Goal: Task Accomplishment & Management: Manage account settings

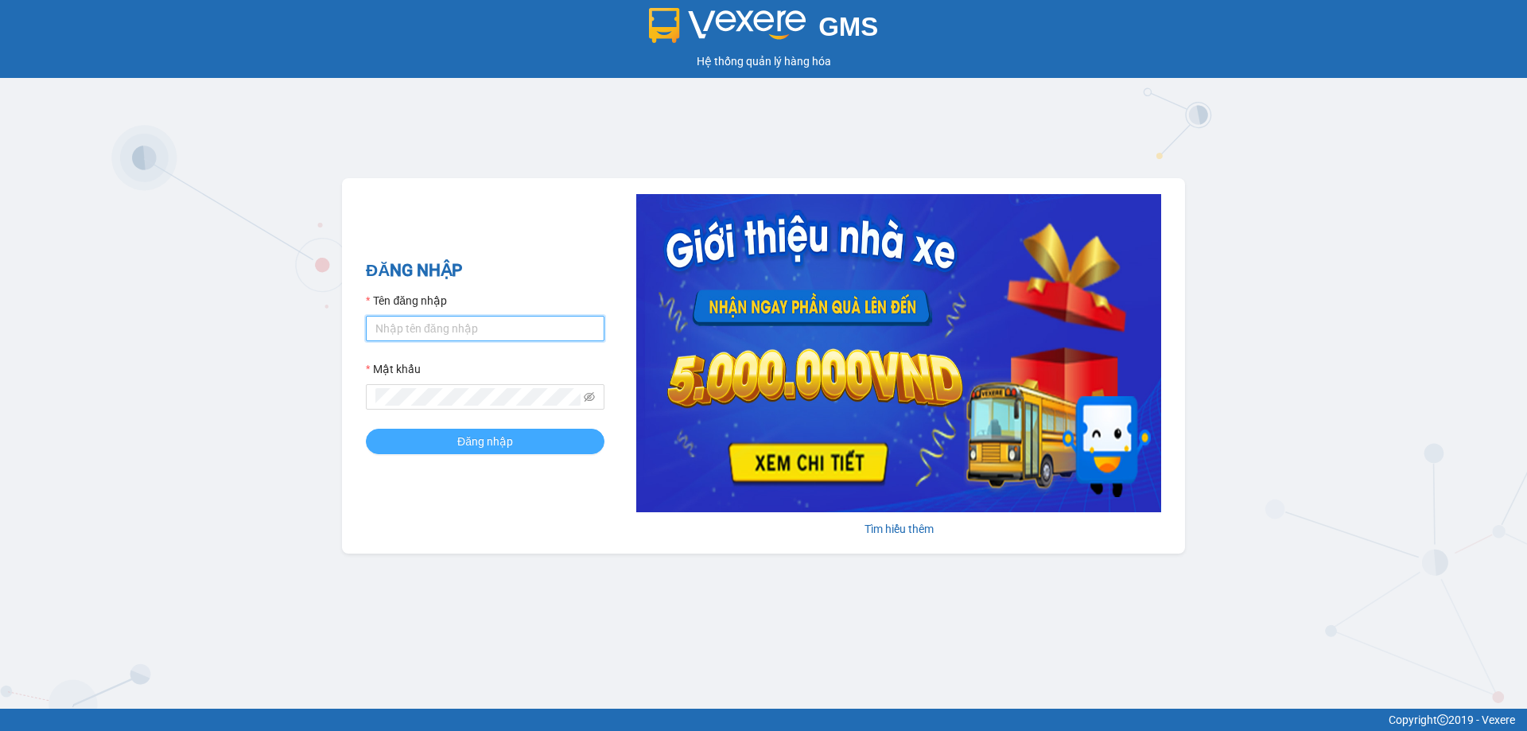
type input "trannc.tuanhung"
click at [519, 444] on button "Đăng nhập" at bounding box center [485, 441] width 239 height 25
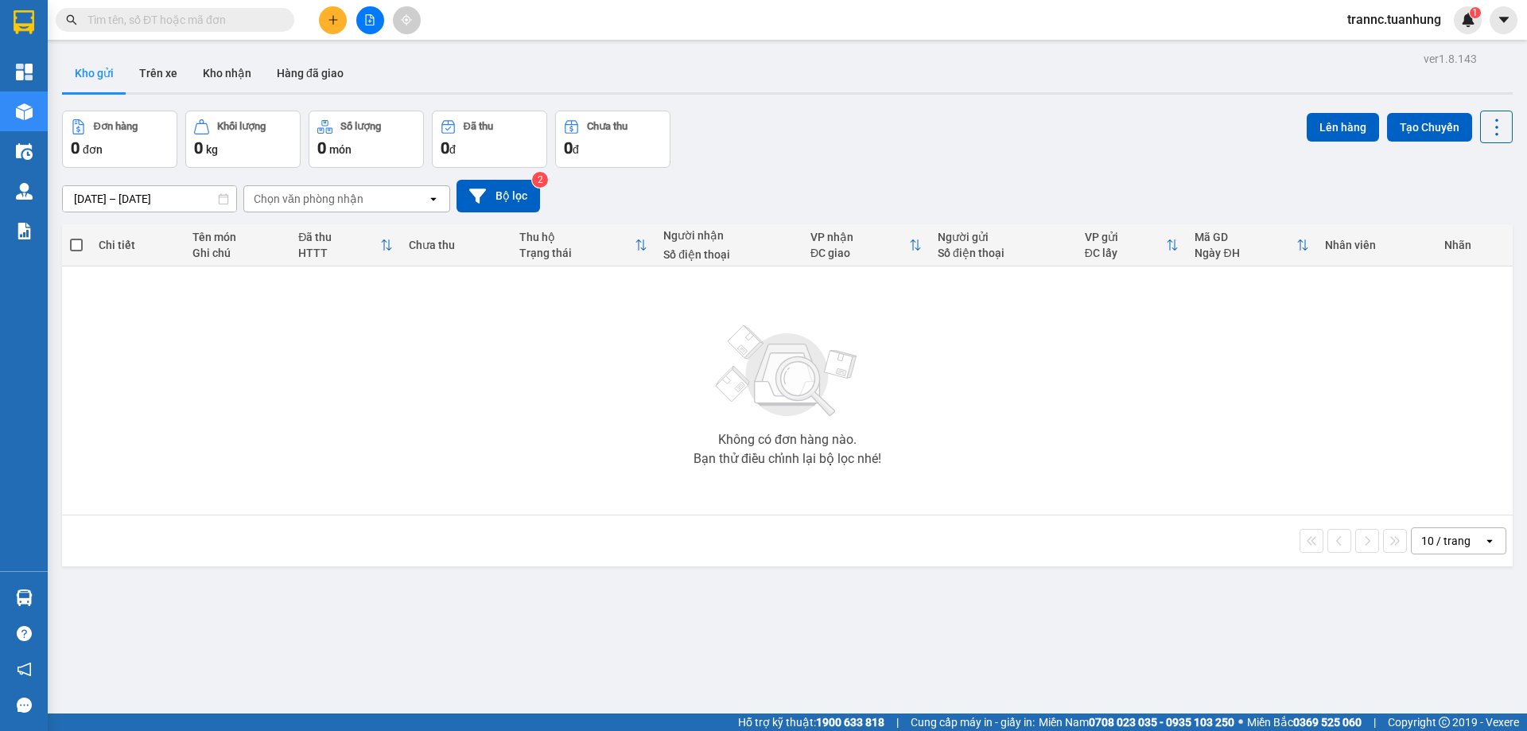
click at [187, 20] on input "text" at bounding box center [182, 20] width 188 height 18
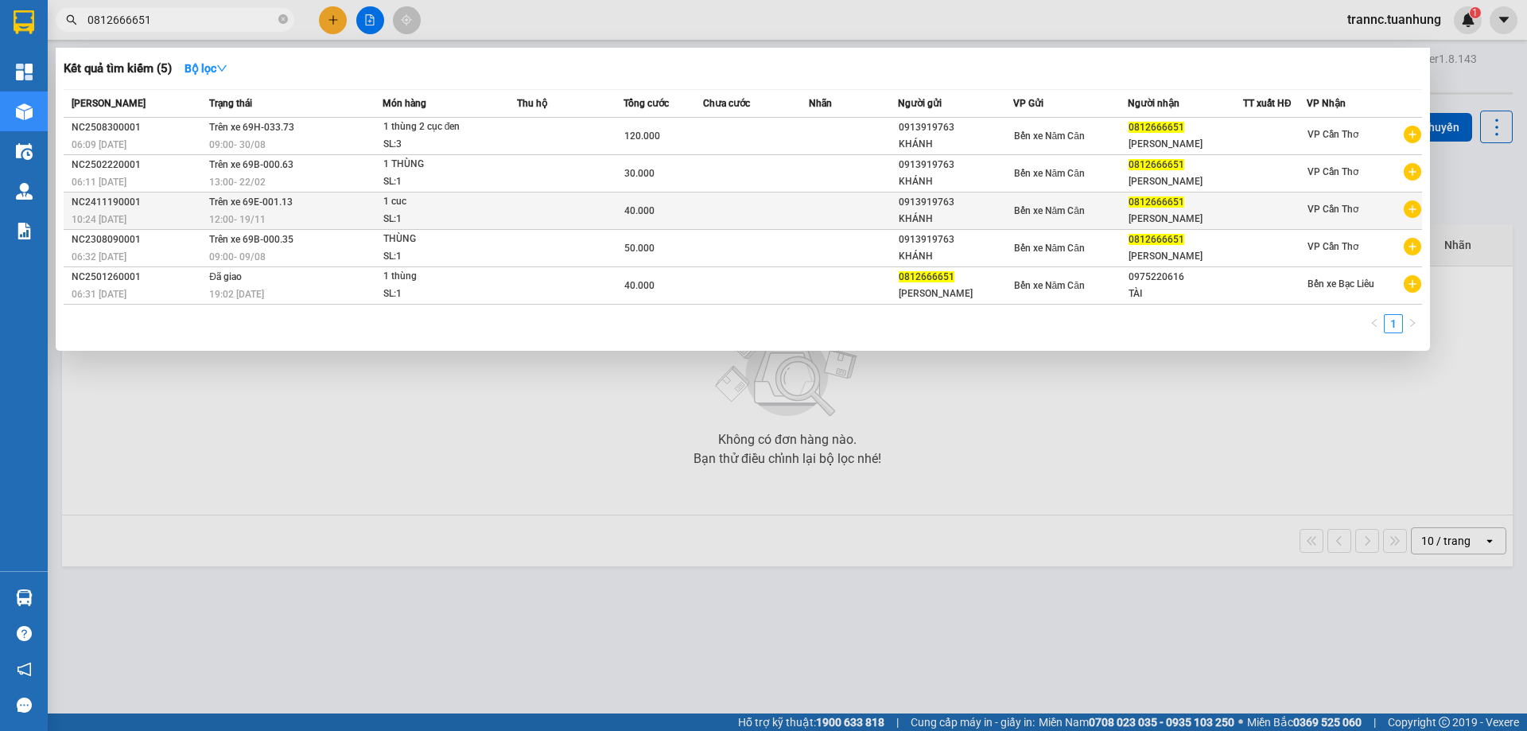
type input "0812666651"
click at [1415, 212] on icon "plus-circle" at bounding box center [1413, 209] width 18 height 18
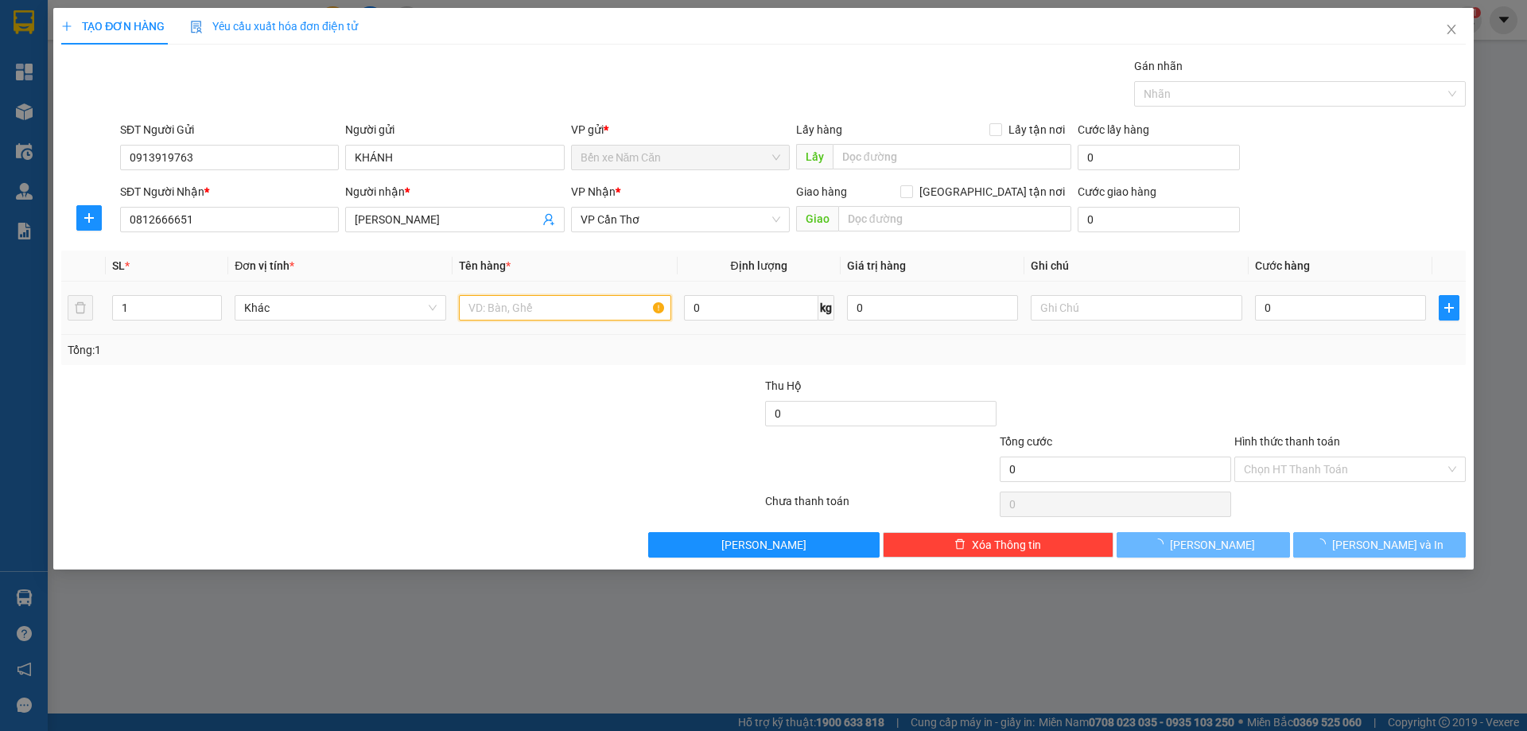
click at [551, 311] on input "text" at bounding box center [565, 307] width 212 height 25
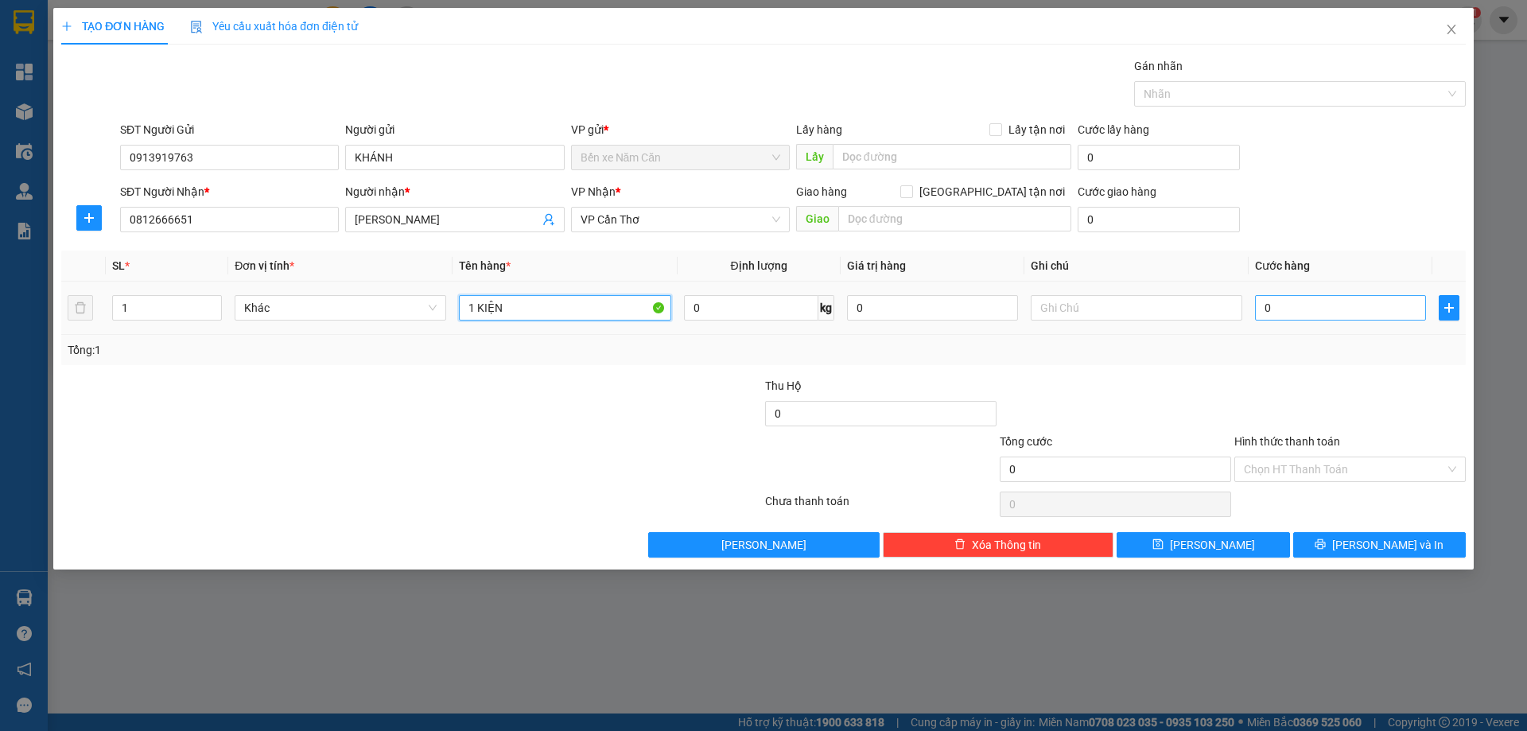
type input "1 KIỆN"
click at [1271, 311] on input "0" at bounding box center [1340, 307] width 171 height 25
type input "5"
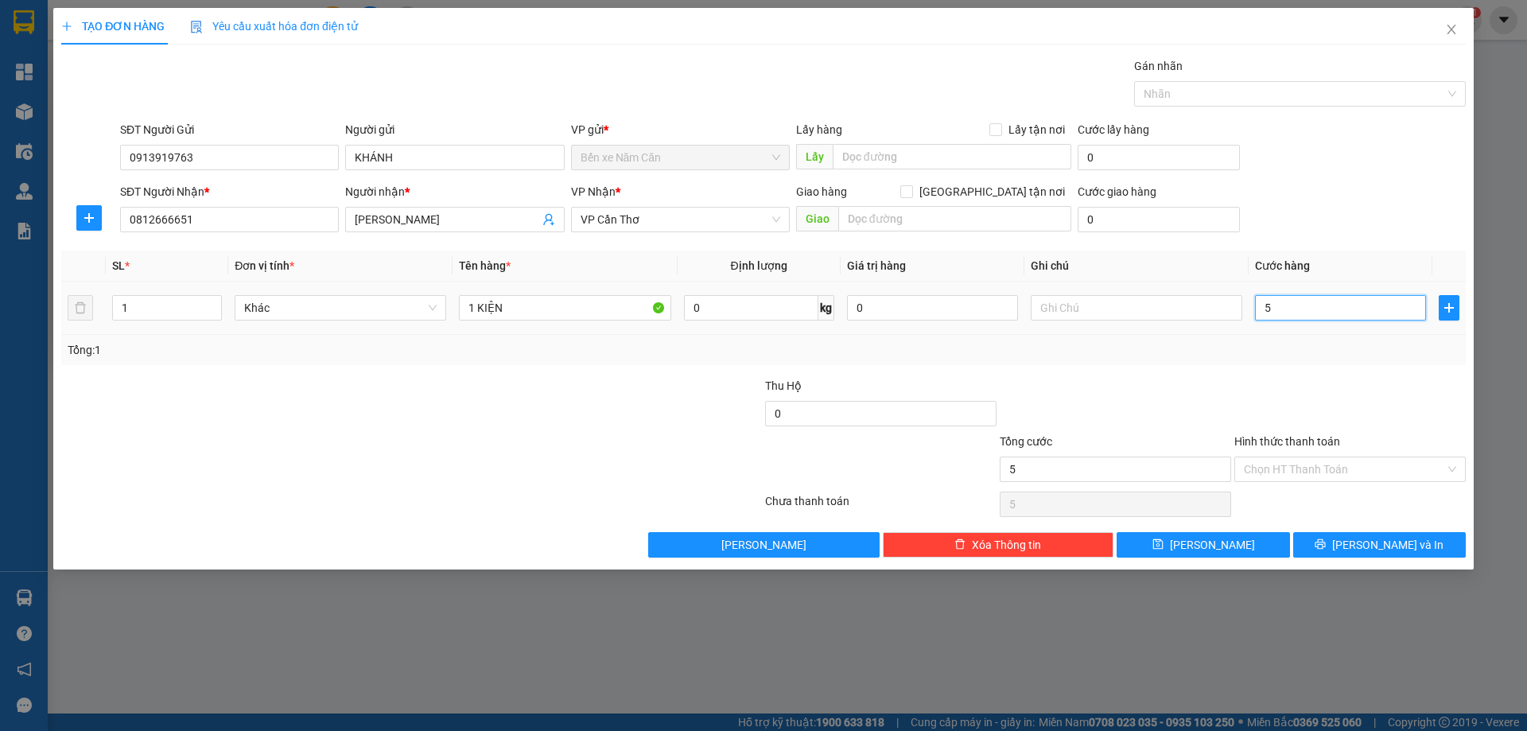
type input "50"
type input "50.000"
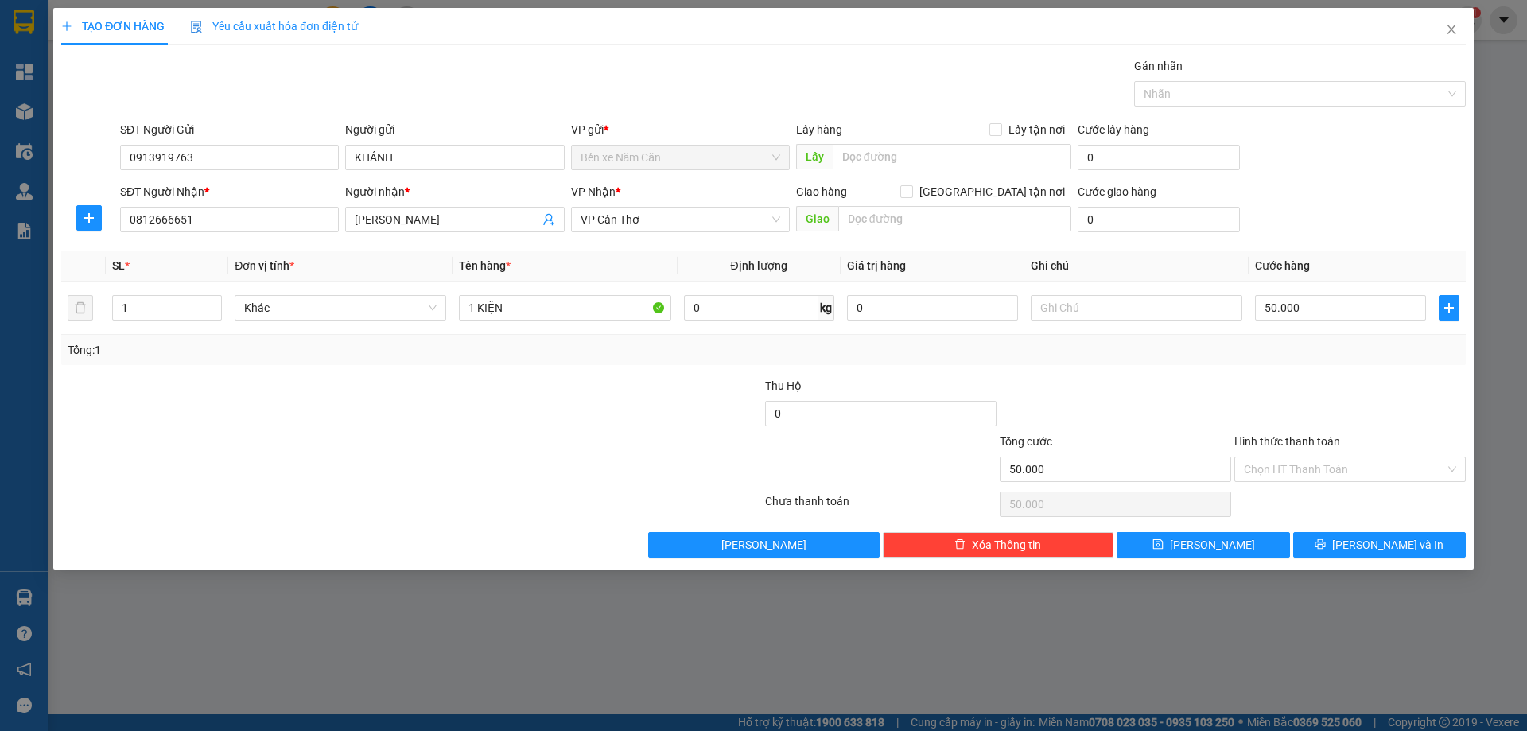
click at [1279, 377] on div at bounding box center [1350, 405] width 235 height 56
click at [1268, 467] on input "Hình thức thanh toán" at bounding box center [1344, 469] width 201 height 24
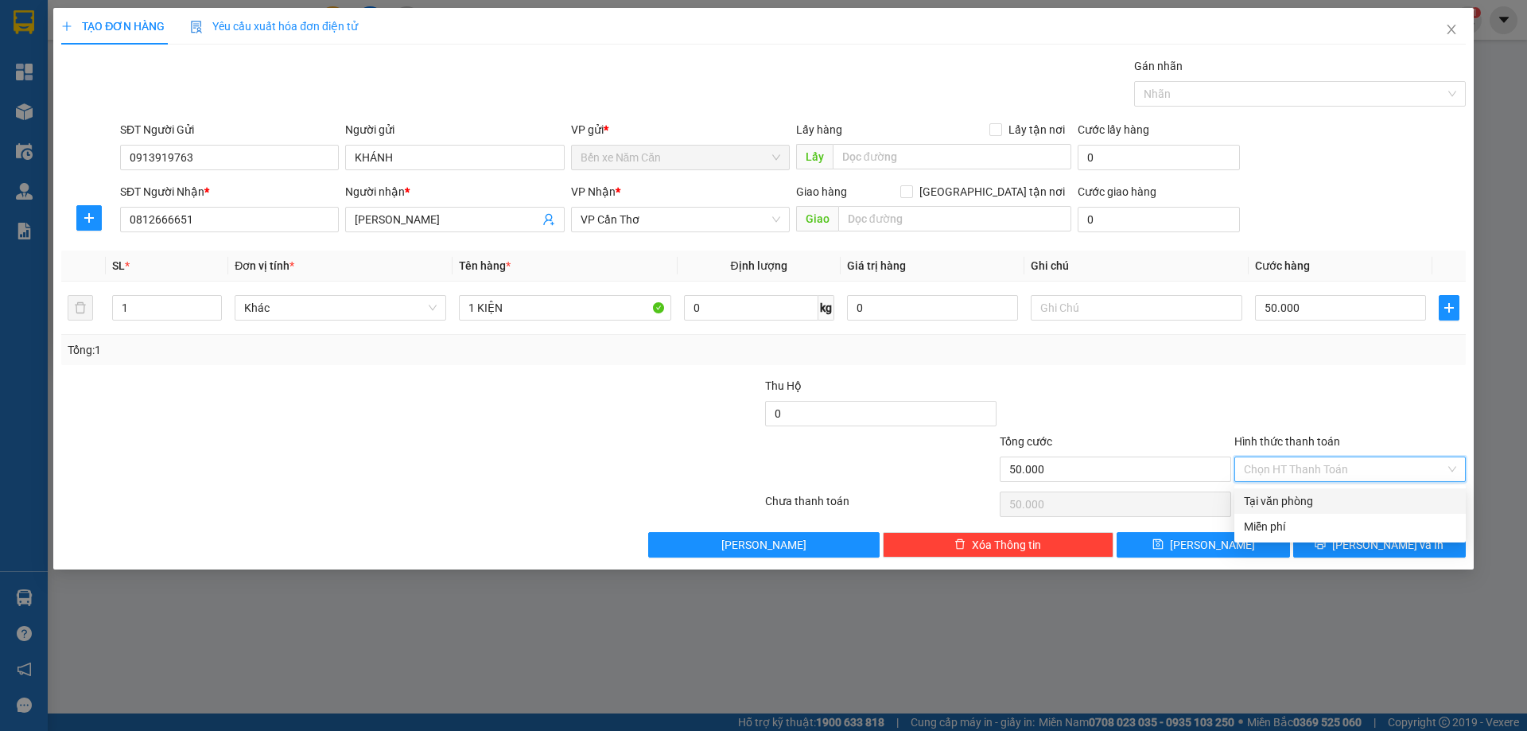
click at [1258, 497] on div "Tại văn phòng" at bounding box center [1350, 501] width 212 height 18
type input "0"
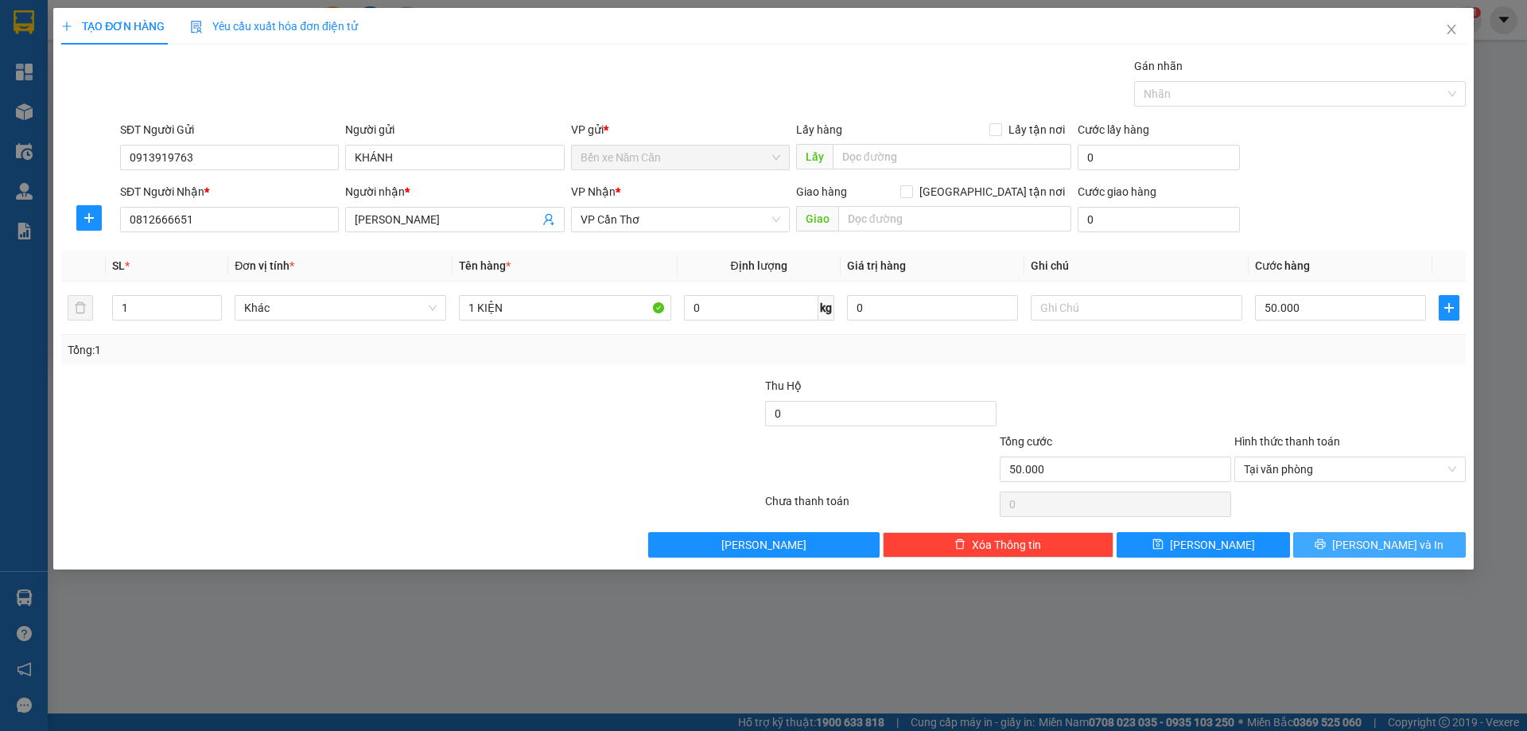
click at [1326, 539] on icon "printer" at bounding box center [1320, 544] width 11 height 11
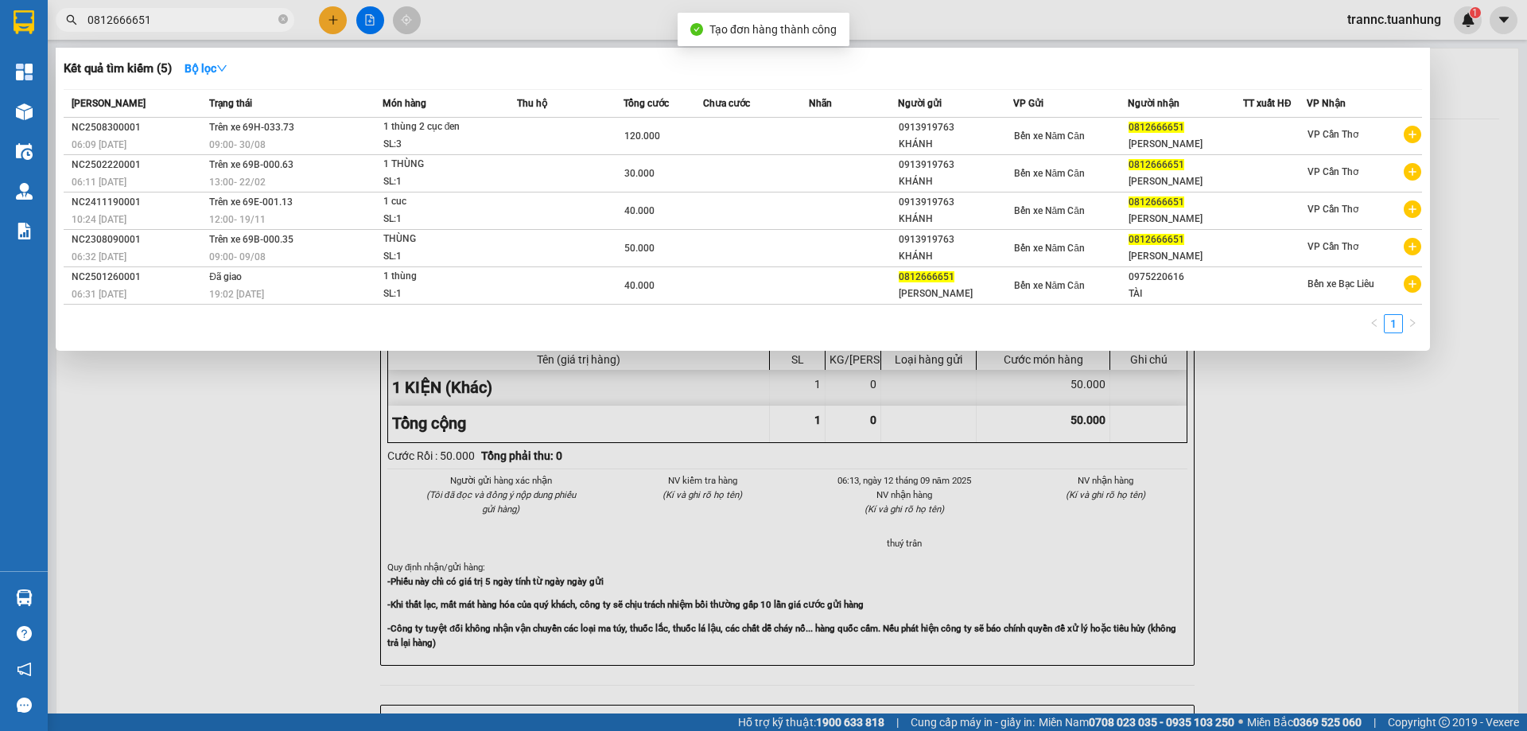
click at [1305, 496] on div at bounding box center [763, 365] width 1527 height 731
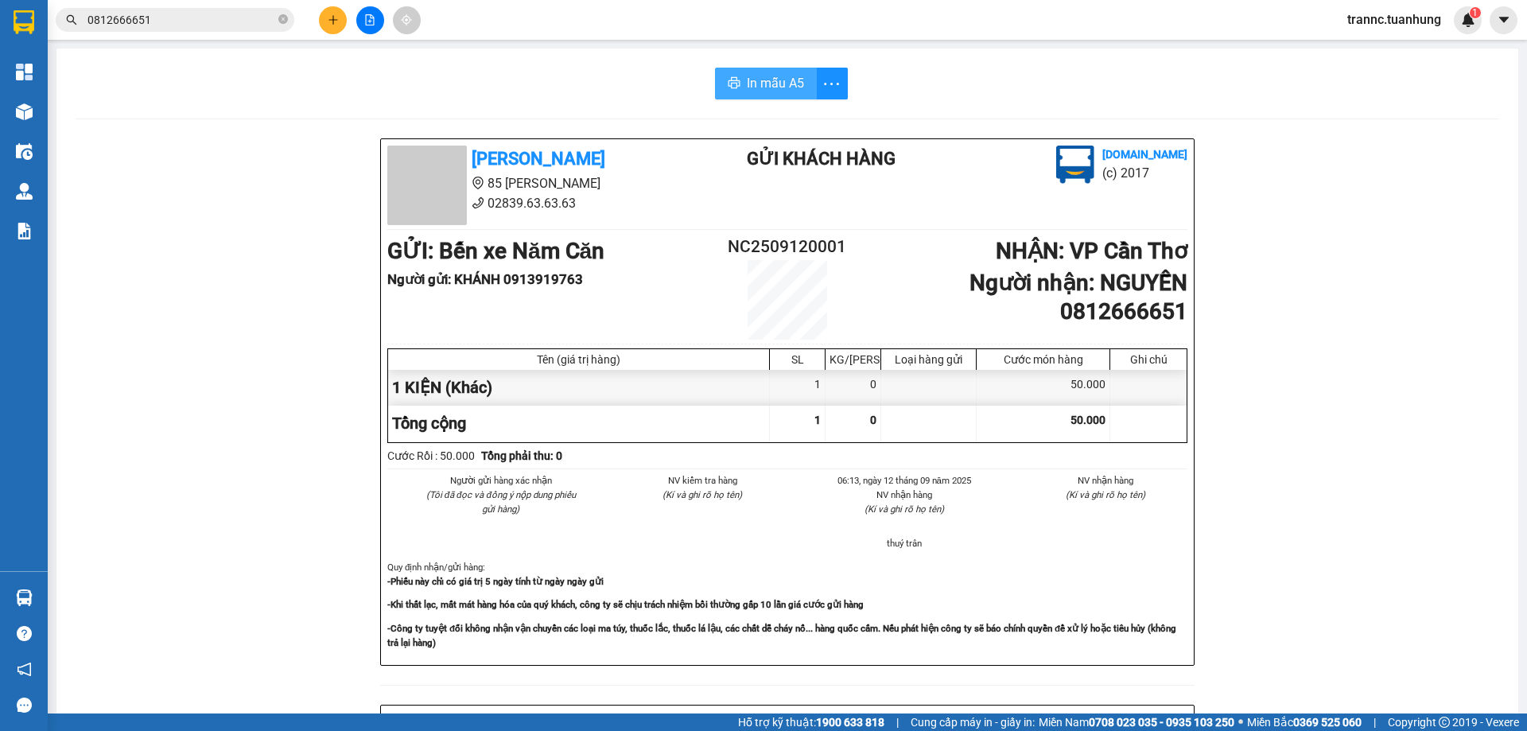
click at [790, 82] on span "In mẫu A5" at bounding box center [775, 83] width 57 height 20
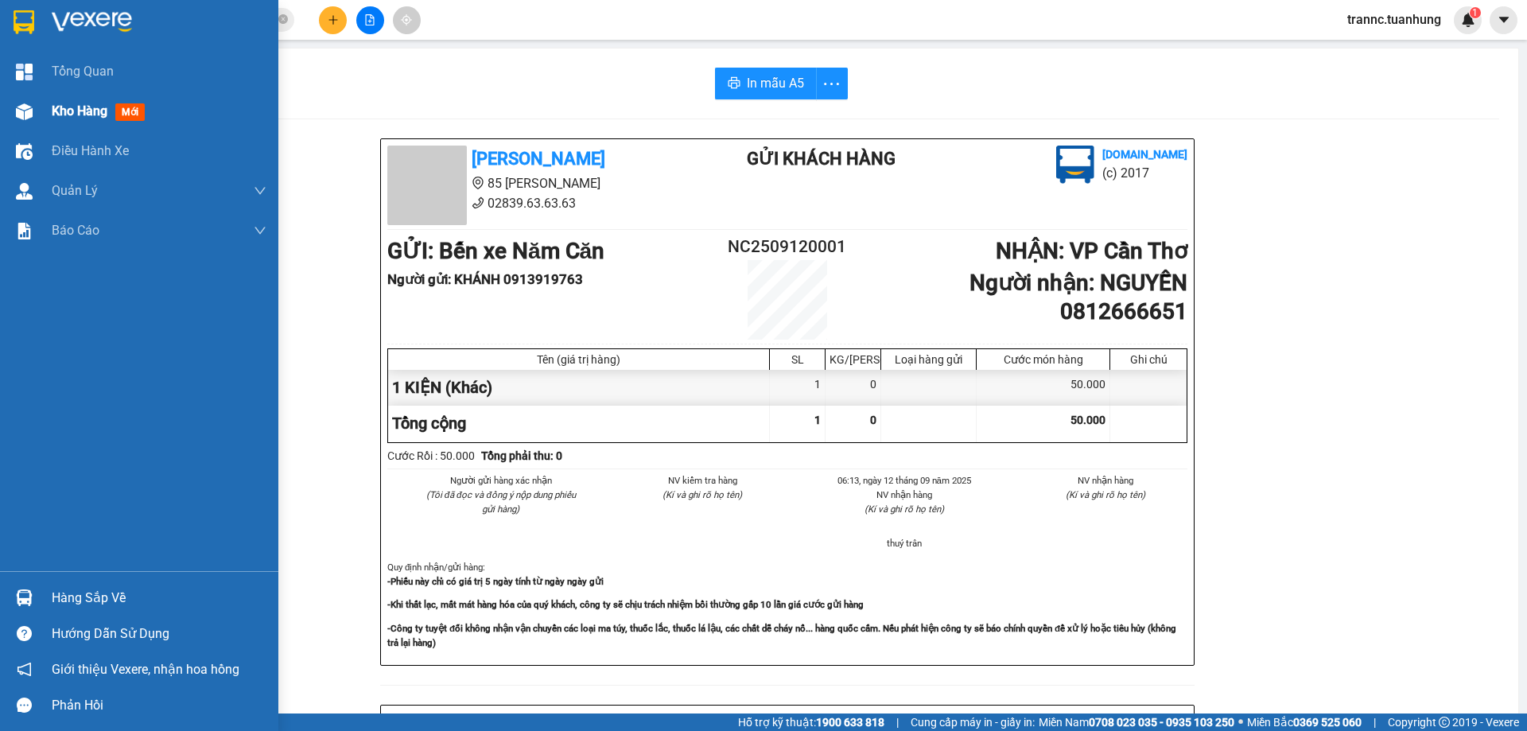
click at [124, 112] on span "mới" at bounding box center [129, 112] width 29 height 18
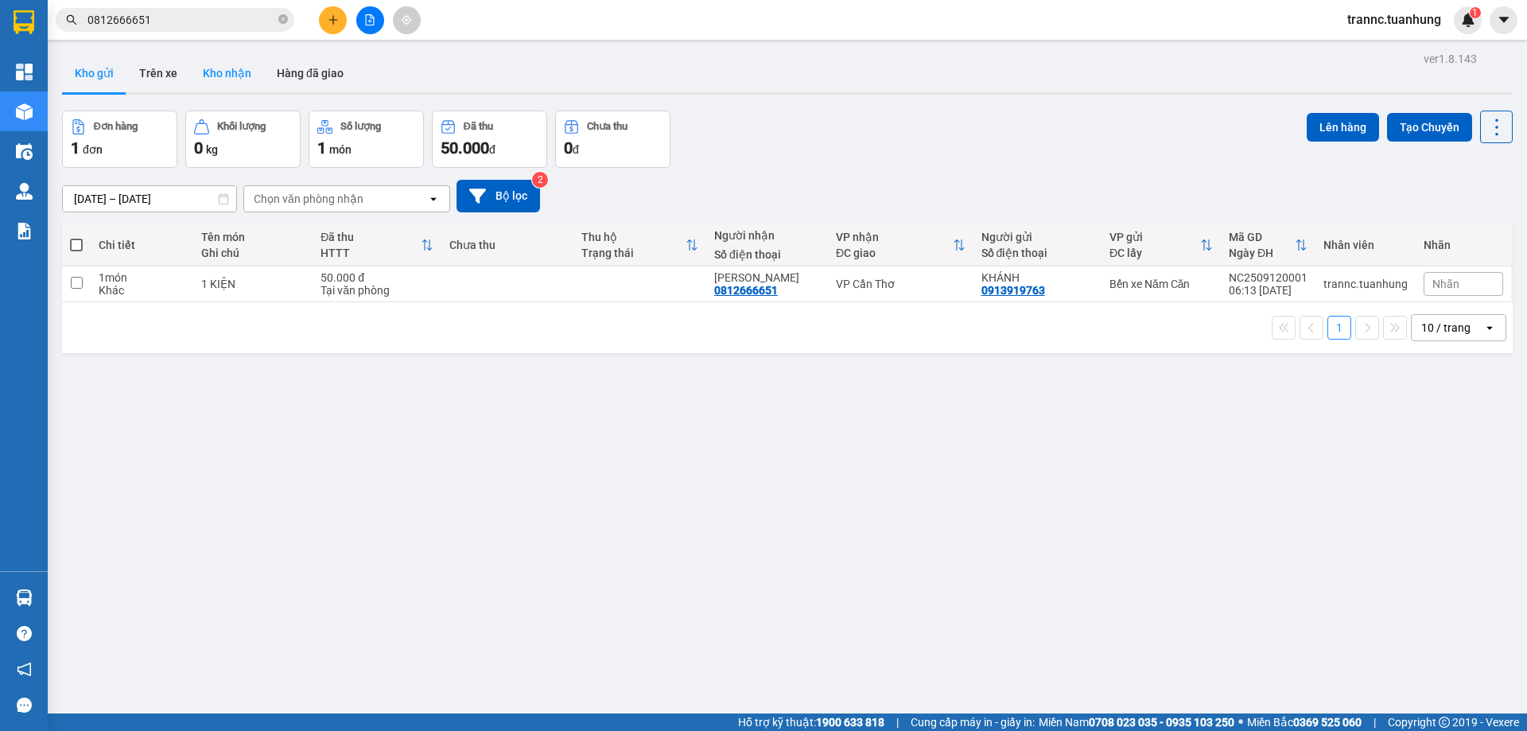
click at [251, 84] on button "Kho nhận" at bounding box center [227, 73] width 74 height 38
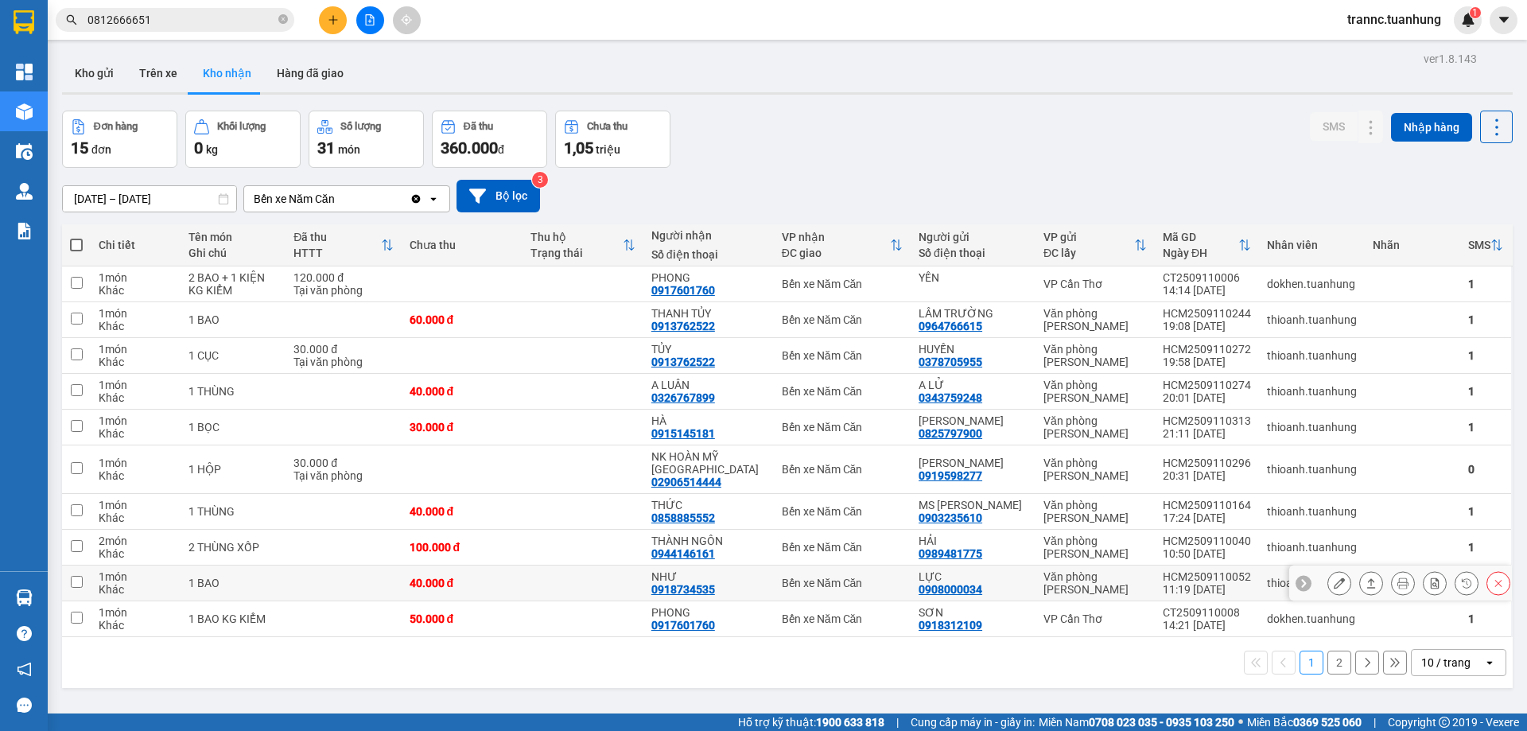
click at [715, 583] on div "0918734535" at bounding box center [684, 589] width 64 height 13
click at [636, 576] on td at bounding box center [583, 584] width 121 height 36
checkbox input "true"
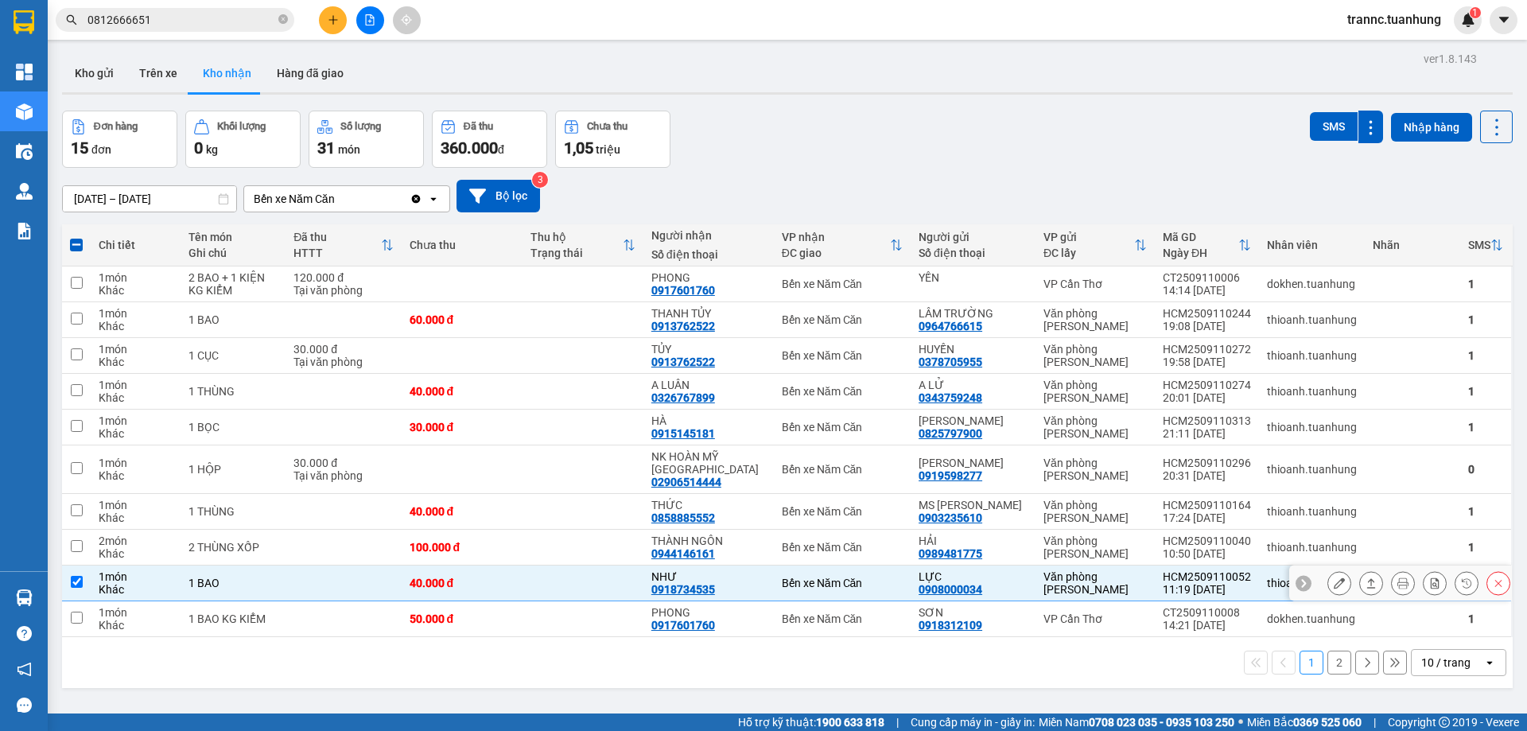
click at [1334, 578] on icon at bounding box center [1339, 583] width 11 height 11
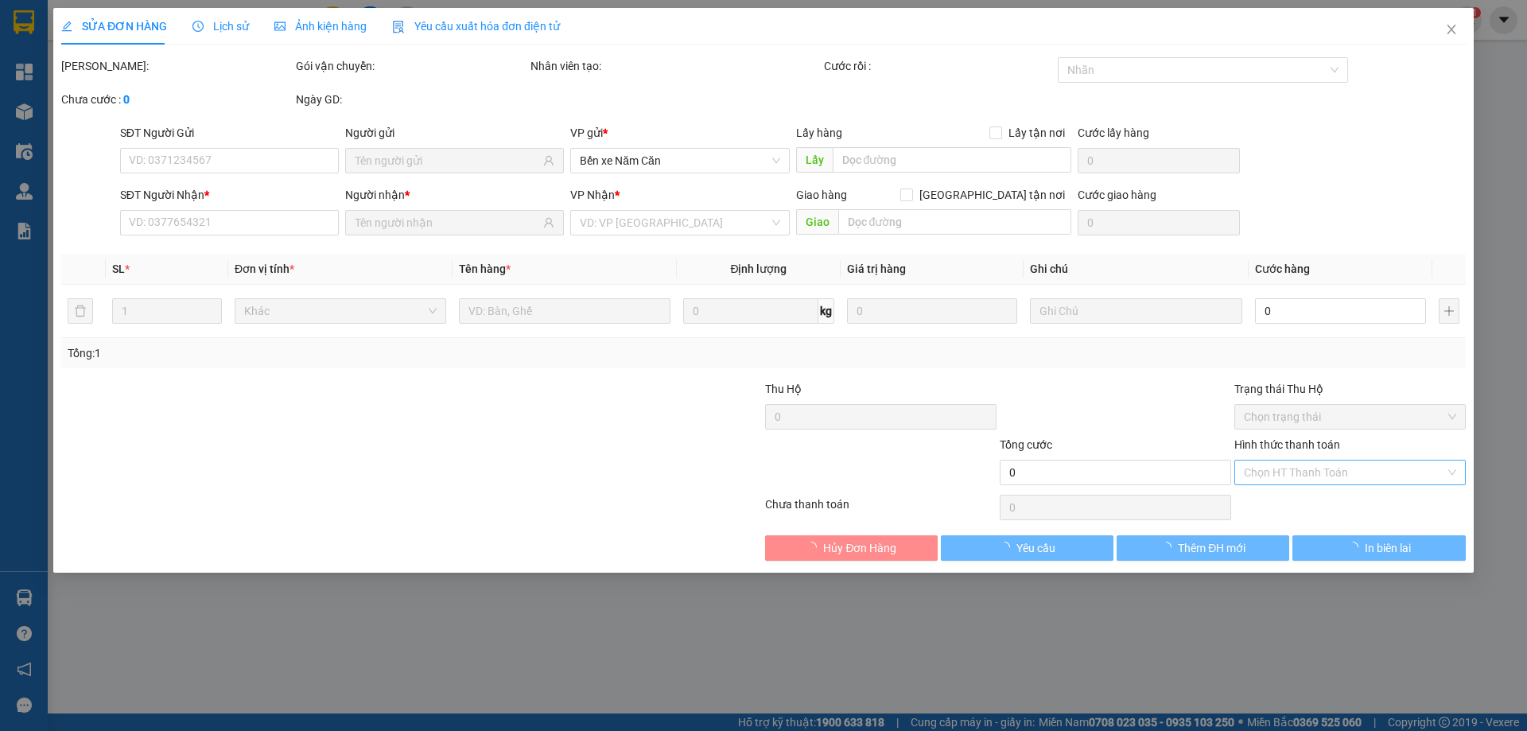
type input "0908000034"
type input "LỰC"
type input "0918734535"
type input "NHƯ"
type input "40.000"
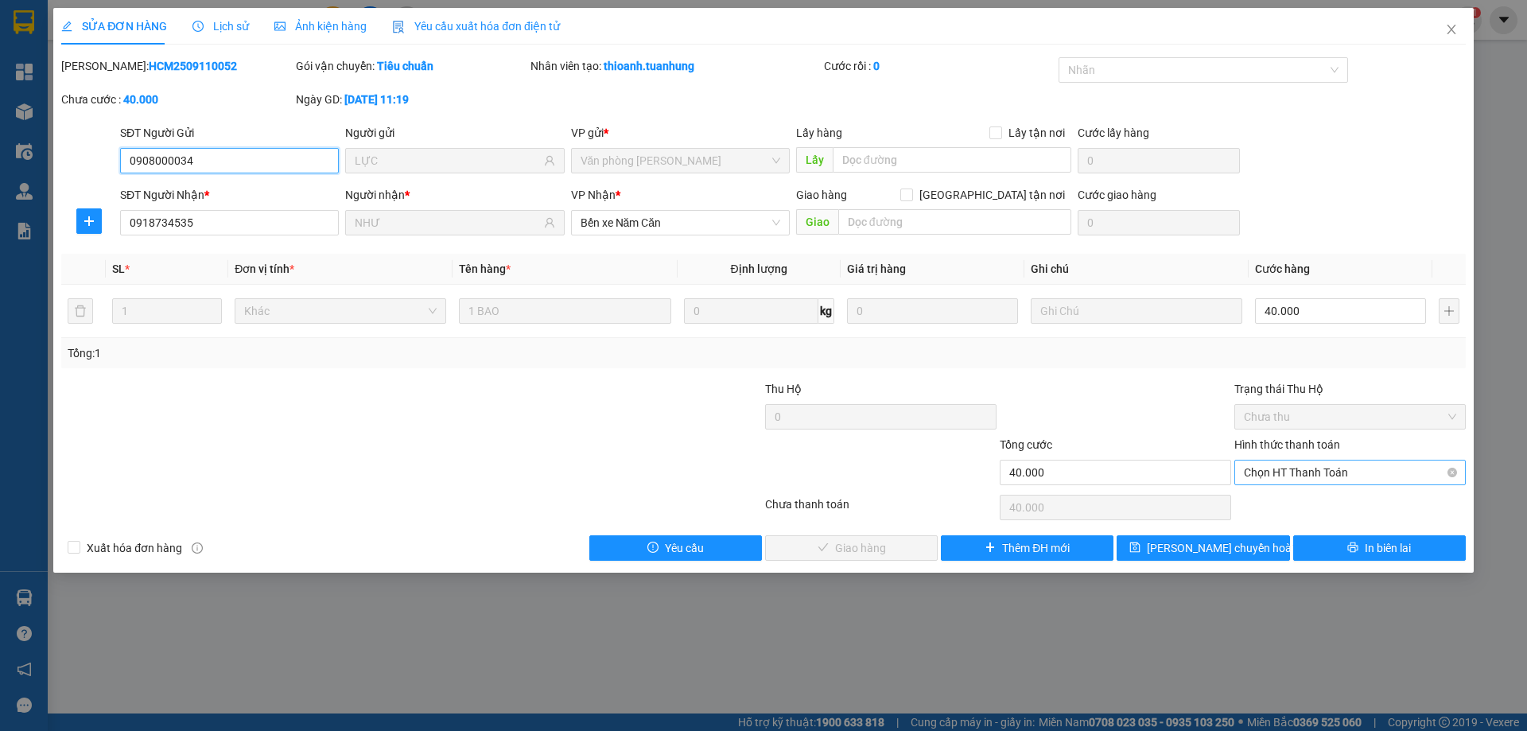
click at [1319, 465] on span "Chọn HT Thanh Toán" at bounding box center [1350, 473] width 212 height 24
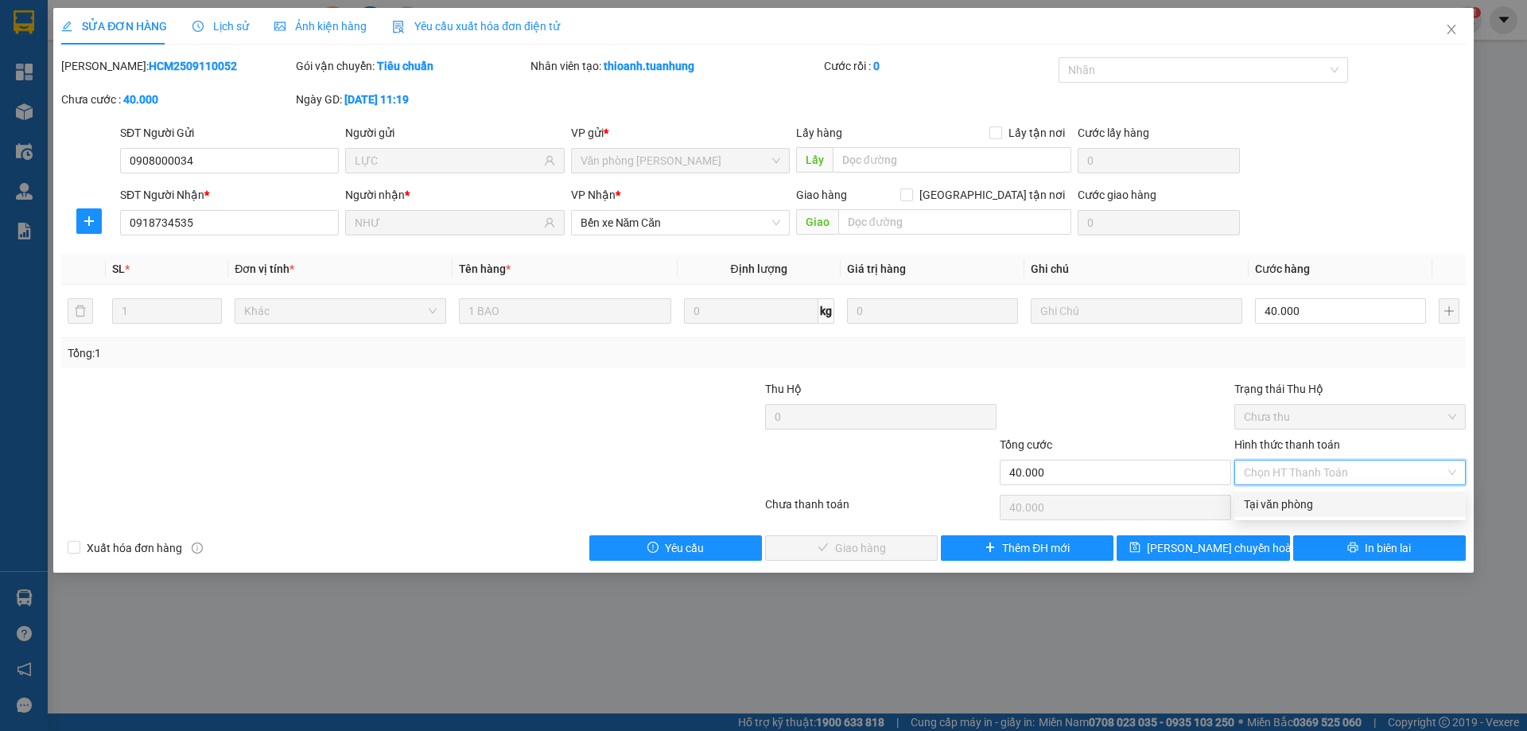
click at [1313, 505] on div "Tại văn phòng" at bounding box center [1350, 505] width 212 height 18
type input "0"
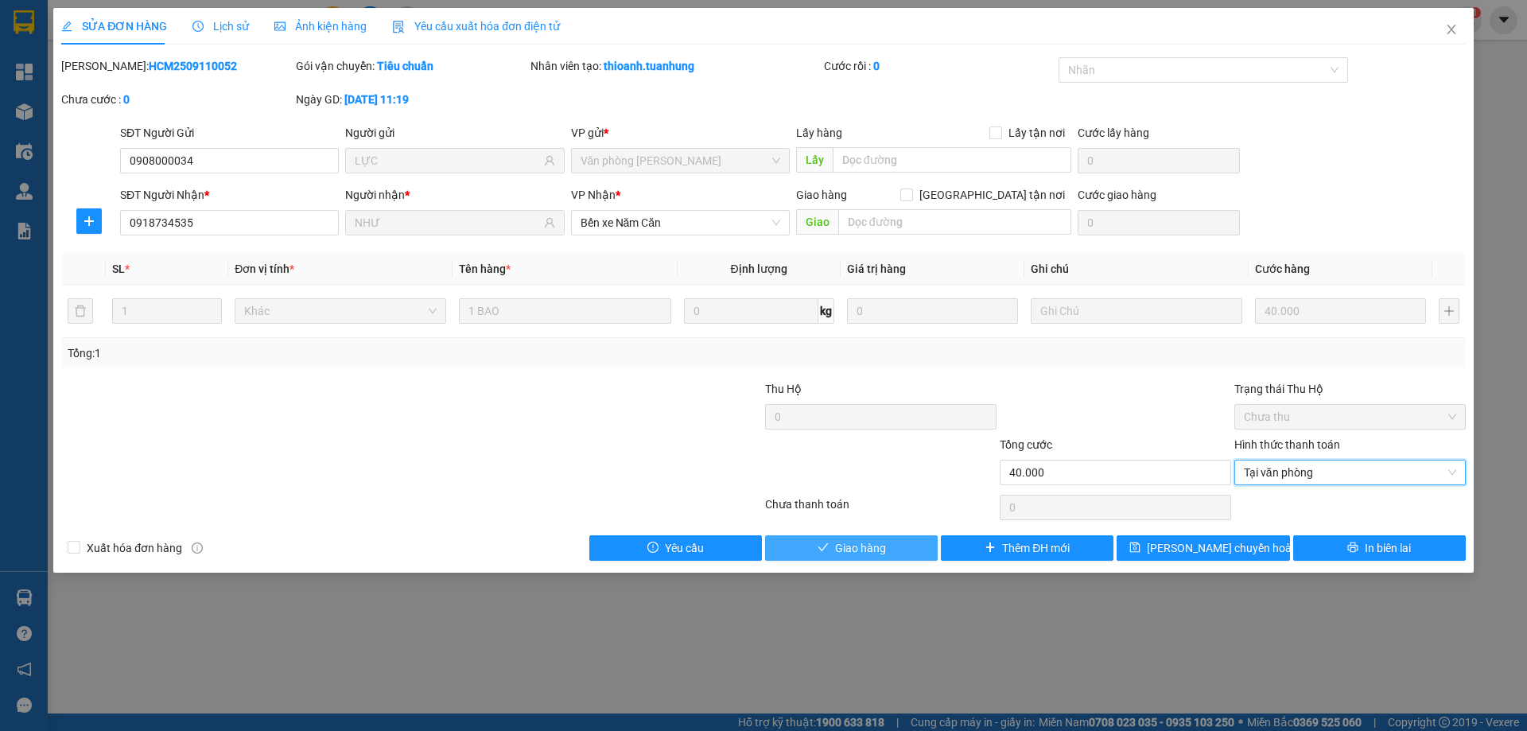
click at [880, 545] on span "Giao hàng" at bounding box center [860, 548] width 51 height 18
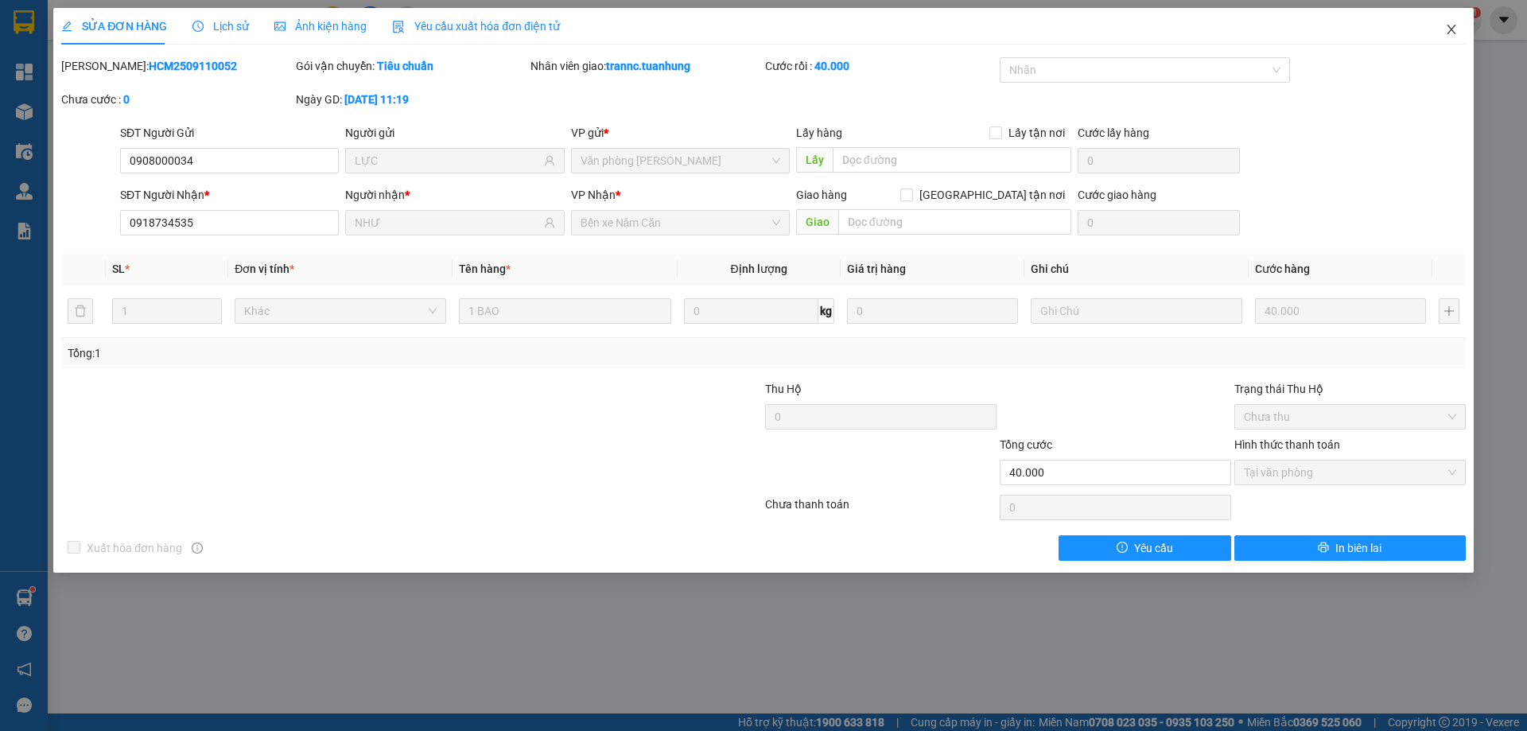
click at [1453, 30] on icon "close" at bounding box center [1451, 29] width 13 height 13
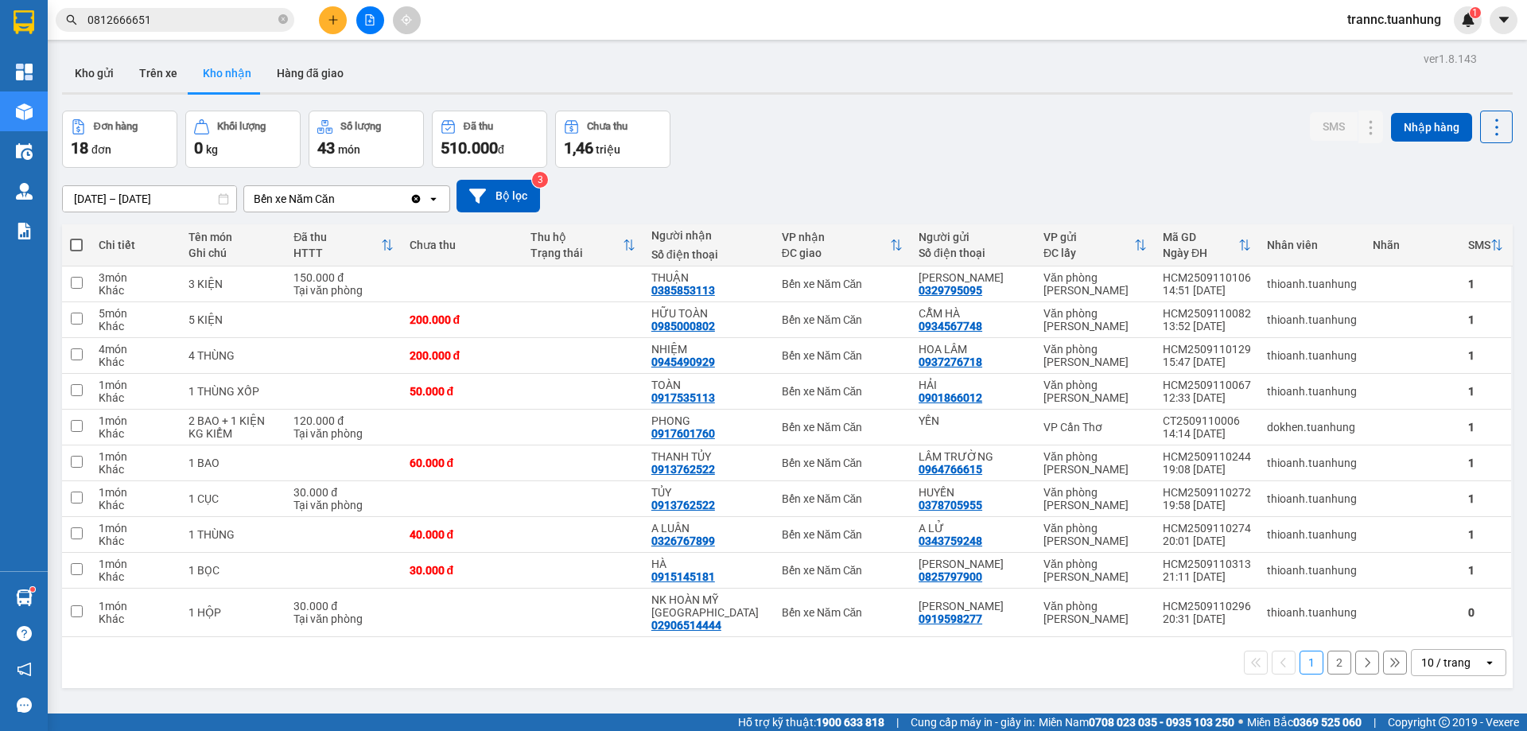
click at [198, 23] on input "0812666651" at bounding box center [182, 20] width 188 height 18
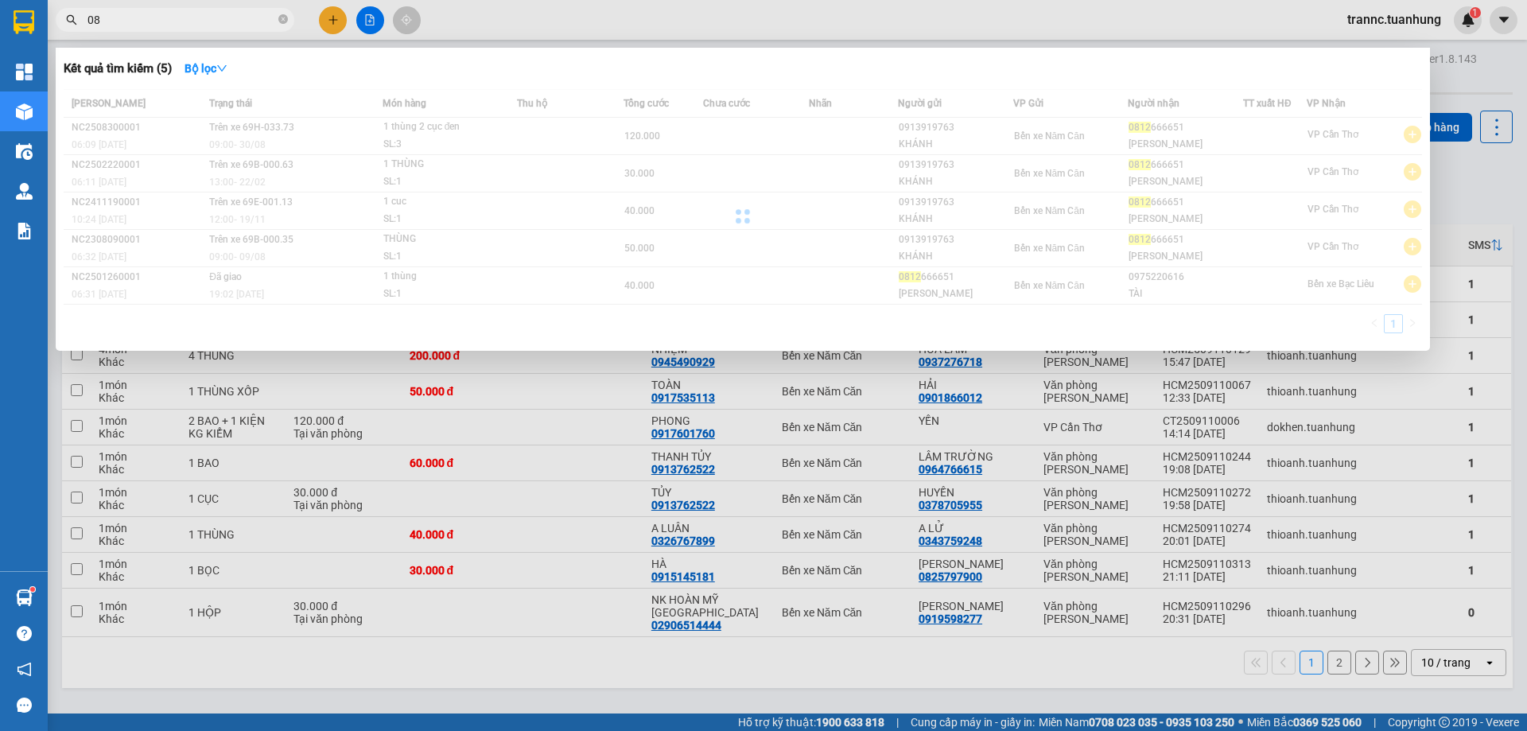
type input "0"
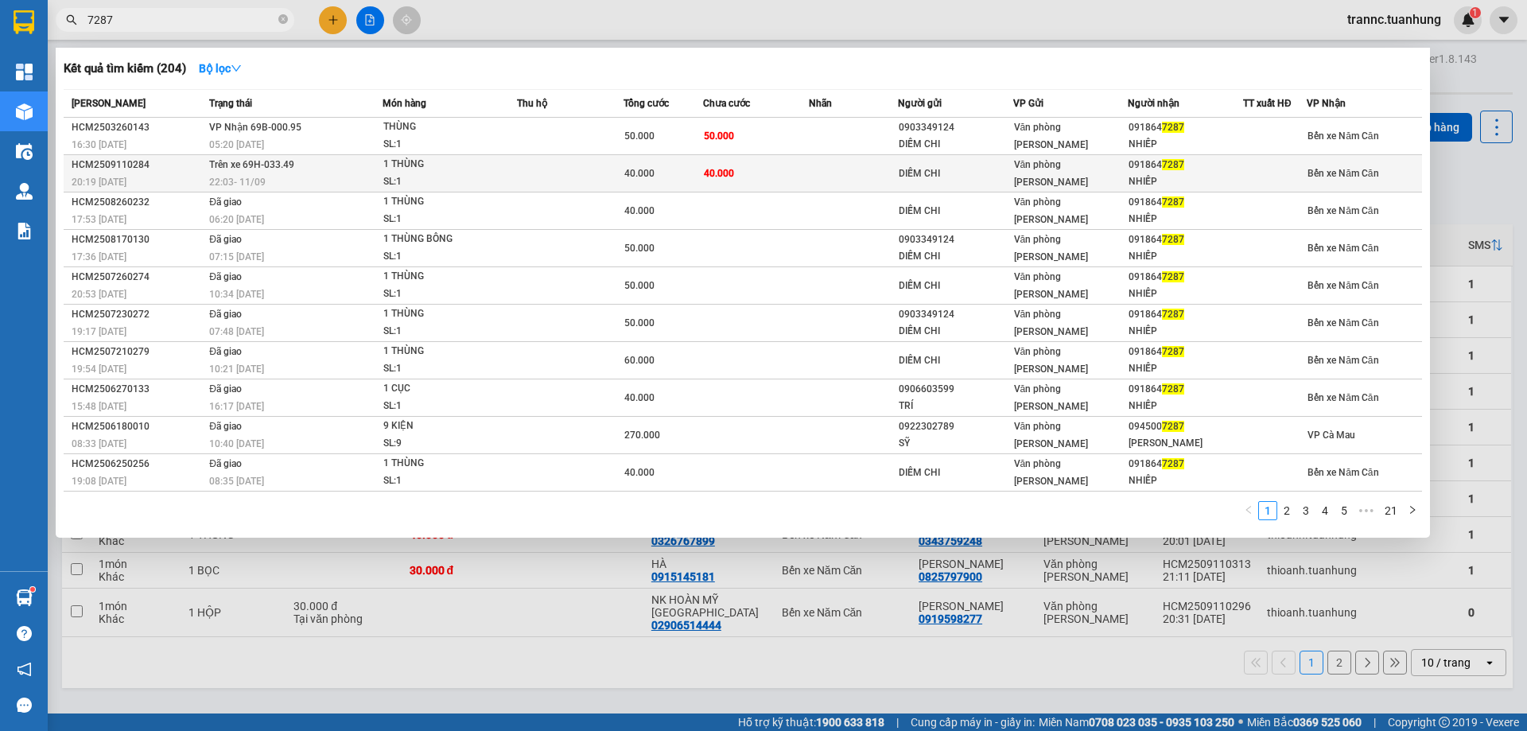
type input "7287"
click at [357, 176] on div "22:03 - 11/09" at bounding box center [295, 182] width 173 height 18
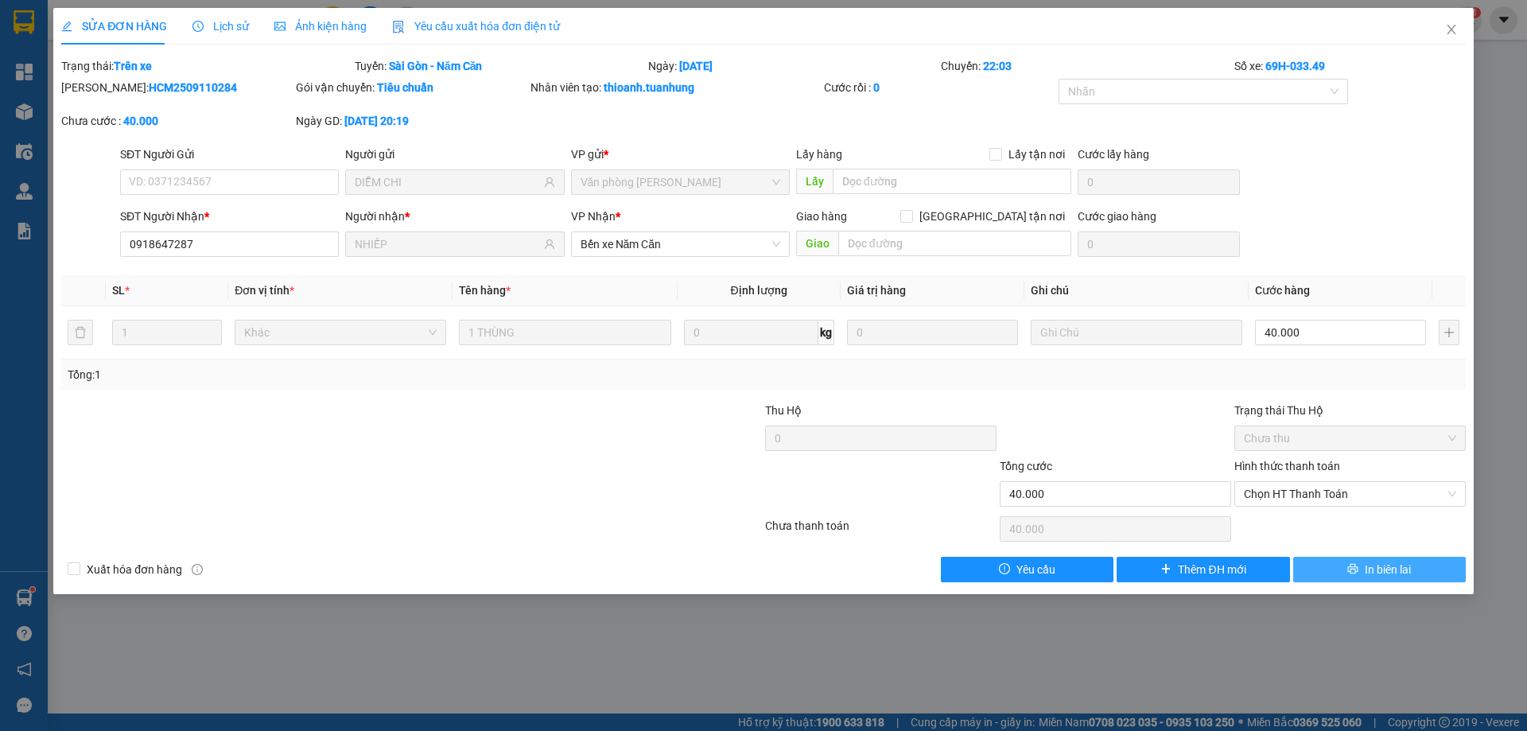
click at [1352, 574] on icon "printer" at bounding box center [1353, 569] width 10 height 10
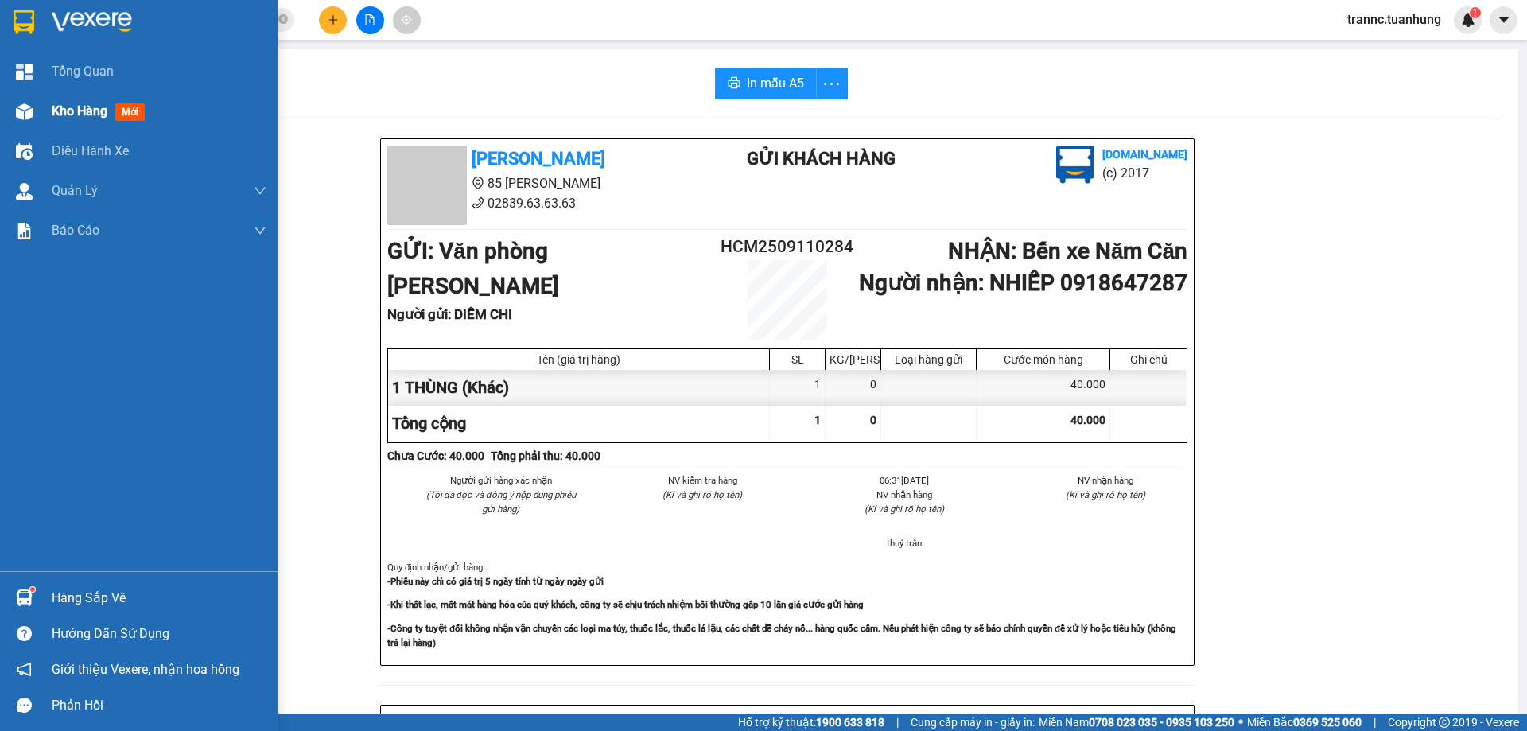
click at [127, 111] on span "mới" at bounding box center [129, 112] width 29 height 18
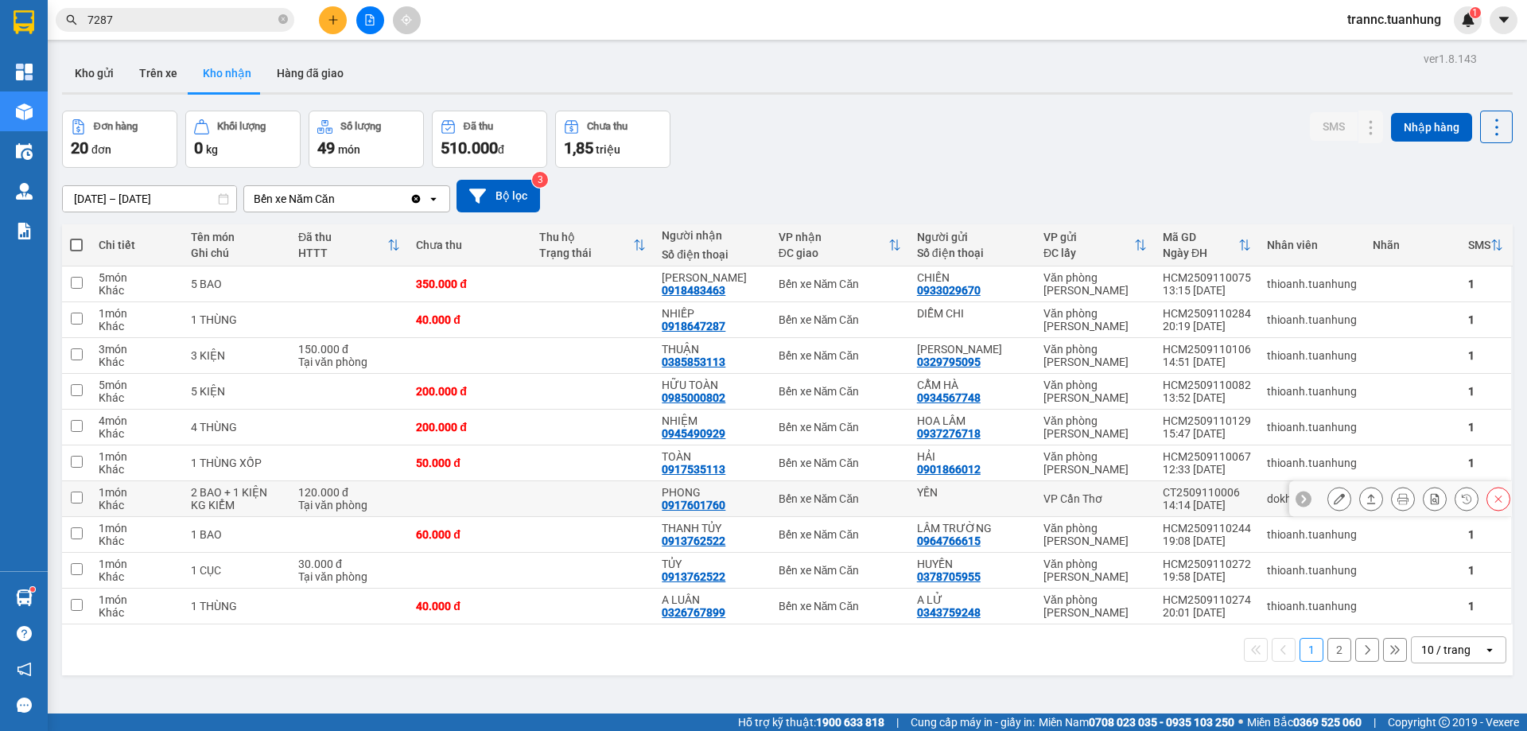
click at [344, 499] on div "Tại văn phòng" at bounding box center [349, 505] width 102 height 13
checkbox input "true"
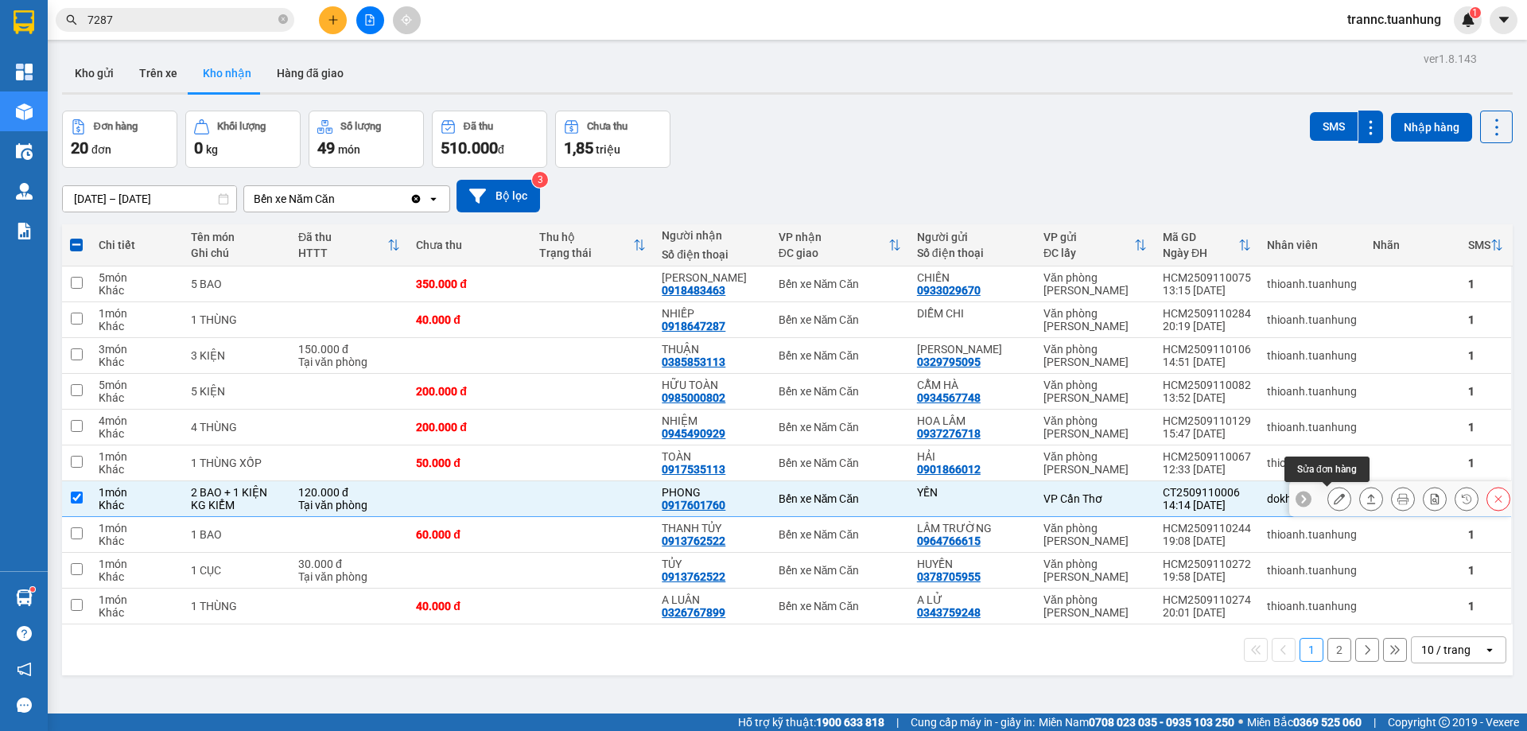
click at [1334, 498] on icon at bounding box center [1339, 498] width 11 height 11
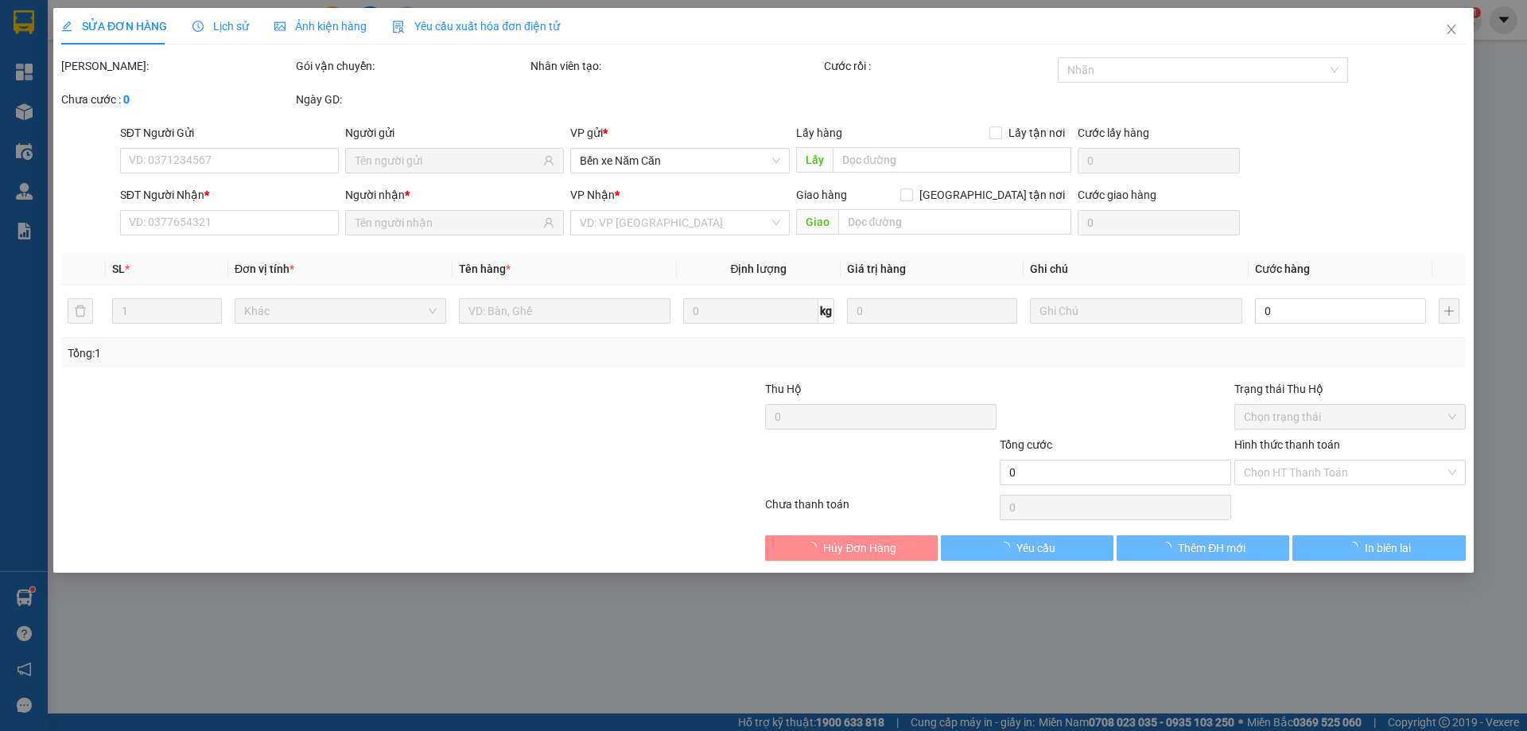
type input "YẾN"
type input "0917601760"
type input "PHONG"
type input "120.000"
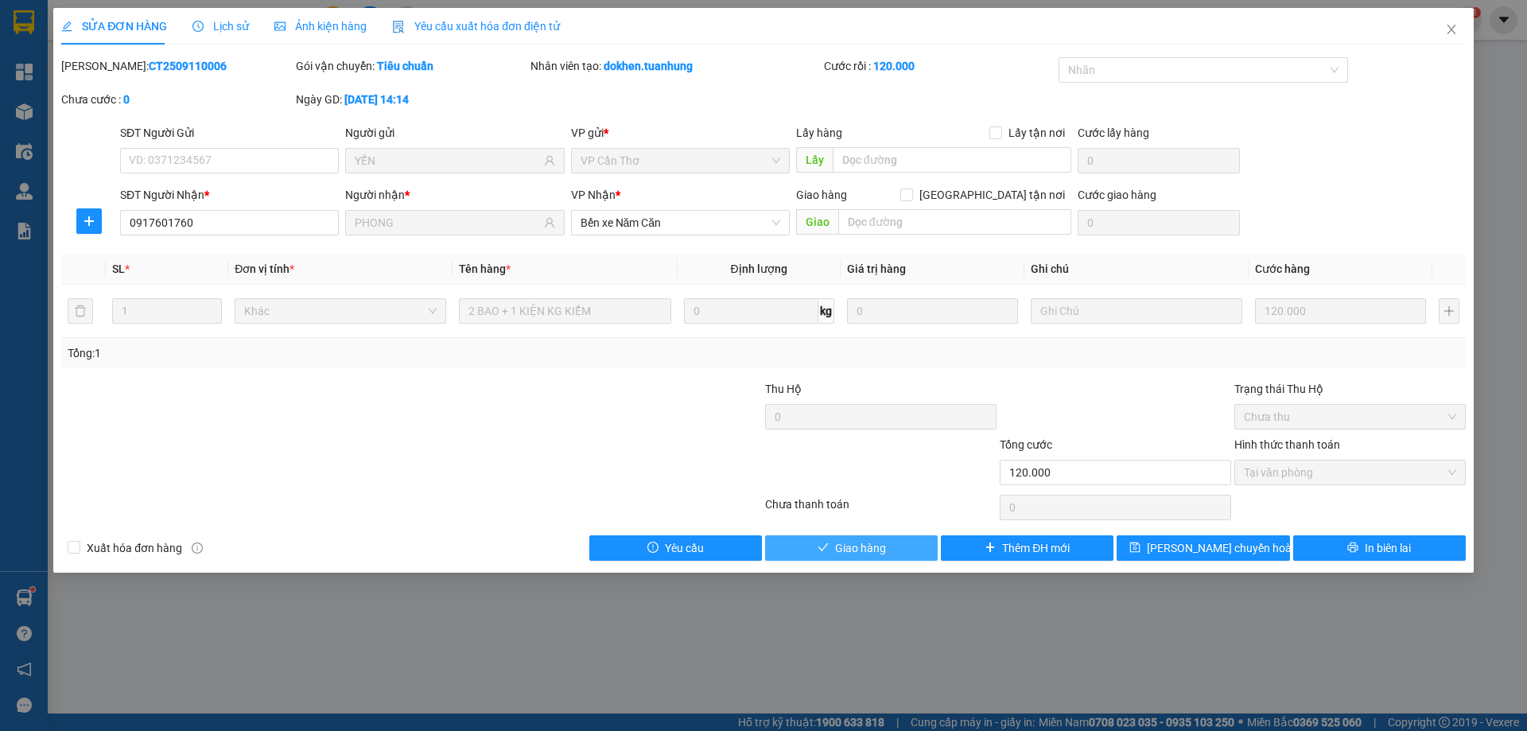
click at [832, 547] on button "Giao hàng" at bounding box center [851, 547] width 173 height 25
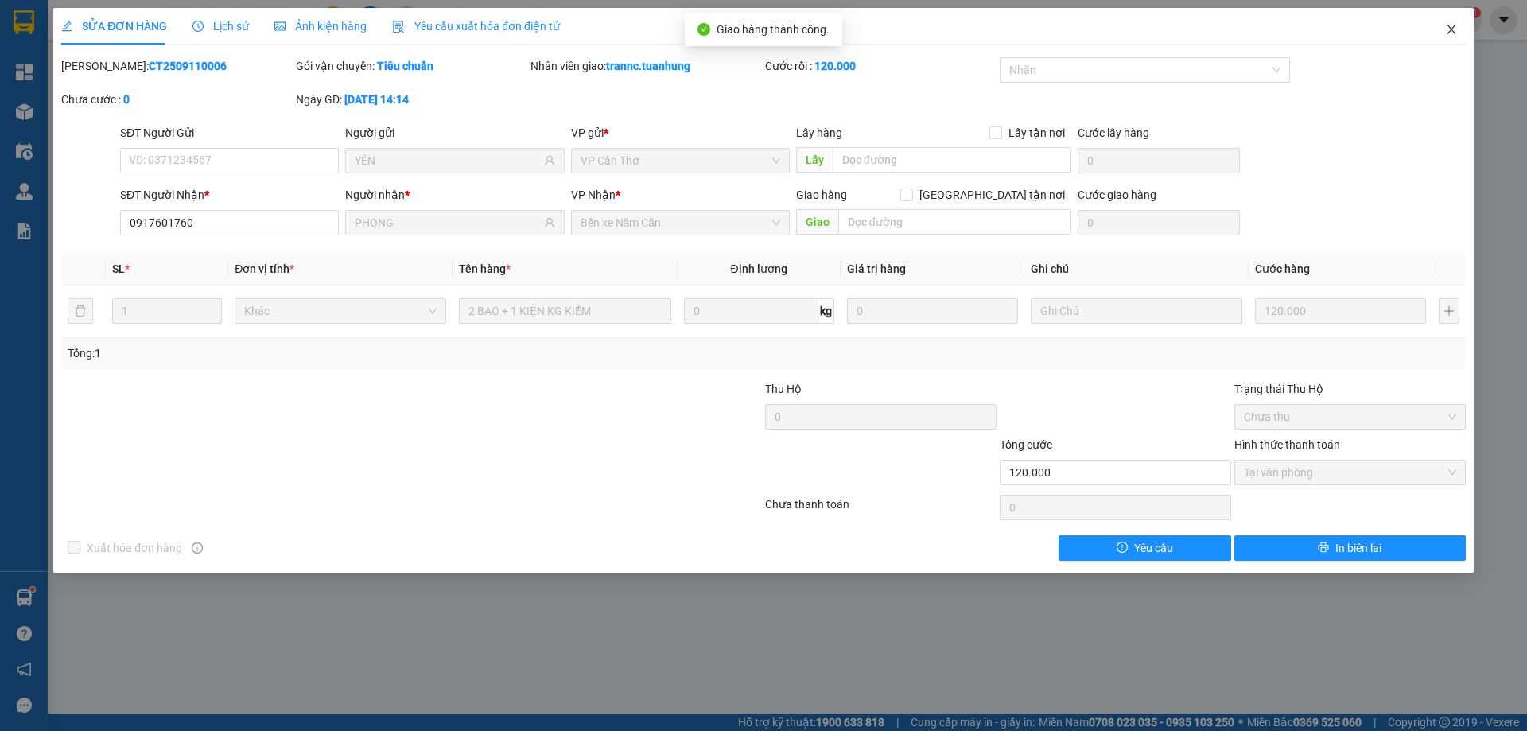
click at [1448, 26] on icon "close" at bounding box center [1451, 30] width 9 height 10
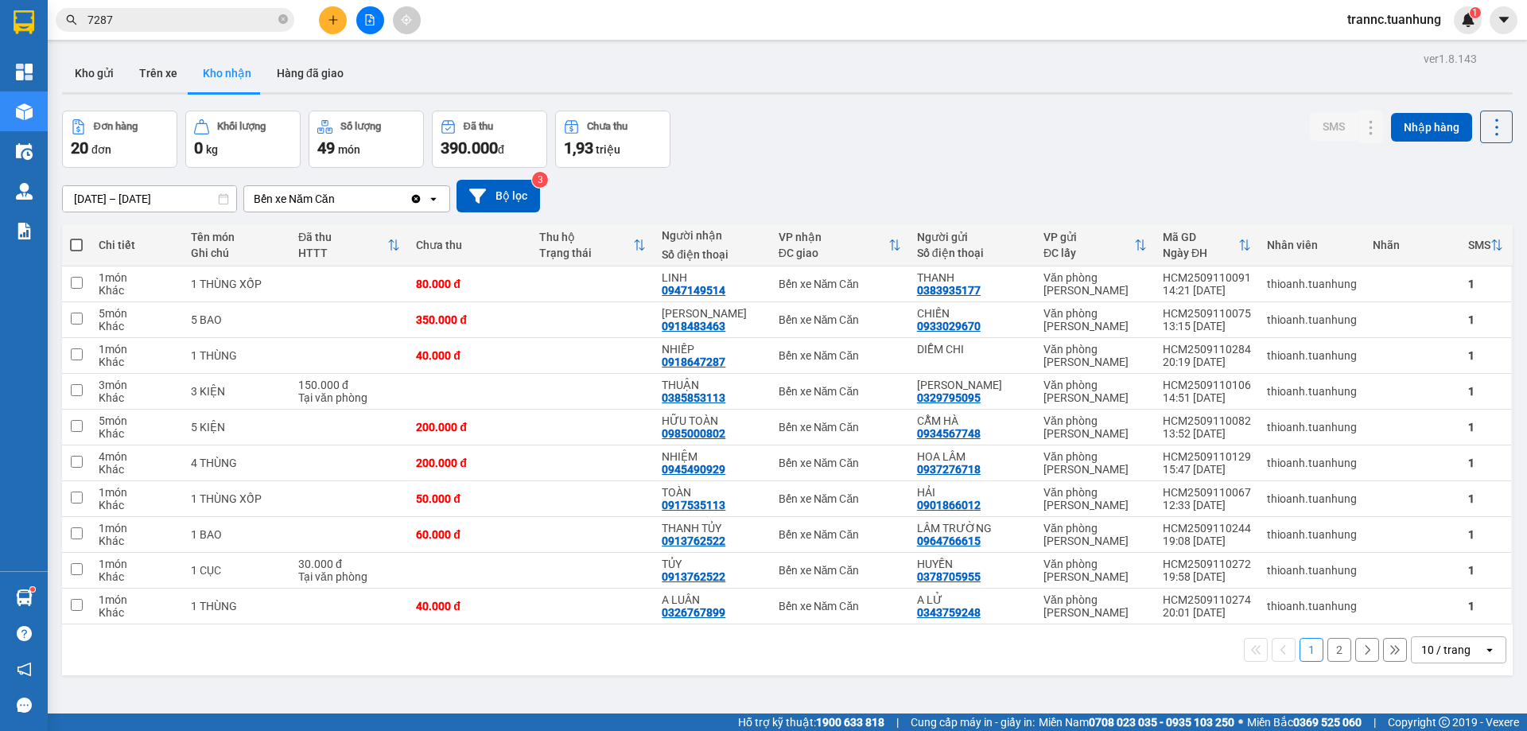
click at [1330, 650] on button "2" at bounding box center [1340, 650] width 24 height 24
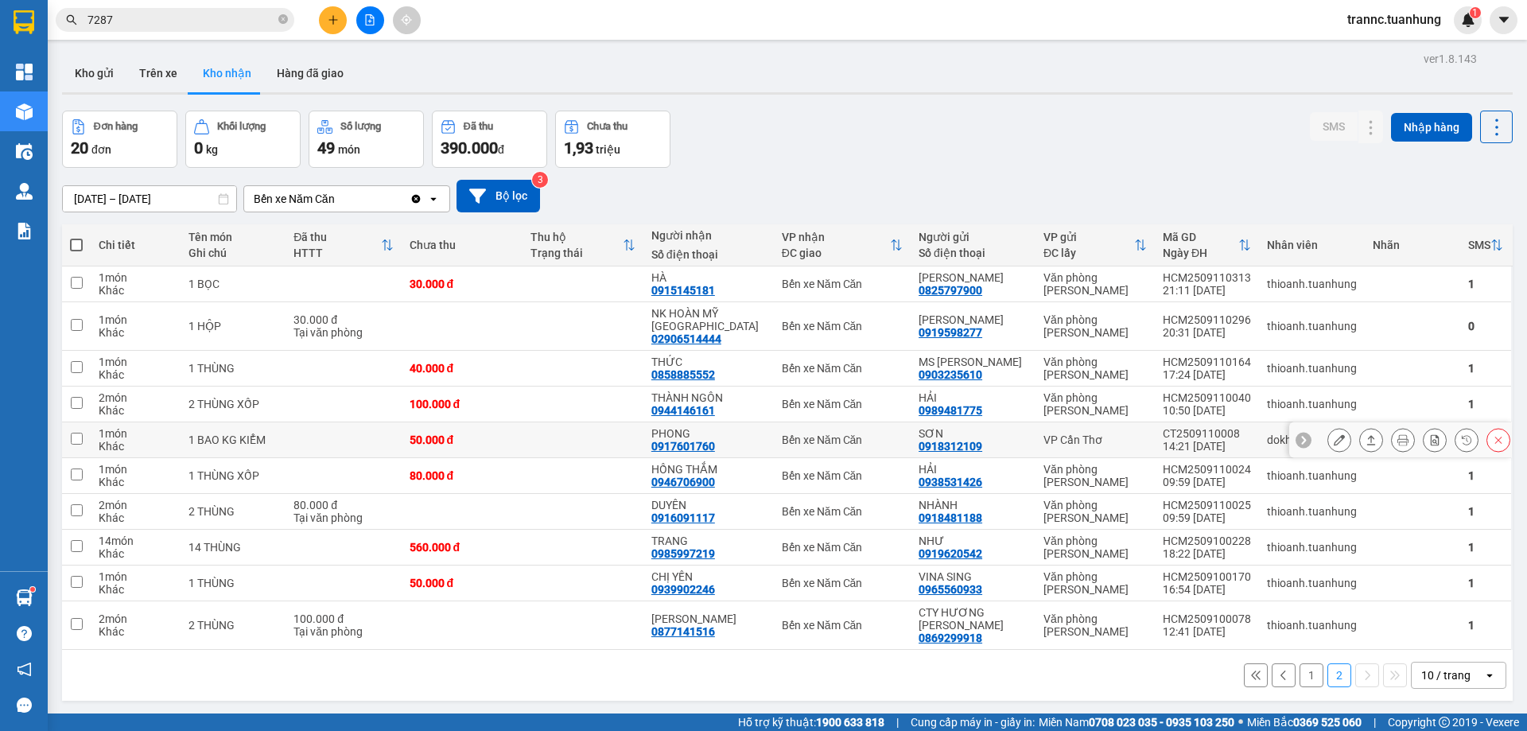
click at [423, 434] on div "50.000 đ" at bounding box center [462, 440] width 105 height 13
checkbox input "true"
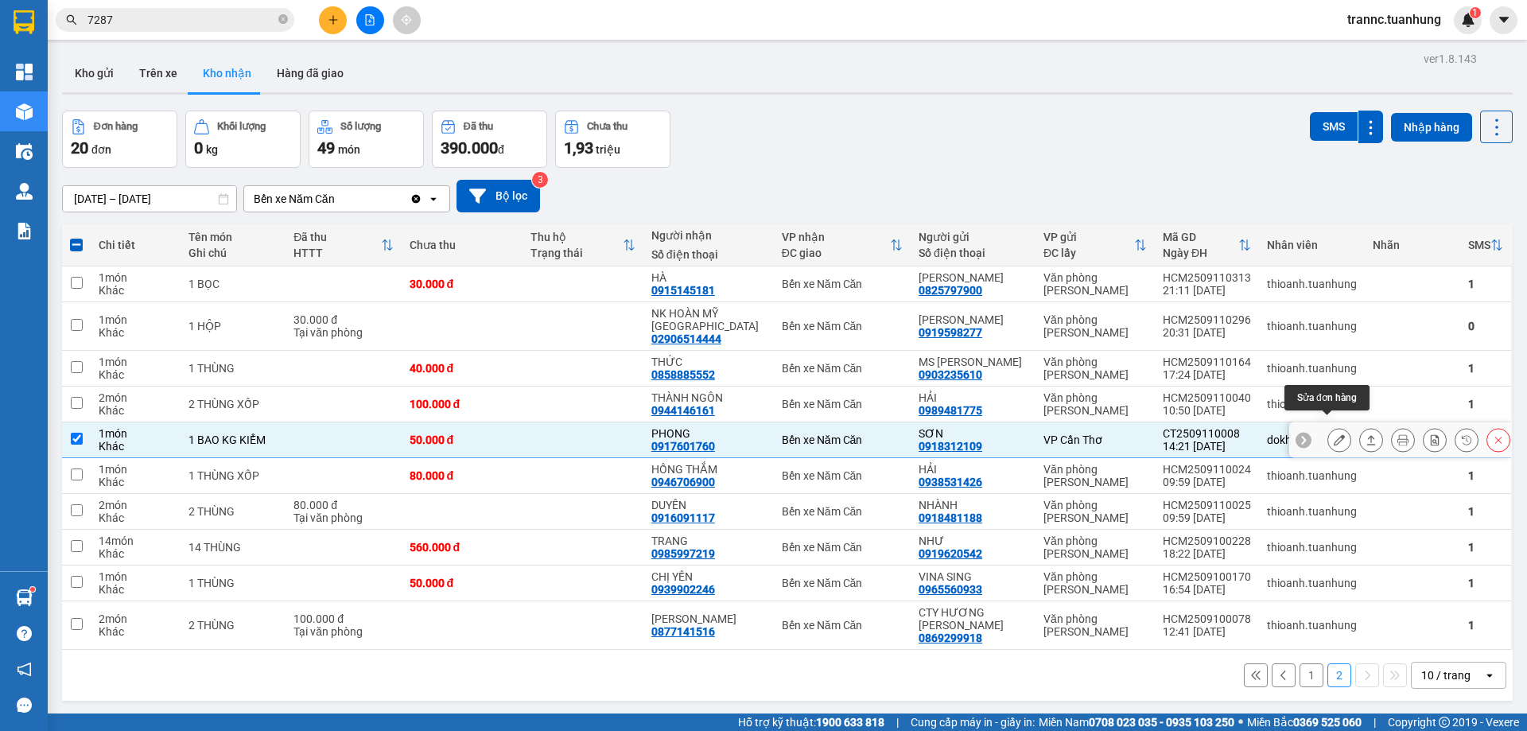
click at [1334, 434] on icon at bounding box center [1339, 439] width 11 height 11
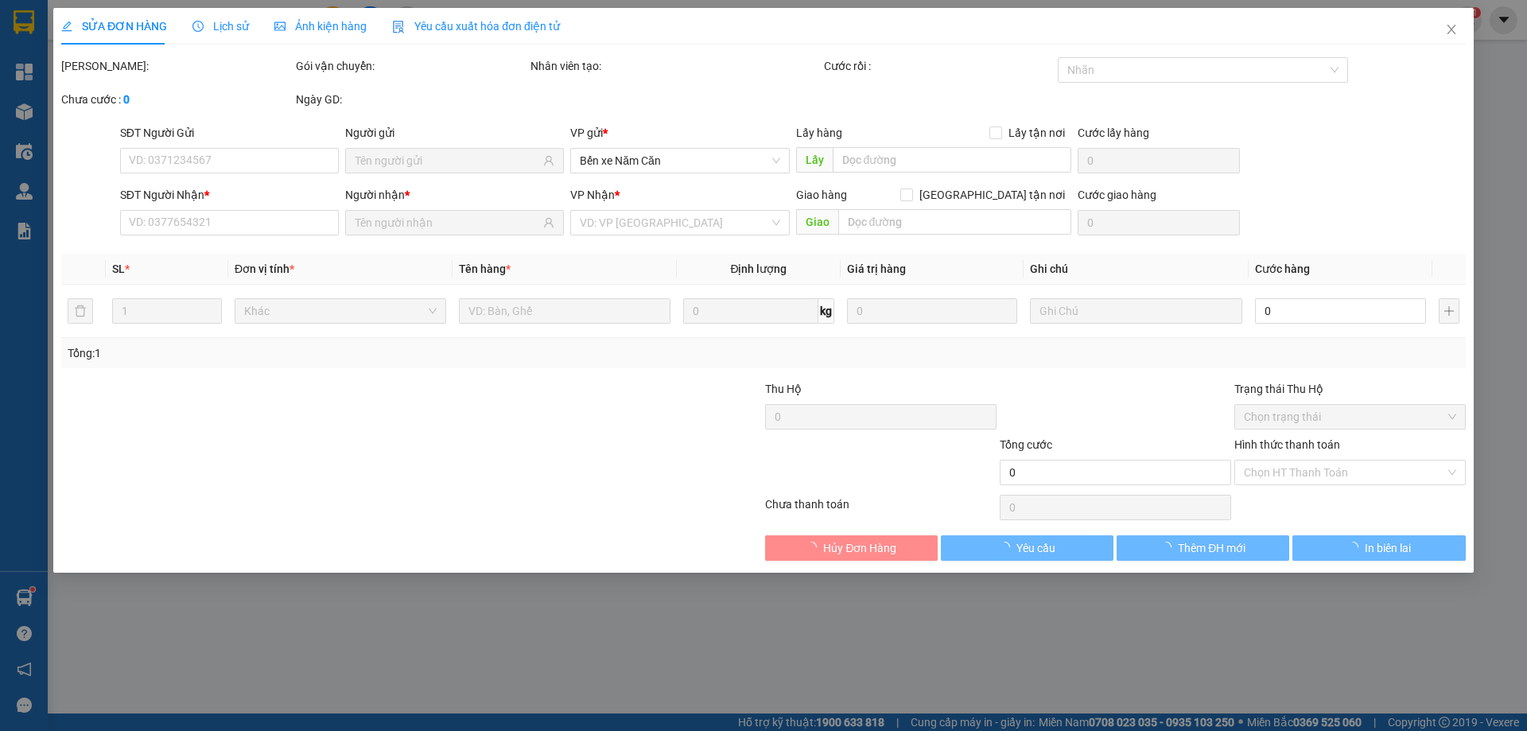
type input "0918312109"
type input "SƠN"
type input "0917601760"
type input "PHONG"
type input "50.000"
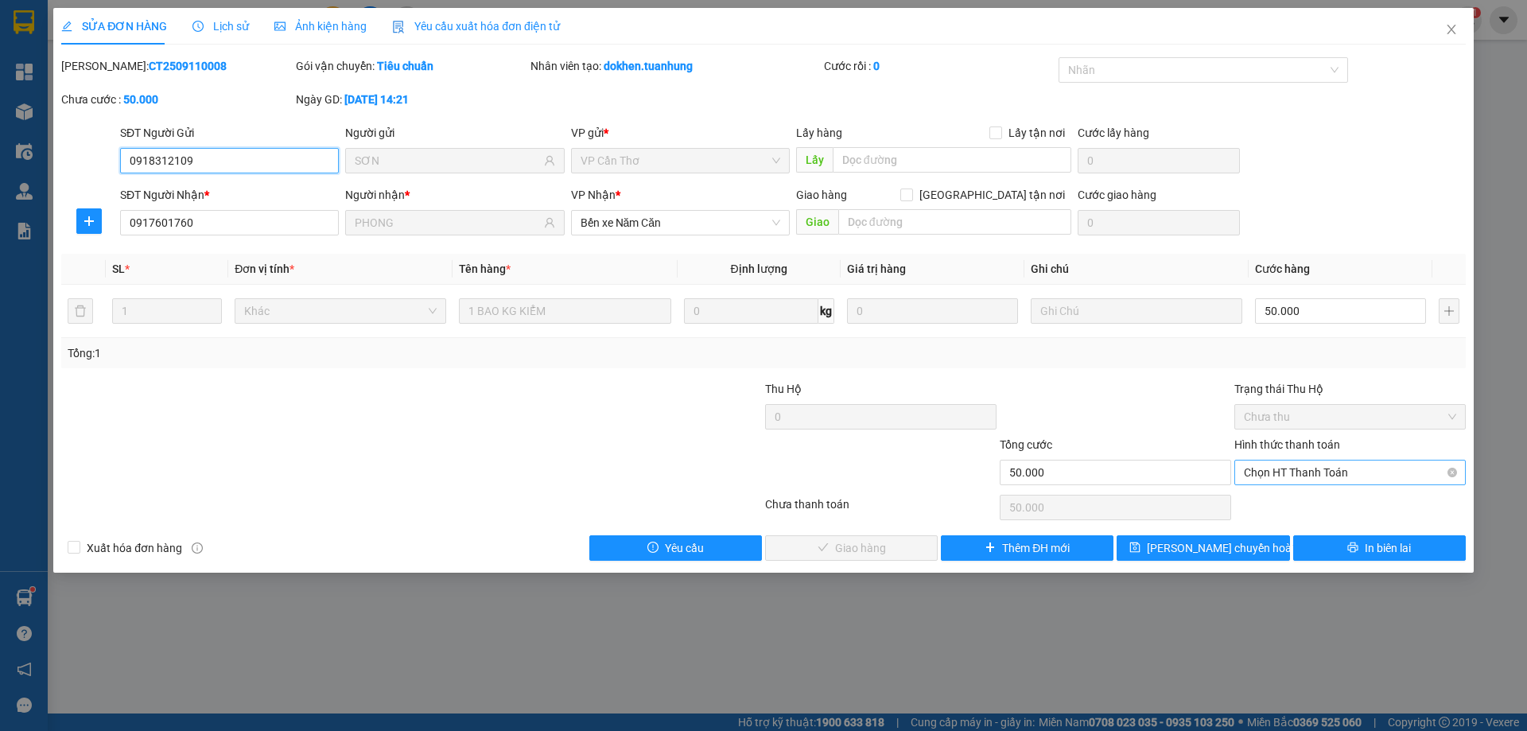
click at [1281, 476] on span "Chọn HT Thanh Toán" at bounding box center [1350, 473] width 212 height 24
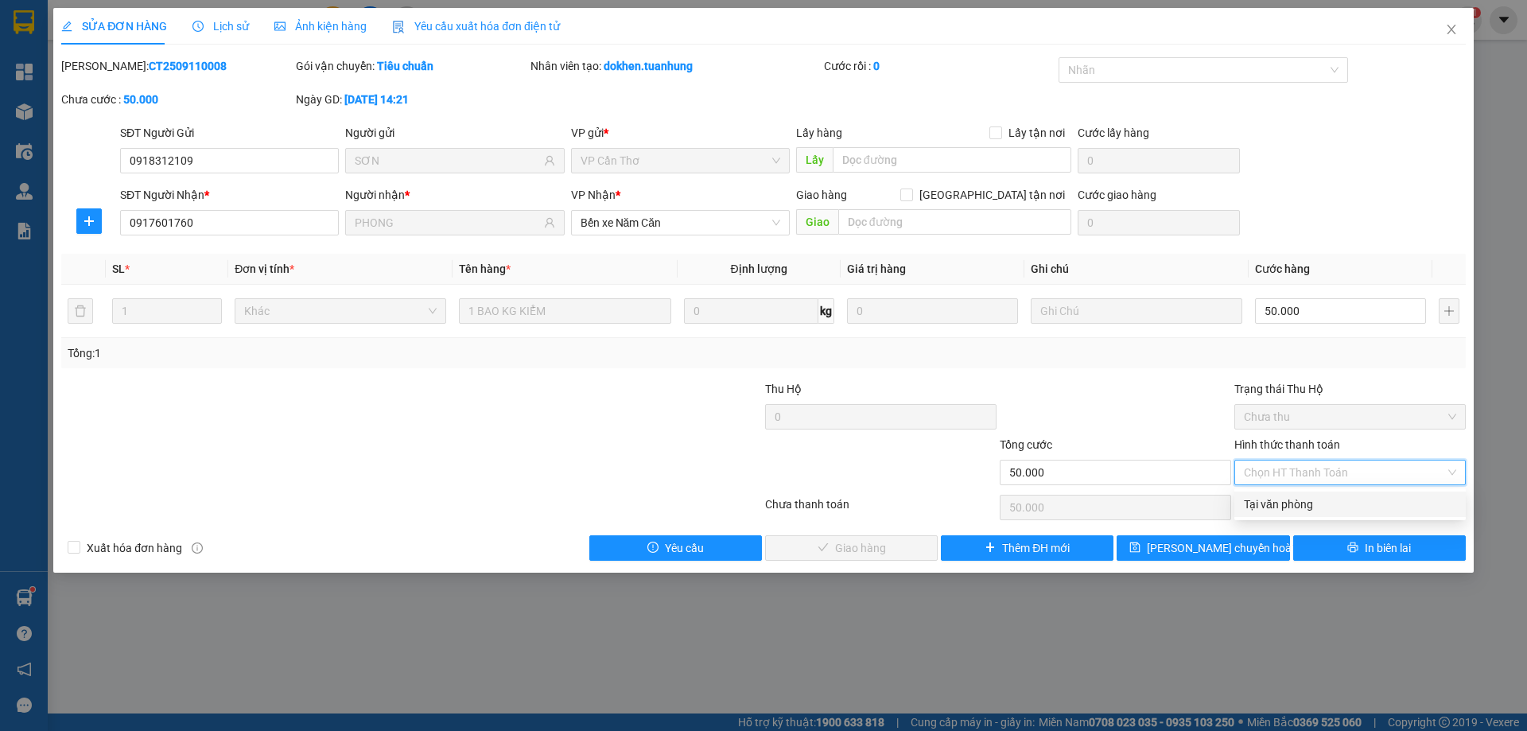
click at [1263, 504] on div "Tại văn phòng" at bounding box center [1350, 505] width 212 height 18
type input "0"
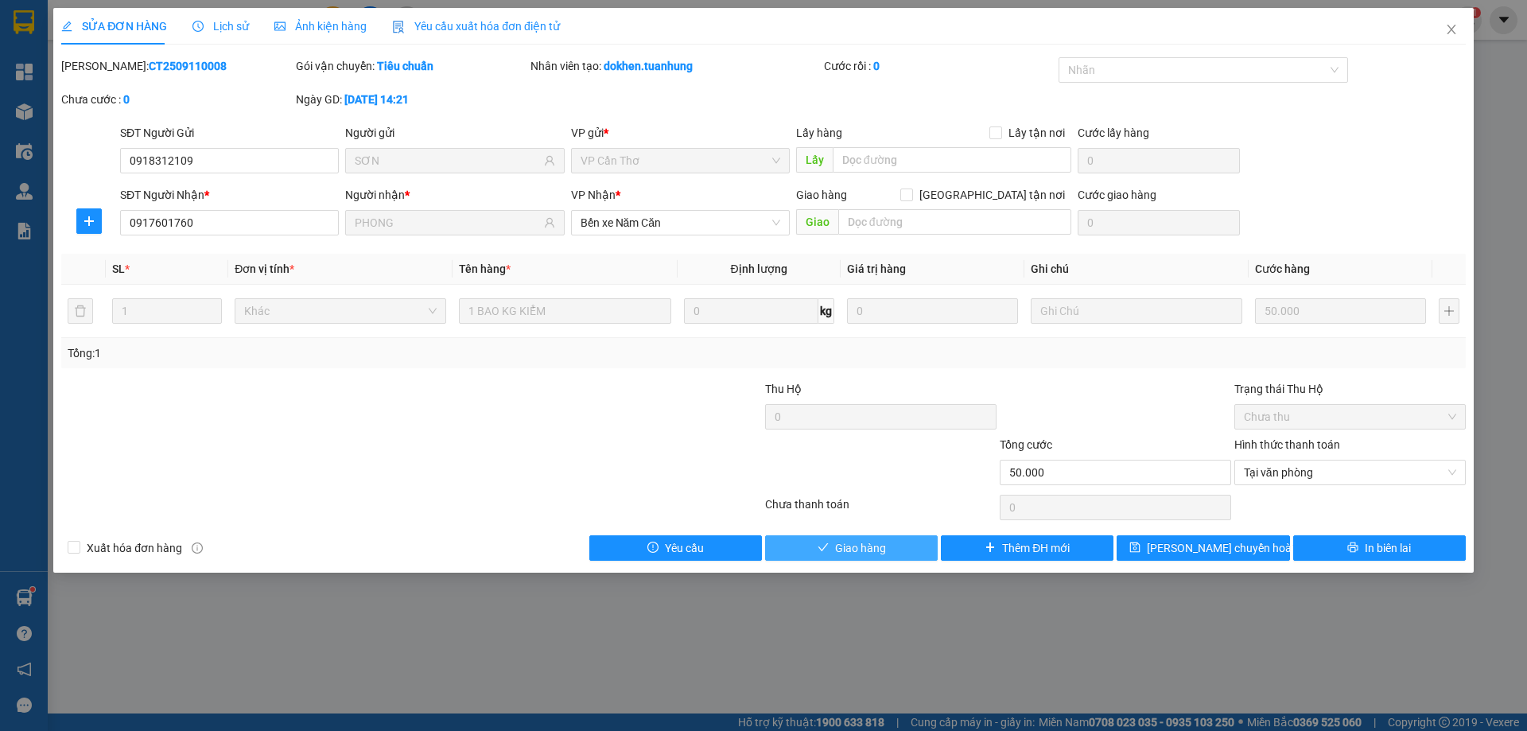
click at [878, 543] on span "Giao hàng" at bounding box center [860, 548] width 51 height 18
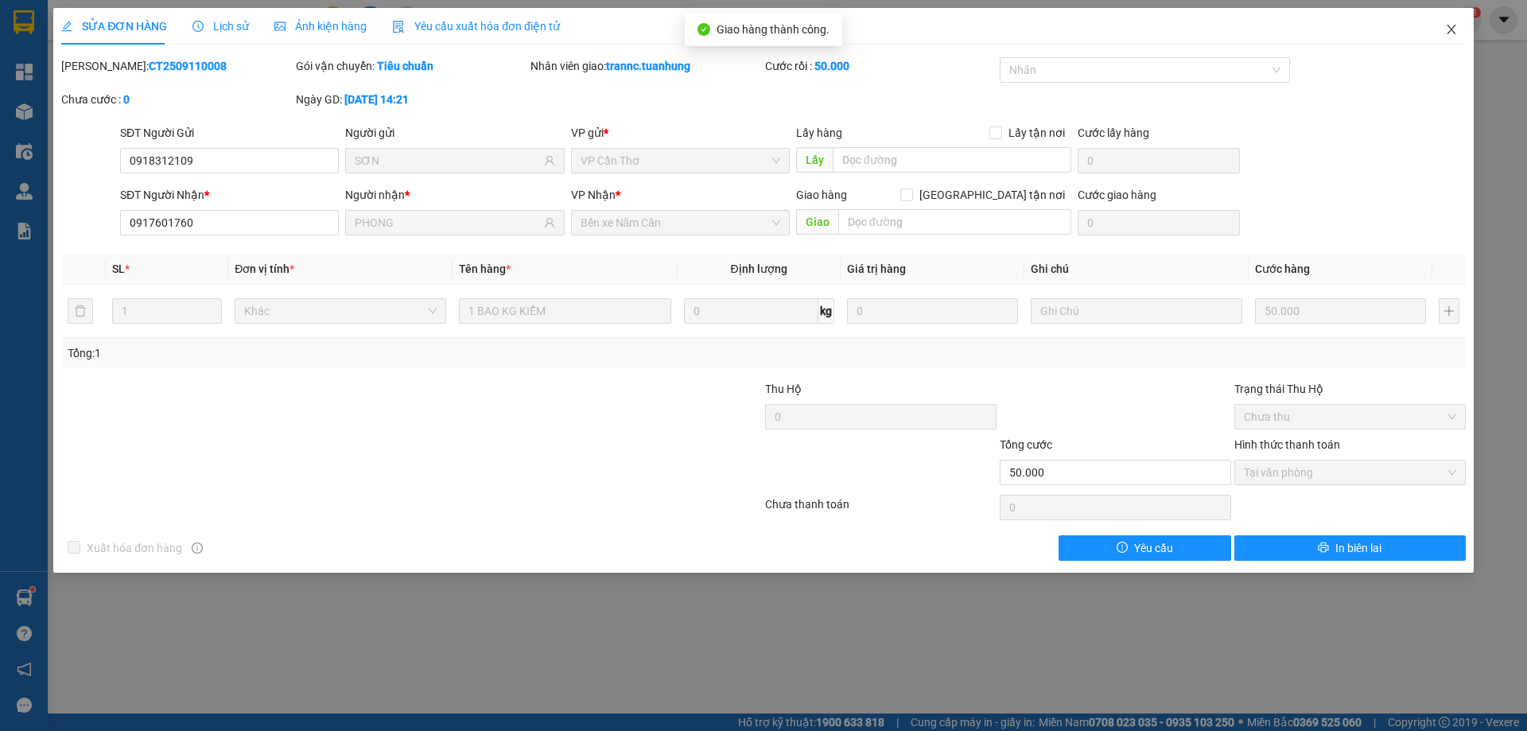
click at [1449, 29] on icon "close" at bounding box center [1451, 29] width 13 height 13
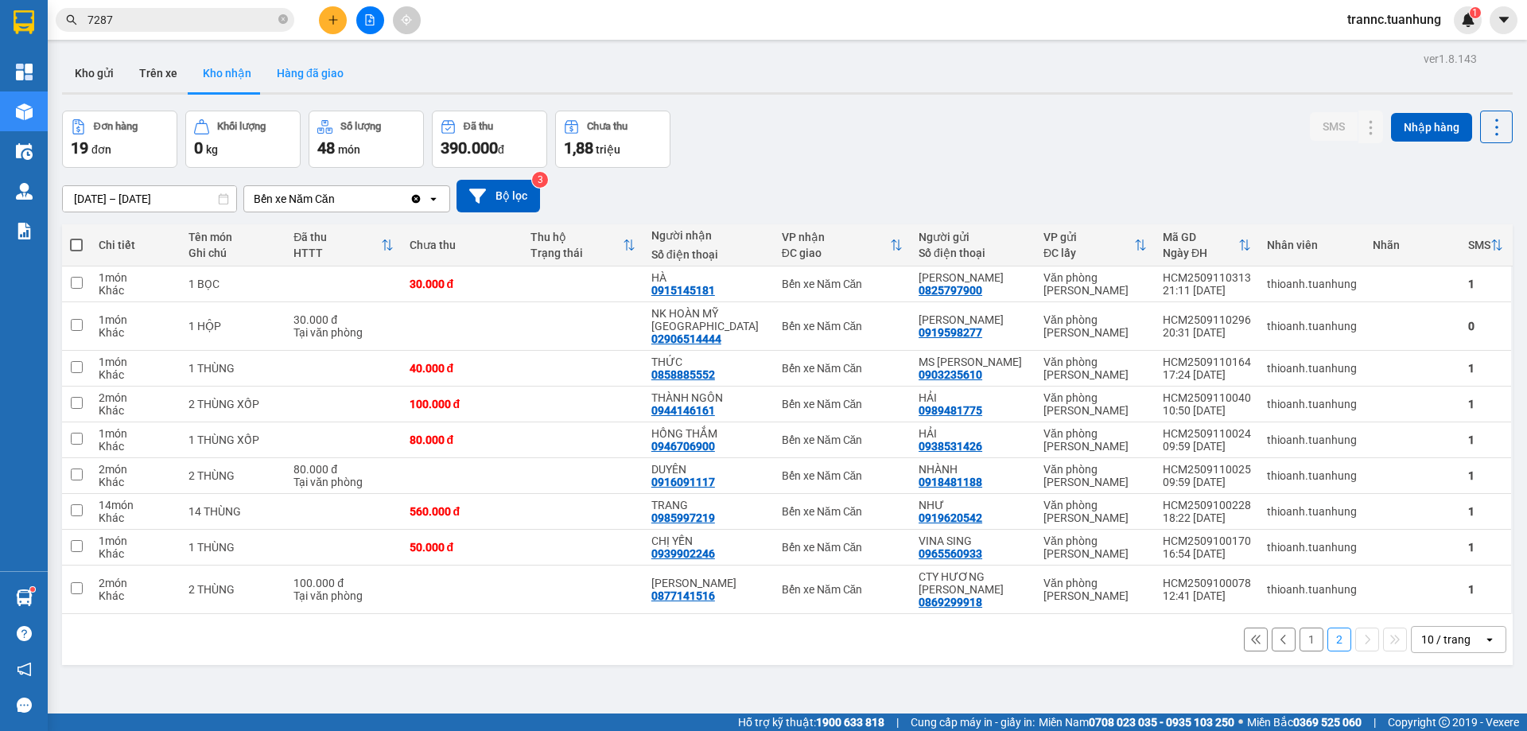
click at [317, 77] on button "Hàng đã giao" at bounding box center [310, 73] width 92 height 38
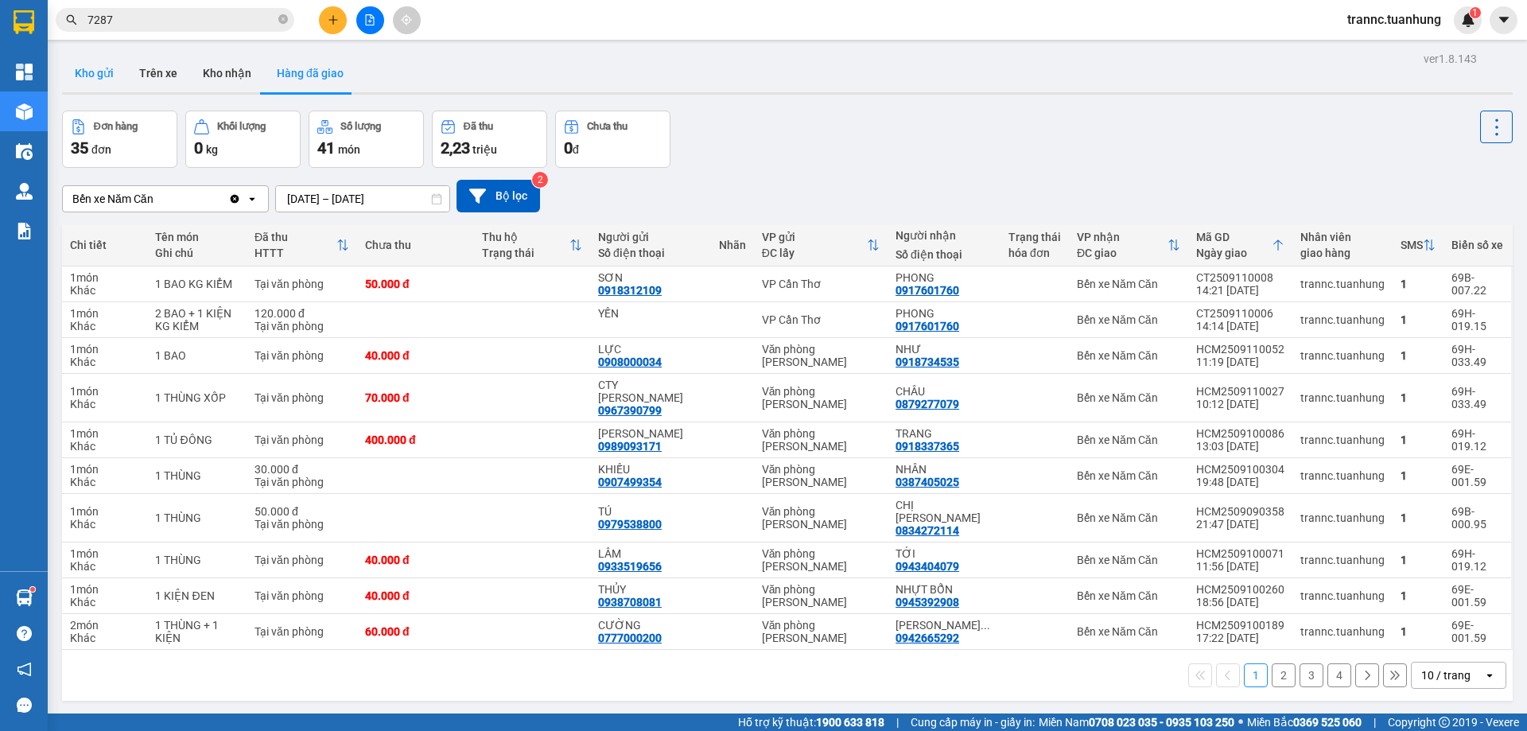
click at [97, 84] on button "Kho gửi" at bounding box center [94, 73] width 64 height 38
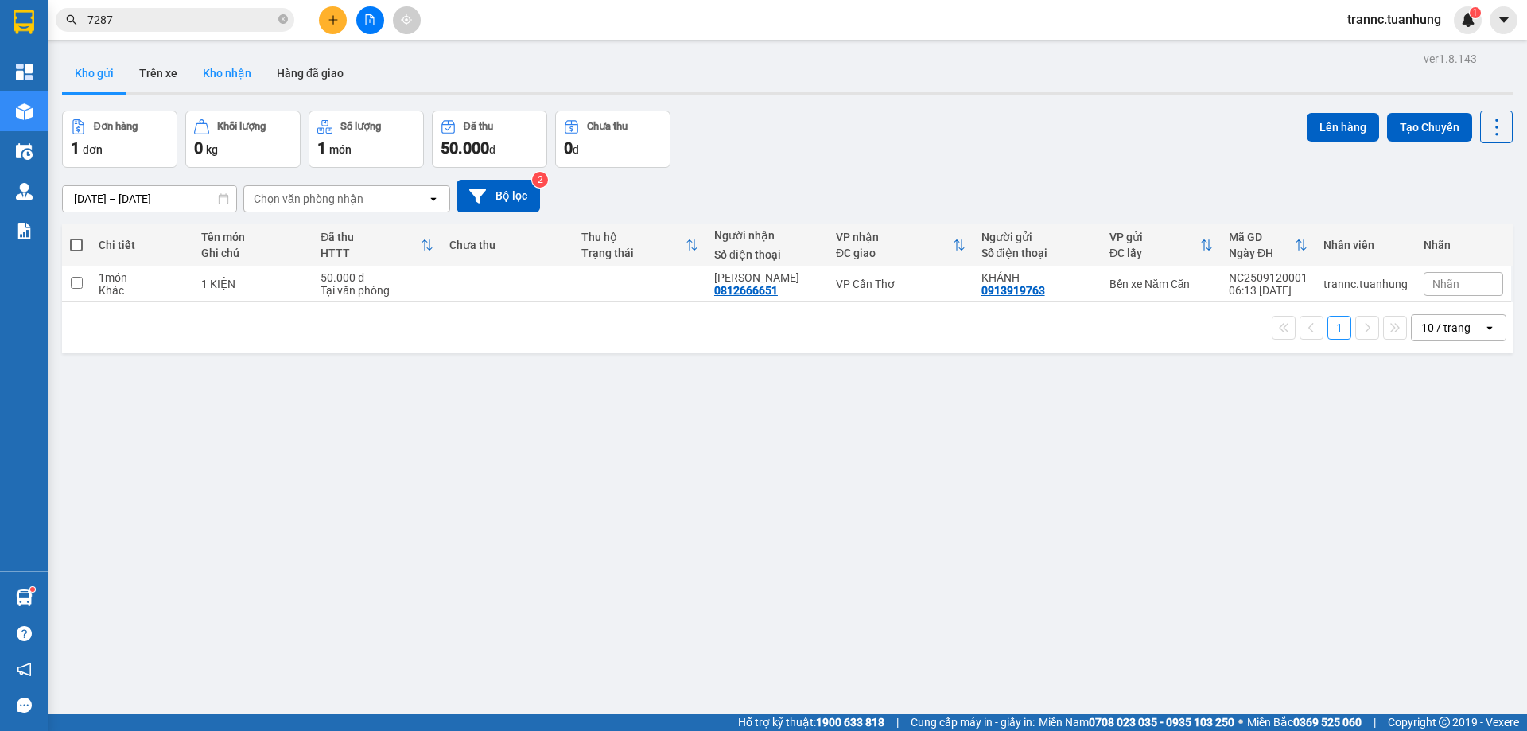
click at [215, 77] on button "Kho nhận" at bounding box center [227, 73] width 74 height 38
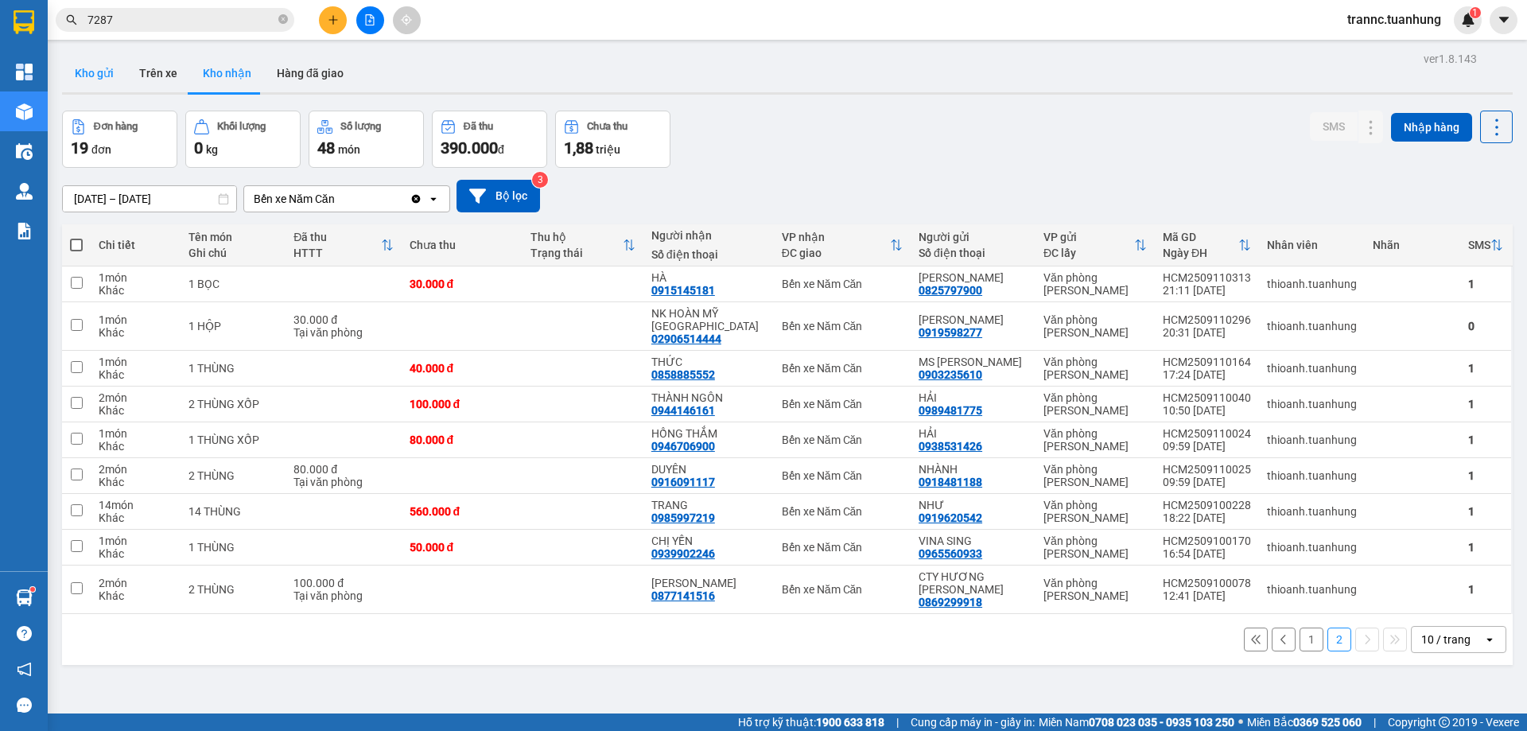
click at [109, 80] on button "Kho gửi" at bounding box center [94, 73] width 64 height 38
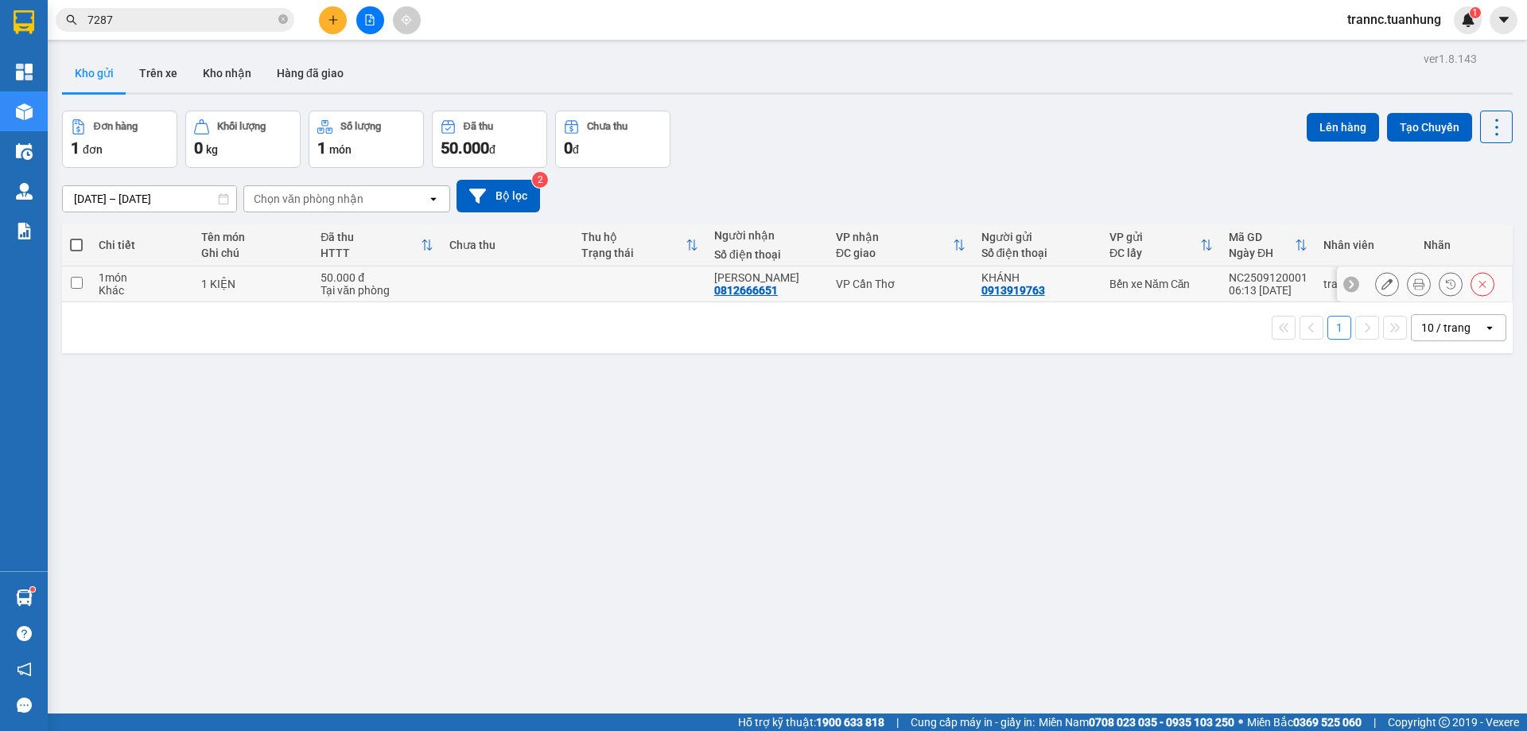
click at [874, 291] on td "VP Cần Thơ" at bounding box center [900, 284] width 145 height 36
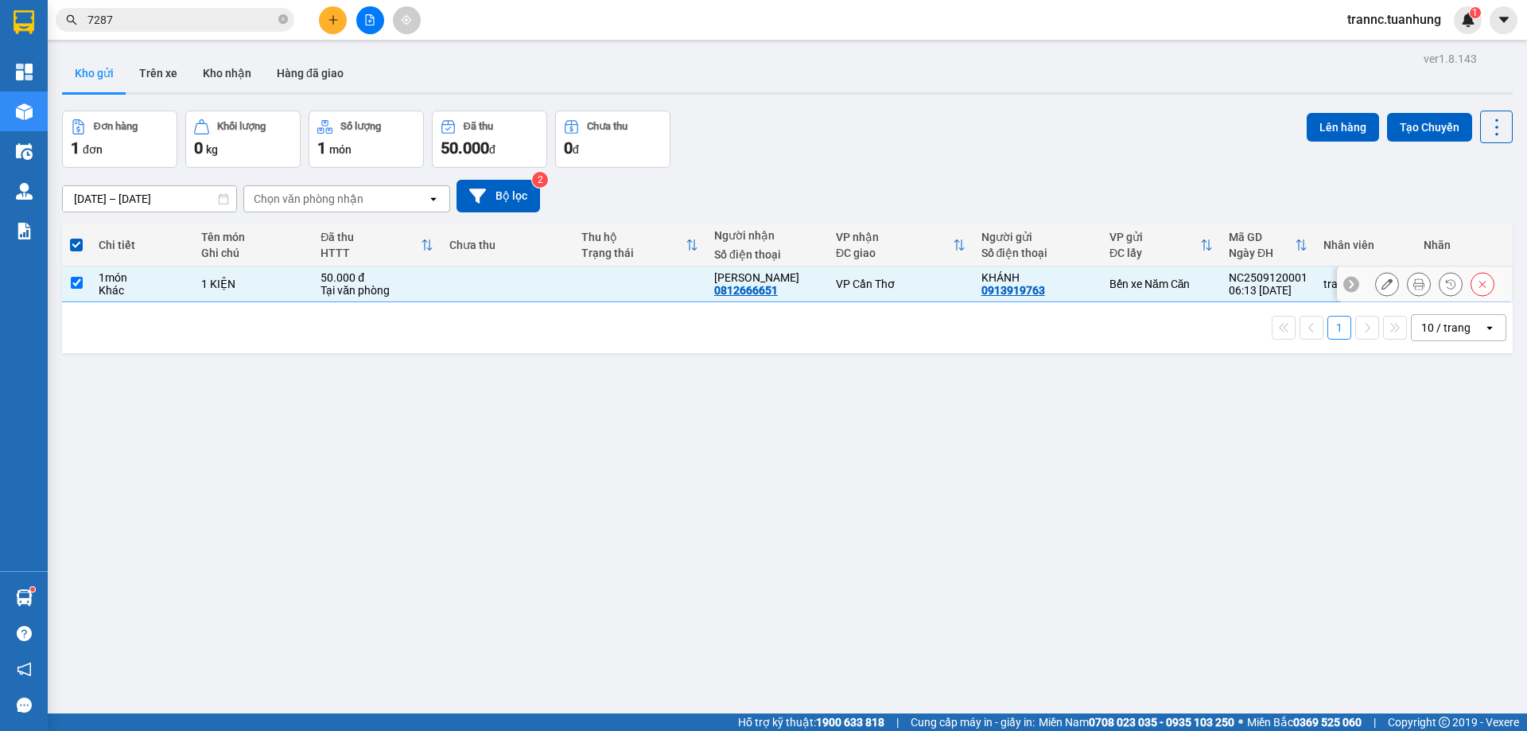
click at [874, 291] on td "VP Cần Thơ" at bounding box center [900, 284] width 145 height 36
checkbox input "false"
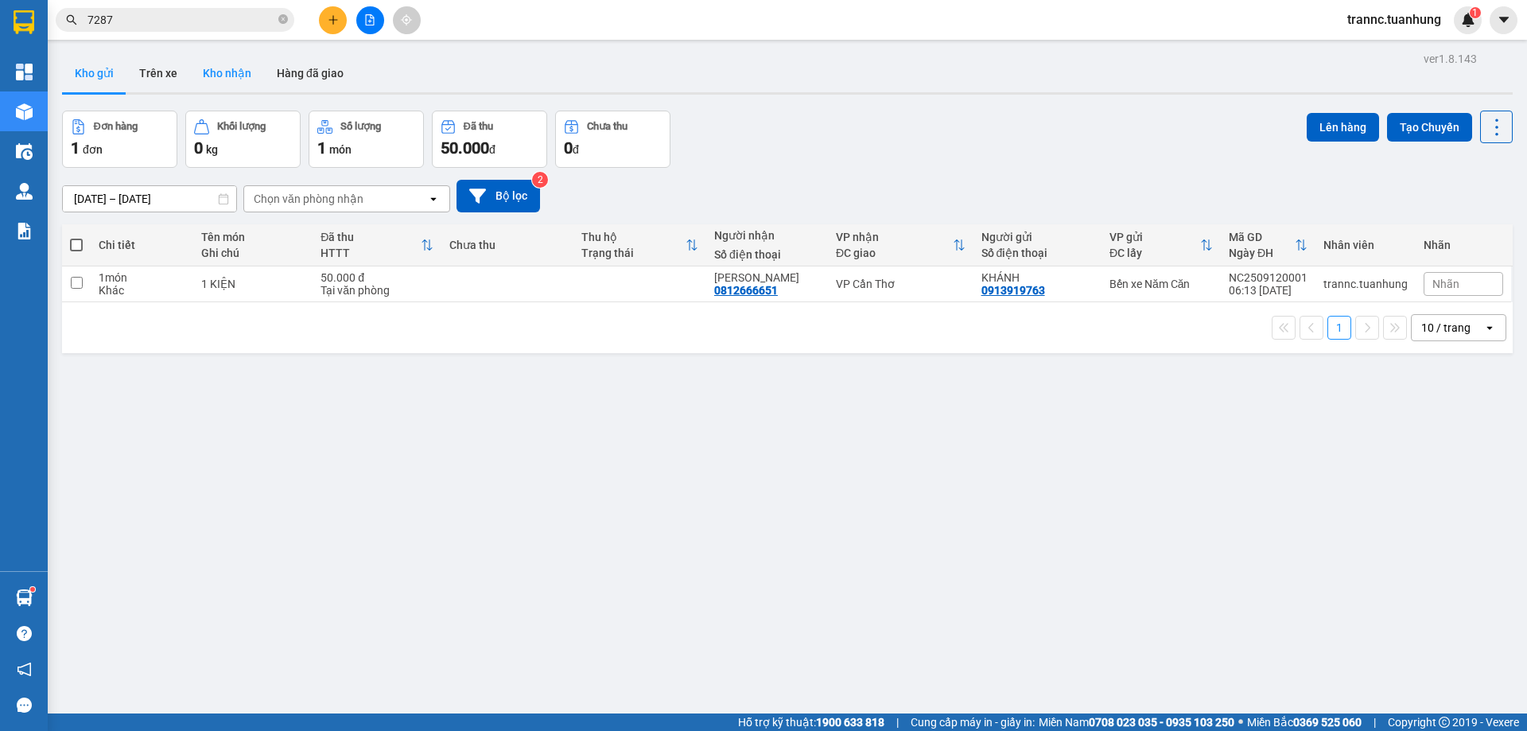
click at [211, 72] on button "Kho nhận" at bounding box center [227, 73] width 74 height 38
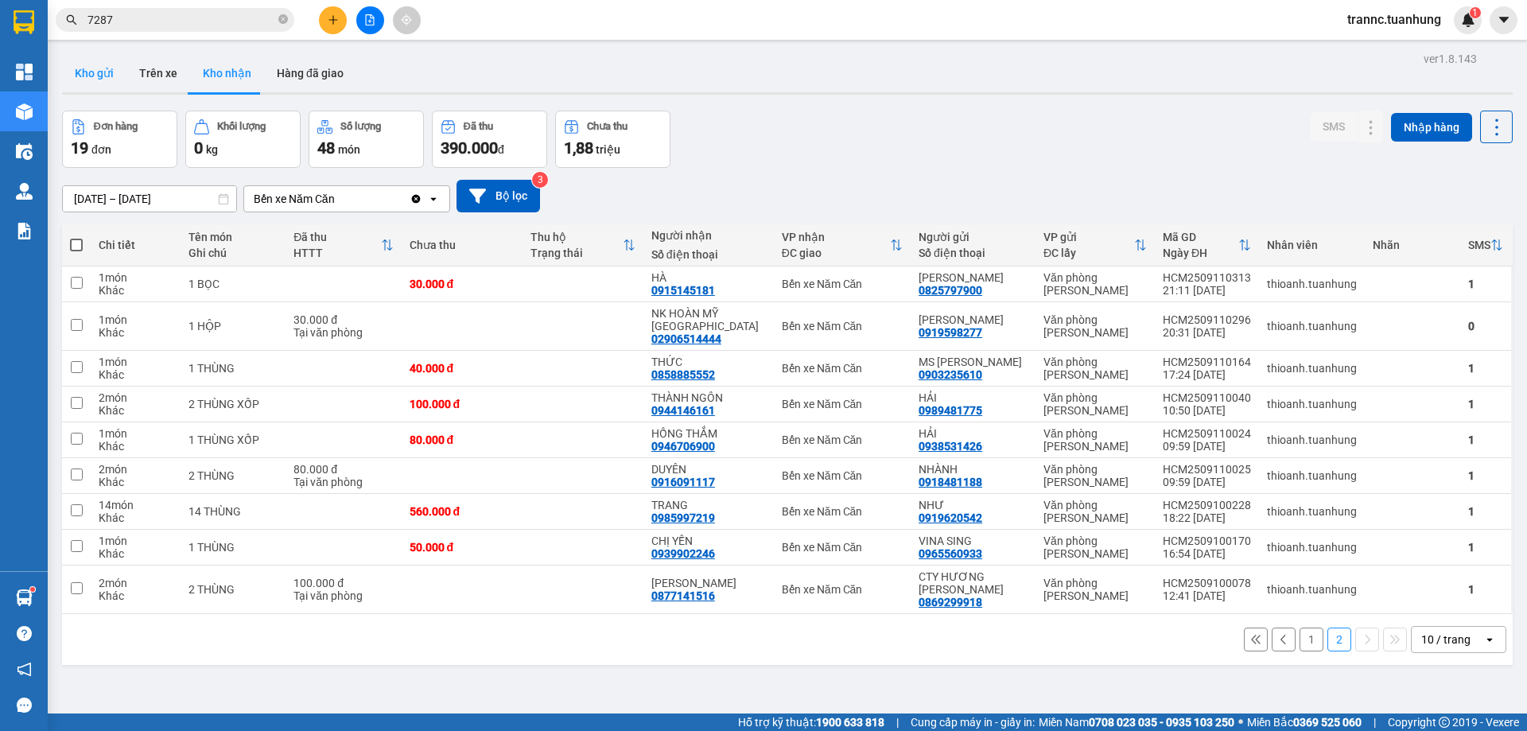
click at [91, 75] on button "Kho gửi" at bounding box center [94, 73] width 64 height 38
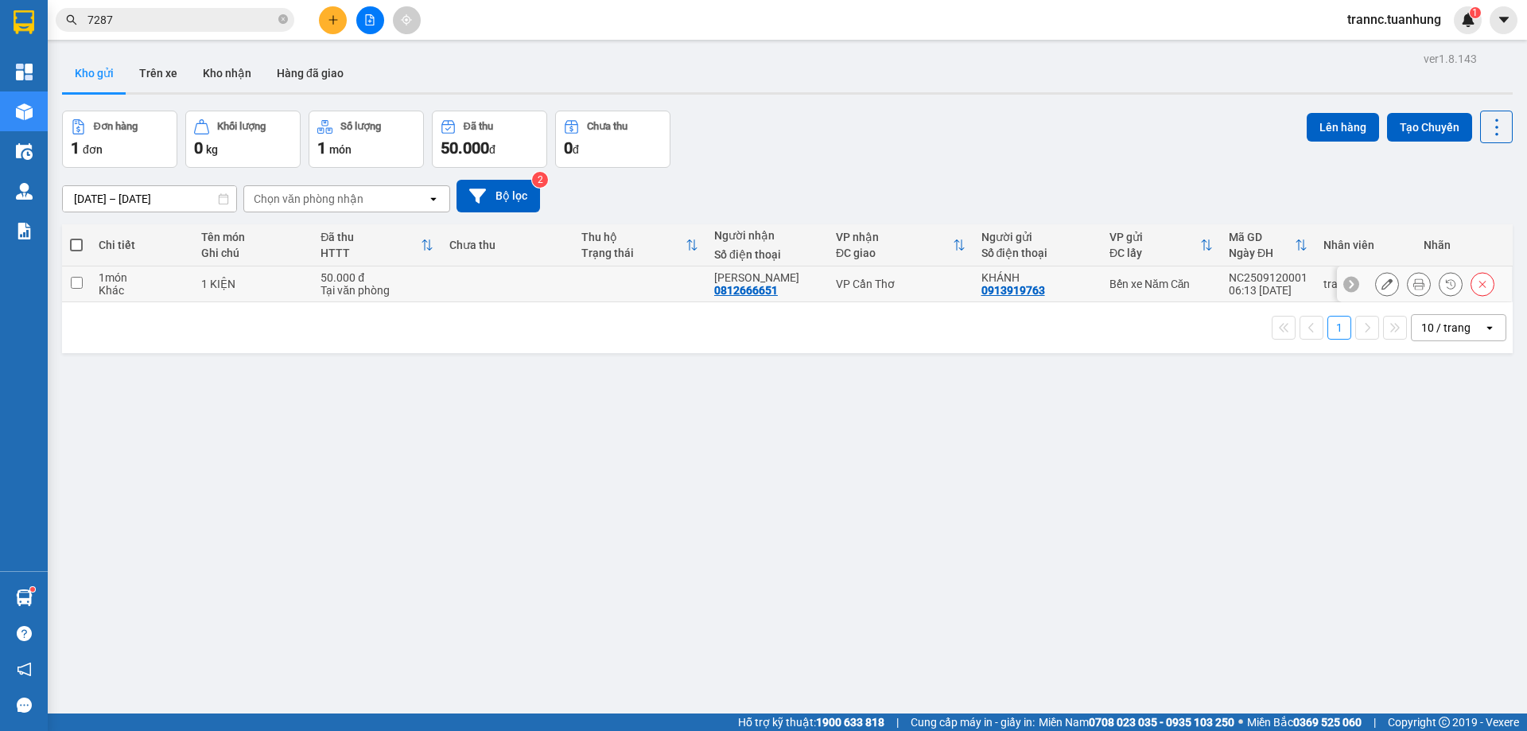
click at [685, 280] on td at bounding box center [640, 284] width 133 height 36
checkbox input "true"
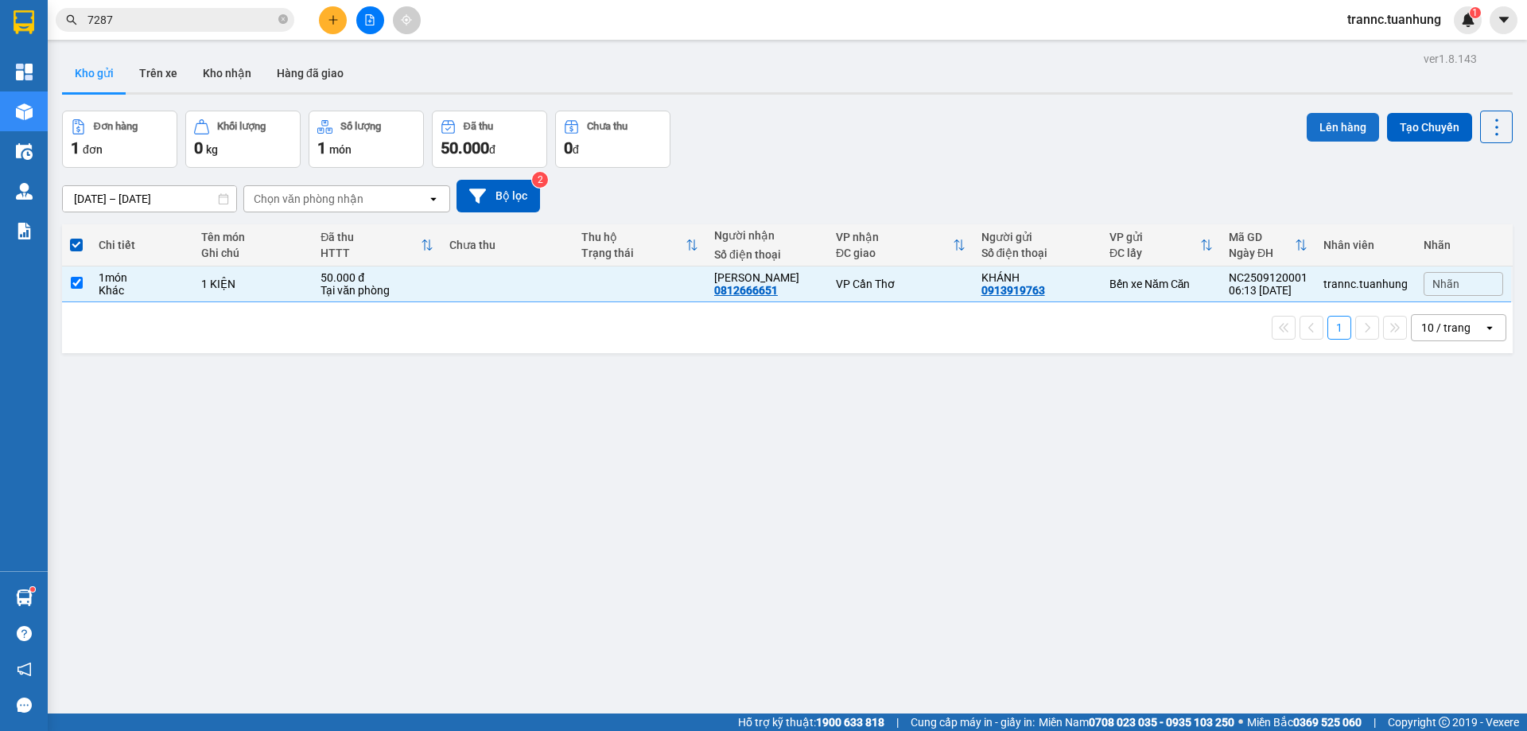
click at [1310, 115] on button "Lên hàng" at bounding box center [1343, 127] width 72 height 29
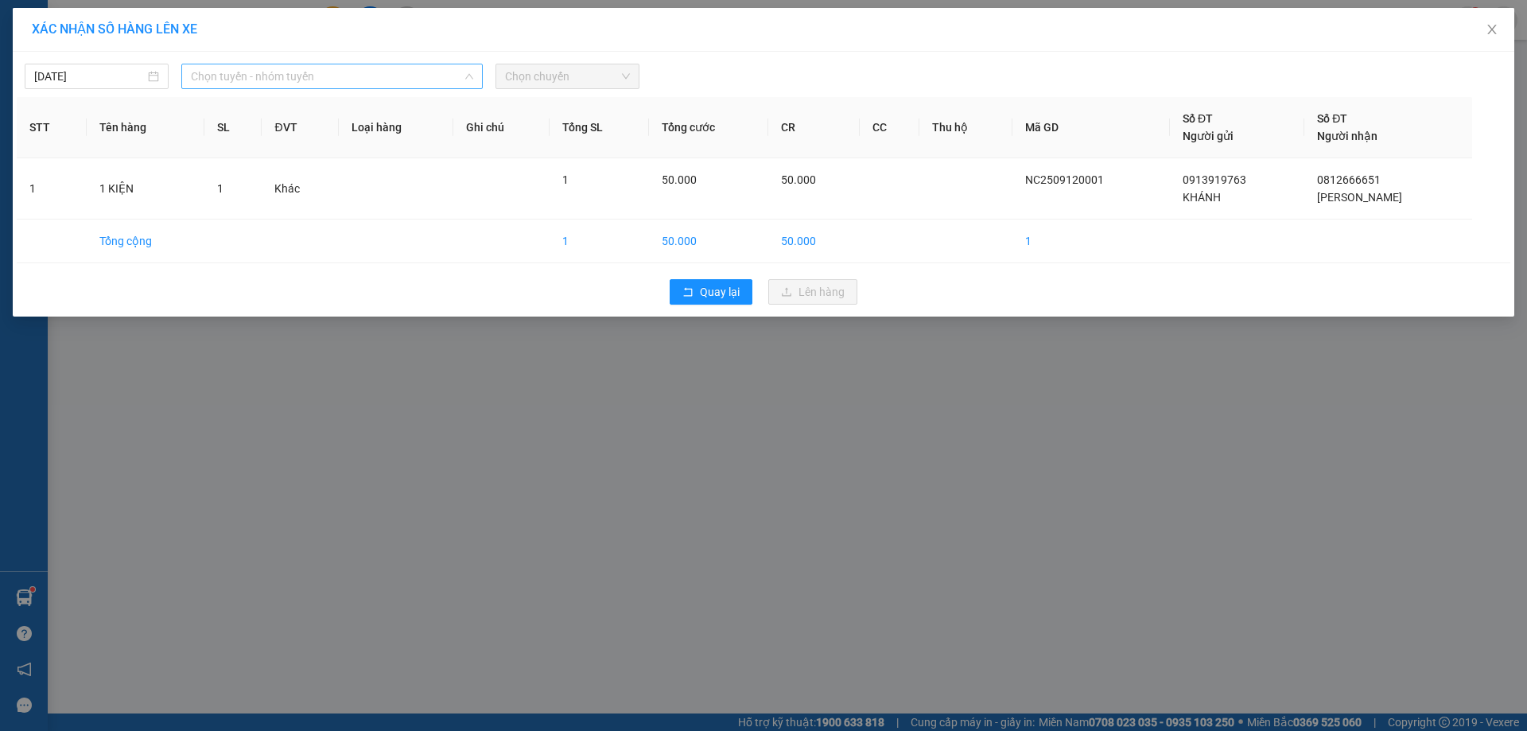
click at [328, 76] on span "Chọn tuyến - nhóm tuyến" at bounding box center [332, 76] width 282 height 24
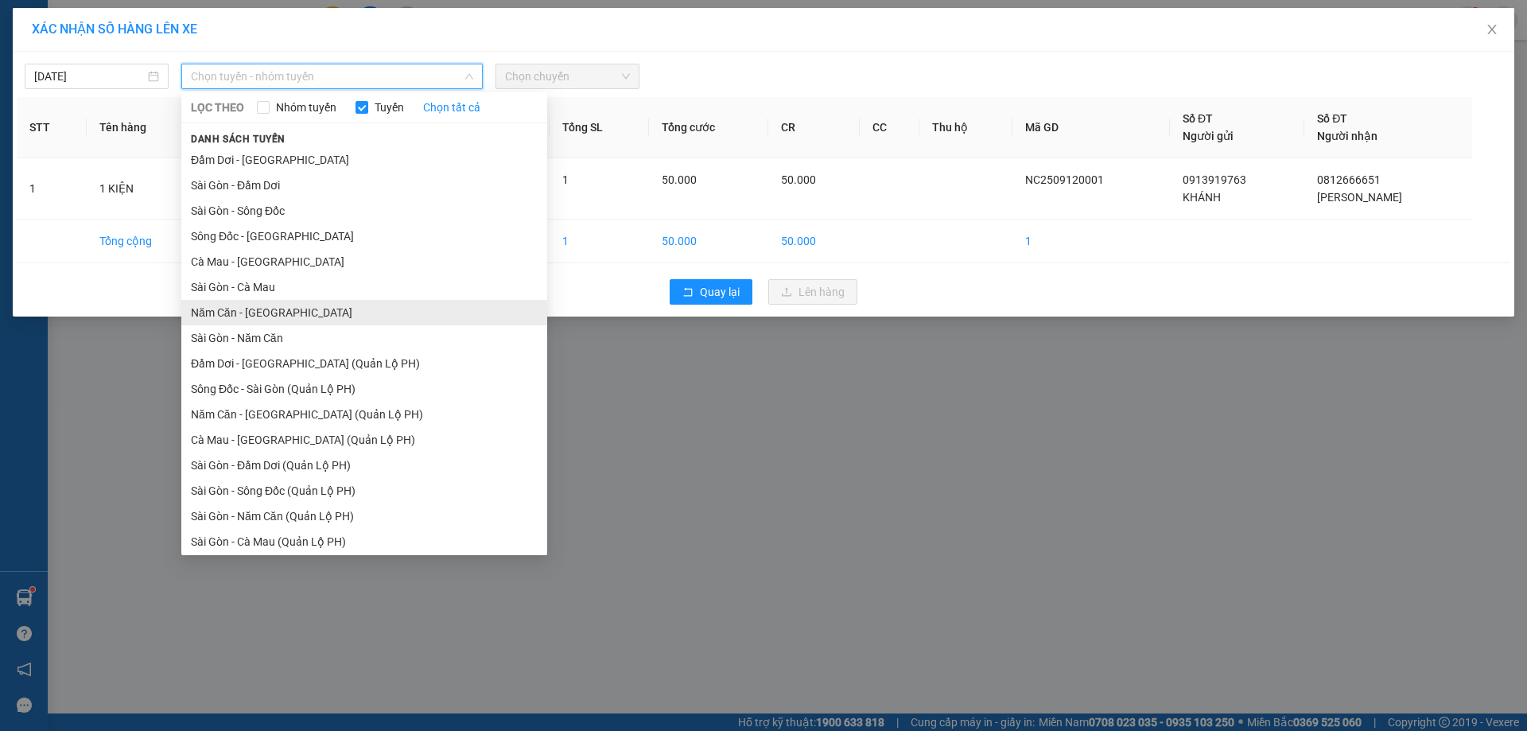
click at [253, 313] on li "Năm Căn - [GEOGRAPHIC_DATA]" at bounding box center [364, 312] width 366 height 25
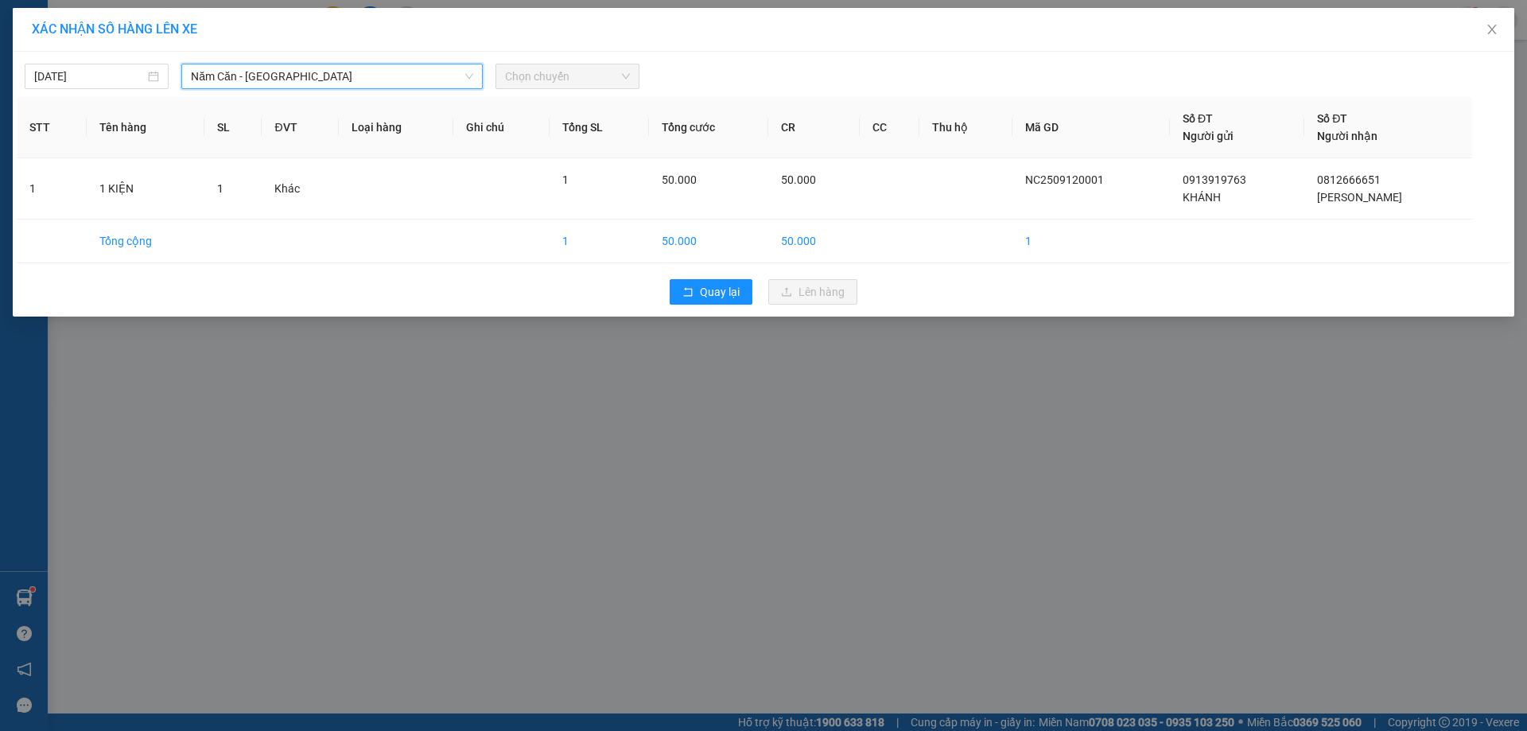
click at [578, 78] on span "Chọn chuyến" at bounding box center [567, 76] width 125 height 24
click at [536, 74] on span "Chọn chuyến" at bounding box center [567, 76] width 125 height 24
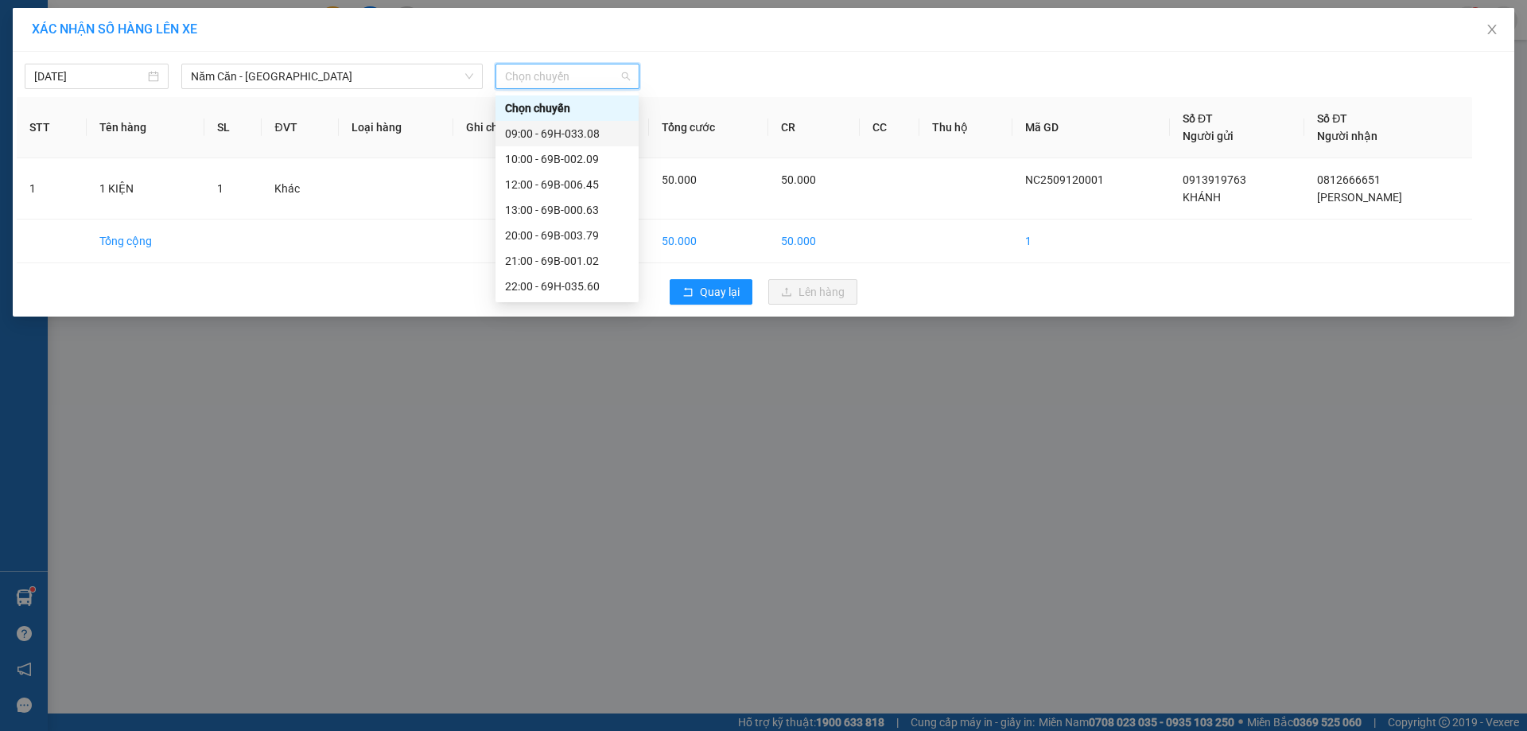
click at [597, 129] on div "09:00 - 69H-033.08" at bounding box center [567, 134] width 124 height 18
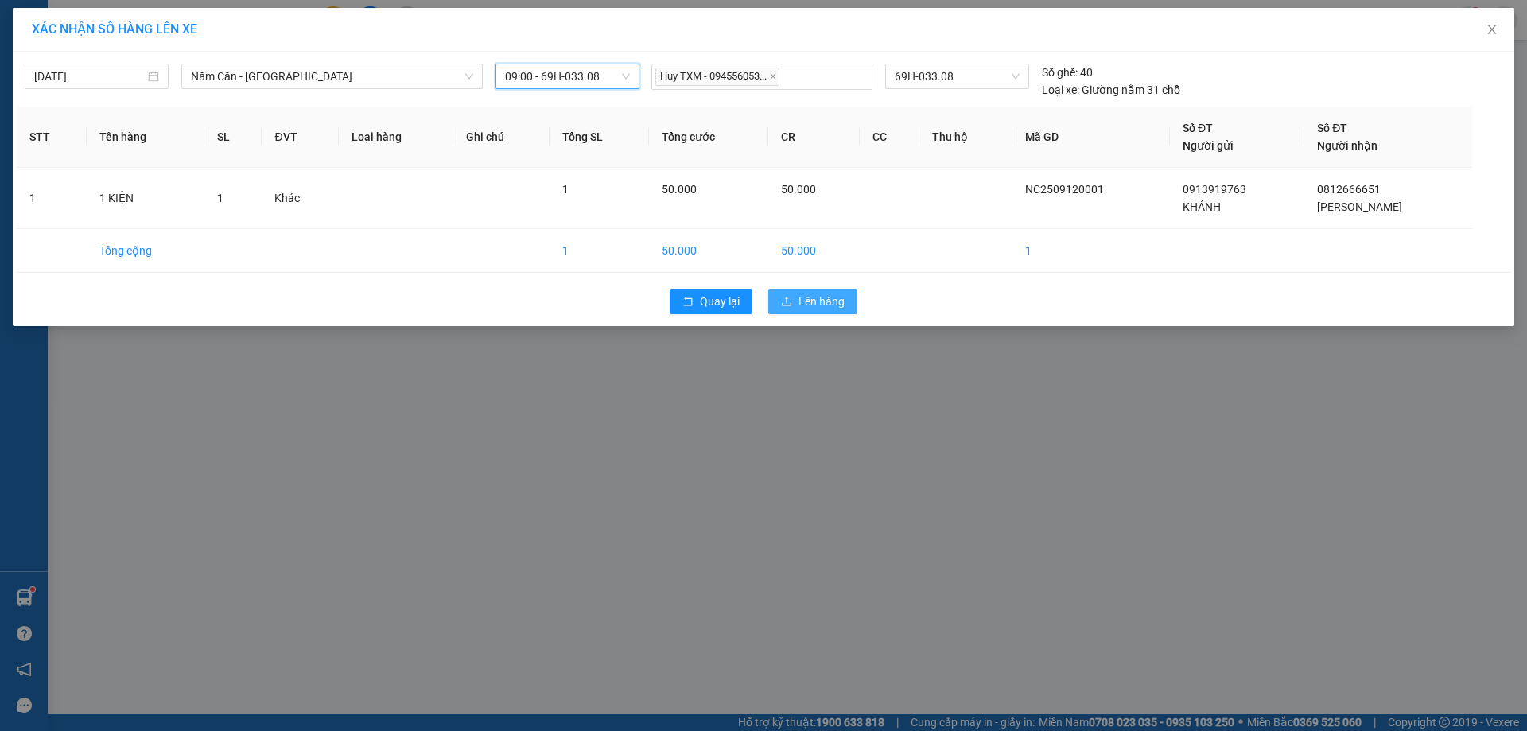
click at [819, 302] on span "Lên hàng" at bounding box center [822, 302] width 46 height 18
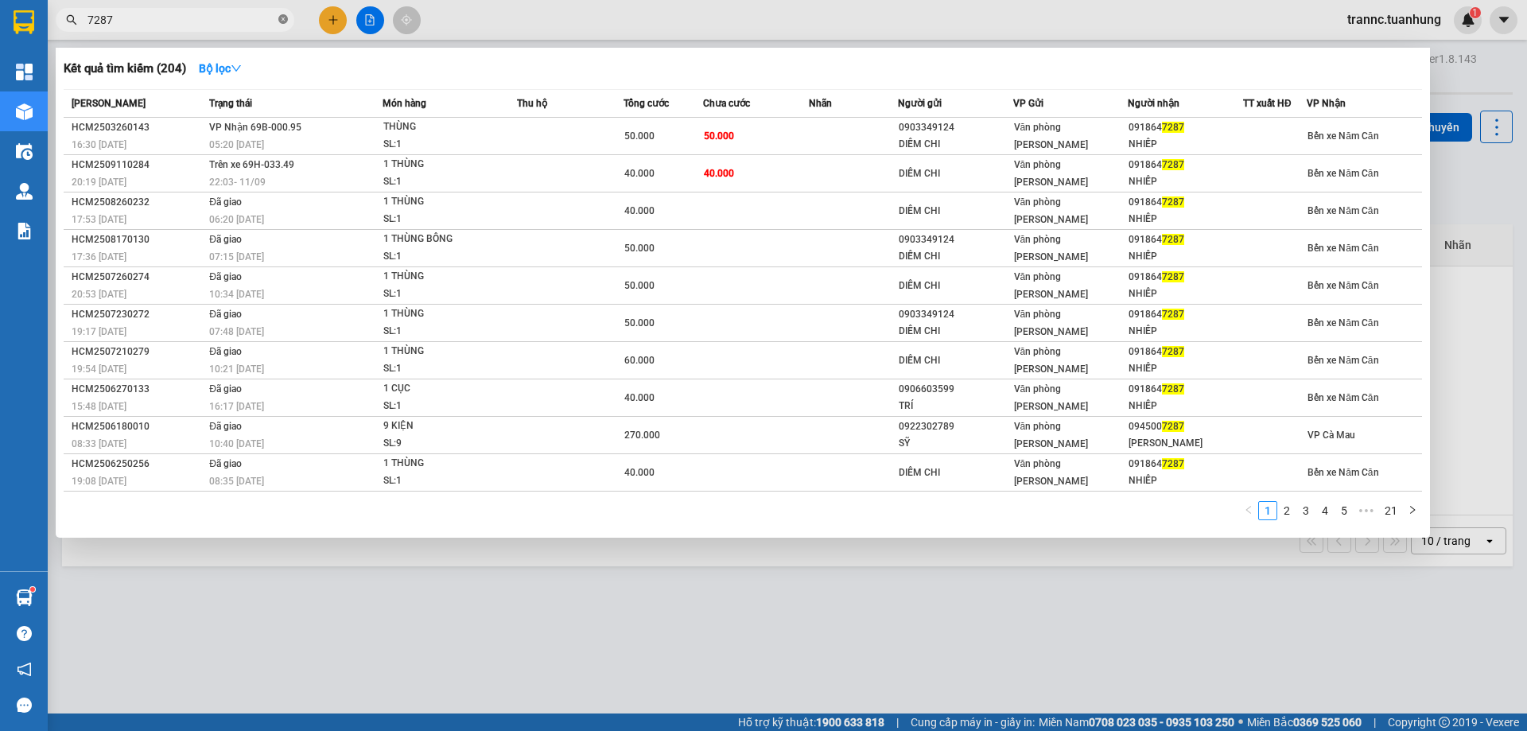
click at [283, 24] on icon "close-circle" at bounding box center [283, 19] width 10 height 10
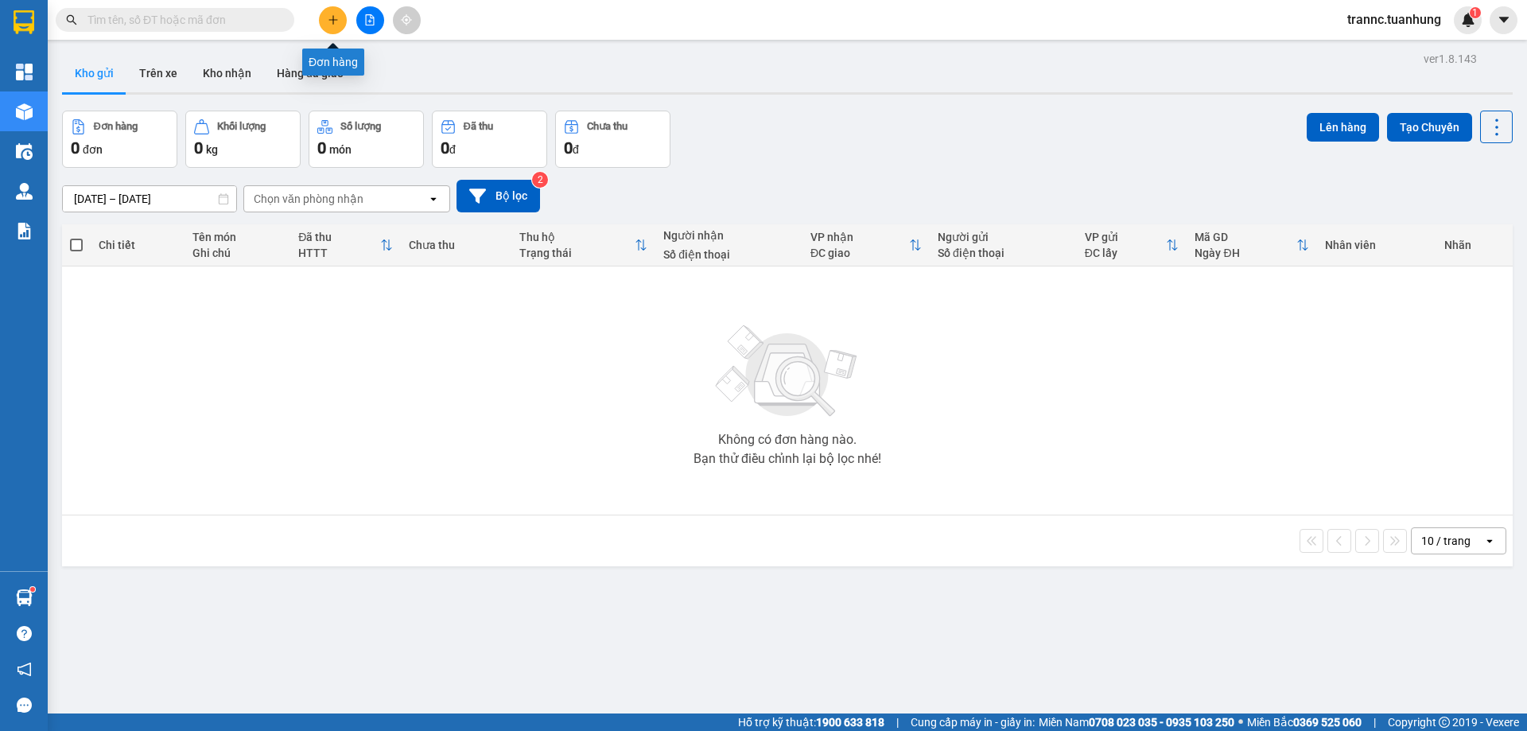
click at [327, 23] on button at bounding box center [333, 20] width 28 height 28
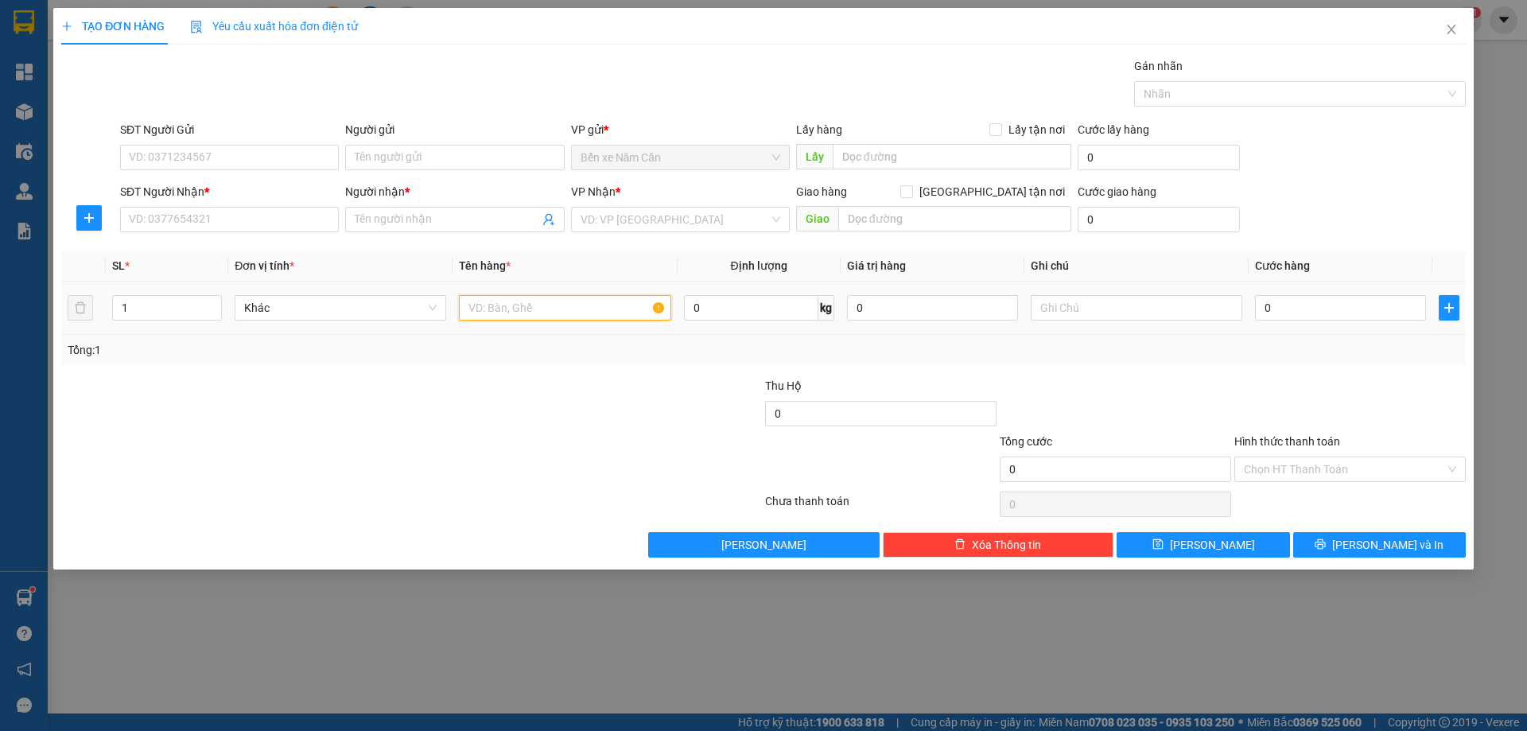
click at [496, 304] on input "text" at bounding box center [565, 307] width 212 height 25
type input "1 XE MÁY SIRUS BS"
click at [1091, 303] on input "text" at bounding box center [1137, 307] width 212 height 25
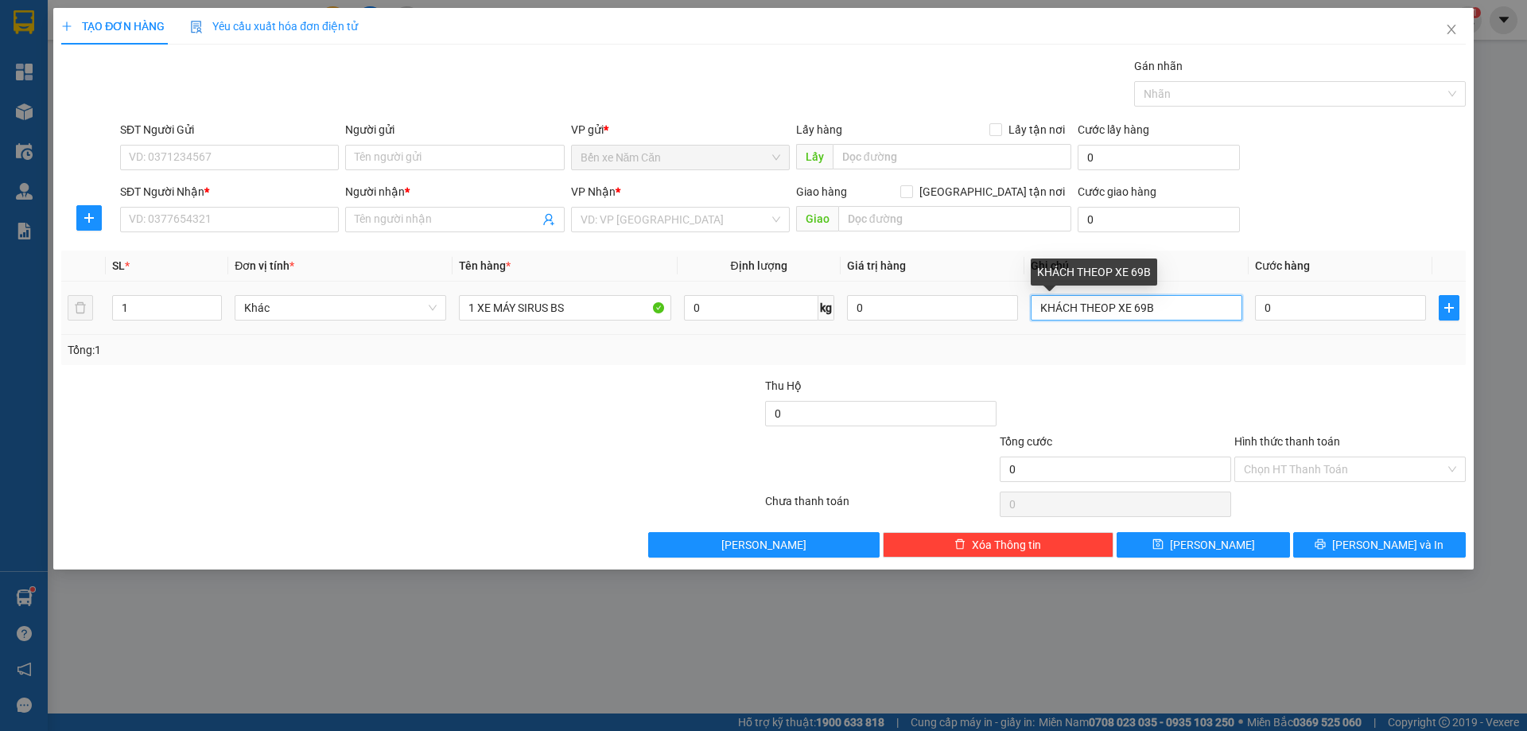
click at [1174, 310] on input "KHÁCH THEOP XE 69B" at bounding box center [1137, 307] width 212 height 25
click at [1117, 313] on input "KHÁCH THEOP XE 69B" at bounding box center [1137, 307] width 212 height 25
type input "KHÁCH THEO XE 69B"
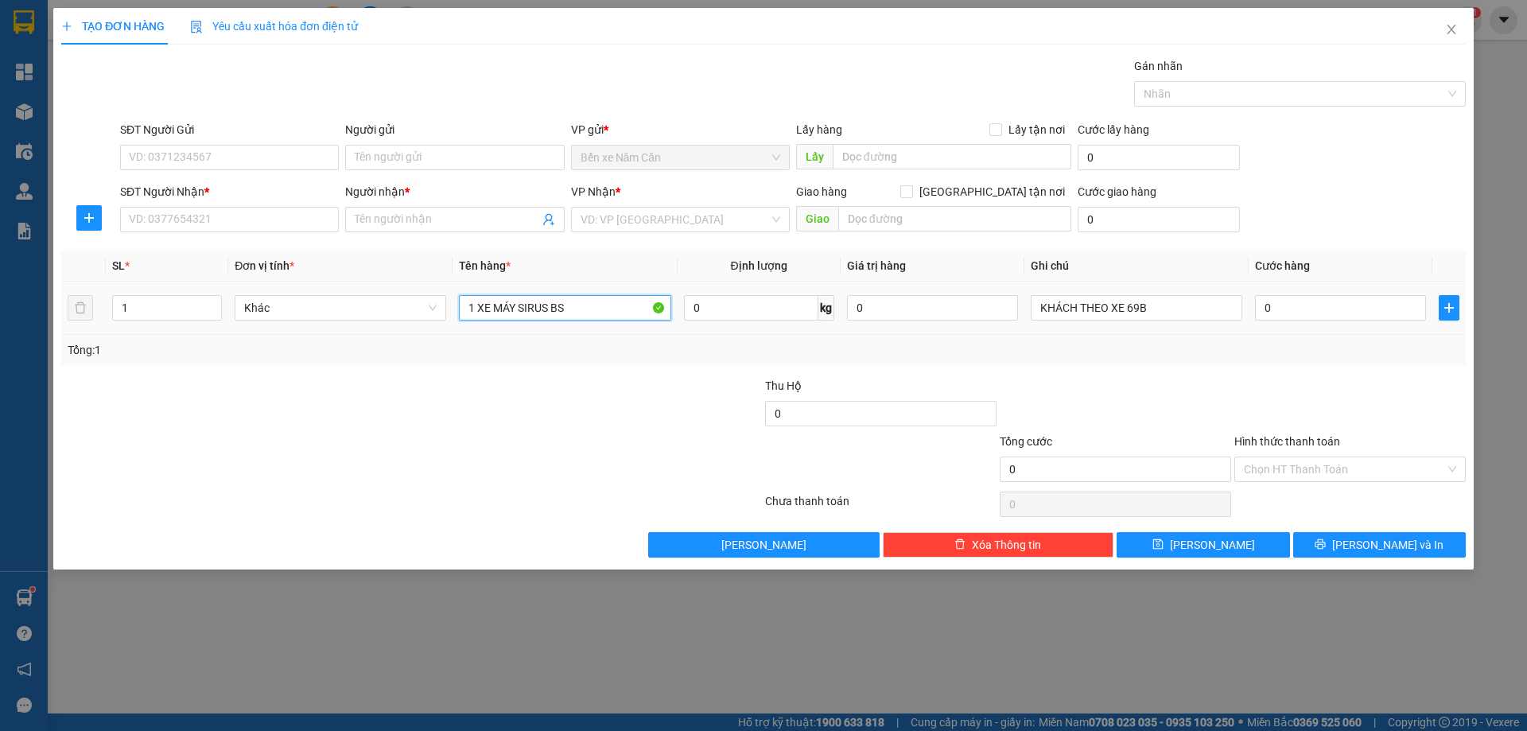
click at [579, 309] on input "1 XE MÁY SIRUS BS" at bounding box center [565, 307] width 212 height 25
type input "1 XE MÁY SIRUS BS 69G1 5154"
click at [1178, 311] on input "KHÁCH THEO XE 69B" at bounding box center [1137, 307] width 212 height 25
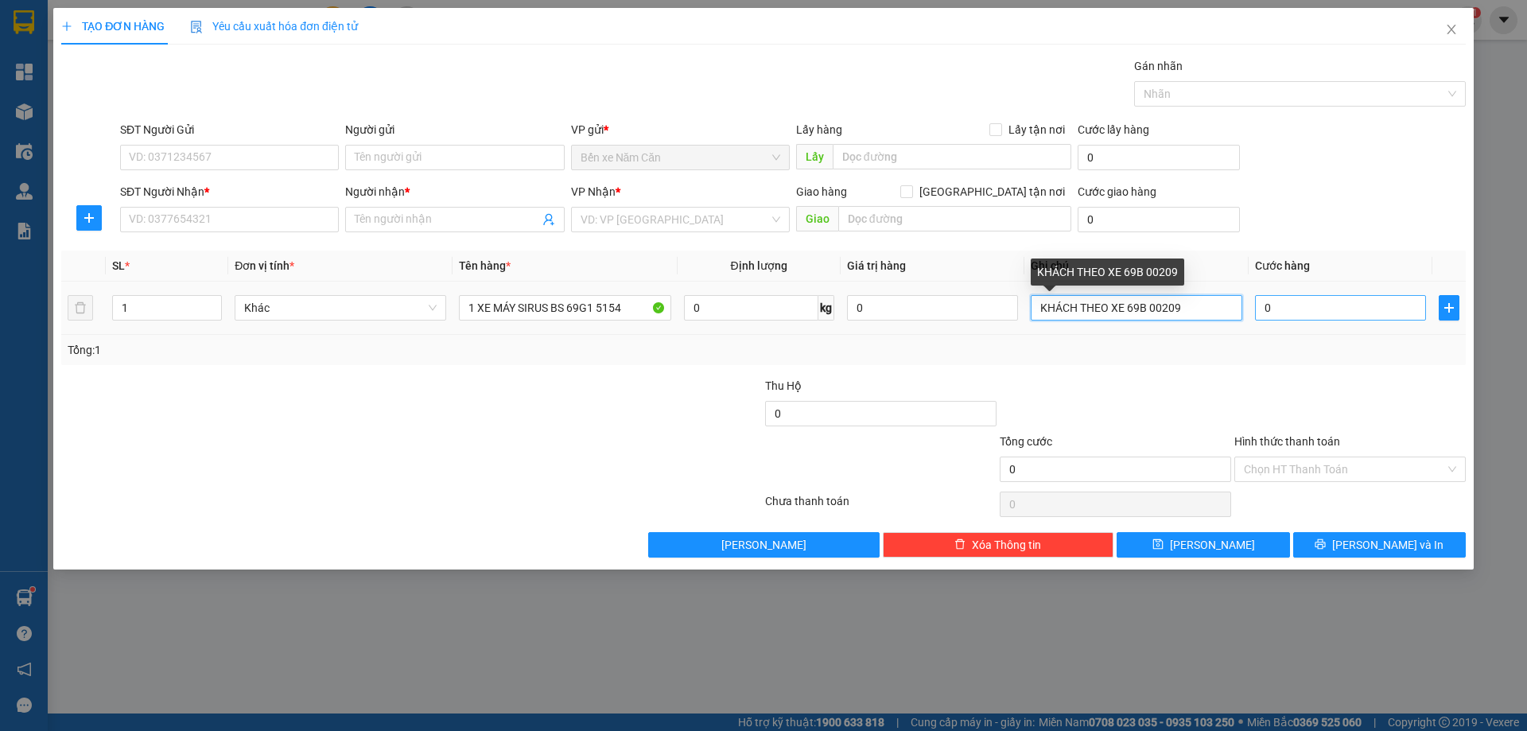
type input "KHÁCH THEO XE 69B 00209"
click at [1313, 311] on input "0" at bounding box center [1340, 307] width 171 height 25
type input "3"
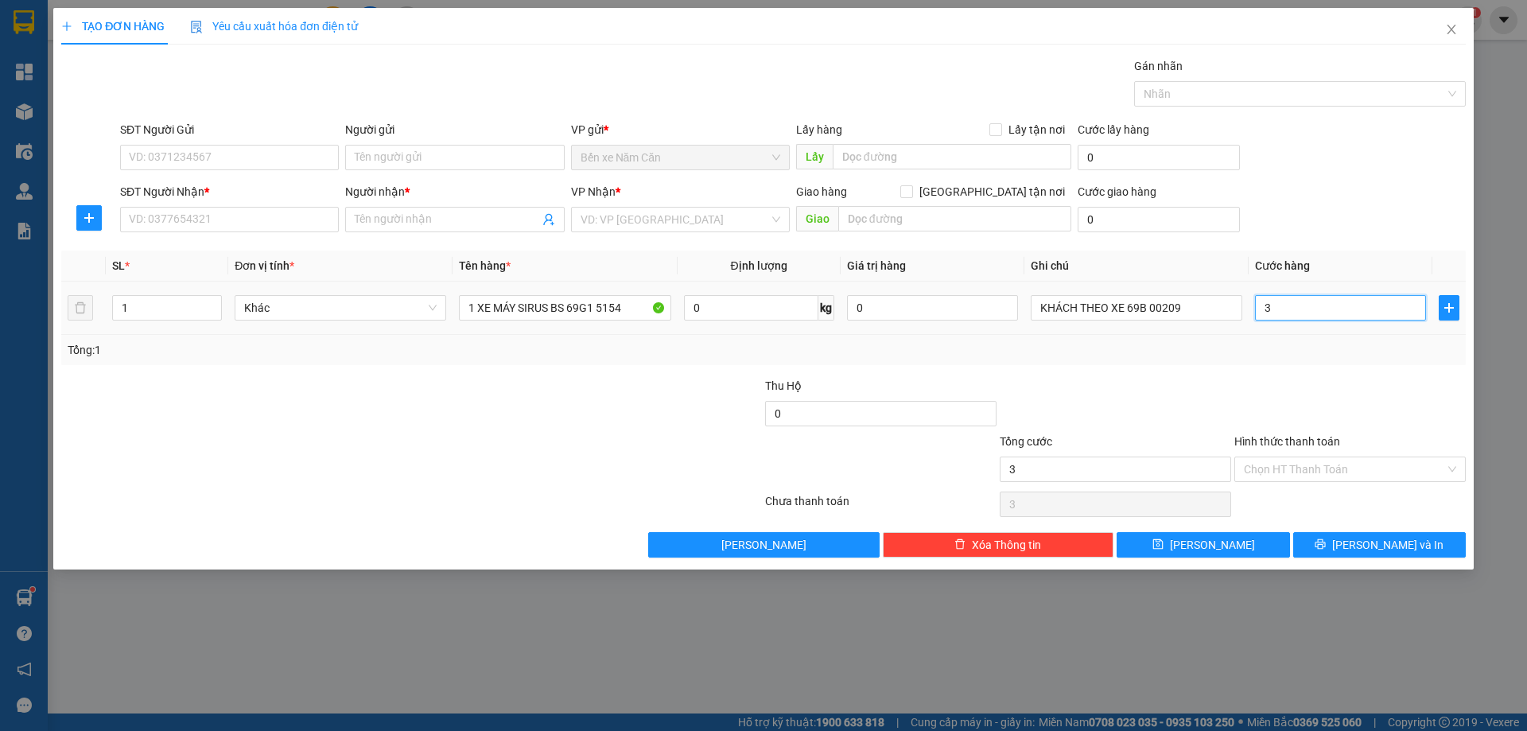
type input "30"
type input "300"
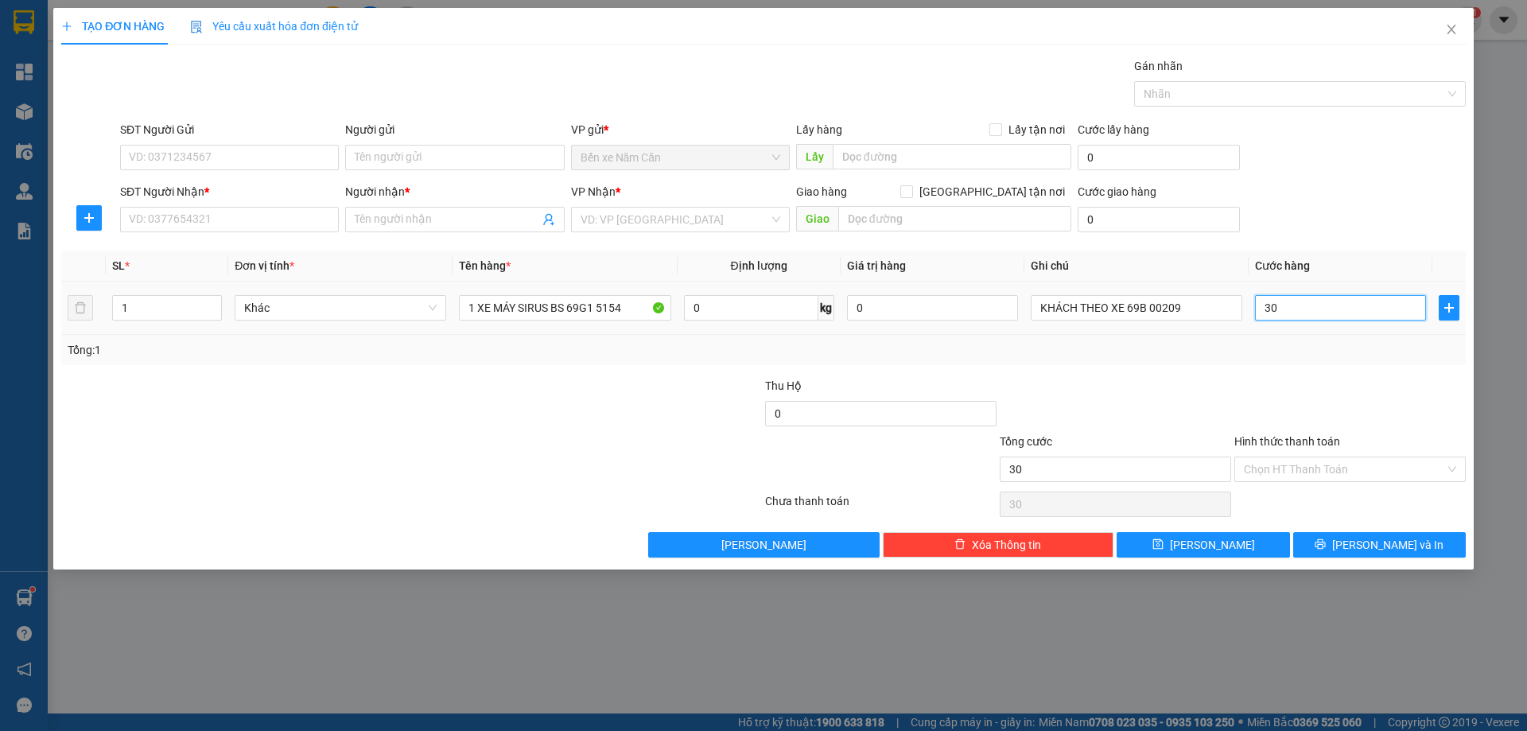
type input "300"
type input "300.000"
click at [1312, 363] on div "Tổng: 1" at bounding box center [763, 350] width 1405 height 30
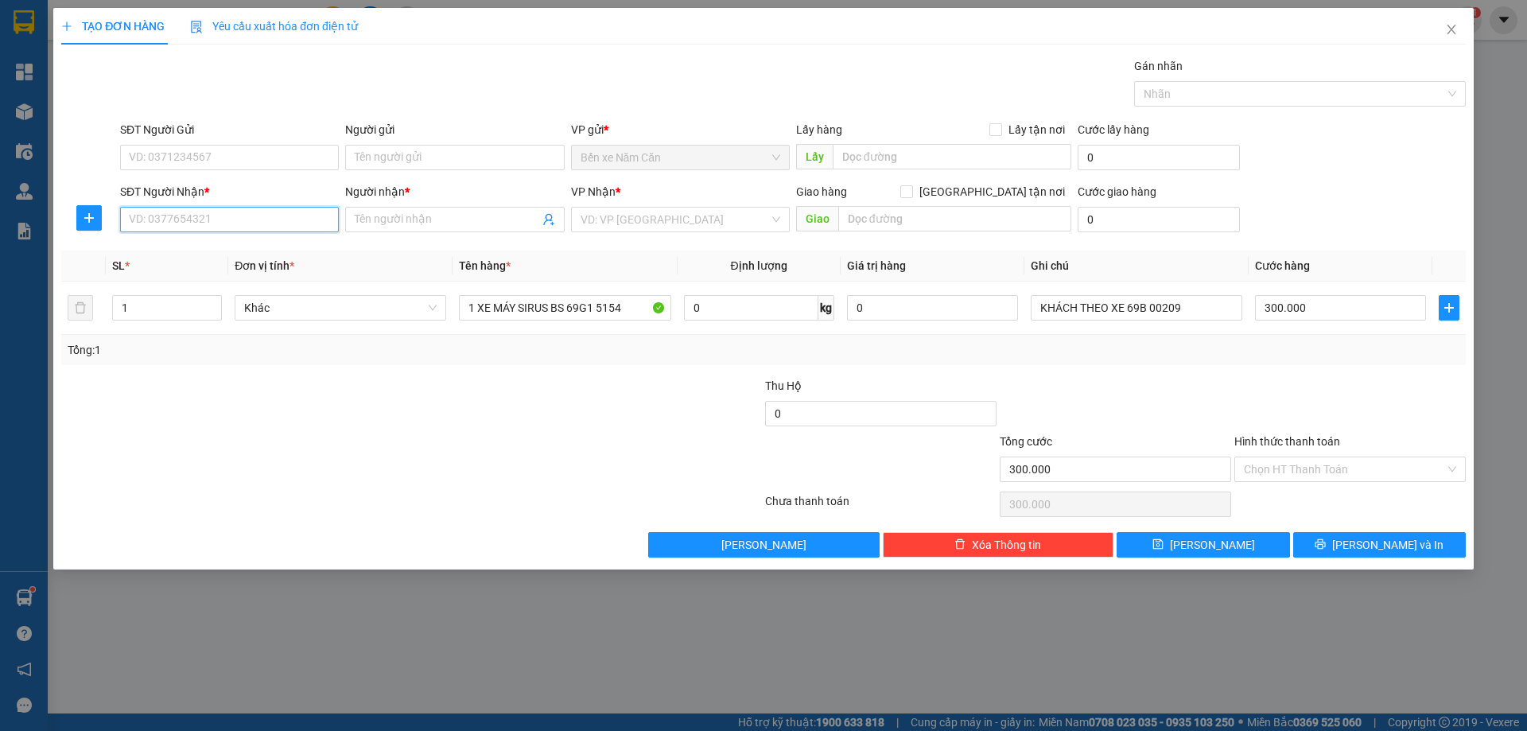
click at [215, 213] on input "SĐT Người Nhận *" at bounding box center [229, 219] width 219 height 25
click at [605, 220] on input "search" at bounding box center [675, 220] width 189 height 24
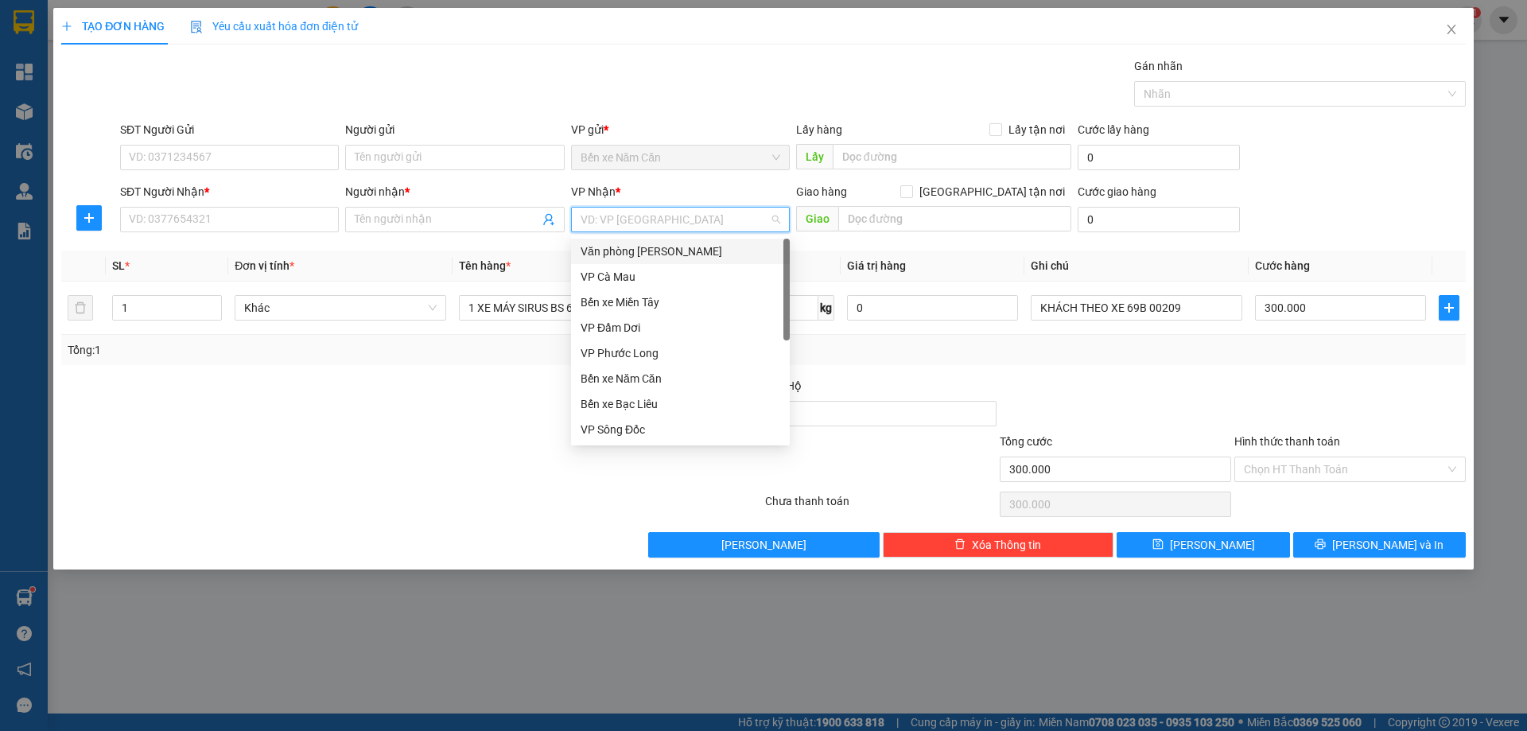
click at [617, 250] on div "Văn [PERSON_NAME] [PERSON_NAME]" at bounding box center [681, 252] width 200 height 18
click at [210, 220] on input "SĐT Người Nhận *" at bounding box center [229, 219] width 219 height 25
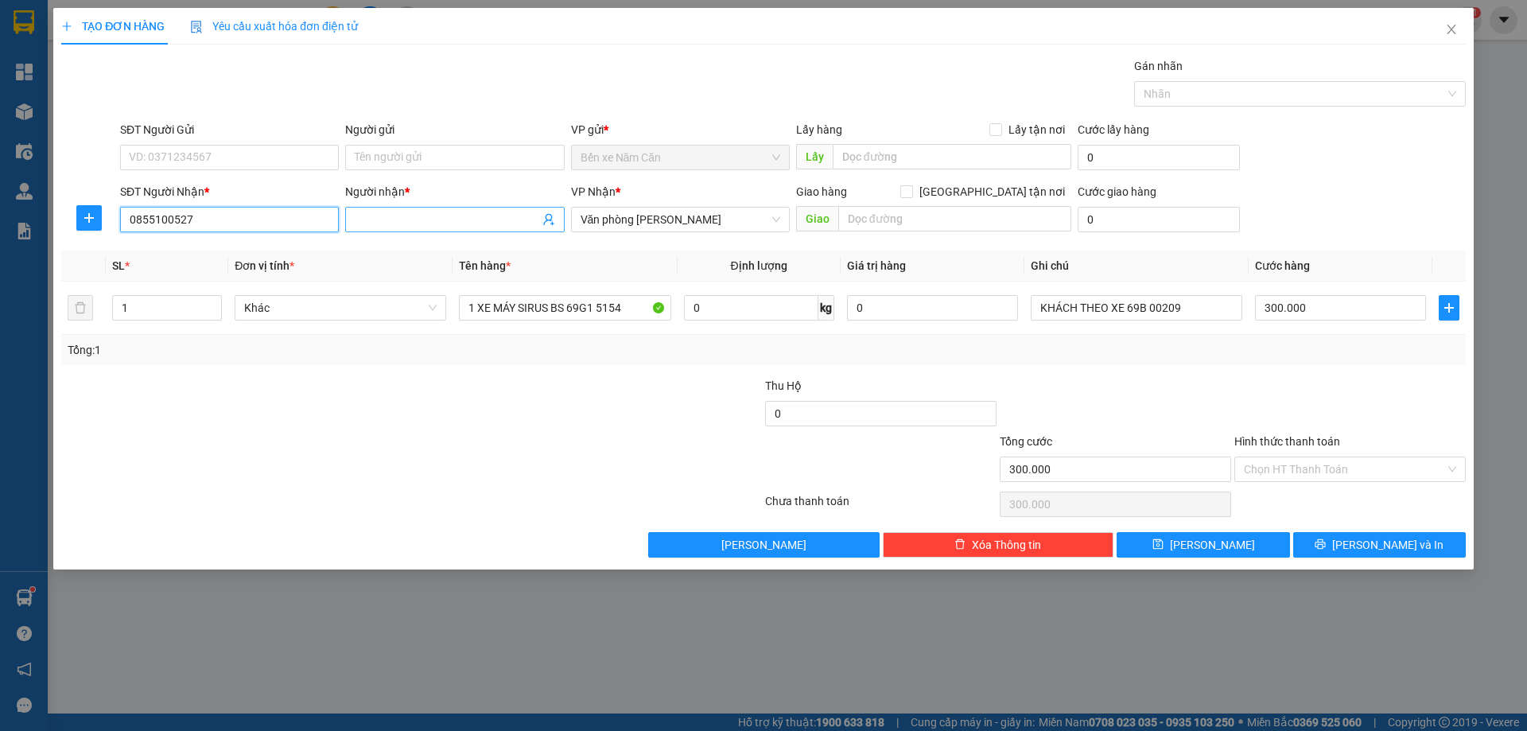
type input "0855100527"
click at [364, 222] on input "Người nhận *" at bounding box center [447, 220] width 184 height 18
type input "NGUYỄN PHƯƠNG THÚY"
click at [250, 162] on input "SĐT Người Gửi" at bounding box center [229, 157] width 219 height 25
type input "0855100527"
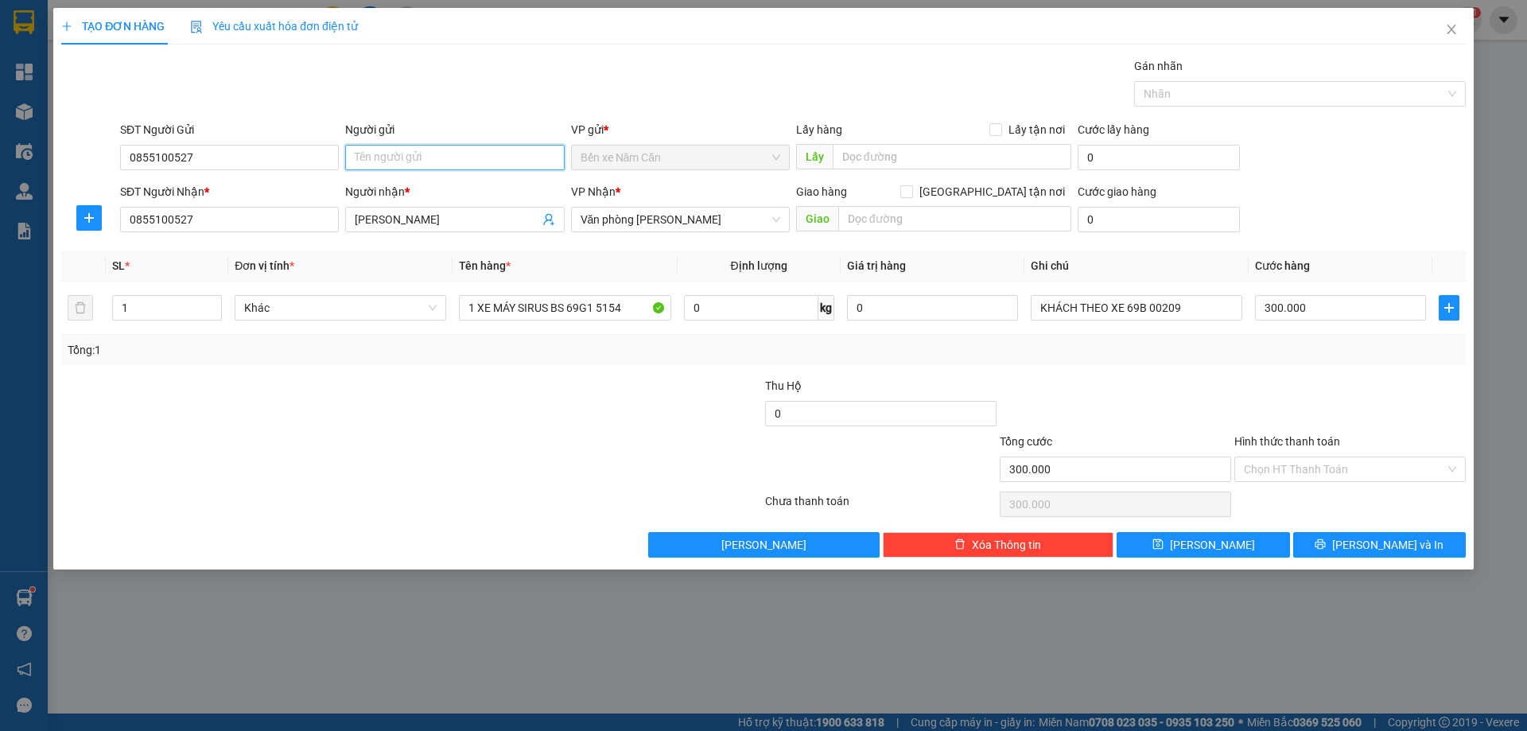
click at [384, 159] on input "Người gửi" at bounding box center [454, 157] width 219 height 25
type input "NGUYỄN PHƯƠNG THÚY"
click at [1281, 467] on input "Hình thức thanh toán" at bounding box center [1344, 469] width 201 height 24
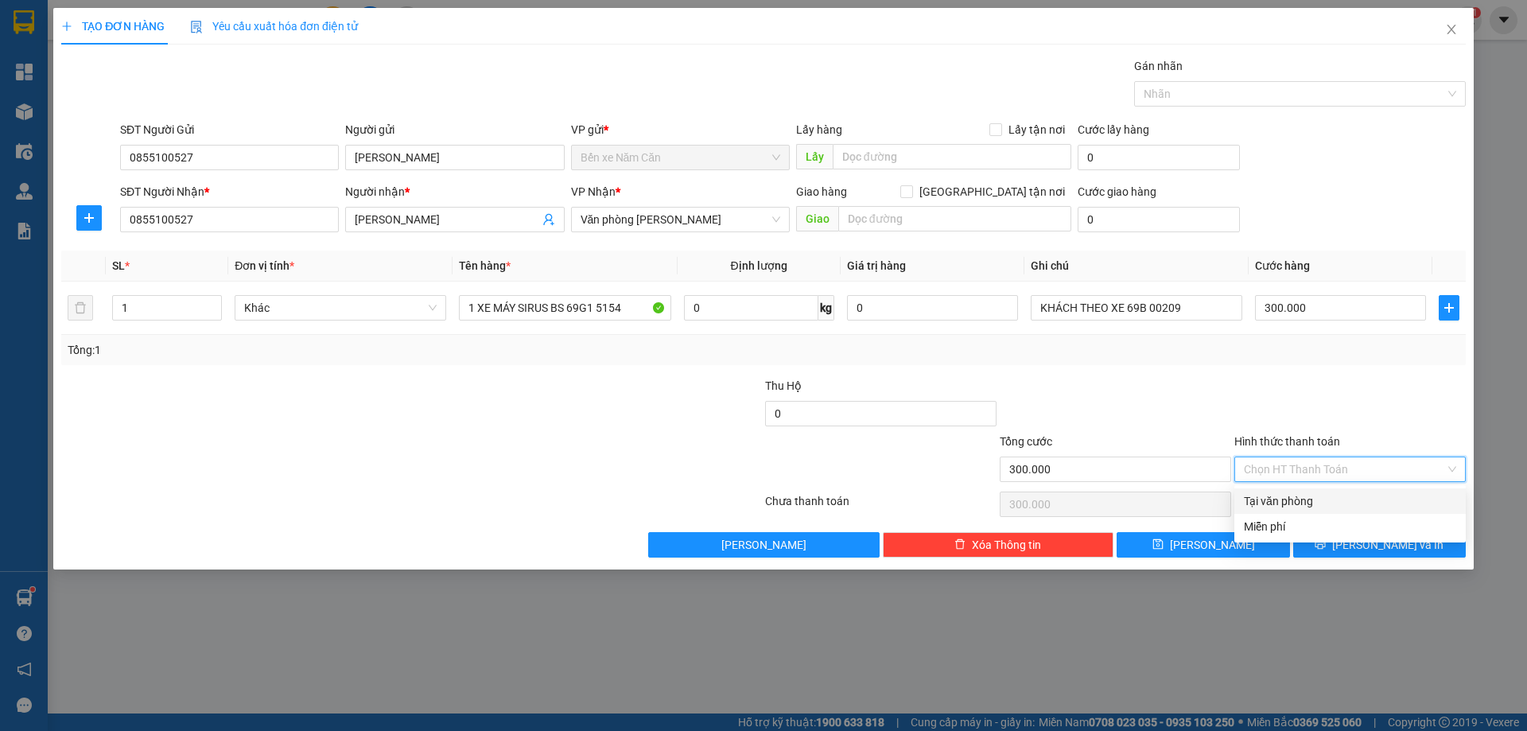
click at [1283, 496] on div "Tại văn phòng" at bounding box center [1350, 501] width 212 height 18
type input "0"
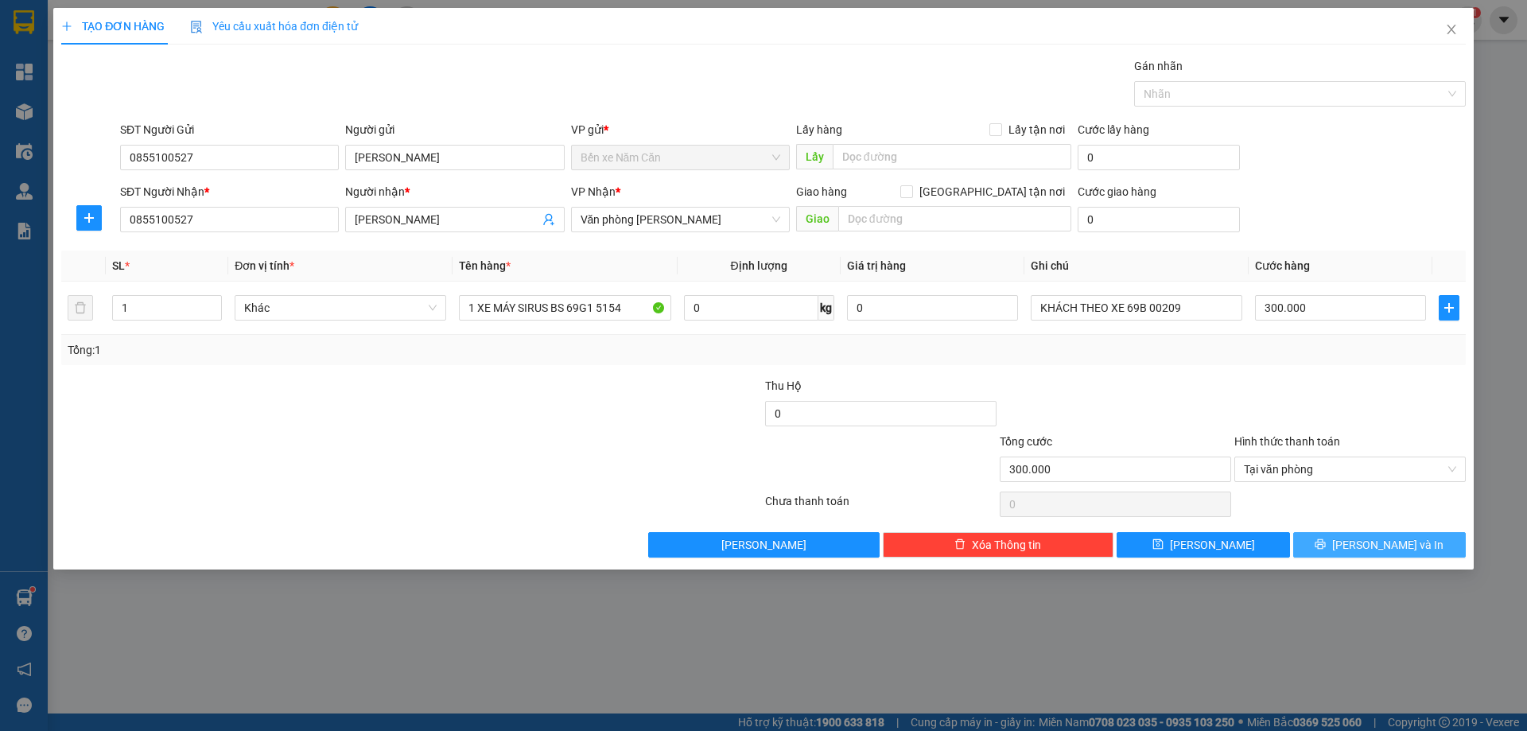
click at [1326, 544] on icon "printer" at bounding box center [1320, 544] width 11 height 11
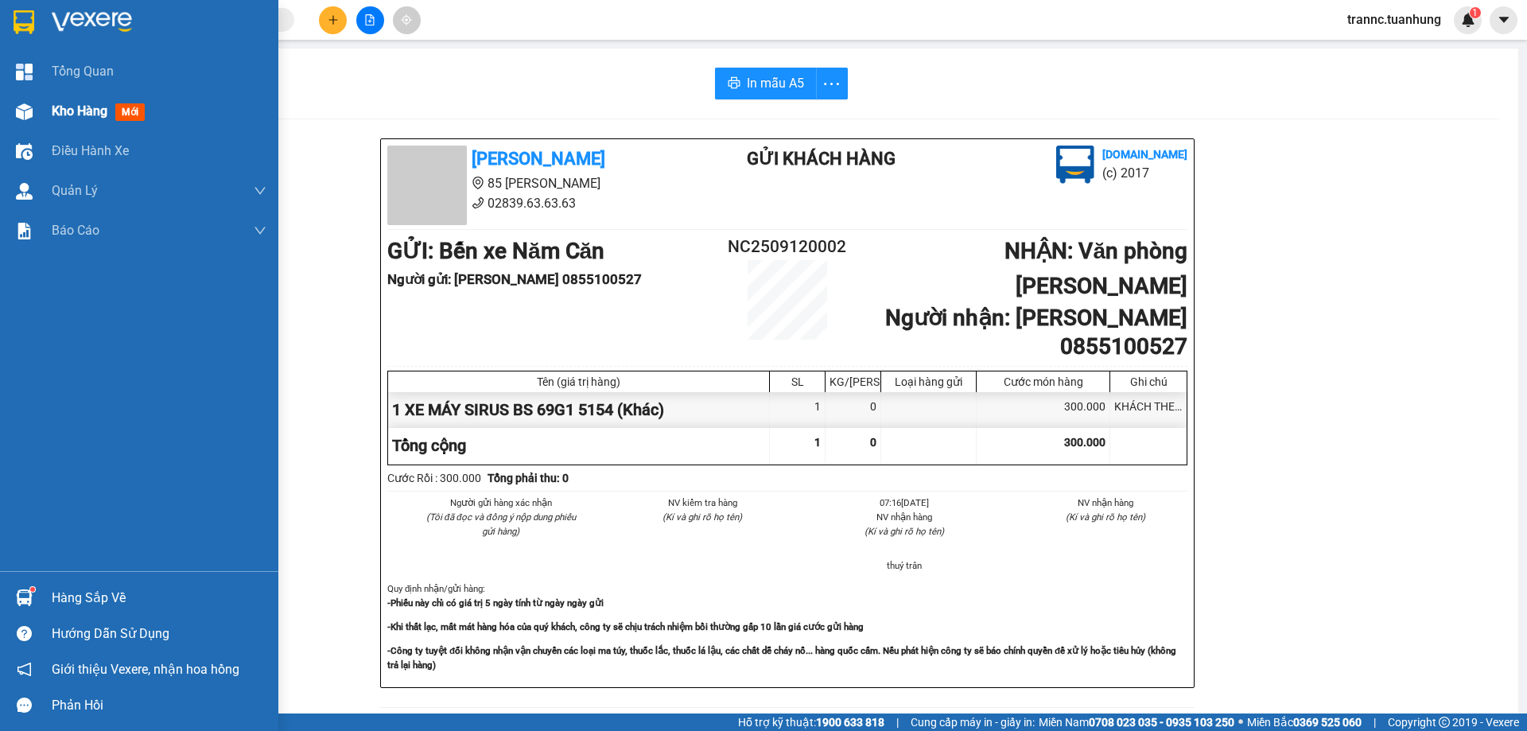
click at [99, 112] on span "Kho hàng" at bounding box center [80, 110] width 56 height 15
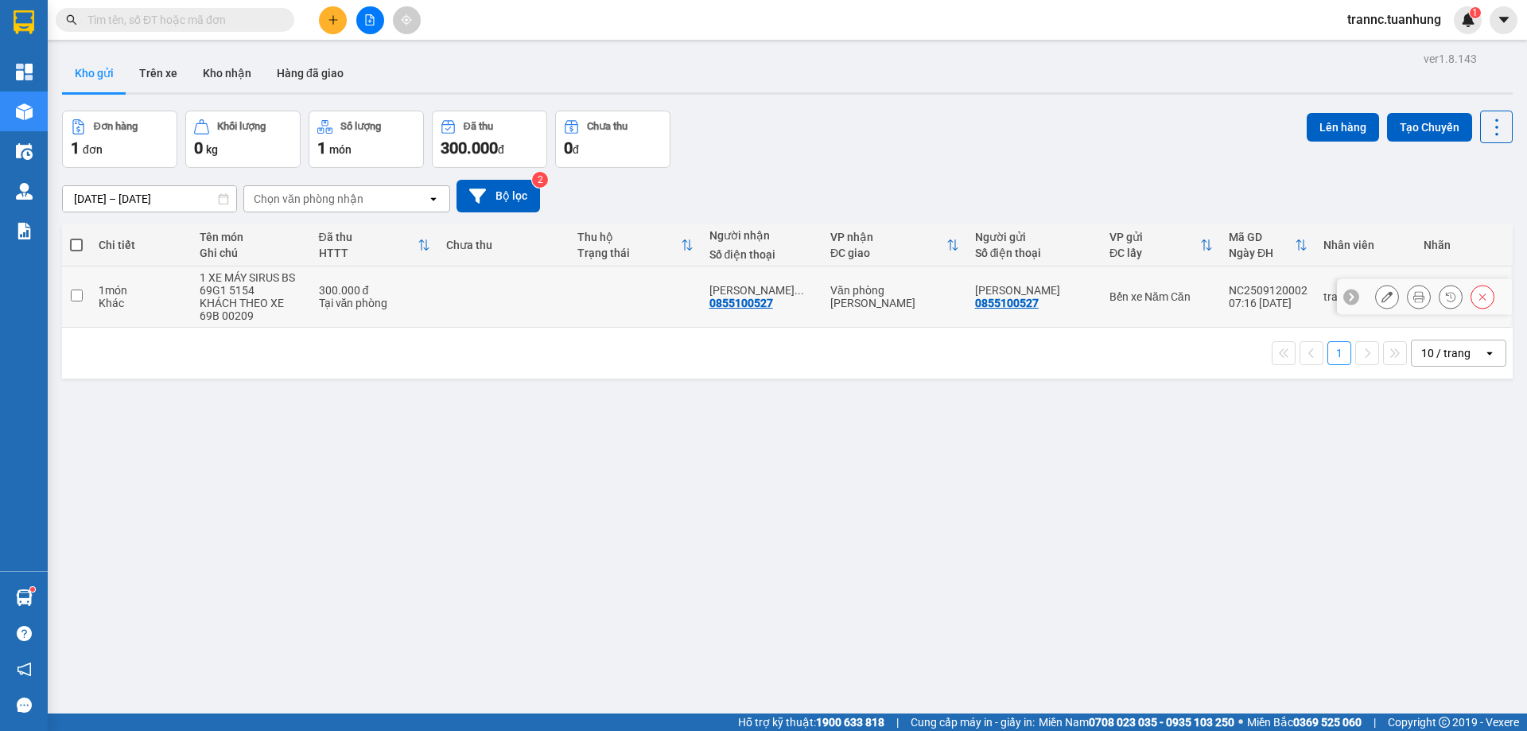
click at [1382, 296] on icon at bounding box center [1387, 296] width 11 height 11
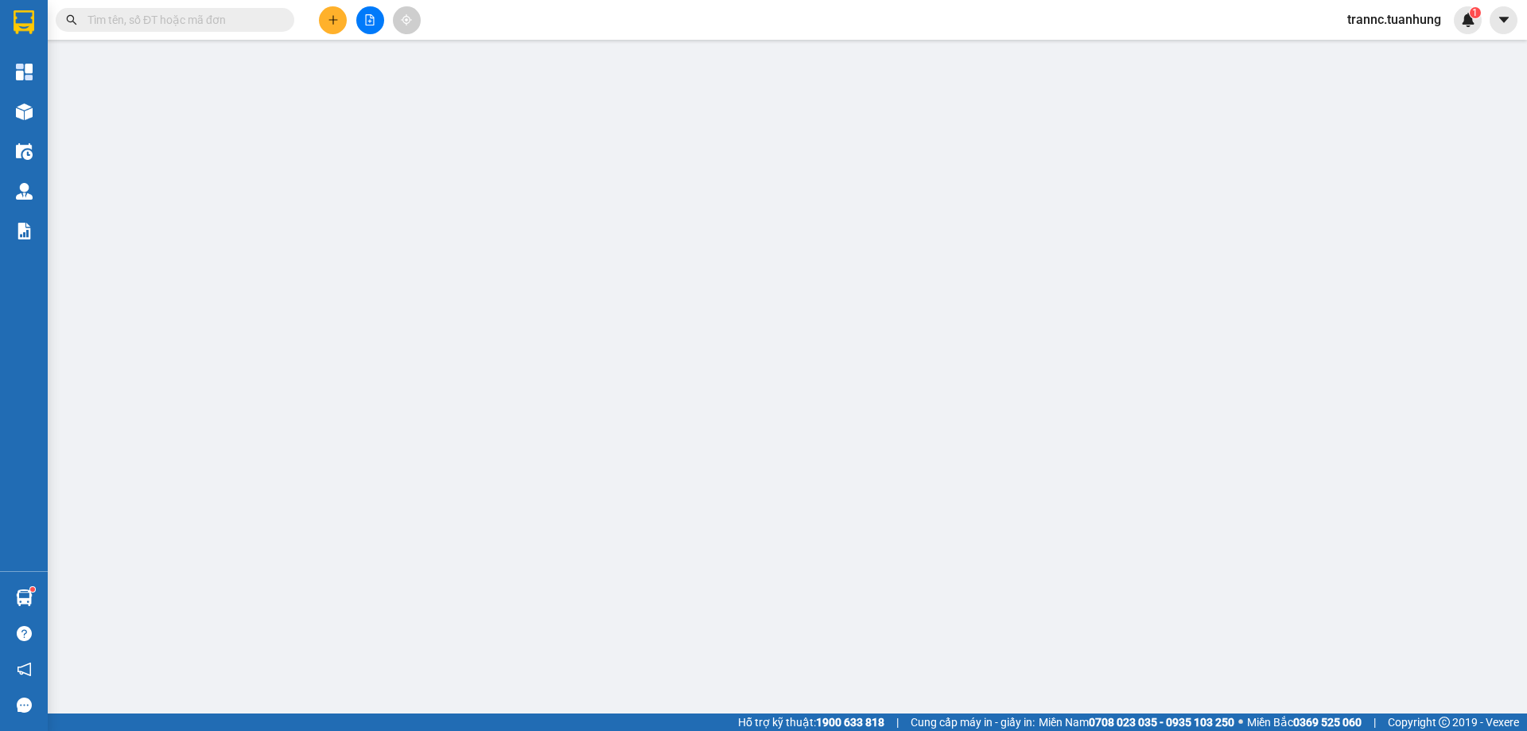
type input "0855100527"
type input "300.000"
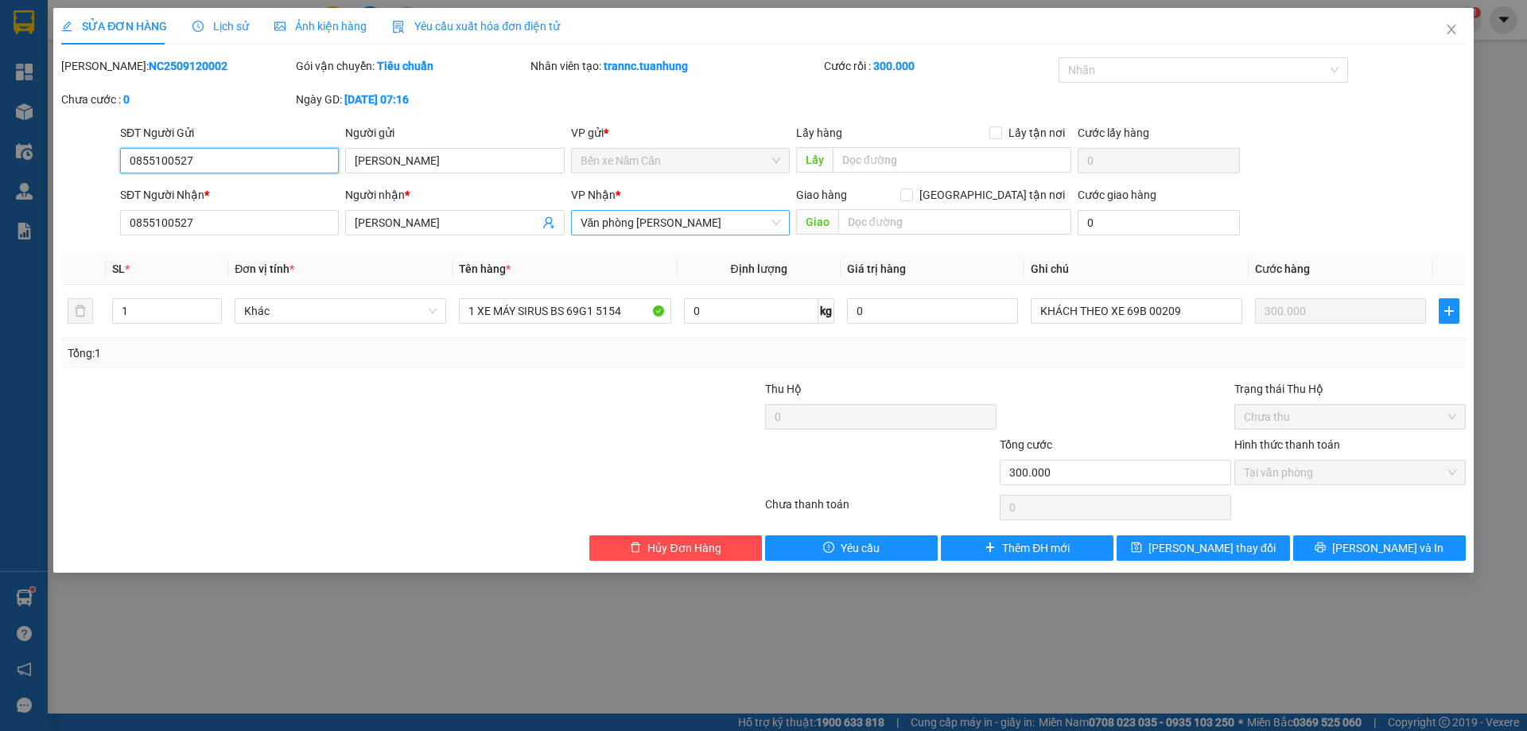
click at [725, 222] on span "Văn [PERSON_NAME] [PERSON_NAME]" at bounding box center [681, 223] width 200 height 24
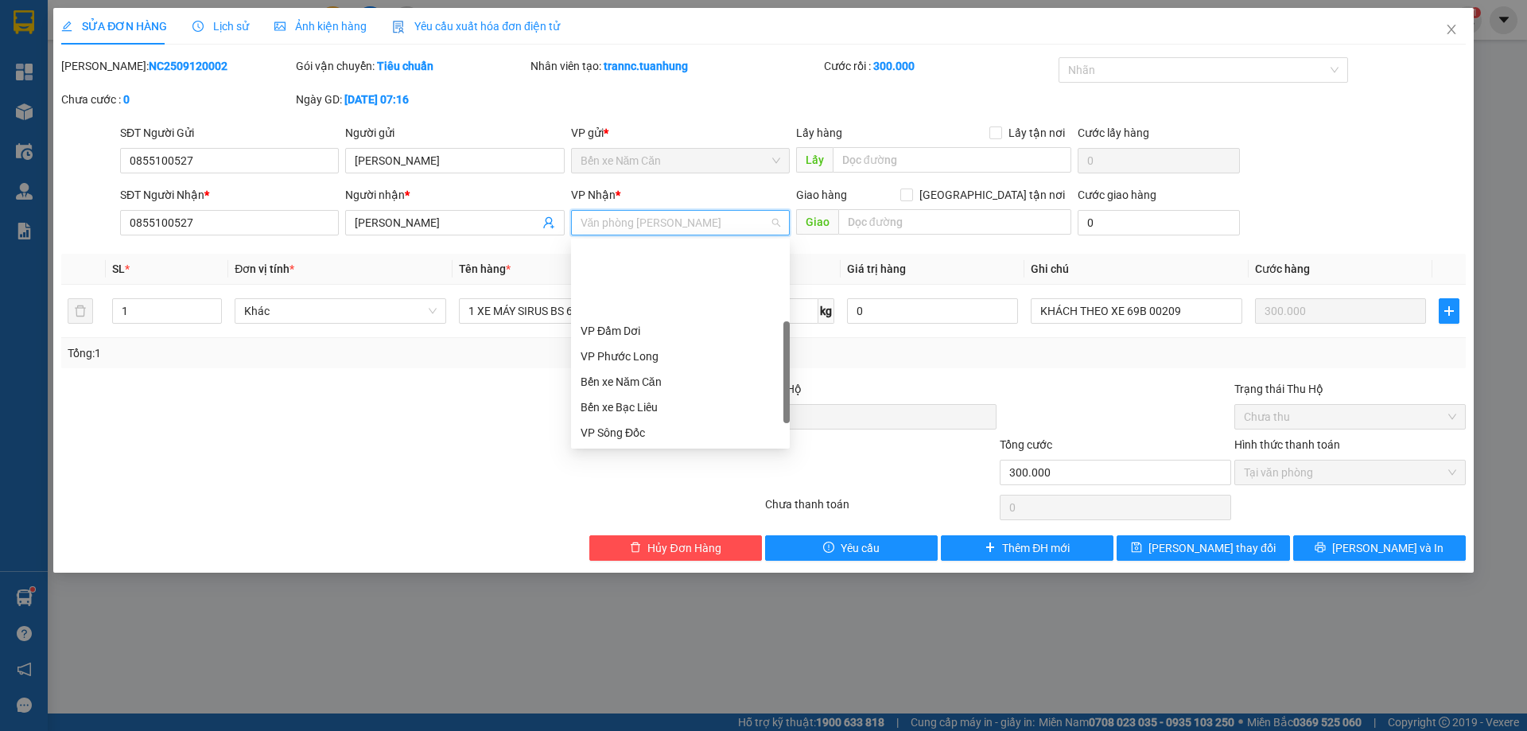
scroll to position [80, 0]
click at [650, 380] on div "VP Cần Thơ" at bounding box center [681, 379] width 200 height 18
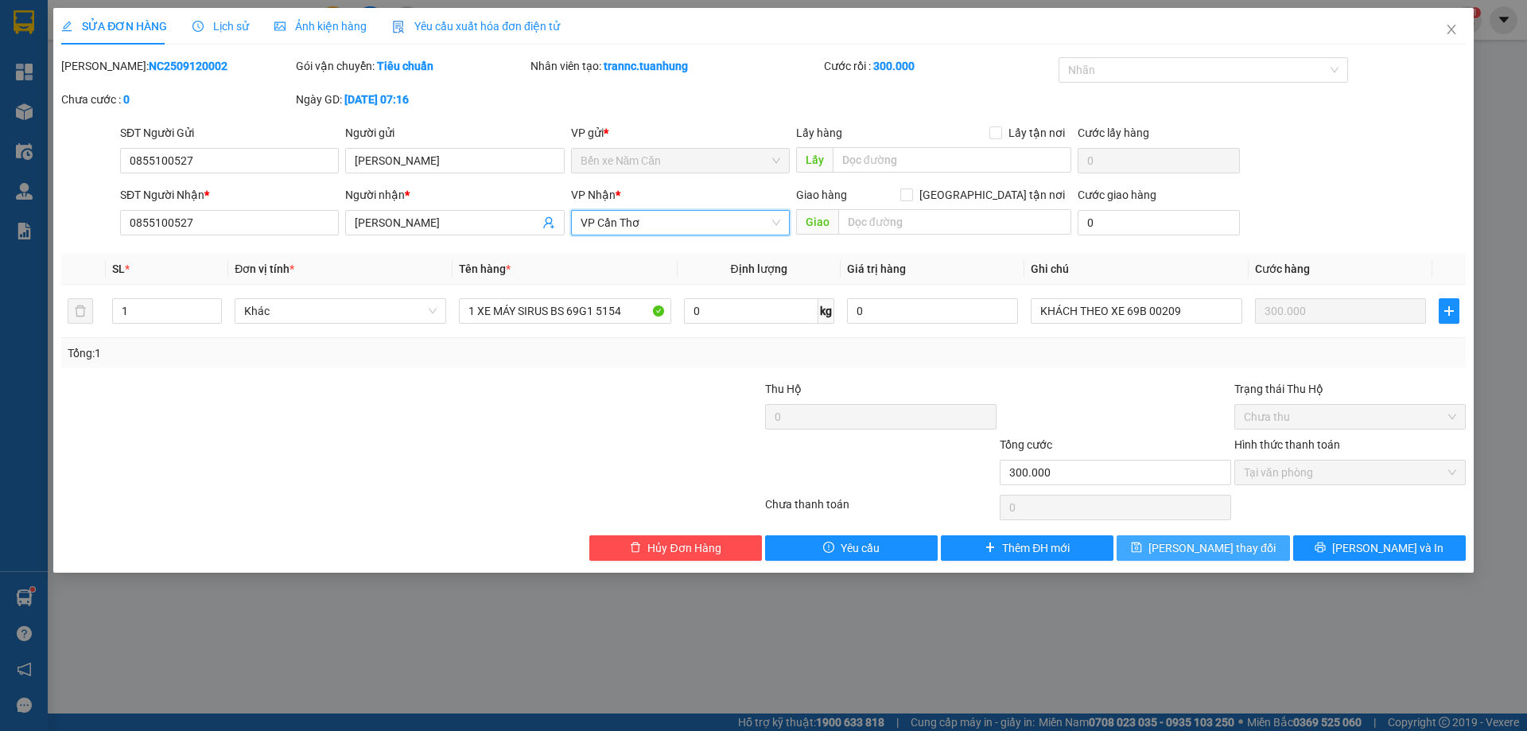
click at [1231, 550] on span "[PERSON_NAME] đổi" at bounding box center [1212, 548] width 127 height 18
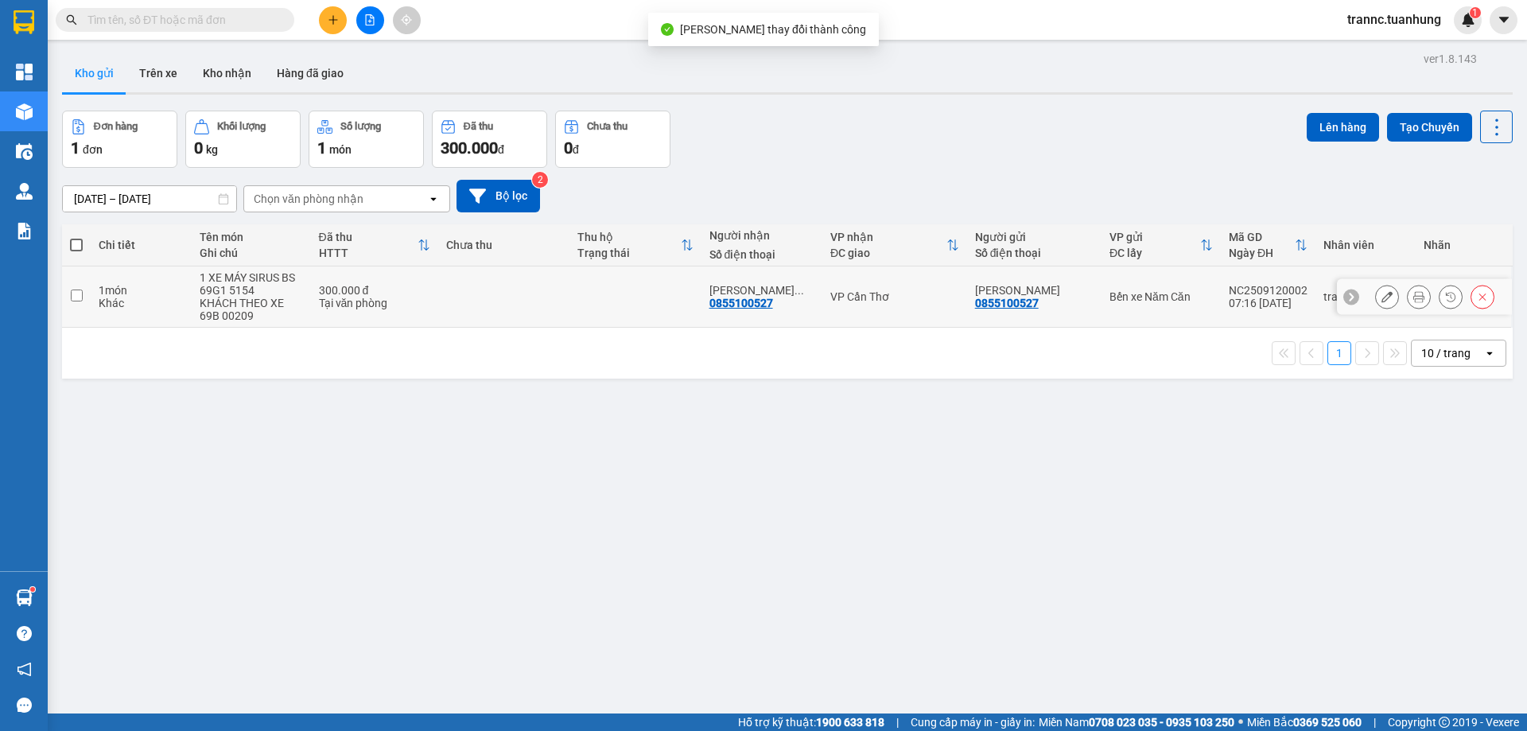
click at [817, 287] on td "NGUYỄN PHƯƠN ... 0855100527" at bounding box center [762, 296] width 121 height 61
checkbox input "true"
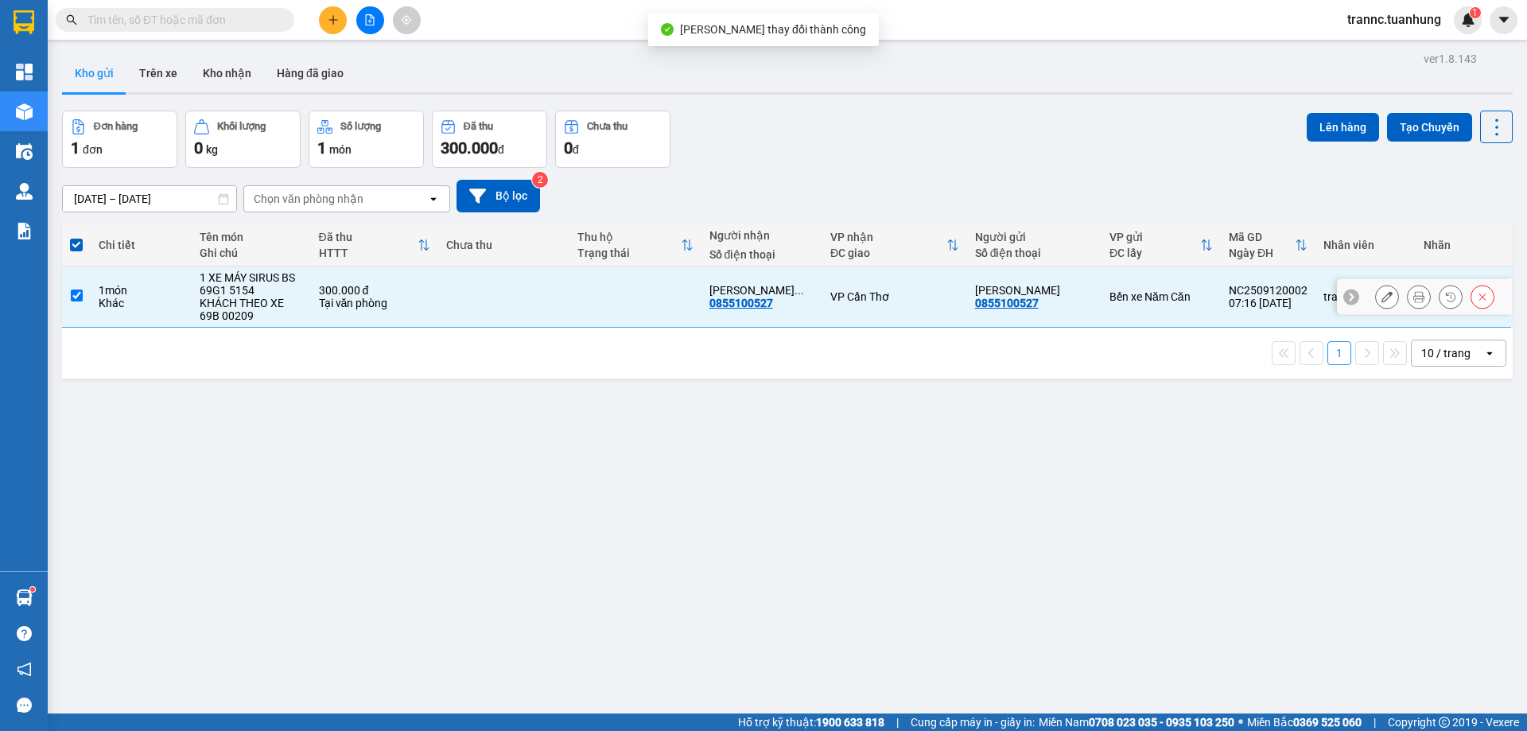
click at [1382, 296] on icon at bounding box center [1387, 296] width 11 height 11
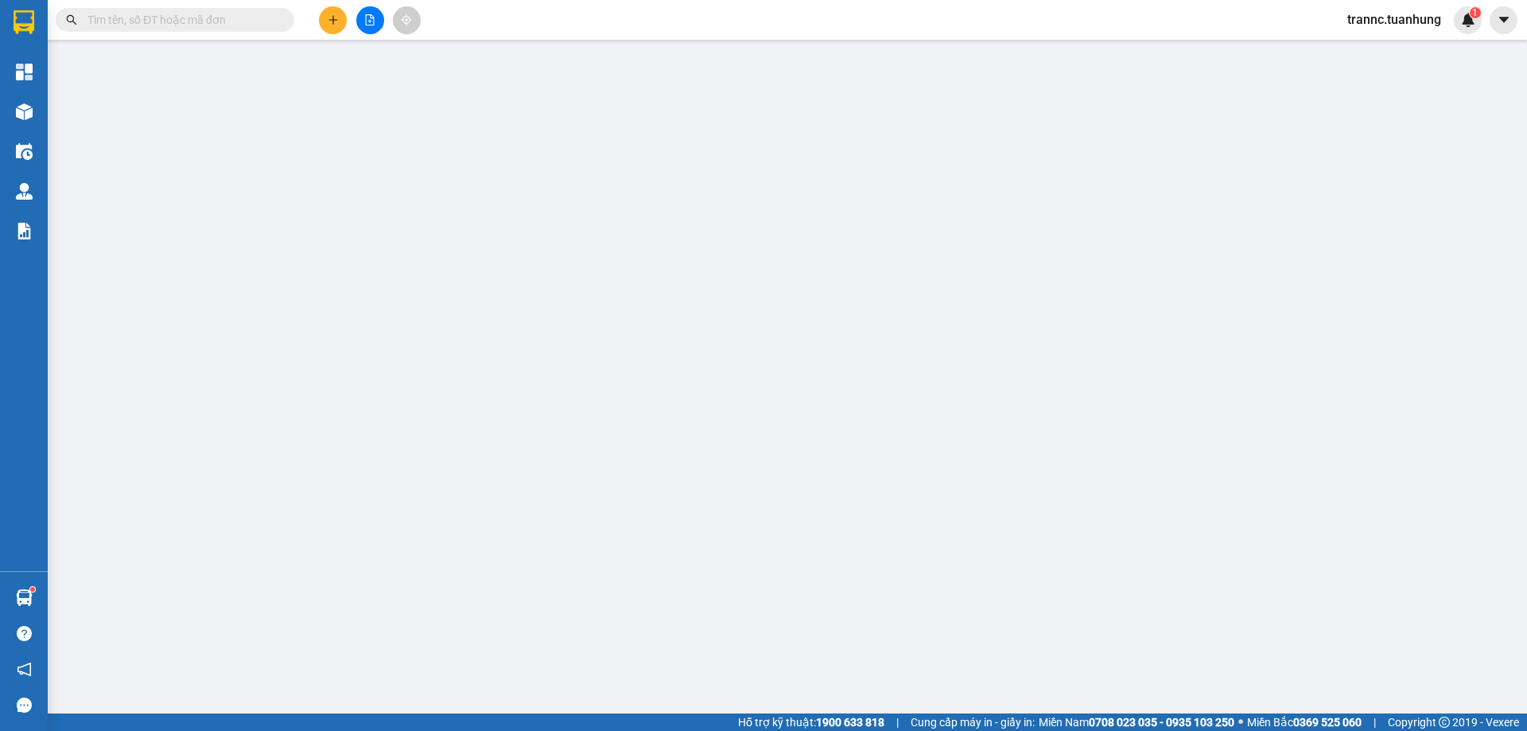
type input "0855100527"
type input "300.000"
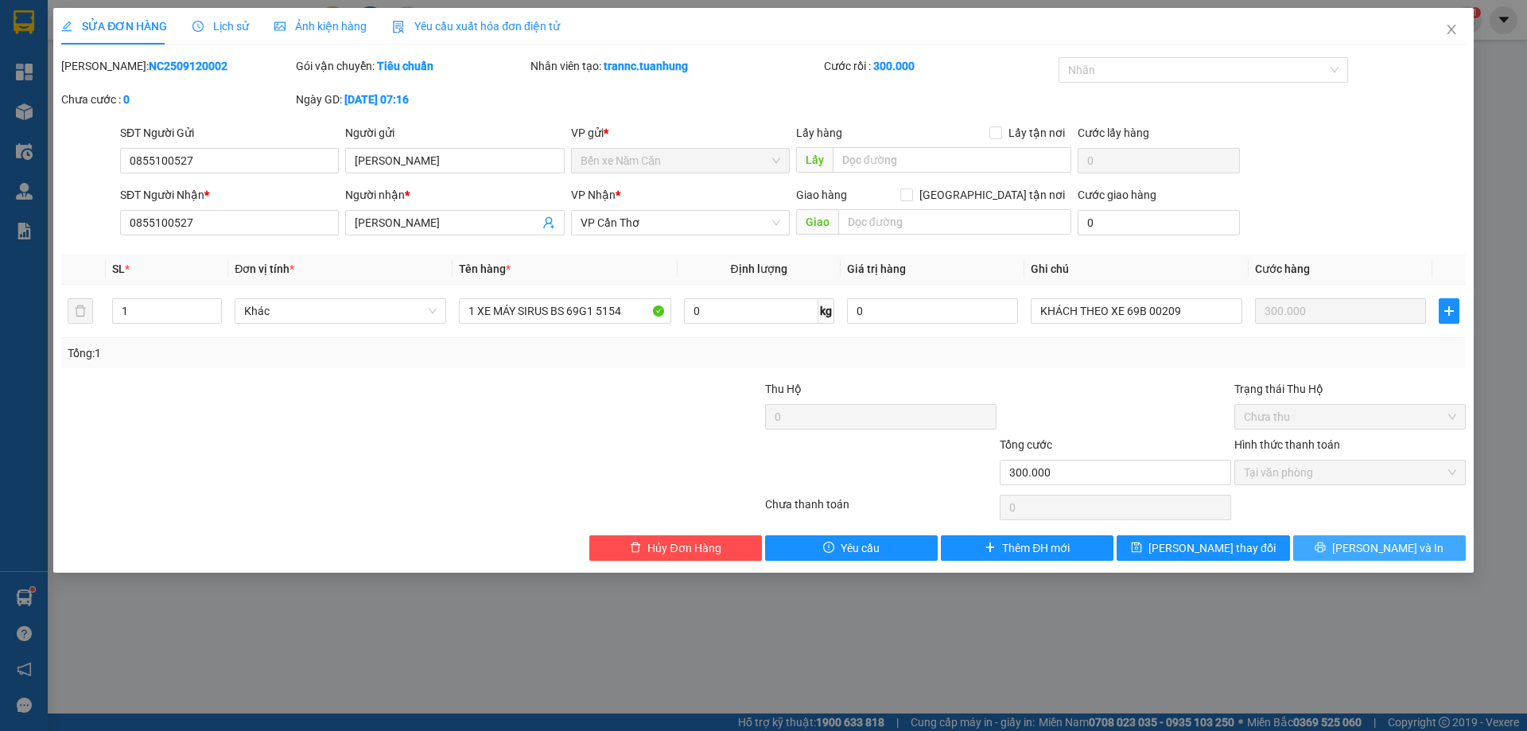
click at [1341, 549] on button "[PERSON_NAME] và In" at bounding box center [1379, 547] width 173 height 25
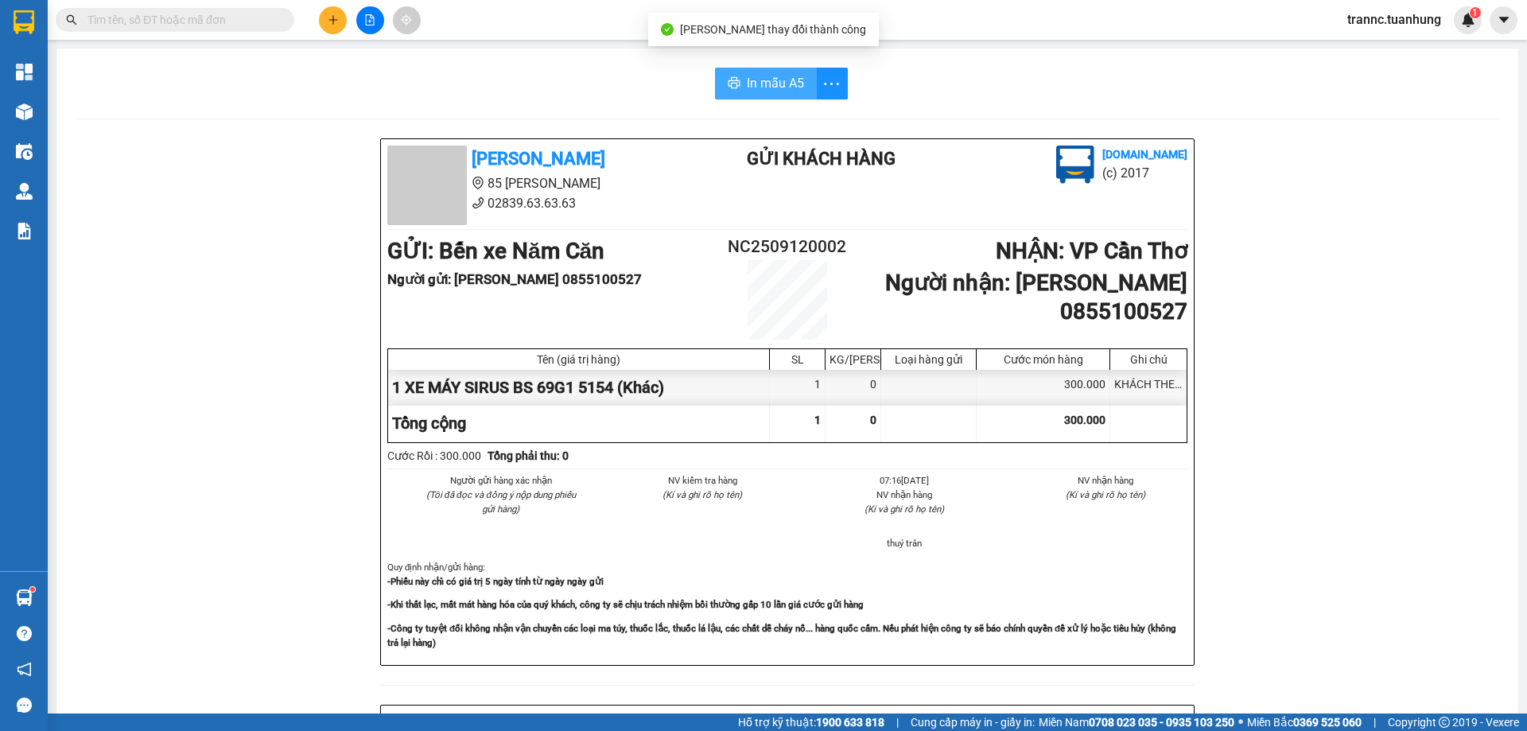
click at [754, 84] on span "In mẫu A5" at bounding box center [775, 83] width 57 height 20
click at [605, 85] on div "In mẫu A5" at bounding box center [788, 84] width 1424 height 32
click at [231, 20] on input "text" at bounding box center [182, 20] width 188 height 18
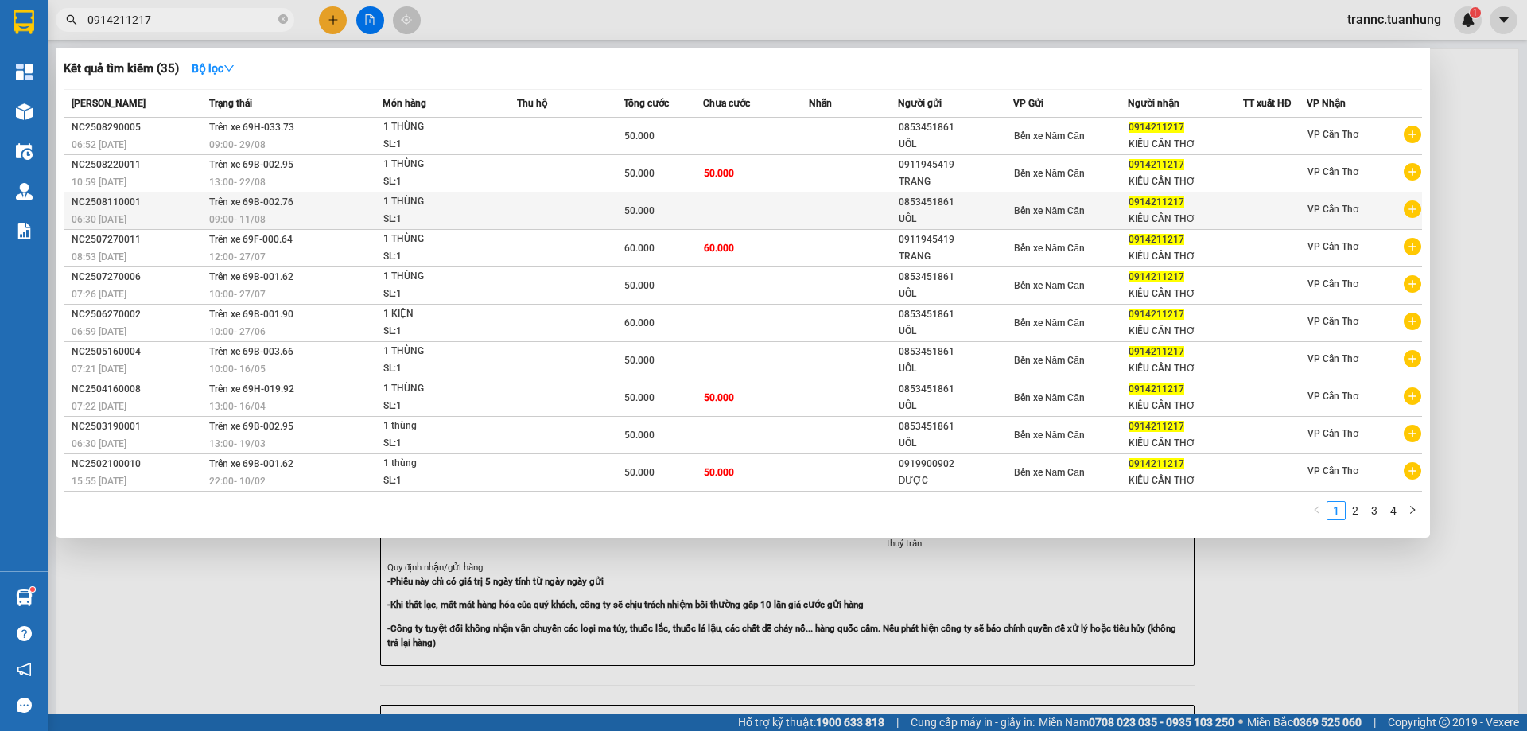
type input "0914211217"
click at [1415, 215] on icon "plus-circle" at bounding box center [1413, 209] width 18 height 18
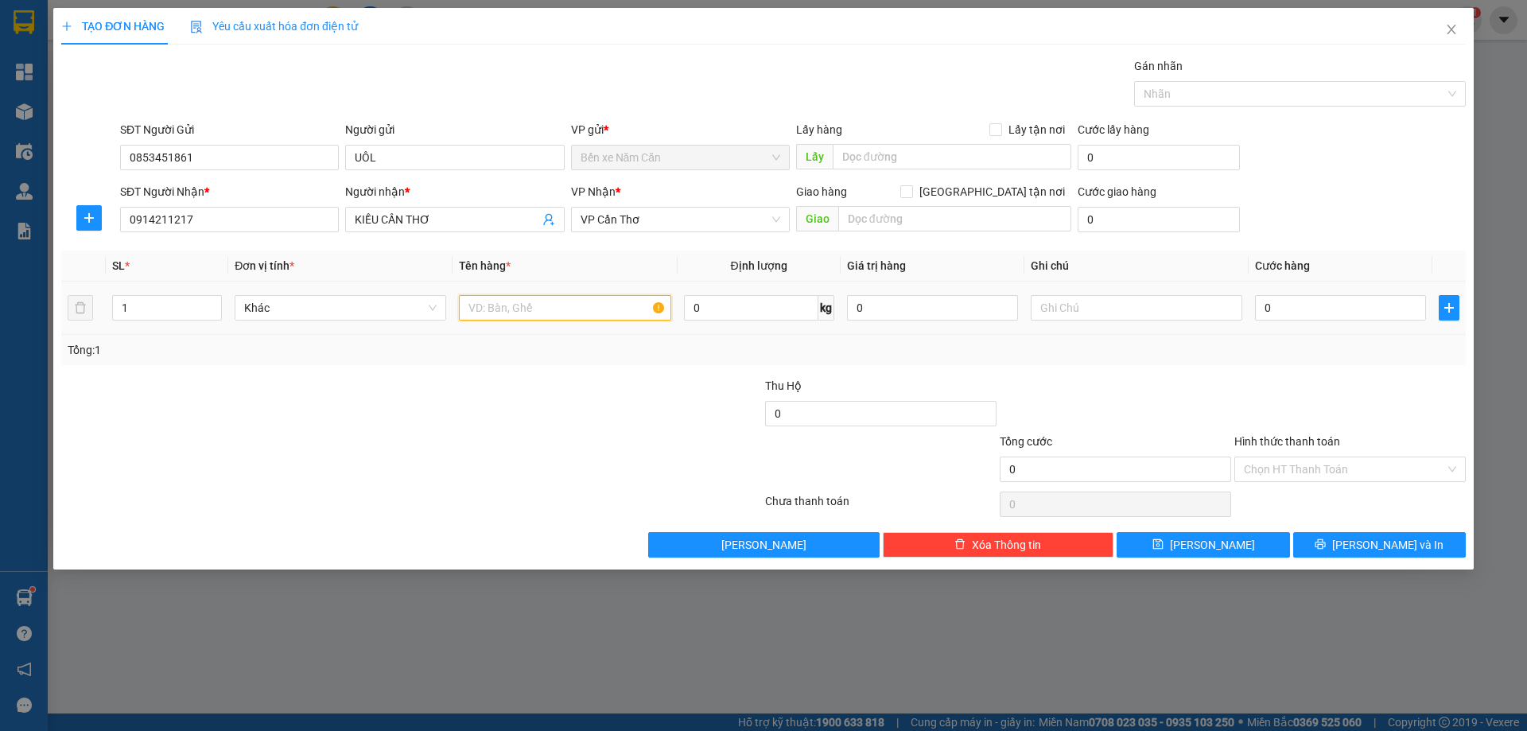
click at [517, 311] on input "text" at bounding box center [565, 307] width 212 height 25
type input "1 THÙNG"
click at [1276, 304] on input "0" at bounding box center [1340, 307] width 171 height 25
type input "5"
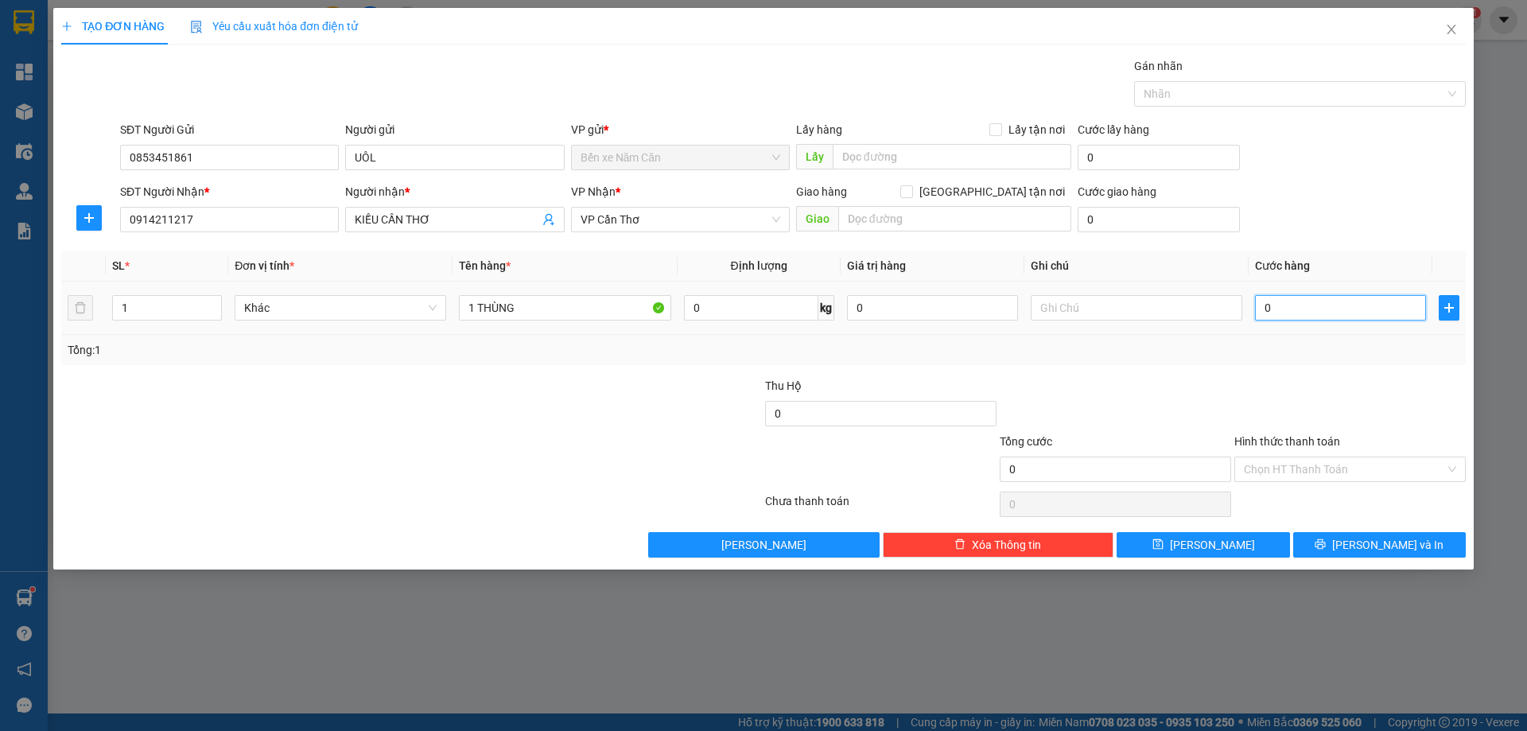
type input "5"
type input "50"
type input "50.000"
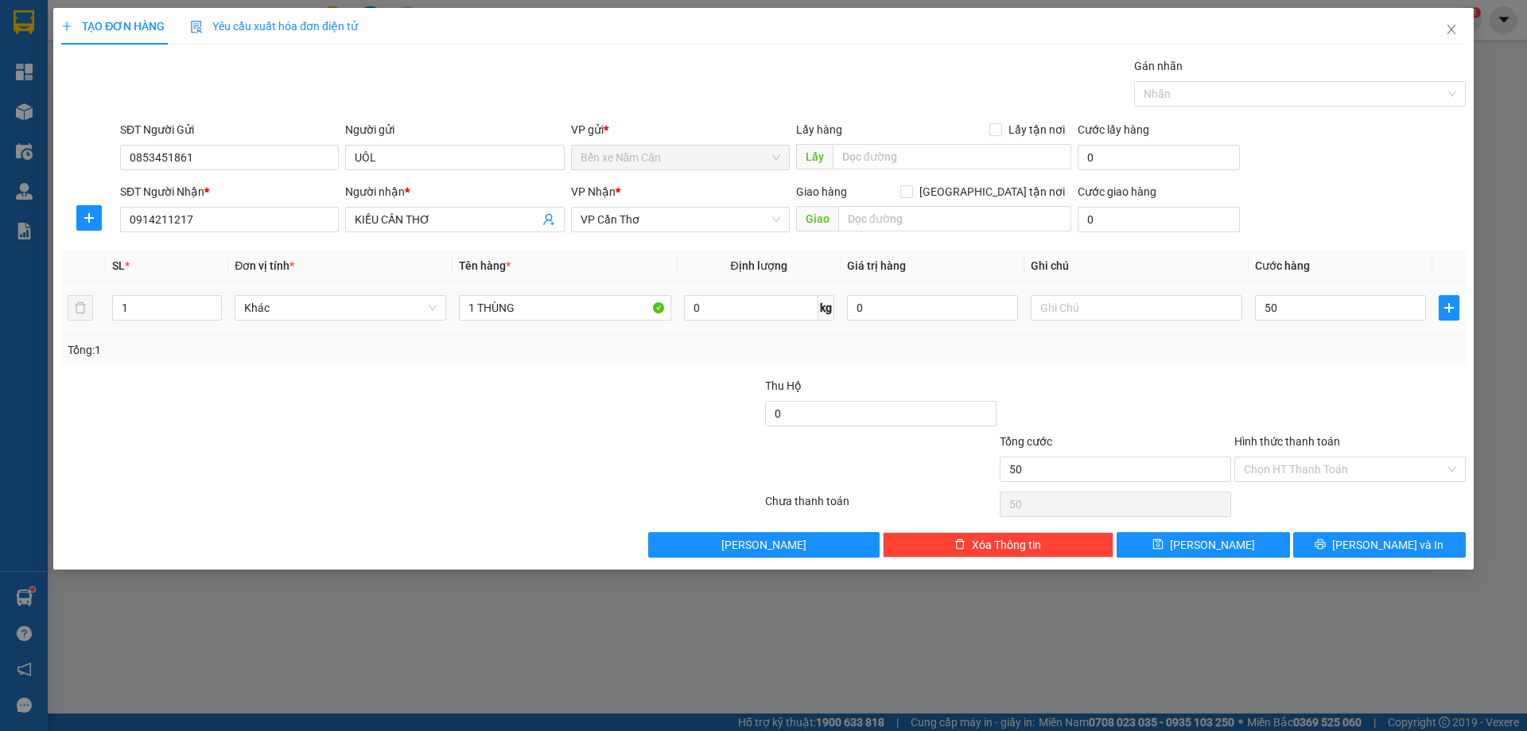
type input "50.000"
click at [1270, 368] on div "Transit Pickup Surcharge Ids Transit Deliver Surcharge Ids Transit Deliver Surc…" at bounding box center [763, 307] width 1405 height 500
click at [1337, 461] on input "Hình thức thanh toán" at bounding box center [1344, 469] width 201 height 24
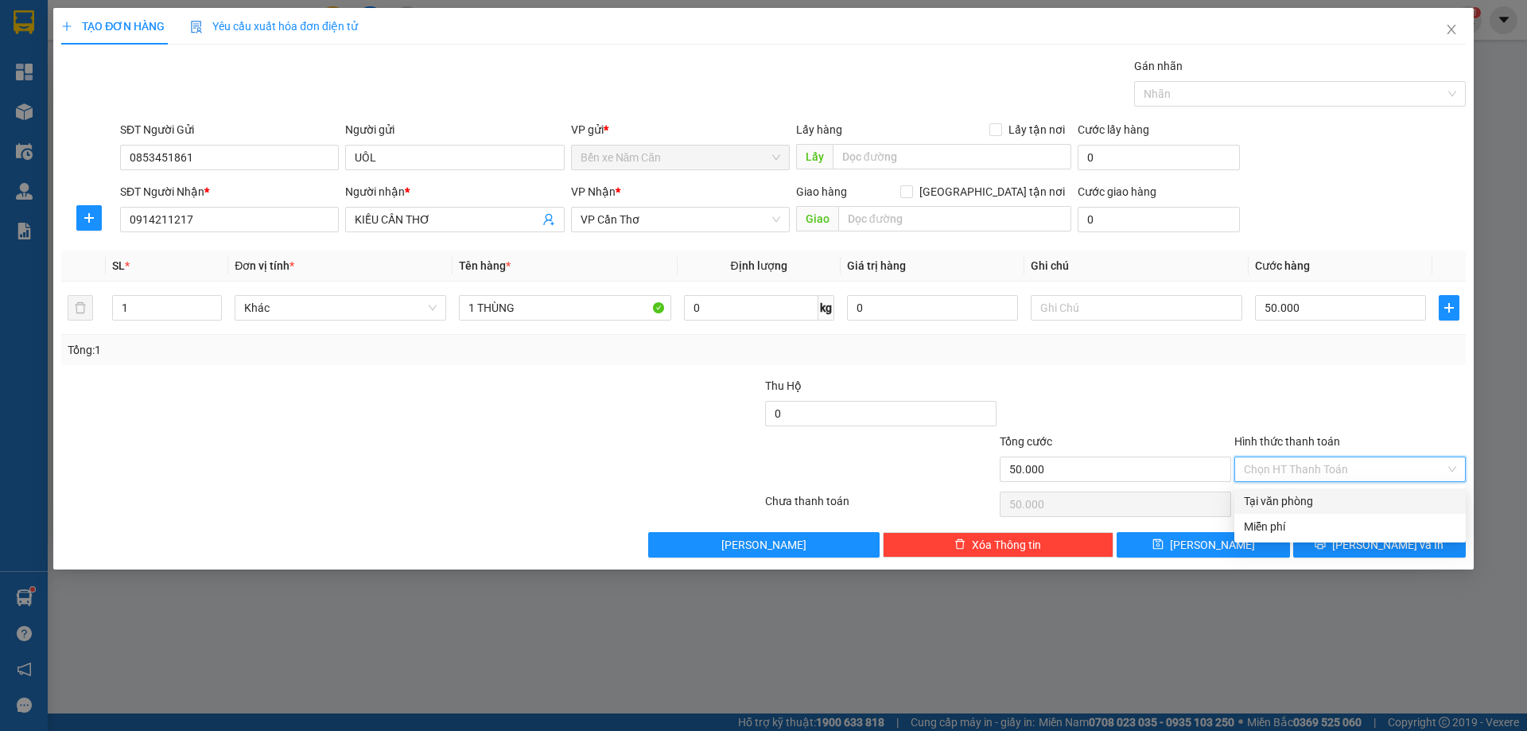
click at [1328, 497] on div "Tại văn phòng" at bounding box center [1350, 501] width 212 height 18
type input "0"
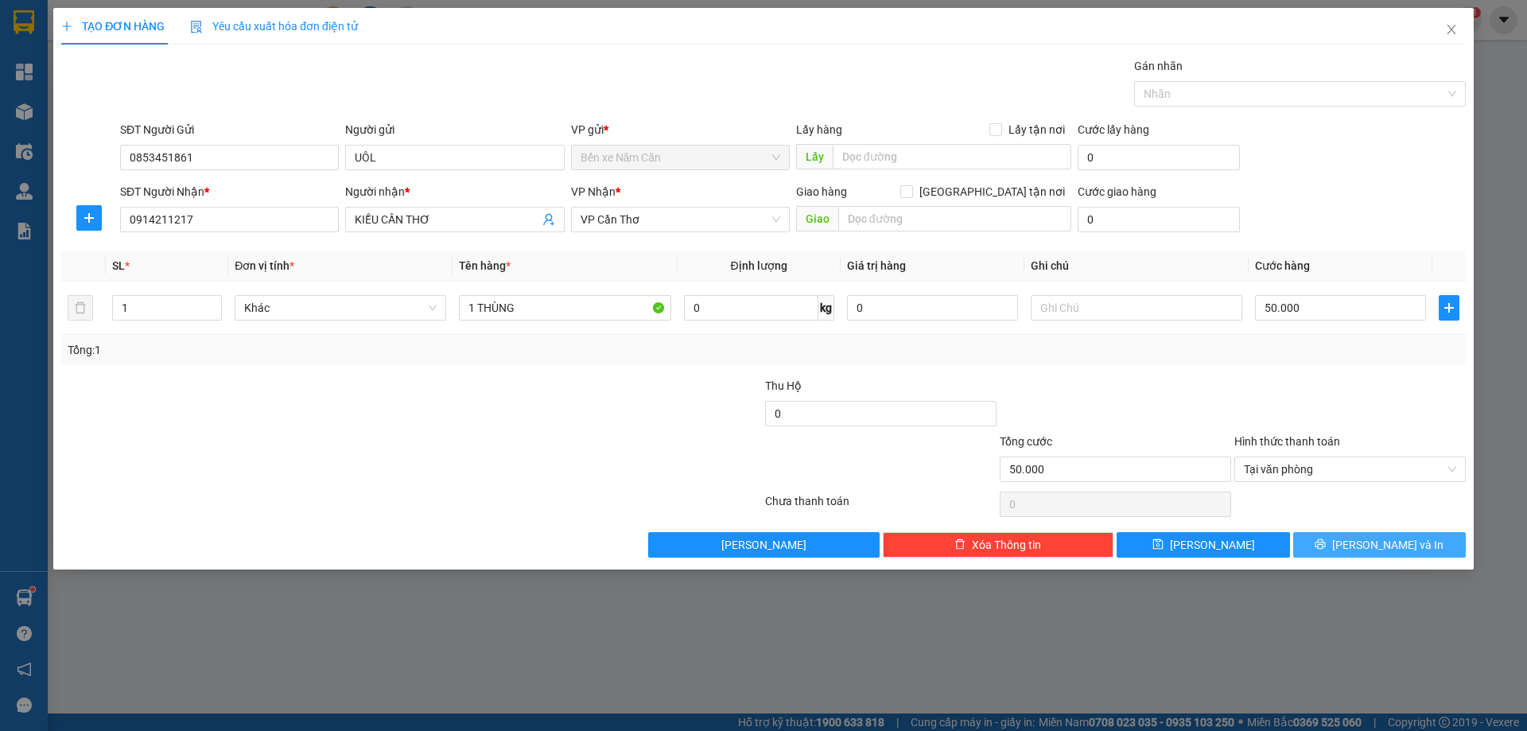
click at [1332, 542] on button "[PERSON_NAME] và In" at bounding box center [1379, 544] width 173 height 25
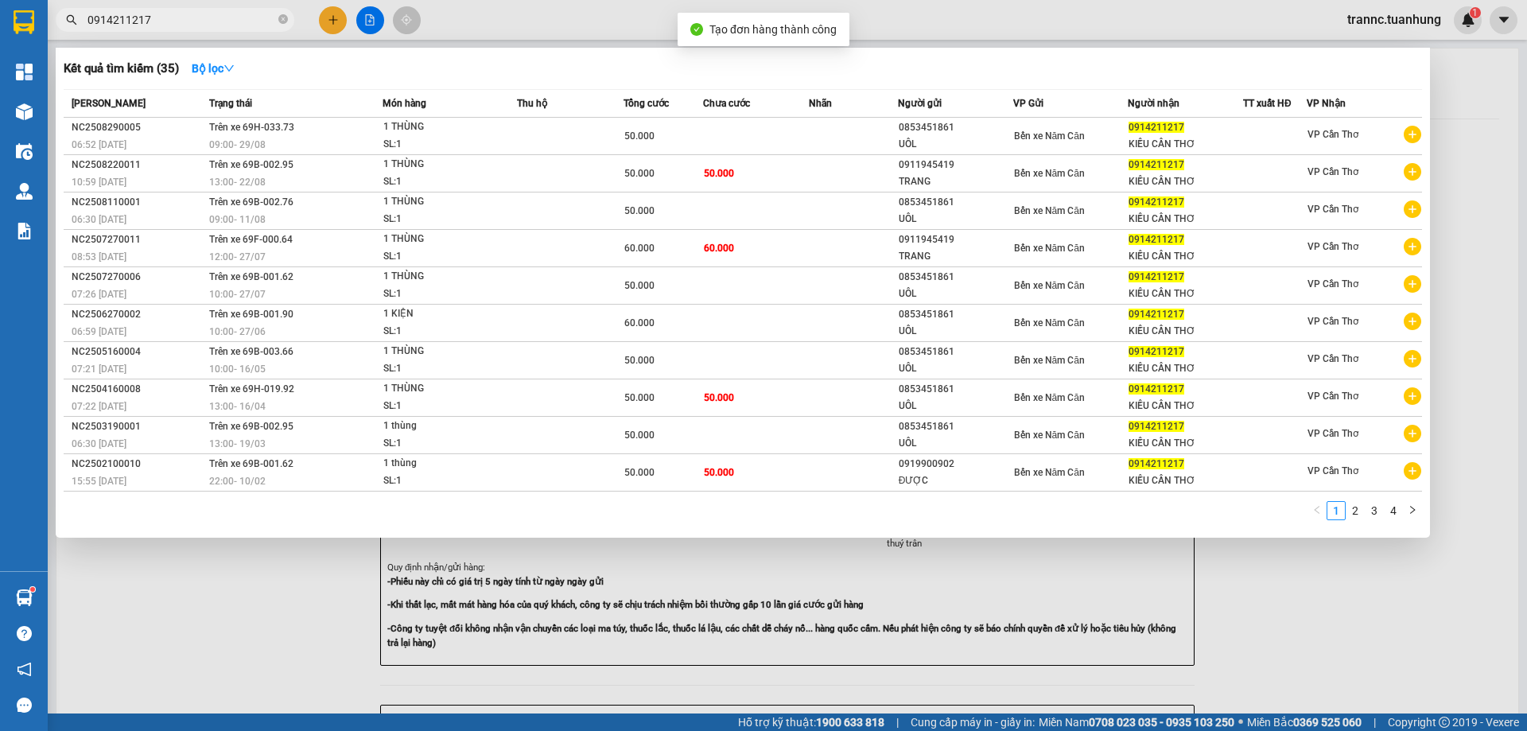
drag, startPoint x: 1351, startPoint y: 630, endPoint x: 1138, endPoint y: 446, distance: 281.5
click at [1351, 628] on div at bounding box center [763, 365] width 1527 height 731
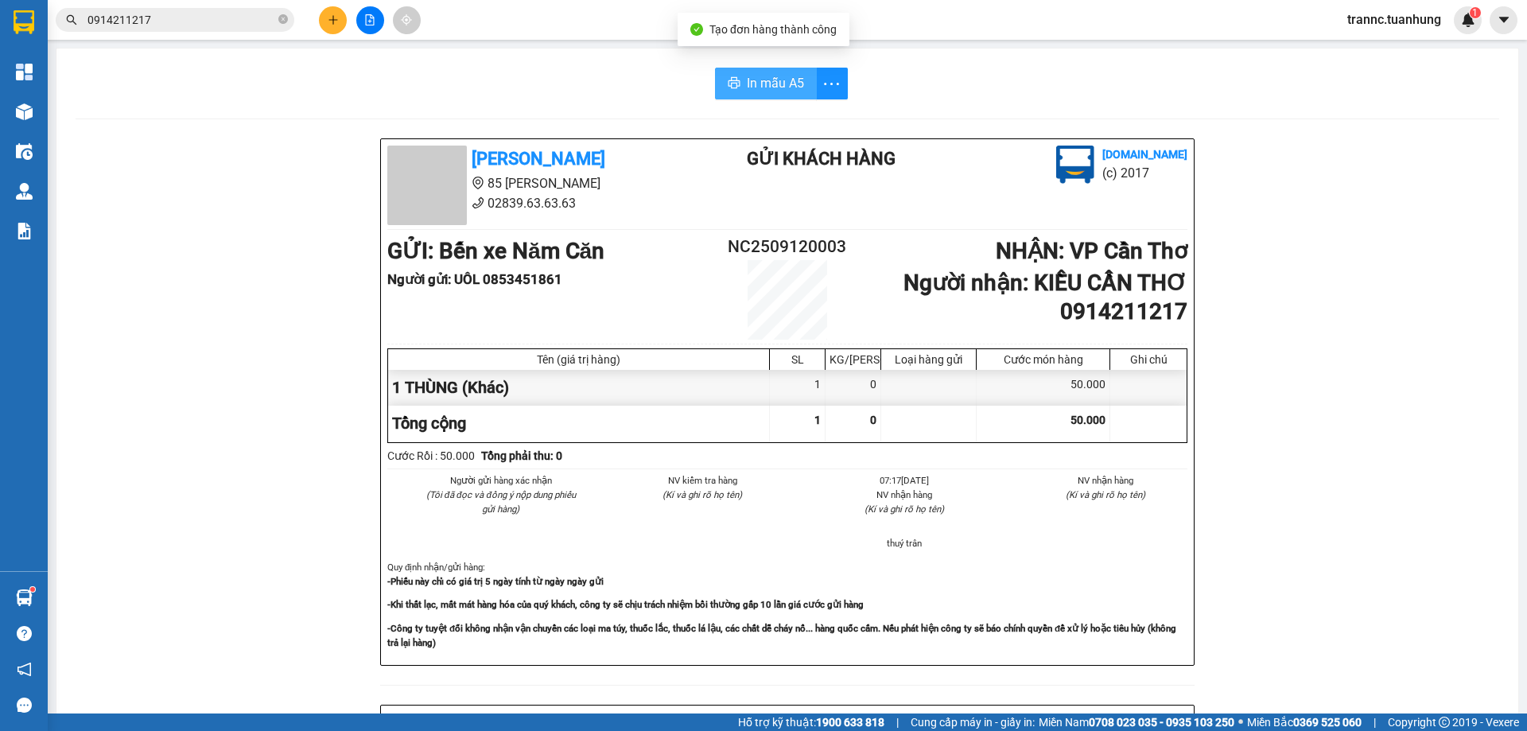
click at [780, 78] on span "In mẫu A5" at bounding box center [775, 83] width 57 height 20
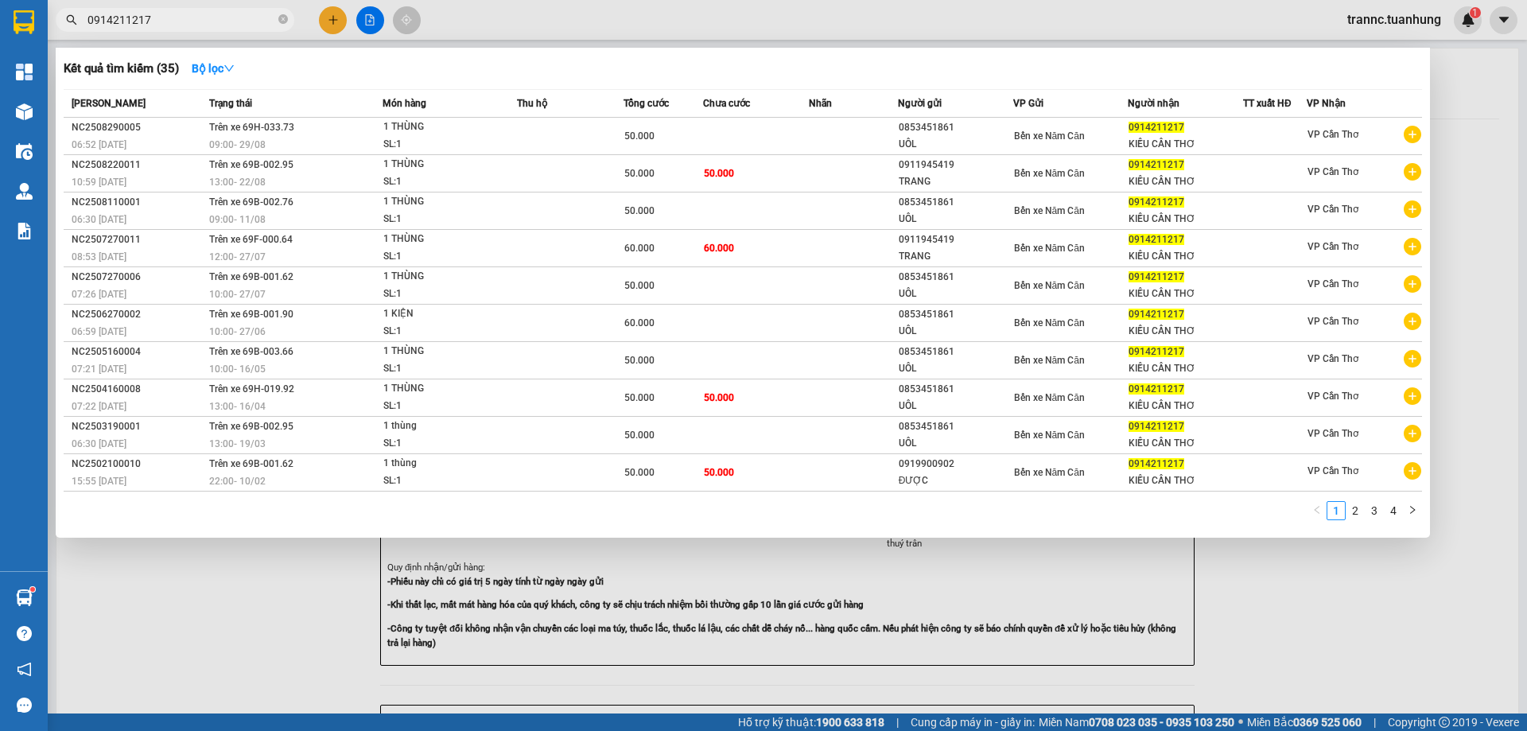
click at [211, 21] on input "0914211217" at bounding box center [182, 20] width 188 height 18
type input "0"
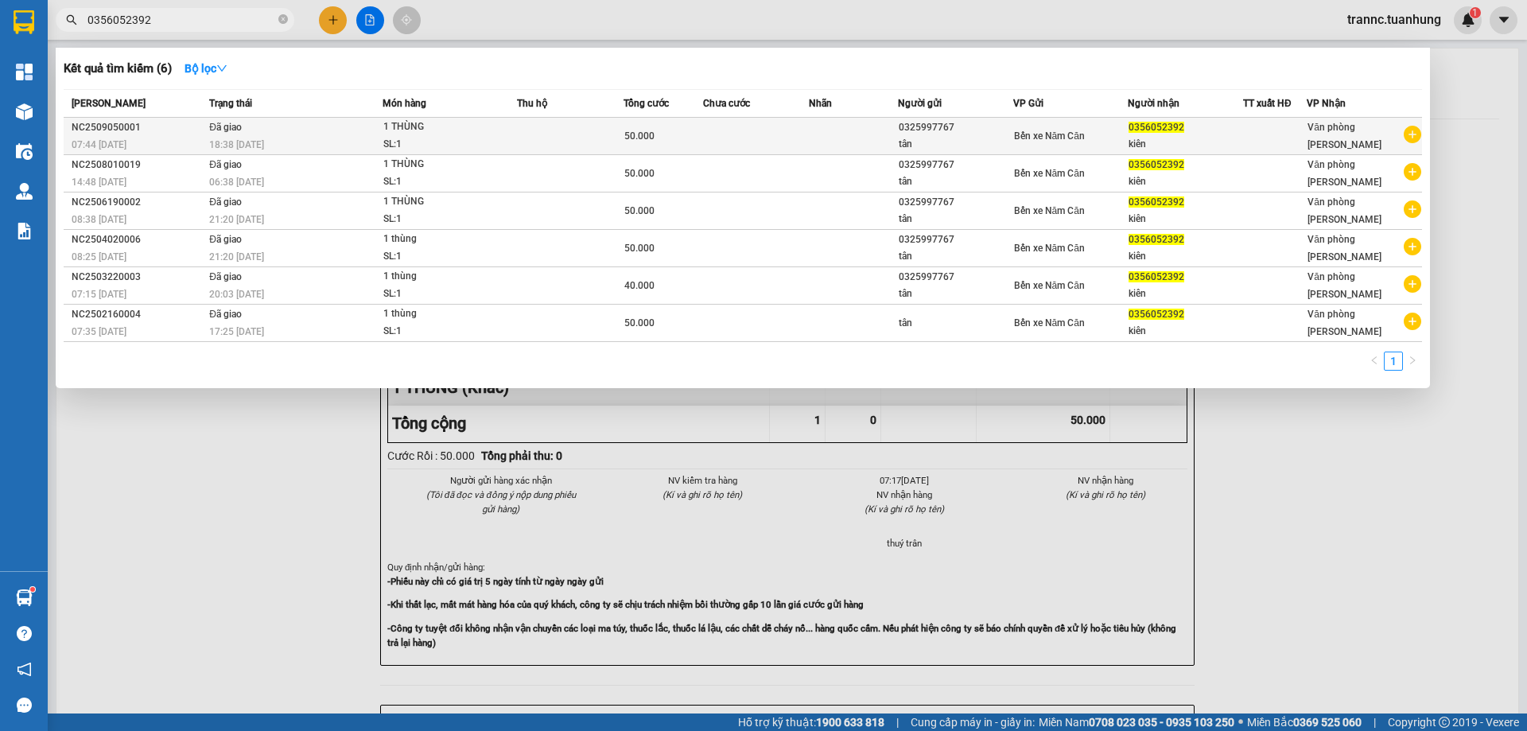
type input "0356052392"
click at [1416, 135] on icon "plus-circle" at bounding box center [1413, 135] width 18 height 18
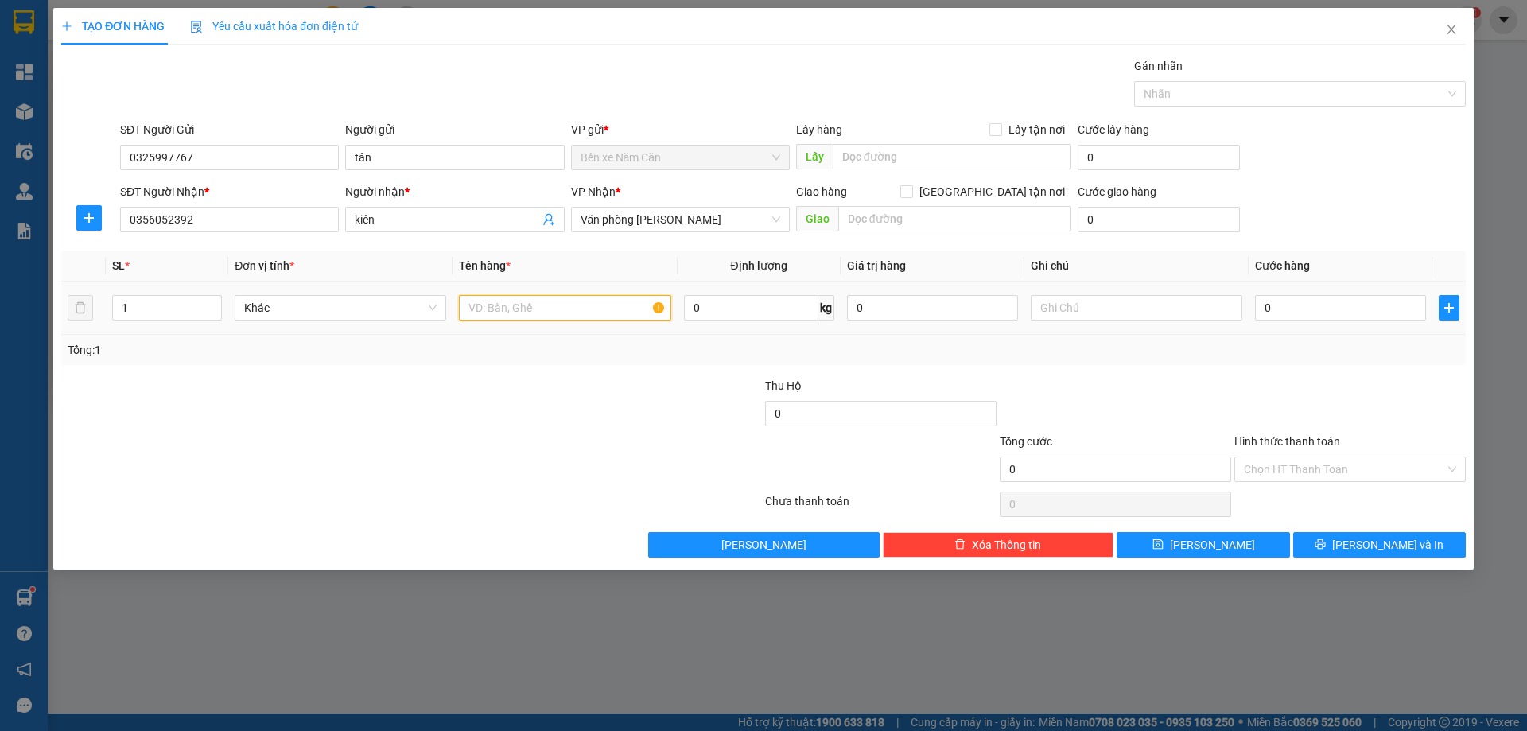
click at [575, 306] on input "text" at bounding box center [565, 307] width 212 height 25
type input "1 THÙNG"
click at [1281, 306] on input "0" at bounding box center [1340, 307] width 171 height 25
type input "5"
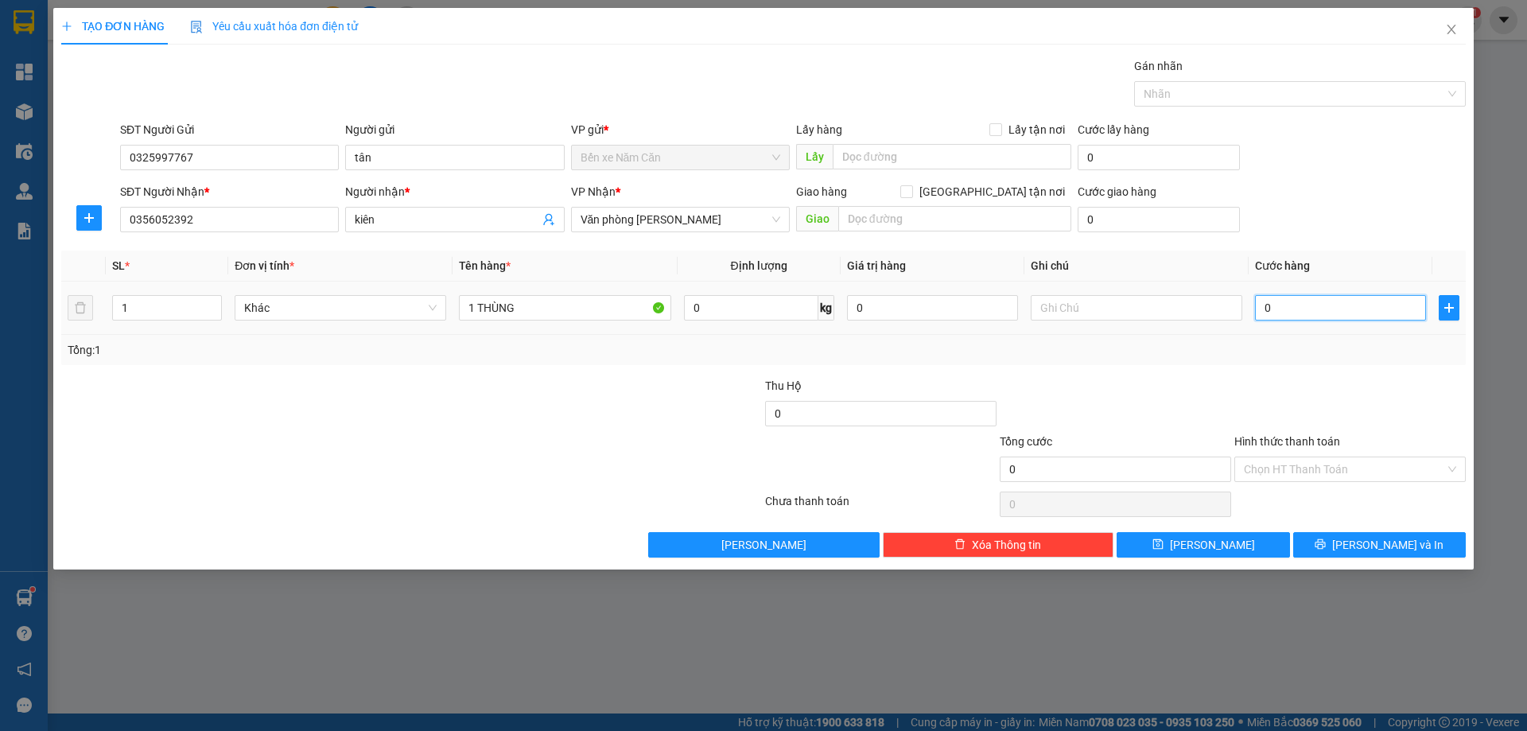
type input "5"
type input "50"
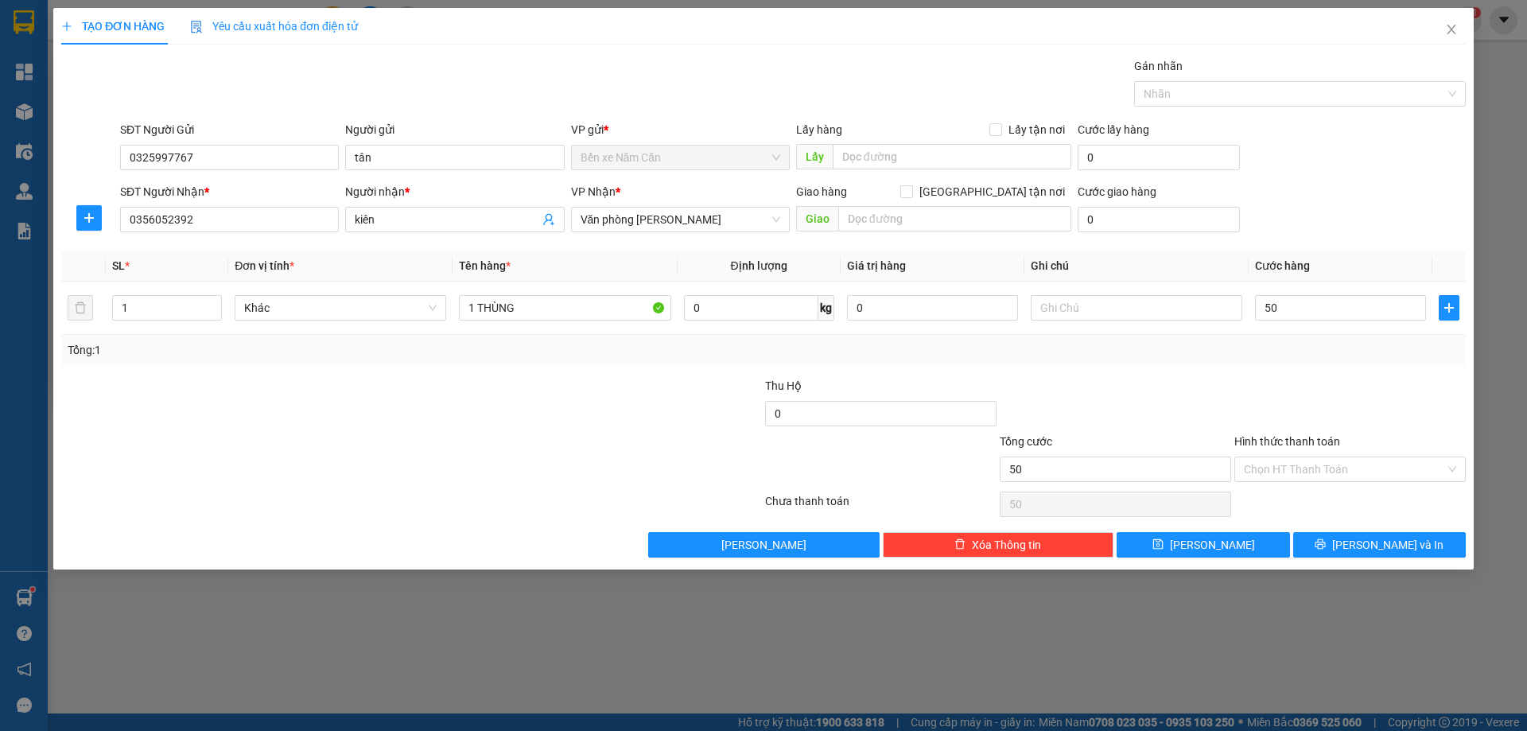
type input "50.000"
click at [1317, 383] on div at bounding box center [1350, 405] width 235 height 56
click at [1309, 467] on input "Hình thức thanh toán" at bounding box center [1344, 469] width 201 height 24
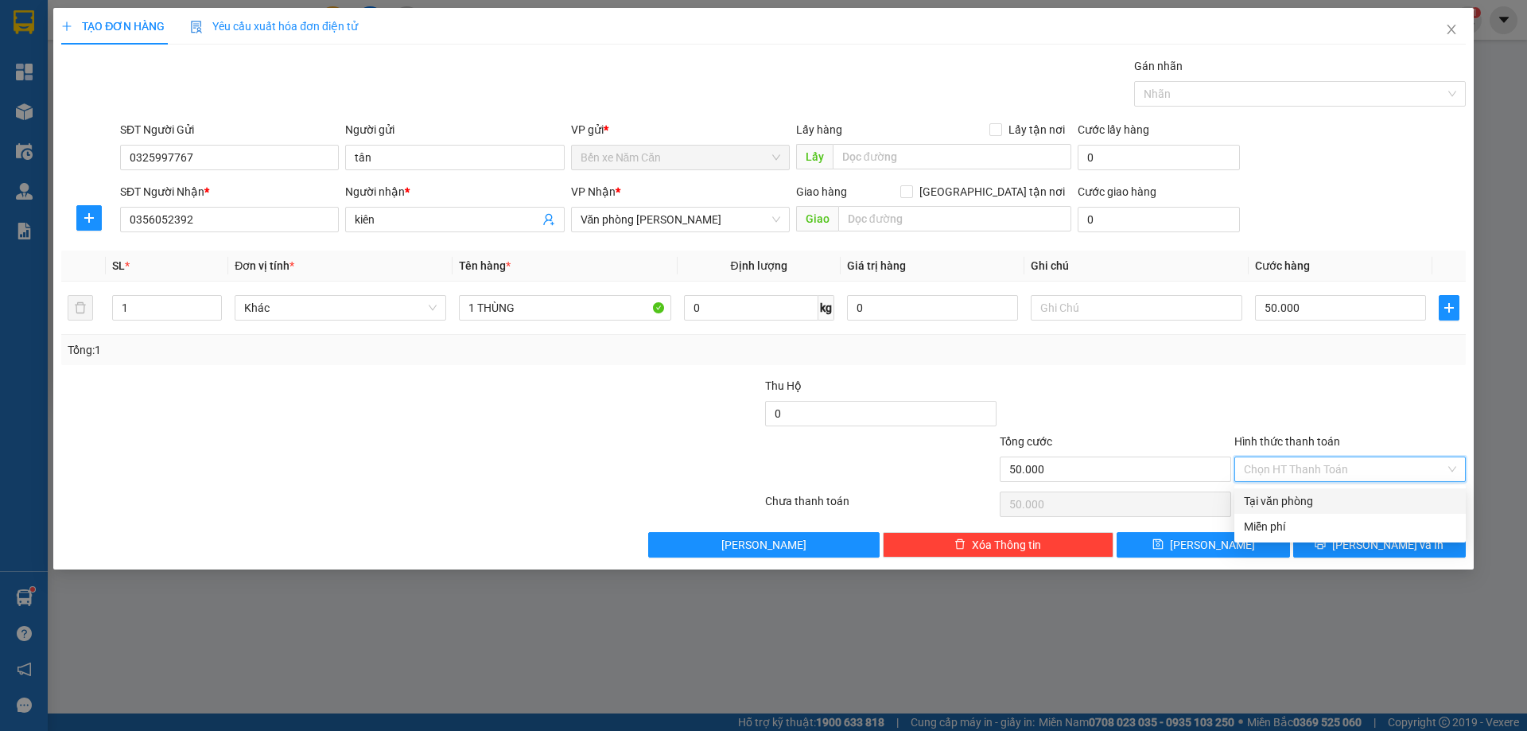
click at [1295, 496] on div "Tại văn phòng" at bounding box center [1350, 501] width 212 height 18
type input "0"
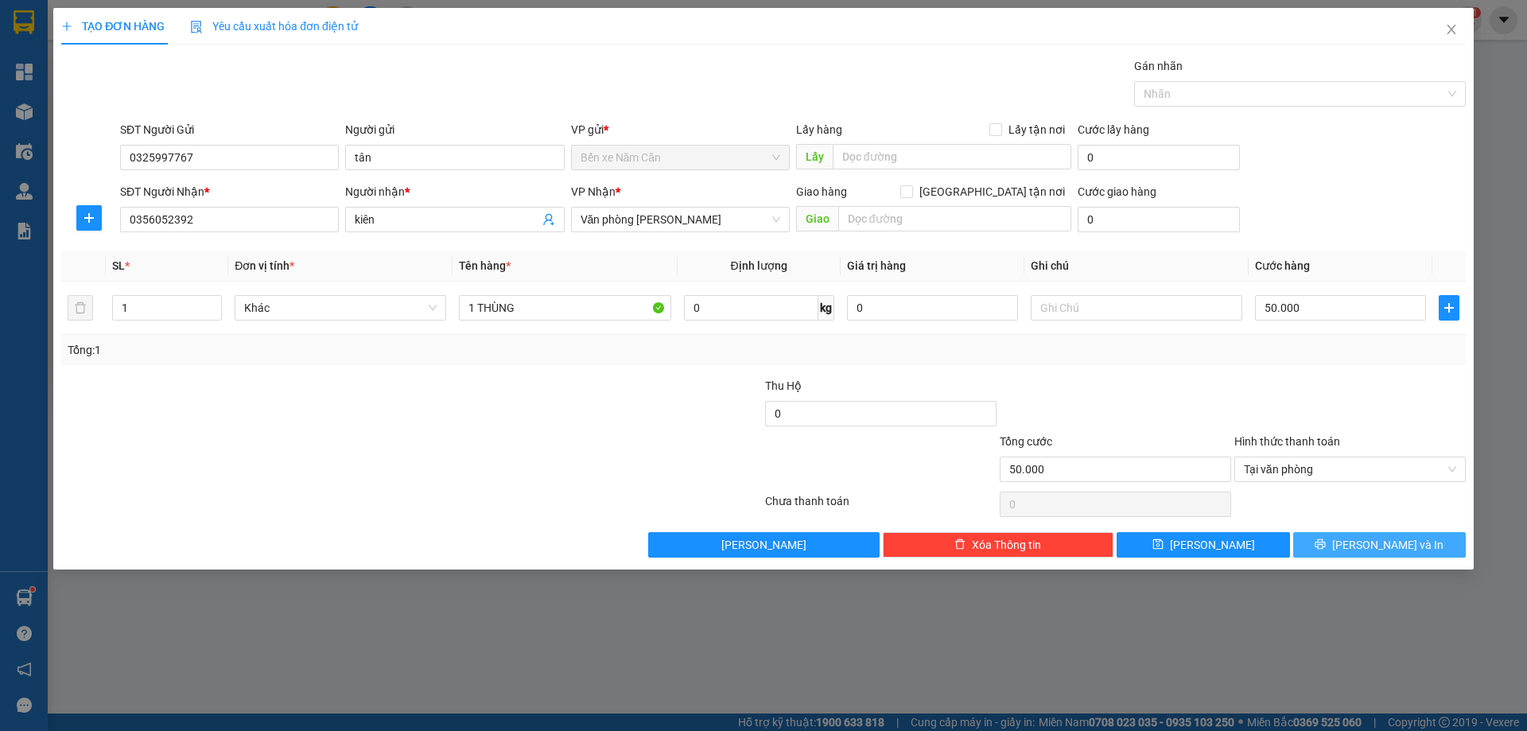
click at [1368, 546] on span "[PERSON_NAME] và In" at bounding box center [1387, 545] width 111 height 18
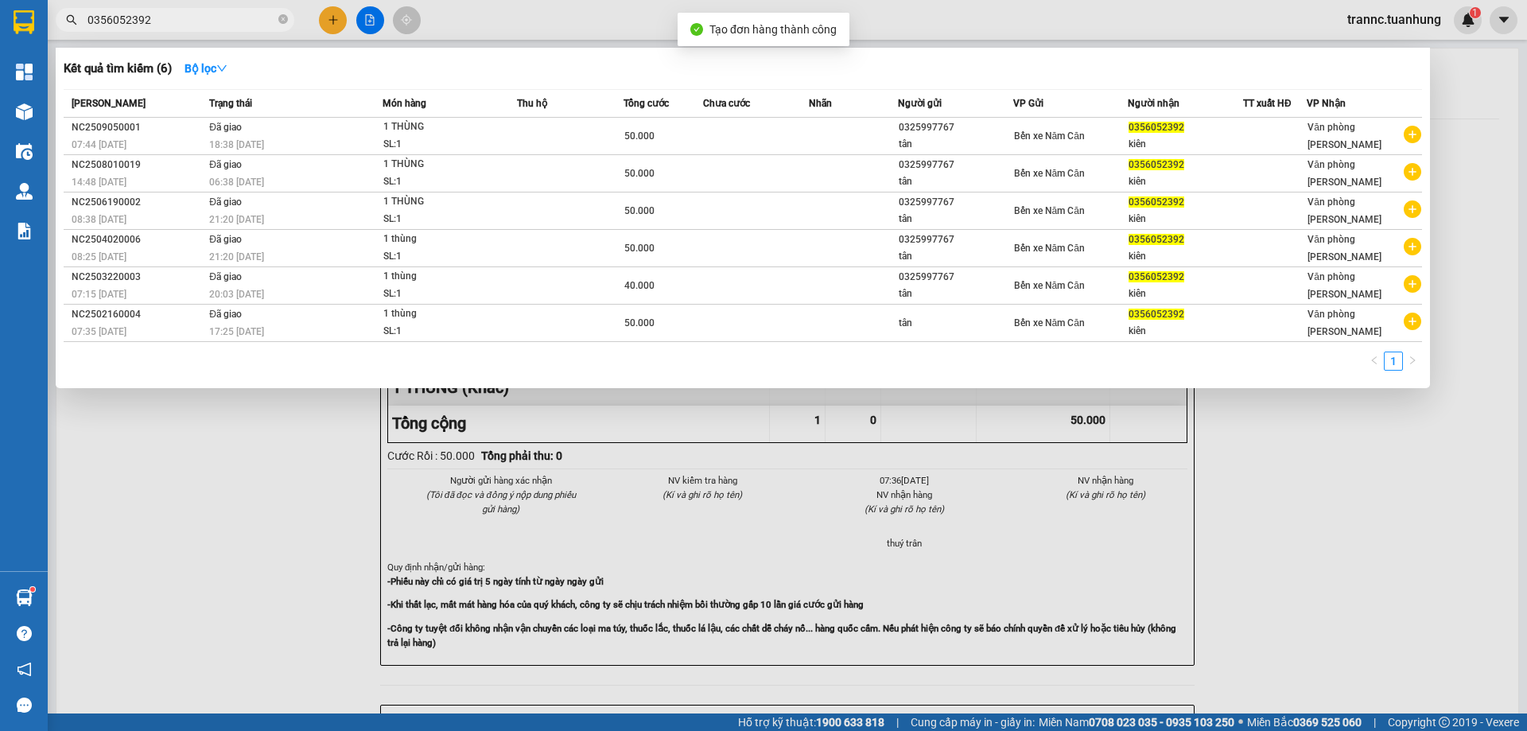
drag, startPoint x: 1345, startPoint y: 540, endPoint x: 1235, endPoint y: 453, distance: 140.5
click at [1346, 538] on div at bounding box center [763, 365] width 1527 height 731
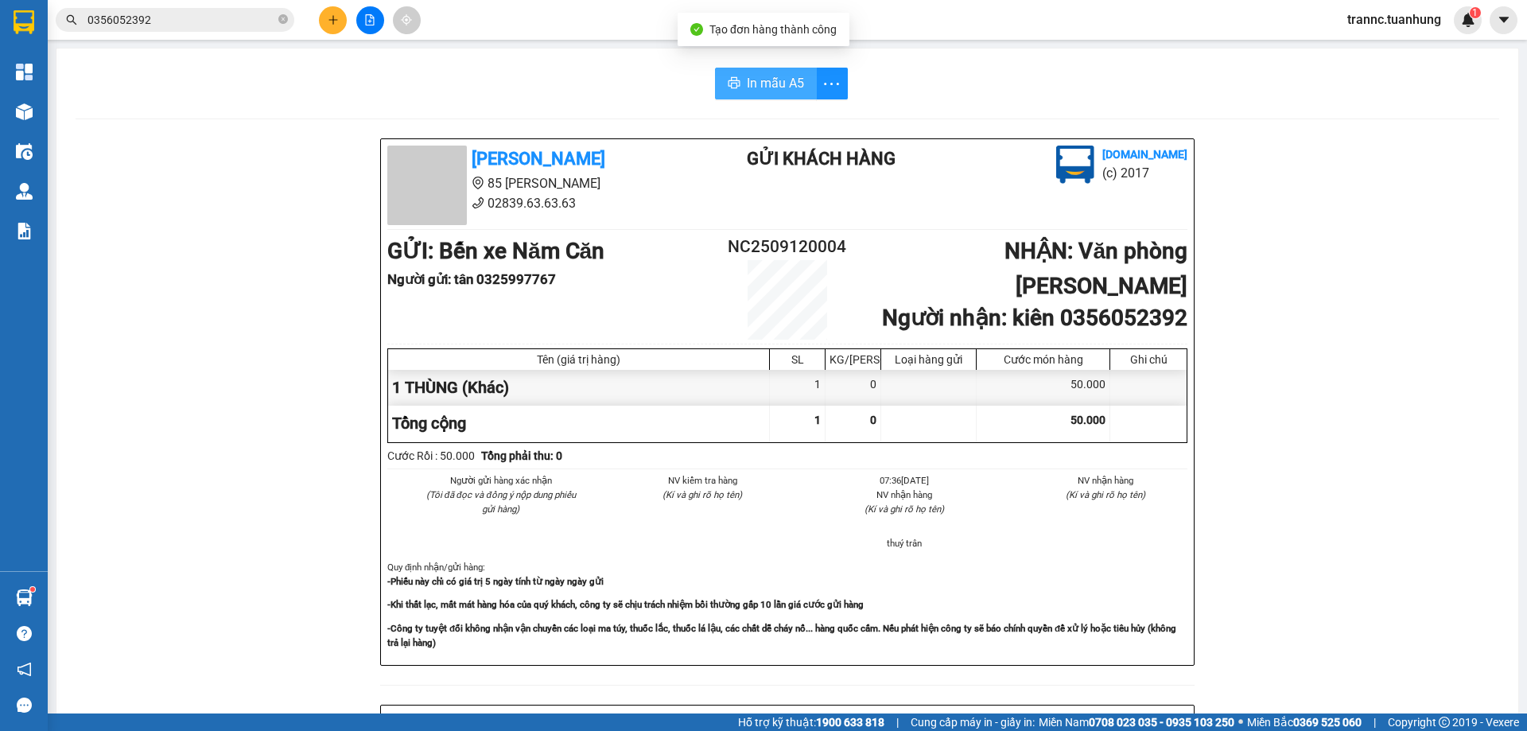
click at [765, 84] on span "In mẫu A5" at bounding box center [775, 83] width 57 height 20
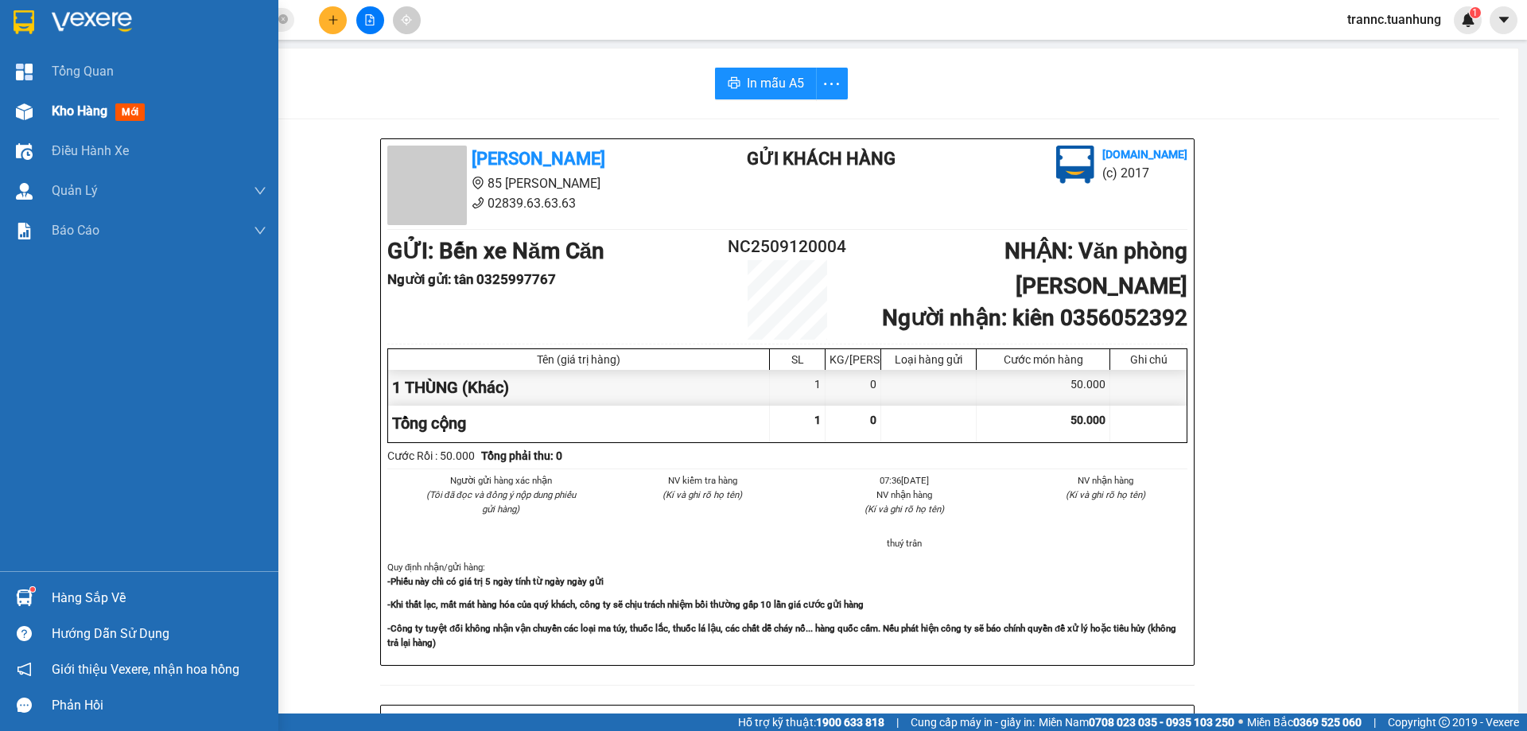
click at [135, 115] on span "mới" at bounding box center [129, 112] width 29 height 18
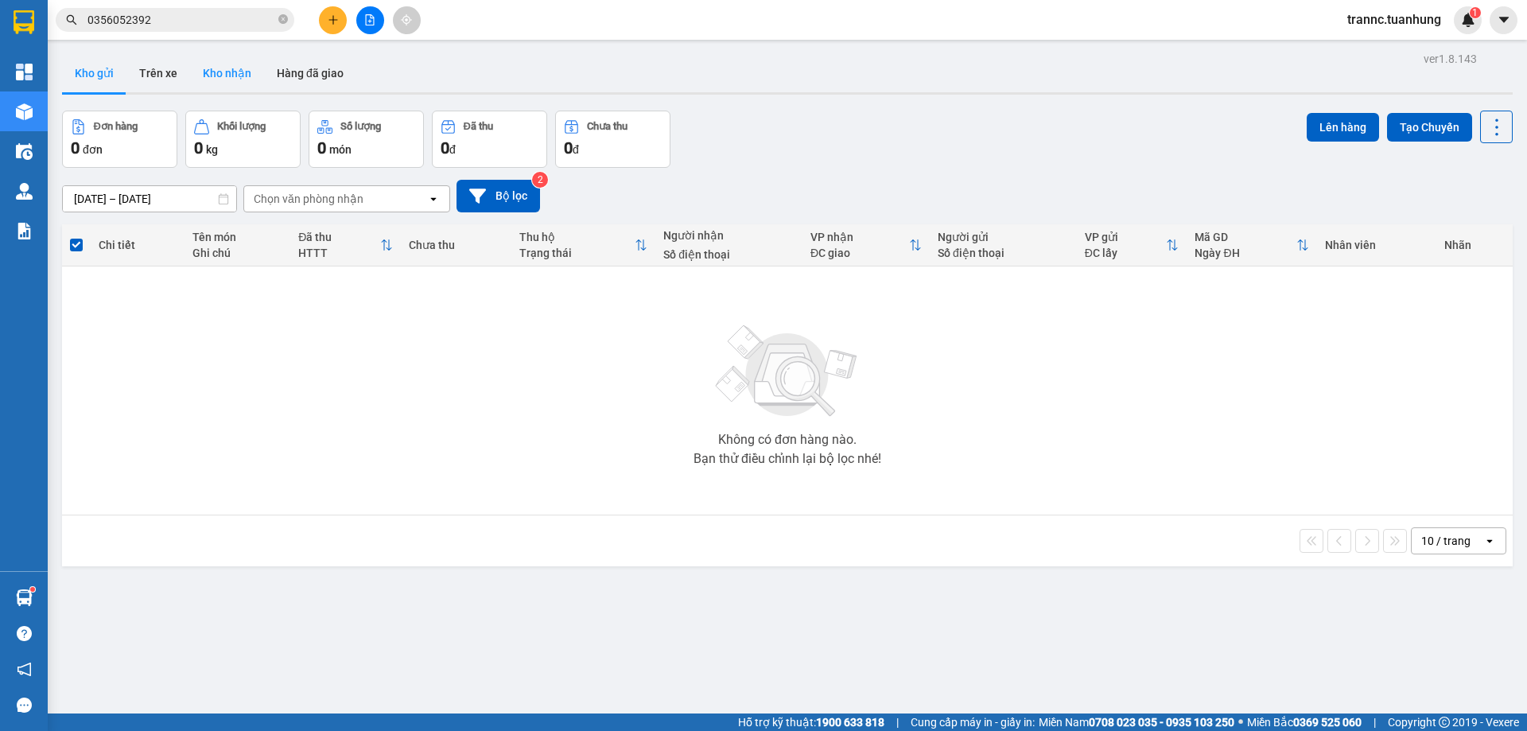
click at [221, 72] on button "Kho nhận" at bounding box center [227, 73] width 74 height 38
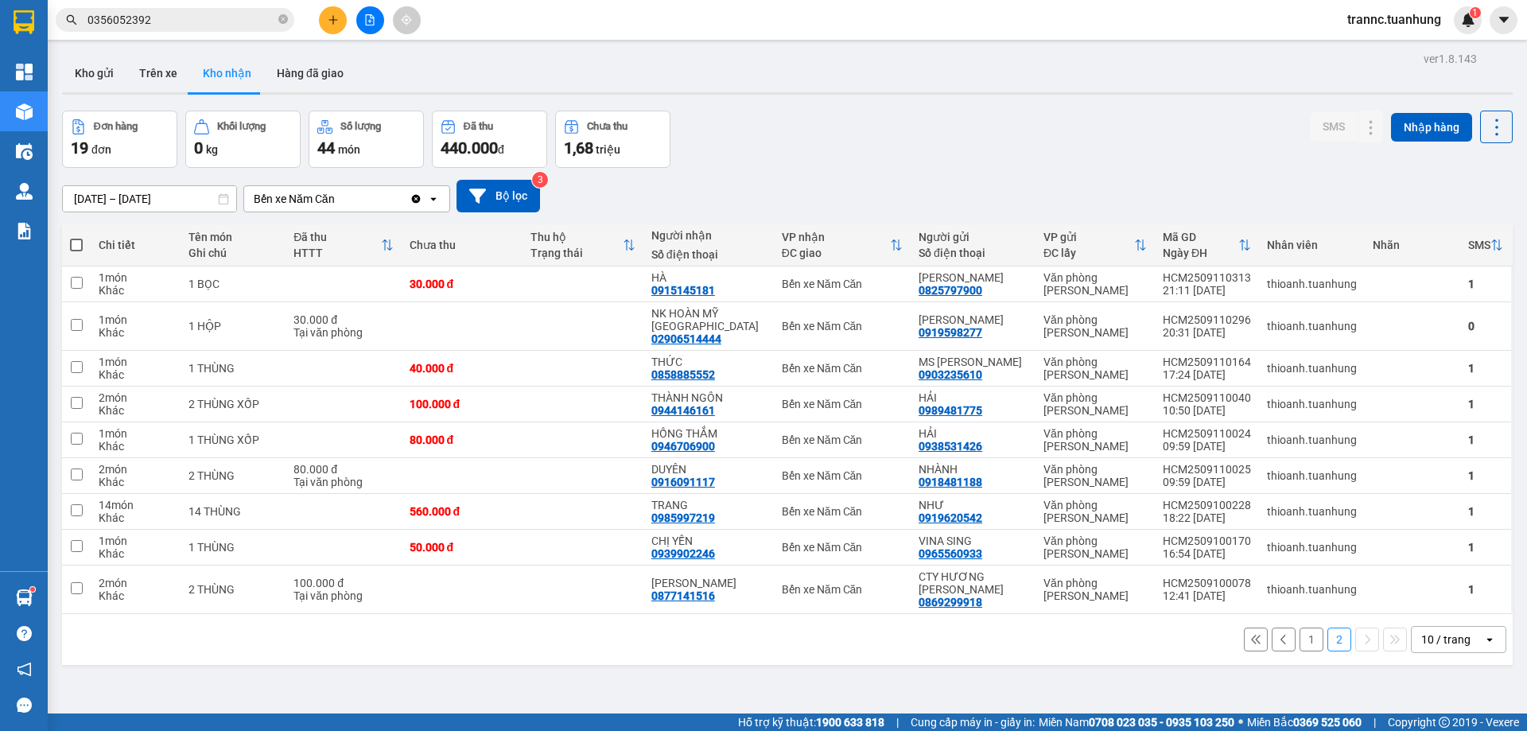
click at [1300, 628] on button "1" at bounding box center [1312, 640] width 24 height 24
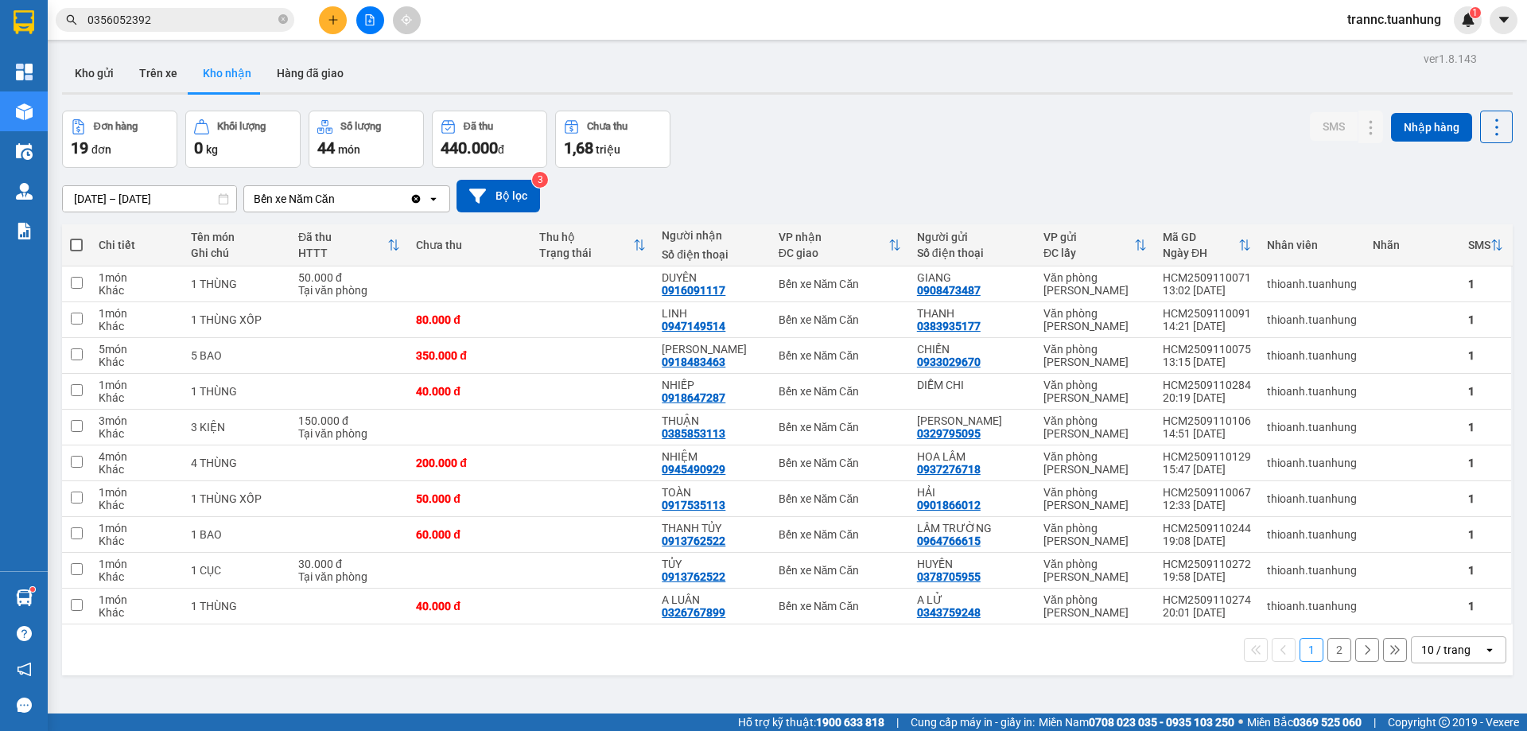
click at [1328, 652] on button "2" at bounding box center [1340, 650] width 24 height 24
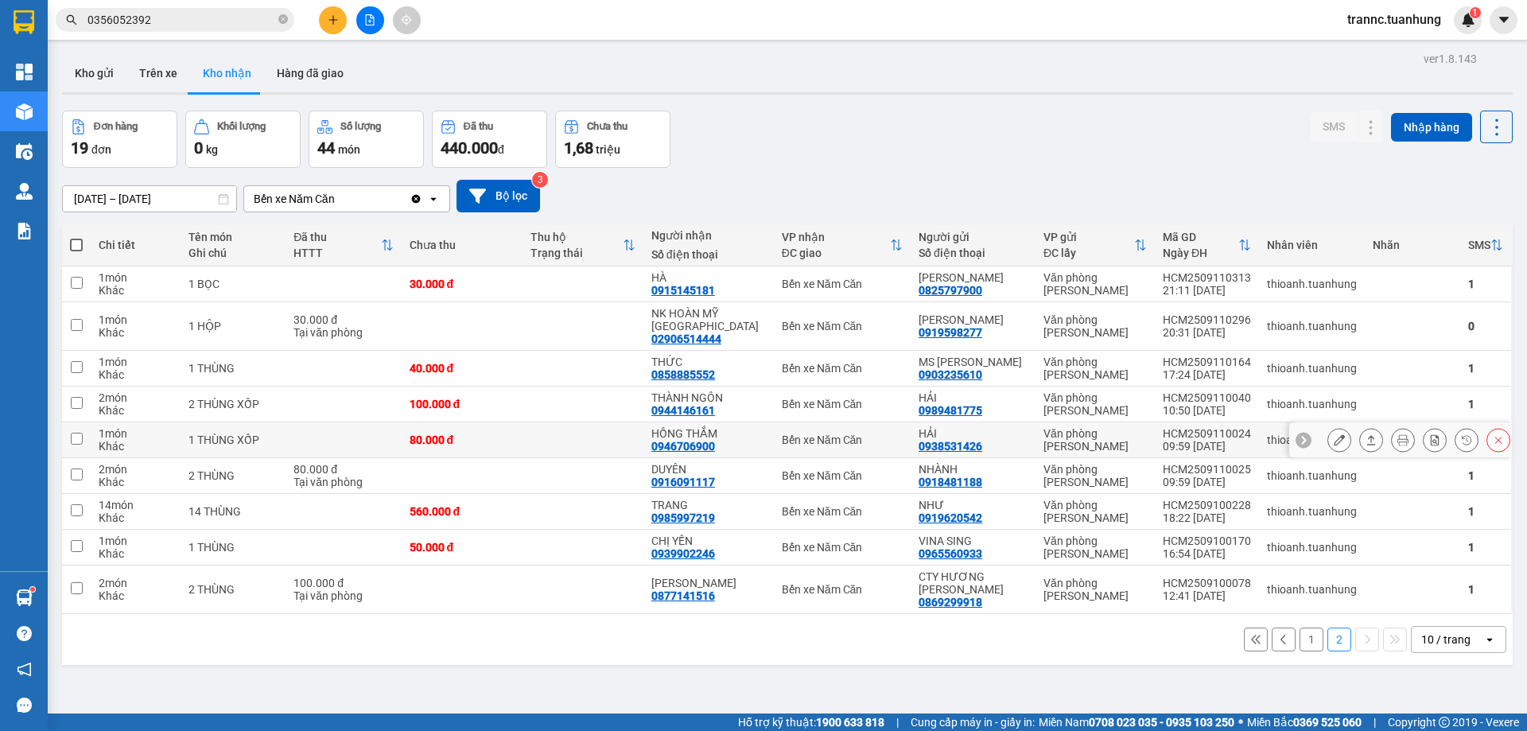
click at [734, 427] on div "HỒNG THẮM" at bounding box center [709, 433] width 115 height 13
checkbox input "true"
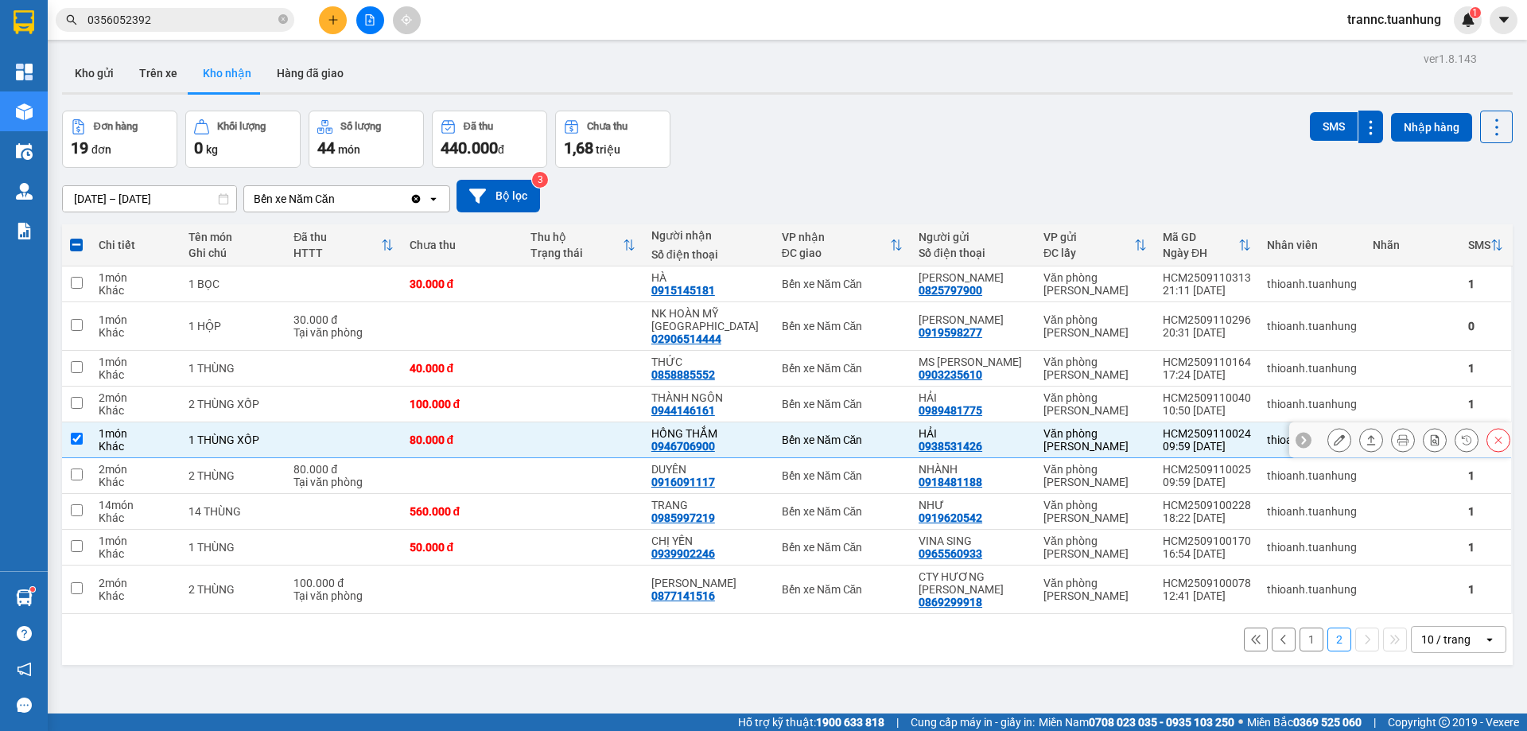
click at [1334, 434] on icon at bounding box center [1339, 439] width 11 height 11
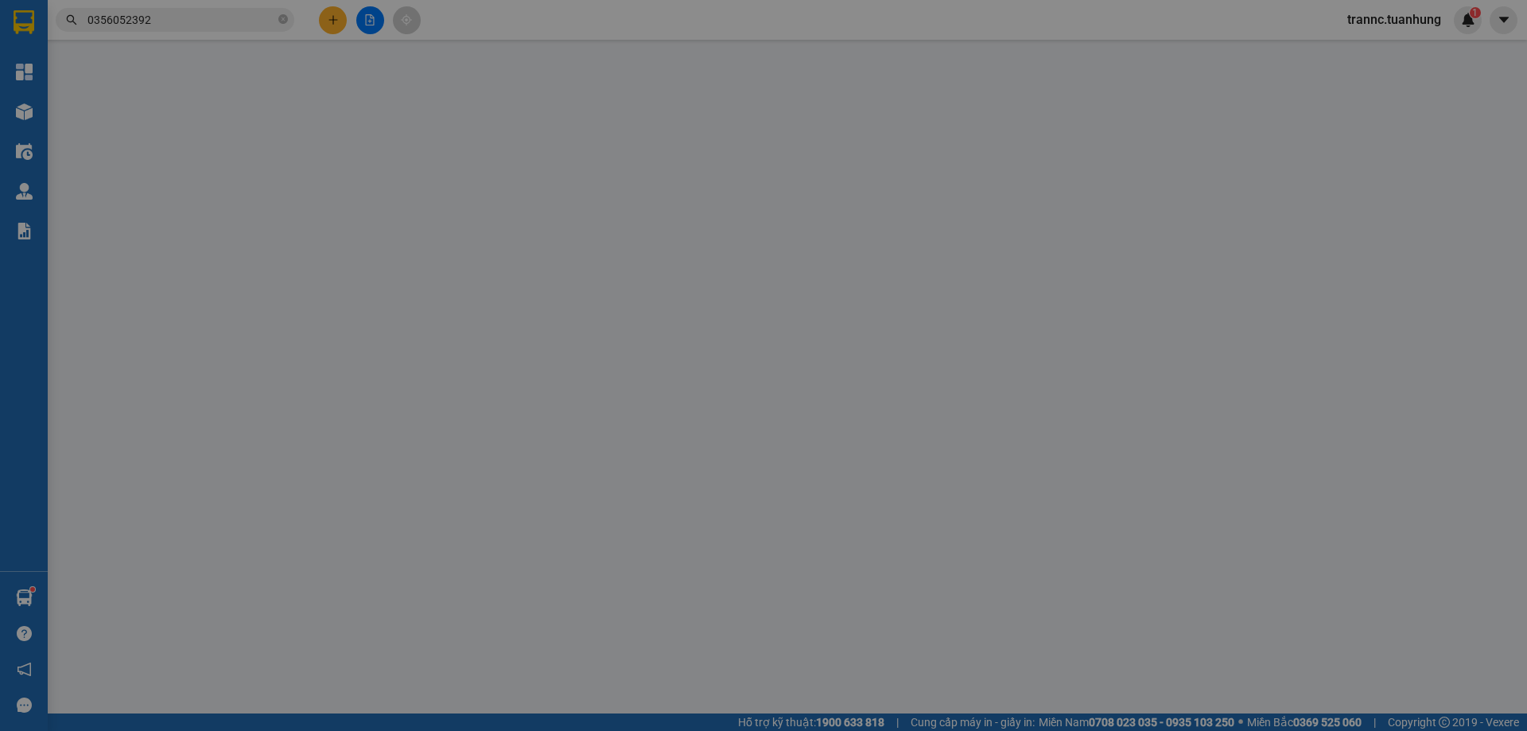
type input "0938531426"
type input "HẢI"
type input "0946706900"
type input "HỒNG THẮM"
type input "80.000"
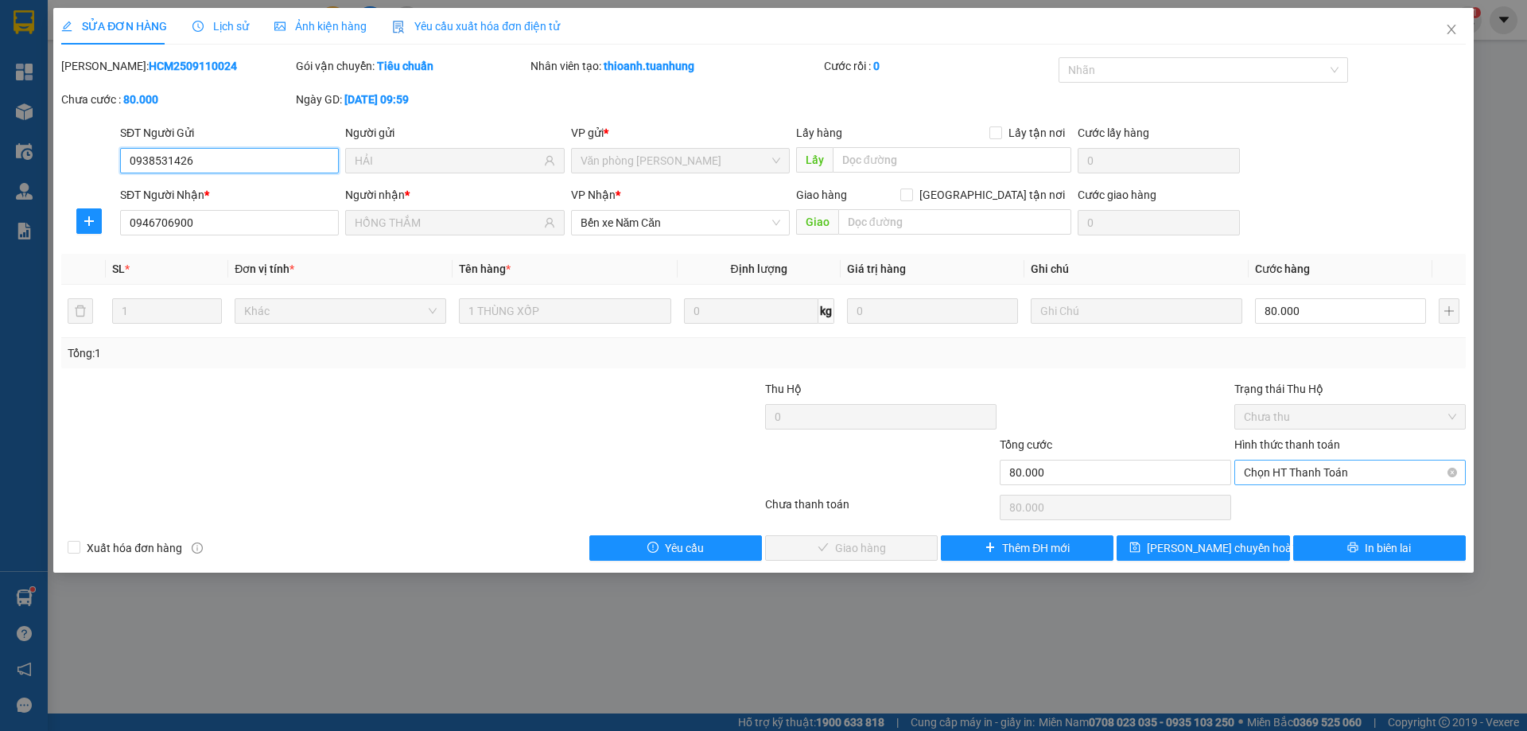
click at [1290, 475] on span "Chọn HT Thanh Toán" at bounding box center [1350, 473] width 212 height 24
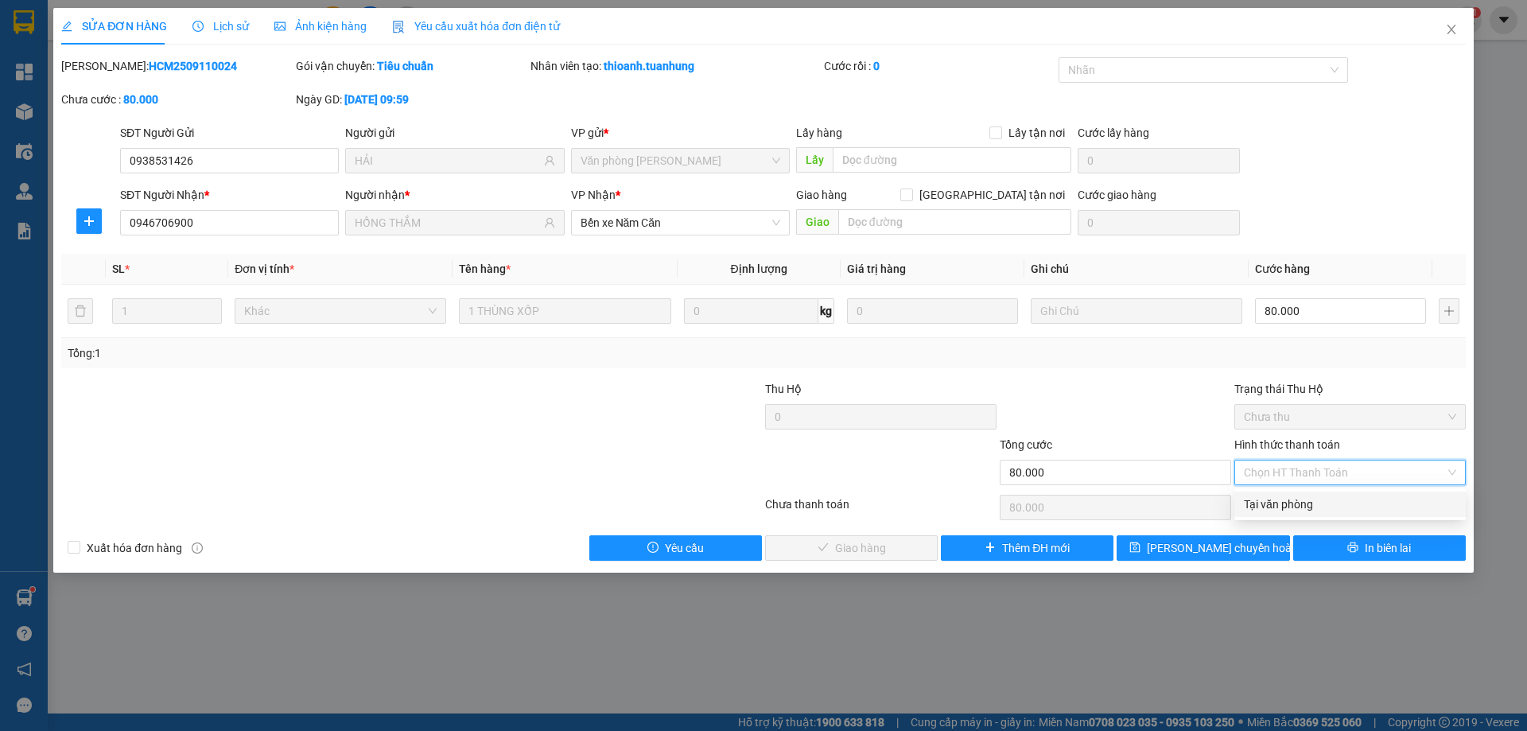
click at [1287, 489] on div "Total Paid Fee 0 Total UnPaid Fee 80.000 Cash Collection Total Fee Mã ĐH: HCM25…" at bounding box center [763, 309] width 1405 height 504
click at [1284, 467] on span "Chọn HT Thanh Toán" at bounding box center [1350, 473] width 212 height 24
click at [1283, 504] on div "Tại văn phòng" at bounding box center [1350, 505] width 212 height 18
type input "0"
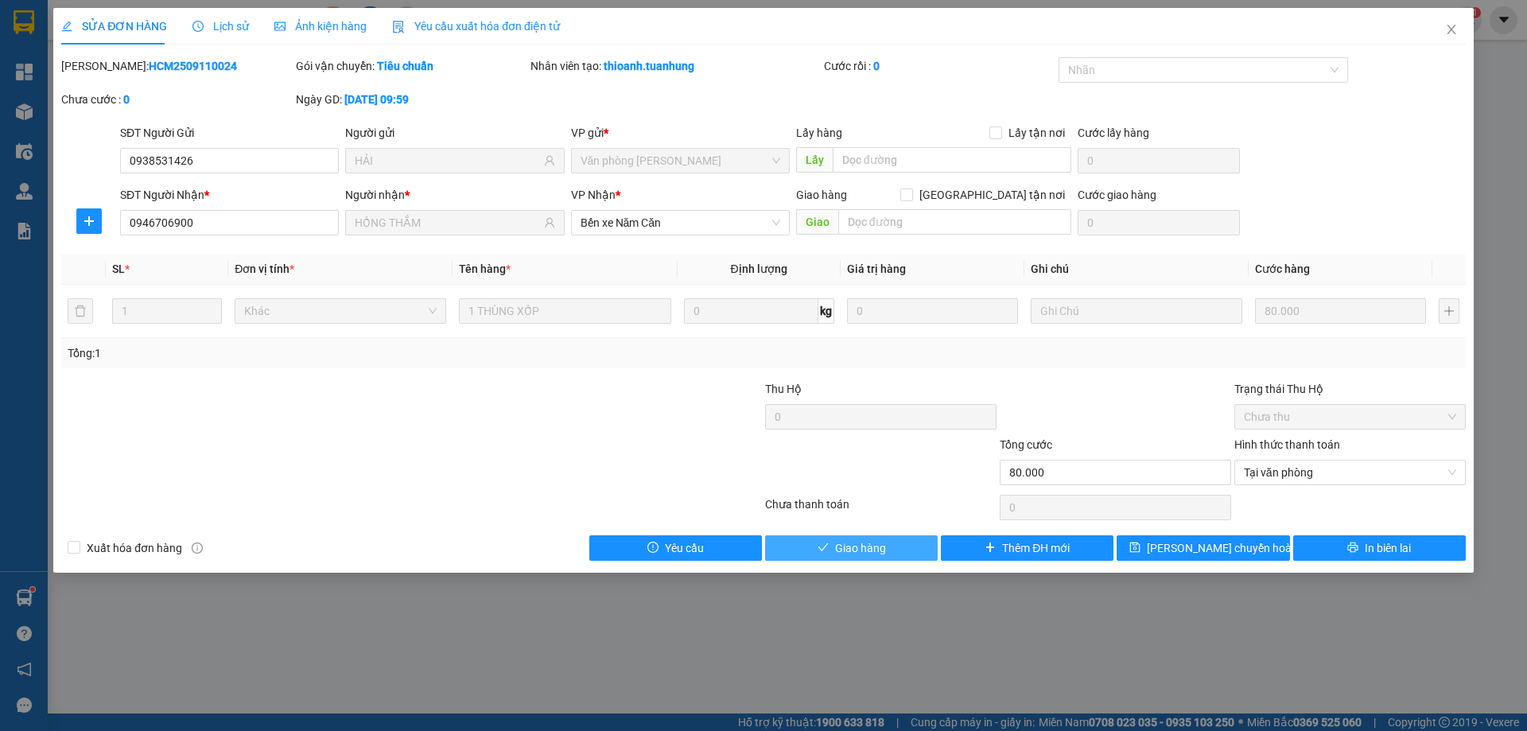
click at [869, 543] on span "Giao hàng" at bounding box center [860, 548] width 51 height 18
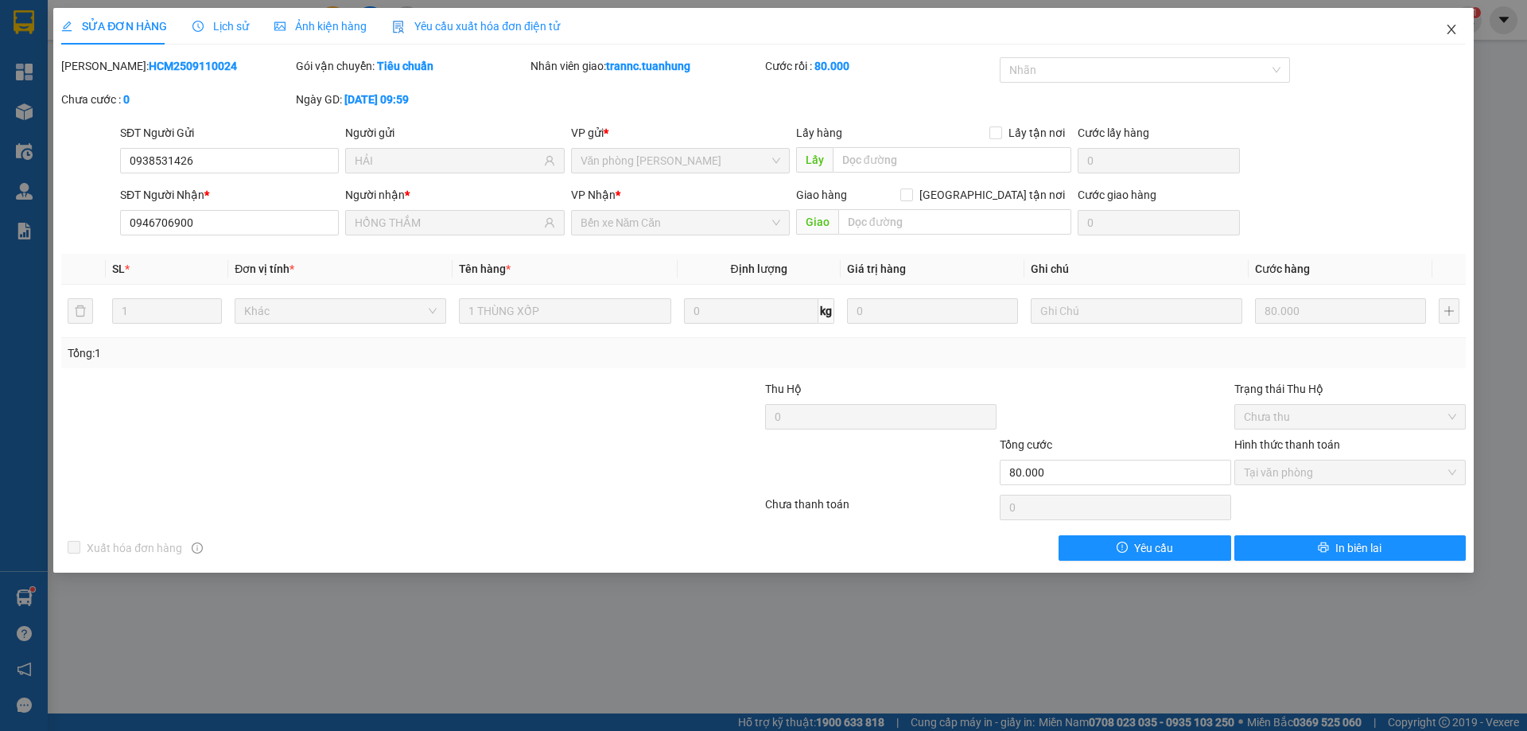
click at [1455, 25] on icon "close" at bounding box center [1451, 29] width 13 height 13
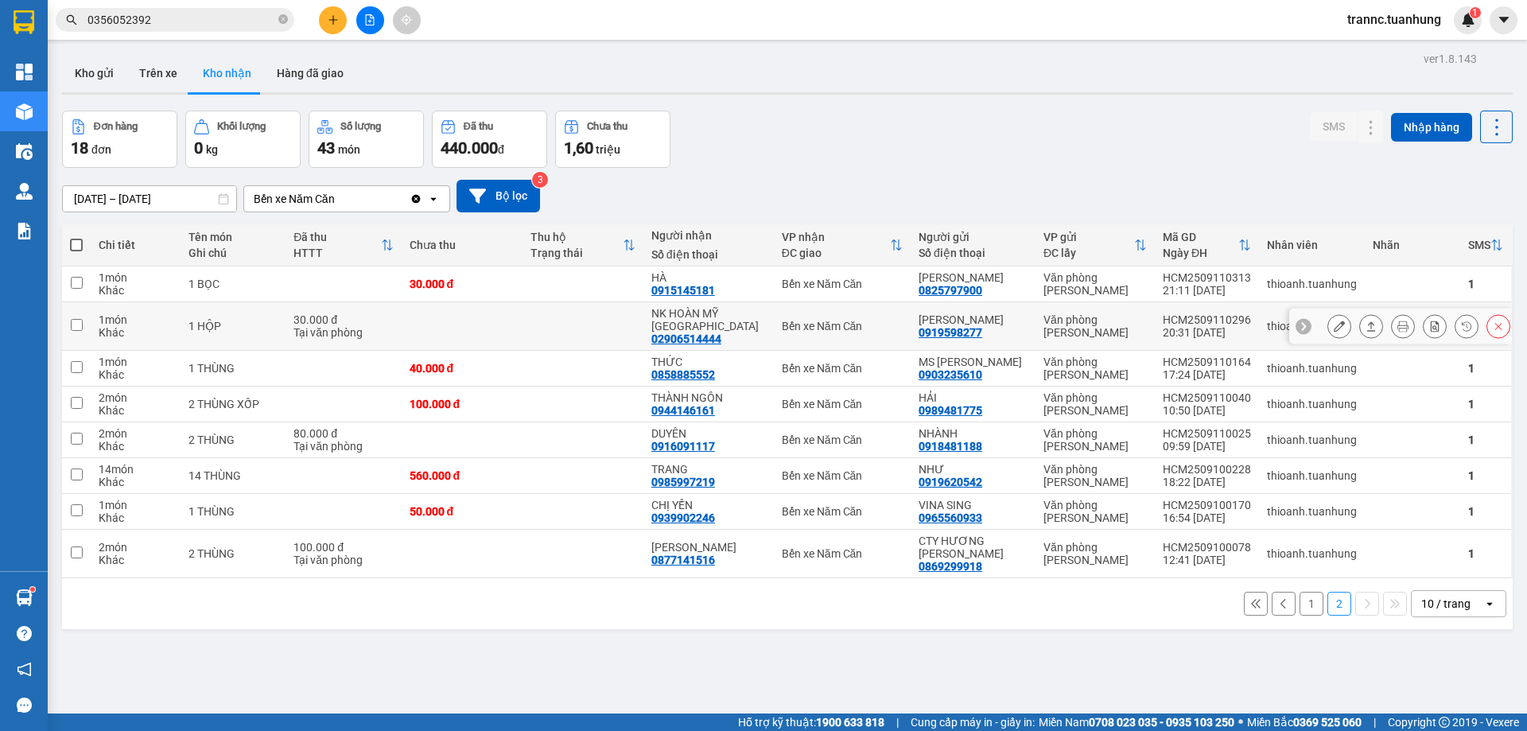
click at [670, 315] on div "[PERSON_NAME] MỸ [GEOGRAPHIC_DATA]" at bounding box center [709, 319] width 115 height 25
checkbox input "true"
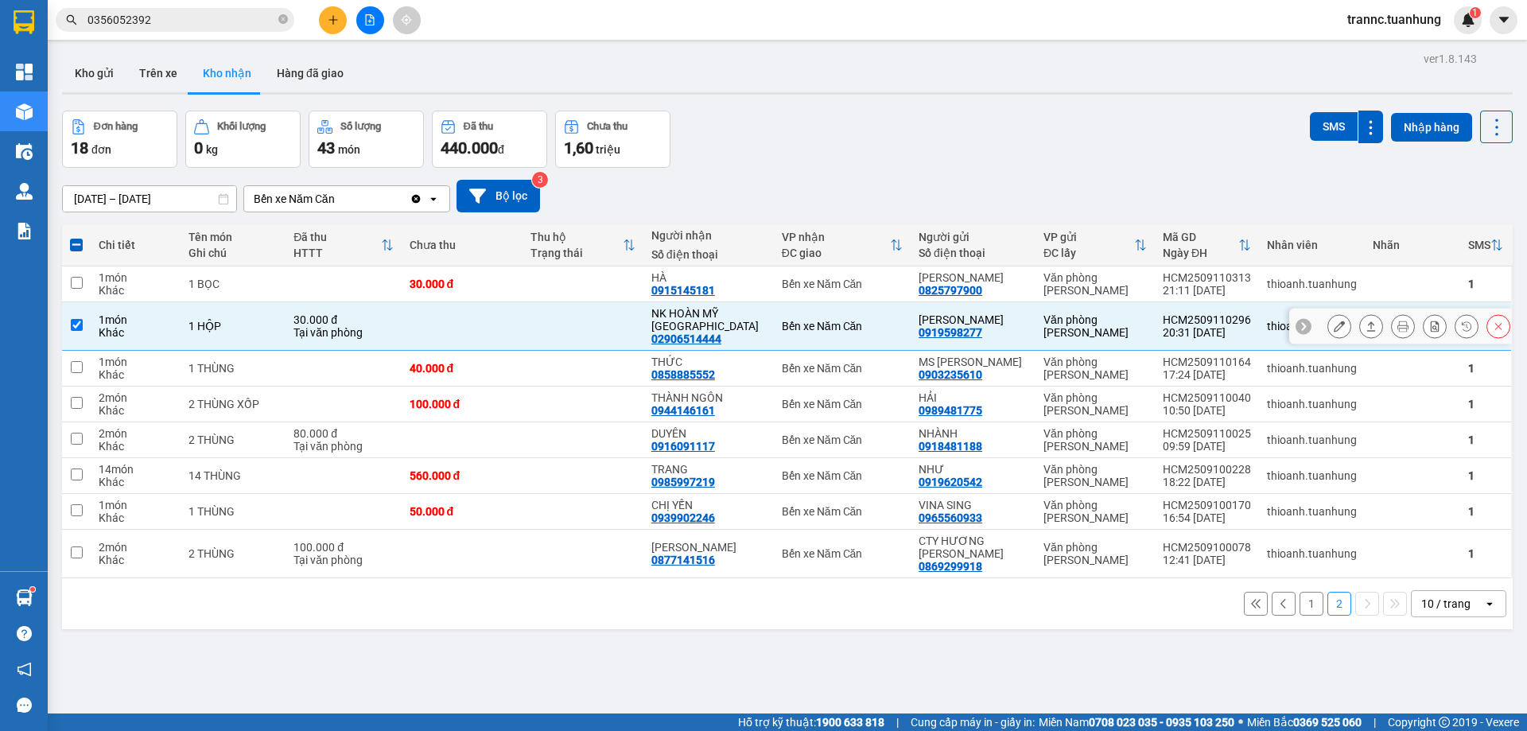
click at [1334, 321] on icon at bounding box center [1339, 326] width 11 height 11
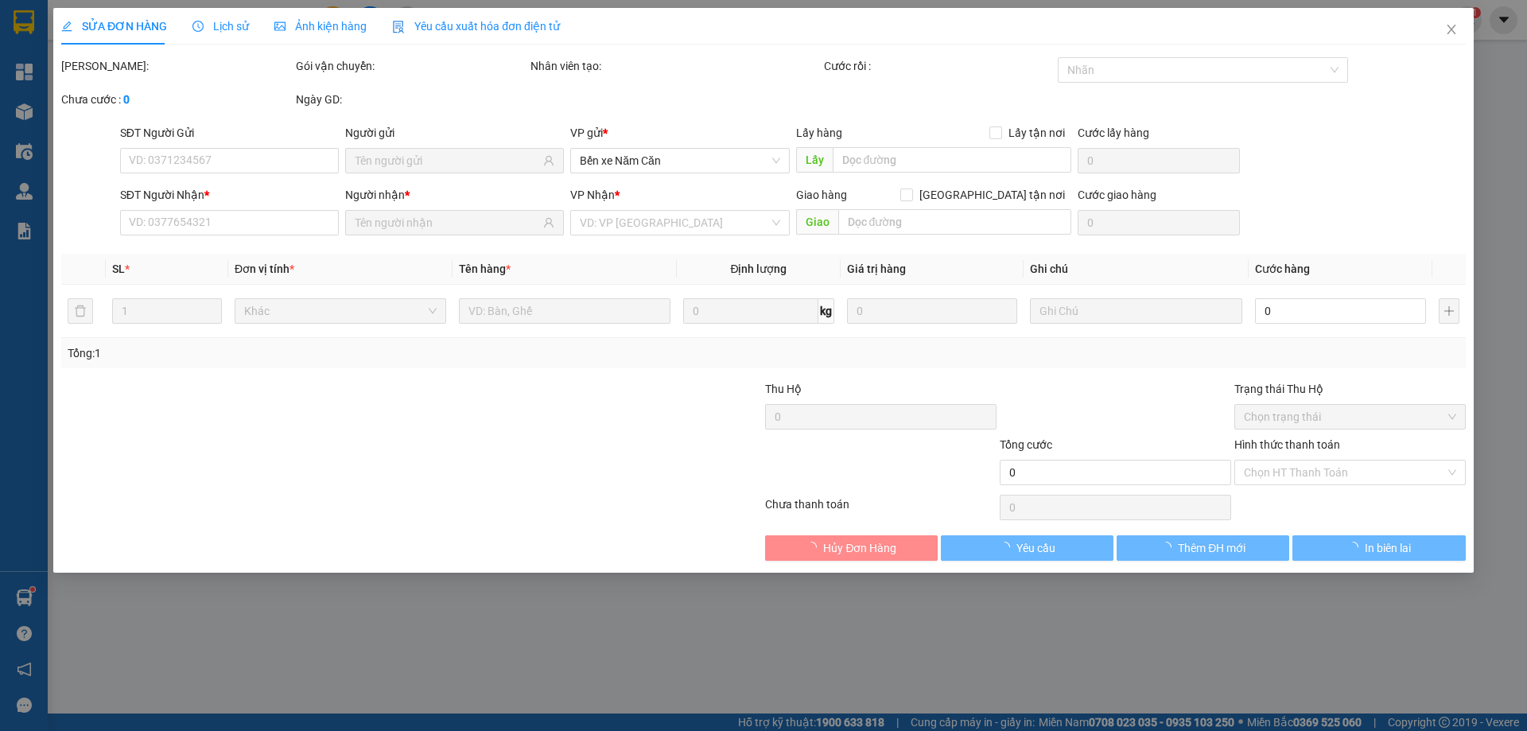
type input "0919598277"
type input "[PERSON_NAME]"
type input "02906514444"
type input "[PERSON_NAME] MỸ [GEOGRAPHIC_DATA]"
type input "30.000"
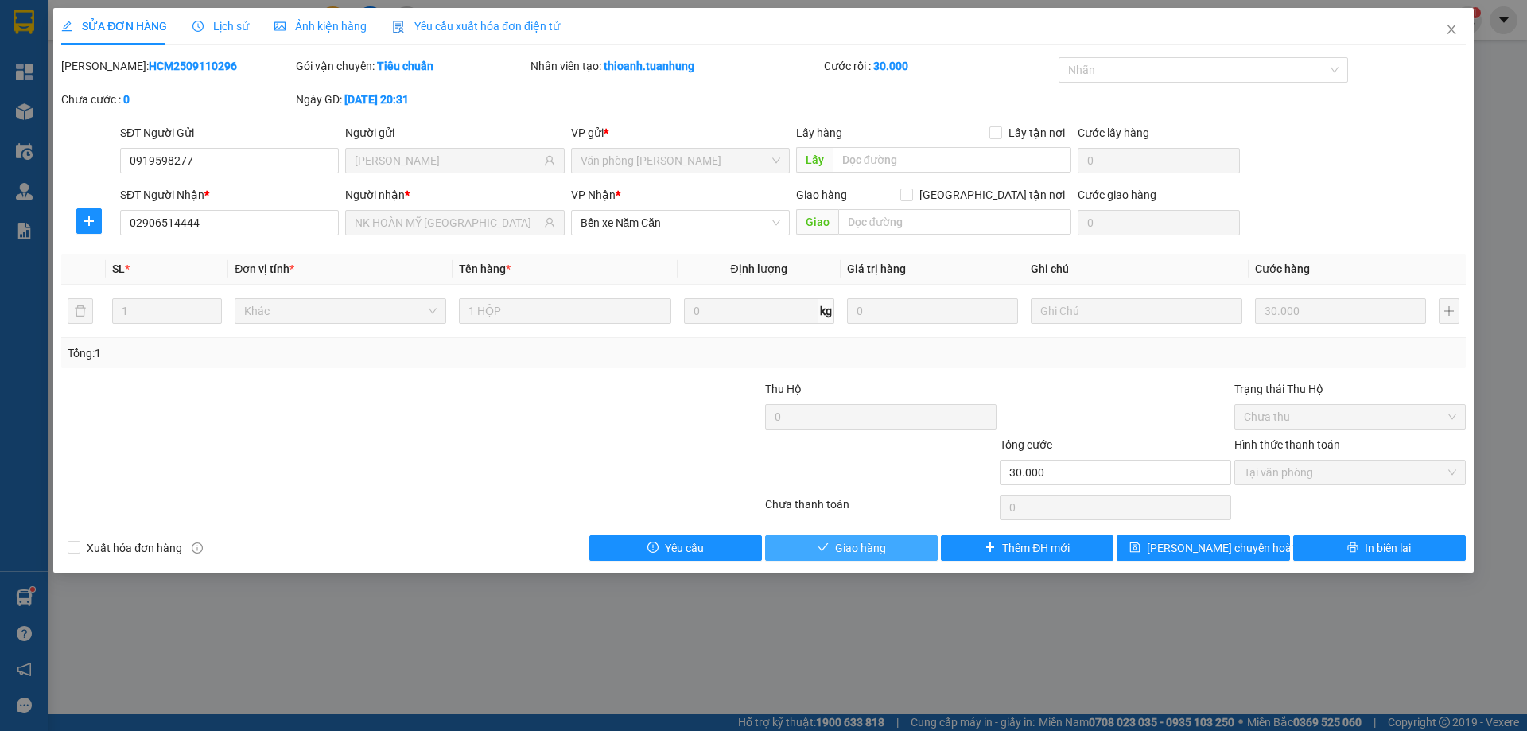
click at [881, 549] on span "Giao hàng" at bounding box center [860, 548] width 51 height 18
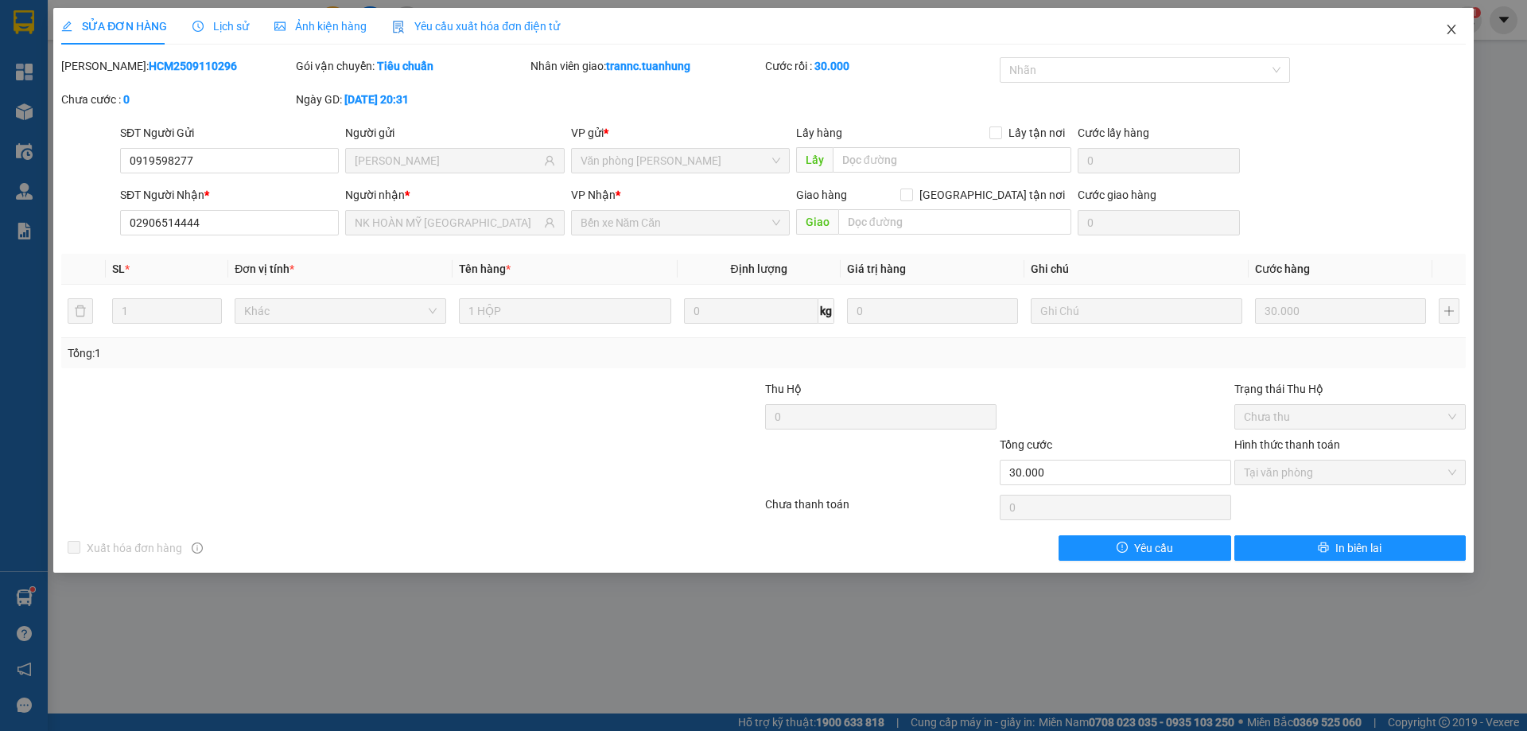
click at [1453, 26] on icon "close" at bounding box center [1451, 29] width 13 height 13
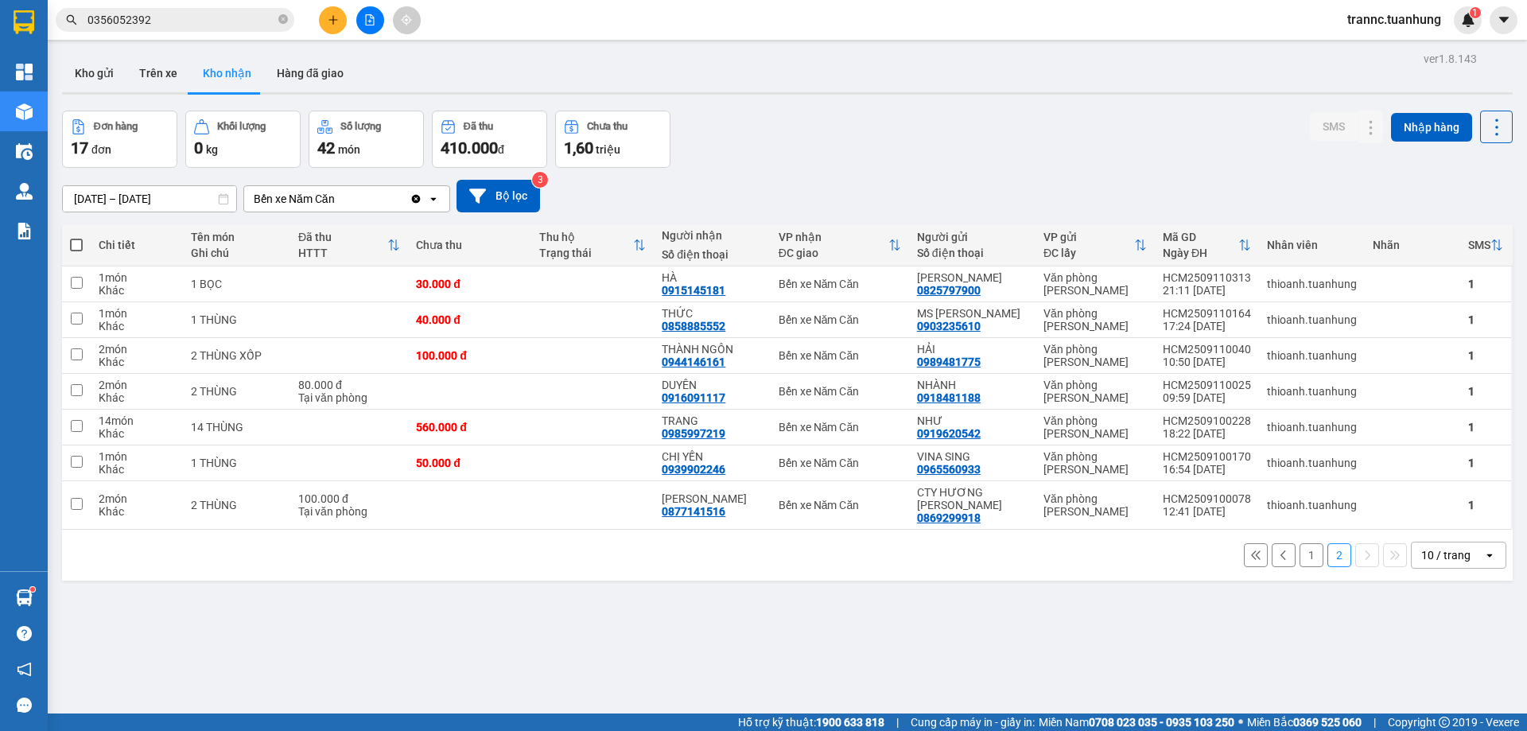
click at [1300, 552] on button "1" at bounding box center [1312, 555] width 24 height 24
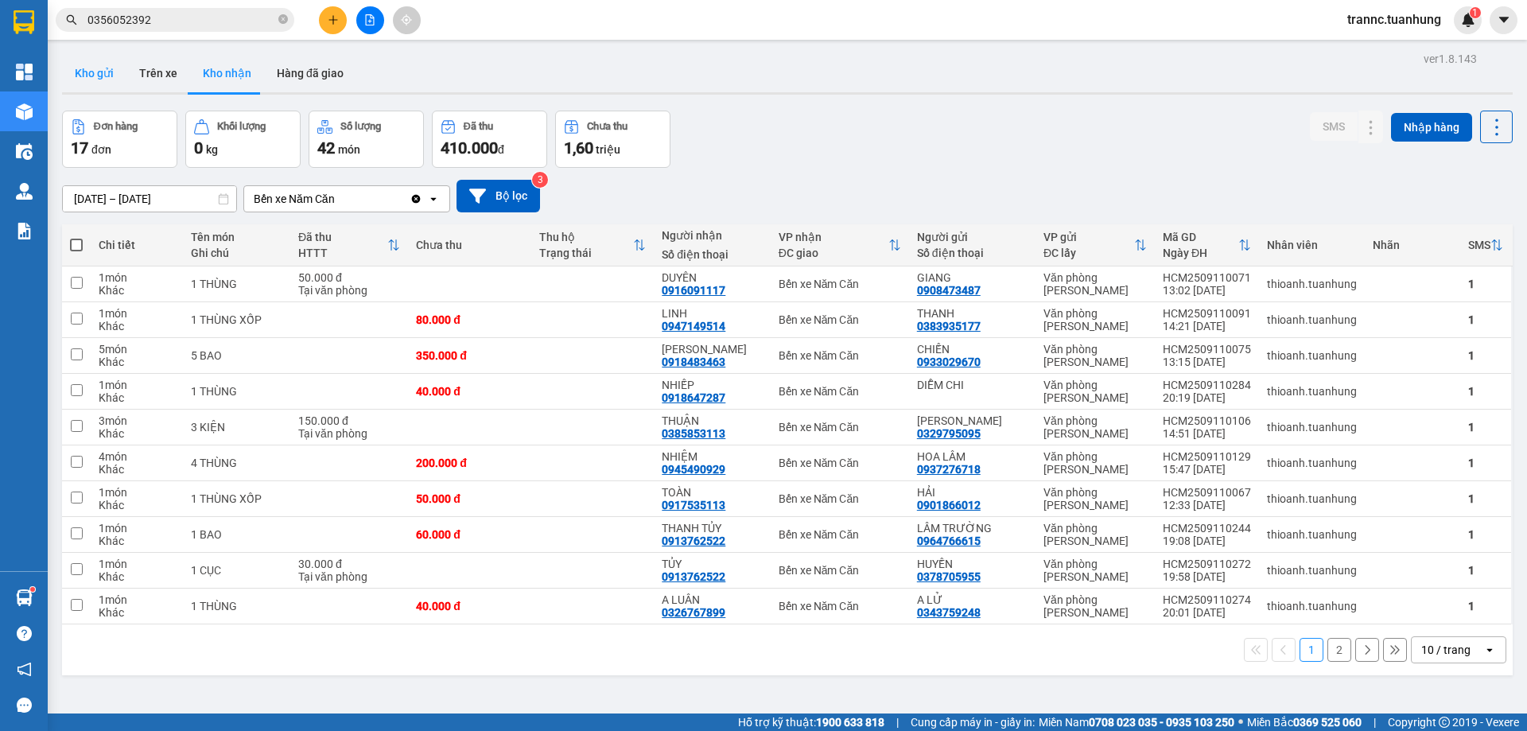
click at [86, 71] on button "Kho gửi" at bounding box center [94, 73] width 64 height 38
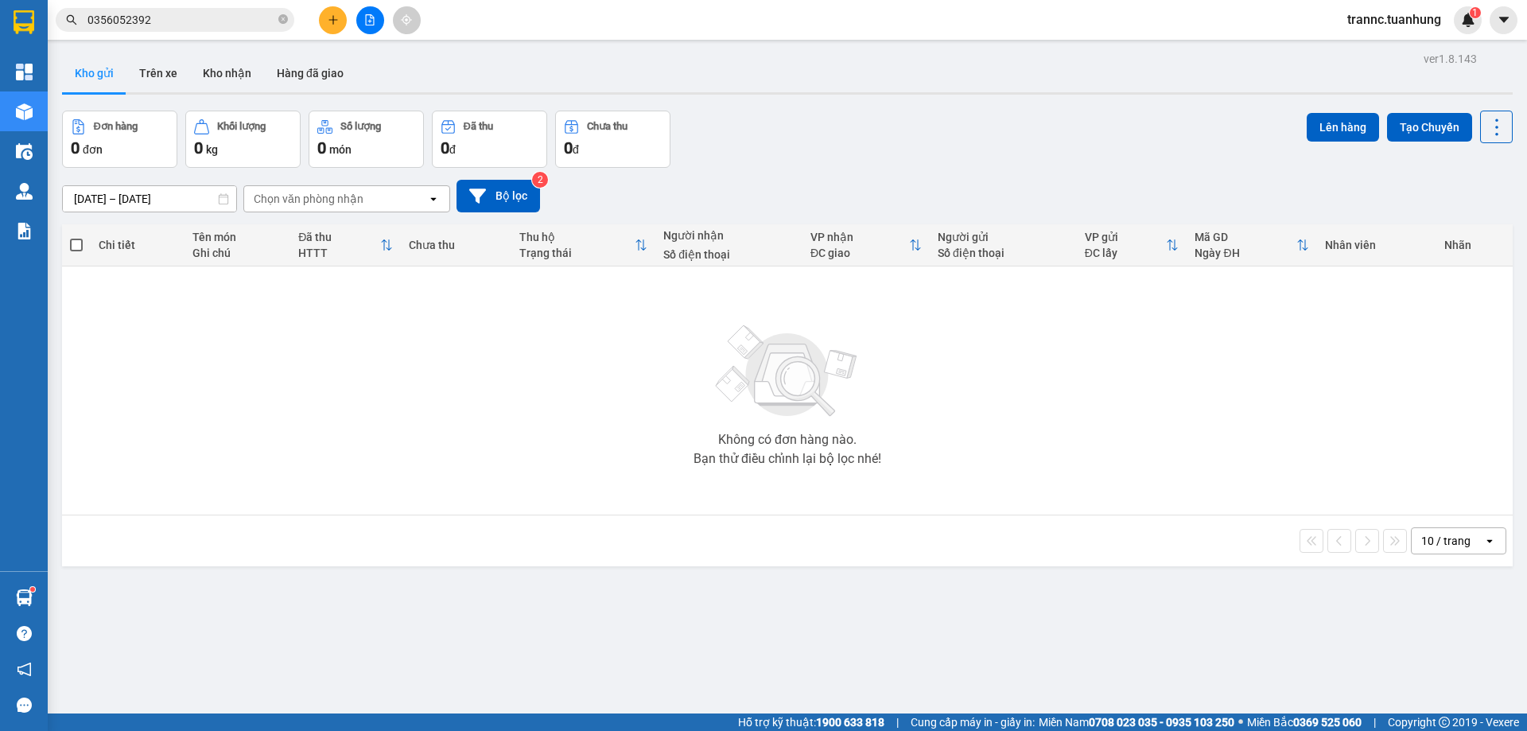
click at [239, 21] on input "0356052392" at bounding box center [182, 20] width 188 height 18
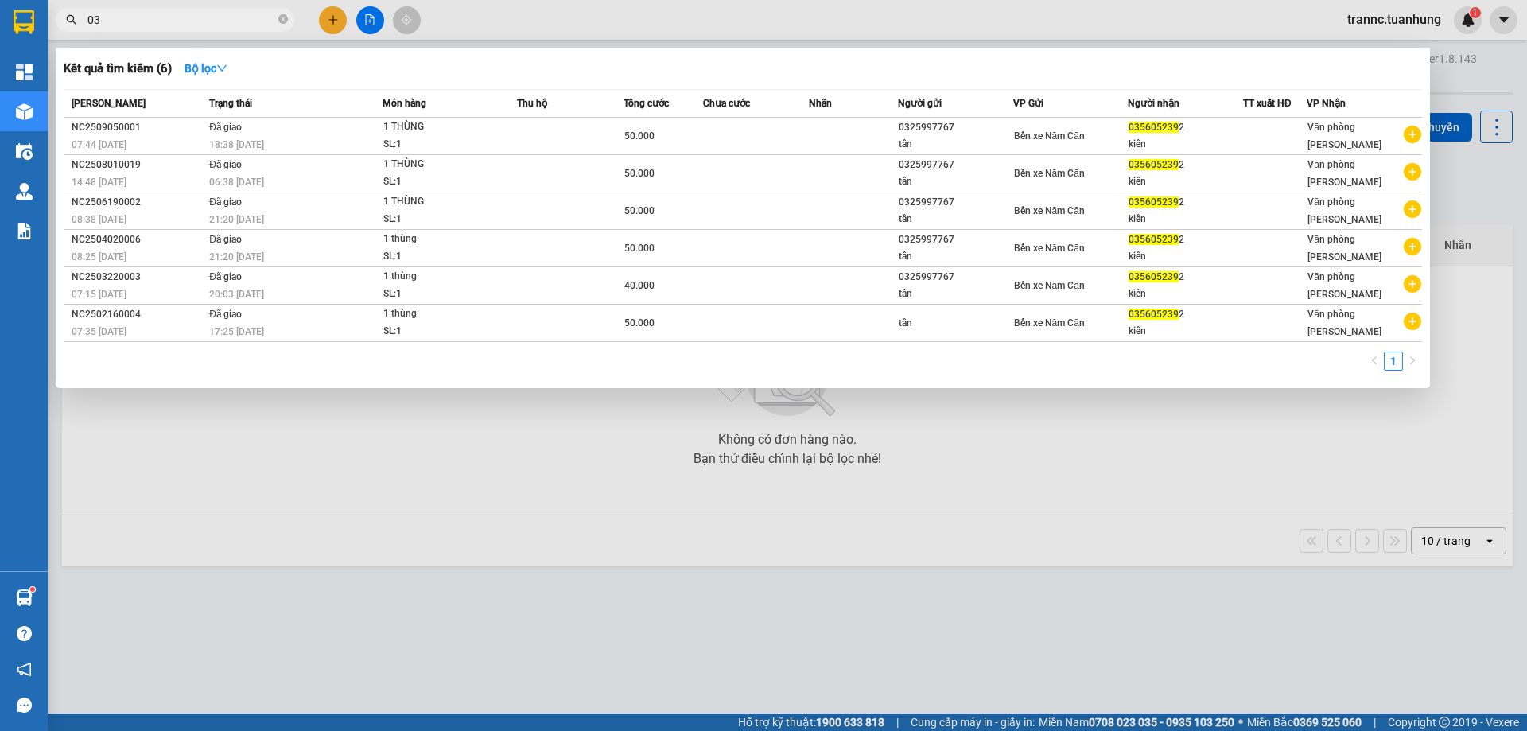
type input "0"
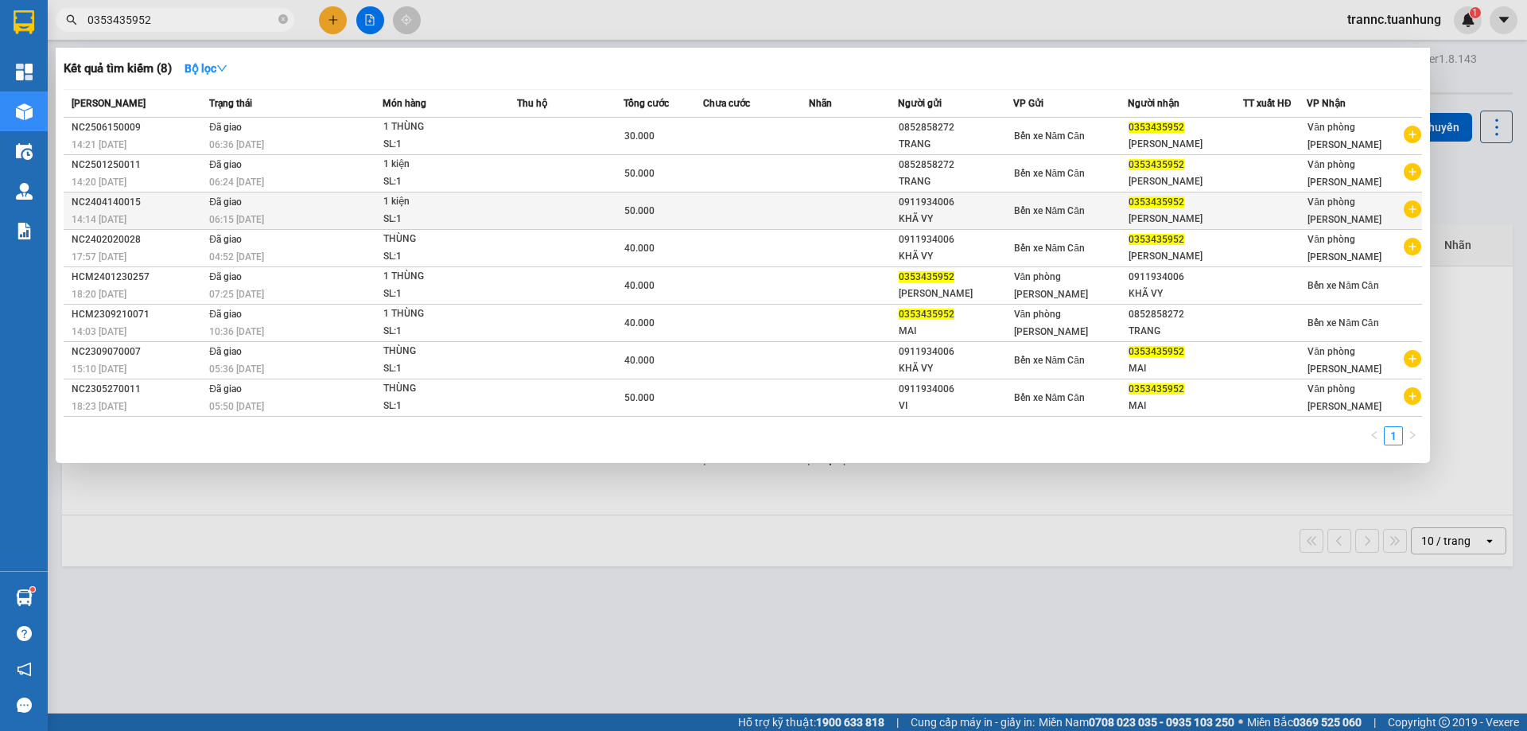
type input "0353435952"
click at [1416, 207] on icon "plus-circle" at bounding box center [1413, 209] width 18 height 18
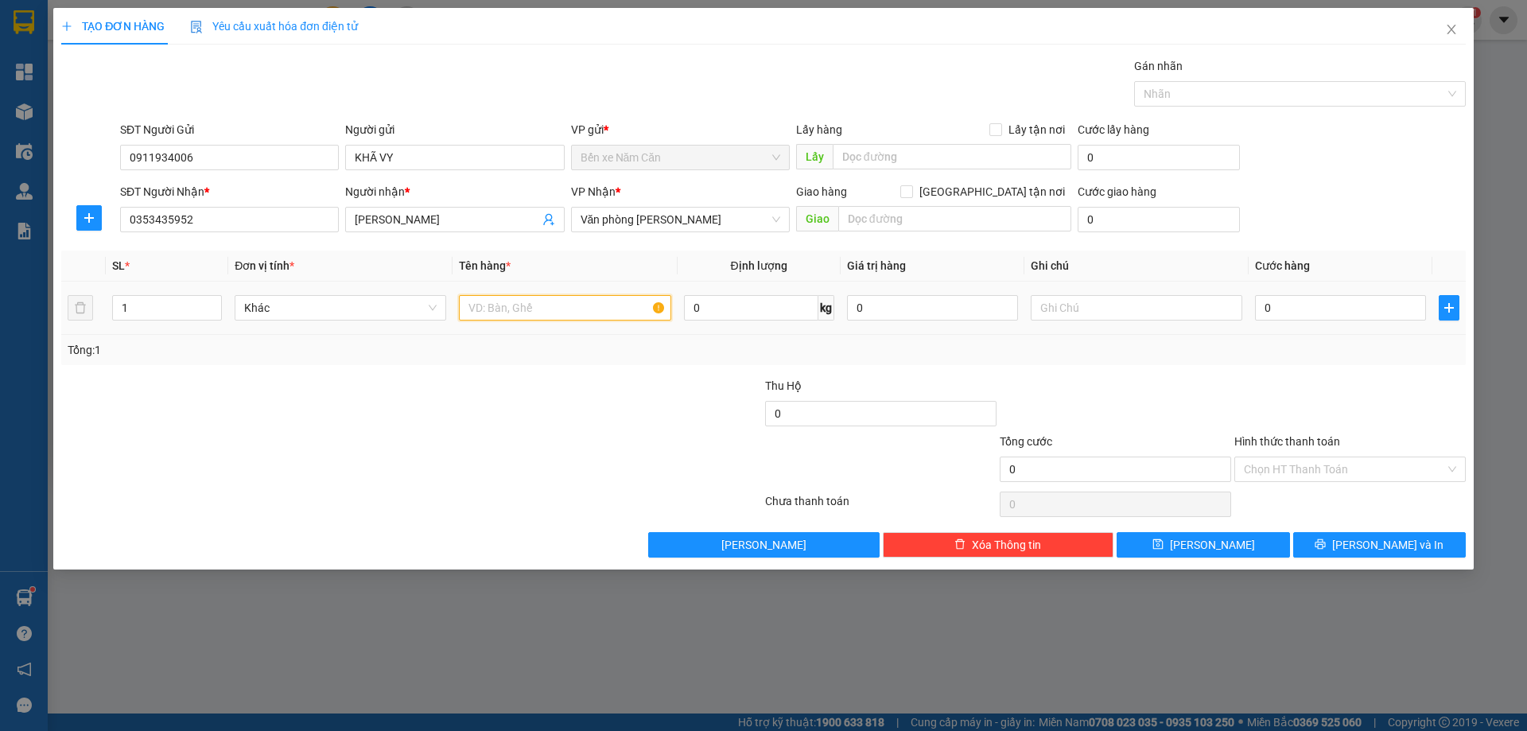
click at [528, 308] on input "text" at bounding box center [565, 307] width 212 height 25
type input "1 THÙNG"
click at [1306, 309] on input "0" at bounding box center [1340, 307] width 171 height 25
type input "4"
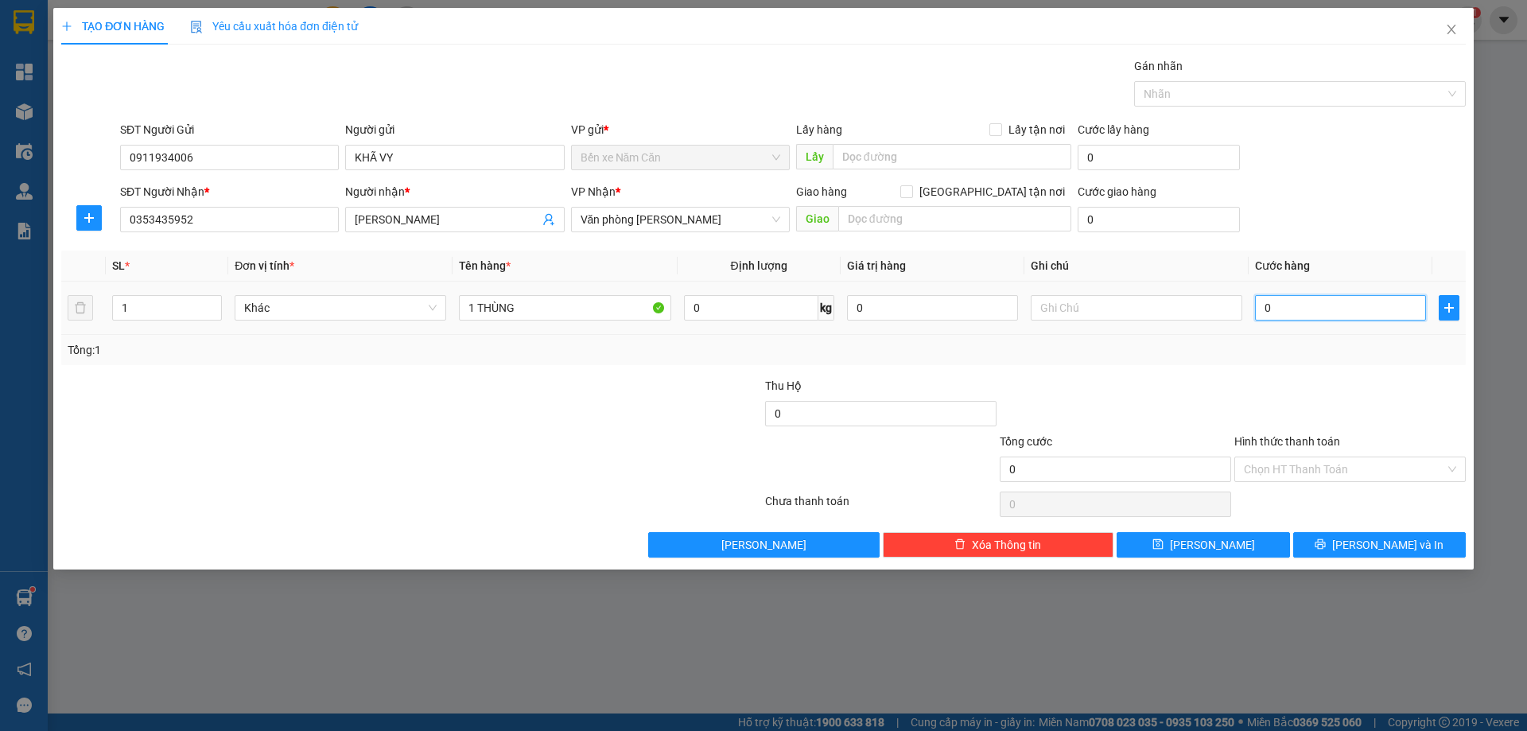
type input "4"
type input "40"
type input "40.000"
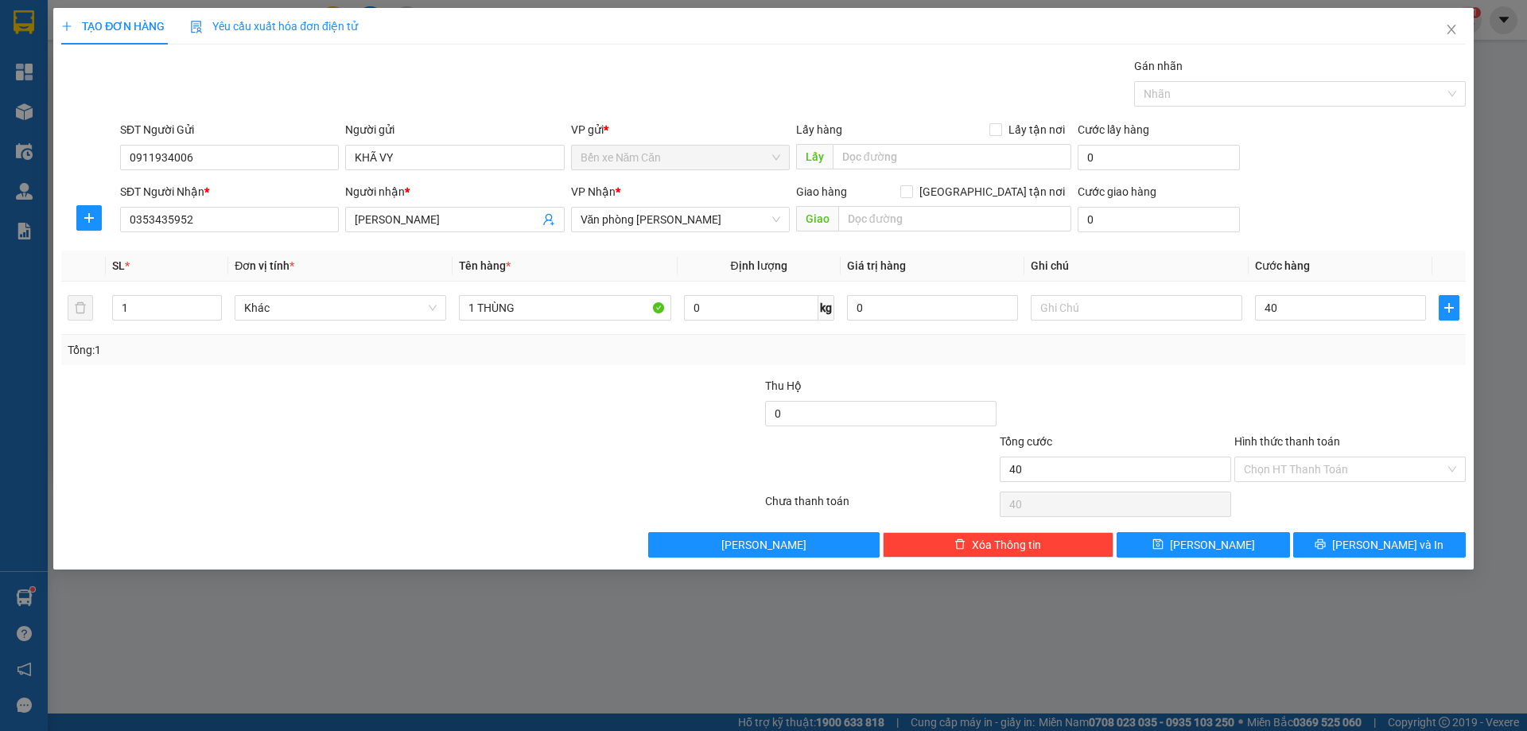
type input "40.000"
click at [1320, 470] on input "Hình thức thanh toán" at bounding box center [1344, 469] width 201 height 24
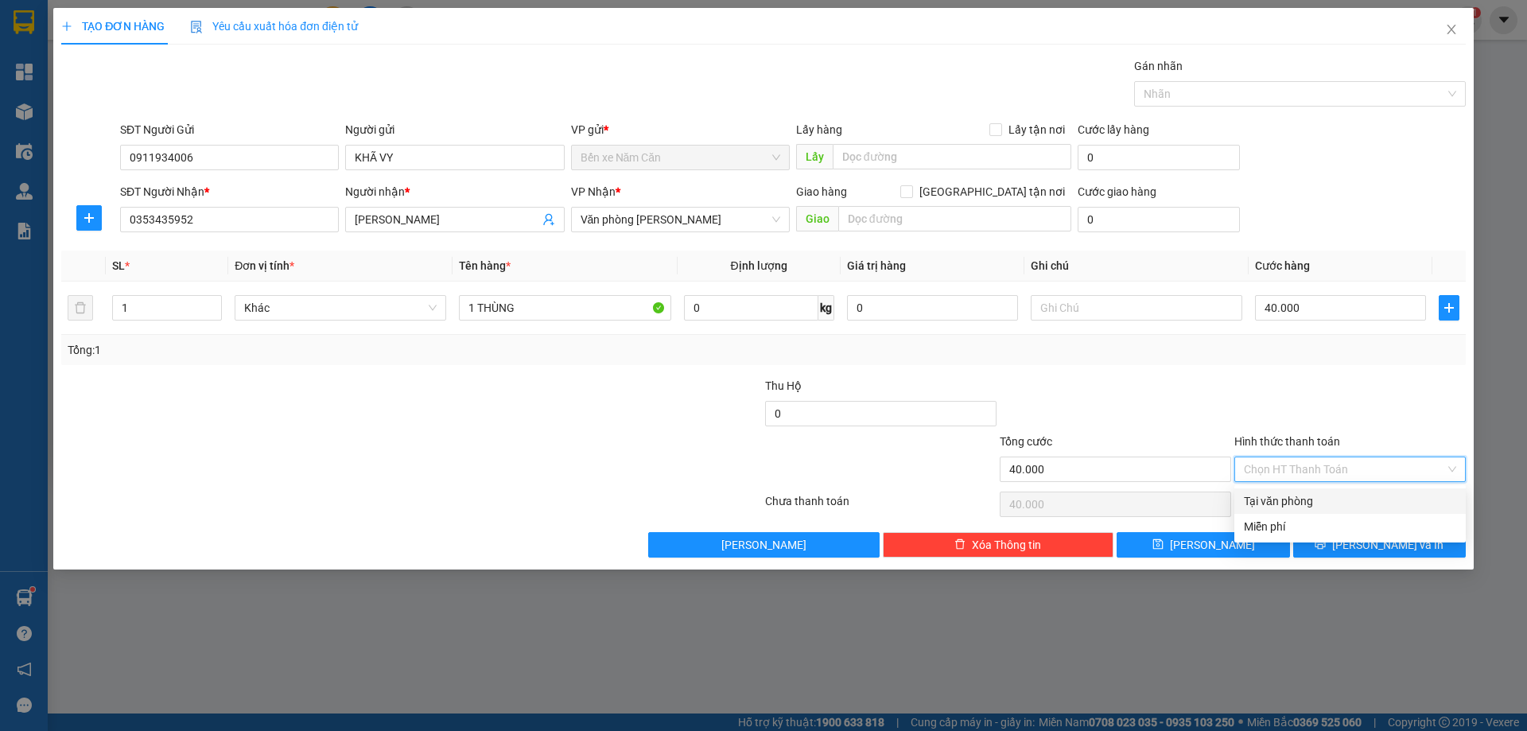
click at [1317, 497] on div "Tại văn phòng" at bounding box center [1350, 501] width 212 height 18
type input "0"
click at [1344, 547] on button "[PERSON_NAME] và In" at bounding box center [1379, 544] width 173 height 25
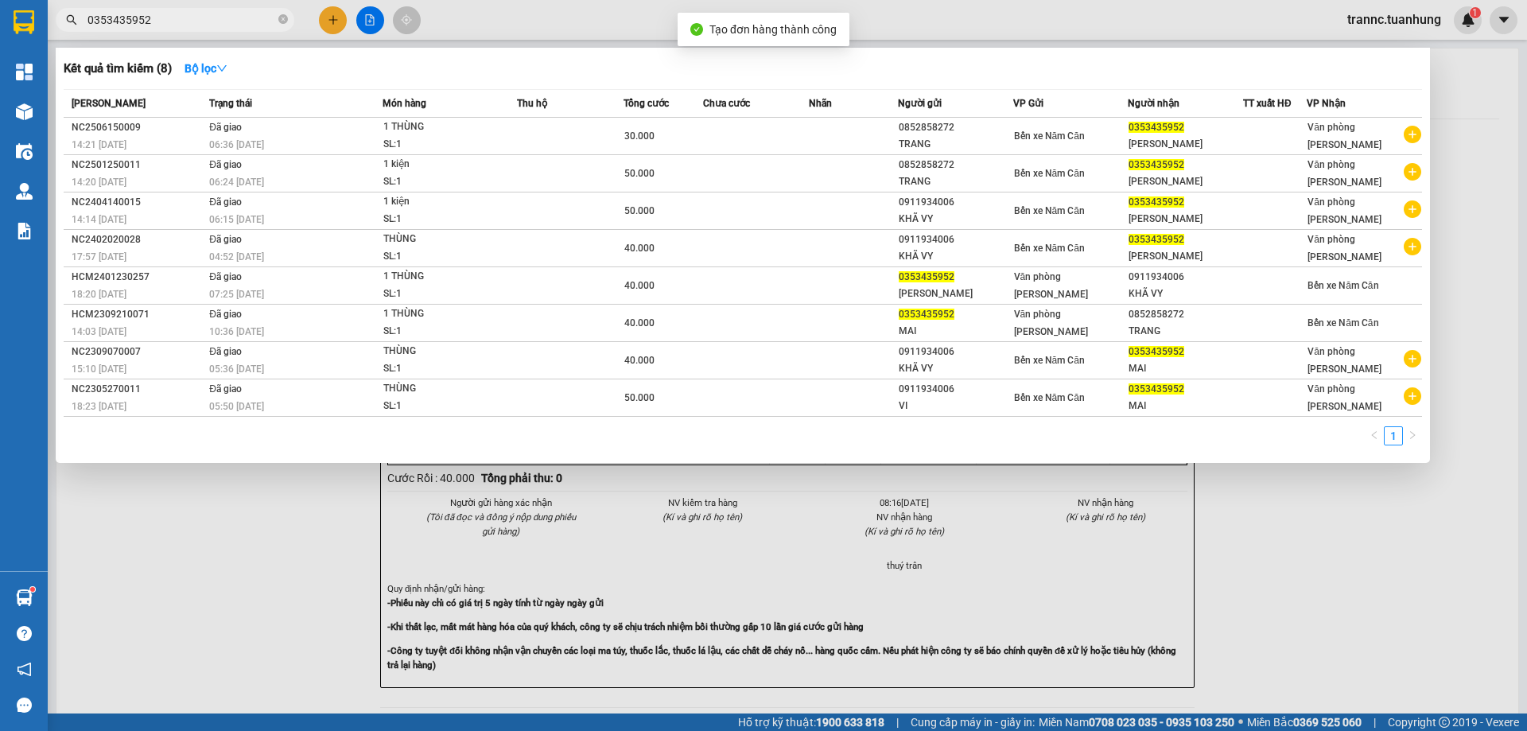
drag, startPoint x: 1291, startPoint y: 594, endPoint x: 1270, endPoint y: 546, distance: 53.1
click at [1290, 594] on div at bounding box center [763, 365] width 1527 height 731
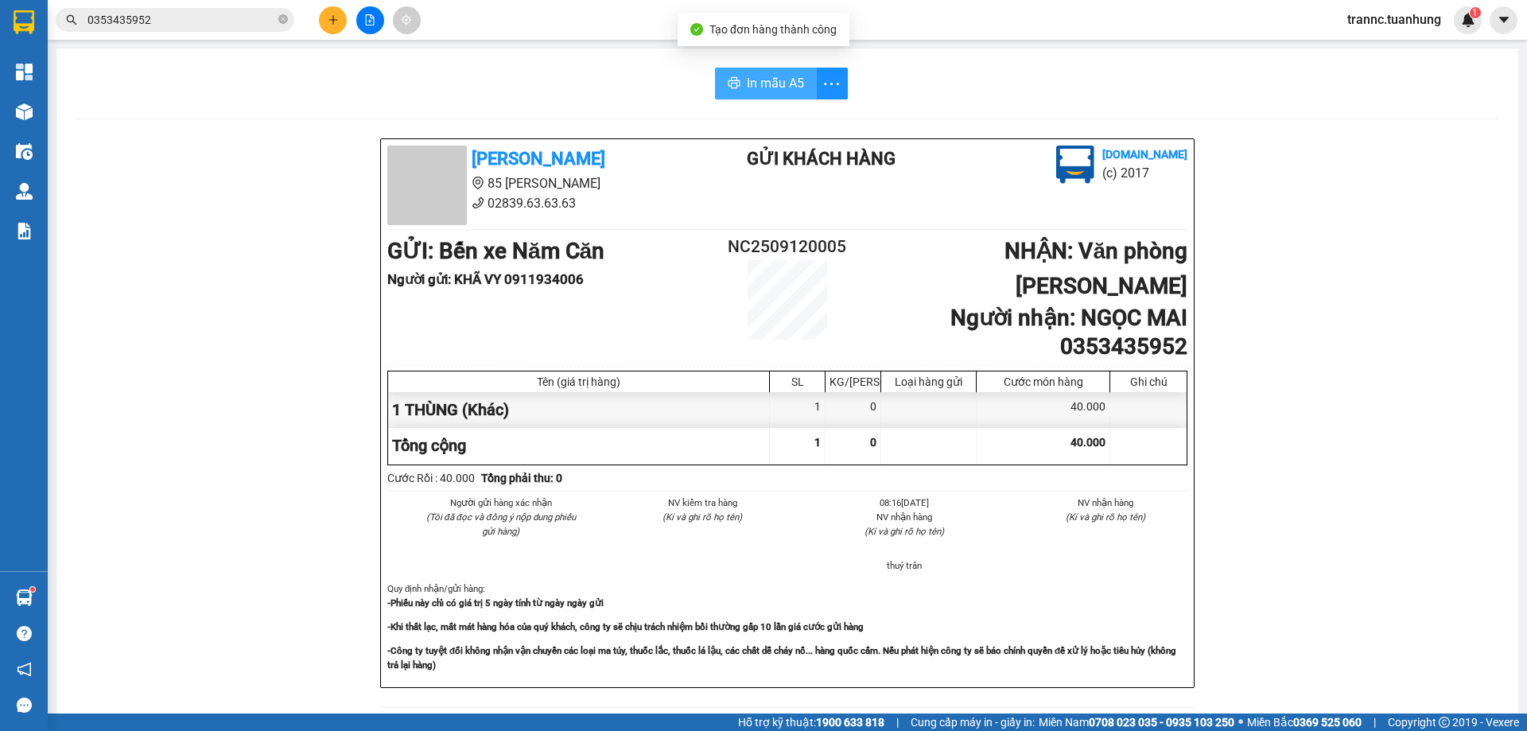
click at [778, 71] on button "In mẫu A5" at bounding box center [766, 84] width 102 height 32
click at [283, 18] on icon "close-circle" at bounding box center [283, 19] width 10 height 10
click at [188, 25] on input "text" at bounding box center [182, 20] width 188 height 18
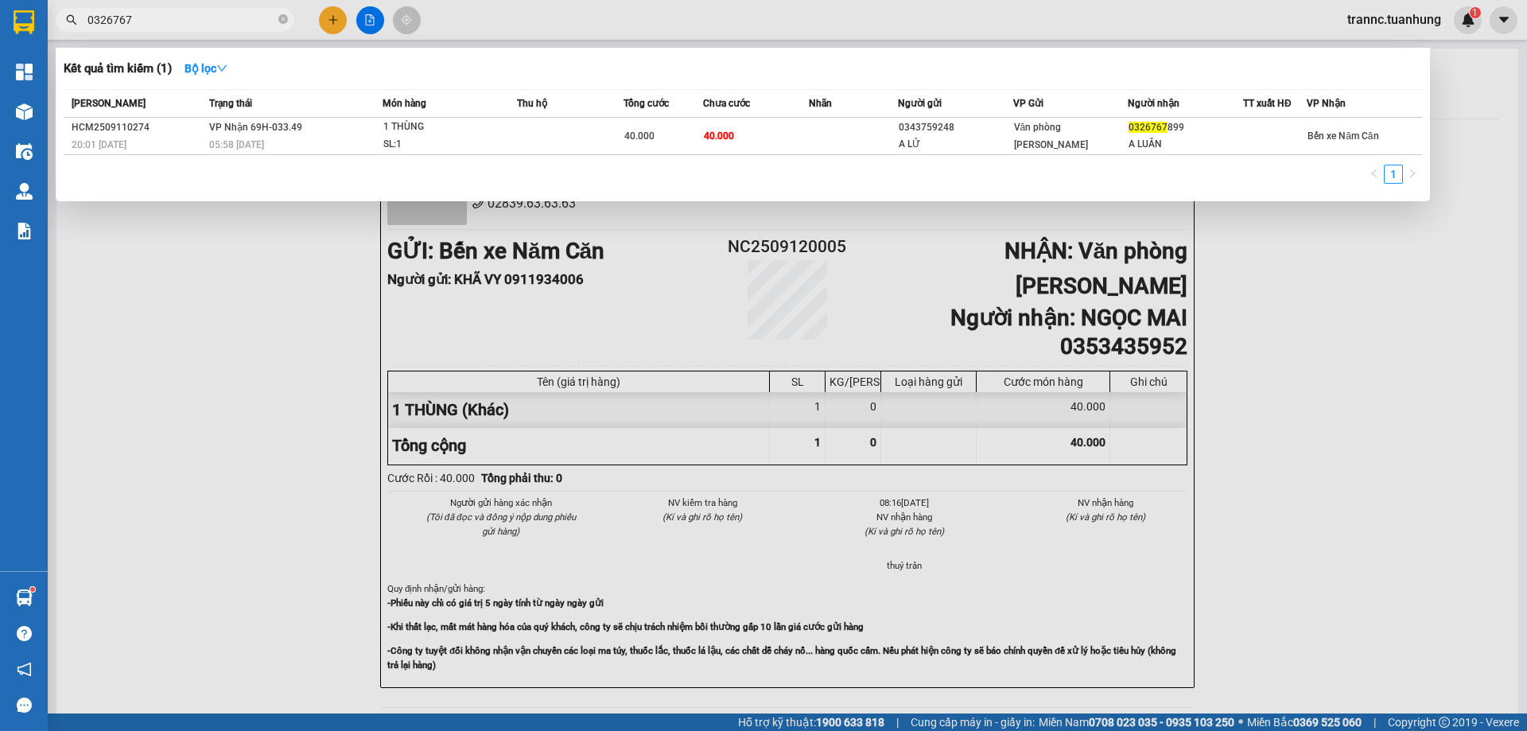
type input "0326767"
click at [281, 329] on div at bounding box center [763, 365] width 1527 height 731
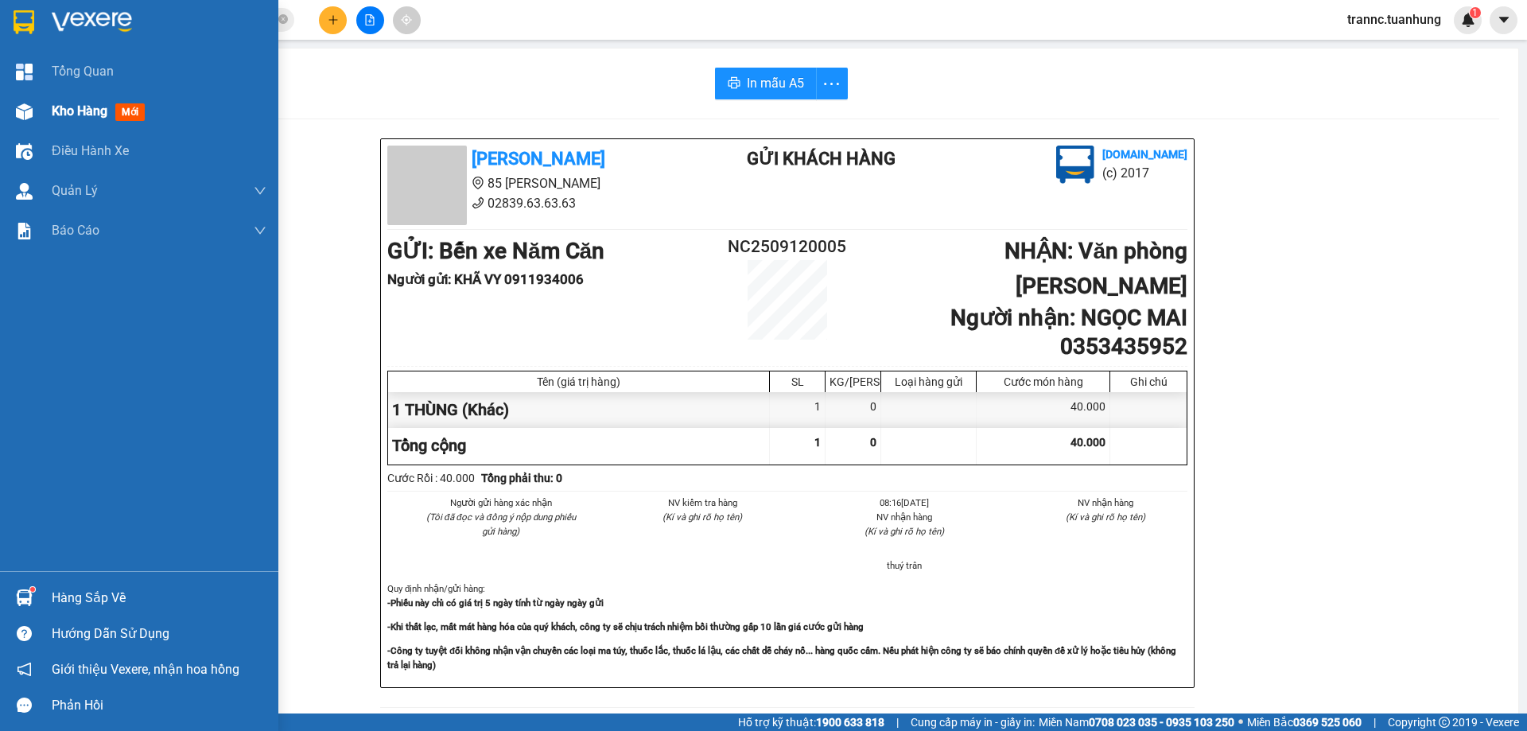
click at [129, 110] on span "mới" at bounding box center [129, 112] width 29 height 18
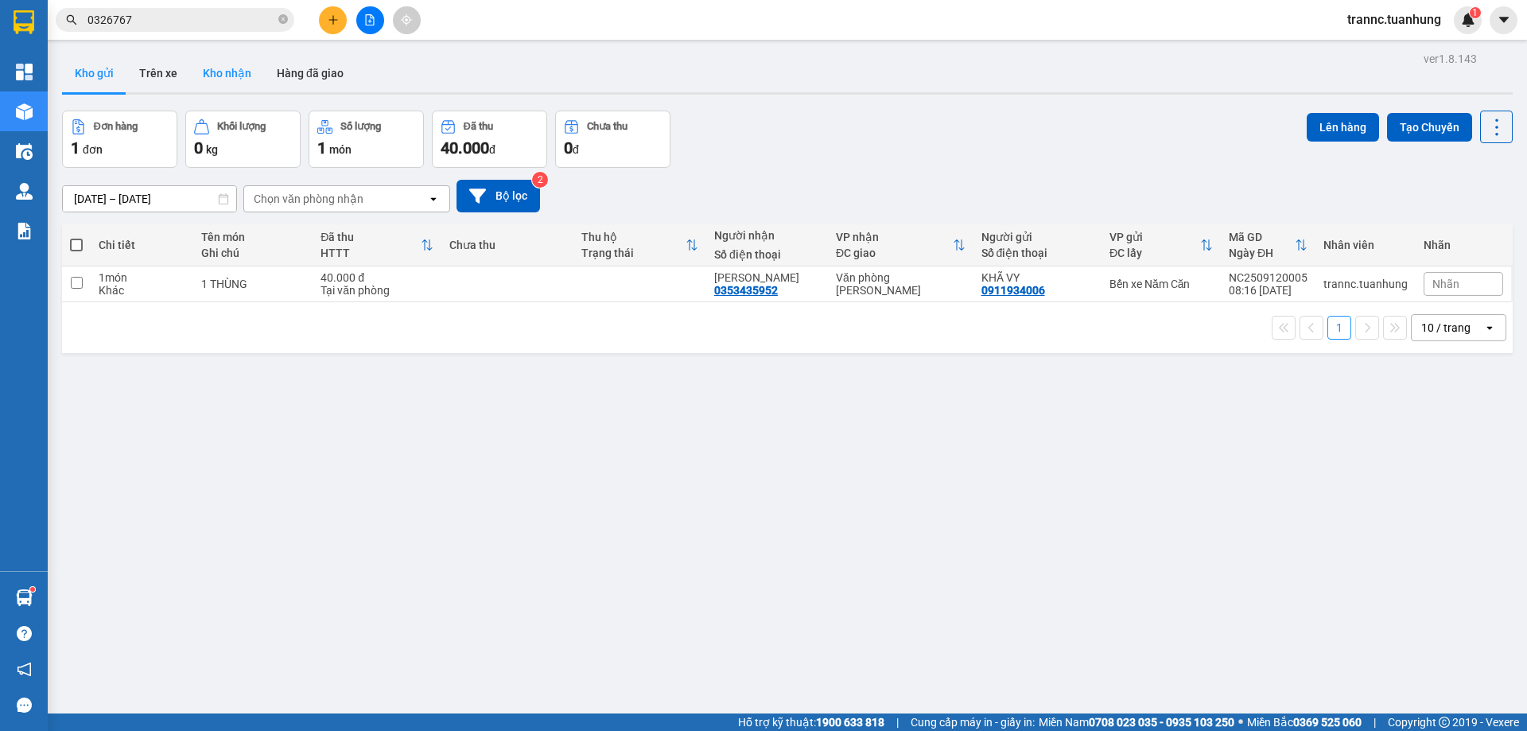
drag, startPoint x: 238, startPoint y: 80, endPoint x: 253, endPoint y: 68, distance: 18.8
click at [238, 78] on button "Kho nhận" at bounding box center [227, 73] width 74 height 38
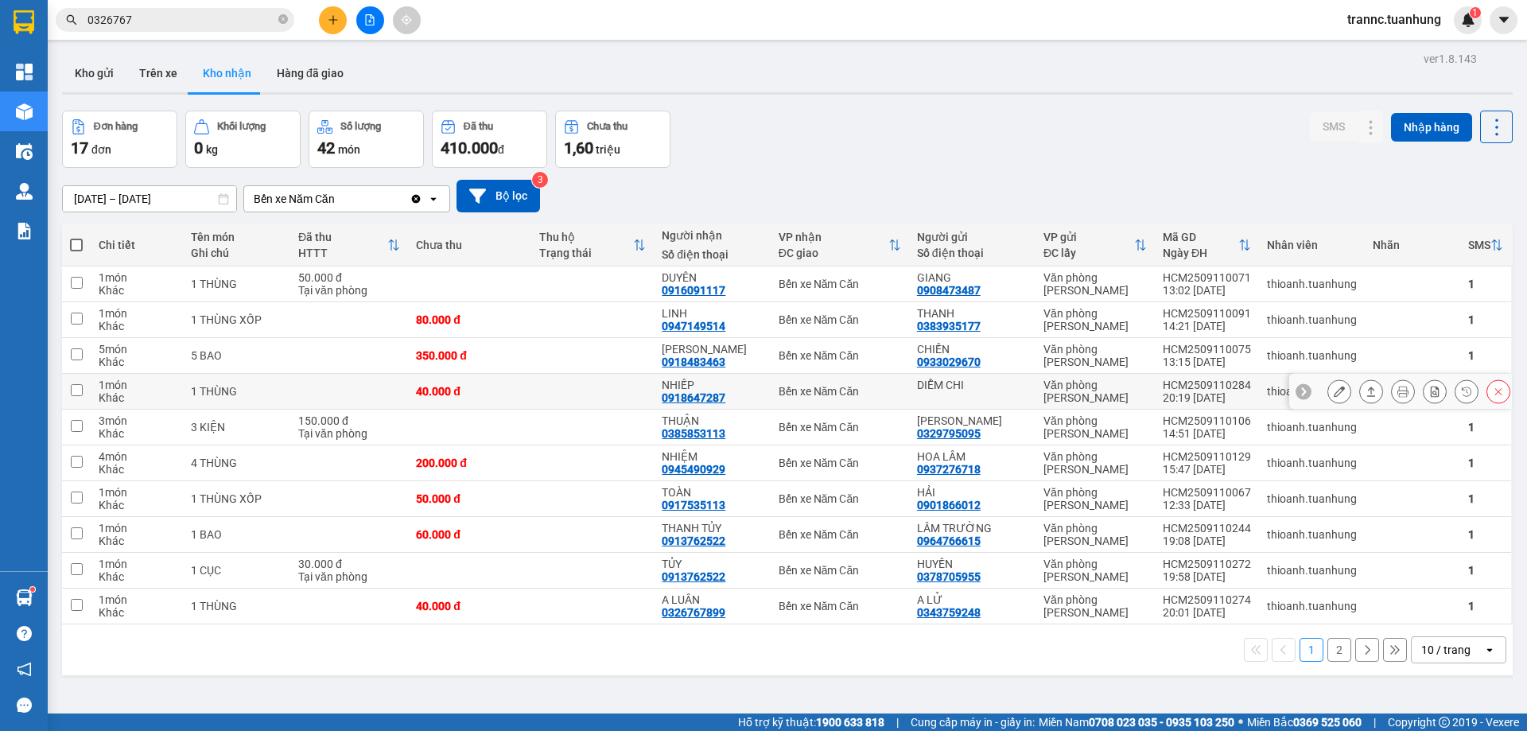
click at [725, 387] on div "NHIẾP" at bounding box center [712, 385] width 100 height 13
checkbox input "true"
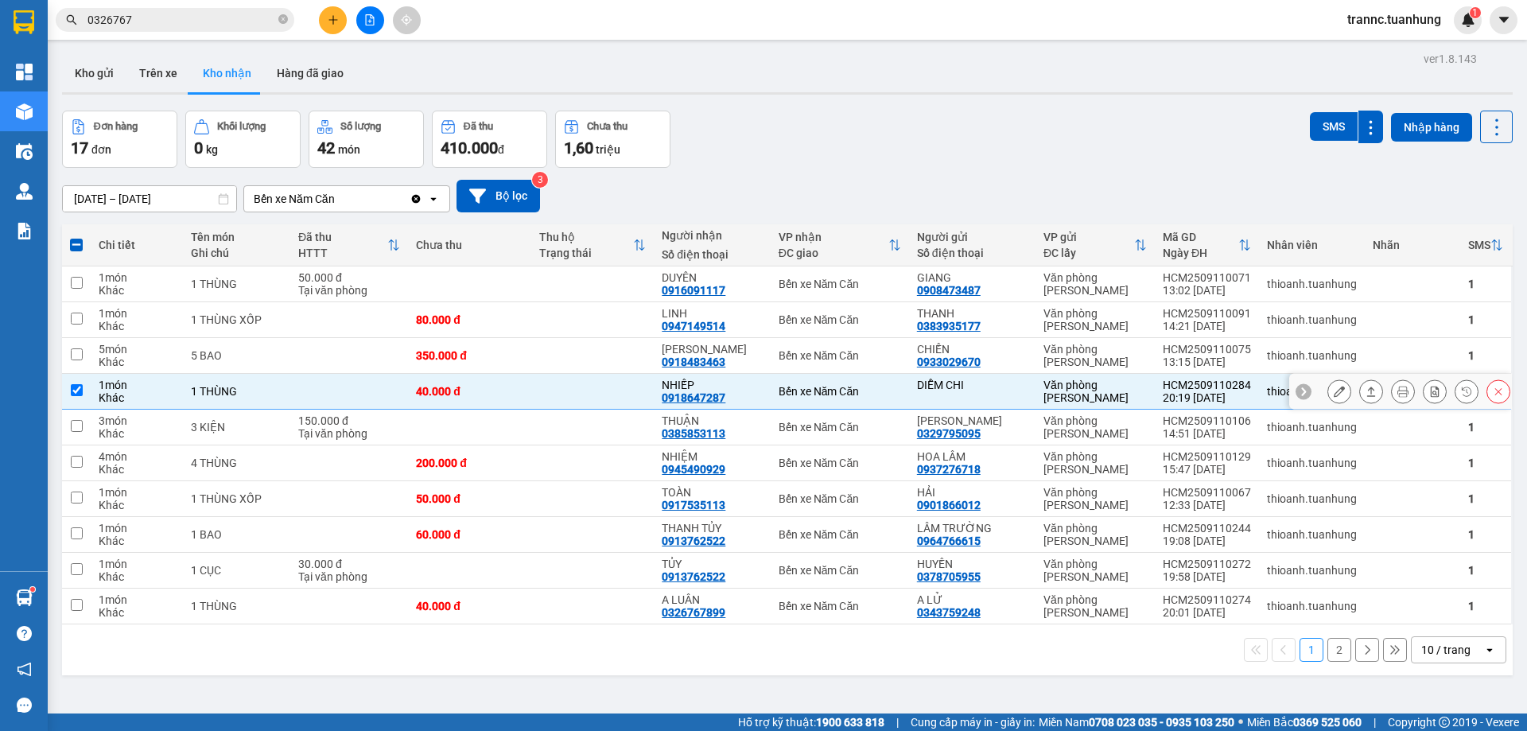
click at [1334, 390] on icon at bounding box center [1339, 391] width 11 height 11
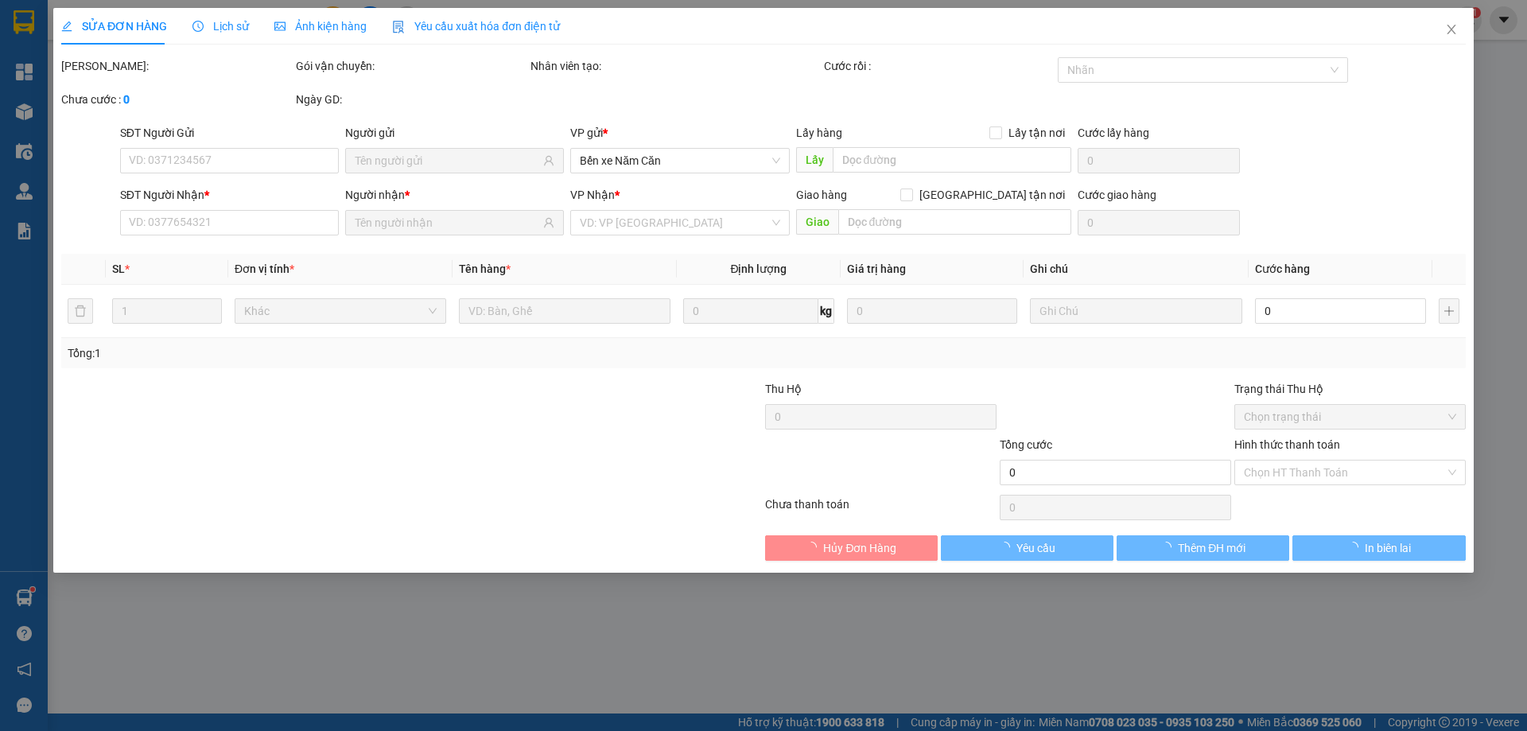
type input "DIỄM CHI"
type input "0918647287"
type input "NHIẾP"
type input "40.000"
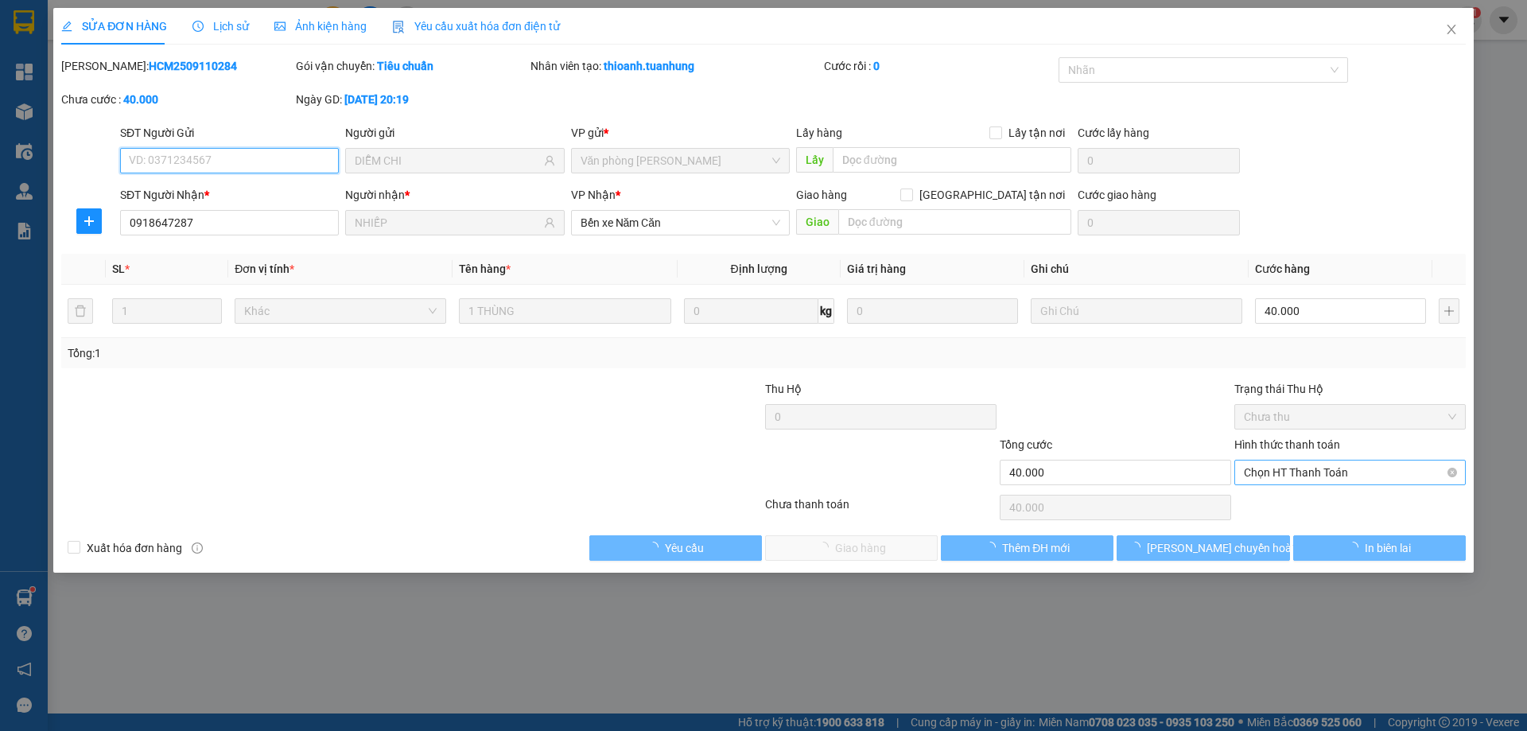
click at [1282, 469] on span "Chọn HT Thanh Toán" at bounding box center [1350, 473] width 212 height 24
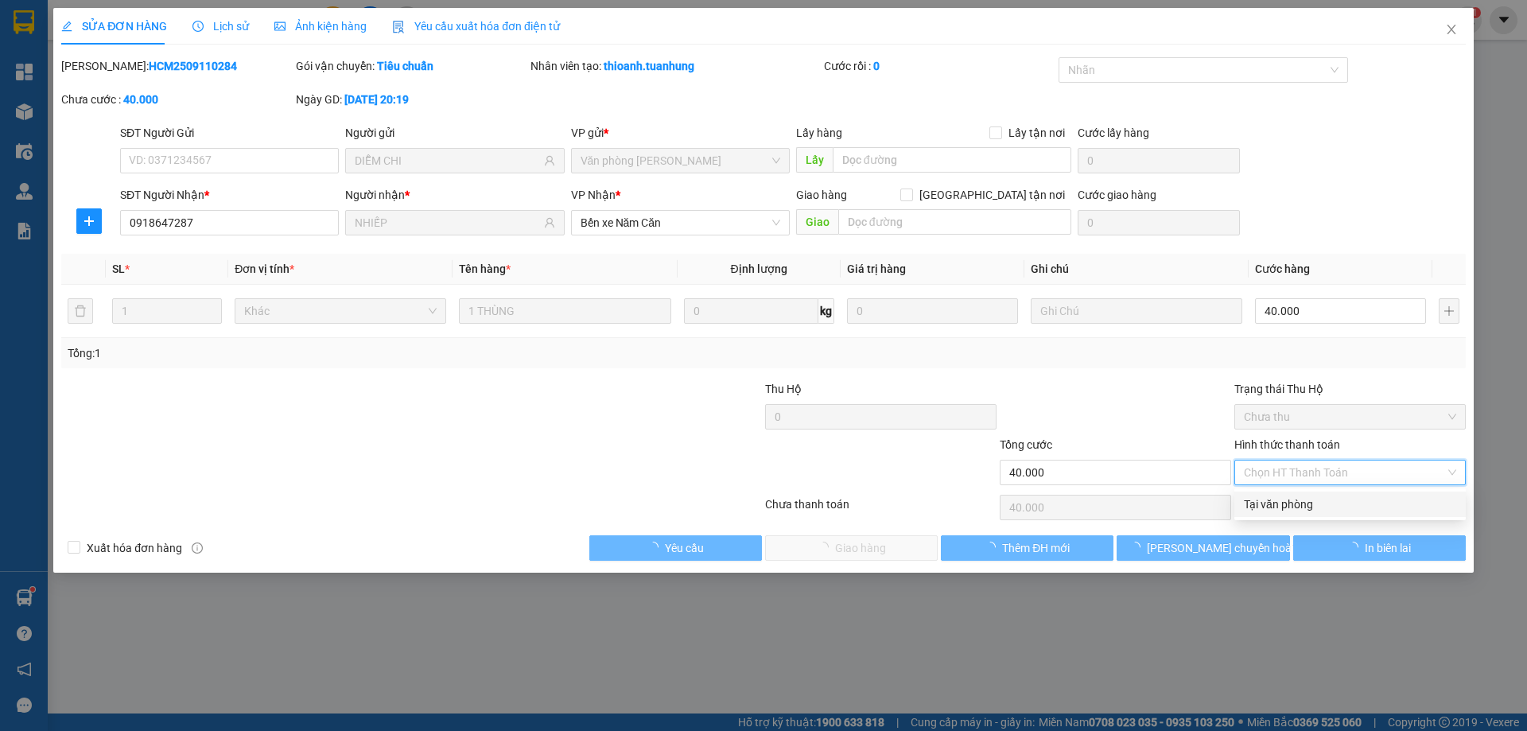
click at [1280, 496] on div "Tại văn phòng" at bounding box center [1350, 505] width 212 height 18
type input "0"
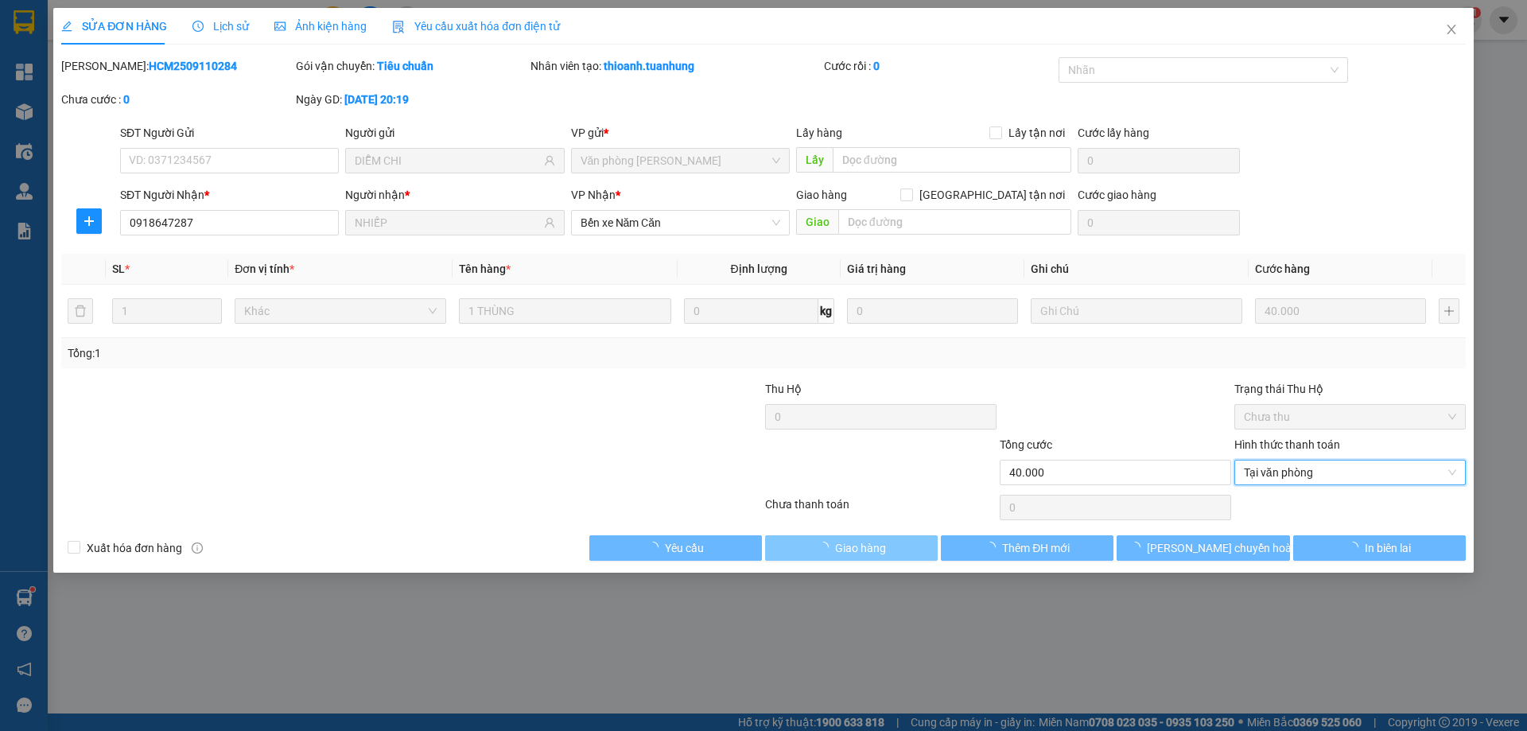
click at [905, 547] on button "Giao hàng" at bounding box center [851, 547] width 173 height 25
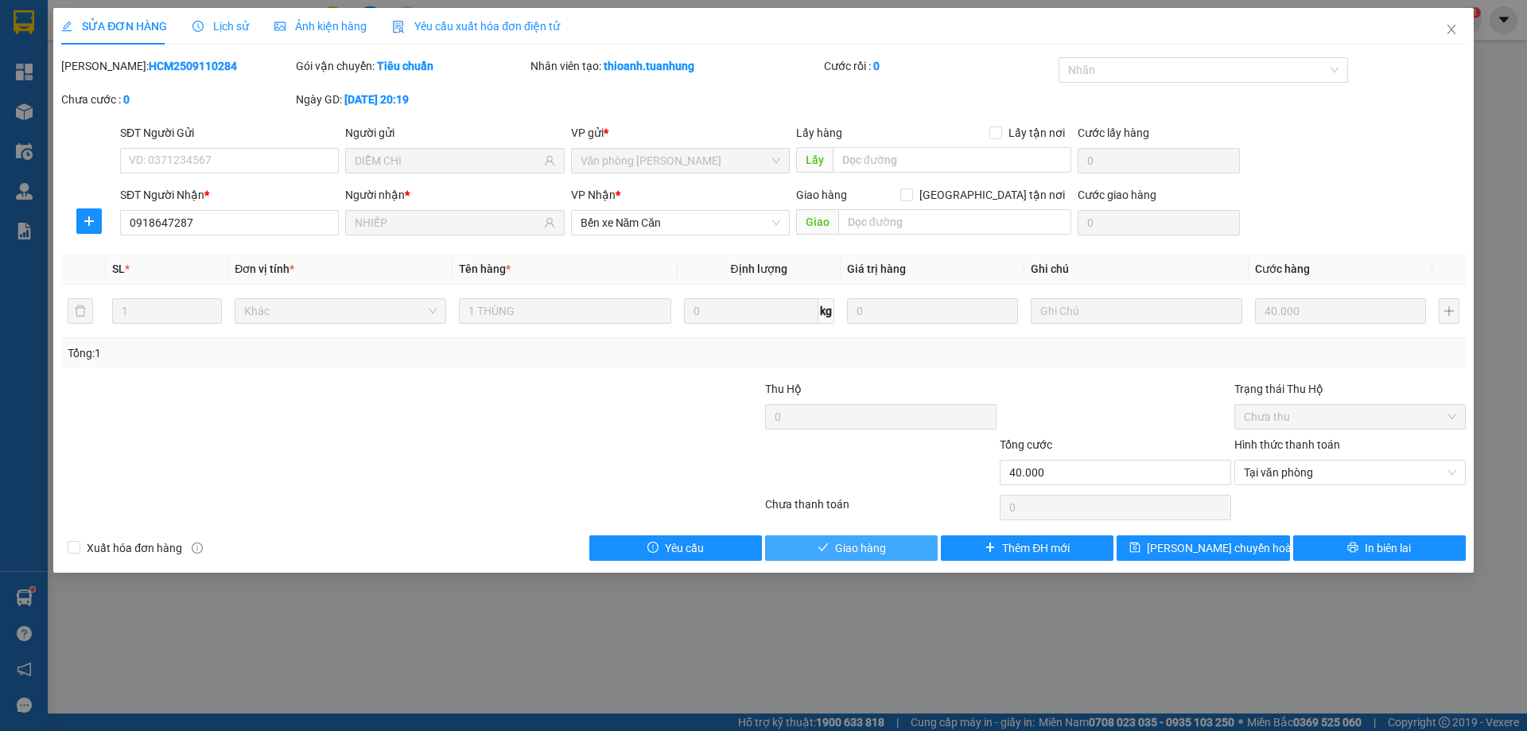
click at [908, 546] on button "Giao hàng" at bounding box center [851, 547] width 173 height 25
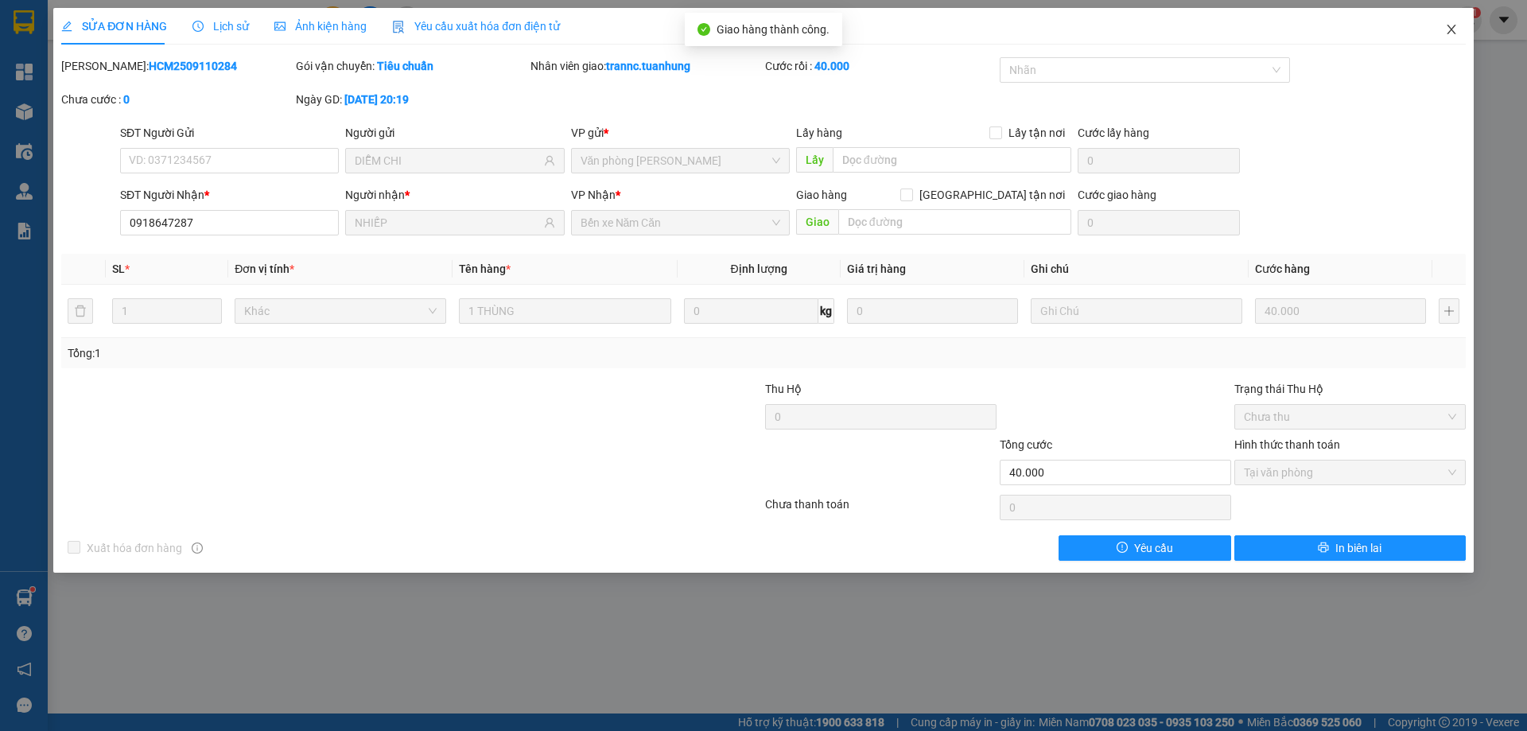
click at [1454, 28] on icon "close" at bounding box center [1451, 29] width 13 height 13
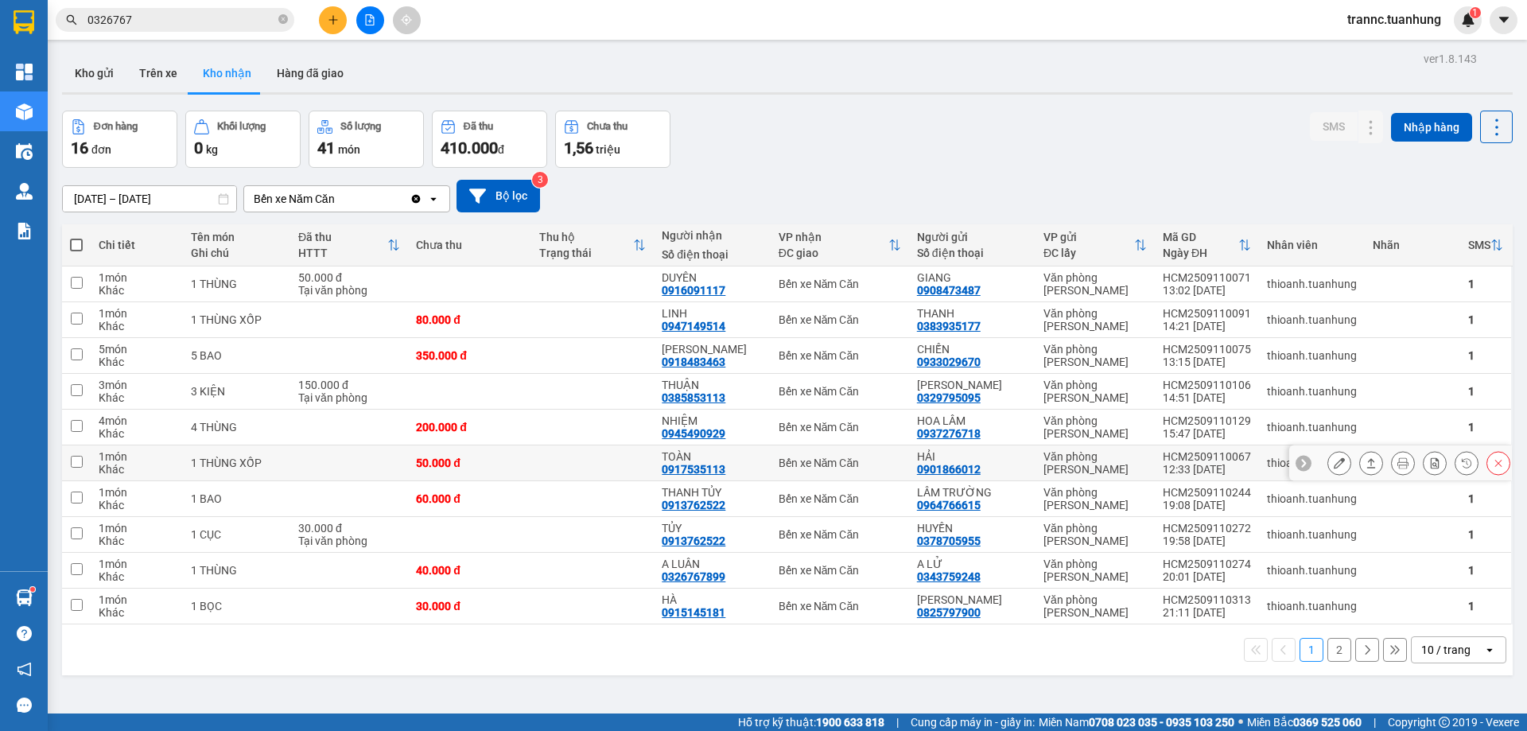
click at [549, 461] on td at bounding box center [592, 463] width 123 height 36
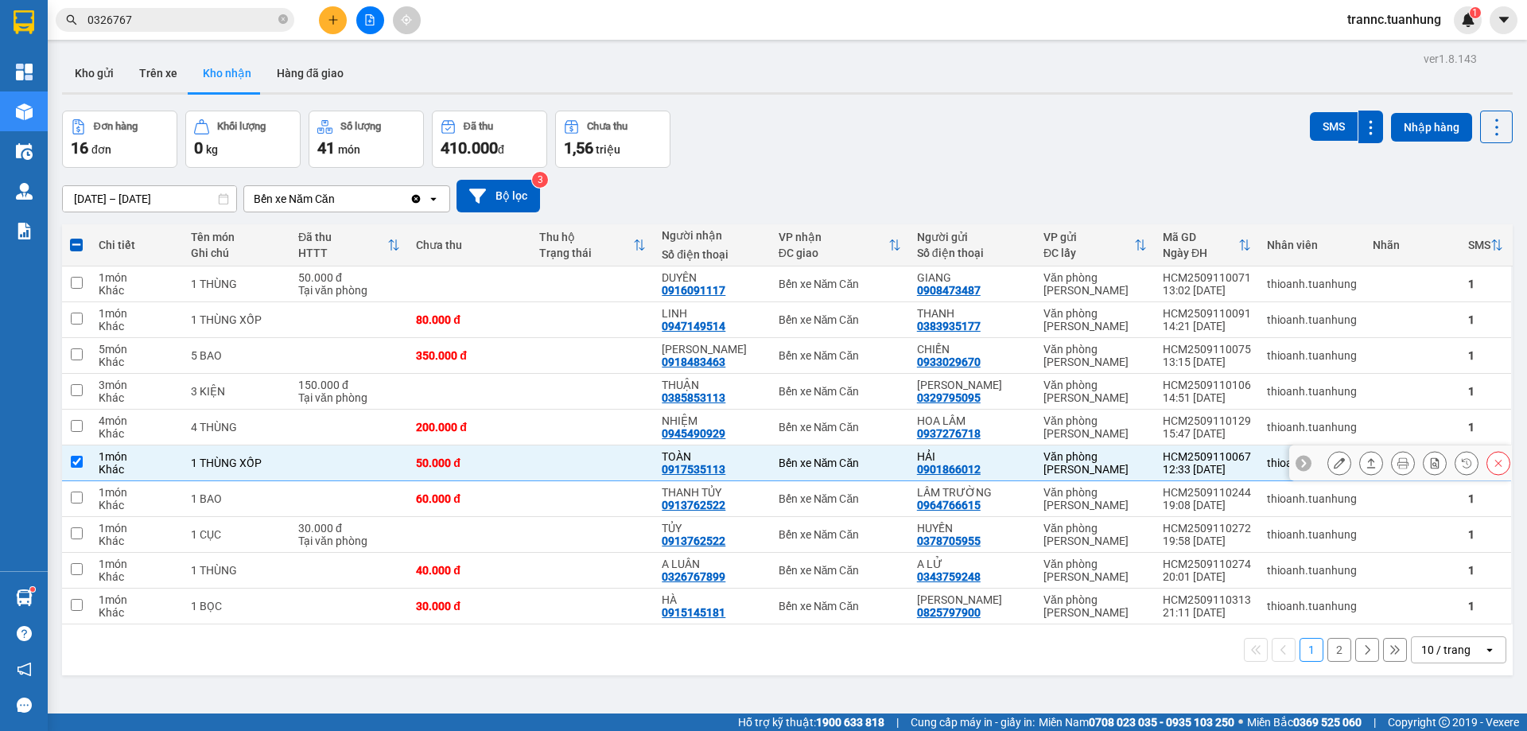
click at [994, 467] on div "HẢI 0901866012" at bounding box center [972, 462] width 111 height 25
checkbox input "false"
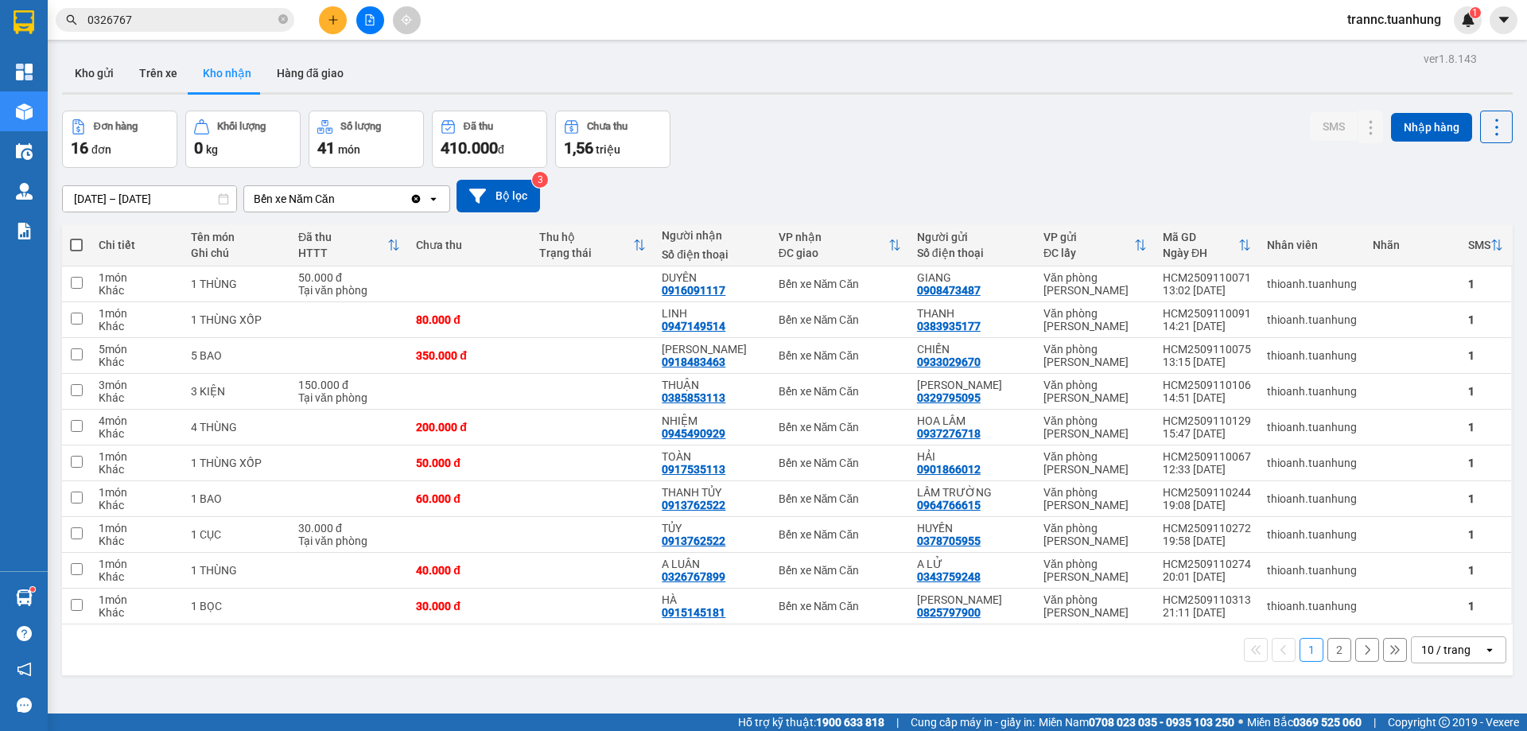
click at [1332, 649] on button "2" at bounding box center [1340, 650] width 24 height 24
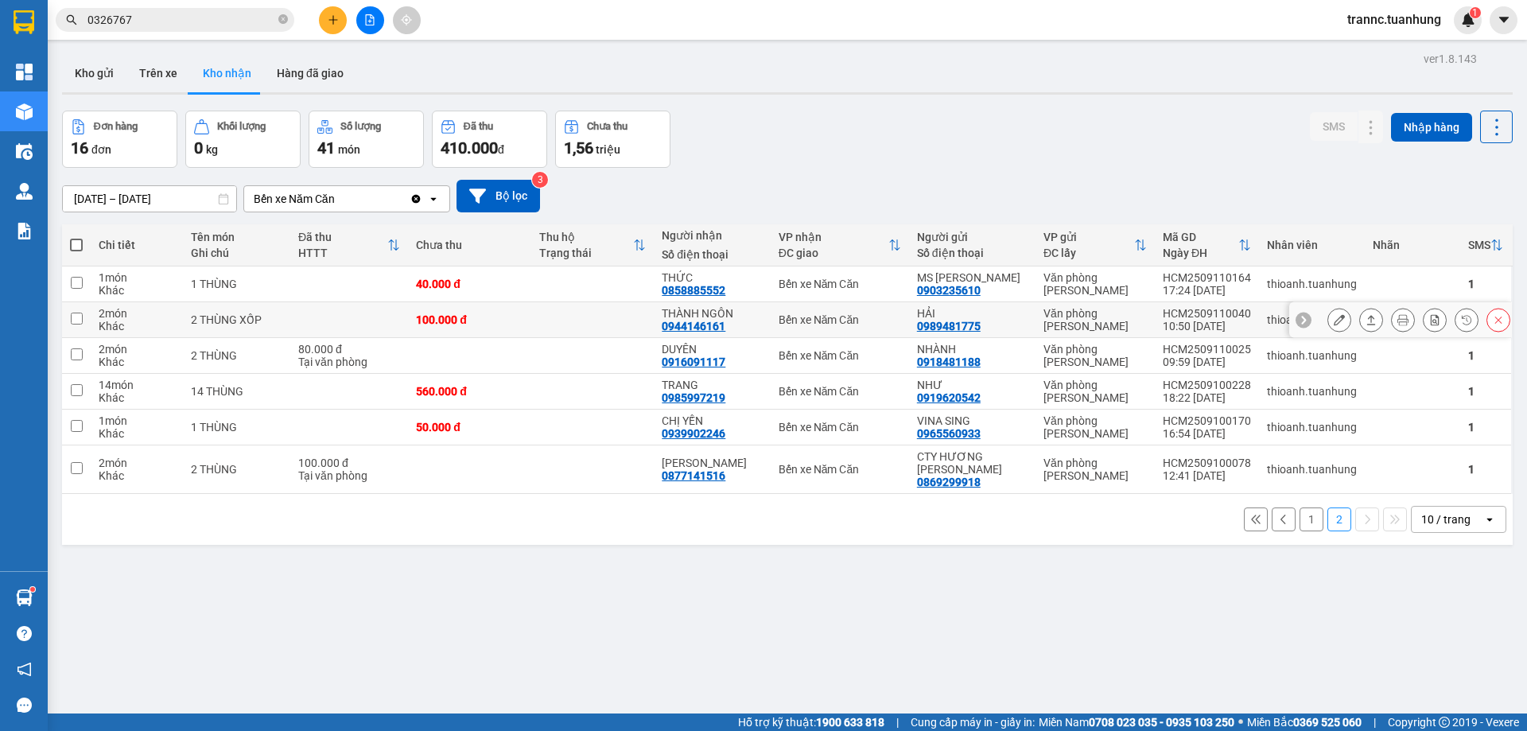
click at [632, 317] on td at bounding box center [592, 320] width 123 height 36
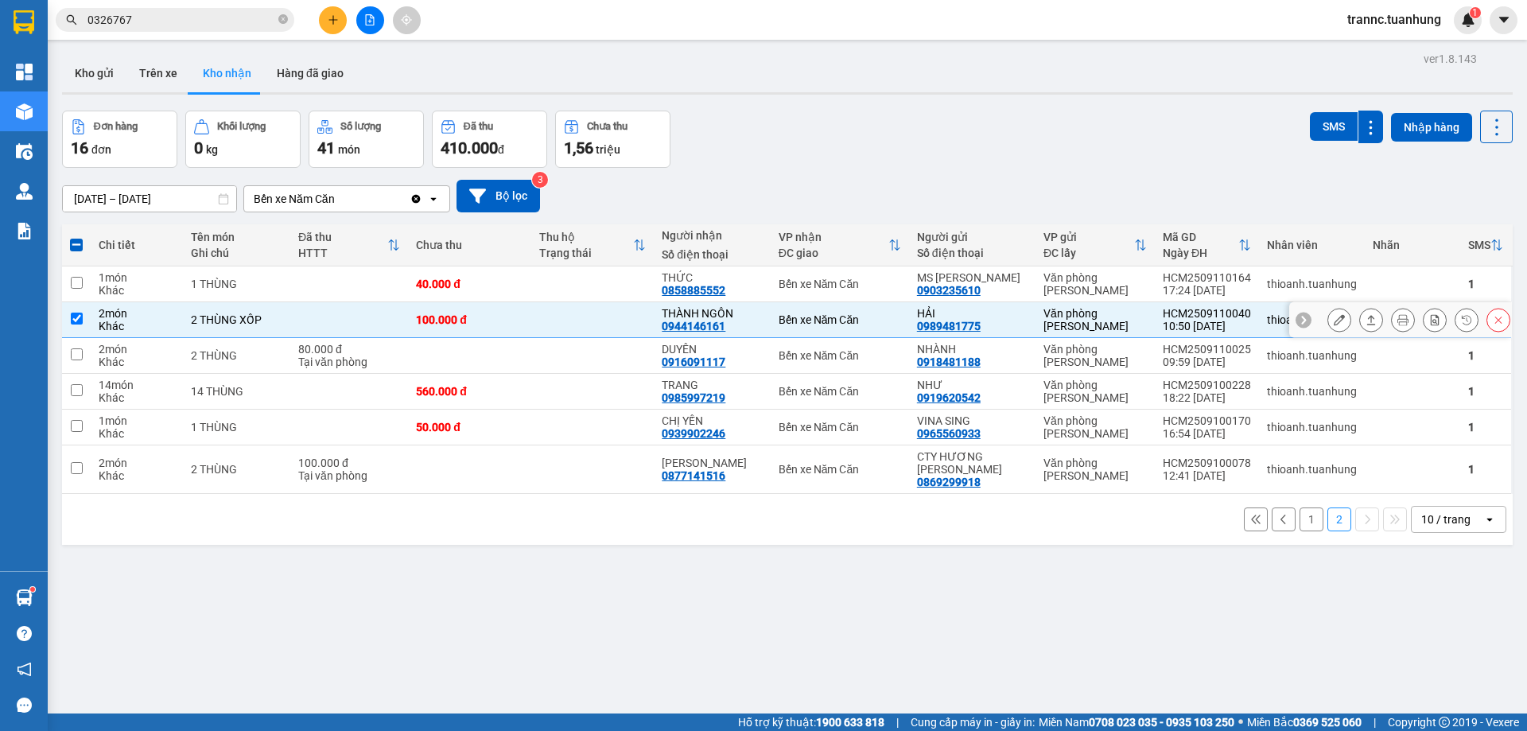
click at [631, 317] on td at bounding box center [592, 320] width 123 height 36
checkbox input "false"
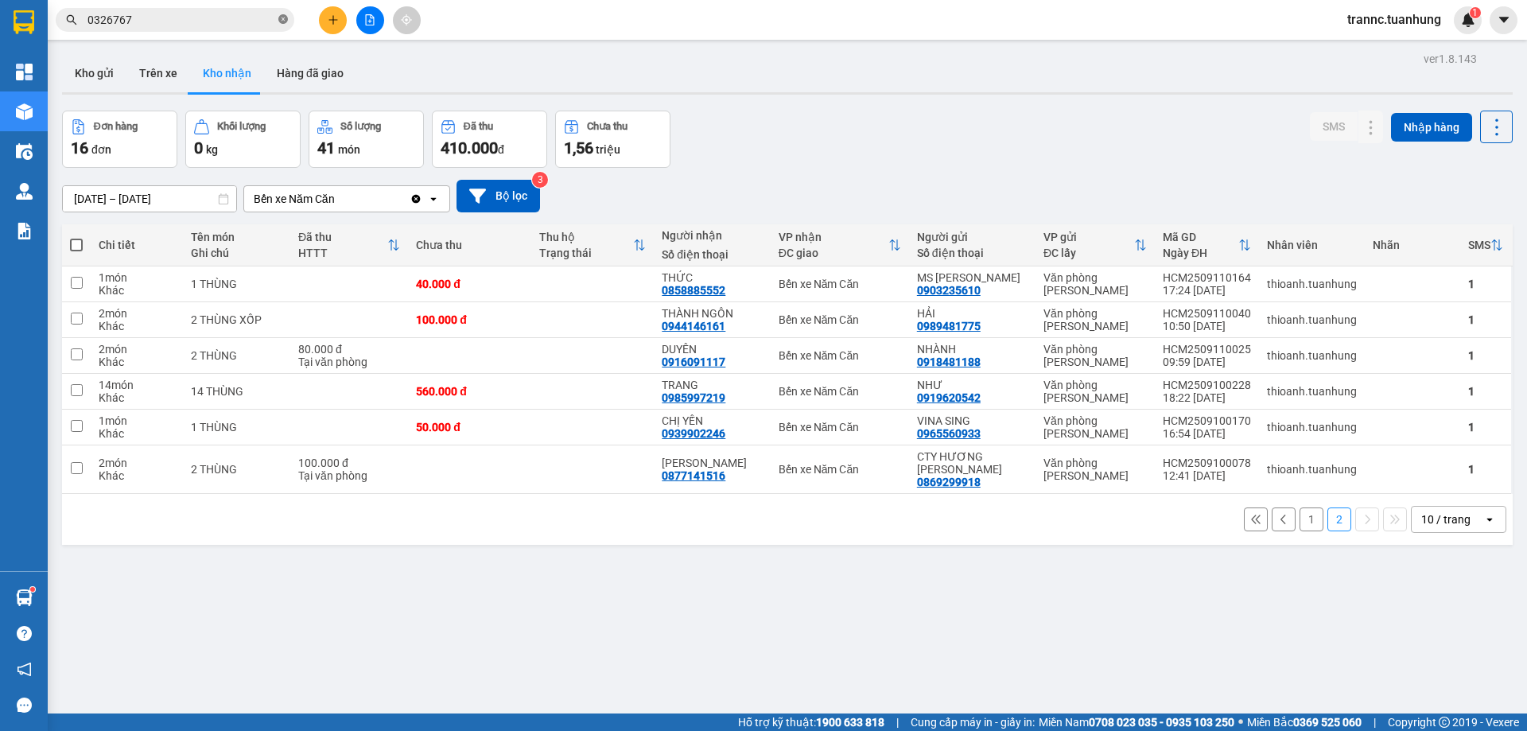
click at [281, 22] on icon "close-circle" at bounding box center [283, 19] width 10 height 10
click at [226, 8] on span at bounding box center [175, 20] width 239 height 24
click at [213, 23] on input "text" at bounding box center [182, 20] width 188 height 18
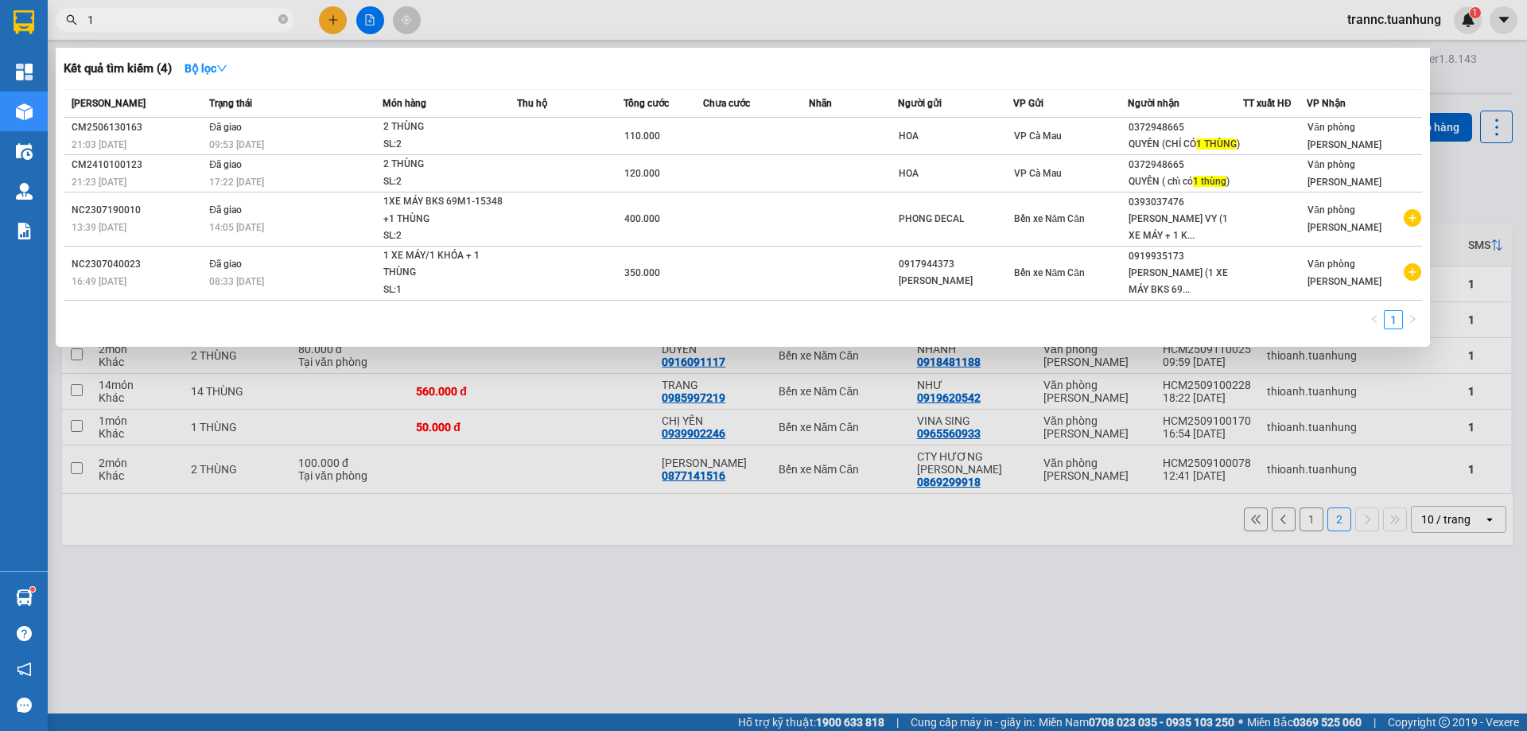
type input "1"
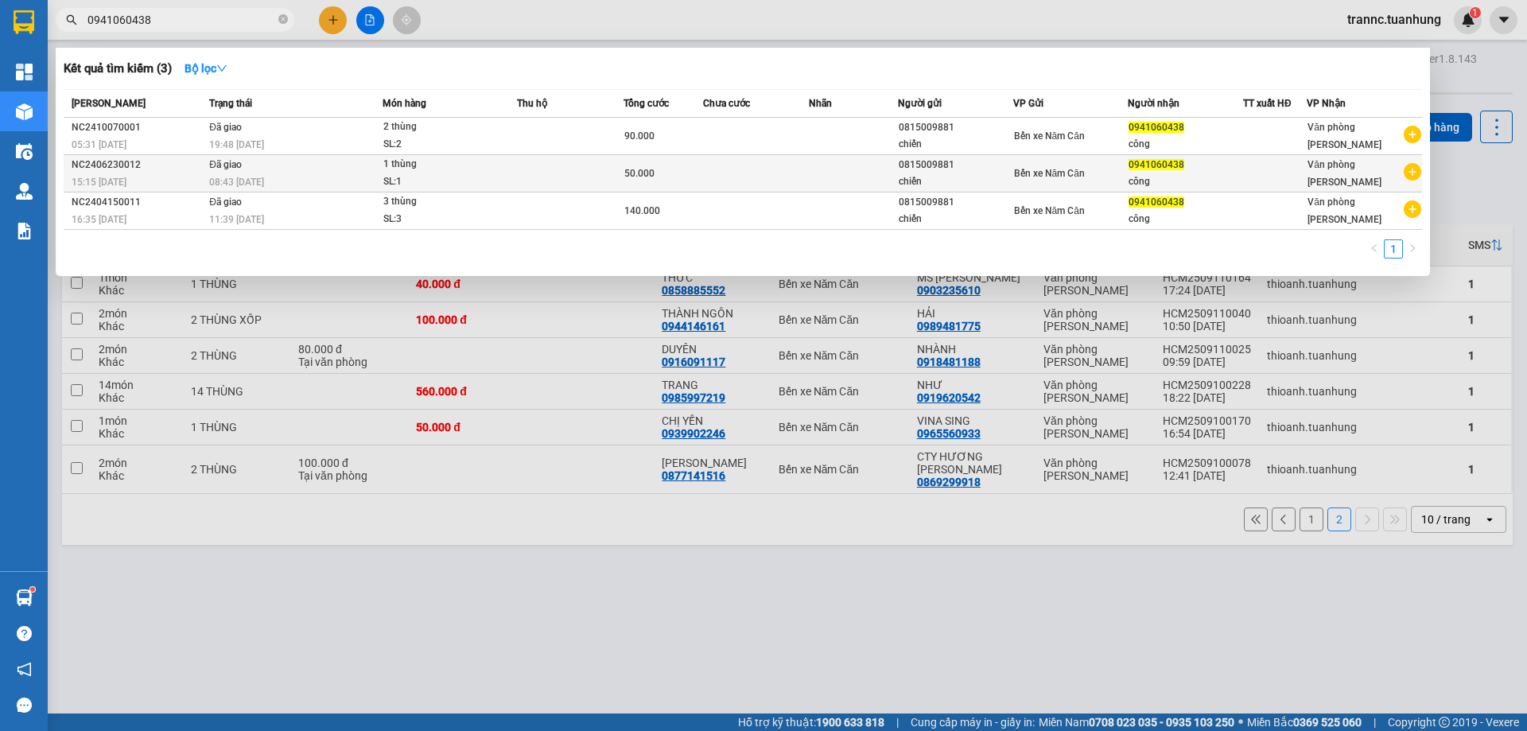
type input "0941060438"
click at [1417, 173] on icon "plus-circle" at bounding box center [1413, 172] width 18 height 18
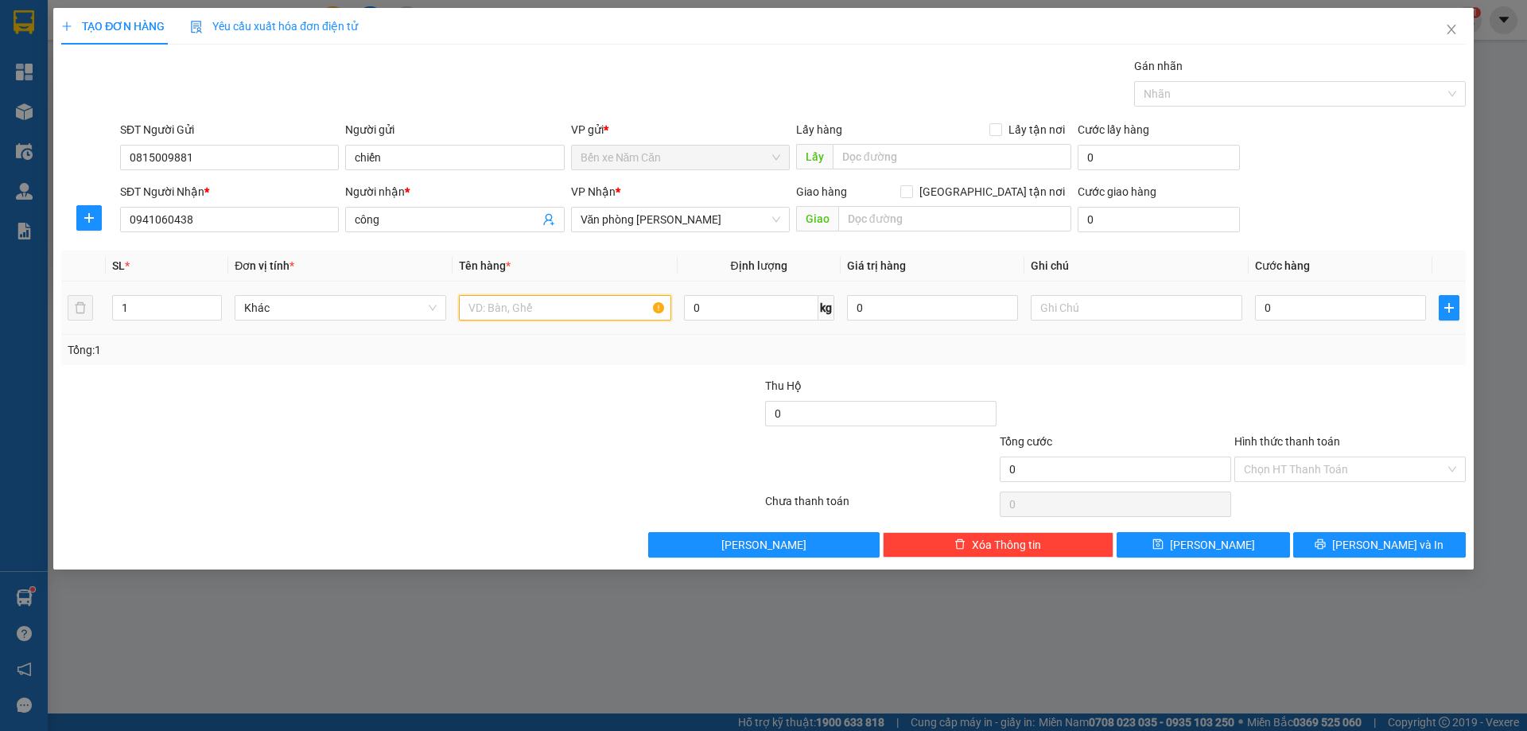
click at [498, 312] on input "text" at bounding box center [565, 307] width 212 height 25
type input "1 THÙNG"
click at [1319, 307] on input "0" at bounding box center [1340, 307] width 171 height 25
type input "5"
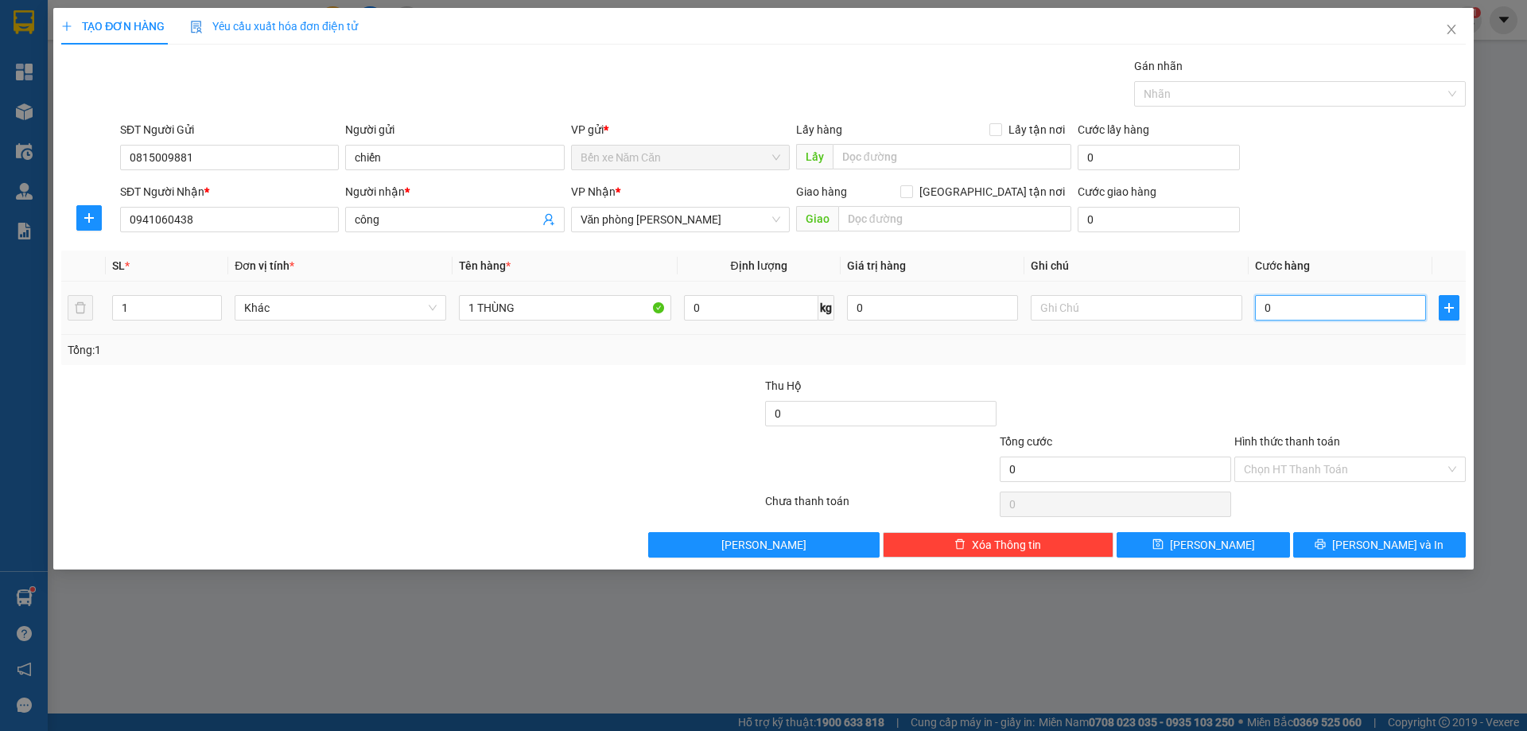
type input "5"
type input "50"
type input "50.000"
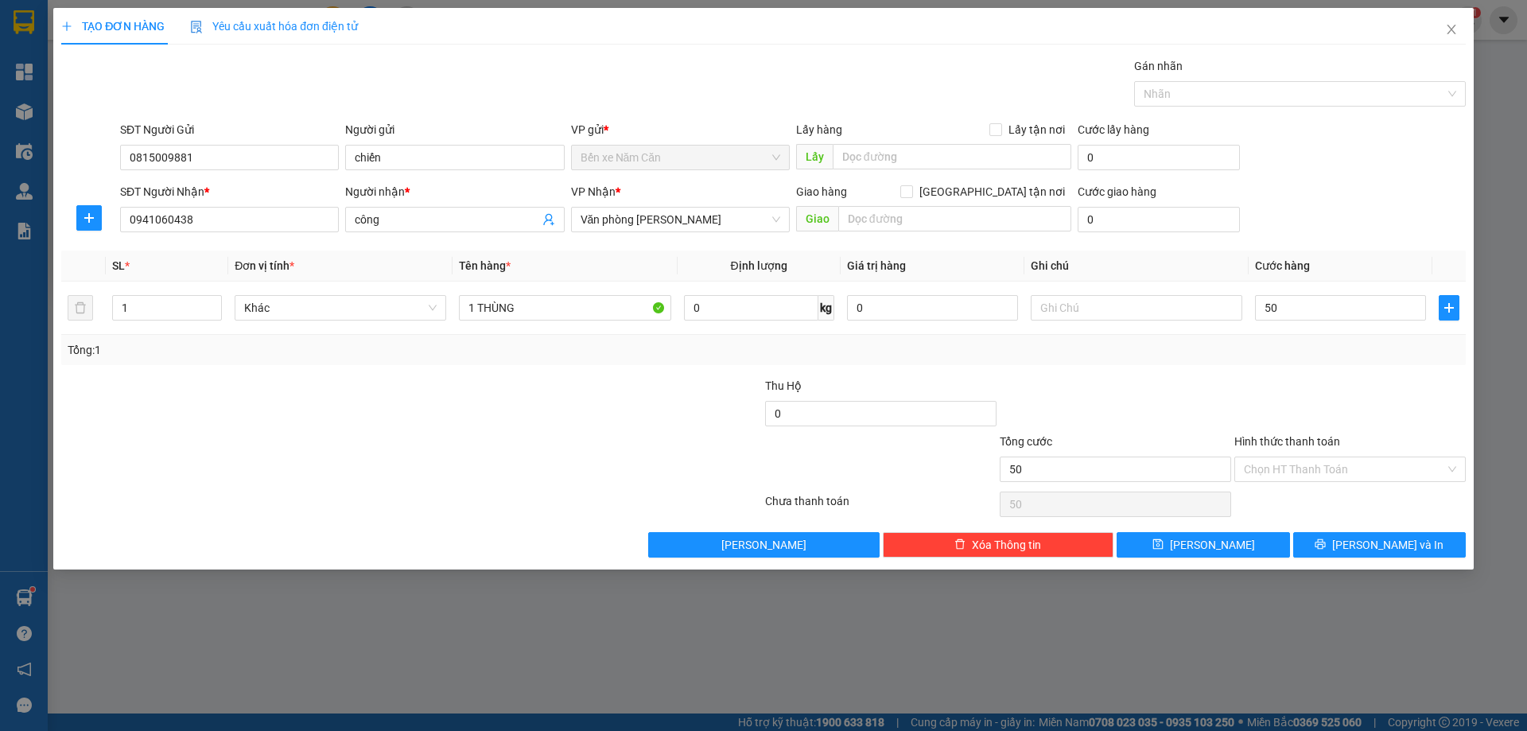
type input "50.000"
click at [1295, 368] on div "Transit Pickup Surcharge Ids Transit Deliver Surcharge Ids Transit Deliver Surc…" at bounding box center [763, 307] width 1405 height 500
click at [1278, 480] on input "Hình thức thanh toán" at bounding box center [1344, 469] width 201 height 24
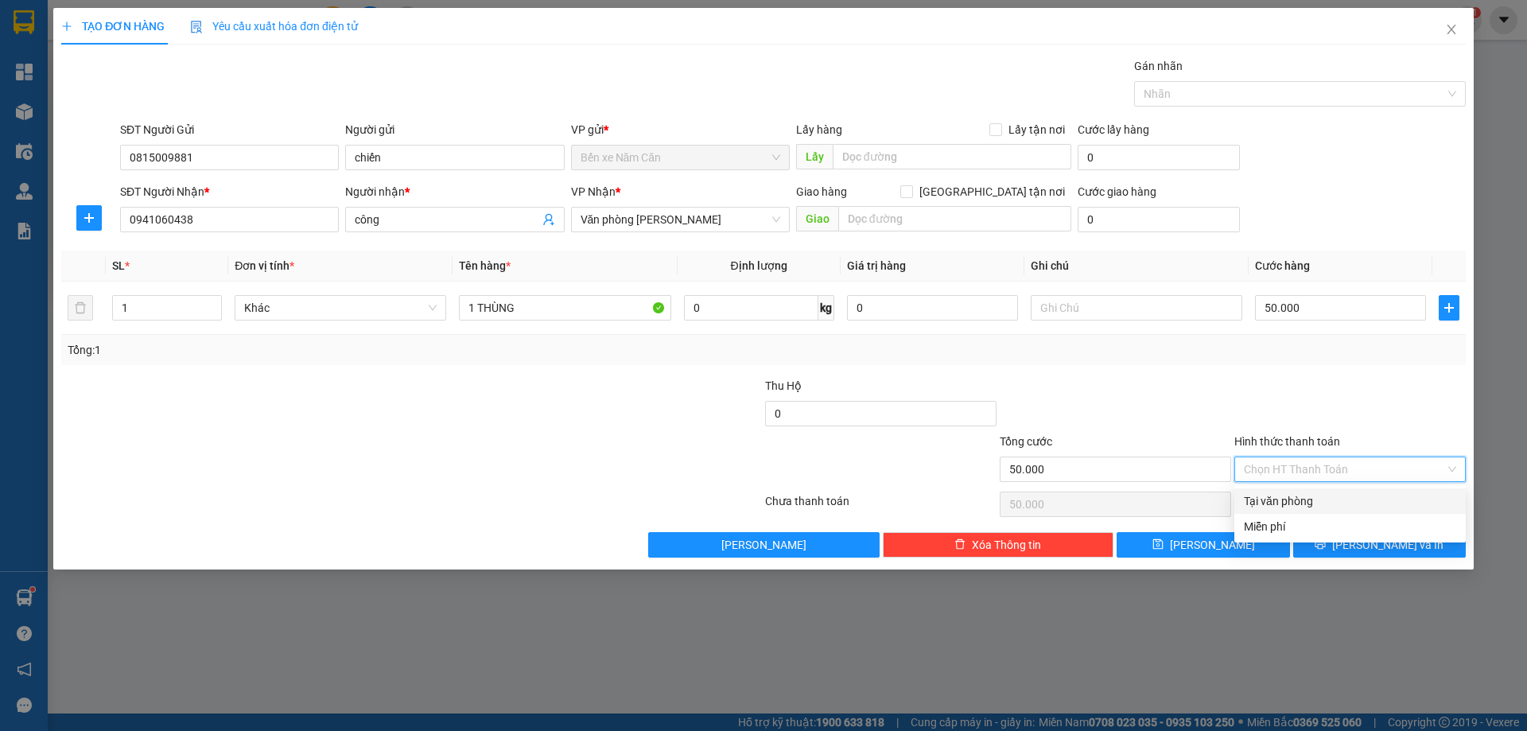
click at [1274, 503] on div "Tại văn phòng" at bounding box center [1350, 501] width 212 height 18
type input "0"
click at [1322, 548] on button "[PERSON_NAME] và In" at bounding box center [1379, 544] width 173 height 25
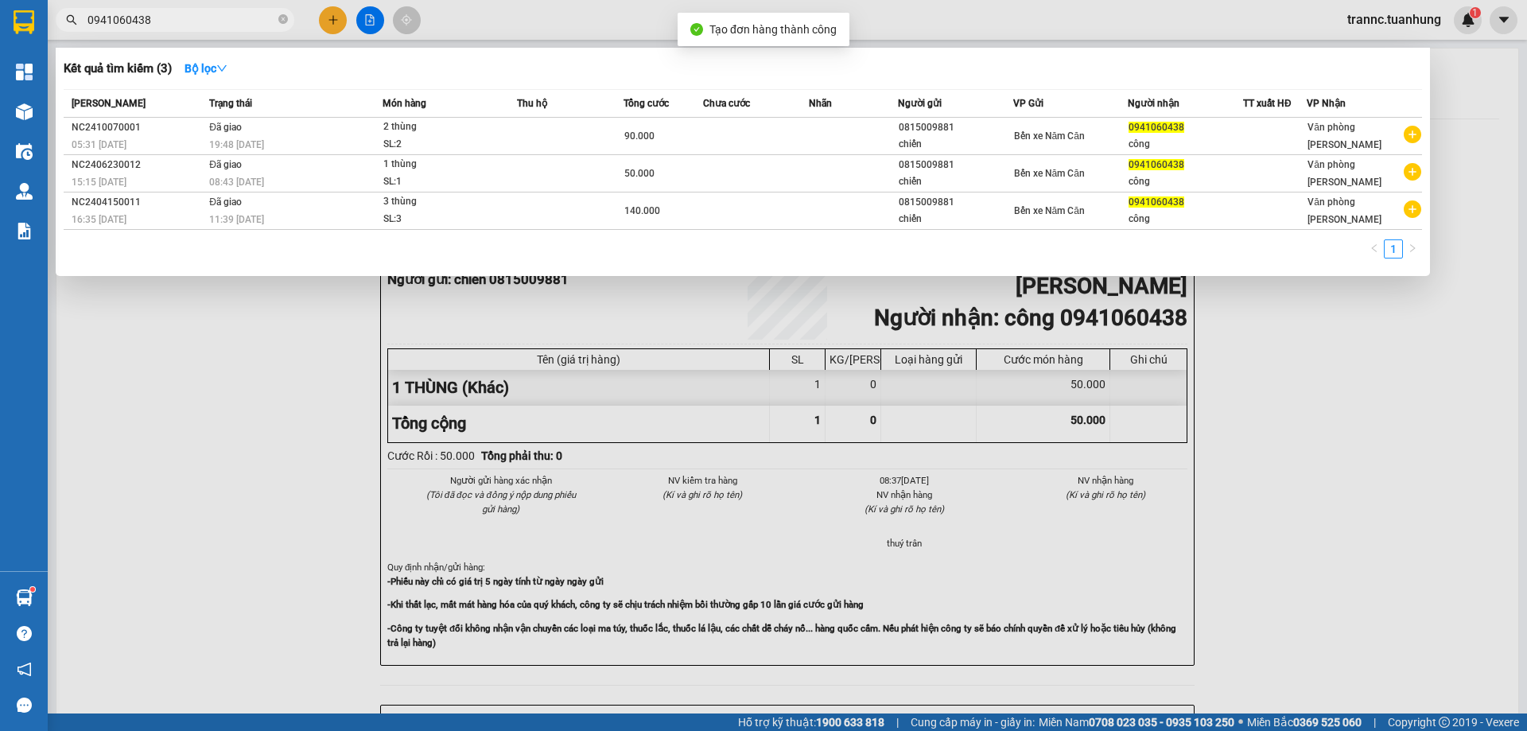
click at [1323, 545] on div at bounding box center [763, 365] width 1527 height 731
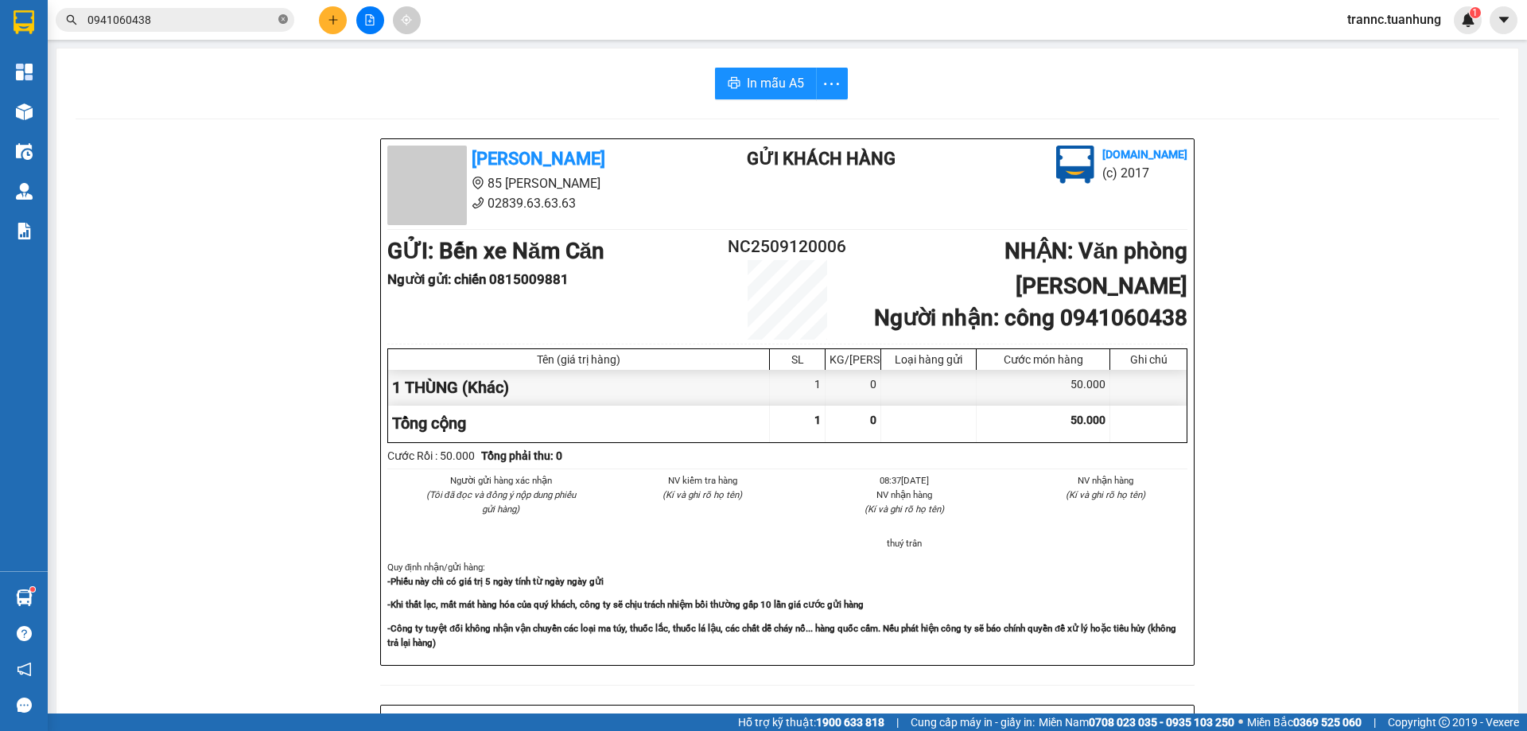
click at [284, 19] on icon "close-circle" at bounding box center [283, 19] width 10 height 10
click at [128, 18] on input "text" at bounding box center [182, 20] width 188 height 18
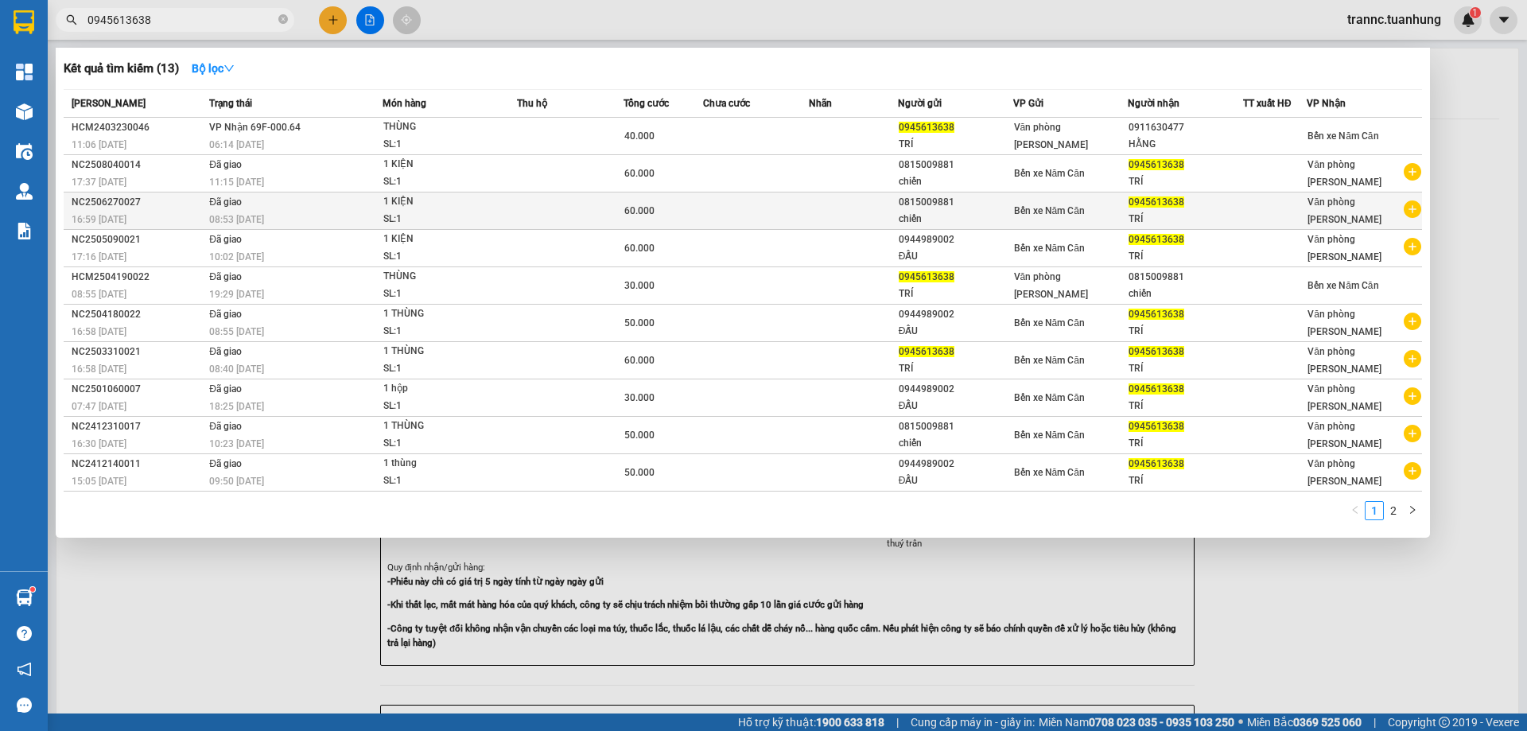
type input "0945613638"
click at [1415, 208] on icon "plus-circle" at bounding box center [1413, 209] width 18 height 18
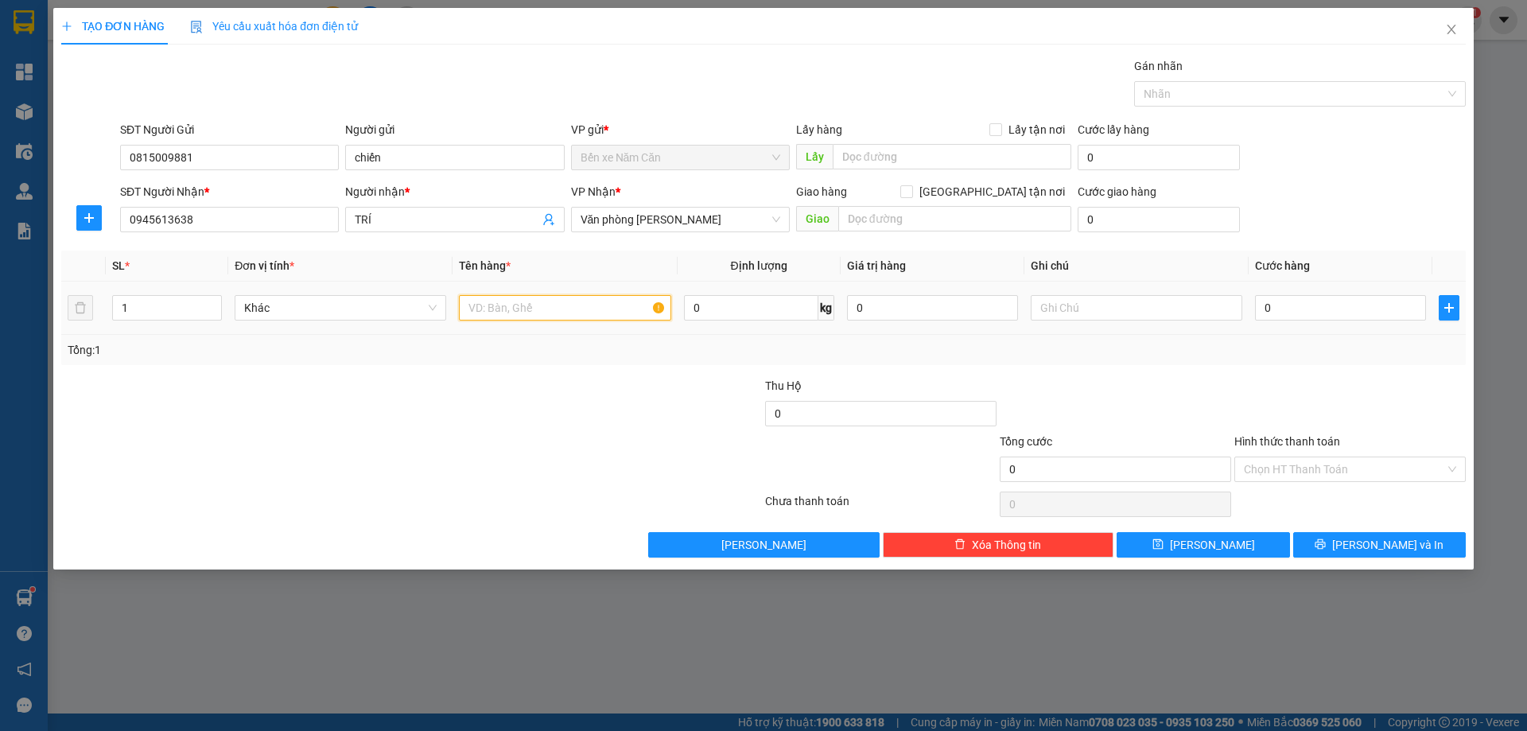
click at [594, 312] on input "text" at bounding box center [565, 307] width 212 height 25
type input "1 THÙNG"
click at [1268, 309] on input "0" at bounding box center [1340, 307] width 171 height 25
type input "5"
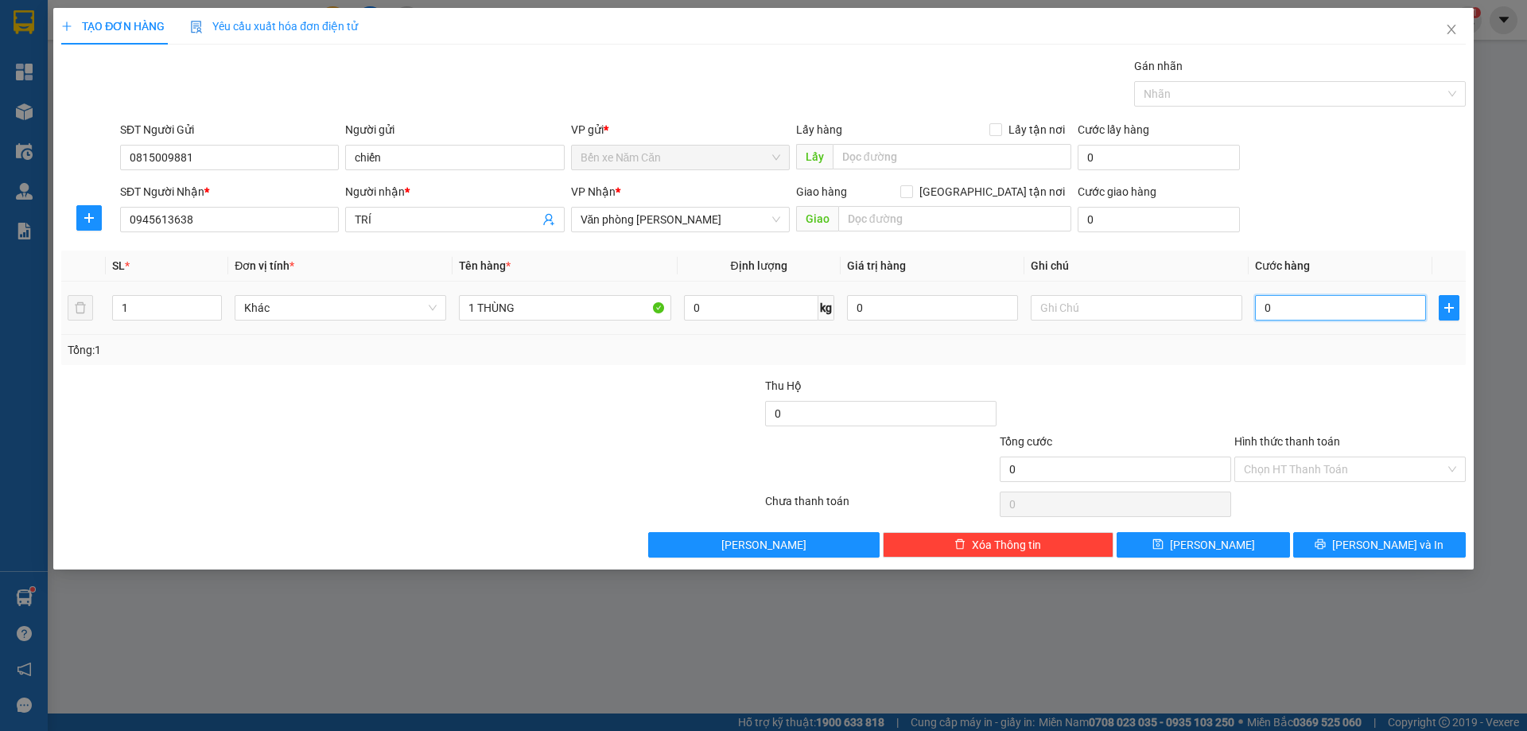
type input "5"
type input "50"
type input "50.000"
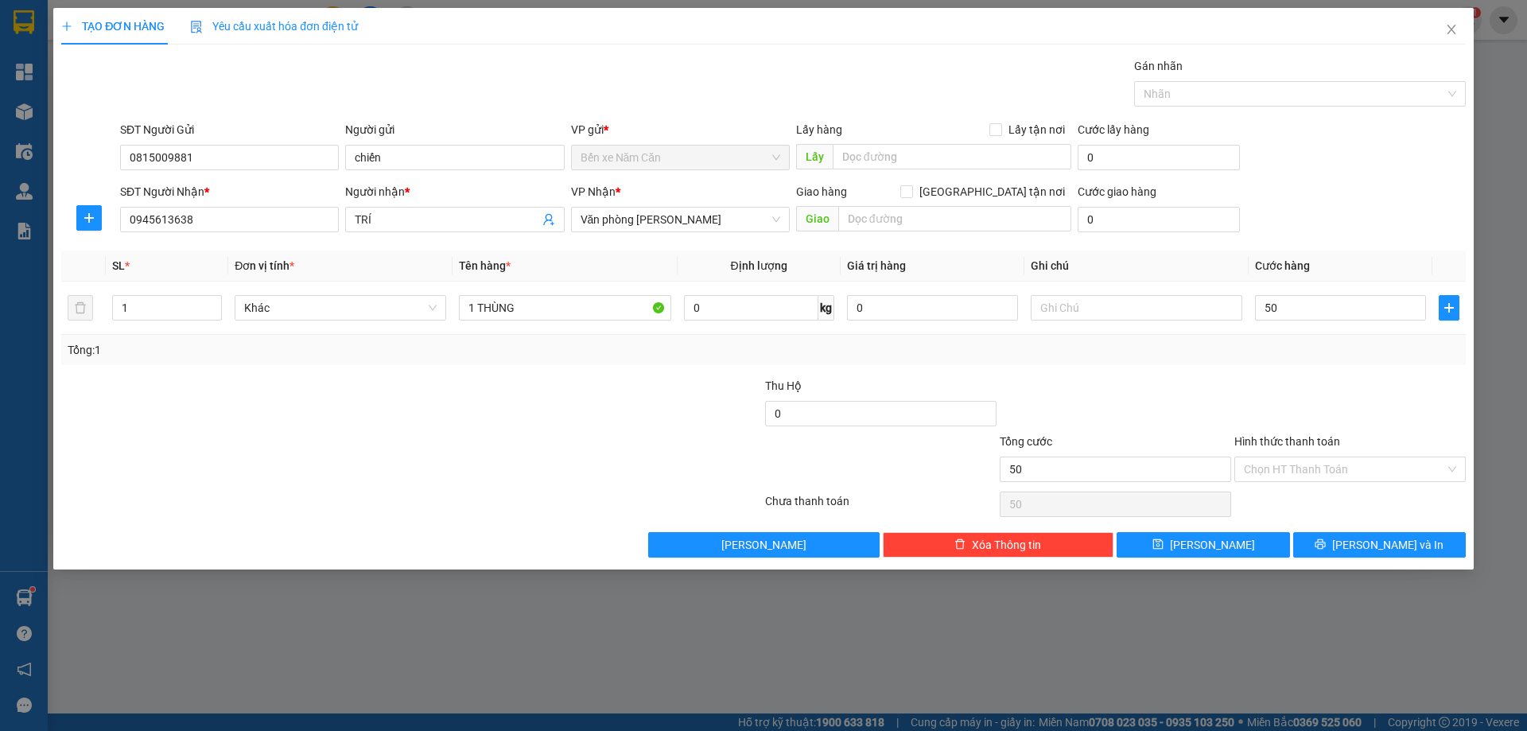
type input "50.000"
click at [1266, 369] on div "Transit Pickup Surcharge Ids Transit Deliver Surcharge Ids Transit Deliver Surc…" at bounding box center [763, 307] width 1405 height 500
click at [1282, 463] on input "Hình thức thanh toán" at bounding box center [1344, 469] width 201 height 24
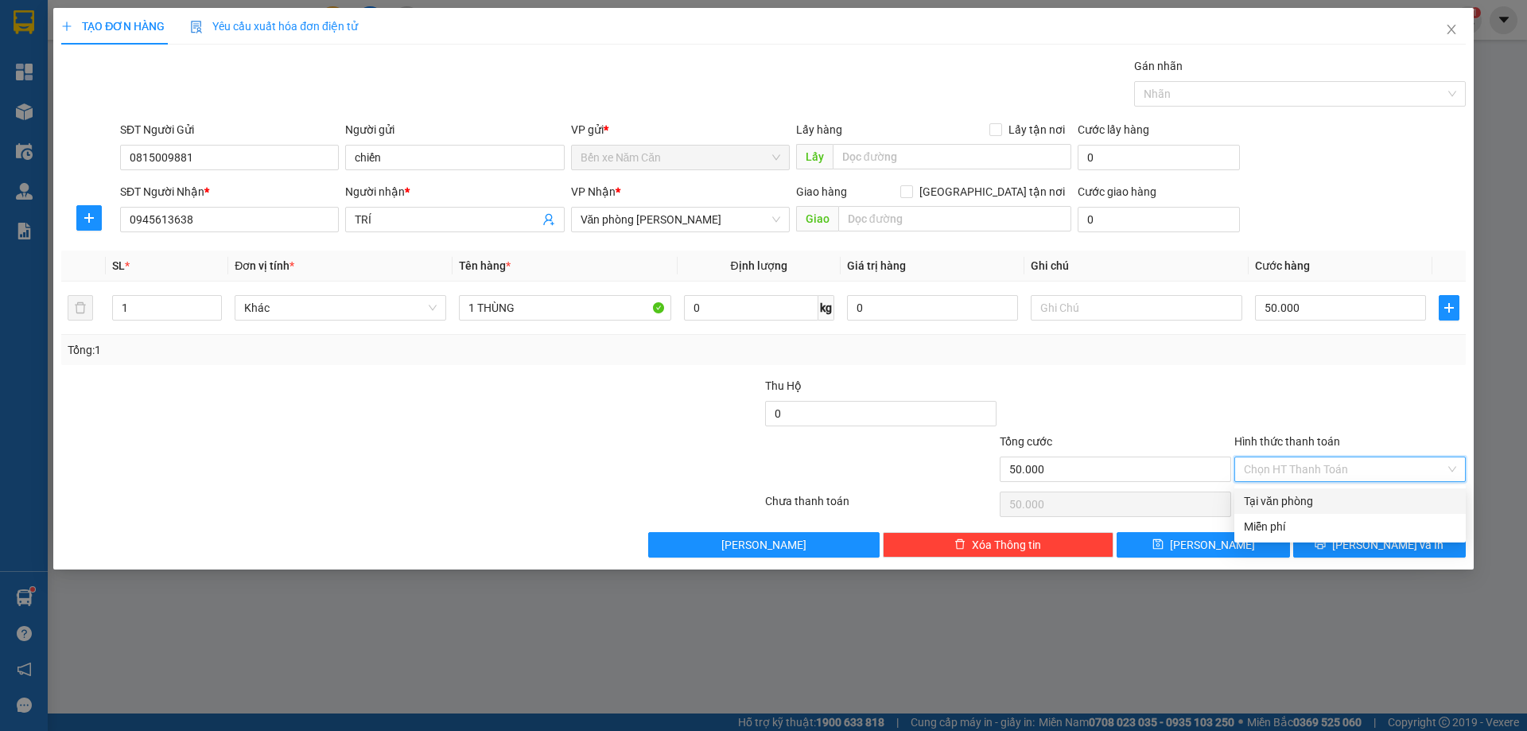
click at [1293, 495] on div "Tại văn phòng" at bounding box center [1350, 501] width 212 height 18
type input "0"
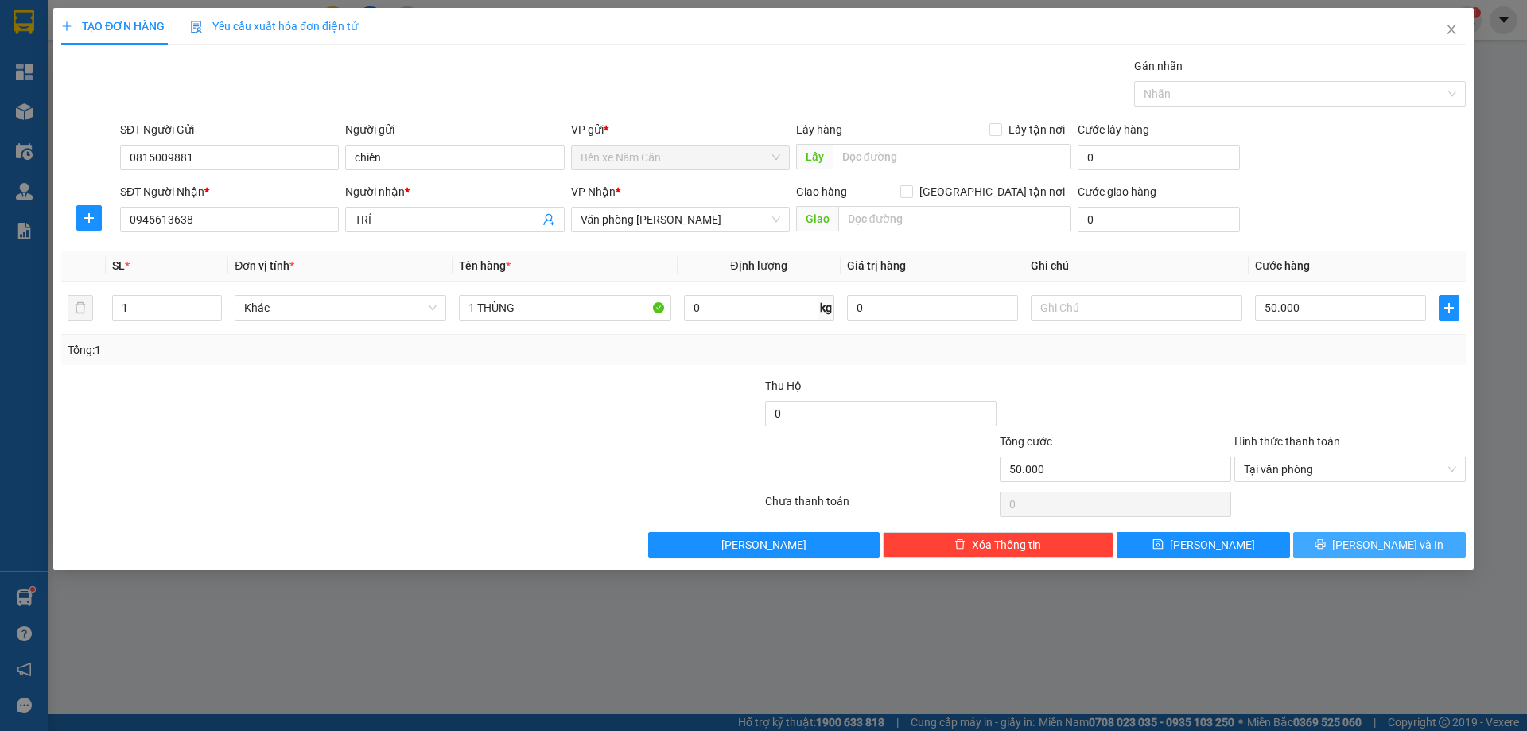
click at [1334, 548] on button "[PERSON_NAME] và In" at bounding box center [1379, 544] width 173 height 25
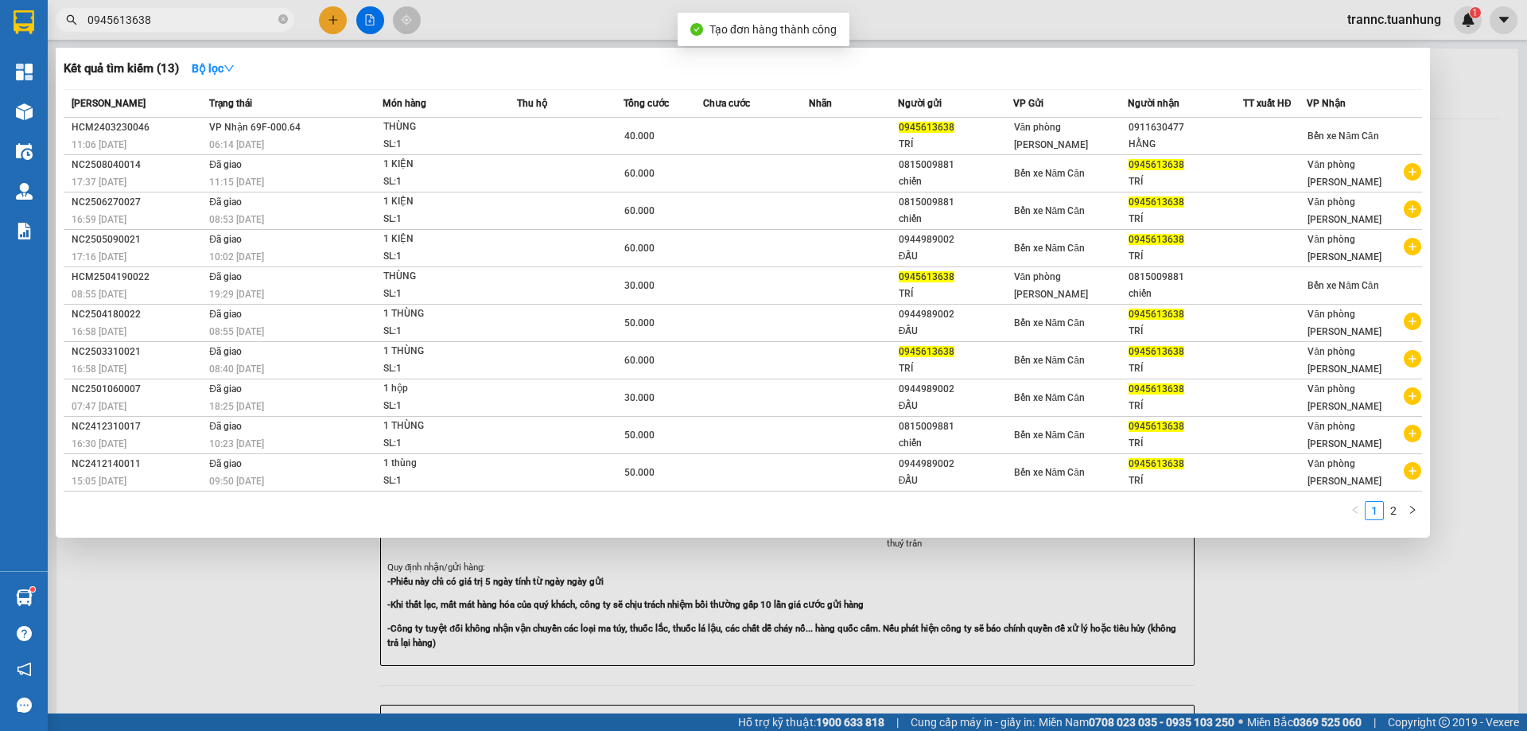
click at [234, 611] on div at bounding box center [763, 365] width 1527 height 731
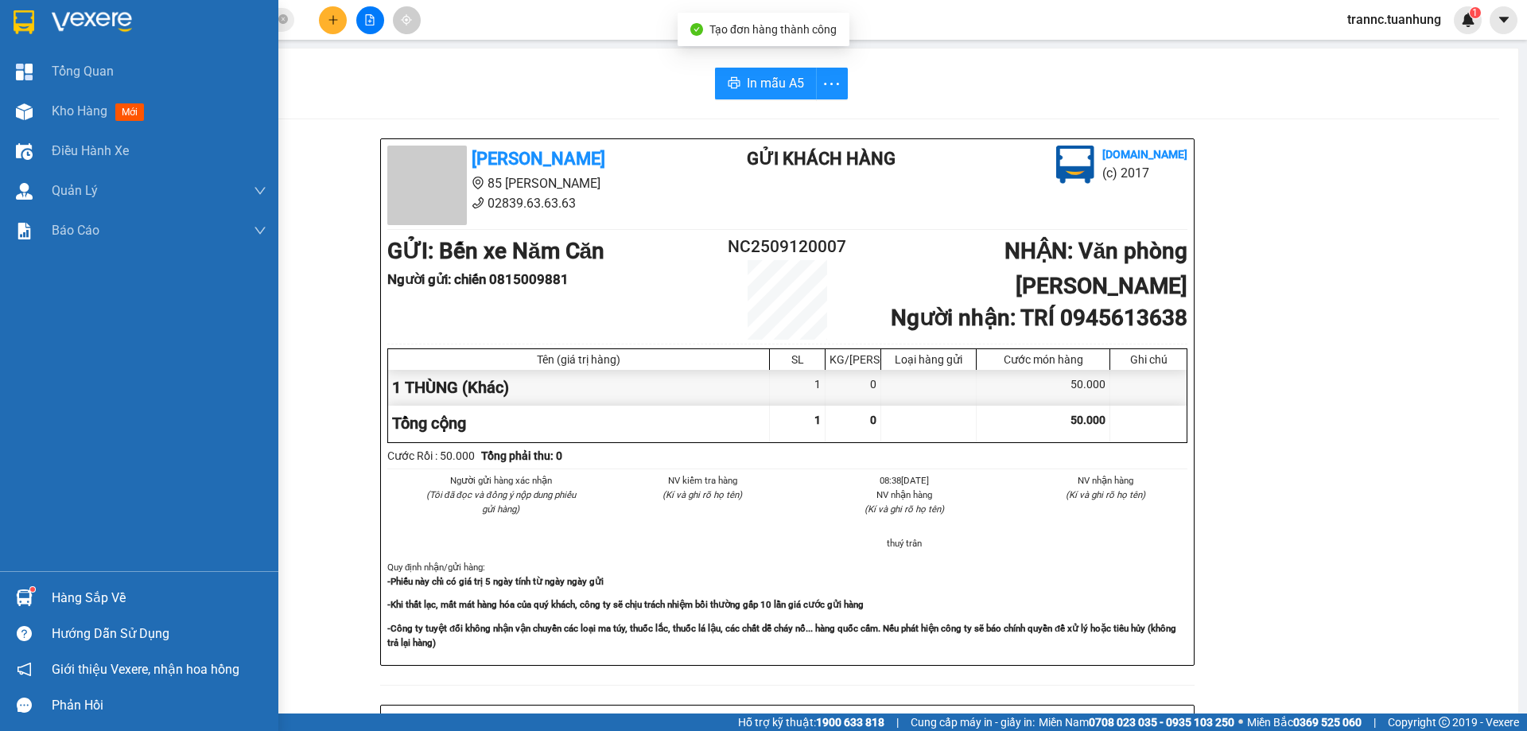
click at [132, 112] on div "In mẫu A5 Tuấn Hưng 85 Lý Chiêu Hoàng 02839.63.63.63 Gửi khách hàng Vexere.com …" at bounding box center [787, 668] width 1462 height 1239
click at [128, 111] on span "mới" at bounding box center [129, 112] width 29 height 18
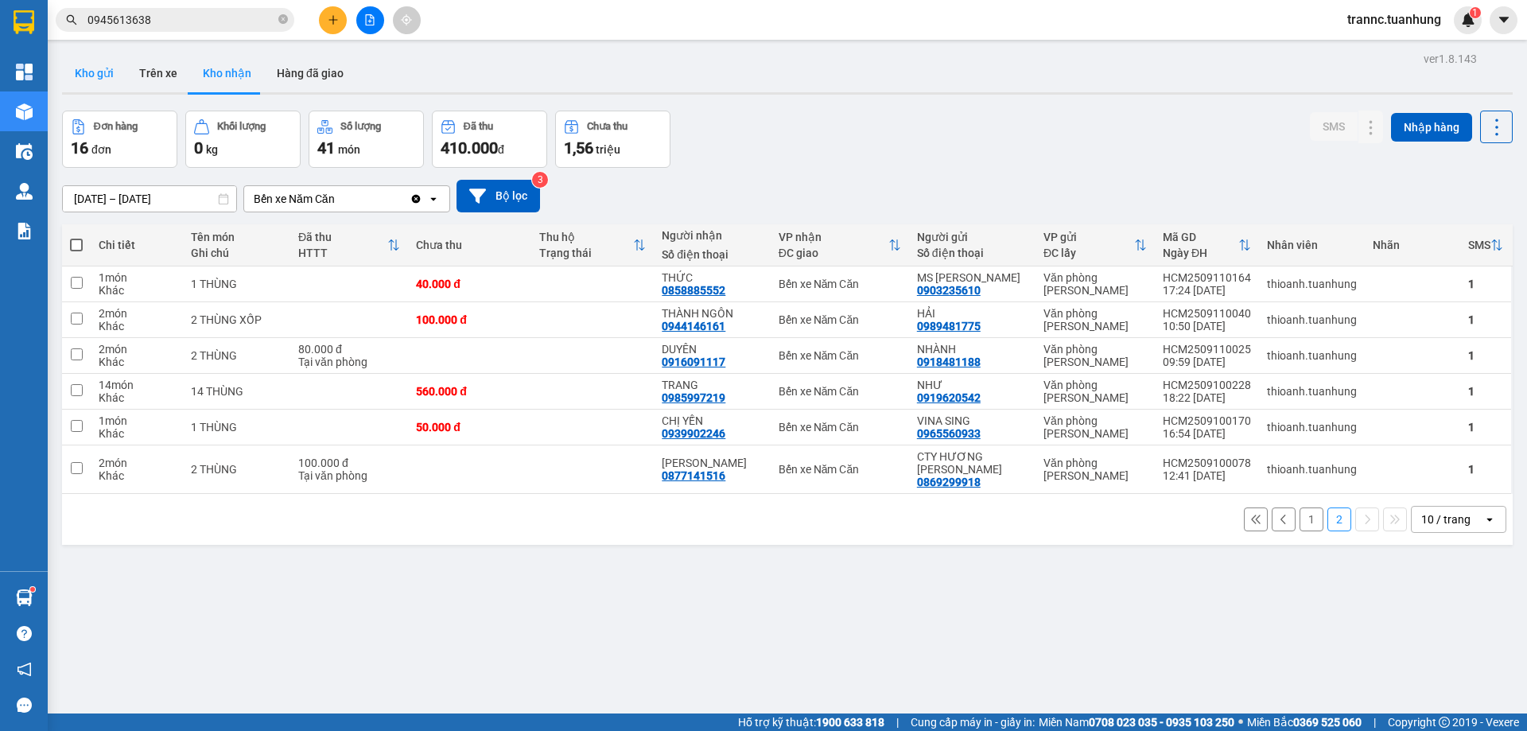
click at [119, 73] on button "Kho gửi" at bounding box center [94, 73] width 64 height 38
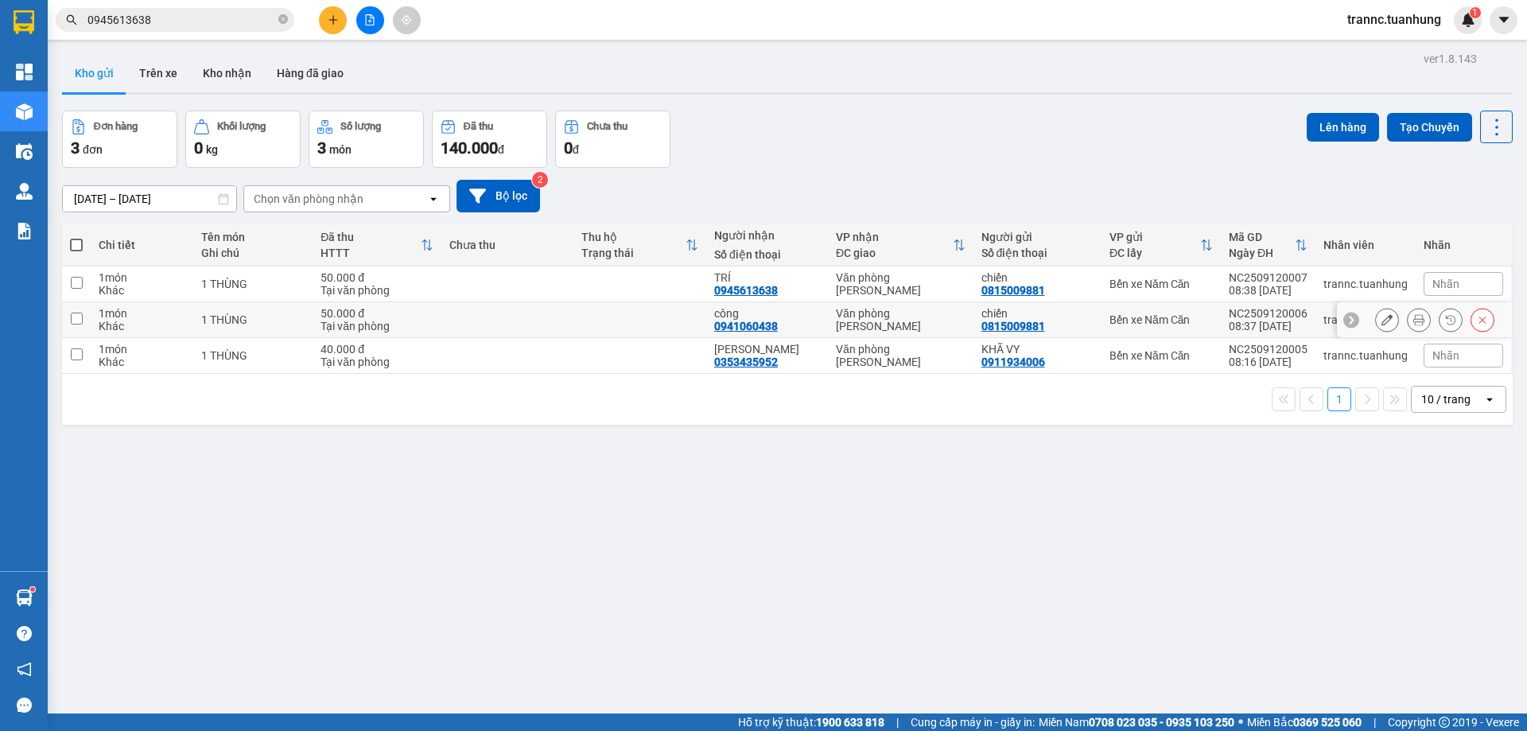
click at [738, 314] on div "công" at bounding box center [767, 313] width 106 height 13
checkbox input "true"
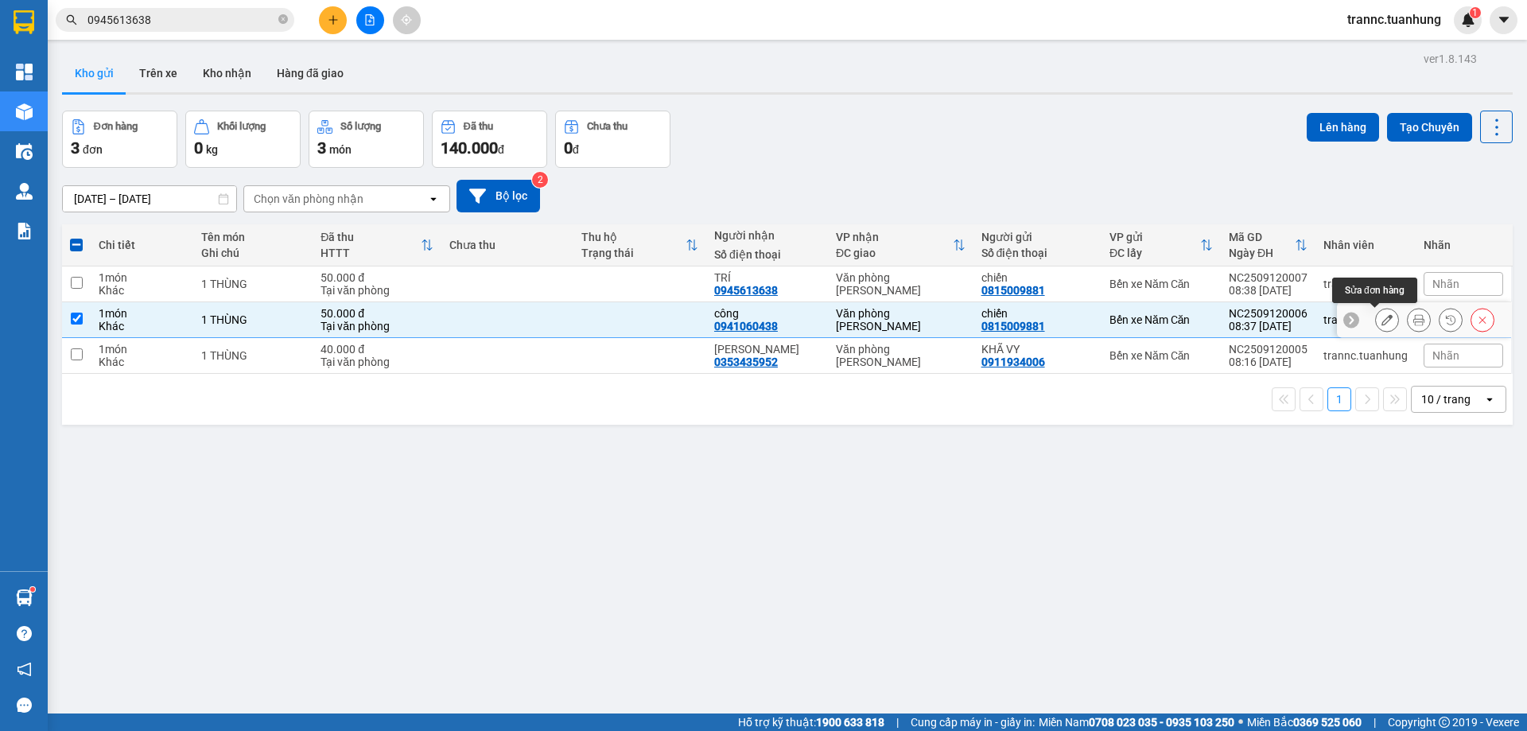
click at [1382, 319] on icon at bounding box center [1387, 319] width 11 height 11
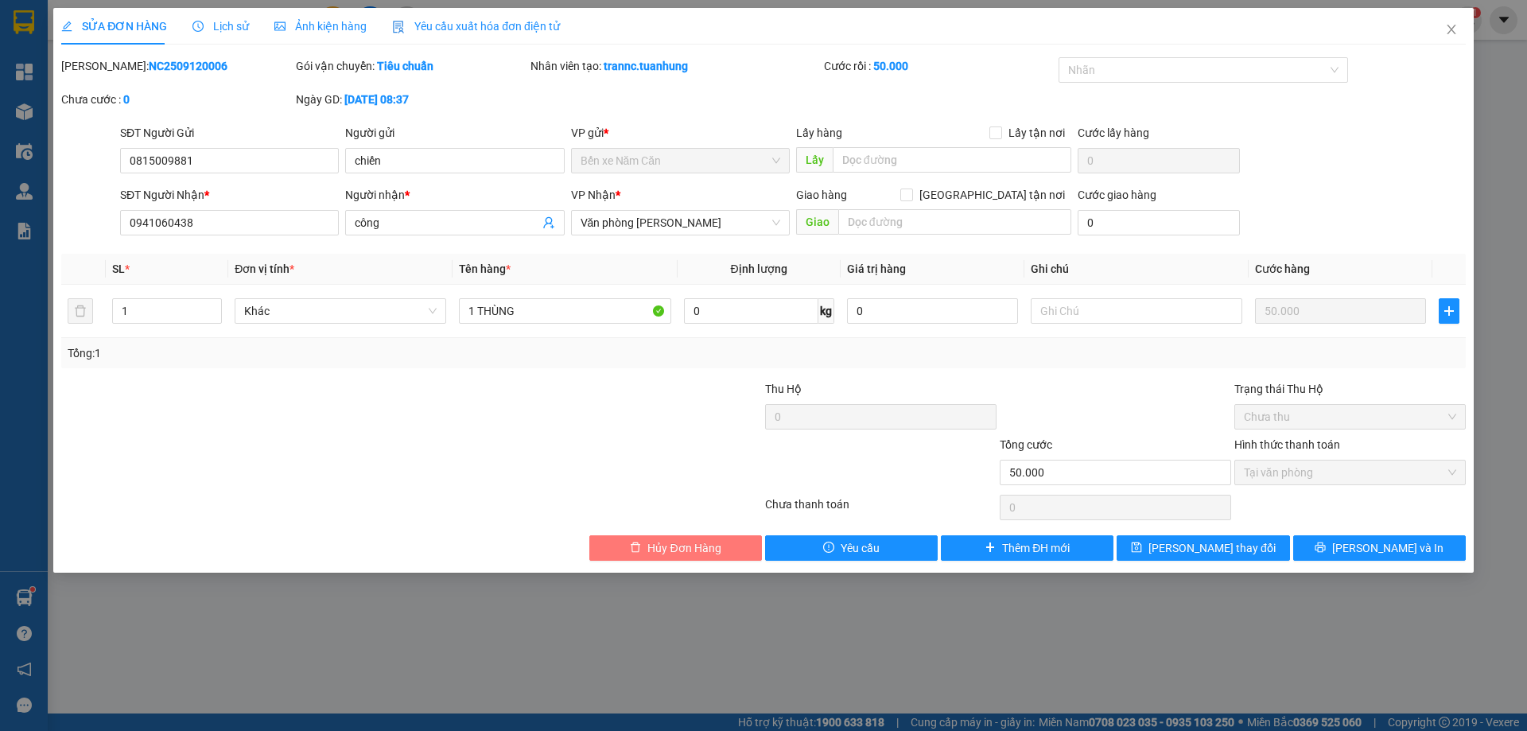
click at [735, 547] on button "Hủy Đơn Hàng" at bounding box center [675, 547] width 173 height 25
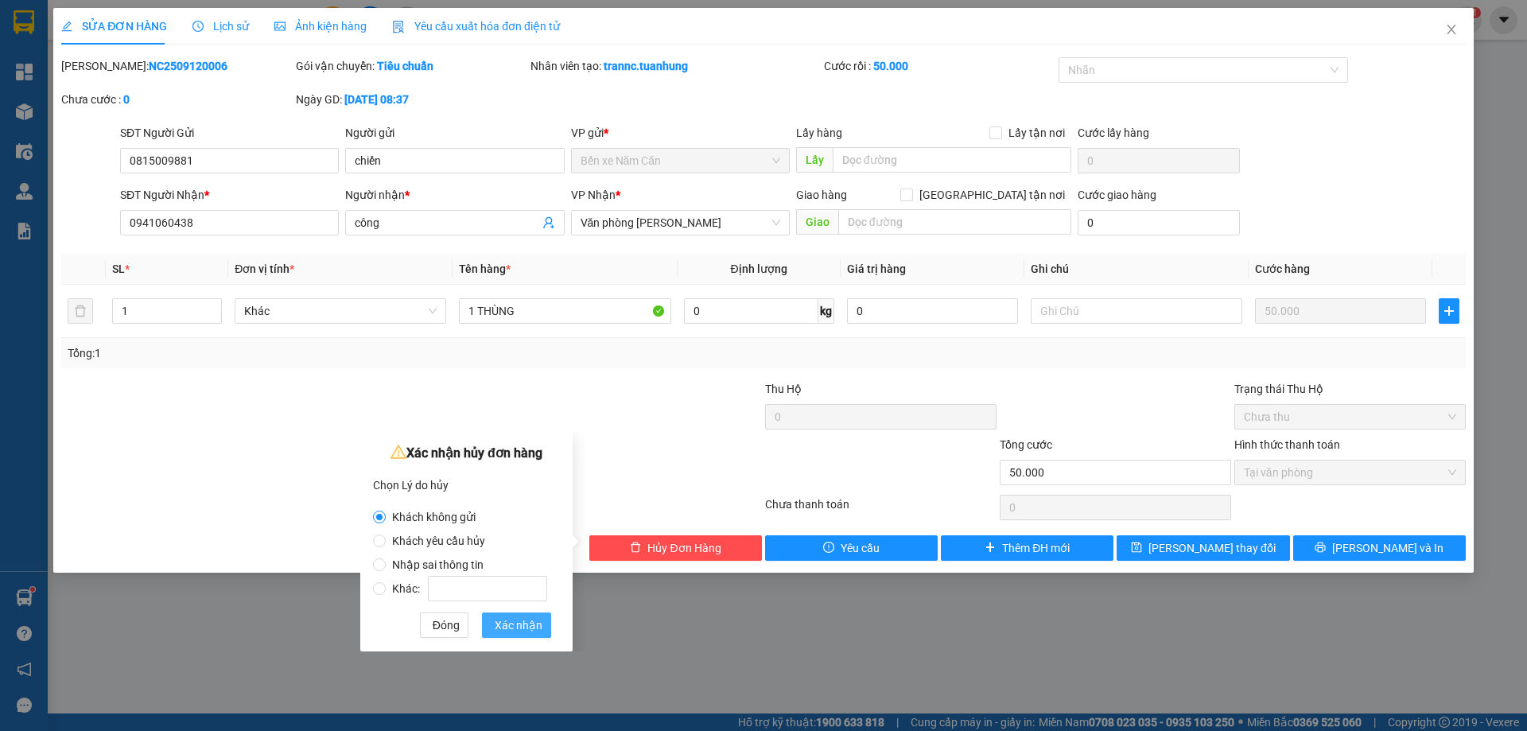
click at [516, 624] on span "Xác nhận" at bounding box center [519, 626] width 48 height 18
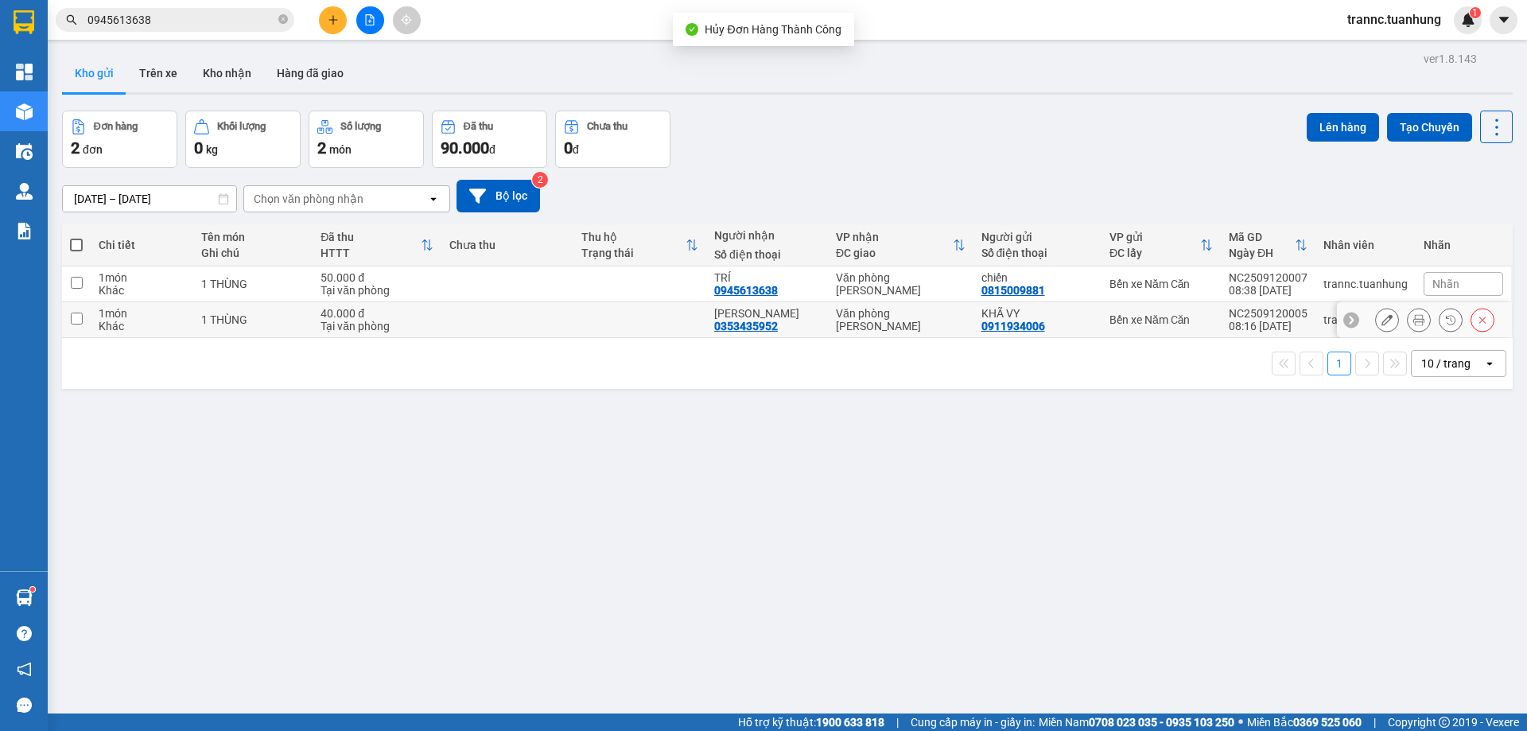
click at [733, 313] on div "[PERSON_NAME]" at bounding box center [767, 313] width 106 height 13
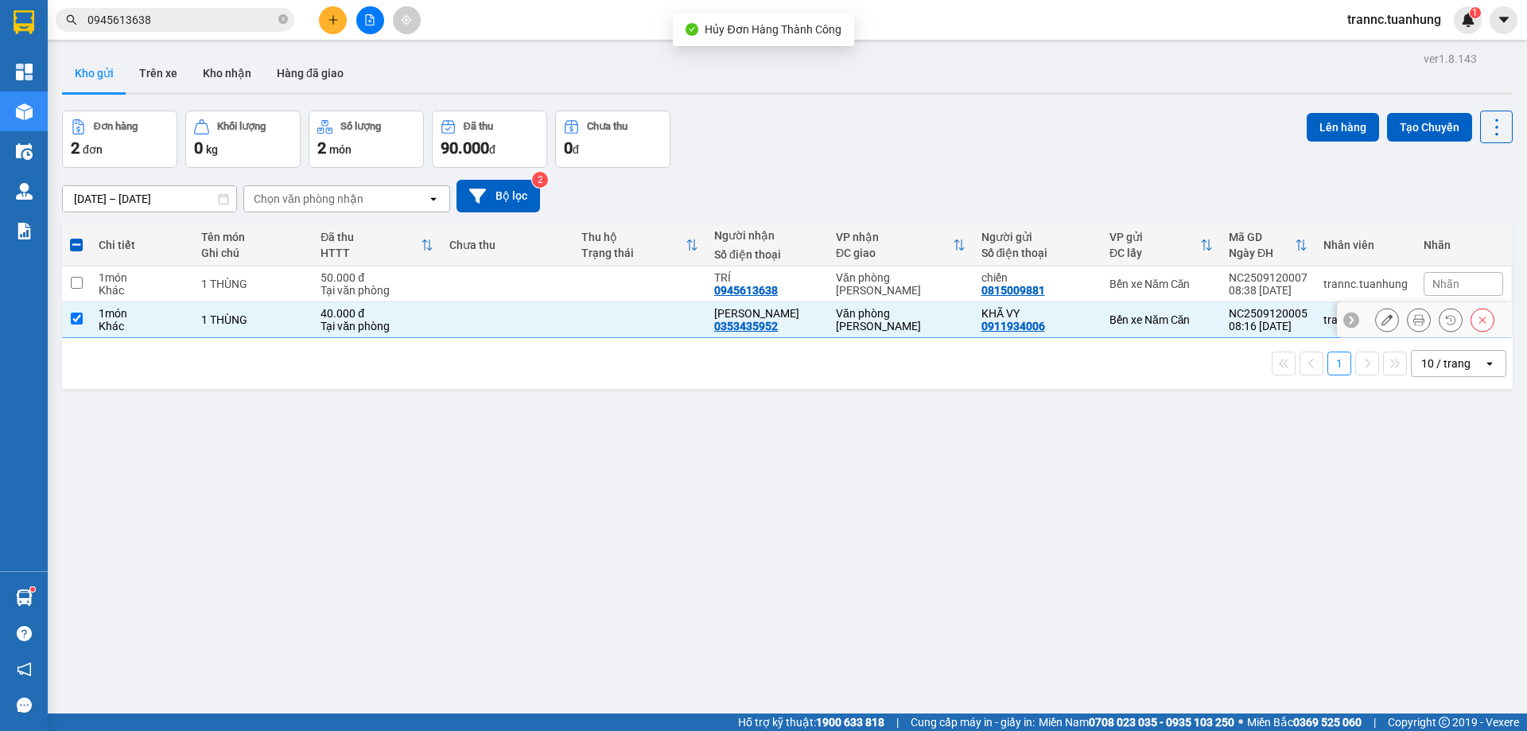
click at [733, 316] on div "[PERSON_NAME]" at bounding box center [767, 313] width 106 height 13
checkbox input "false"
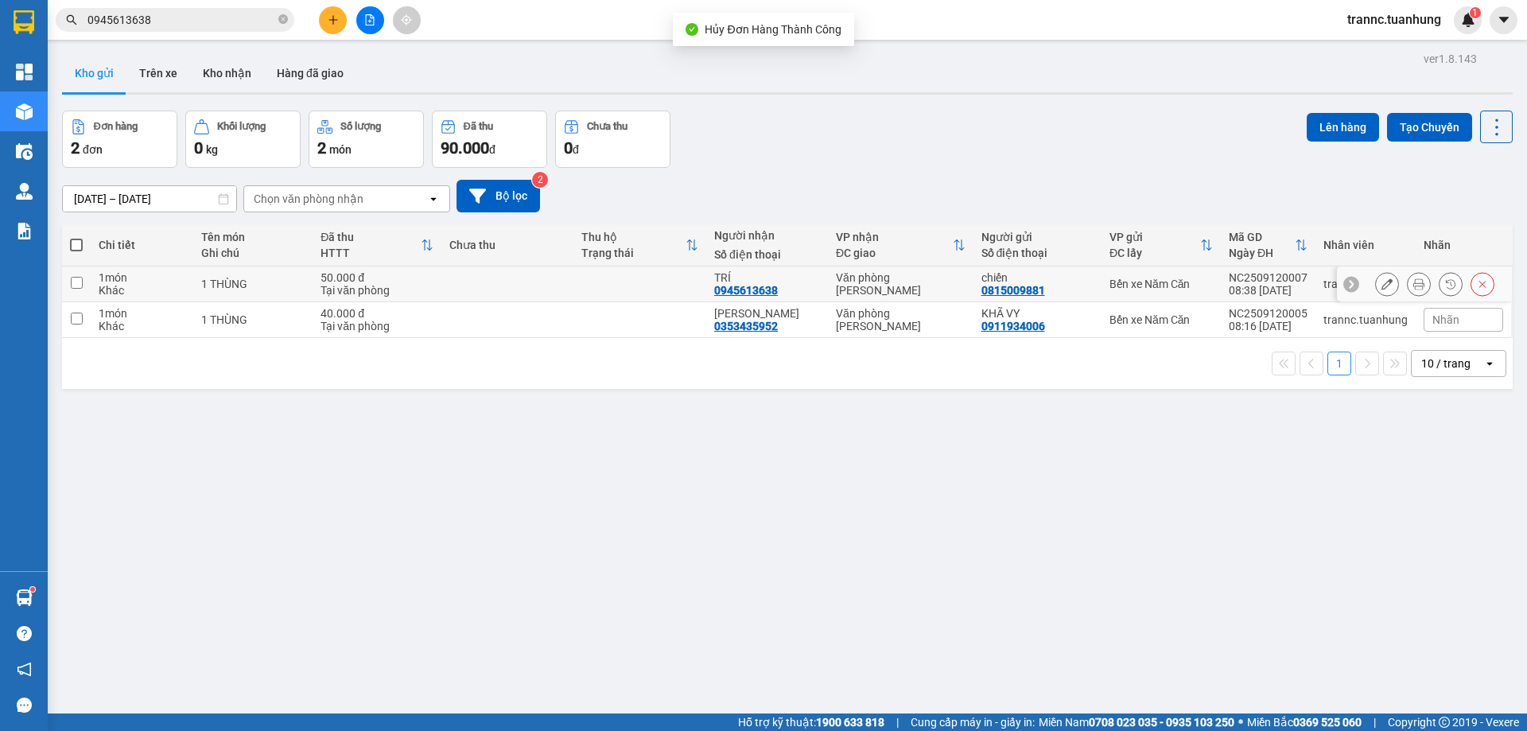
click at [757, 285] on div "0945613638" at bounding box center [746, 290] width 64 height 13
click at [1023, 286] on div "0815009881" at bounding box center [1014, 290] width 64 height 13
click at [1048, 278] on div "chiến" at bounding box center [1038, 277] width 112 height 13
checkbox input "true"
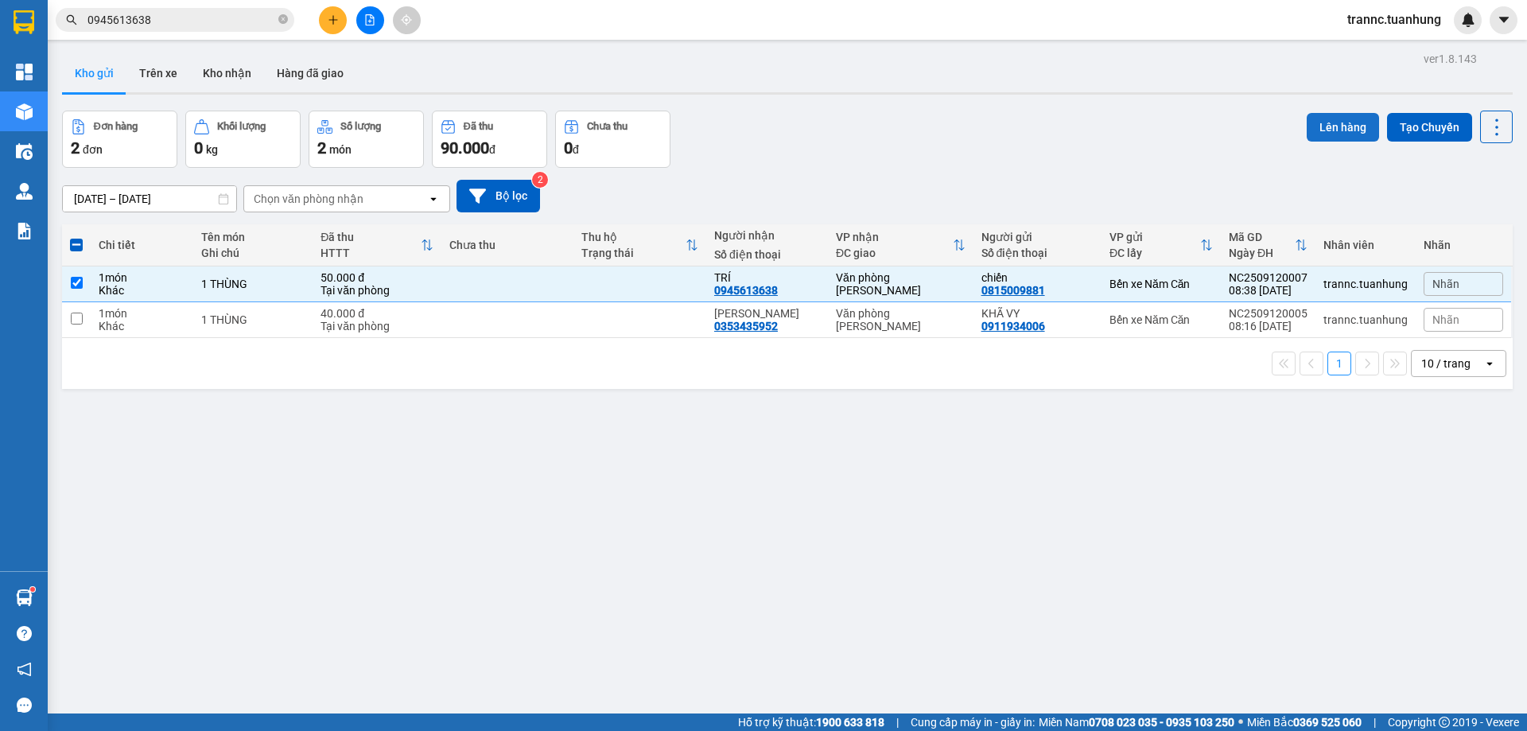
click at [1325, 128] on button "Lên hàng" at bounding box center [1343, 127] width 72 height 29
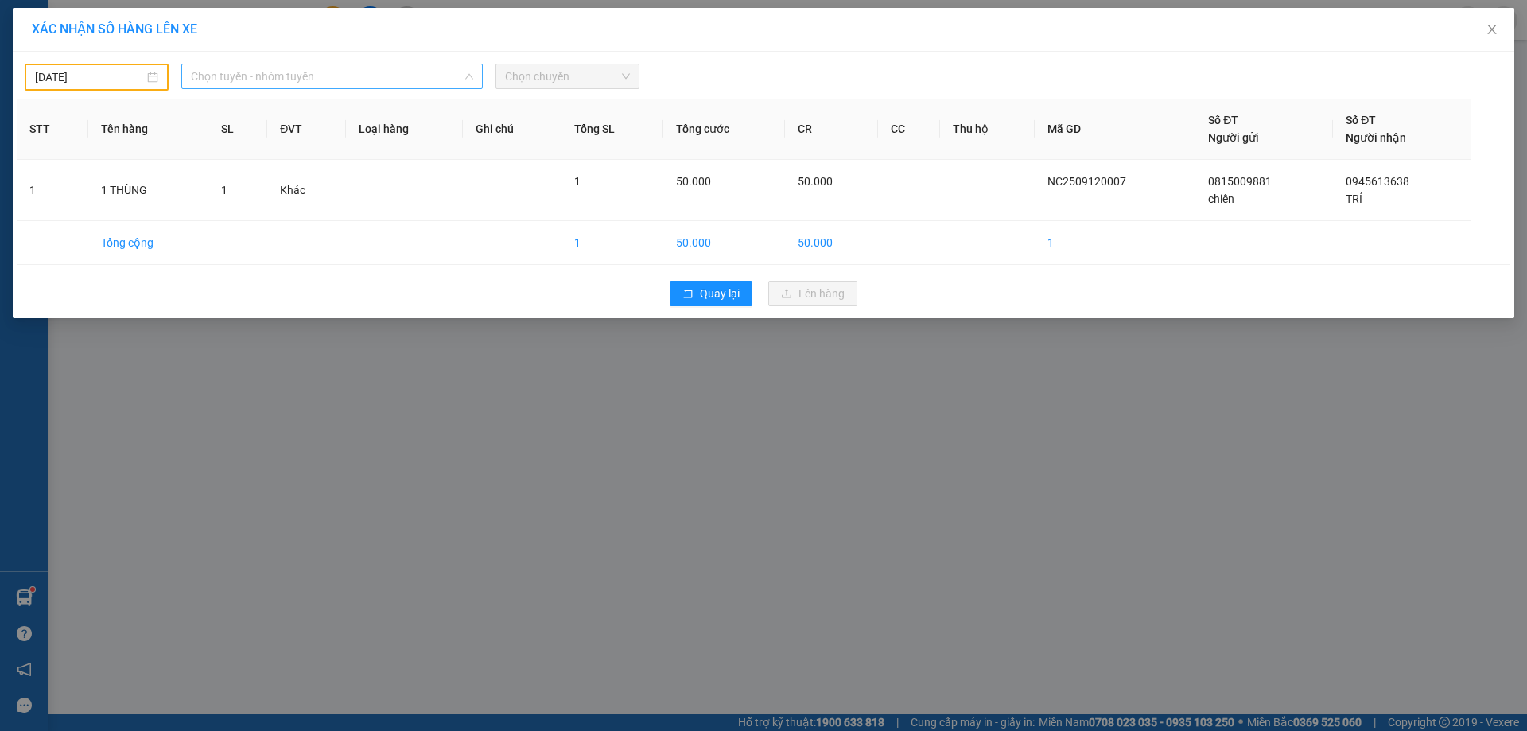
click at [305, 80] on span "Chọn tuyến - nhóm tuyến" at bounding box center [332, 76] width 282 height 24
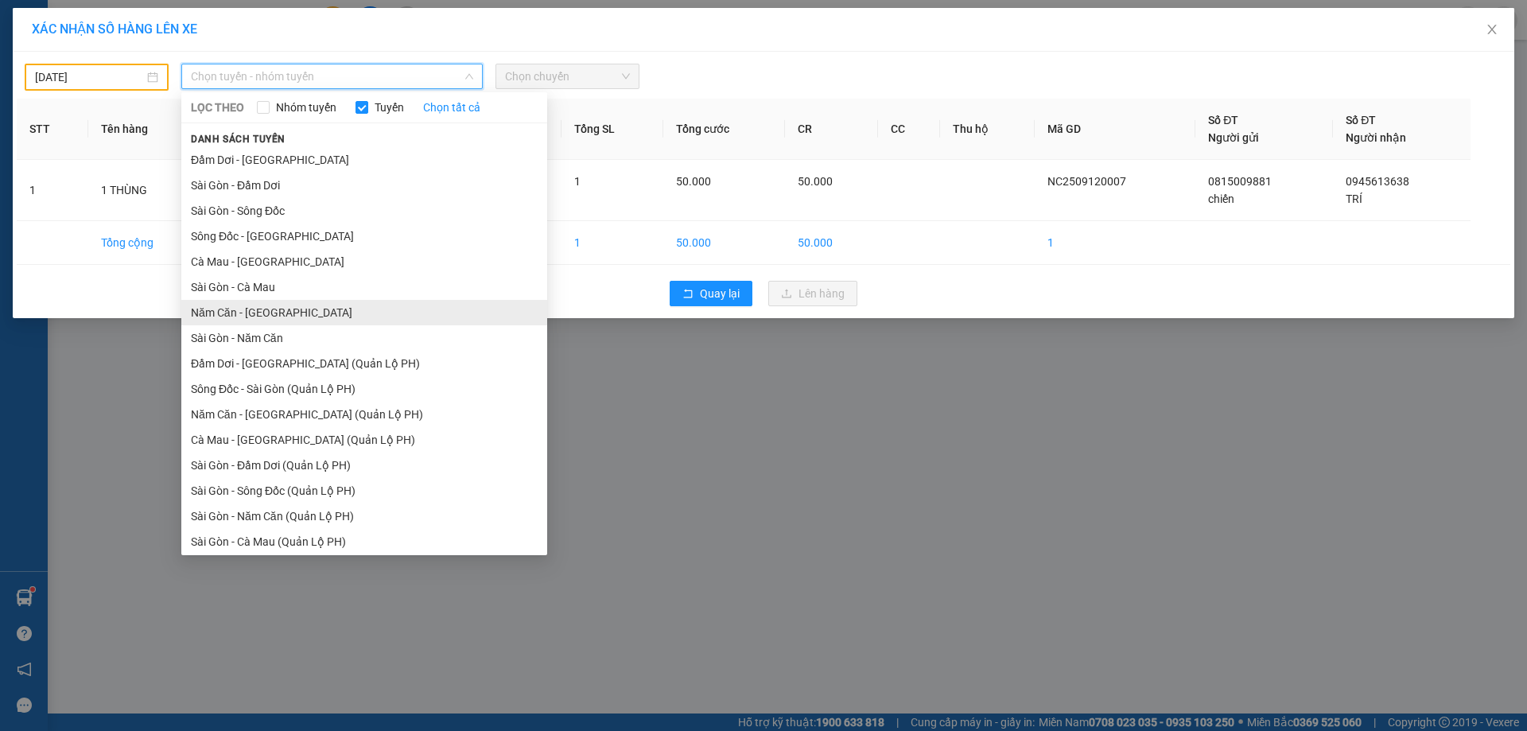
click at [229, 308] on li "Năm Căn - [GEOGRAPHIC_DATA]" at bounding box center [364, 312] width 366 height 25
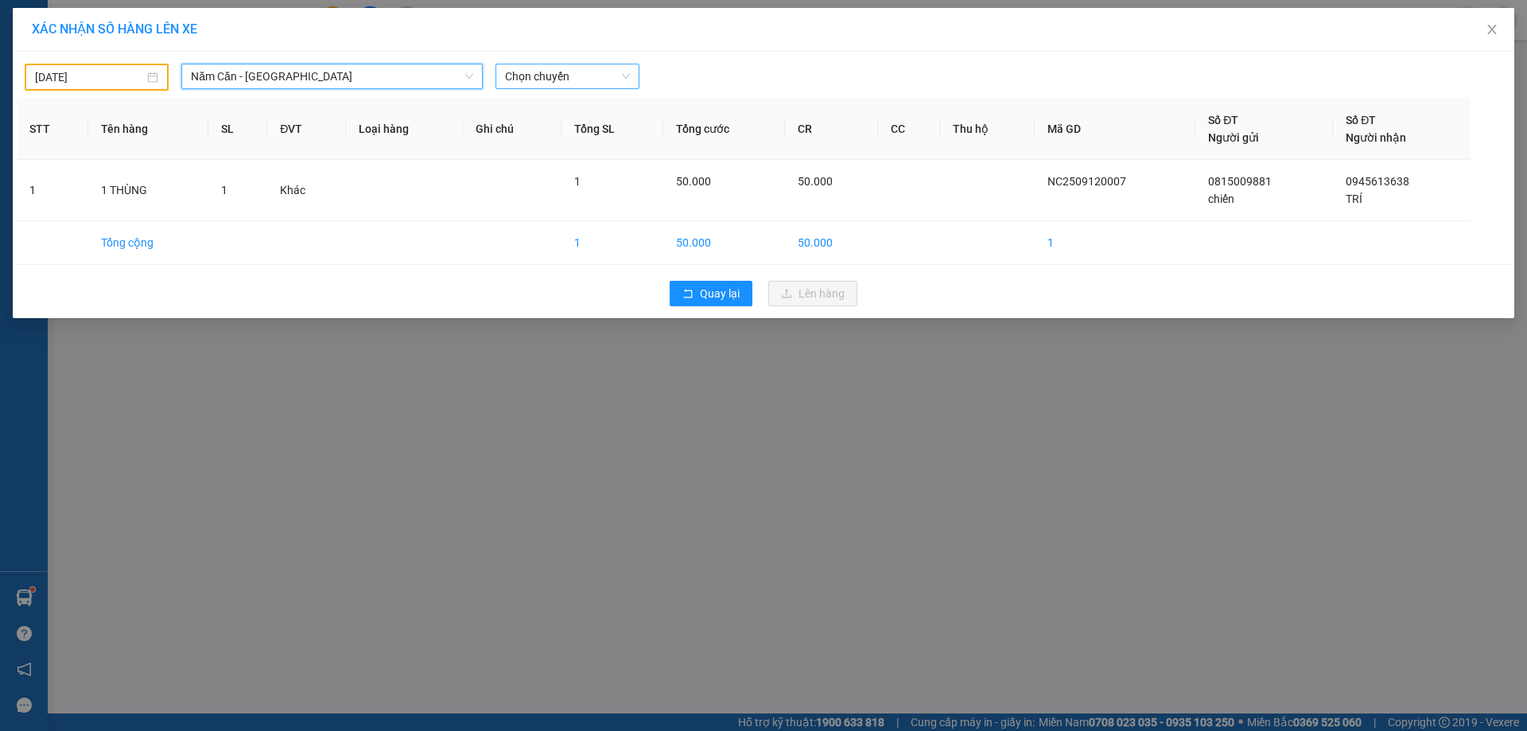
click at [581, 72] on span "Chọn chuyến" at bounding box center [567, 76] width 125 height 24
click at [126, 76] on input "11/09/2025" at bounding box center [89, 77] width 109 height 18
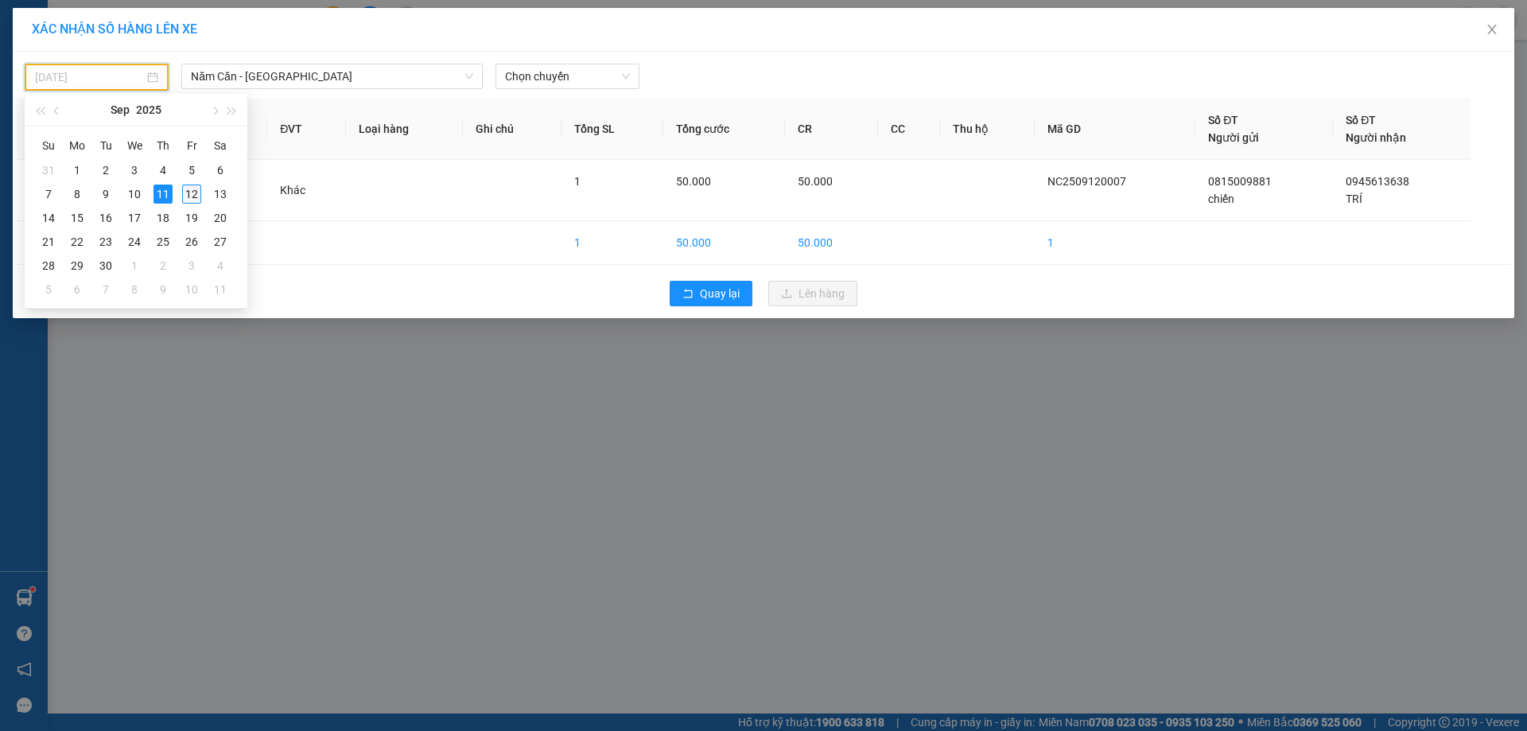
click at [186, 196] on div "12" at bounding box center [191, 194] width 19 height 19
type input "[DATE]"
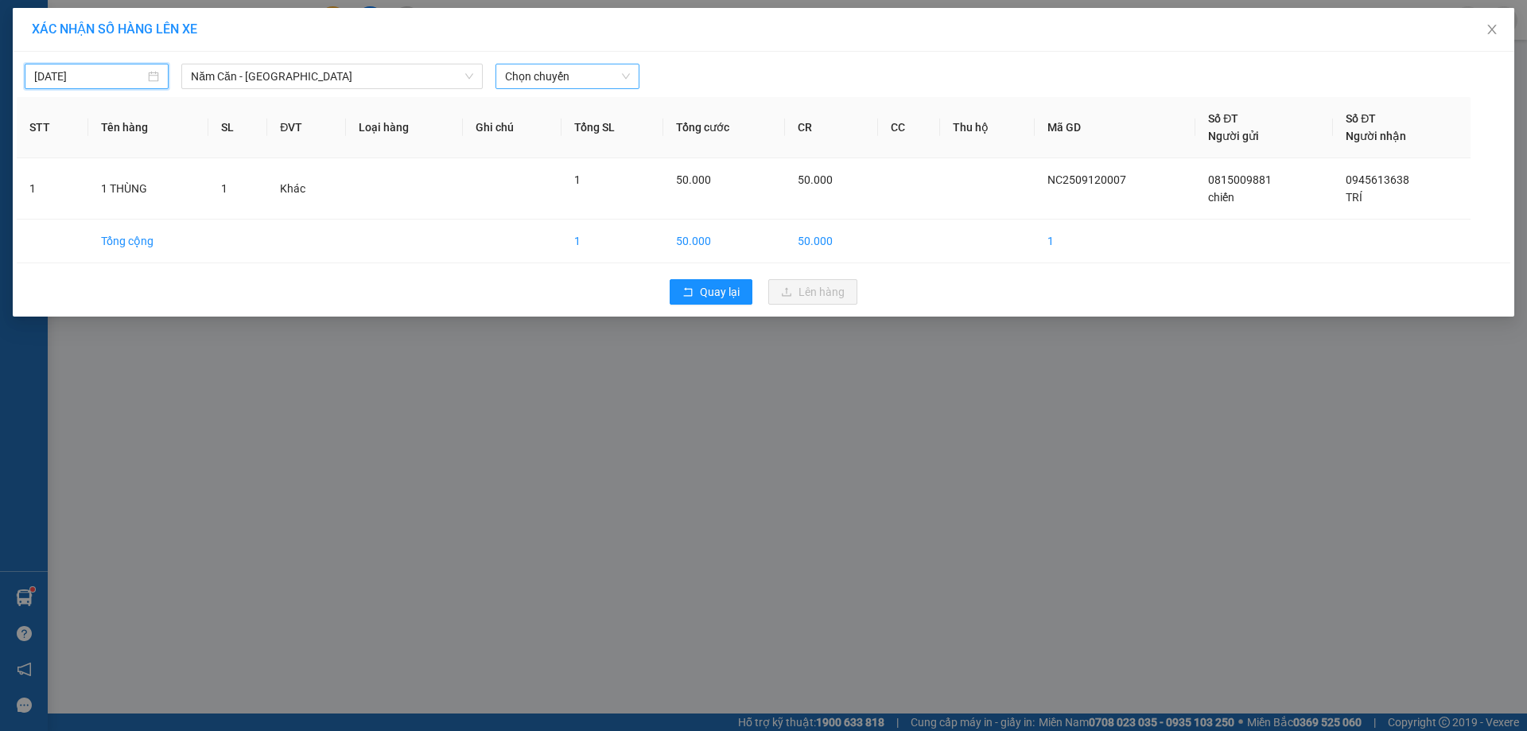
click at [527, 72] on span "Chọn chuyến" at bounding box center [567, 76] width 125 height 24
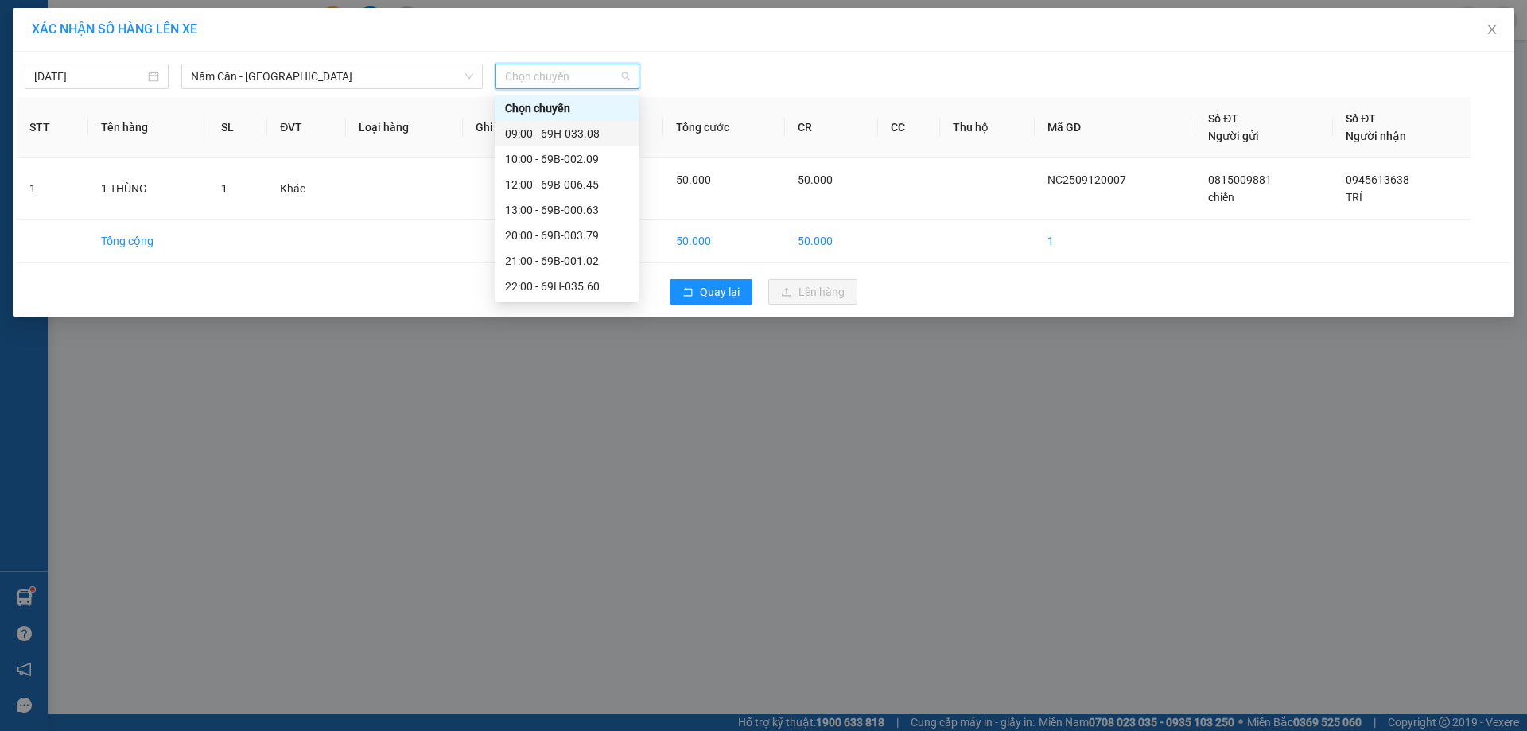
click at [571, 129] on div "09:00 - 69H-033.08" at bounding box center [567, 134] width 124 height 18
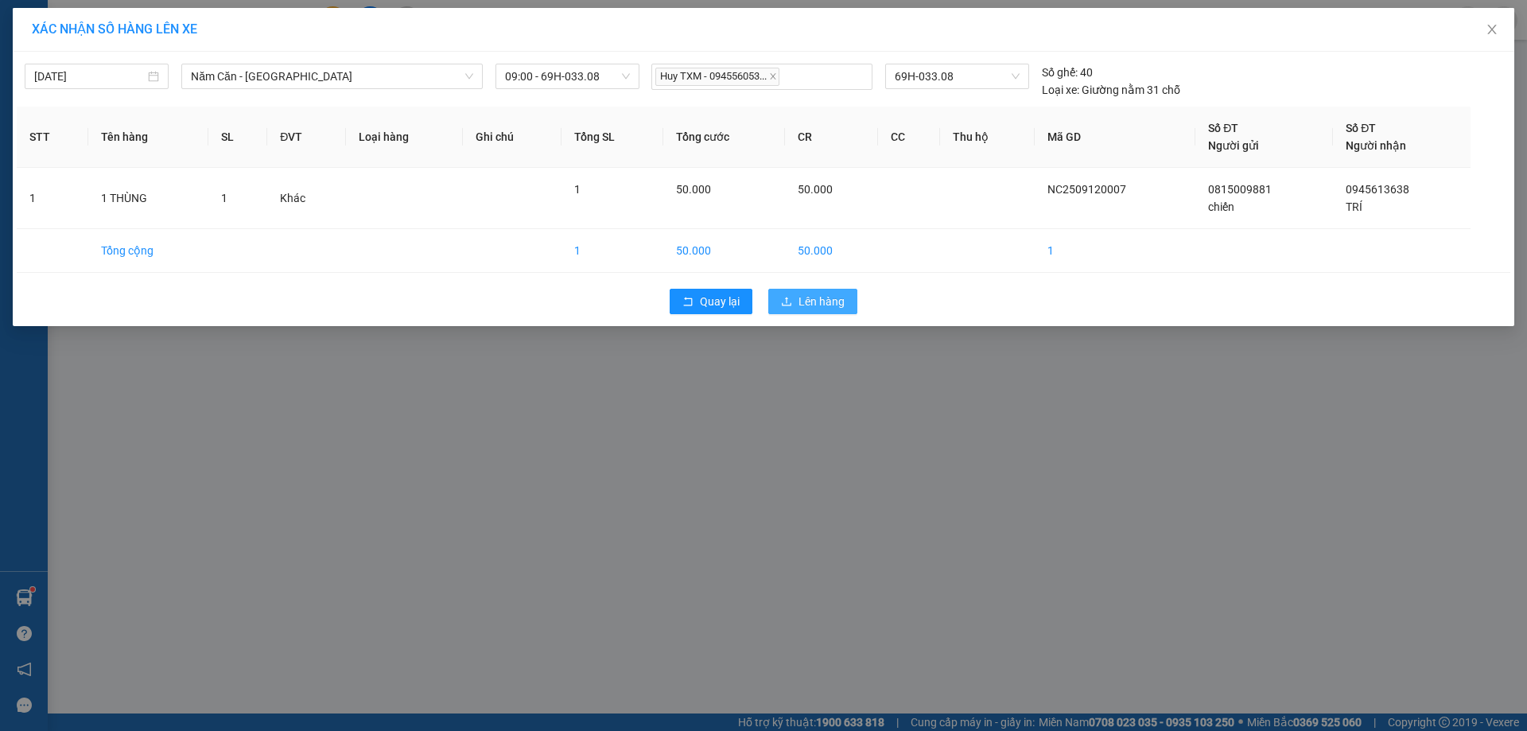
click at [784, 292] on button "Lên hàng" at bounding box center [812, 301] width 89 height 25
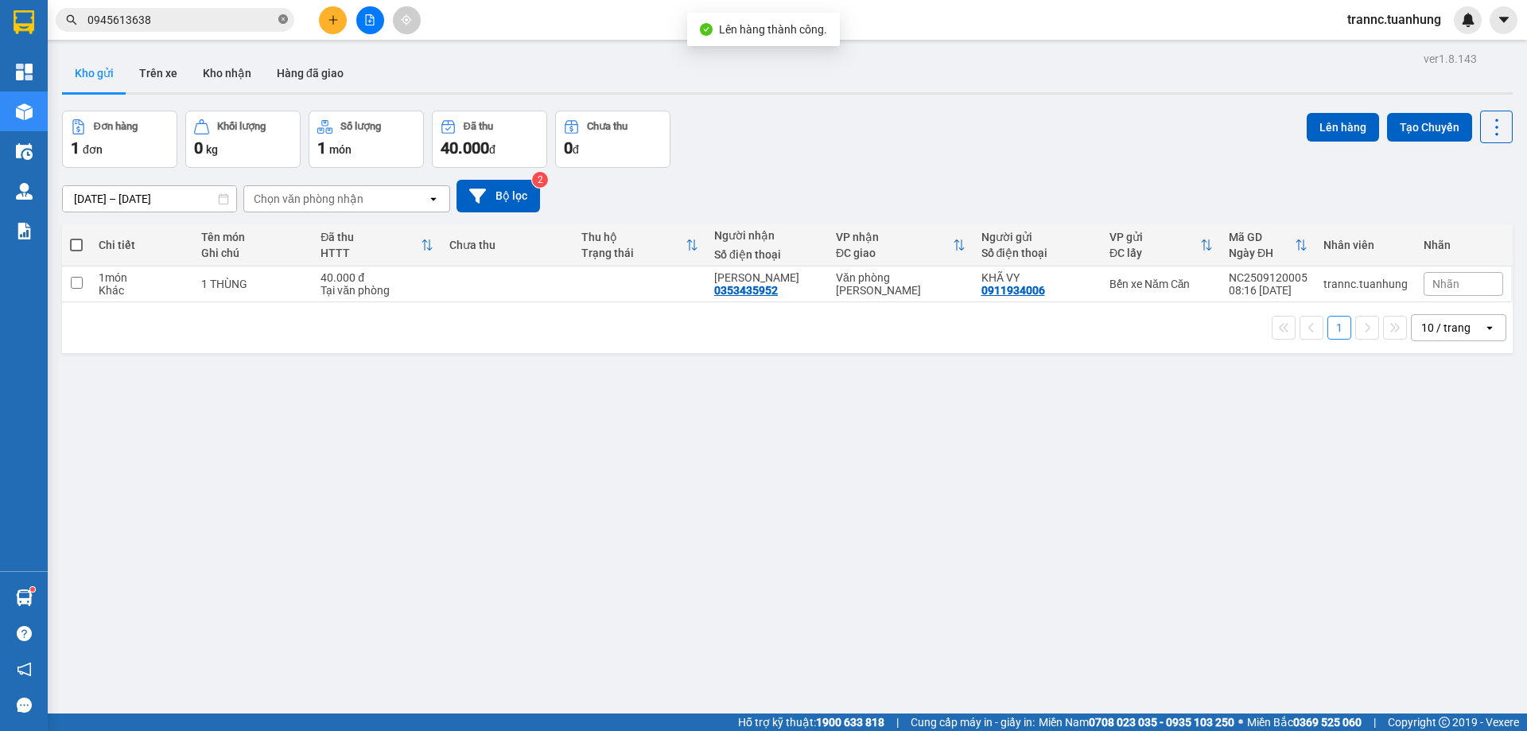
click at [285, 19] on icon "close-circle" at bounding box center [283, 19] width 10 height 10
click at [212, 23] on input "text" at bounding box center [182, 20] width 188 height 18
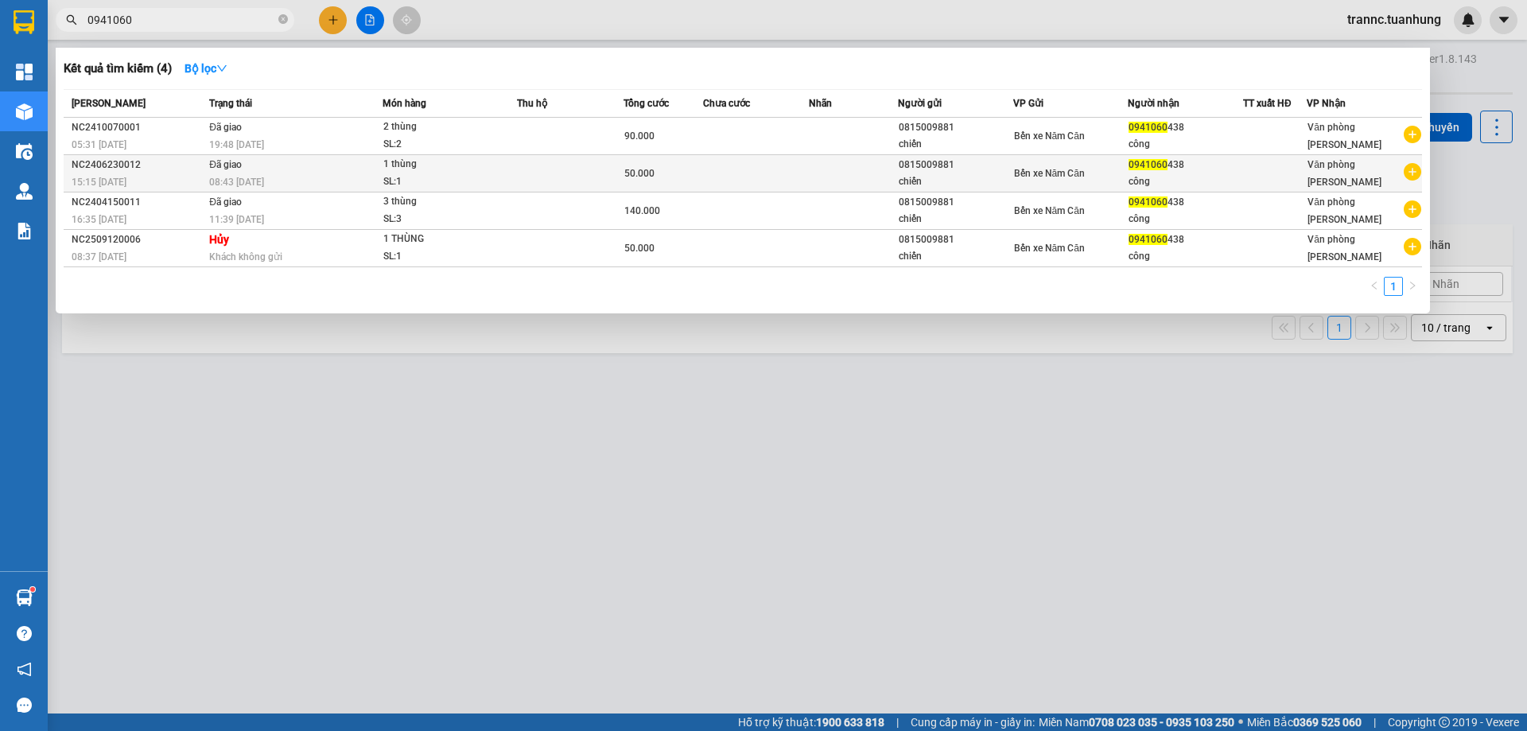
type input "0941060"
click at [1410, 170] on icon "plus-circle" at bounding box center [1413, 172] width 18 height 18
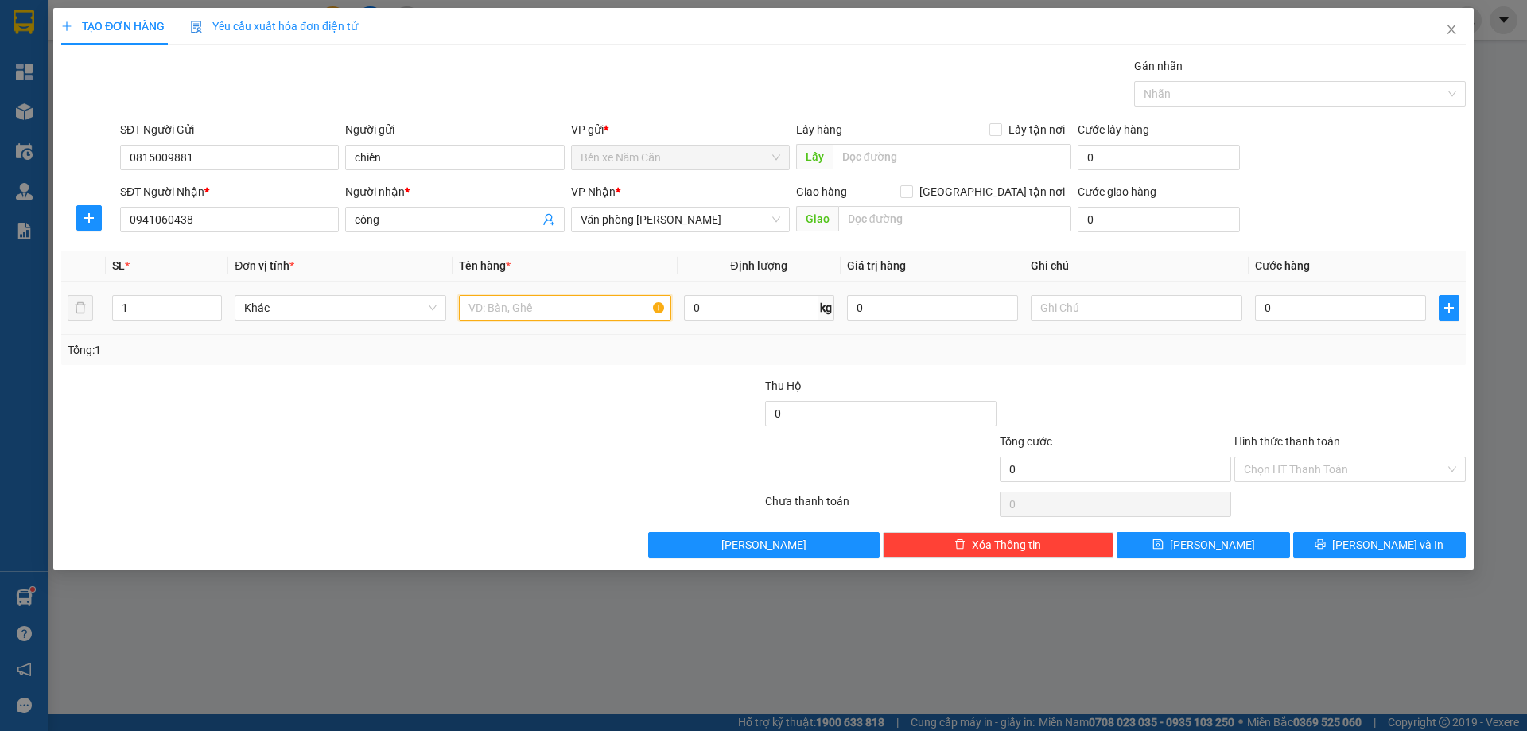
click at [538, 308] on input "text" at bounding box center [565, 307] width 212 height 25
type input "1 THÙNG"
click at [1325, 314] on input "0" at bounding box center [1340, 307] width 171 height 25
type input "6"
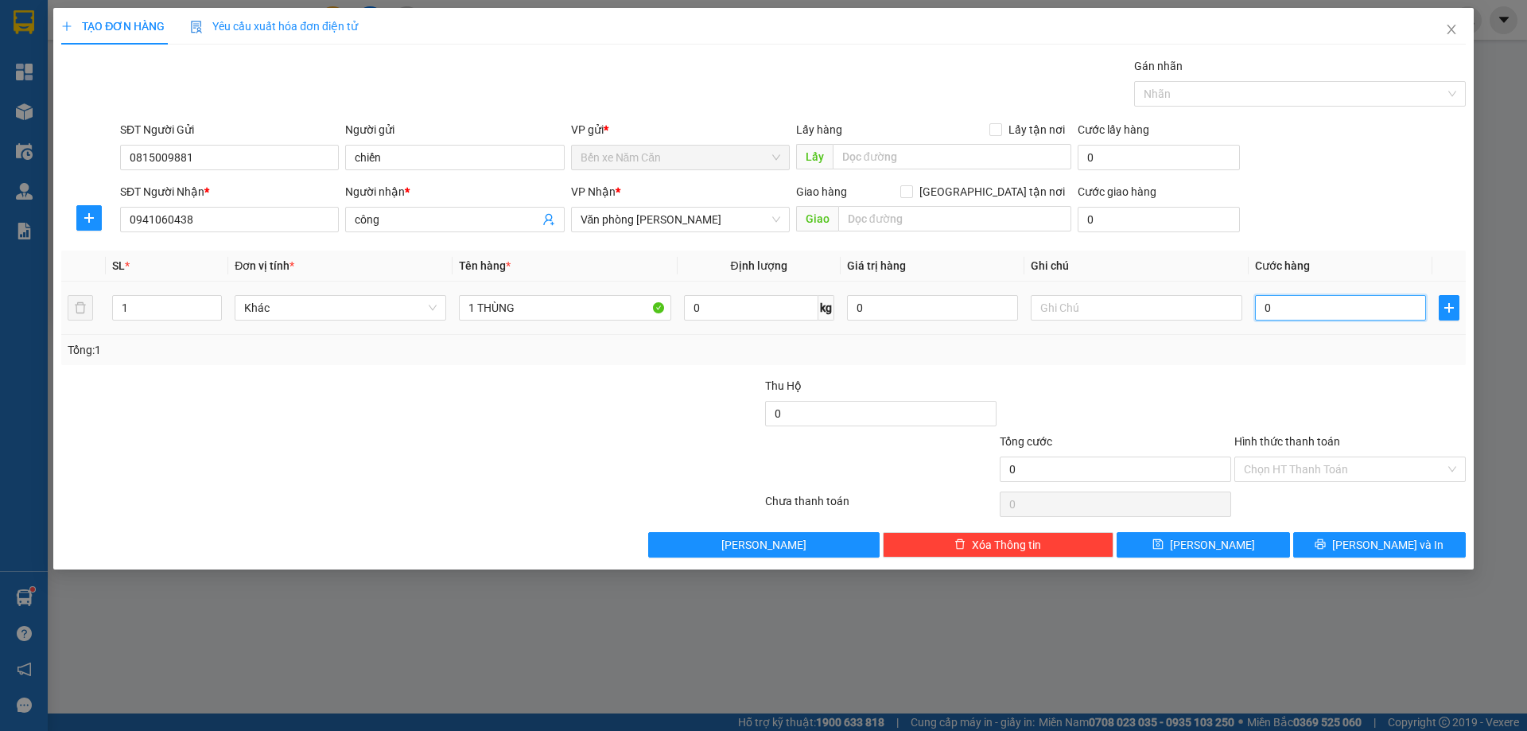
type input "6"
type input "60"
type input "60.000"
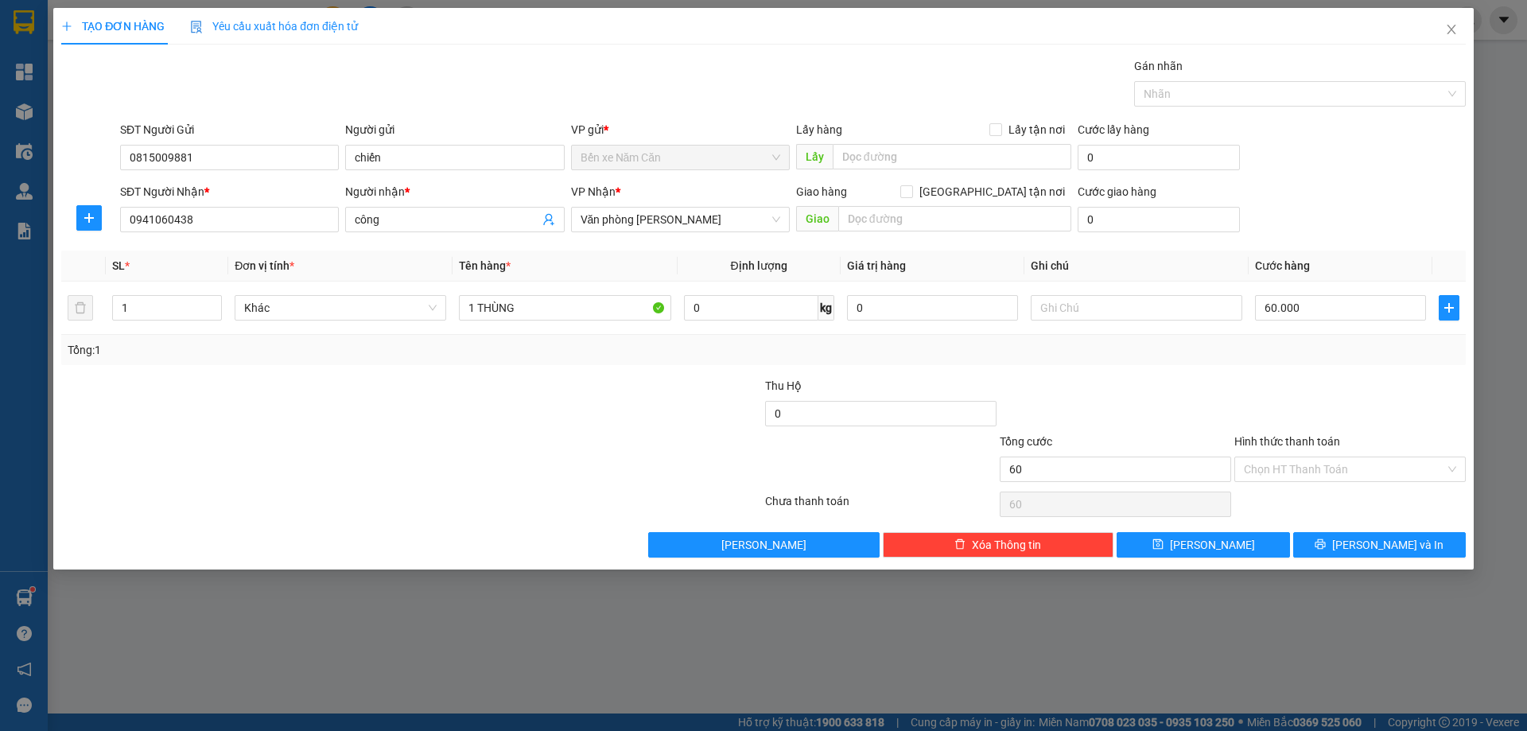
type input "60.000"
click at [1318, 363] on div "Tổng: 1" at bounding box center [763, 350] width 1405 height 30
click at [1348, 471] on input "Hình thức thanh toán" at bounding box center [1344, 469] width 201 height 24
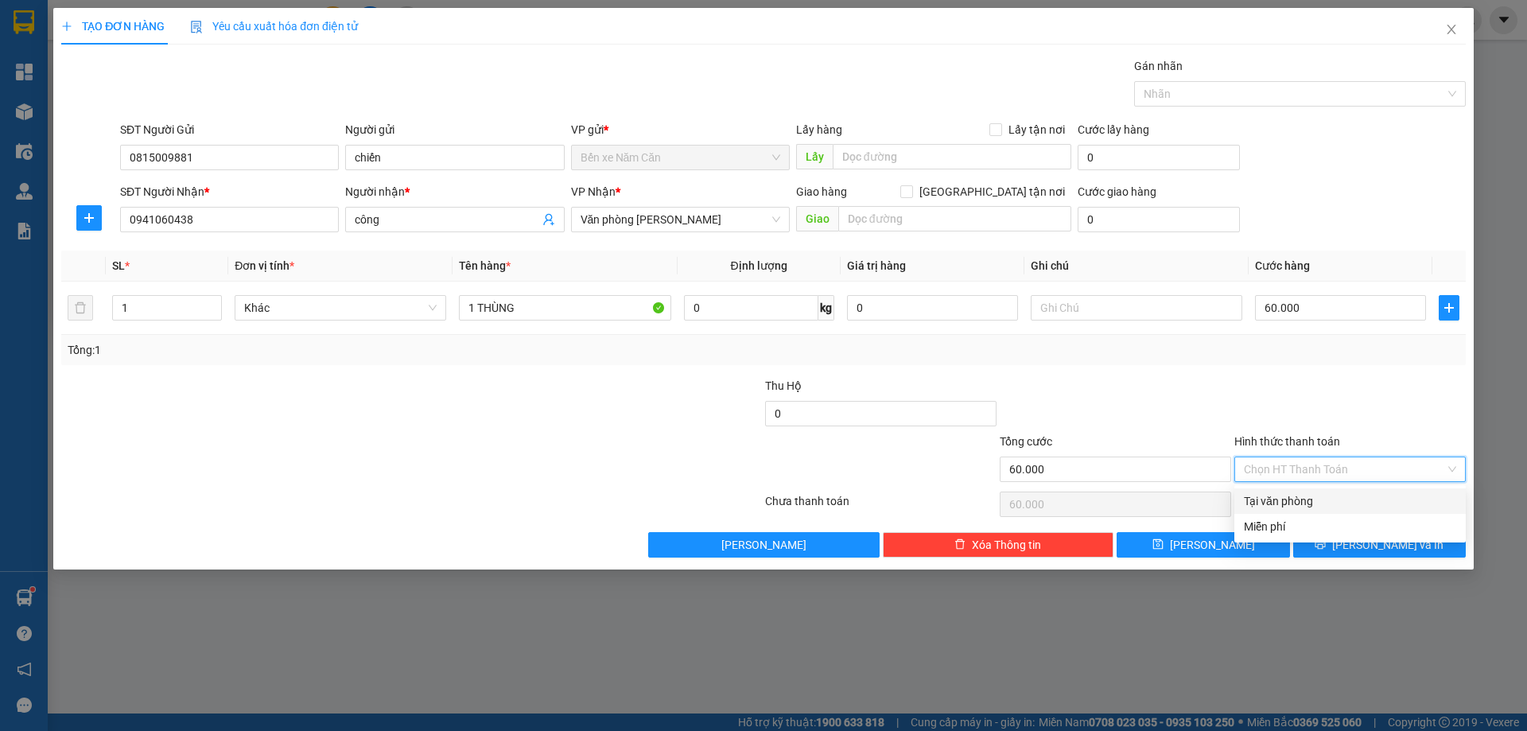
click at [1348, 493] on div "Tại văn phòng" at bounding box center [1350, 501] width 212 height 18
type input "0"
click at [1363, 551] on button "[PERSON_NAME] và In" at bounding box center [1379, 544] width 173 height 25
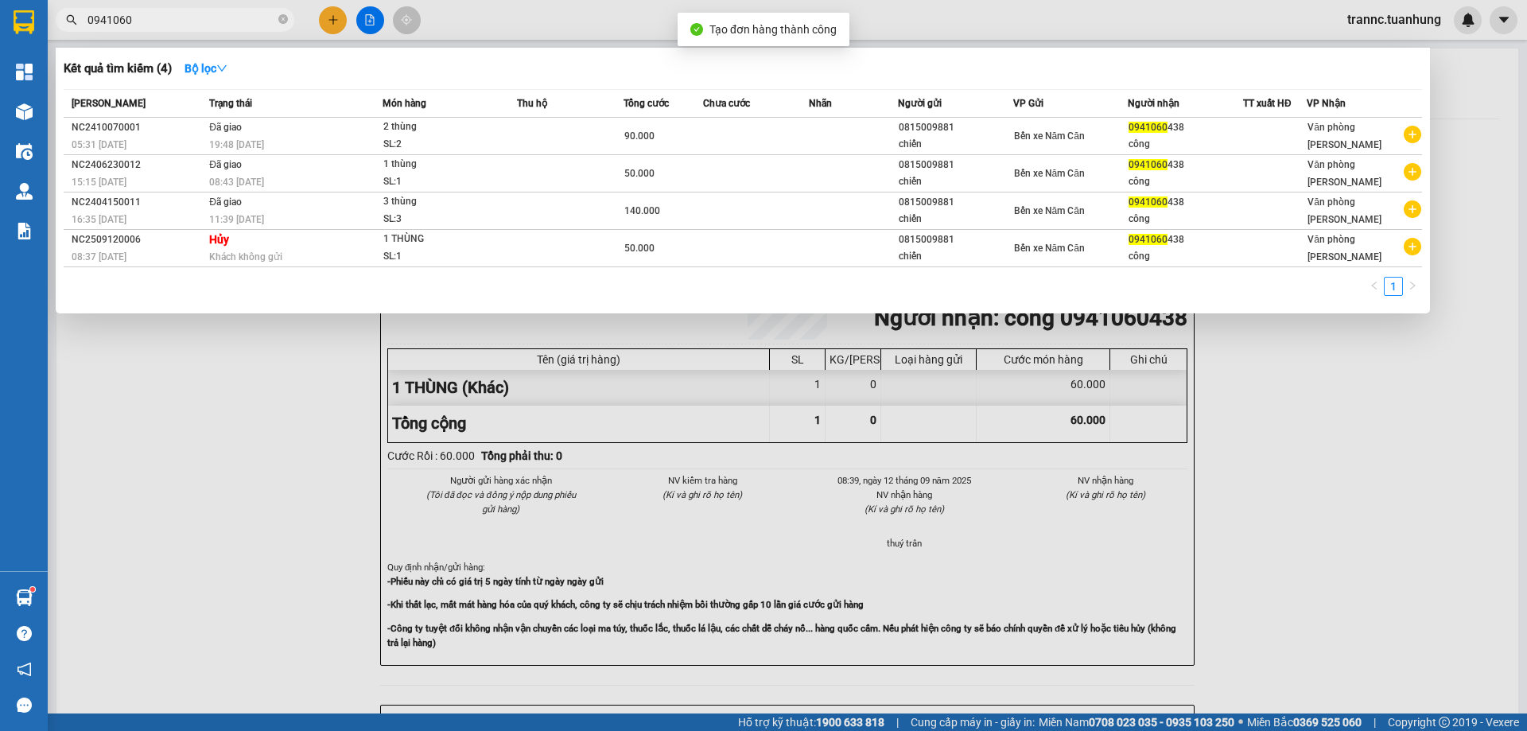
click at [1292, 450] on div at bounding box center [763, 365] width 1527 height 731
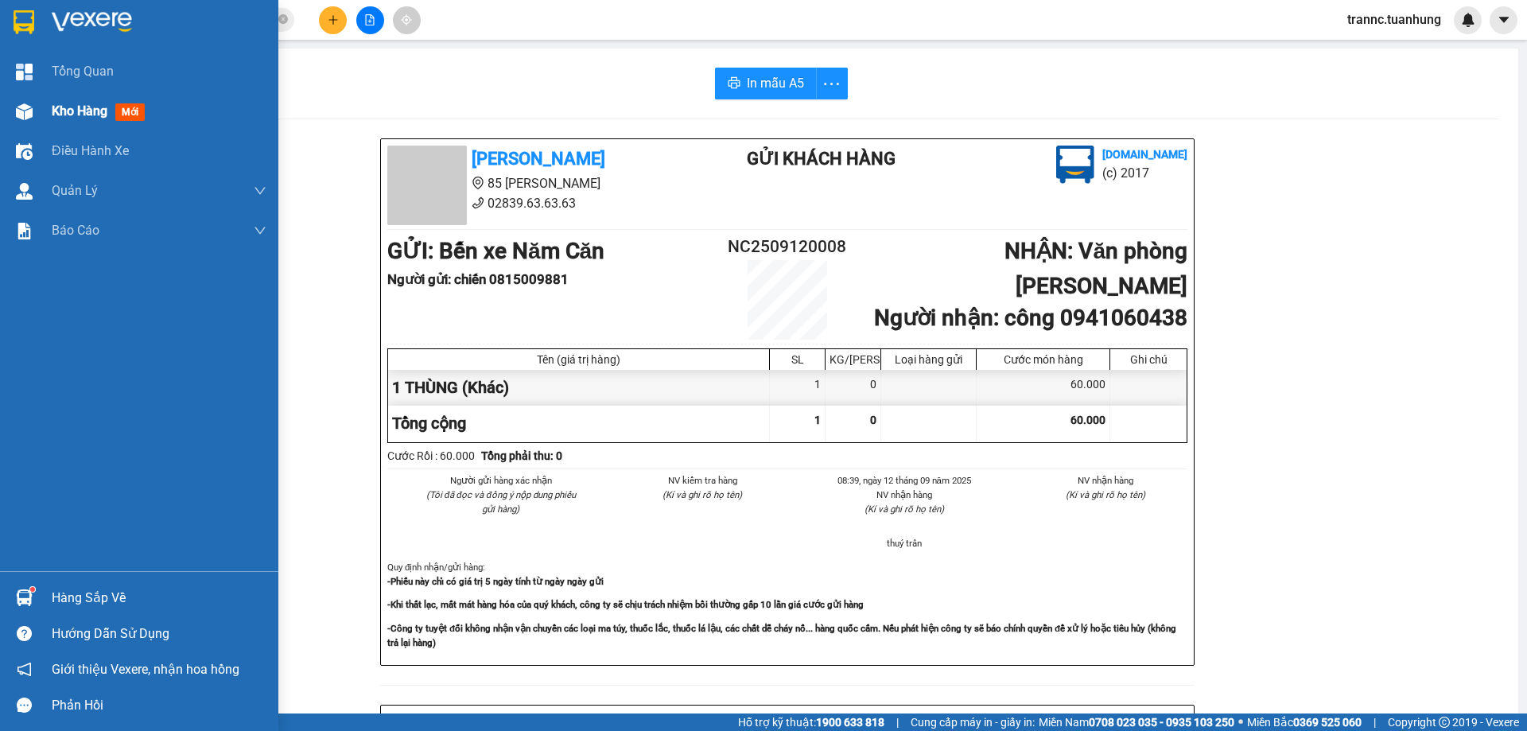
click at [125, 107] on span "mới" at bounding box center [129, 112] width 29 height 18
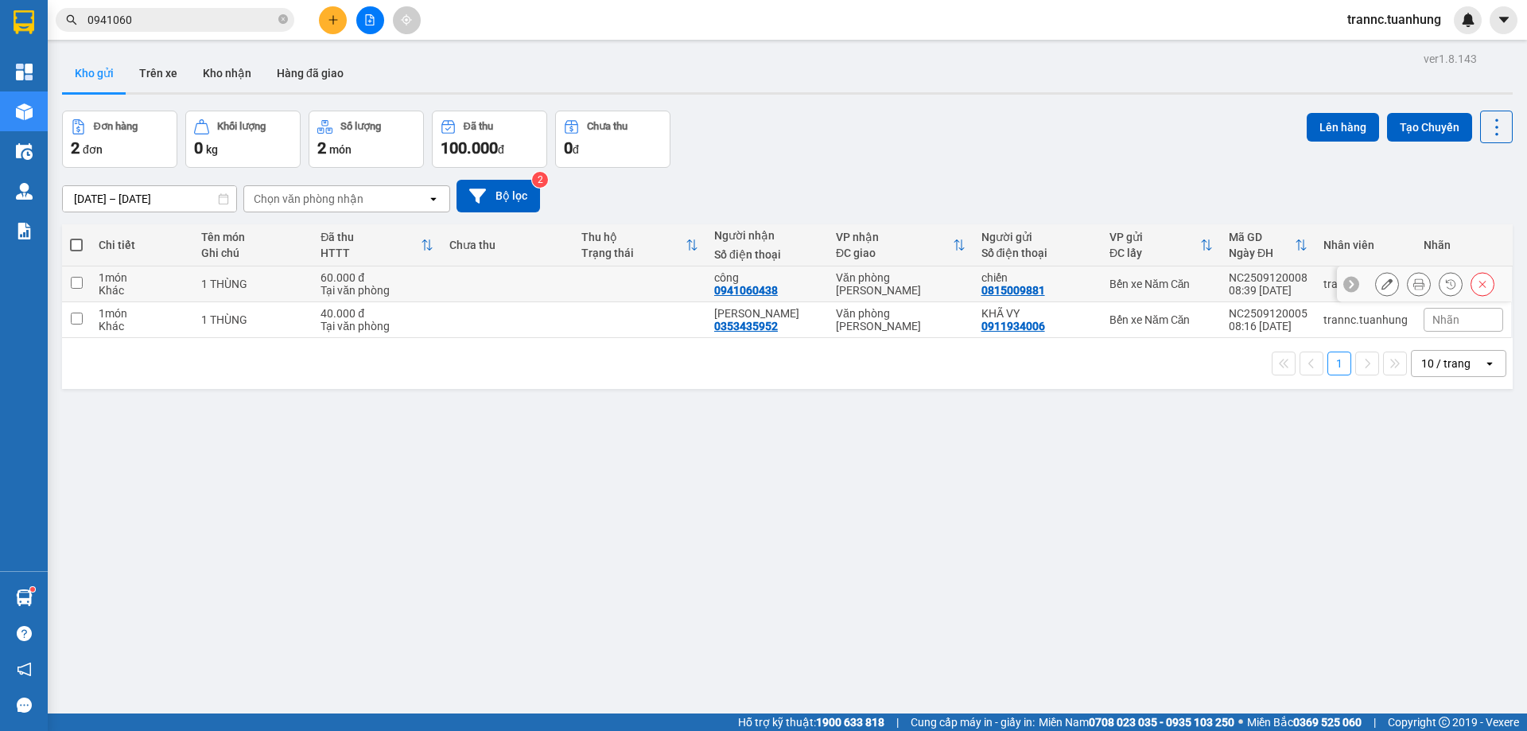
click at [710, 278] on td "công 0941060438" at bounding box center [767, 284] width 122 height 36
checkbox input "true"
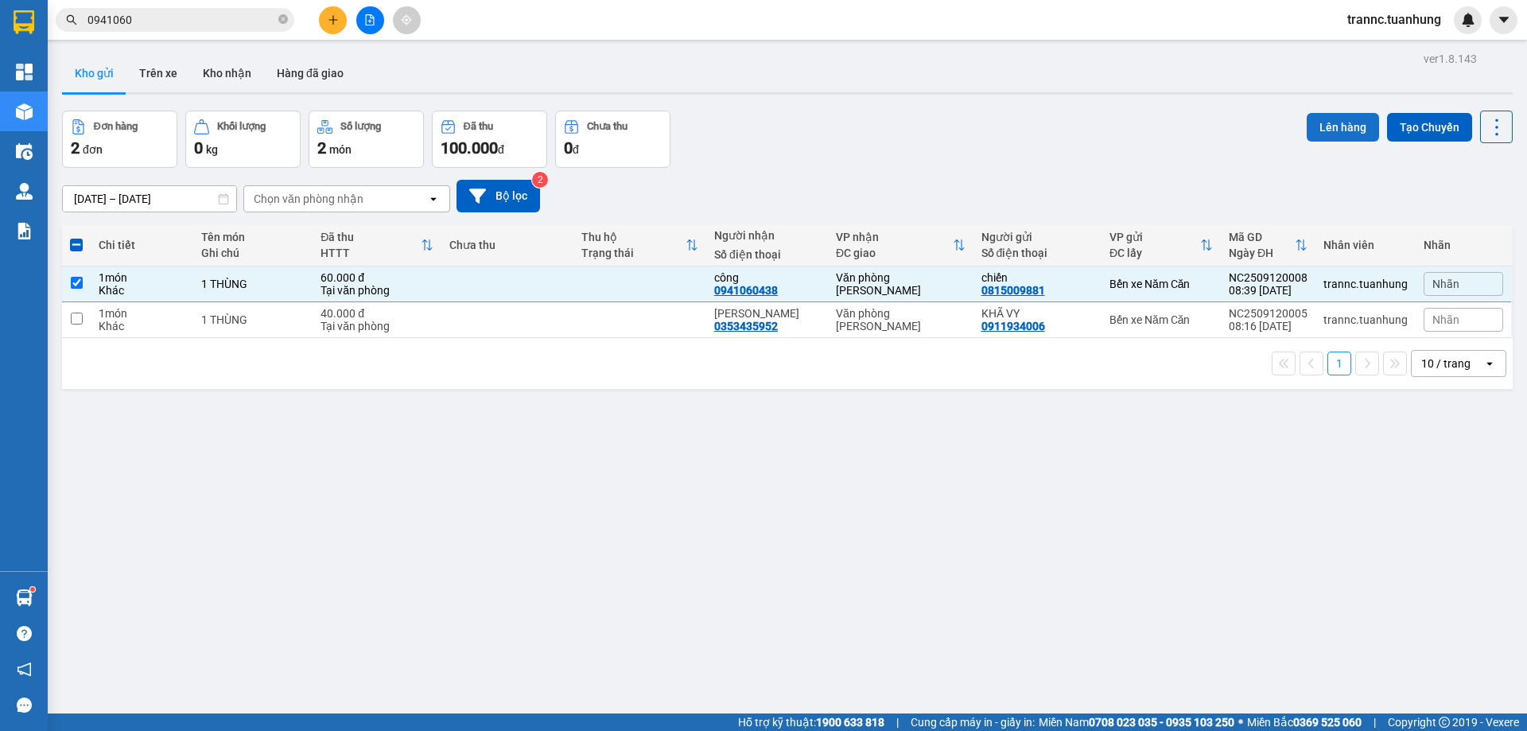
click at [1339, 121] on button "Lên hàng" at bounding box center [1343, 127] width 72 height 29
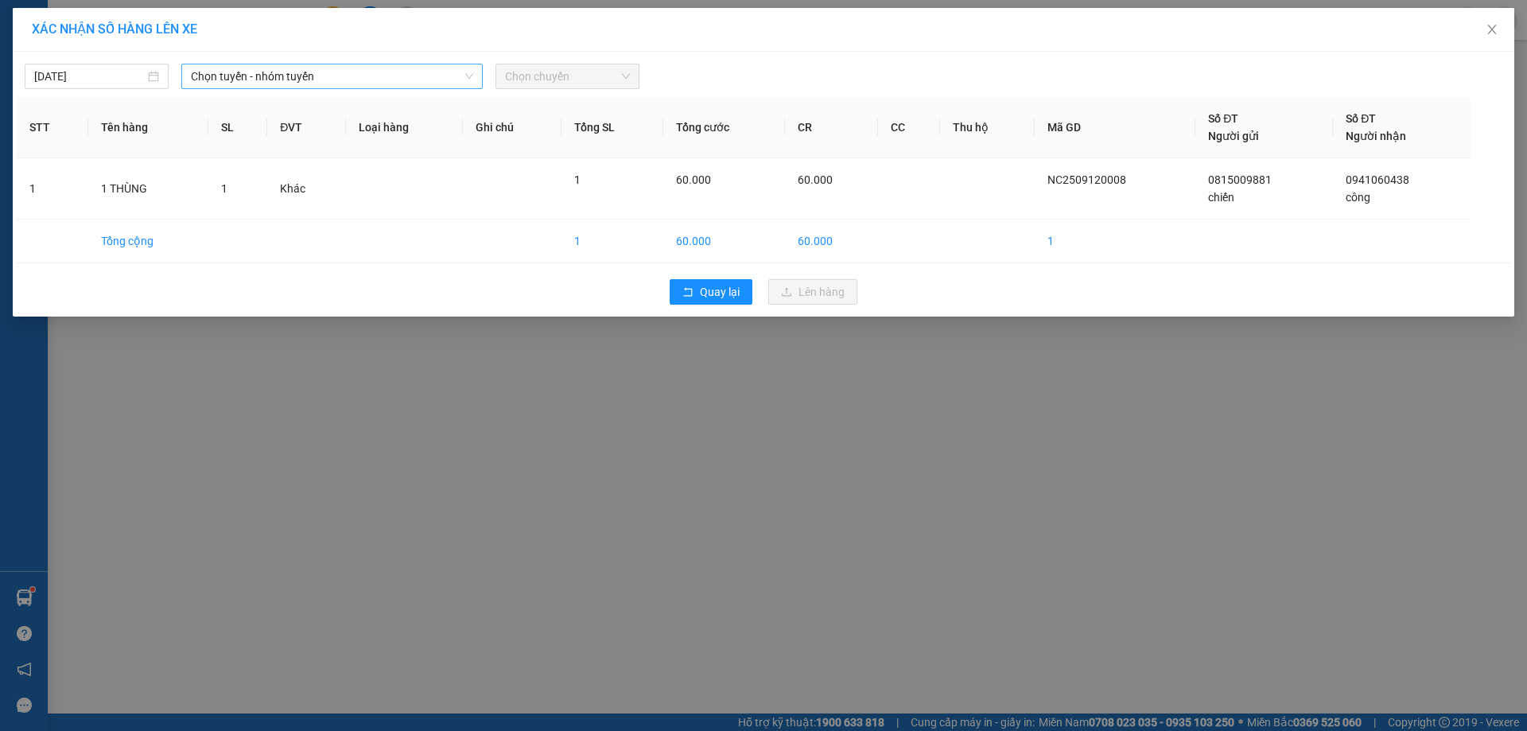
click at [284, 73] on span "Chọn tuyến - nhóm tuyến" at bounding box center [332, 76] width 282 height 24
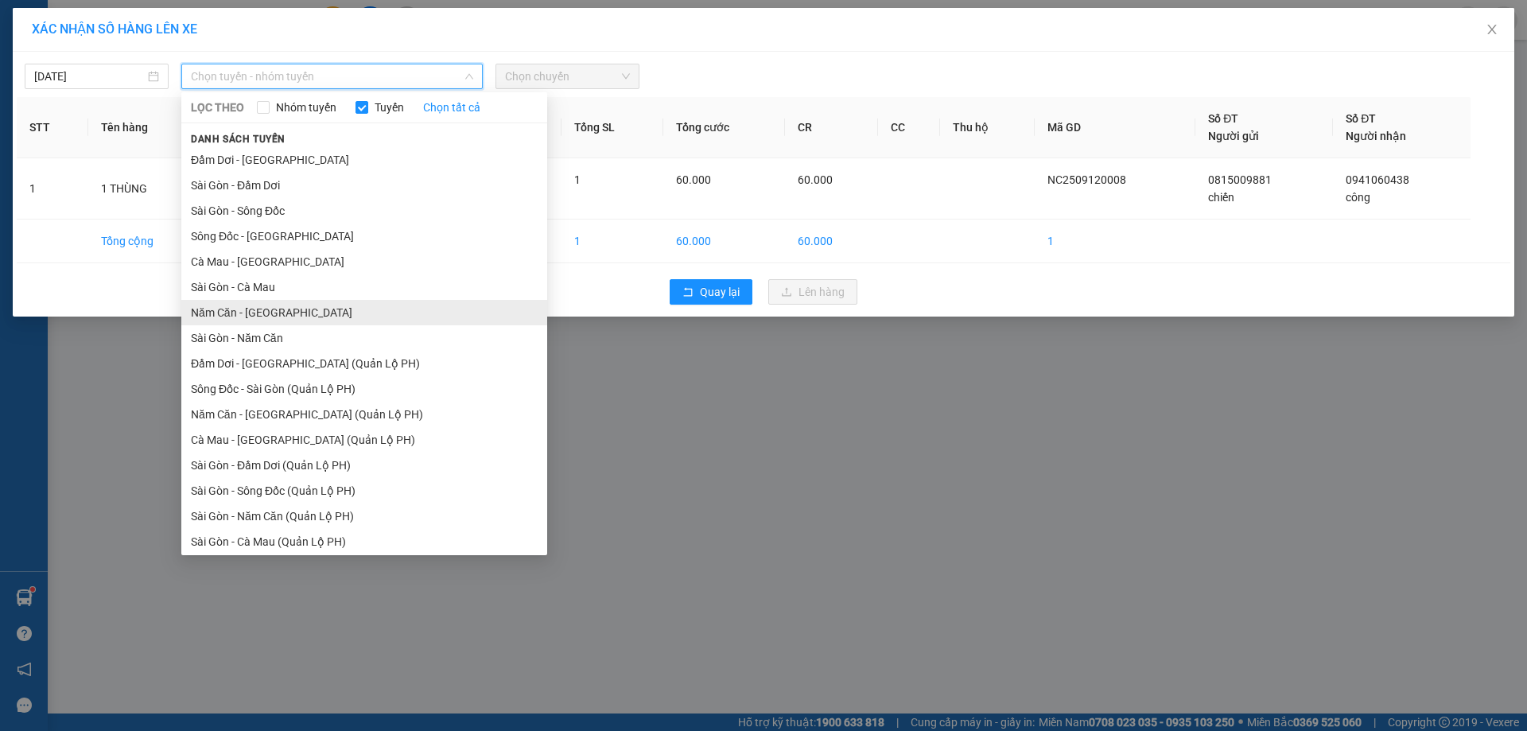
click at [239, 308] on li "Năm Căn - [GEOGRAPHIC_DATA]" at bounding box center [364, 312] width 366 height 25
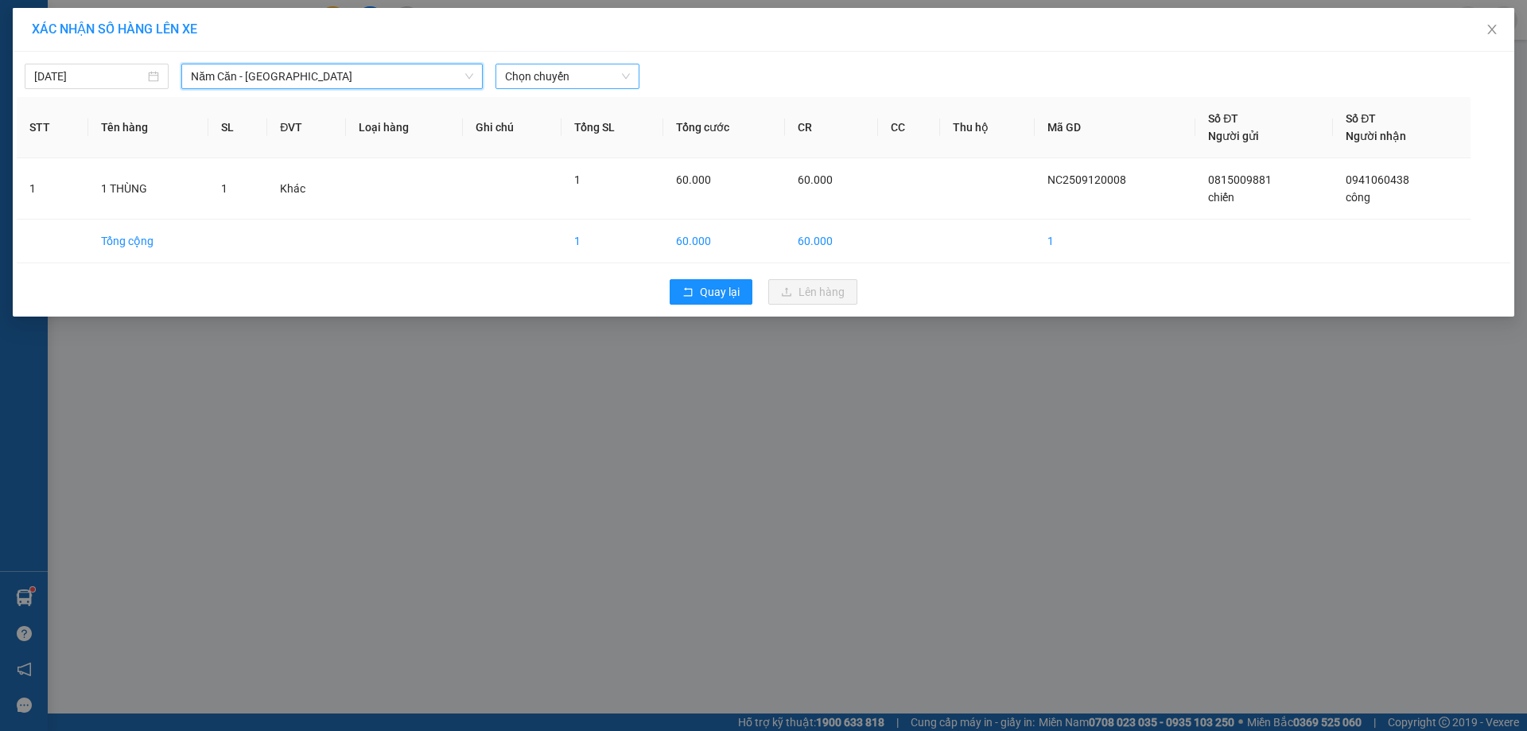
click at [562, 75] on span "Chọn chuyến" at bounding box center [567, 76] width 125 height 24
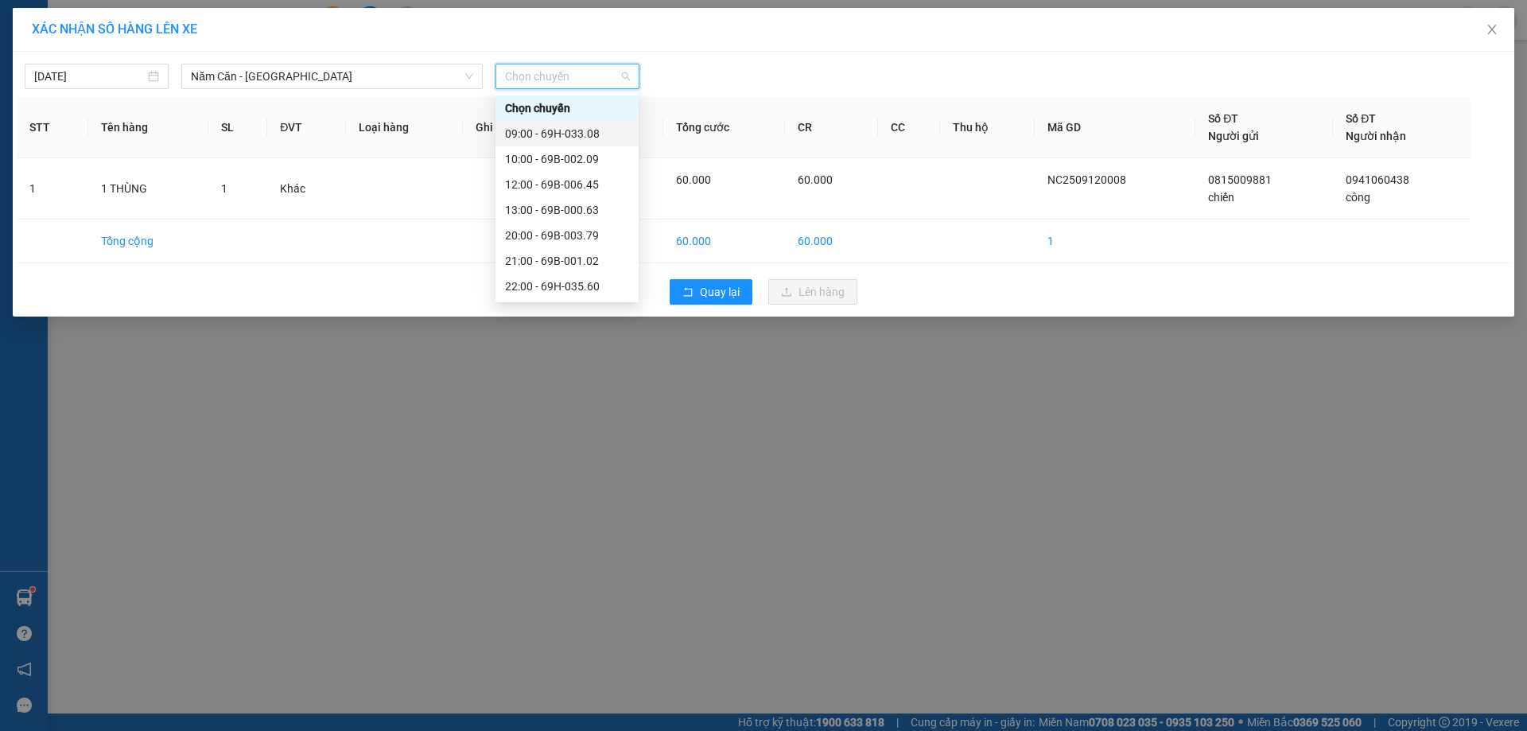
click at [597, 127] on div "09:00 - 69H-033.08" at bounding box center [567, 134] width 124 height 18
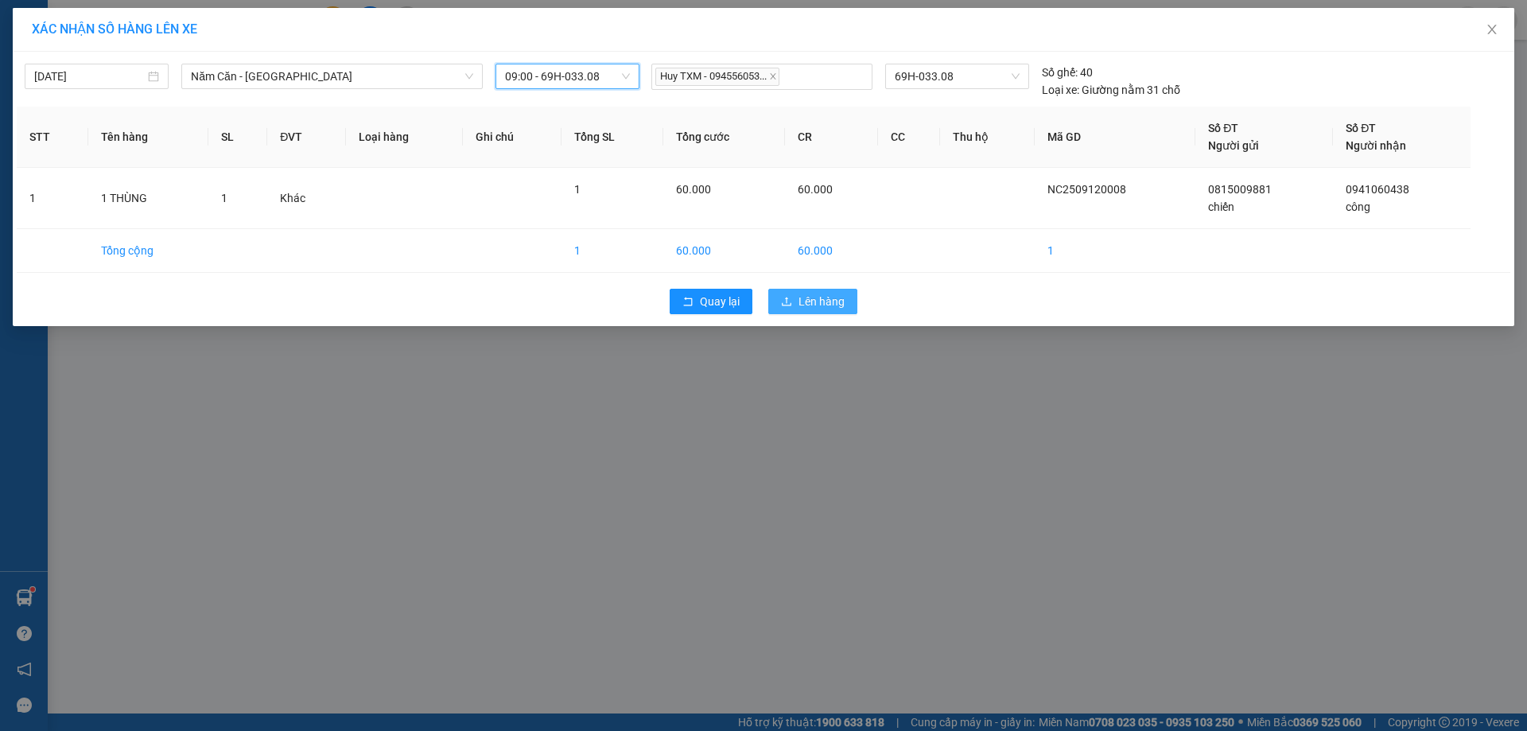
click at [825, 296] on span "Lên hàng" at bounding box center [822, 302] width 46 height 18
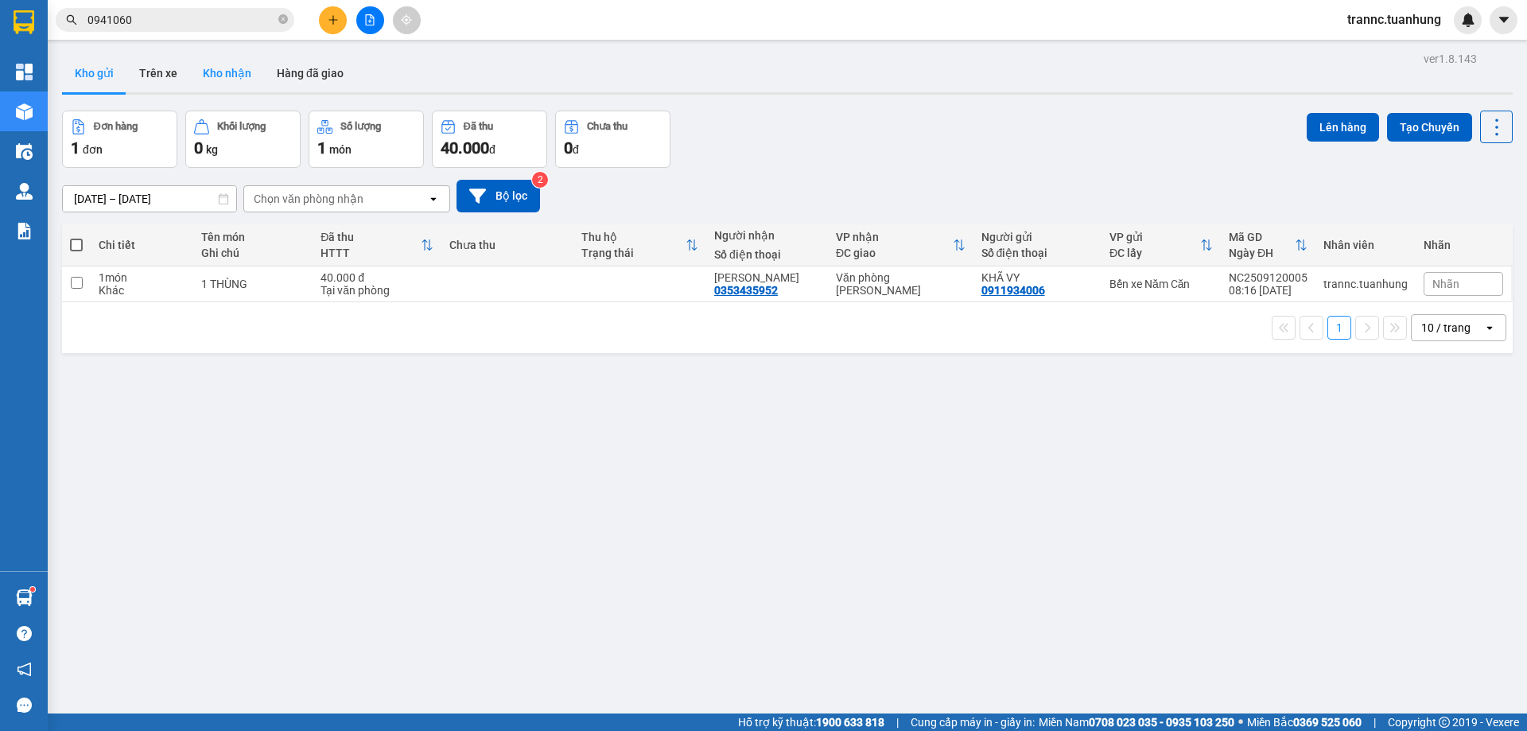
click at [200, 81] on button "Kho nhận" at bounding box center [227, 73] width 74 height 38
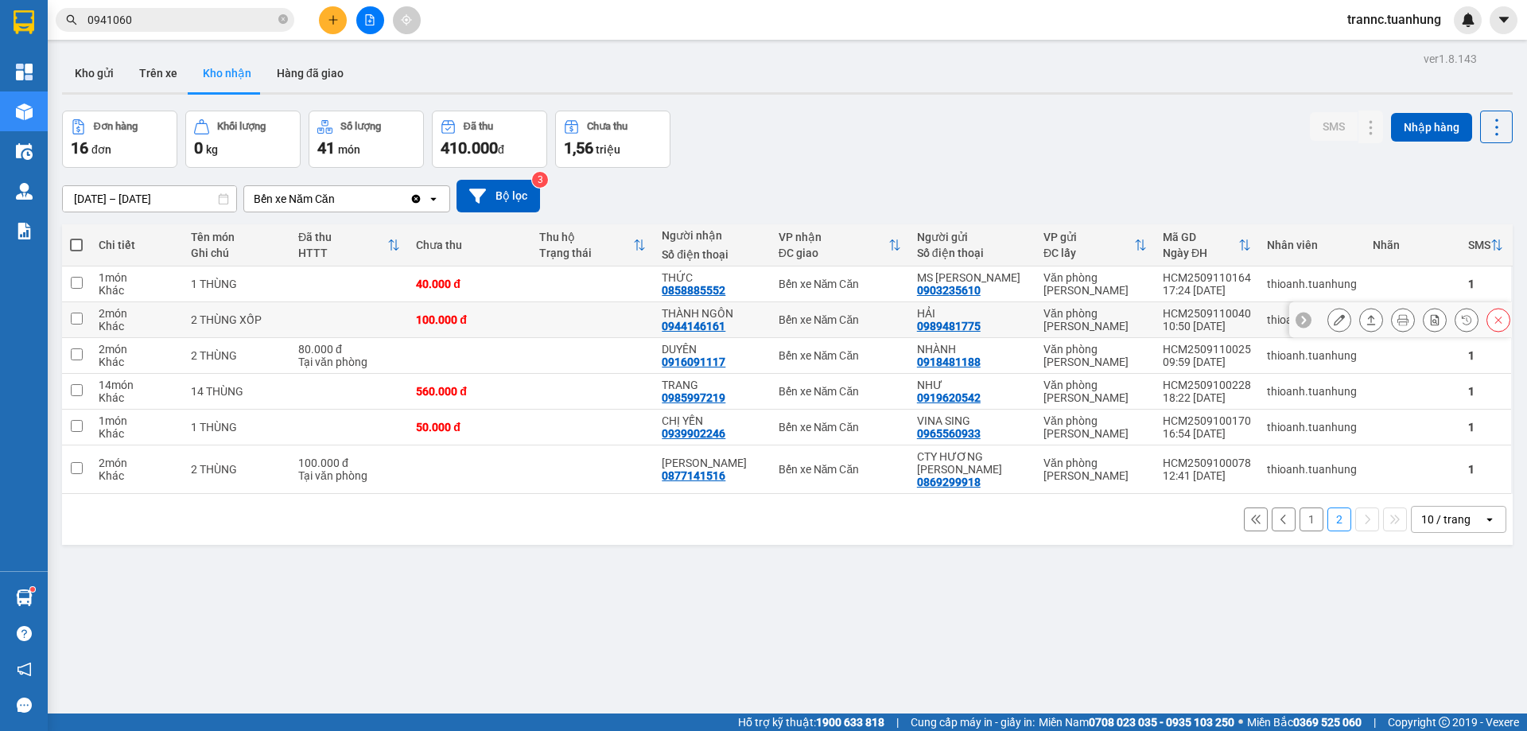
click at [576, 333] on td at bounding box center [592, 320] width 123 height 36
checkbox input "true"
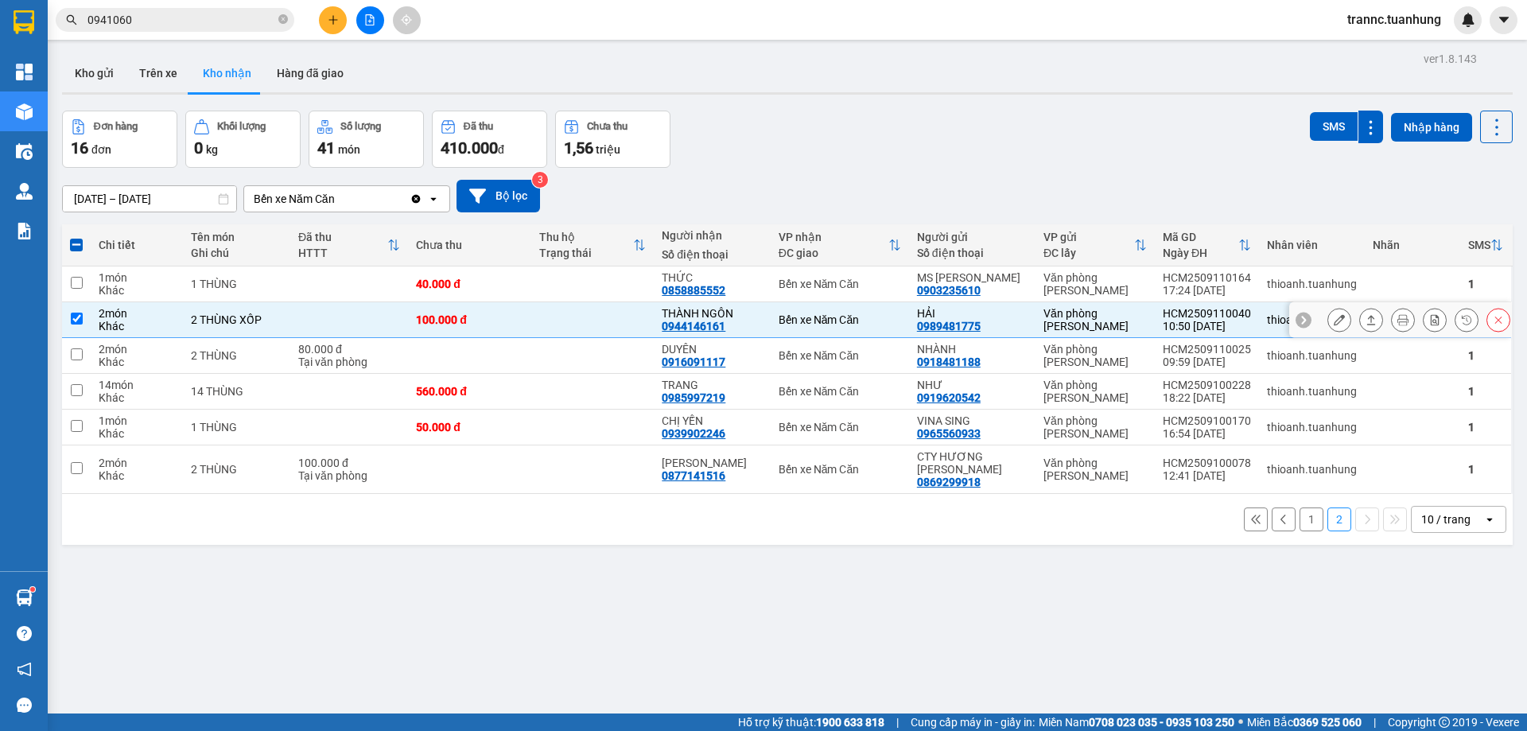
click at [1334, 314] on icon at bounding box center [1339, 319] width 11 height 11
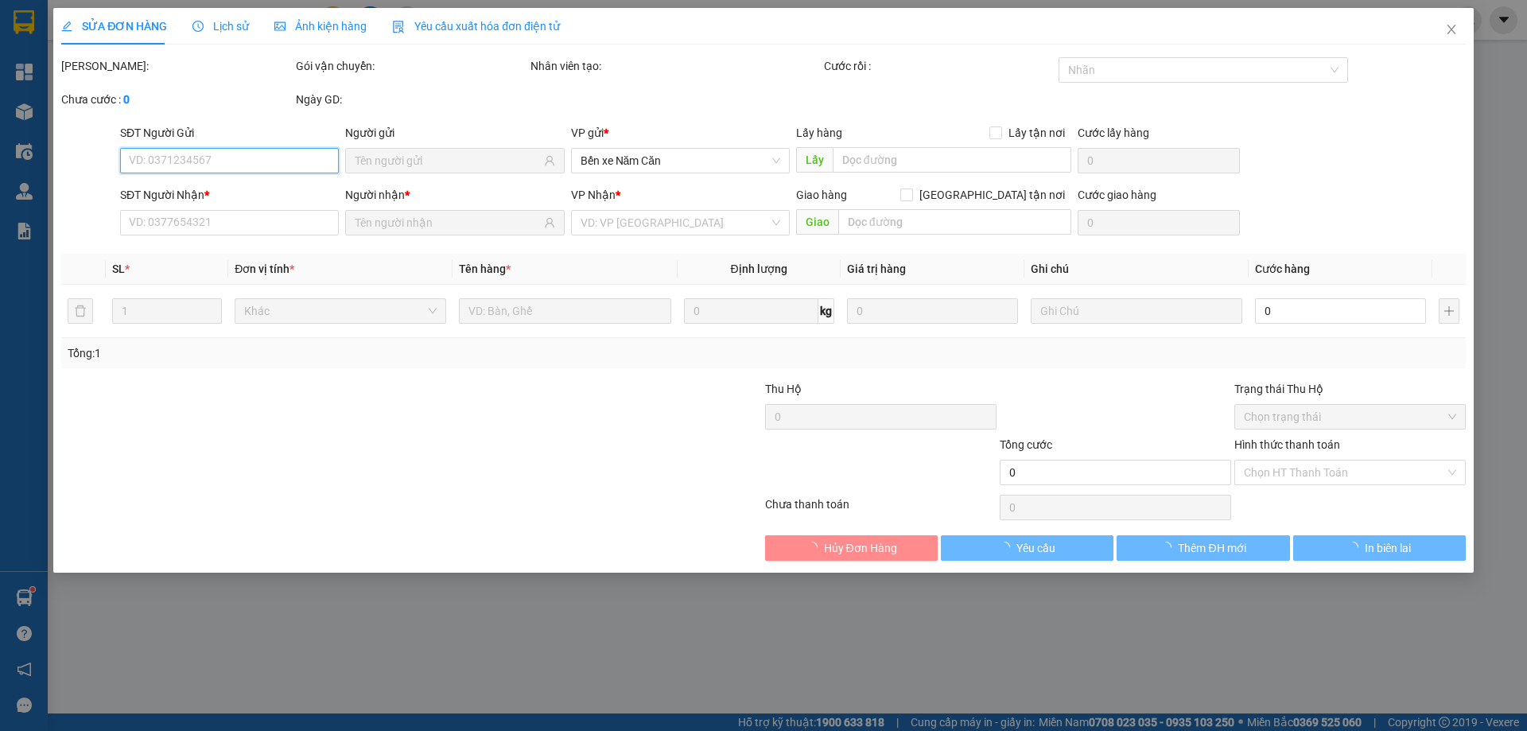
type input "0989481775"
type input "HẢI"
type input "0944146161"
type input "THÀNH NGÔN"
type input "100.000"
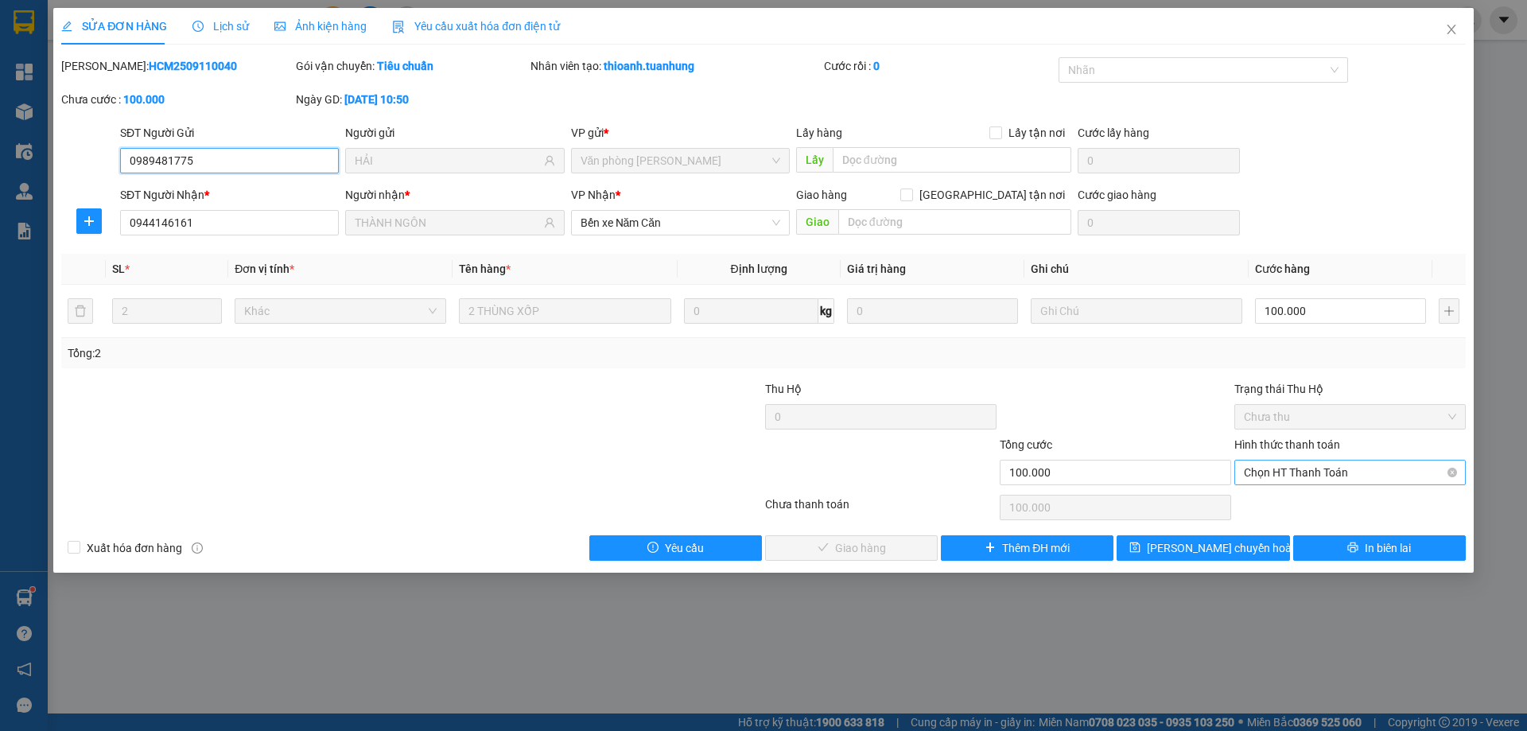
click at [1313, 477] on span "Chọn HT Thanh Toán" at bounding box center [1350, 473] width 212 height 24
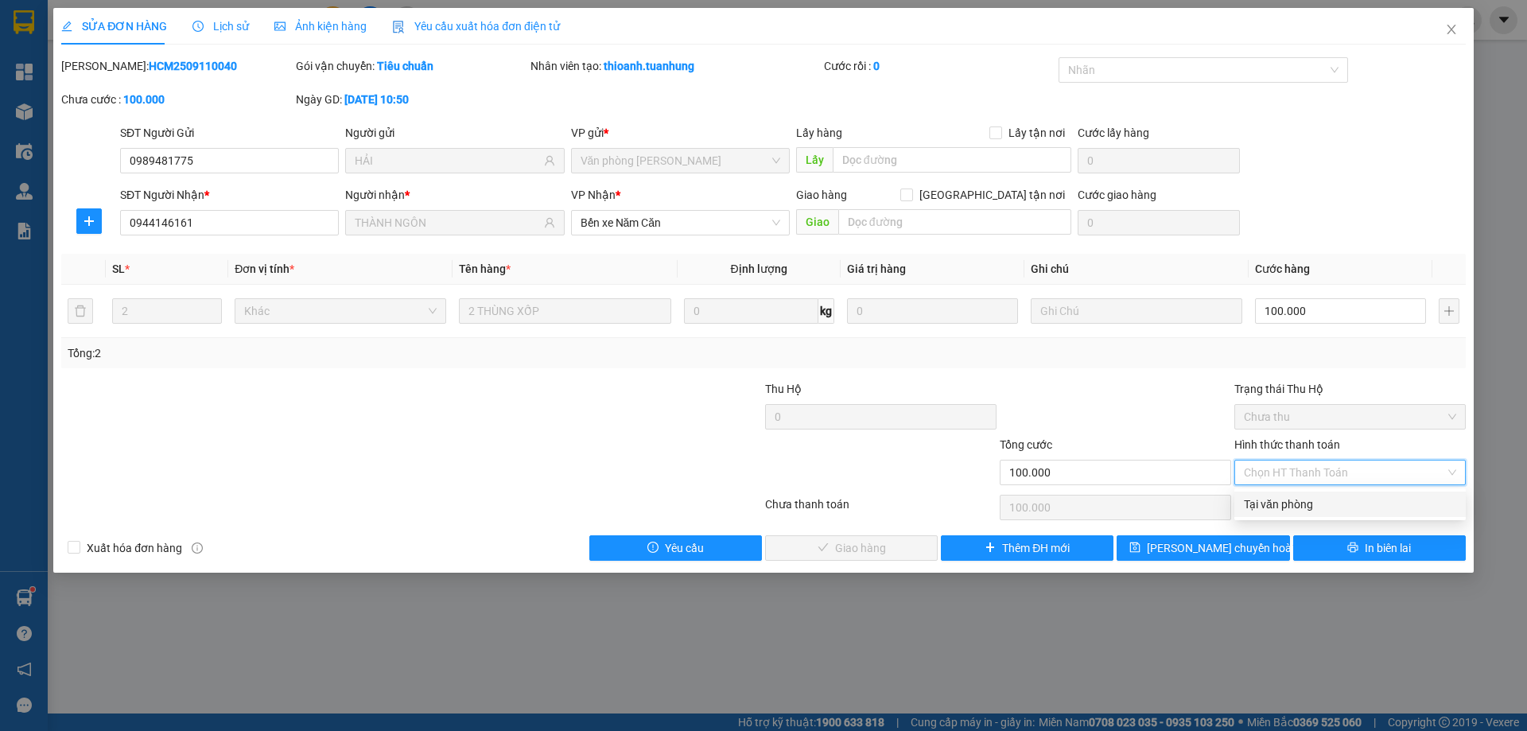
click at [1312, 501] on div "Tại văn phòng" at bounding box center [1350, 505] width 212 height 18
type input "0"
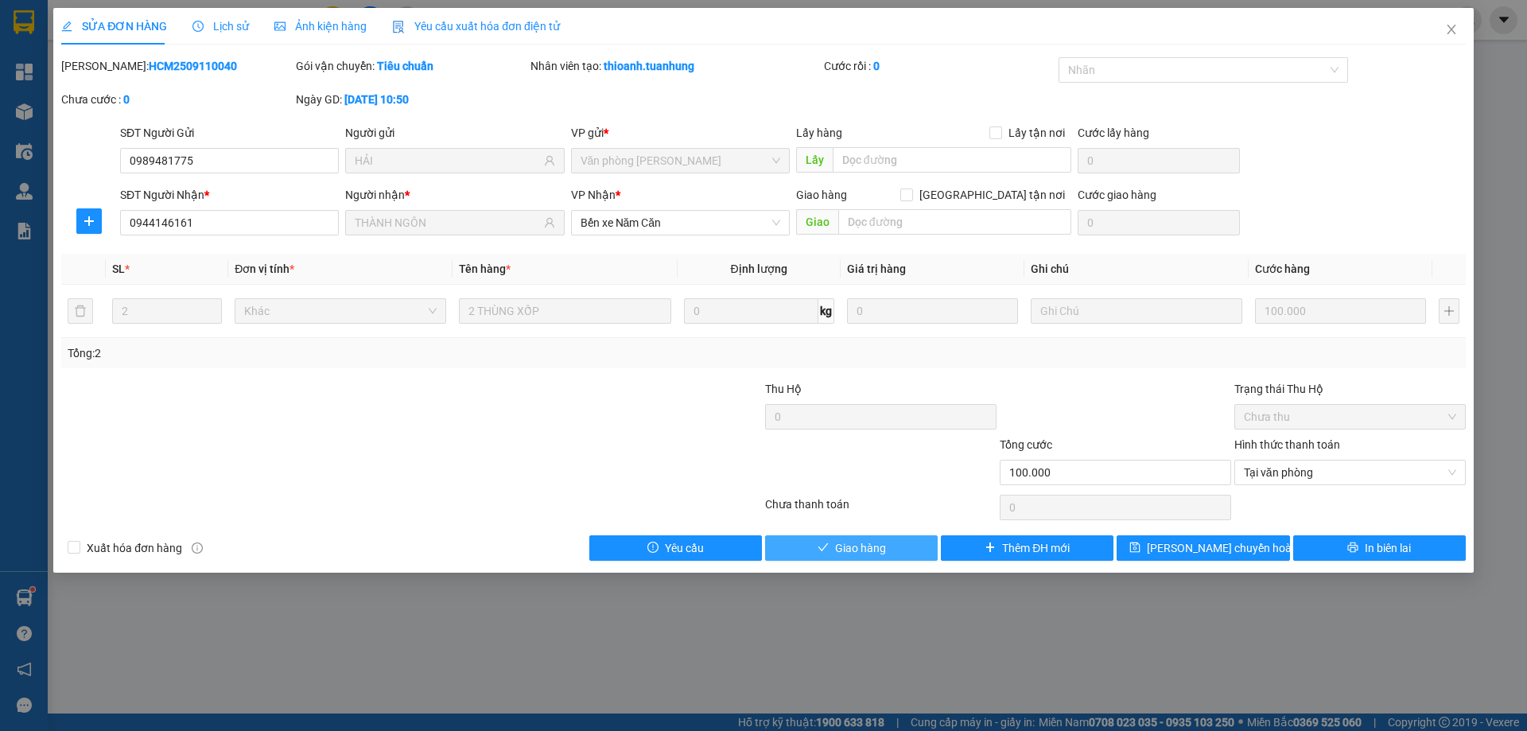
click at [900, 545] on button "Giao hàng" at bounding box center [851, 547] width 173 height 25
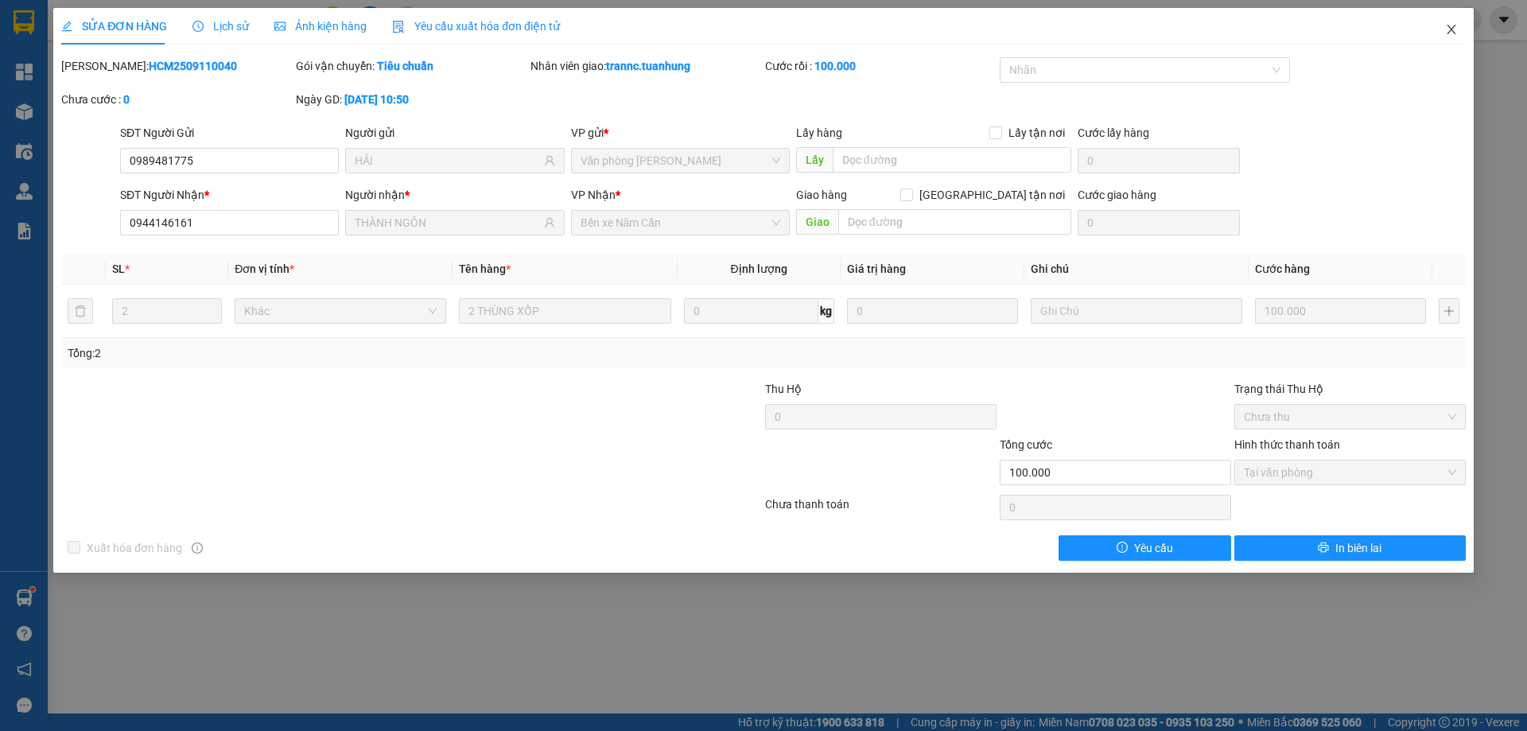
click at [1452, 33] on icon "close" at bounding box center [1451, 29] width 13 height 13
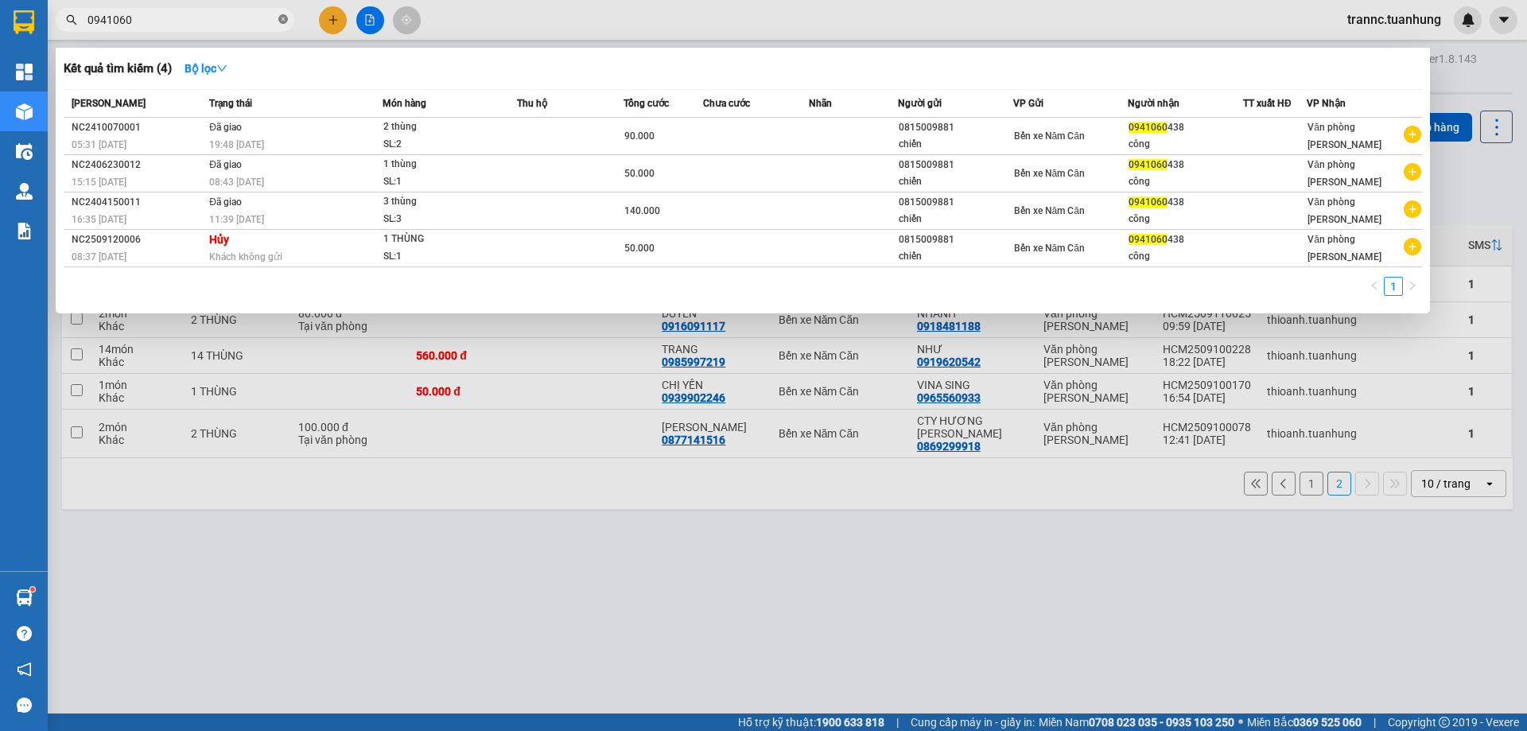
drag, startPoint x: 285, startPoint y: 17, endPoint x: 273, endPoint y: 17, distance: 11.9
click at [284, 17] on icon "close-circle" at bounding box center [283, 19] width 10 height 10
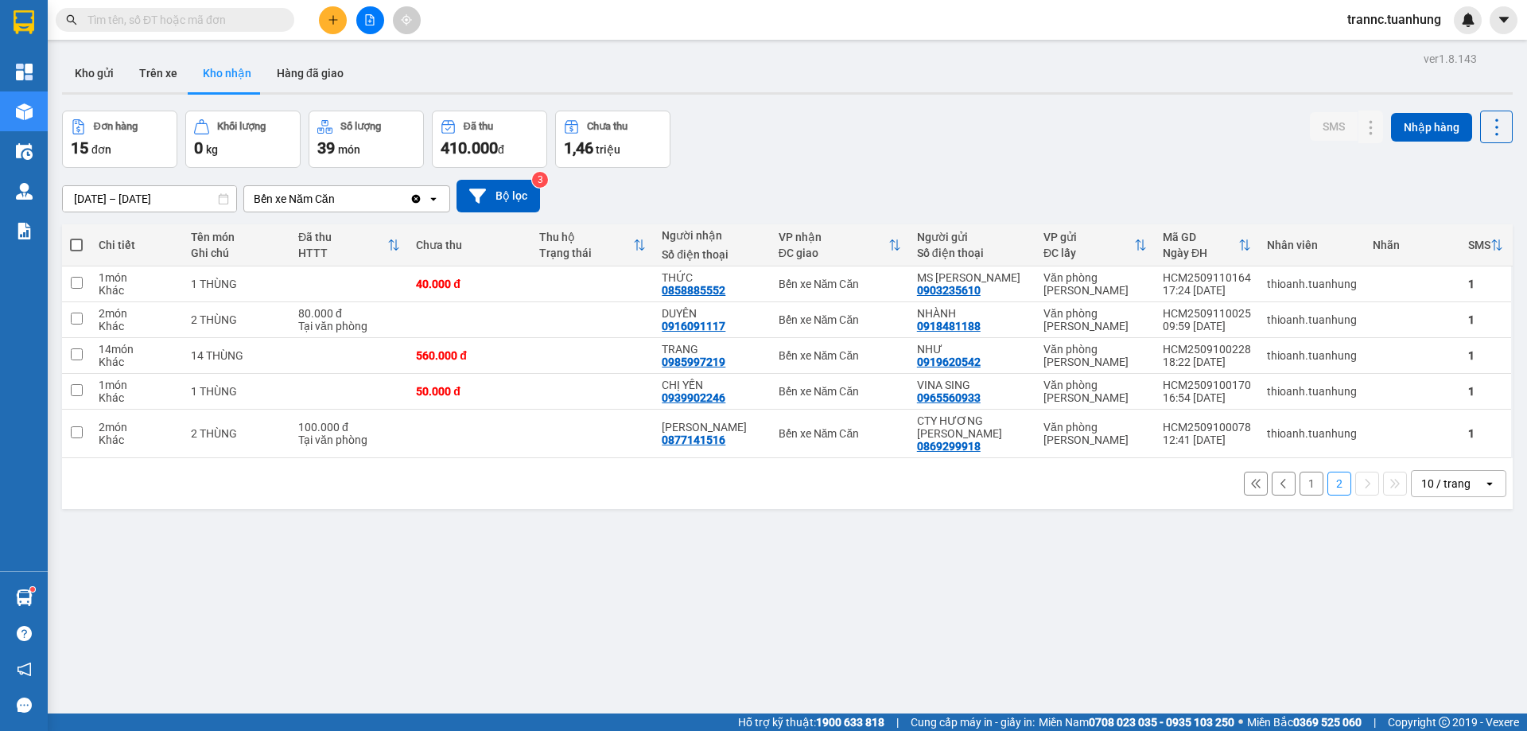
click at [224, 18] on input "text" at bounding box center [182, 20] width 188 height 18
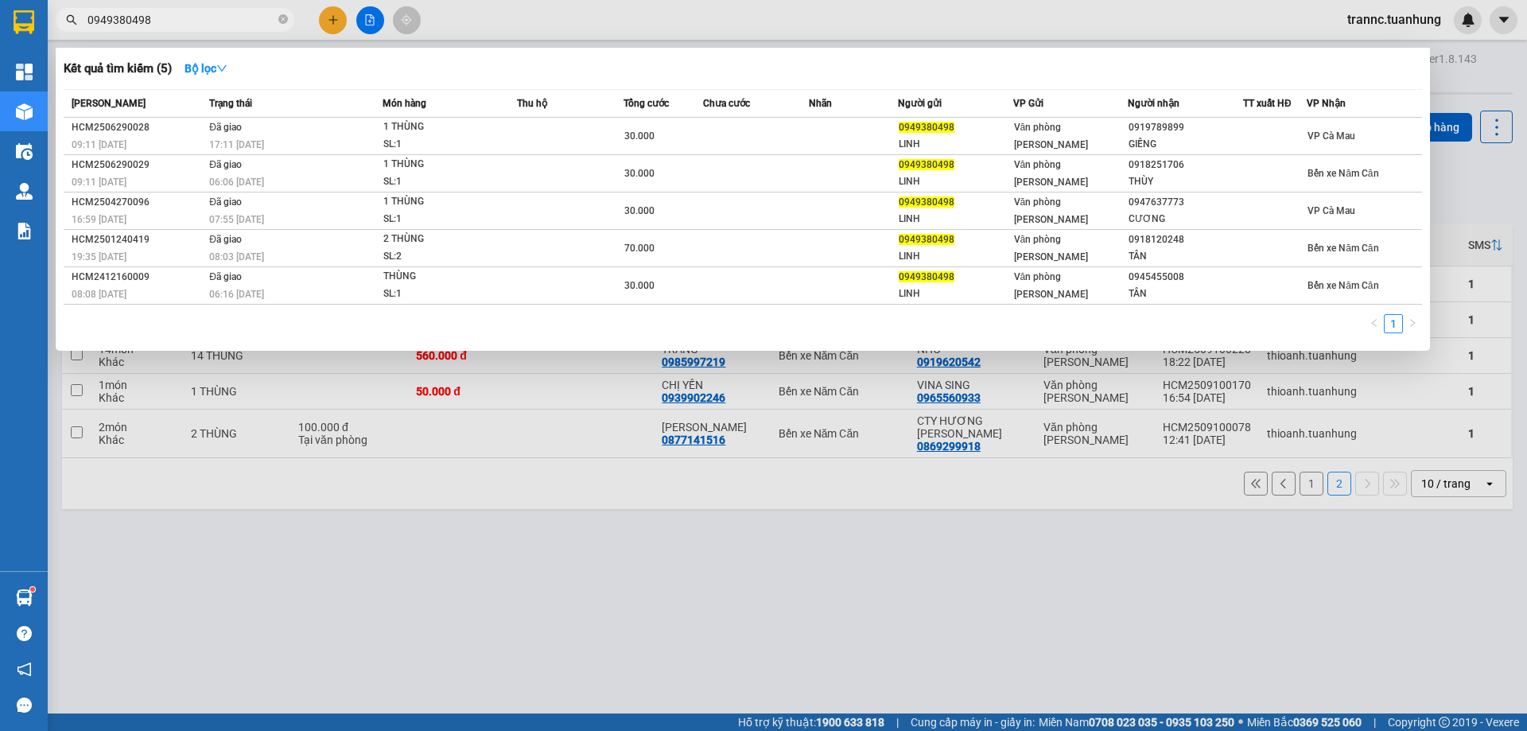
drag, startPoint x: 181, startPoint y: 25, endPoint x: 70, endPoint y: 21, distance: 110.6
click at [76, 25] on span "0949380498" at bounding box center [175, 20] width 239 height 24
type input "0949380498"
click at [329, 28] on div at bounding box center [763, 365] width 1527 height 731
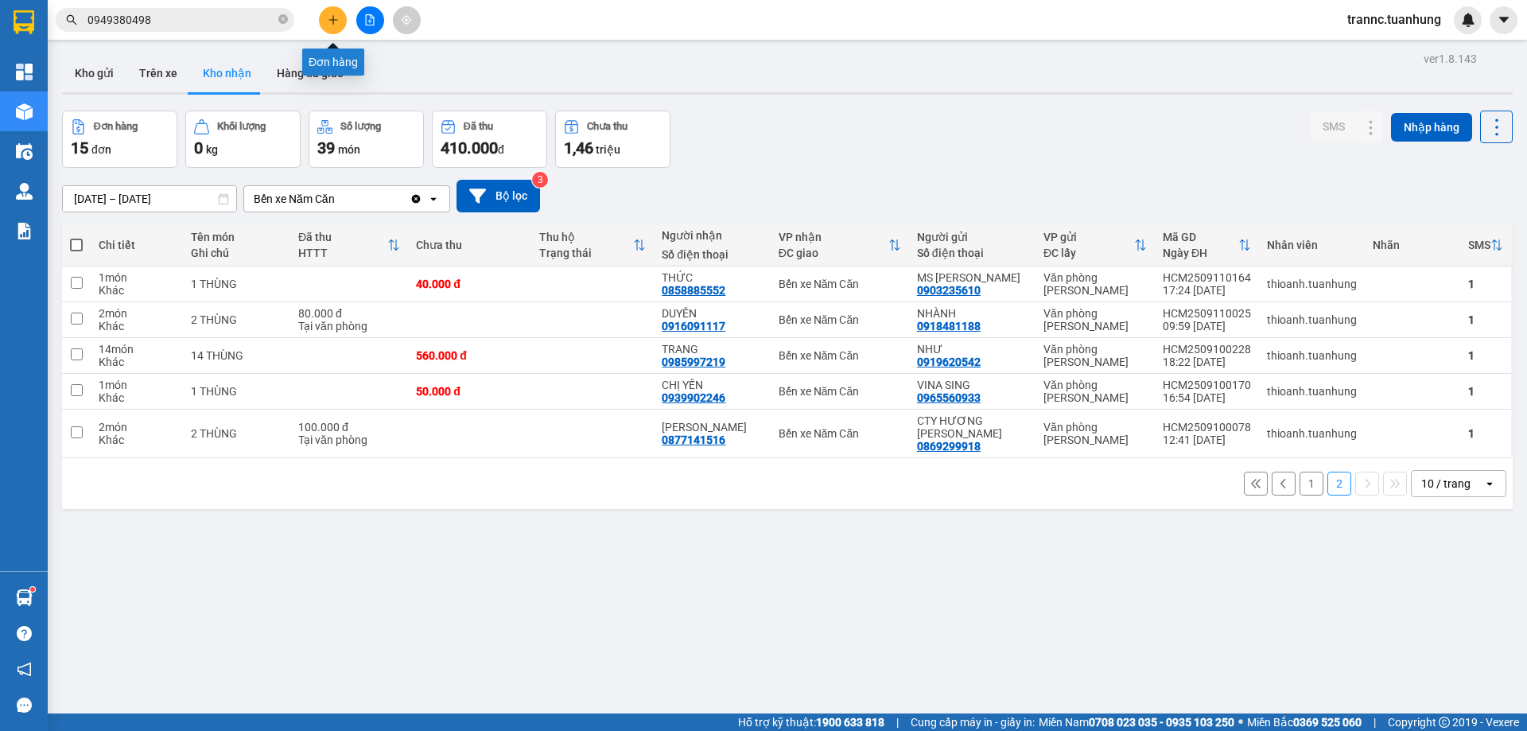
click at [333, 25] on button at bounding box center [333, 20] width 28 height 28
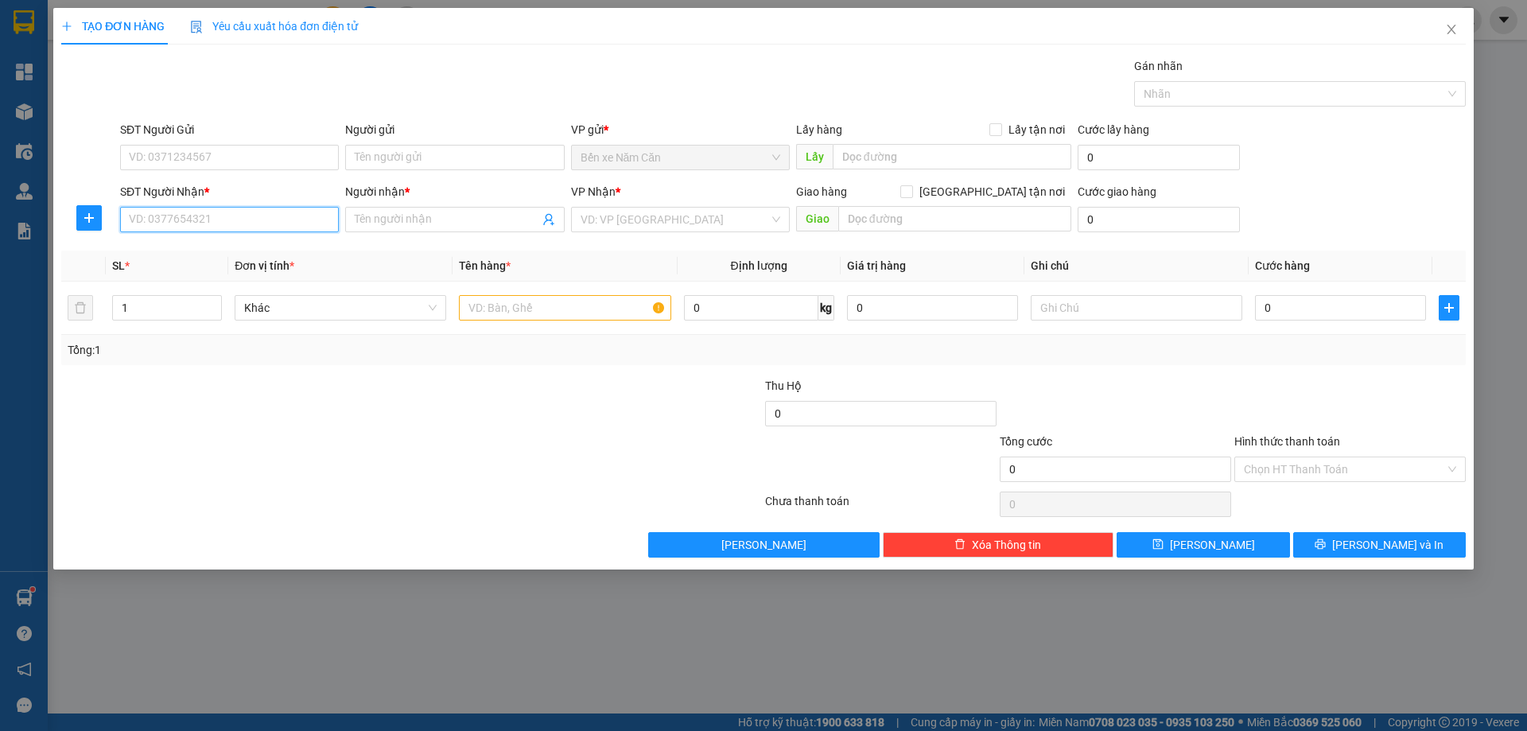
click at [272, 219] on input "SĐT Người Nhận *" at bounding box center [229, 219] width 219 height 25
paste input "0949380498"
type input "0949380498"
click at [221, 221] on input "0949380498" at bounding box center [229, 219] width 219 height 25
click at [240, 247] on div "0949380498 - LINH" at bounding box center [230, 252] width 200 height 18
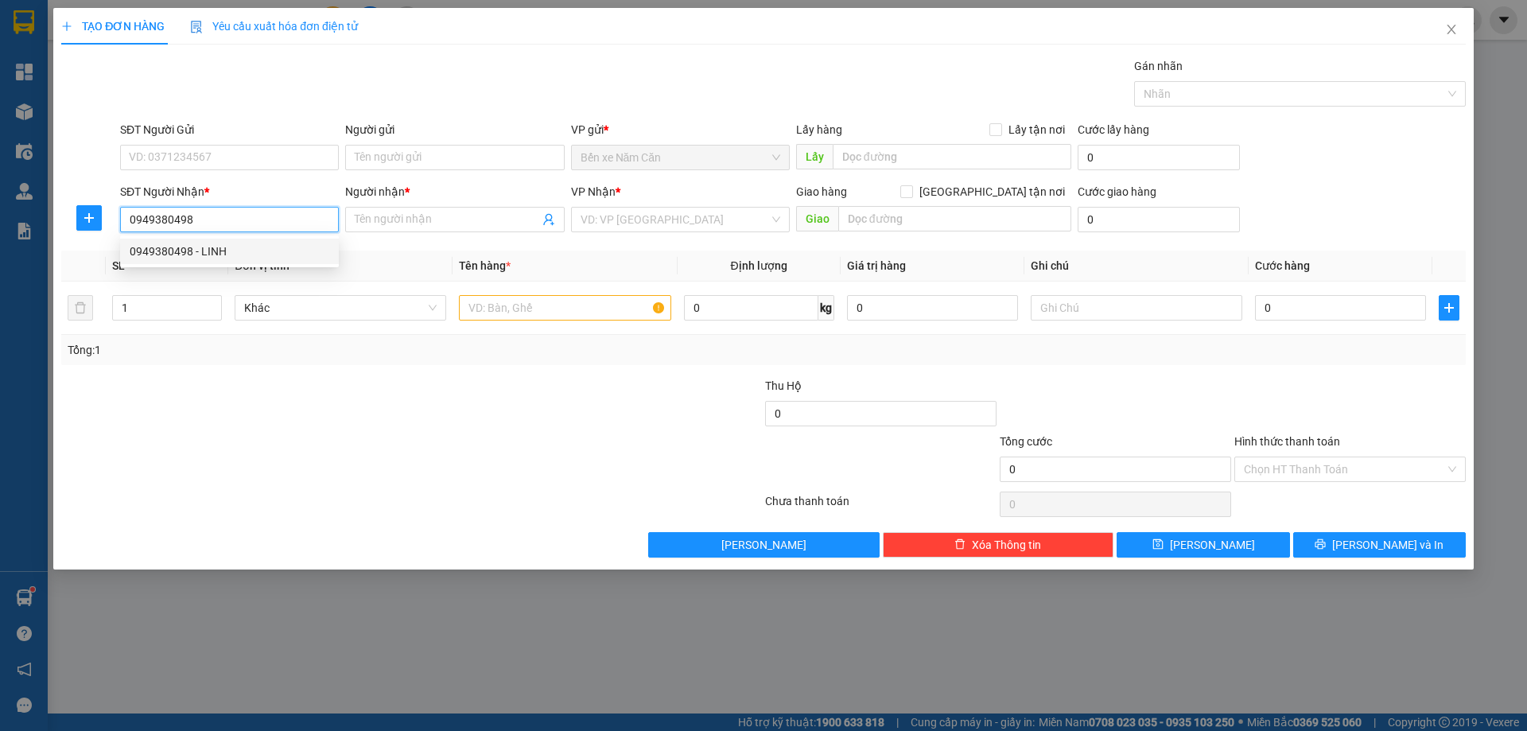
type input "LINH"
type input "0949380498"
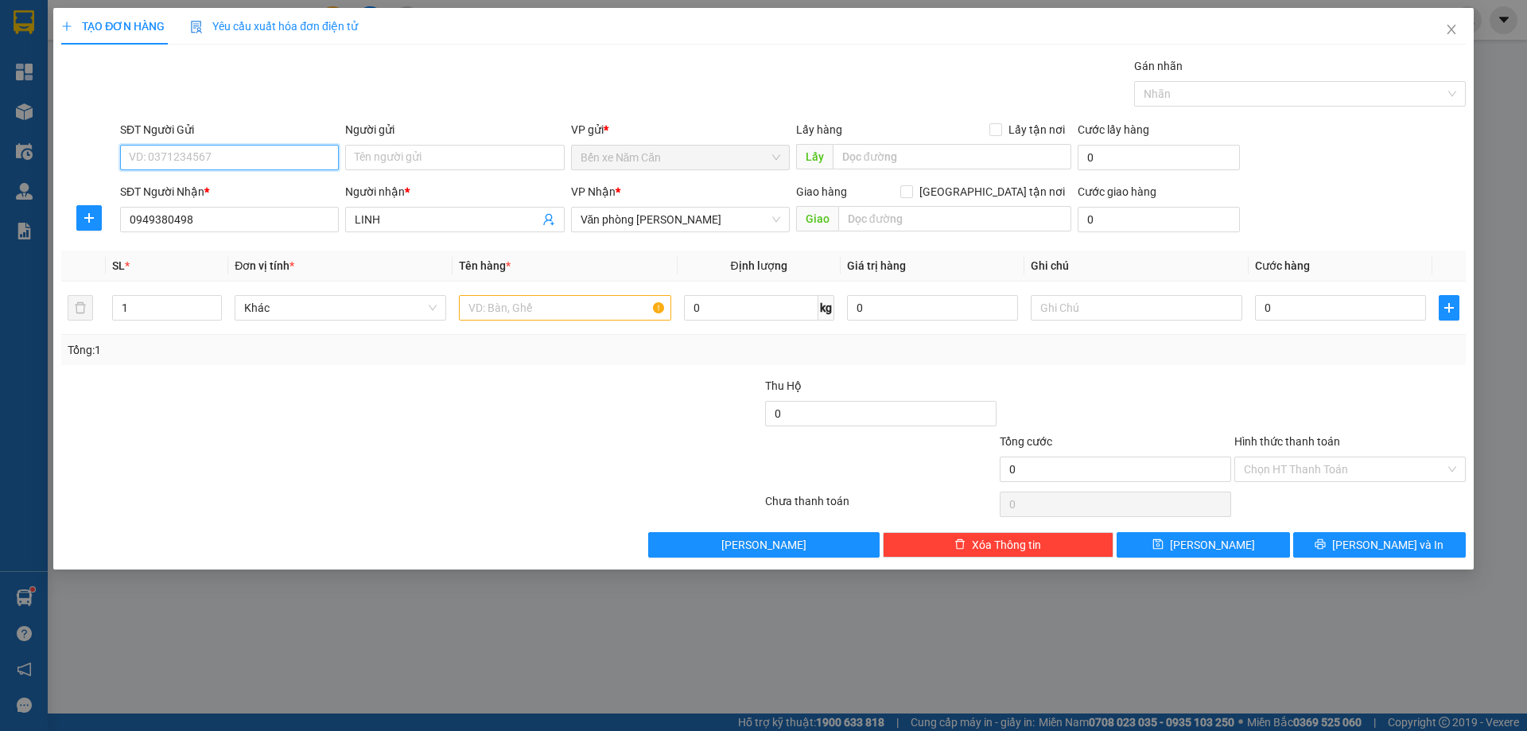
click at [230, 154] on input "SĐT Người Gửi" at bounding box center [229, 157] width 219 height 25
type input "0975707952"
click at [370, 160] on input "Người gửi" at bounding box center [454, 157] width 219 height 25
type input "TÂN"
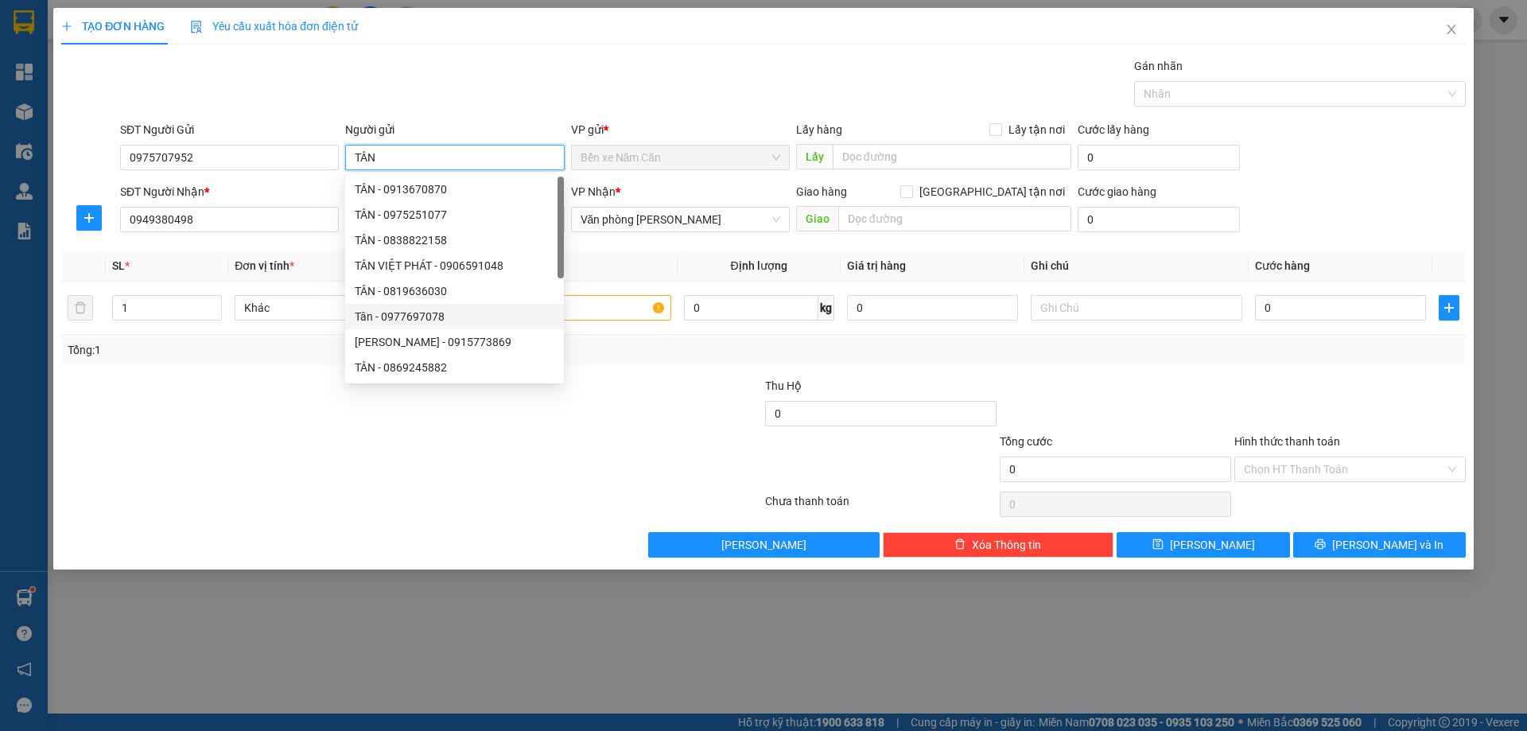
click at [480, 309] on div "Tân - 0977697078" at bounding box center [455, 317] width 200 height 18
type input "0977697078"
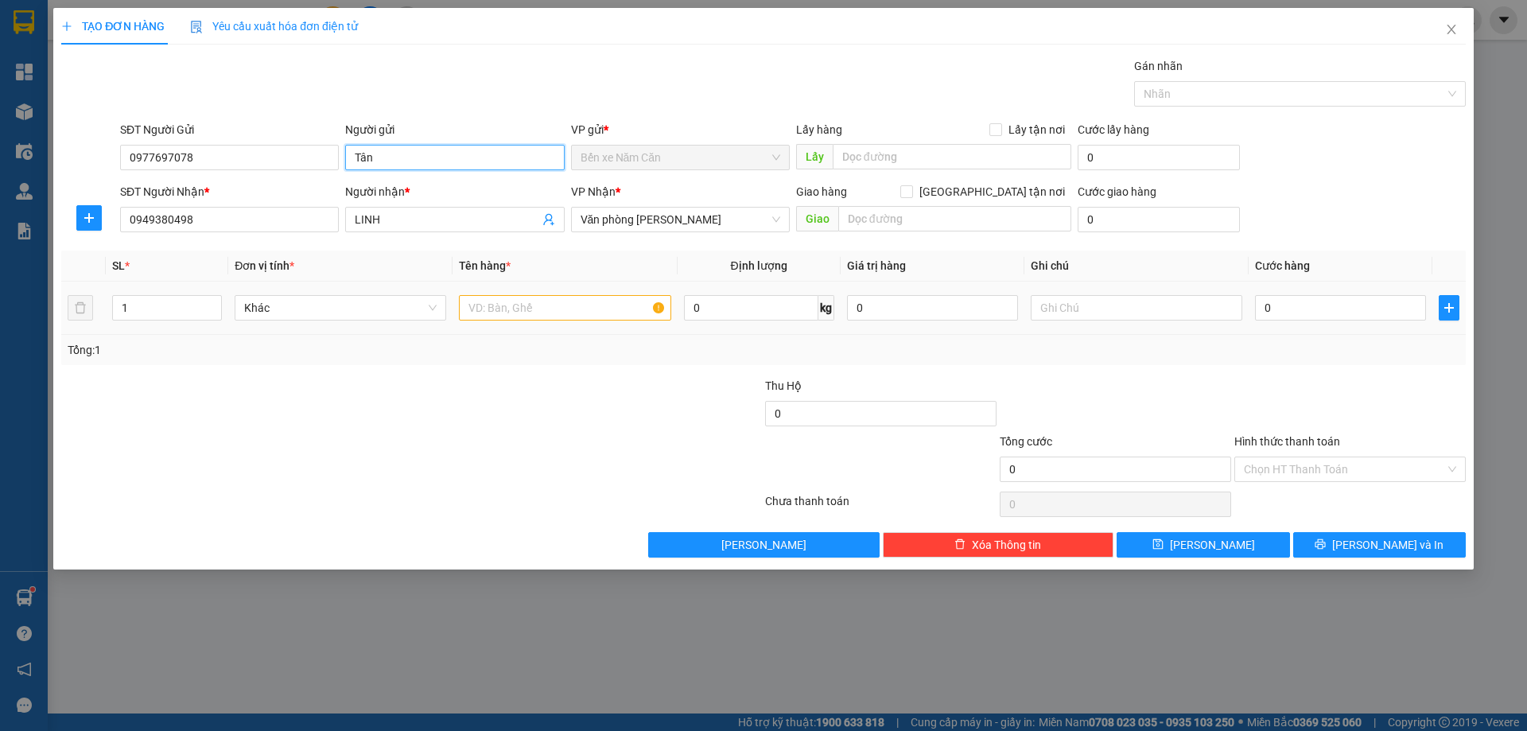
type input "Tân"
click at [562, 313] on input "text" at bounding box center [565, 307] width 212 height 25
type input "1 GÓI GIẤY"
click at [1271, 307] on input "0" at bounding box center [1340, 307] width 171 height 25
type input "4"
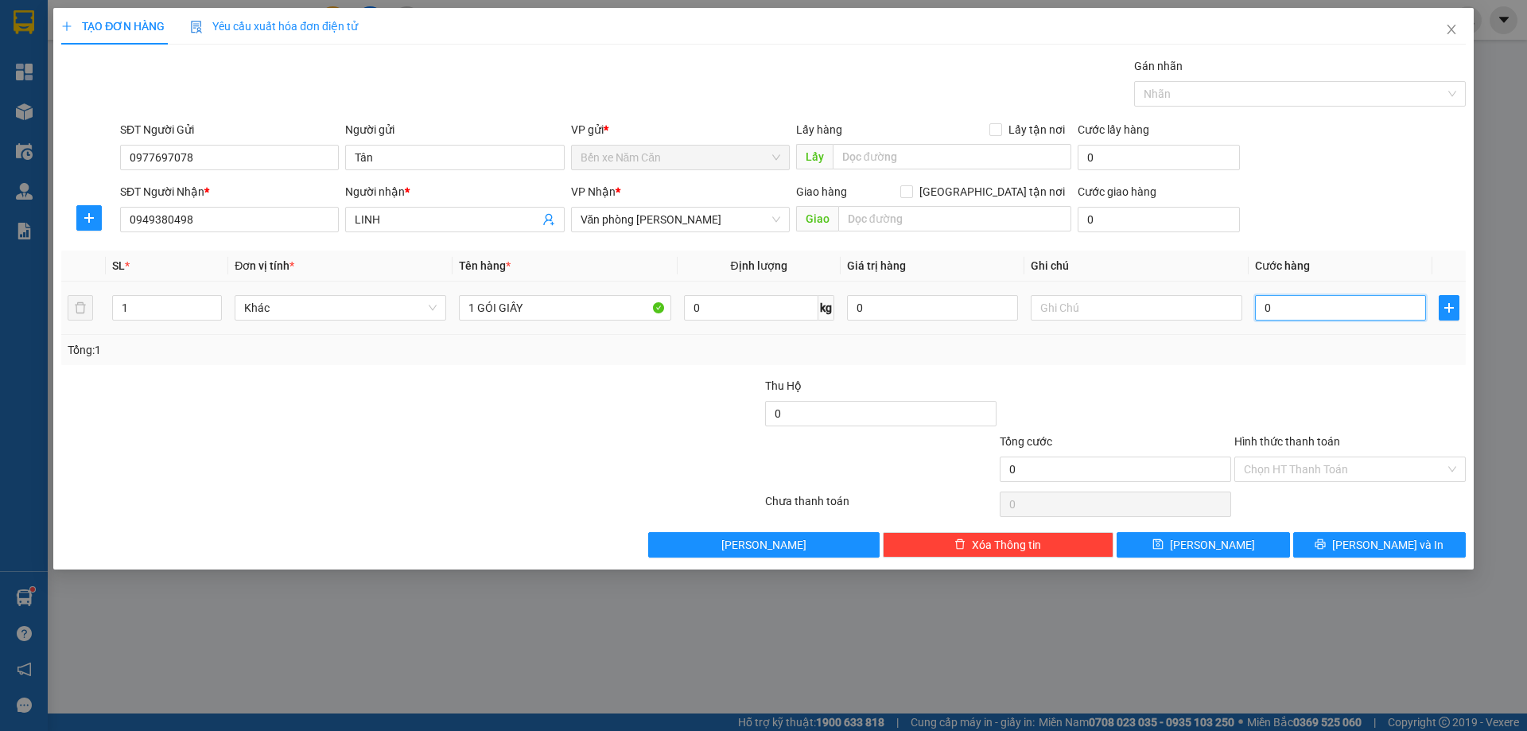
type input "4"
type input "0"
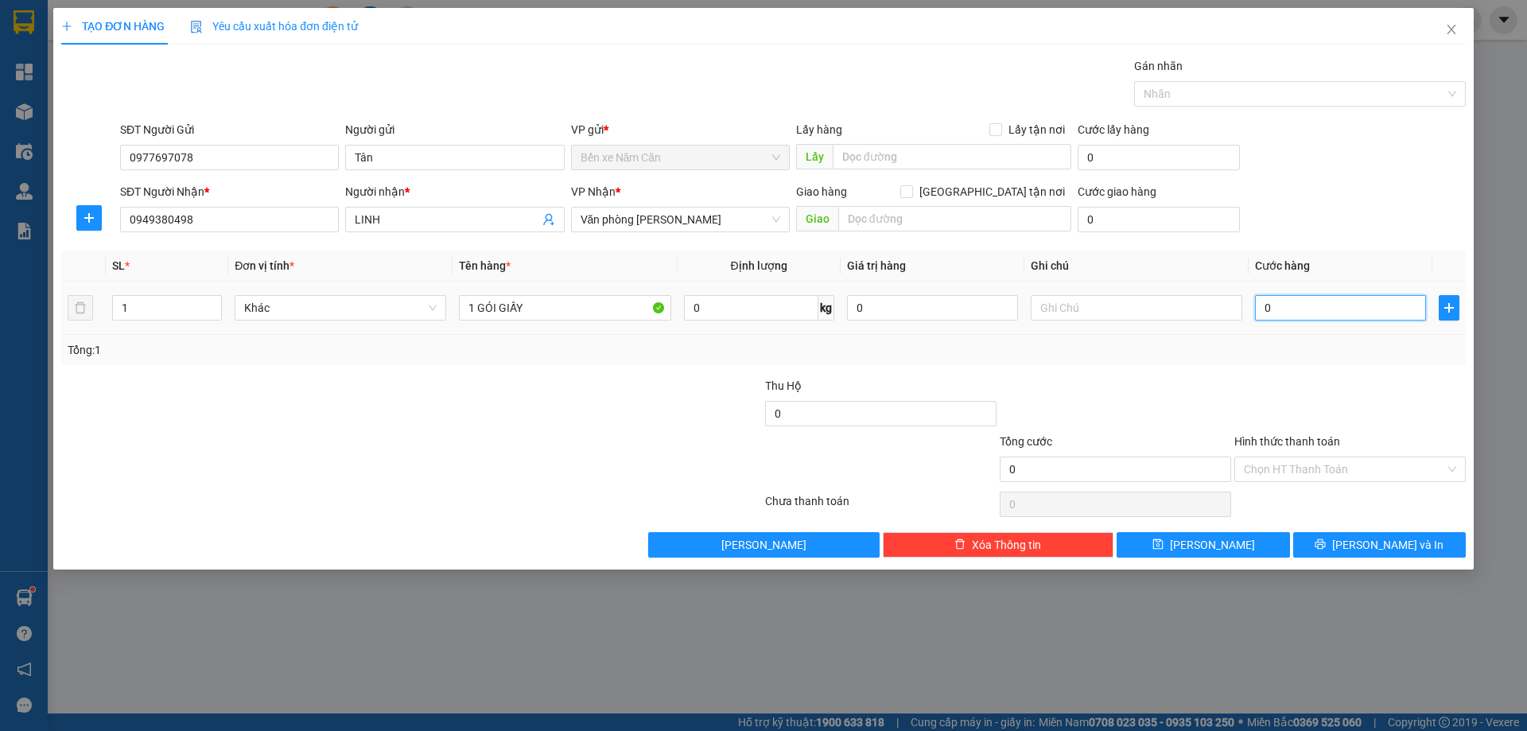
type input "03"
type input "3"
type input "030"
type input "30"
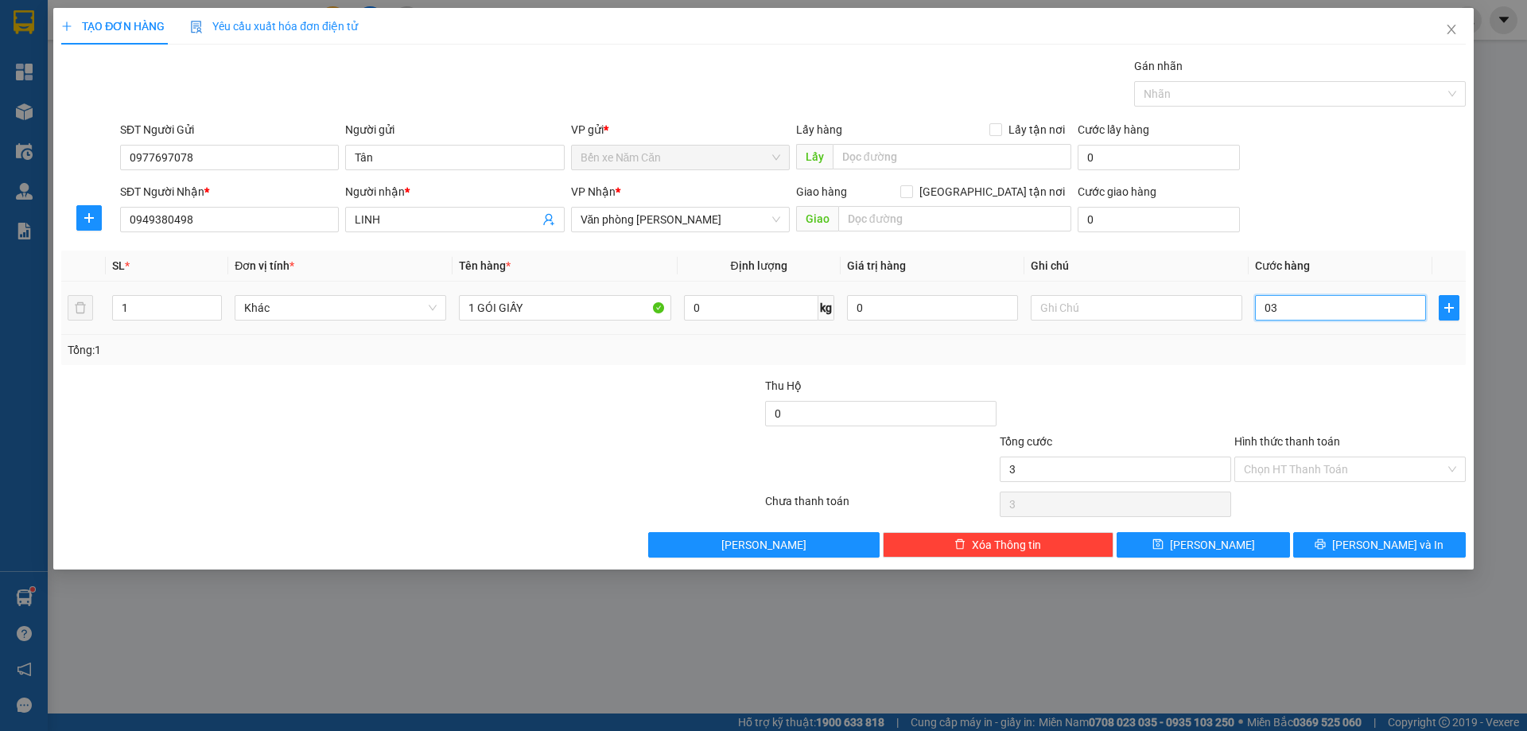
type input "30"
type input "30.000"
click at [1317, 380] on div at bounding box center [1350, 405] width 235 height 56
drag, startPoint x: 1320, startPoint y: 461, endPoint x: 1324, endPoint y: 475, distance: 14.1
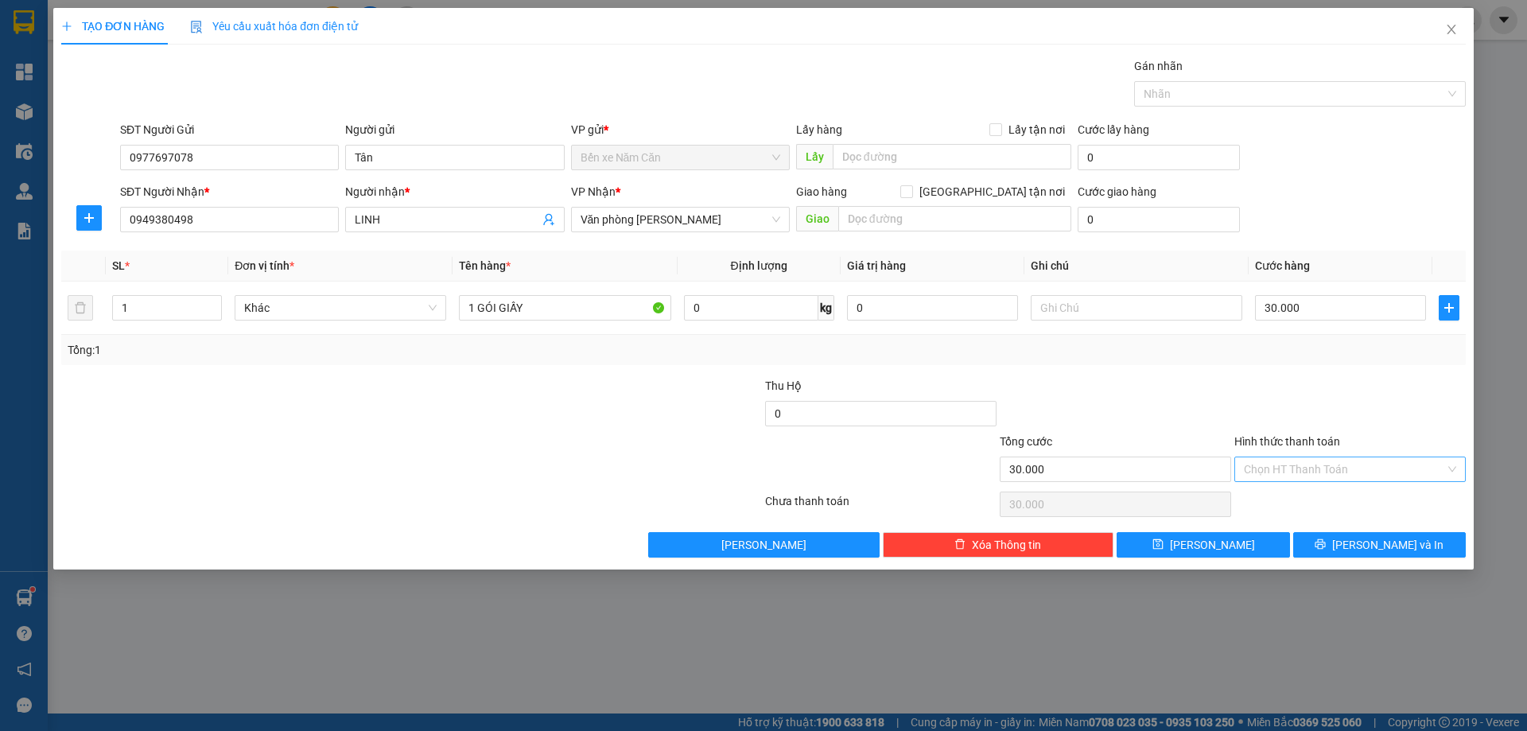
click at [1321, 461] on input "Hình thức thanh toán" at bounding box center [1344, 469] width 201 height 24
click at [1324, 496] on div "Tại văn phòng" at bounding box center [1350, 501] width 212 height 18
type input "0"
click at [1326, 548] on icon "printer" at bounding box center [1320, 544] width 11 height 11
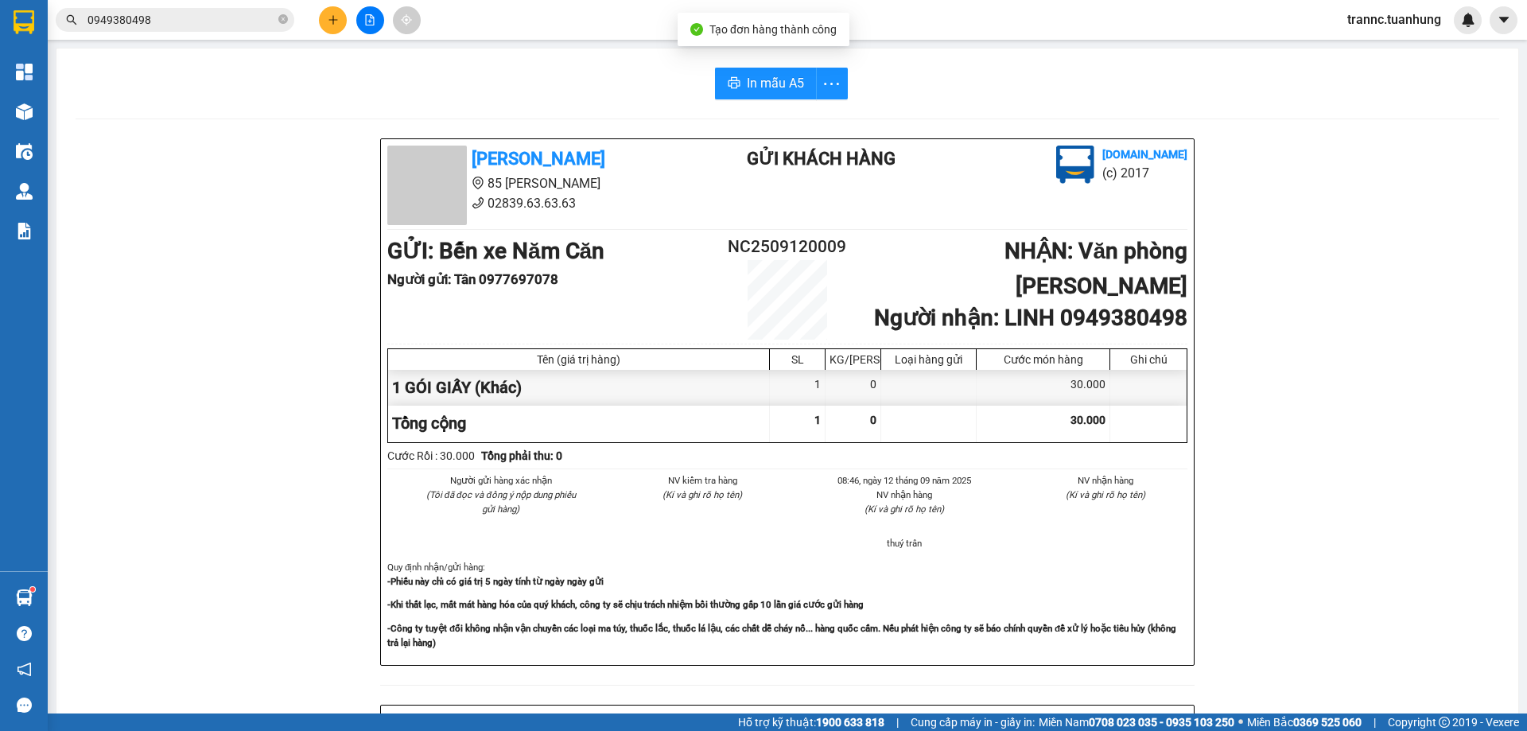
click at [773, 53] on div "In mẫu A5 Tuấn Hưng 85 Lý Chiêu Hoàng 02839.63.63.63 Gửi khách hàng Vexere.com …" at bounding box center [787, 668] width 1462 height 1239
click at [779, 70] on button "In mẫu A5" at bounding box center [766, 84] width 102 height 32
click at [788, 88] on span "In mẫu A5" at bounding box center [775, 83] width 57 height 20
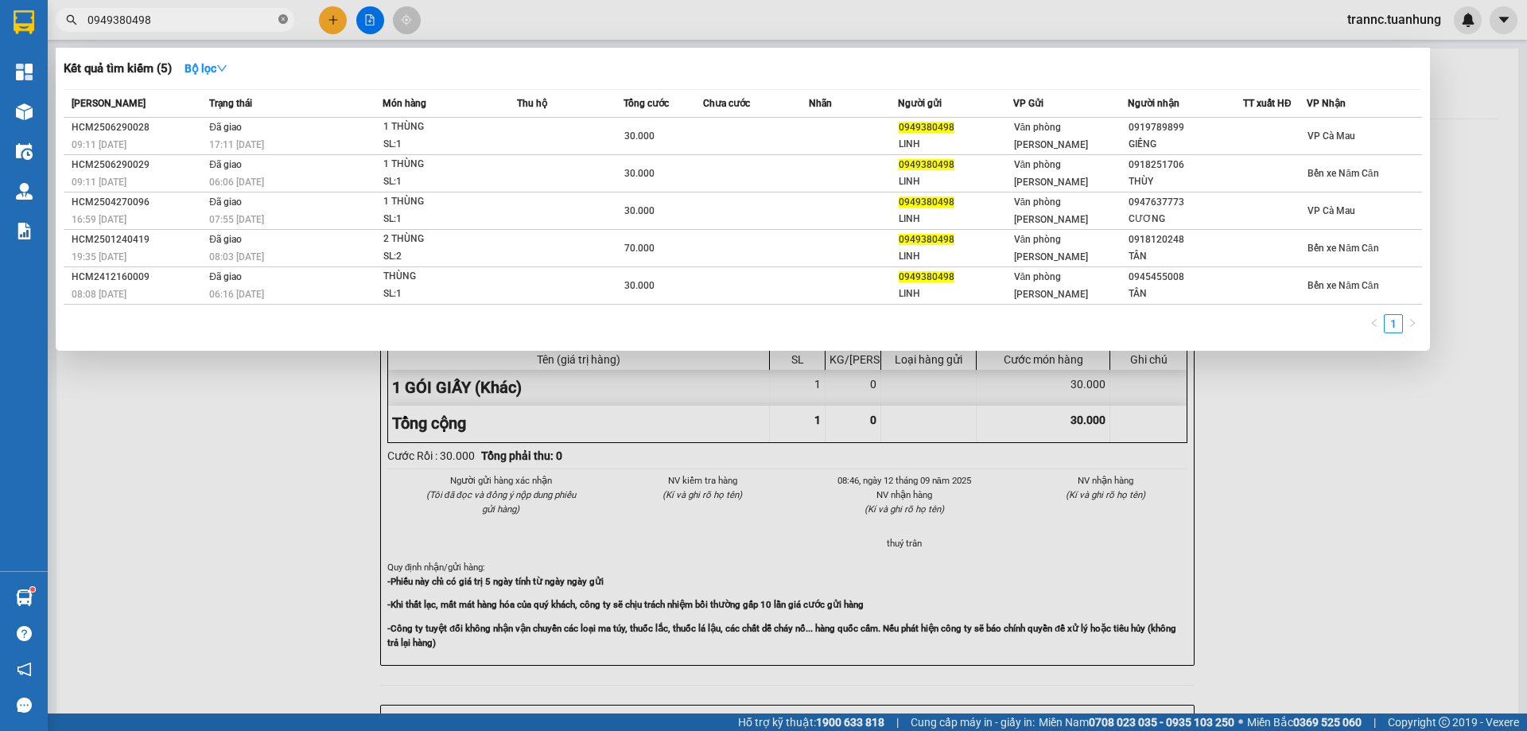
click at [280, 18] on icon "close-circle" at bounding box center [283, 19] width 10 height 10
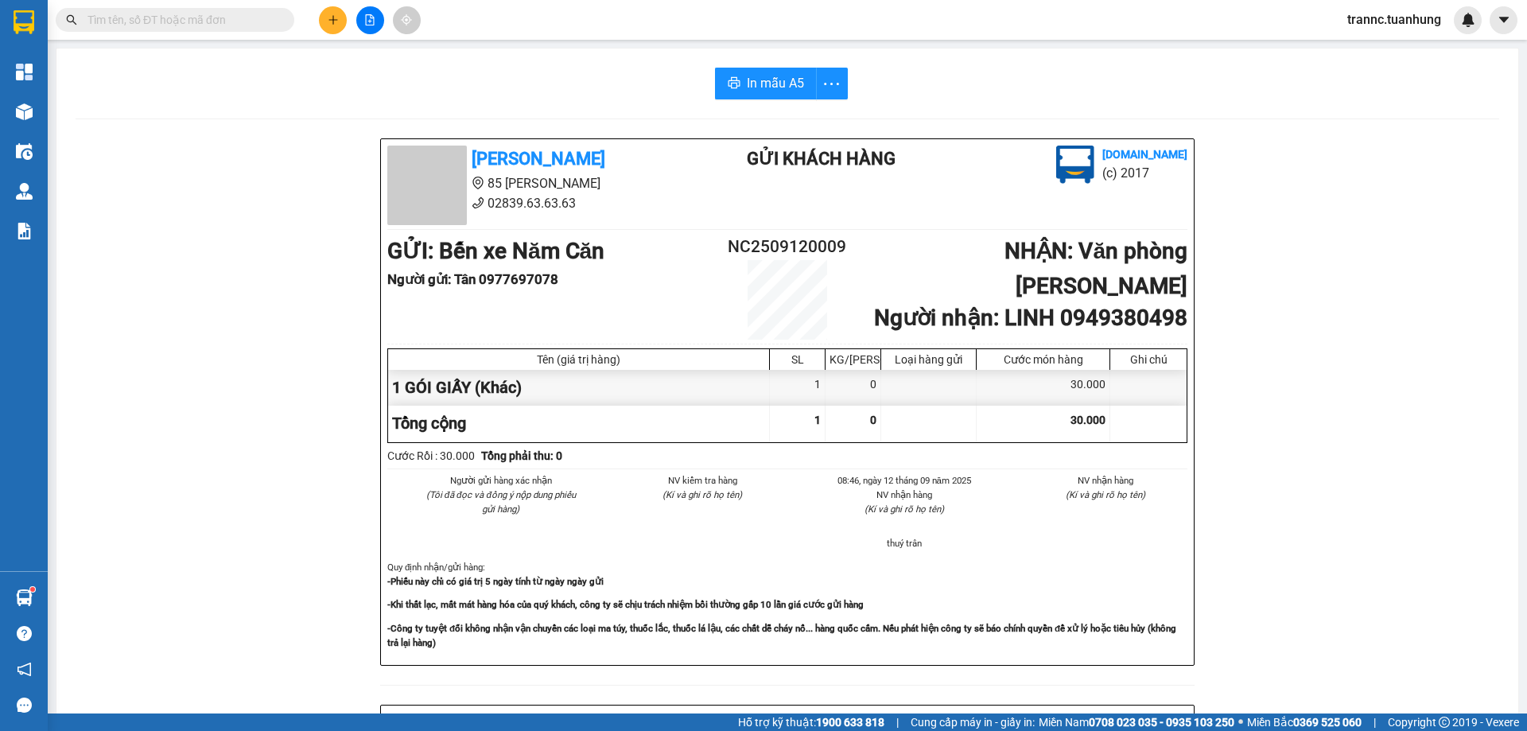
click at [224, 21] on input "text" at bounding box center [182, 20] width 188 height 18
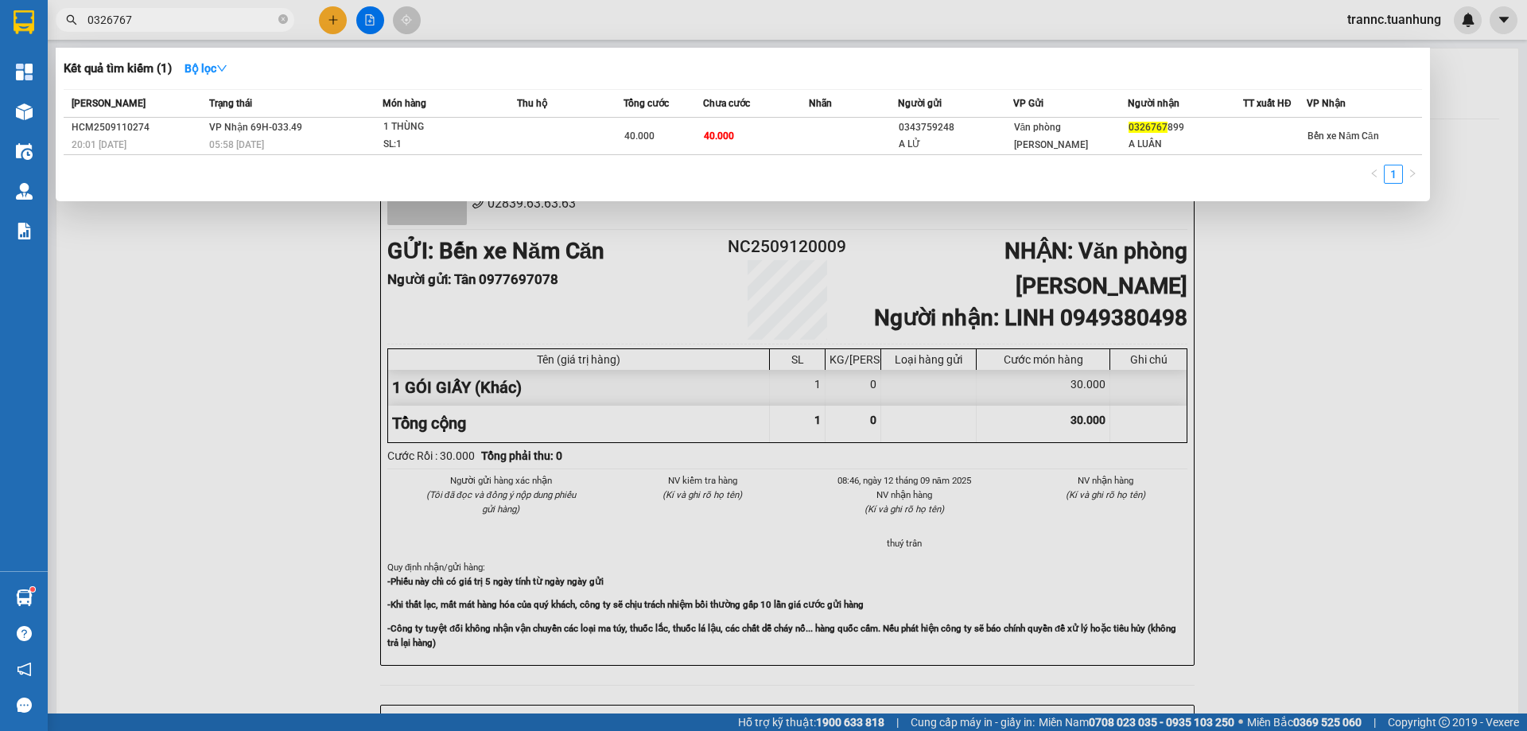
type input "0326767"
click at [282, 16] on icon "close-circle" at bounding box center [283, 19] width 10 height 10
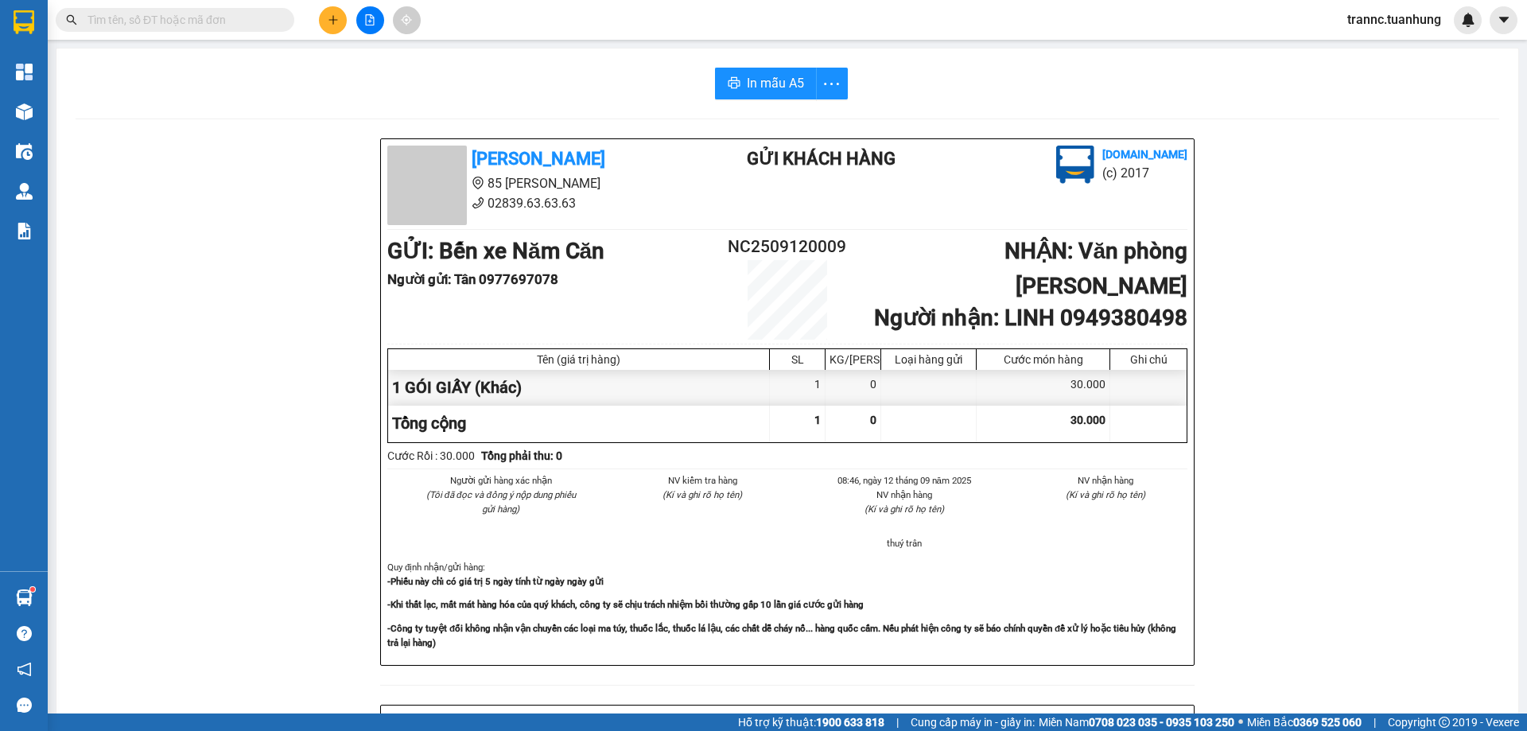
click at [239, 27] on input "text" at bounding box center [182, 20] width 188 height 18
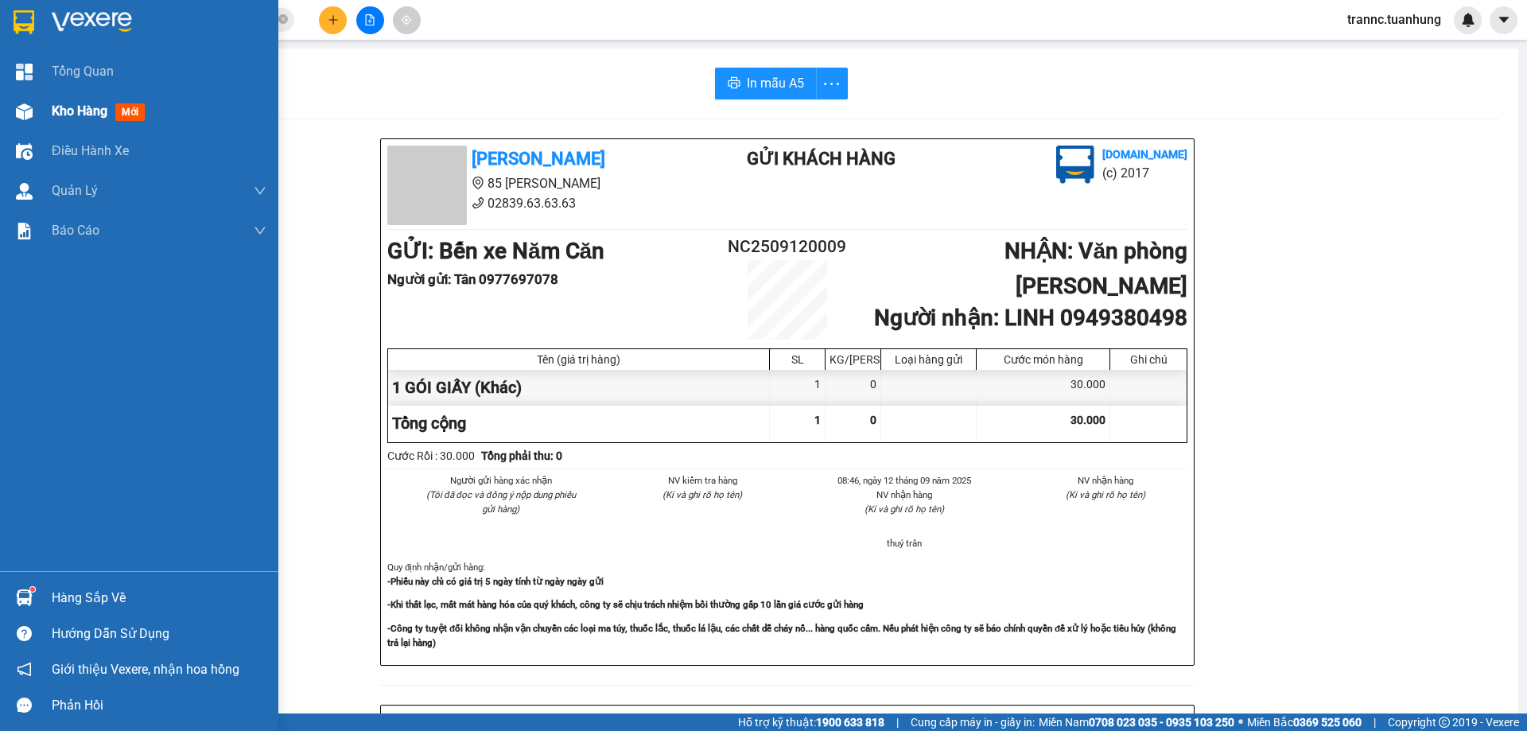
click at [134, 113] on span "mới" at bounding box center [129, 112] width 29 height 18
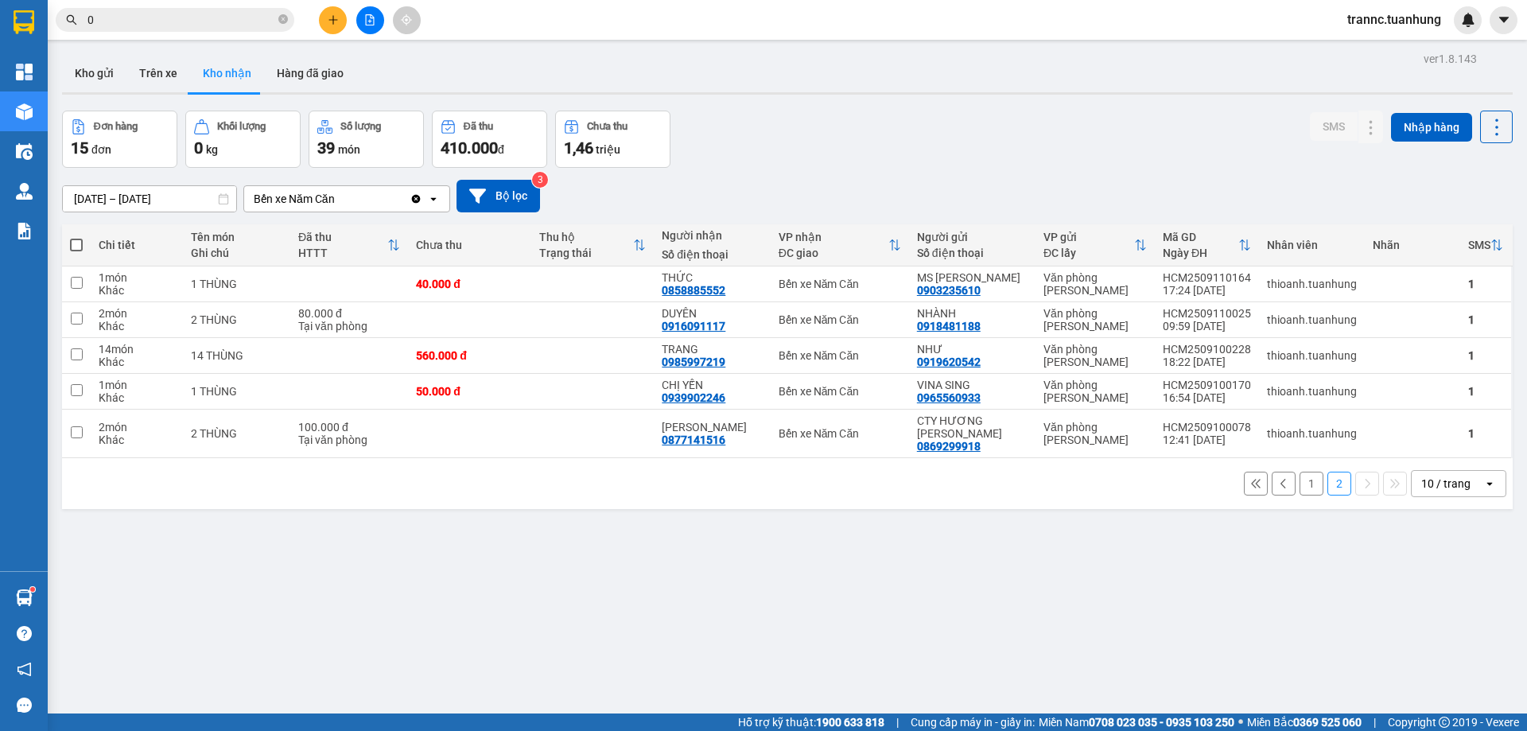
click at [1300, 484] on button "1" at bounding box center [1312, 484] width 24 height 24
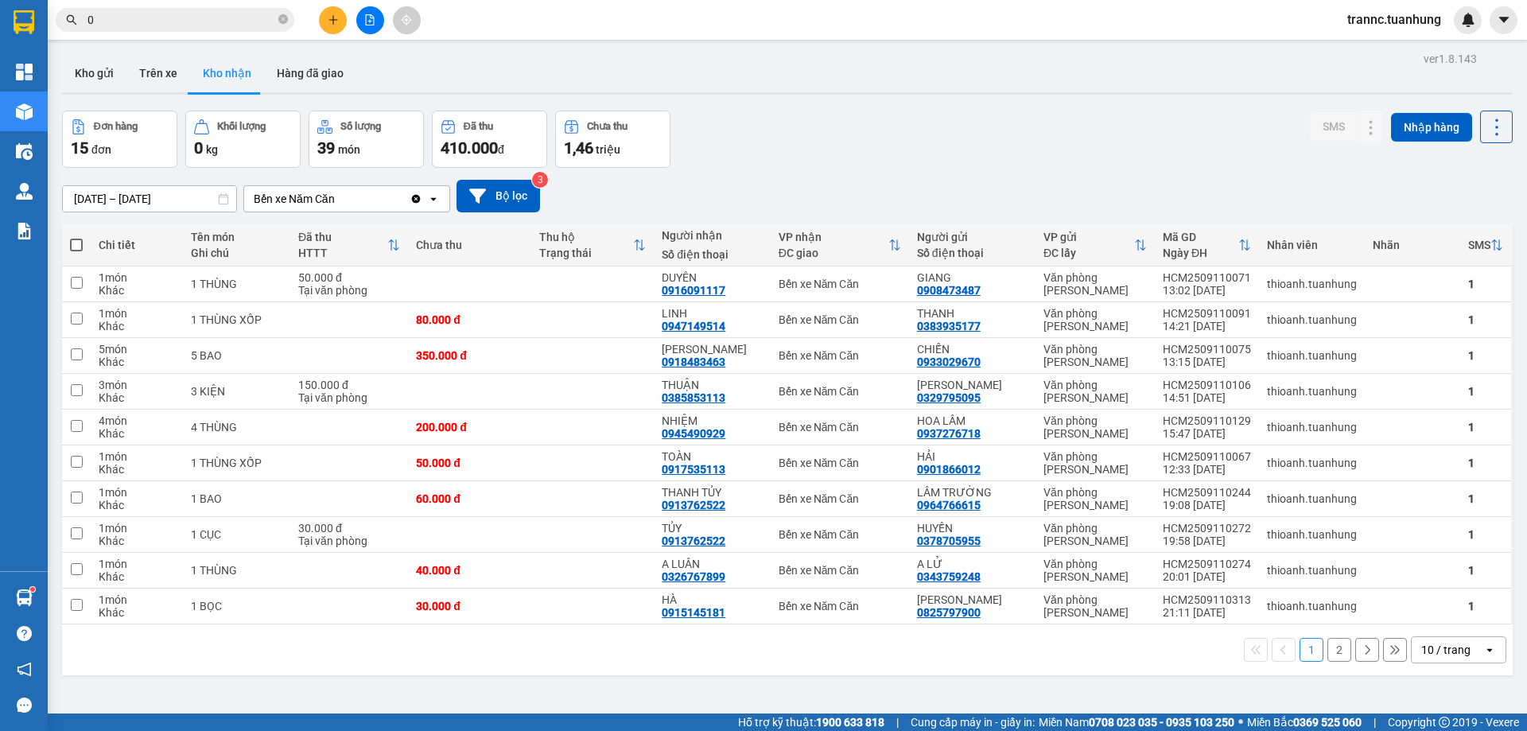
click at [174, 21] on input "0" at bounding box center [182, 20] width 188 height 18
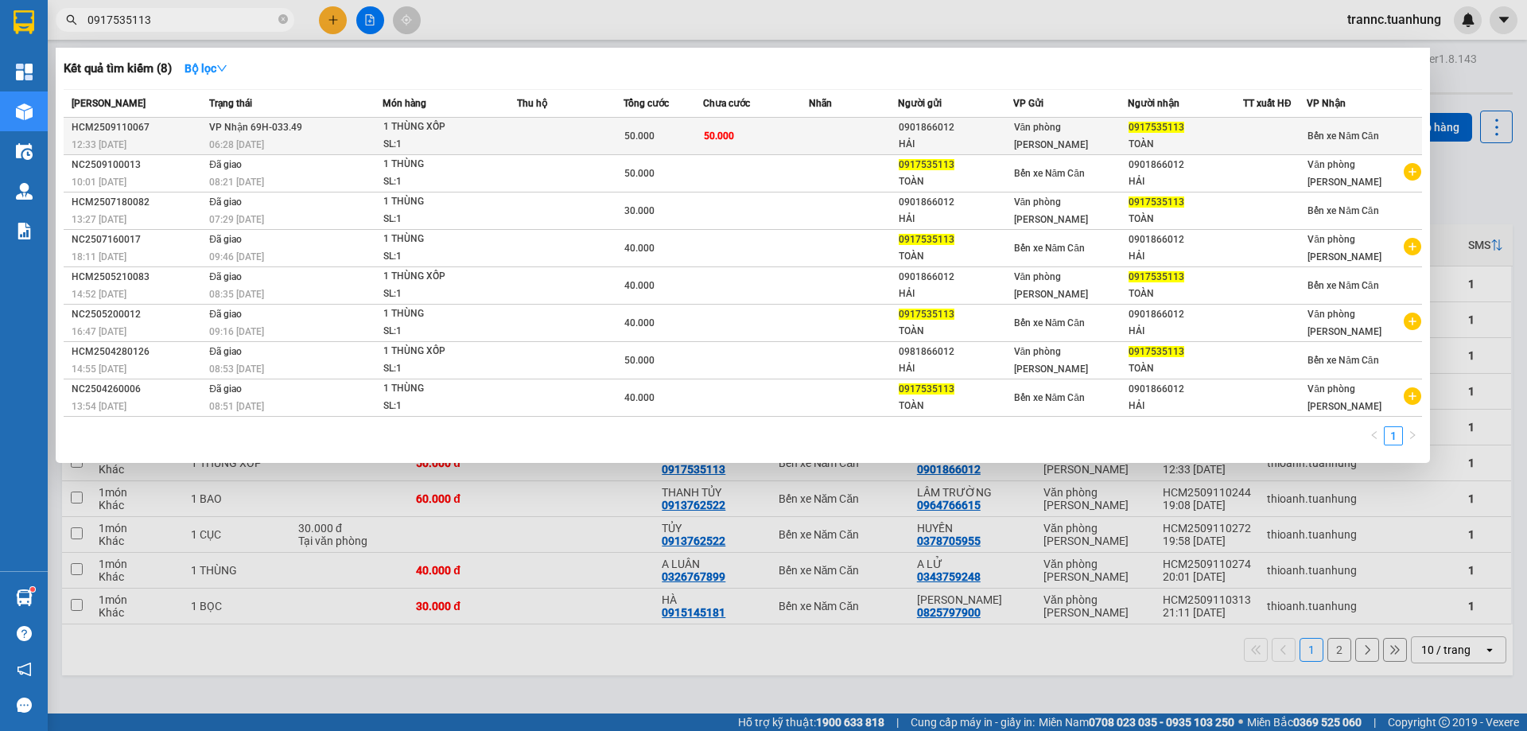
type input "0917535113"
click at [472, 137] on div "SL: 1" at bounding box center [442, 145] width 119 height 18
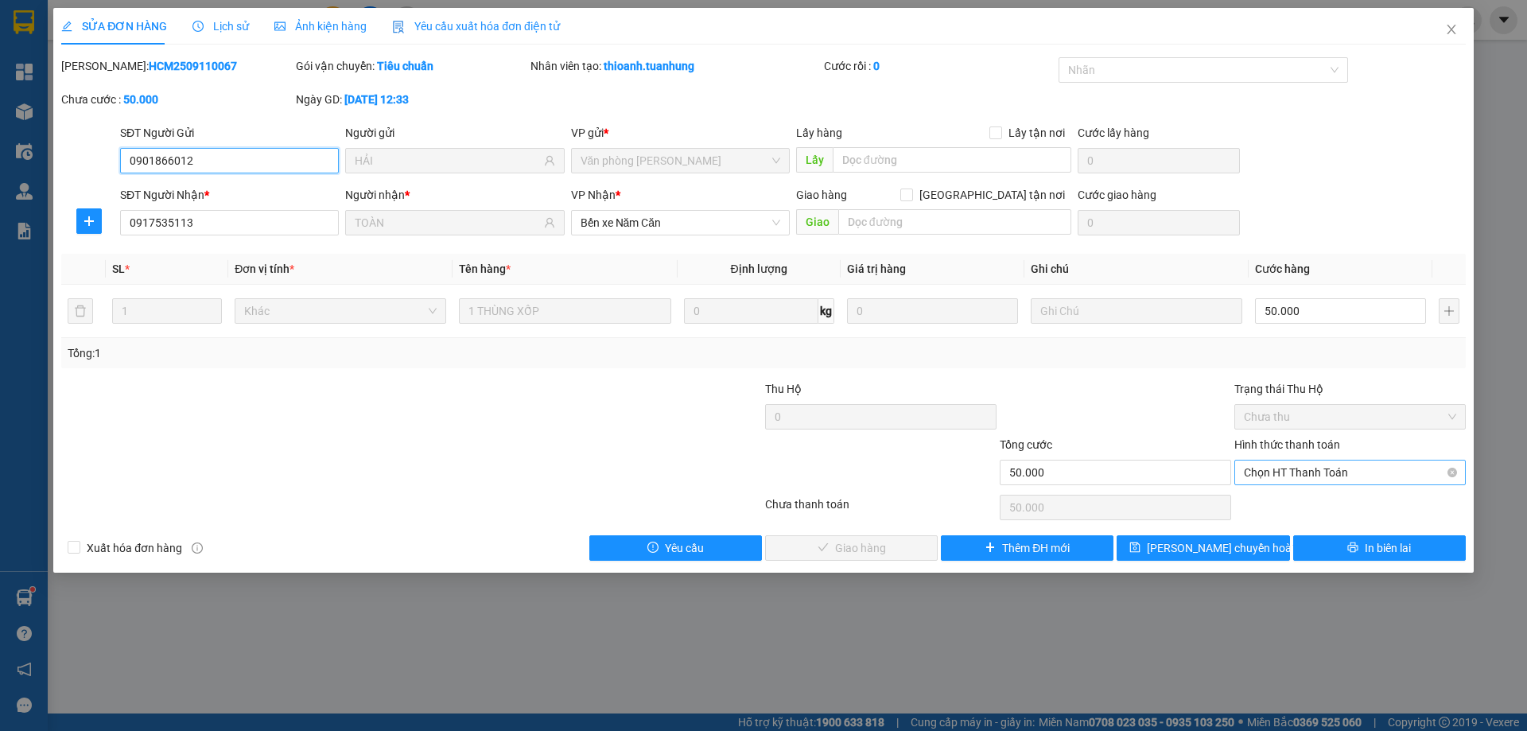
click at [1287, 477] on span "Chọn HT Thanh Toán" at bounding box center [1350, 473] width 212 height 24
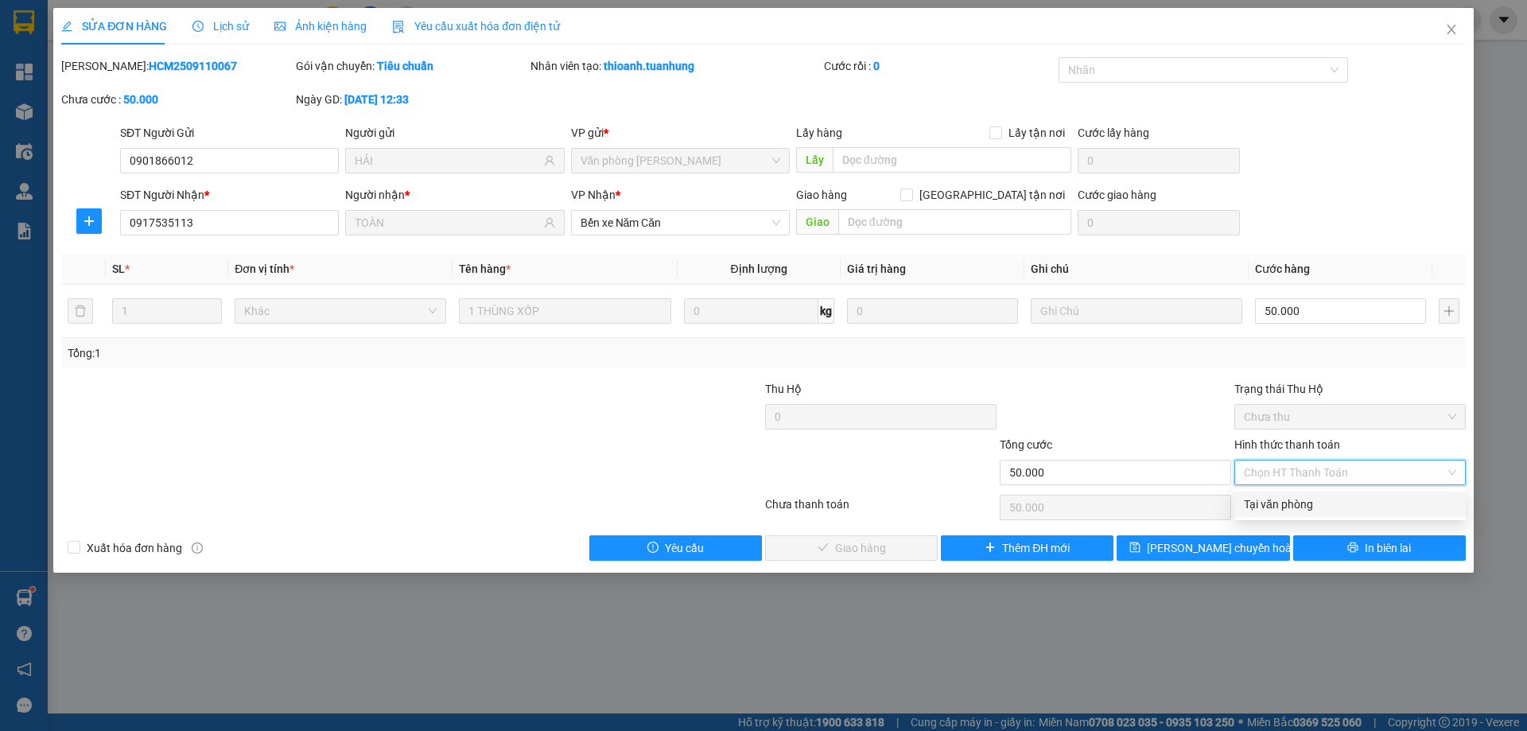
click at [1288, 498] on div "Tại văn phòng" at bounding box center [1350, 505] width 212 height 18
type input "0"
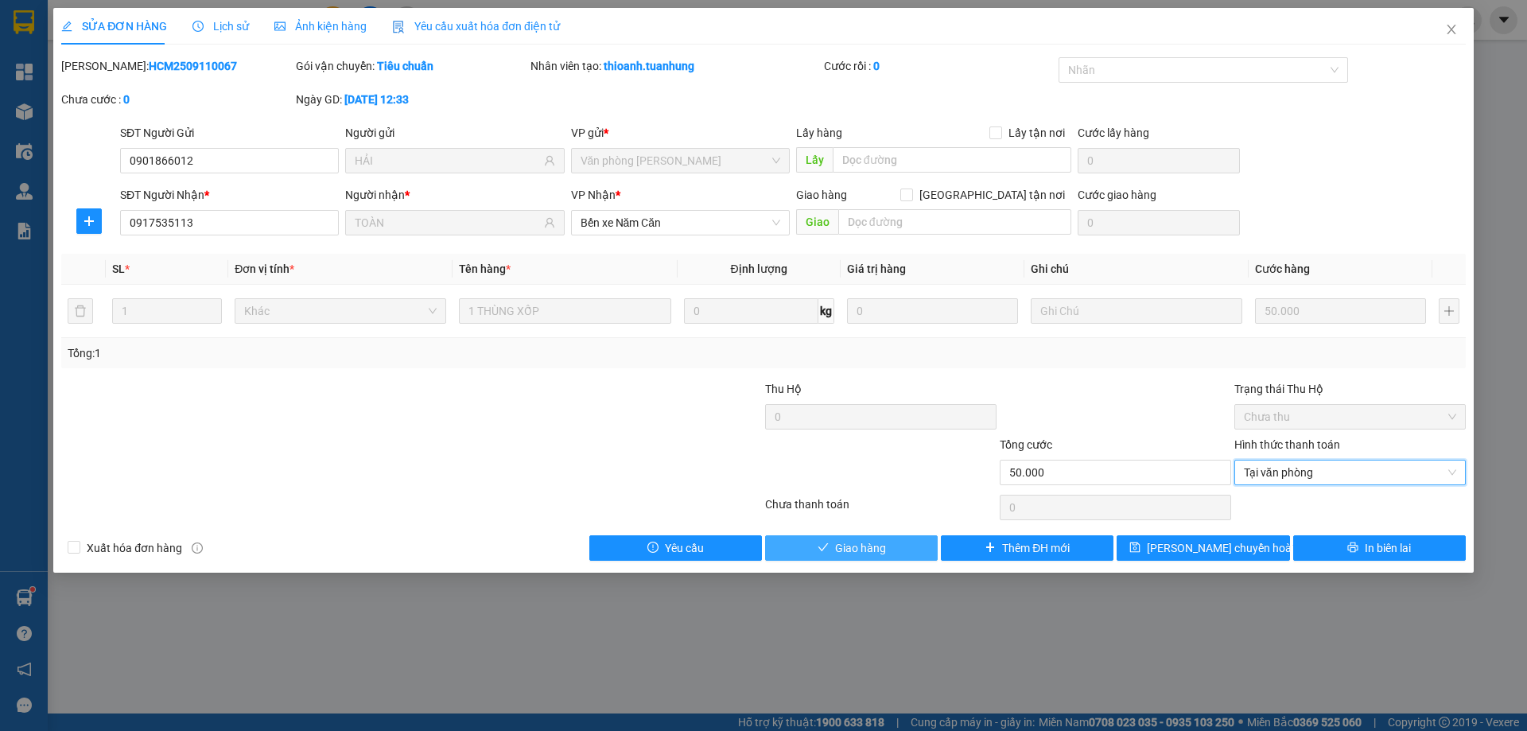
click at [857, 545] on span "Giao hàng" at bounding box center [860, 548] width 51 height 18
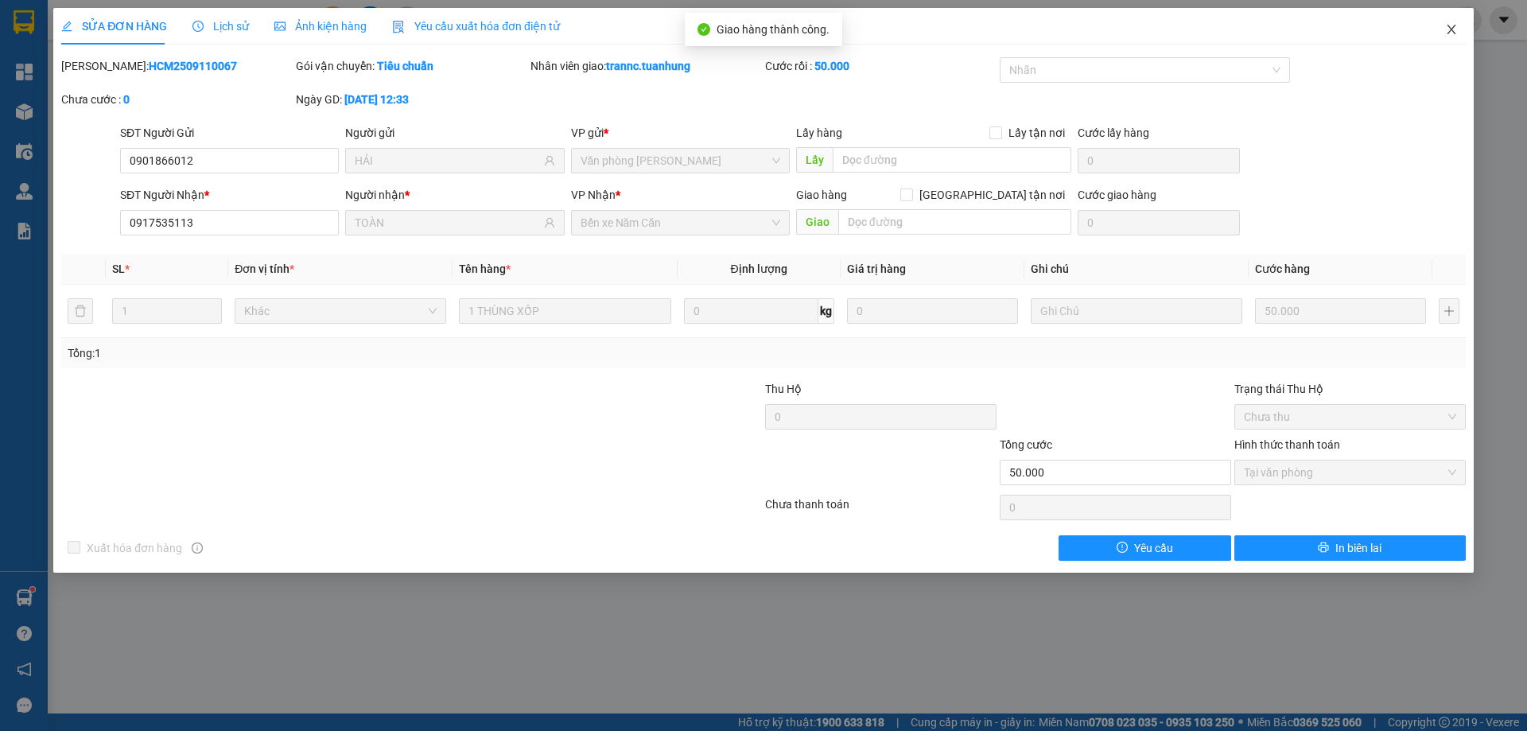
click at [1451, 34] on icon "close" at bounding box center [1451, 29] width 13 height 13
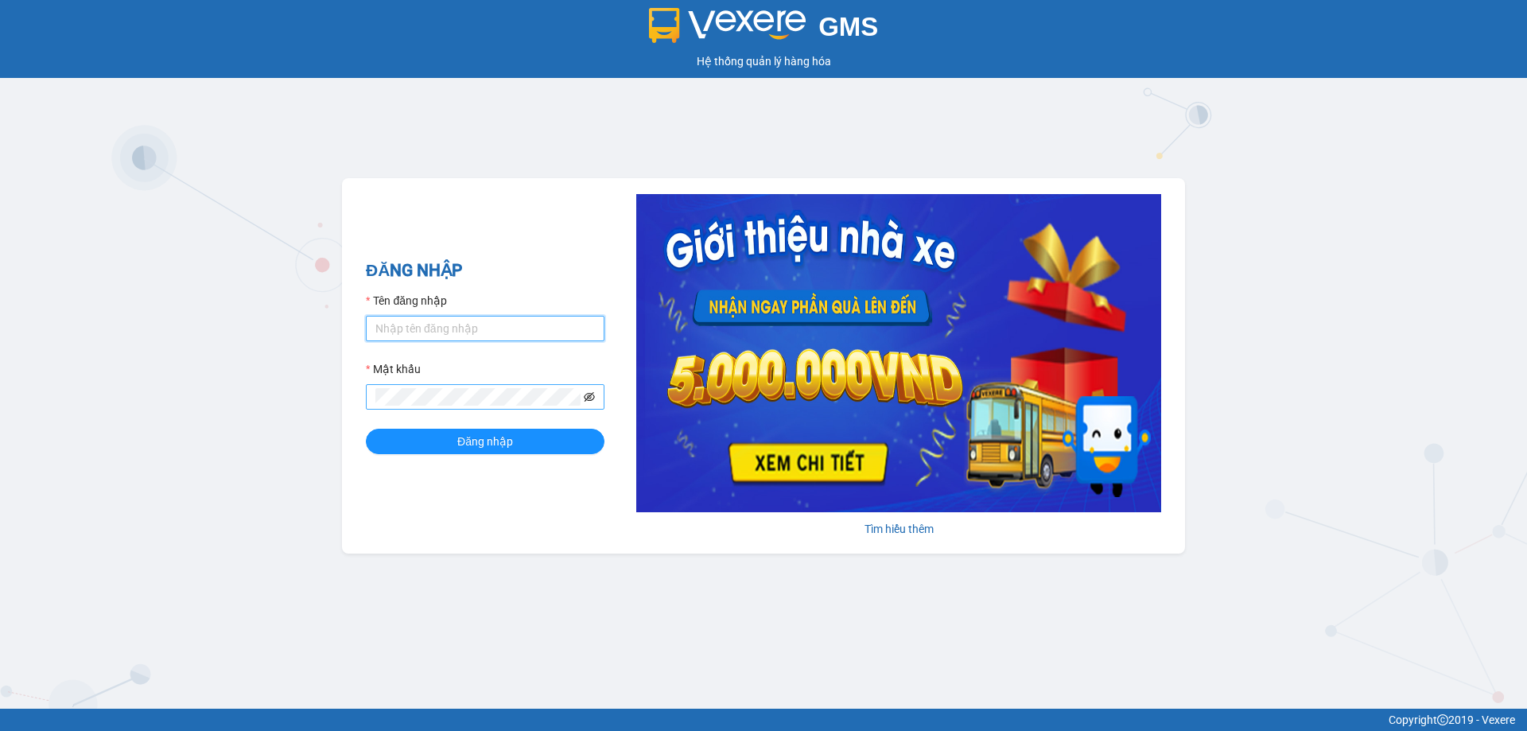
type input "trannc.tuanhung"
click at [589, 397] on icon "eye-invisible" at bounding box center [589, 397] width 11 height 10
type input "trannc.tuanhung"
click at [536, 449] on button "Đăng nhập" at bounding box center [485, 441] width 239 height 25
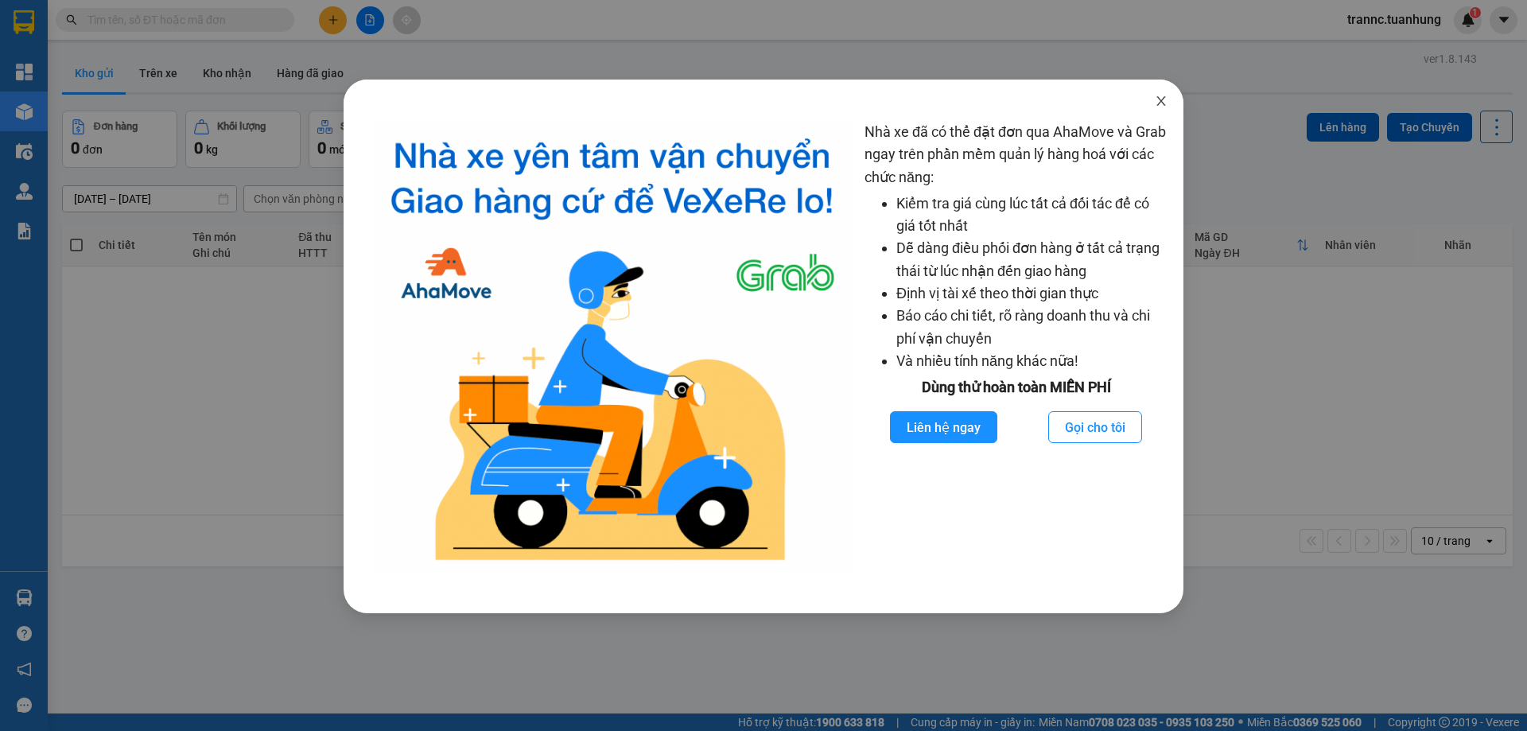
click at [1161, 107] on icon "close" at bounding box center [1161, 101] width 13 height 13
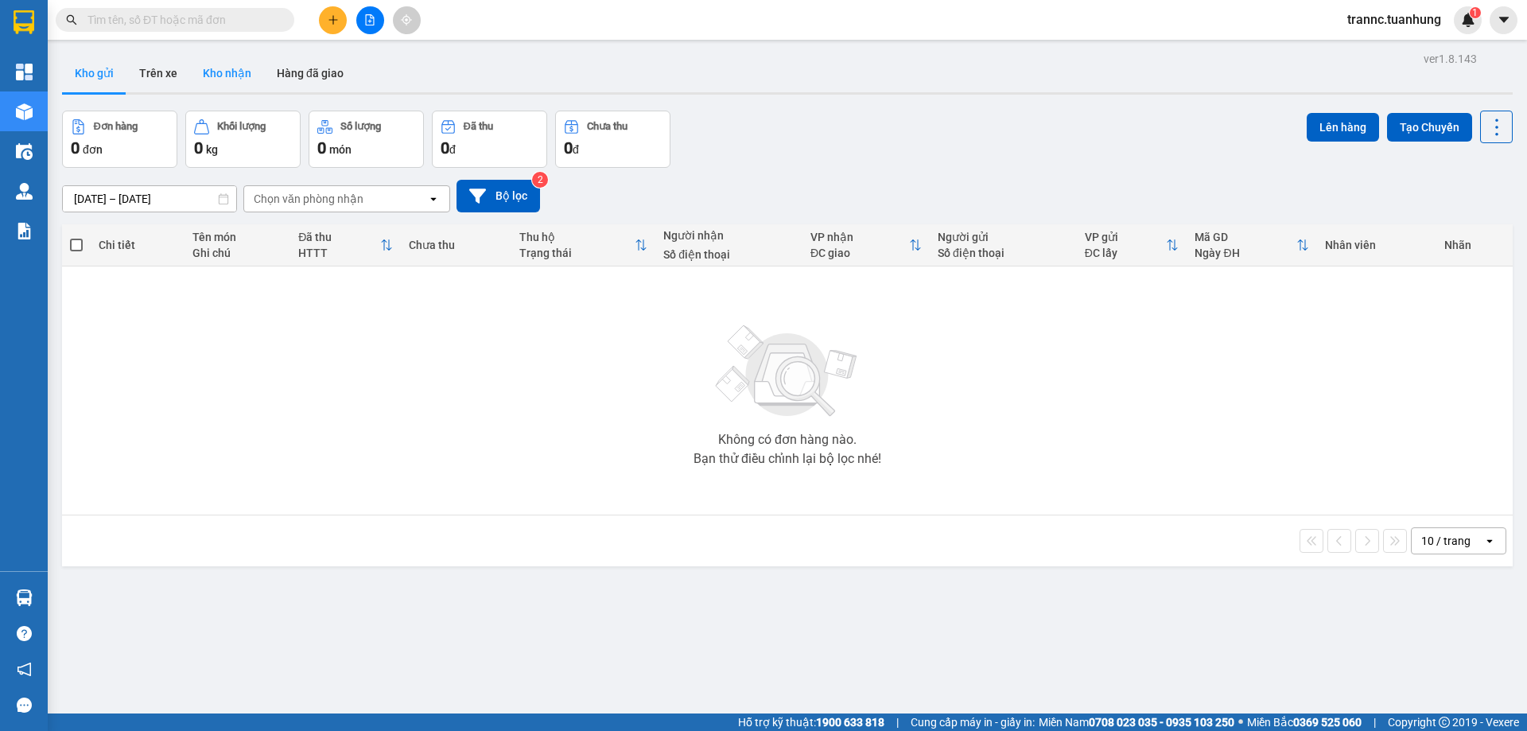
click at [224, 72] on button "Kho nhận" at bounding box center [227, 73] width 74 height 38
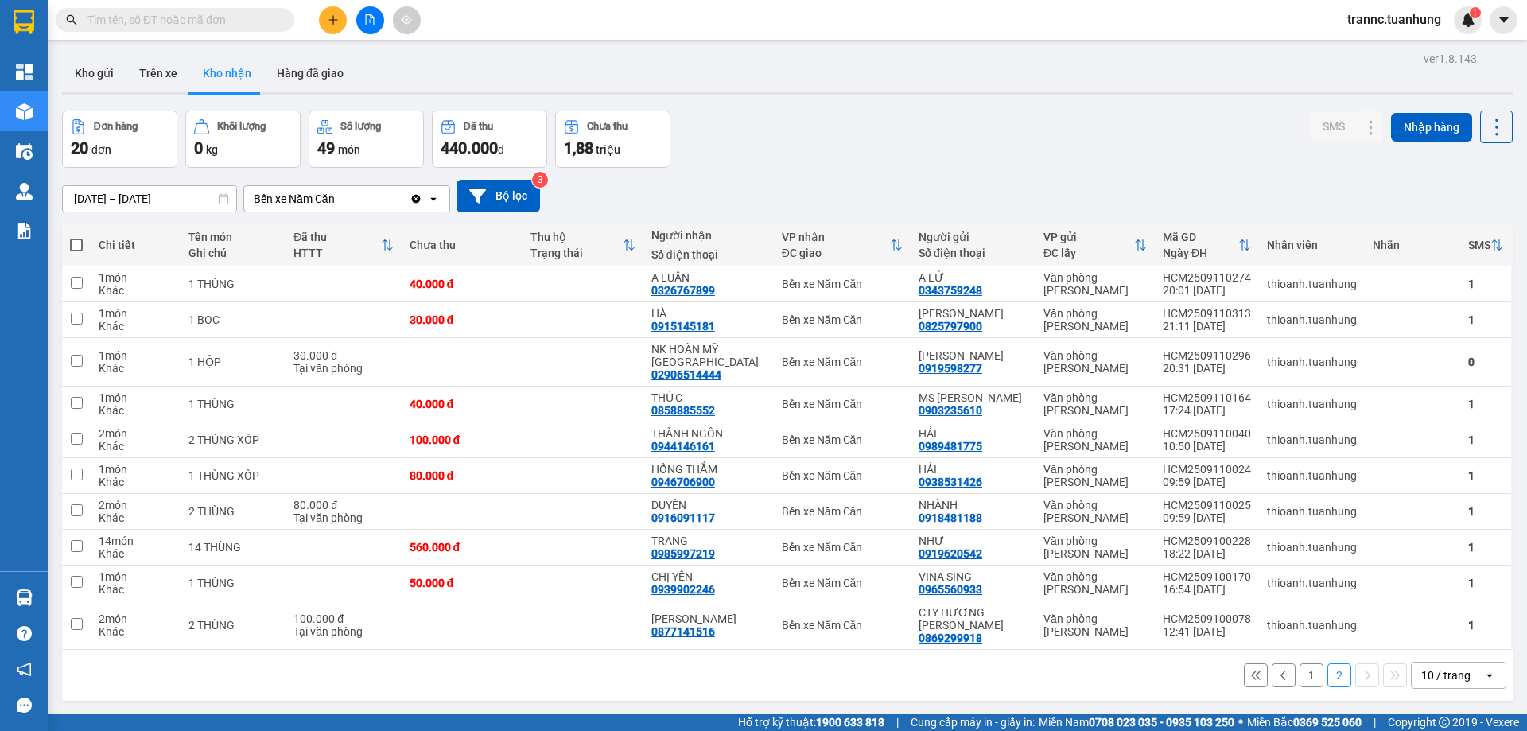
click at [224, 21] on input "text" at bounding box center [182, 20] width 188 height 18
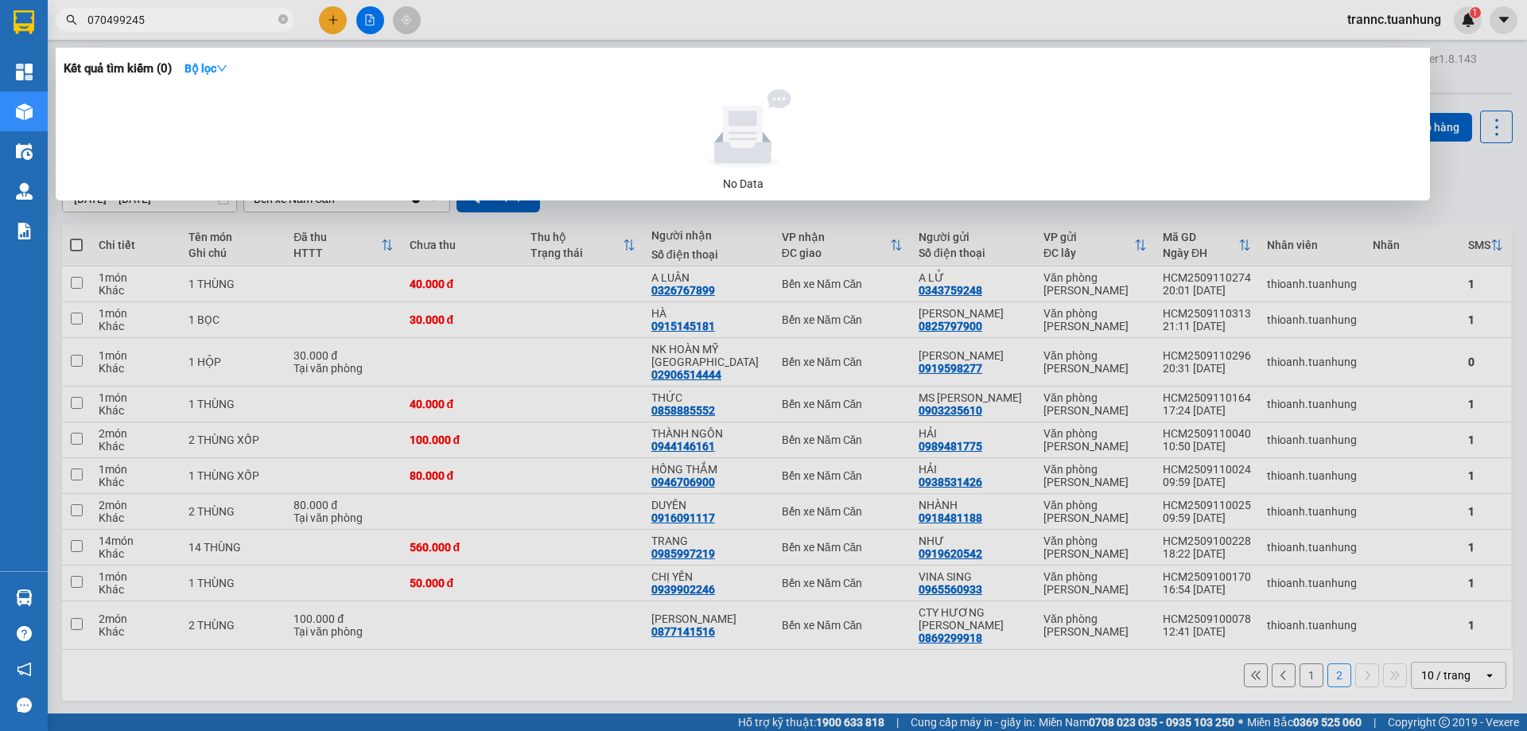
click at [114, 21] on input "070499245" at bounding box center [182, 20] width 188 height 18
click at [146, 17] on input "070499245" at bounding box center [182, 20] width 188 height 18
type input "0704992459"
click at [286, 21] on icon "close-circle" at bounding box center [283, 19] width 10 height 10
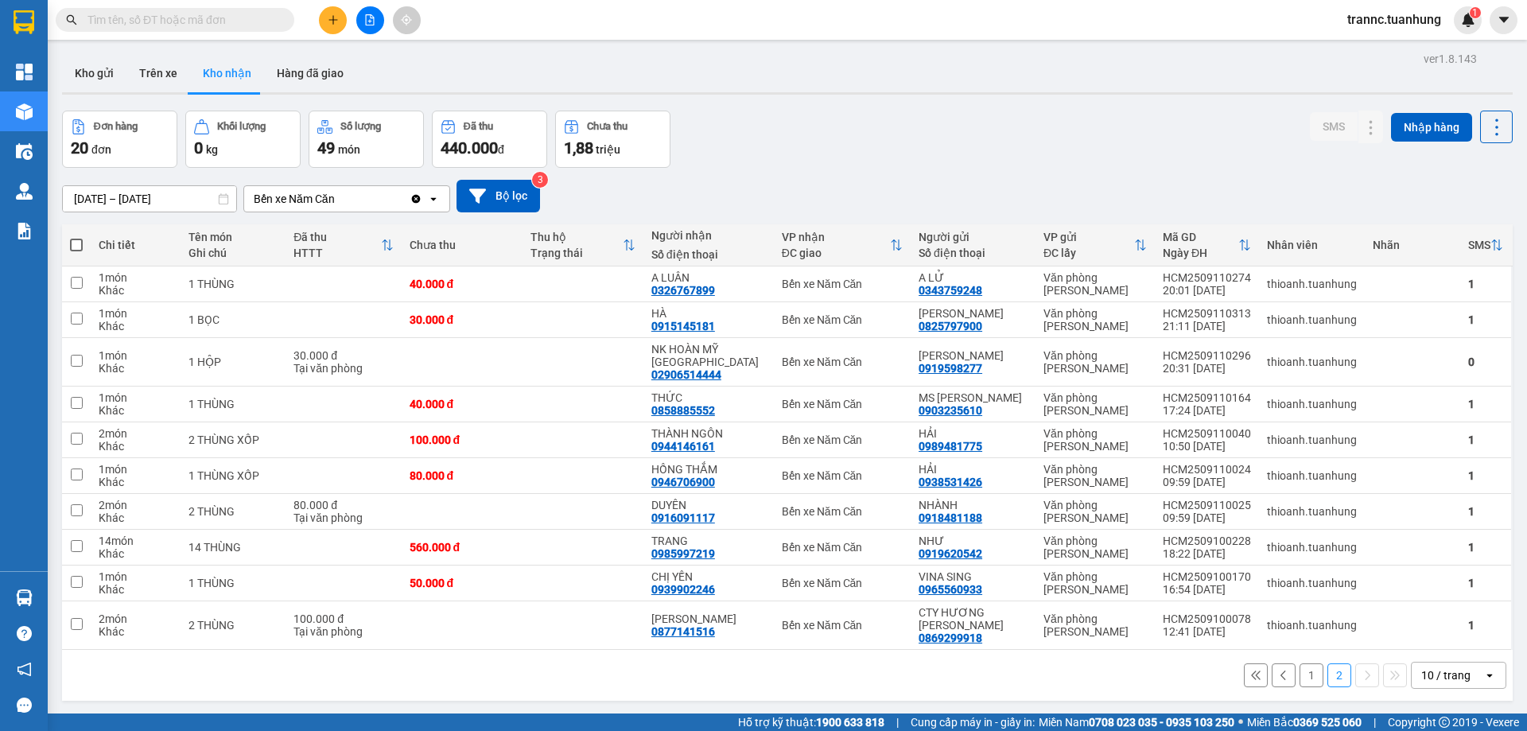
click at [1300, 667] on button "1" at bounding box center [1312, 675] width 24 height 24
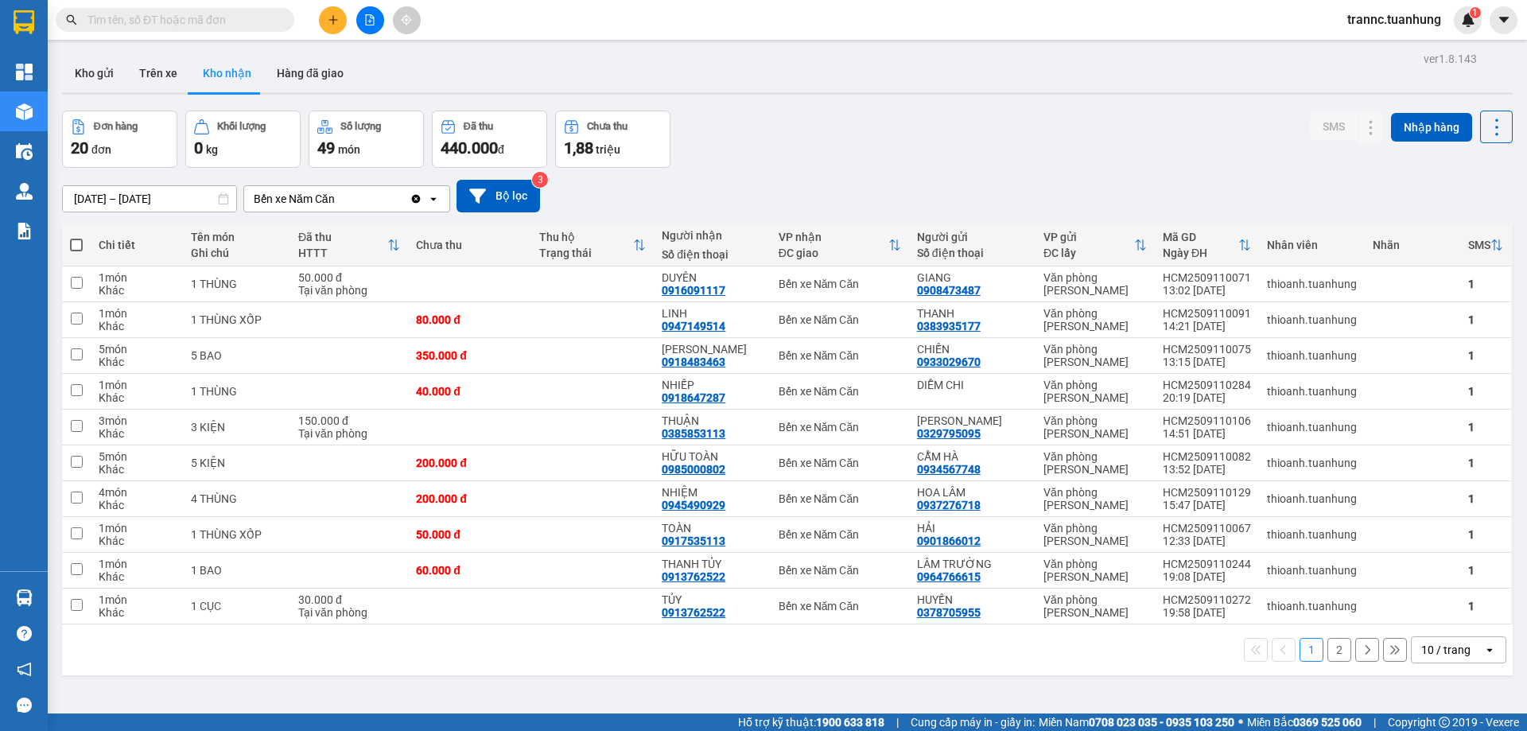
click at [209, 7] on div "Kết quả tìm kiếm ( 0 ) Bộ lọc No Data" at bounding box center [155, 20] width 310 height 28
click at [739, 462] on div "HỮU TOÀN 0985000802" at bounding box center [712, 462] width 100 height 25
checkbox input "true"
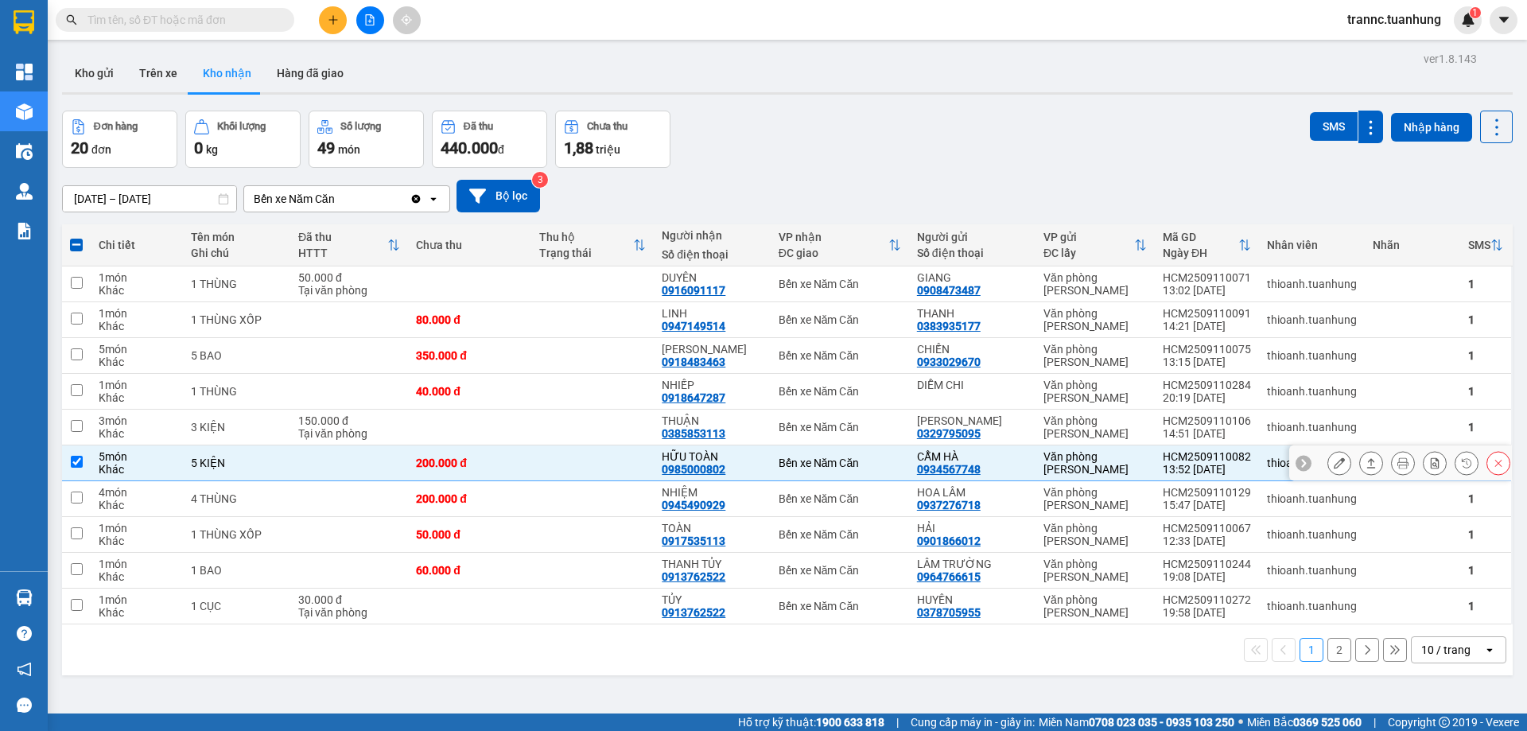
click at [1334, 466] on icon at bounding box center [1339, 462] width 11 height 11
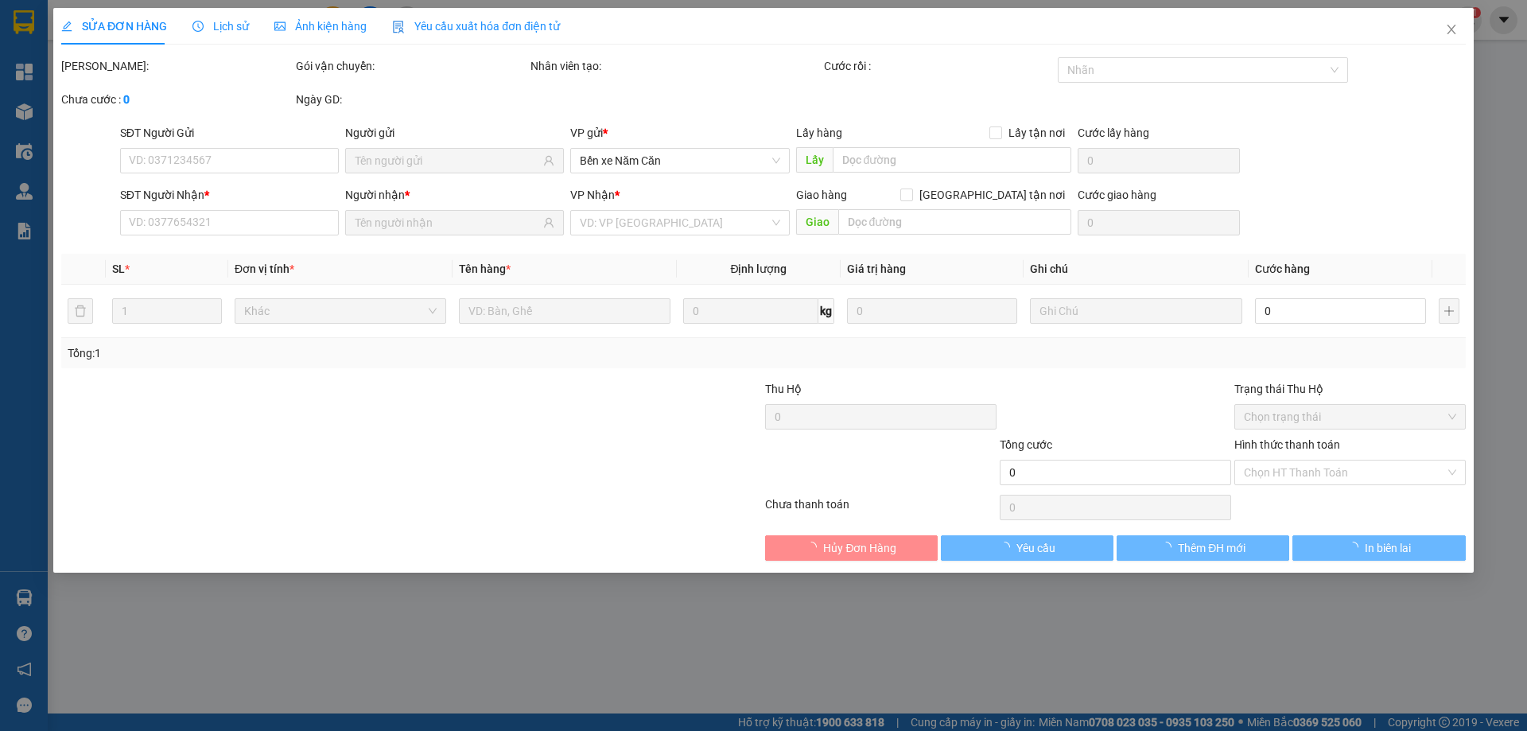
type input "0934567748"
type input "CẪM HÀ"
type input "0985000802"
type input "HỮU TOÀN"
type input "200.000"
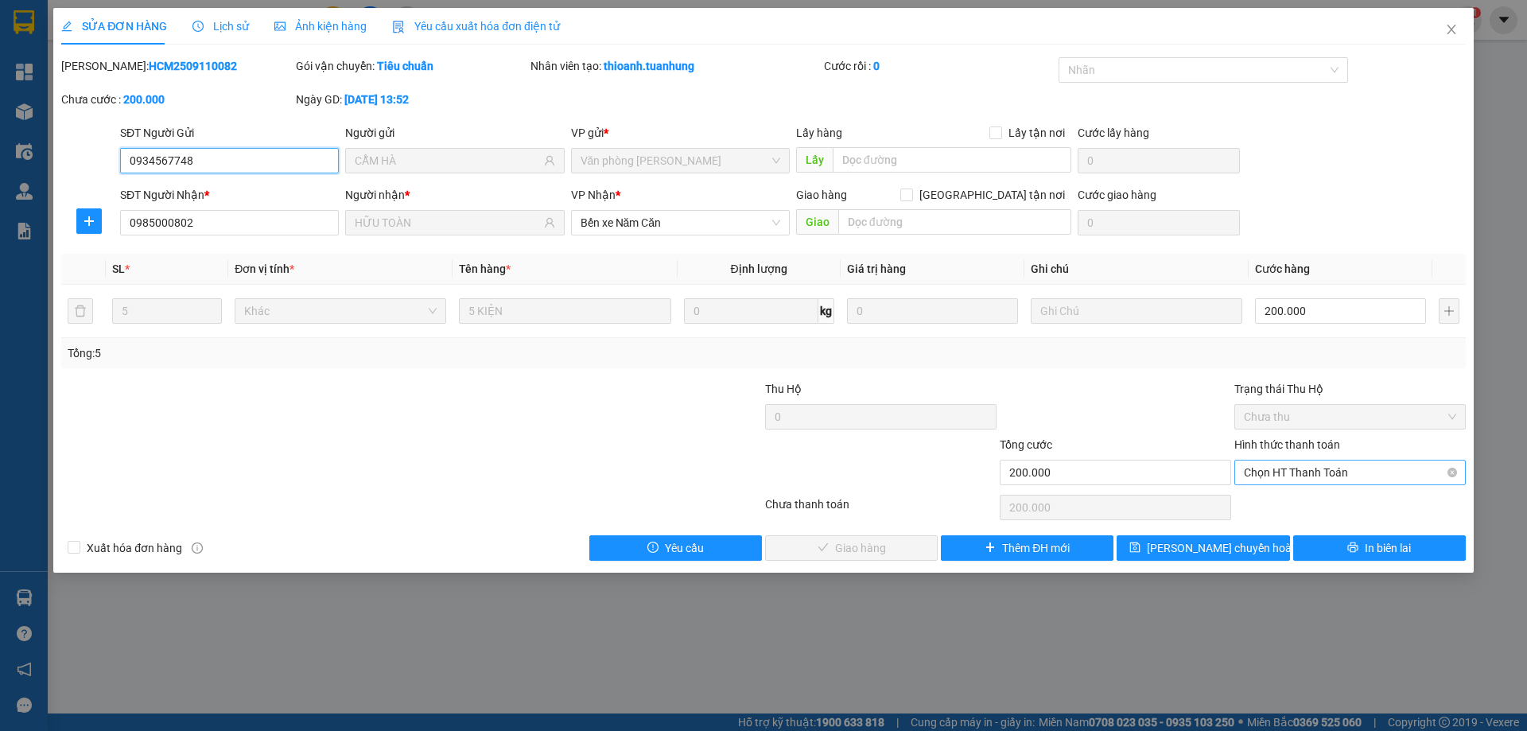
click at [1288, 473] on span "Chọn HT Thanh Toán" at bounding box center [1350, 473] width 212 height 24
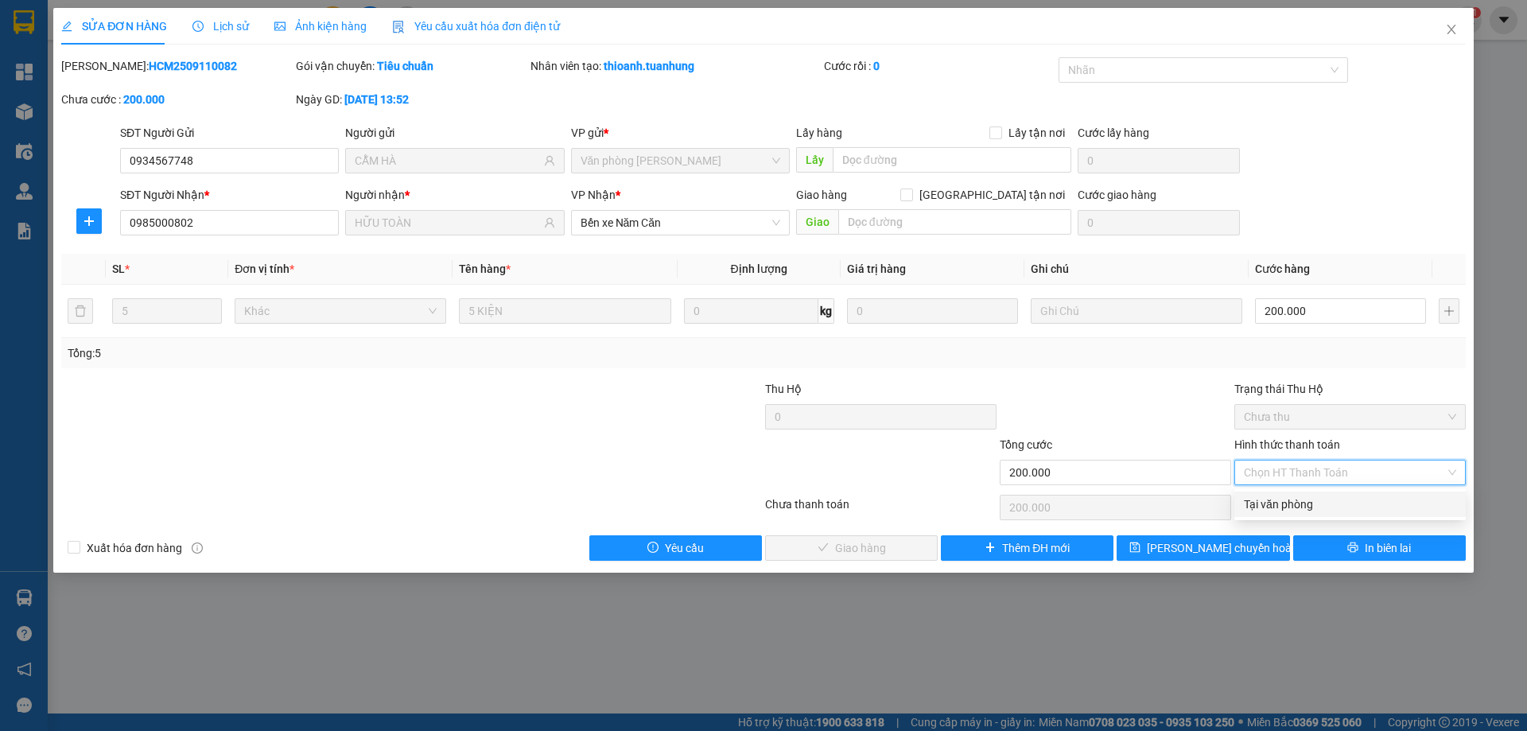
click at [1272, 500] on div "Tại văn phòng" at bounding box center [1350, 505] width 212 height 18
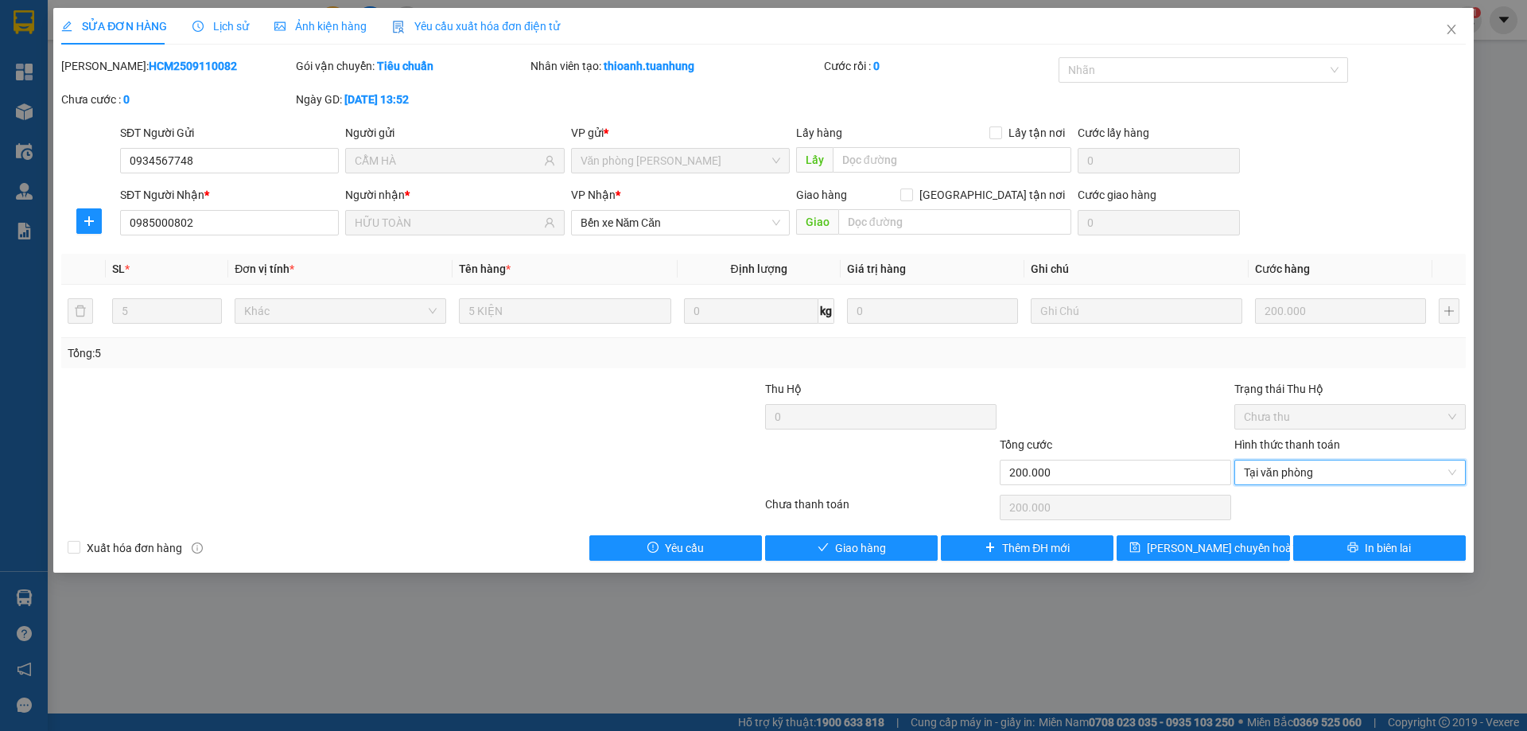
type input "0"
drag, startPoint x: 891, startPoint y: 550, endPoint x: 935, endPoint y: 492, distance: 73.3
click at [890, 550] on button "Giao hàng" at bounding box center [851, 547] width 173 height 25
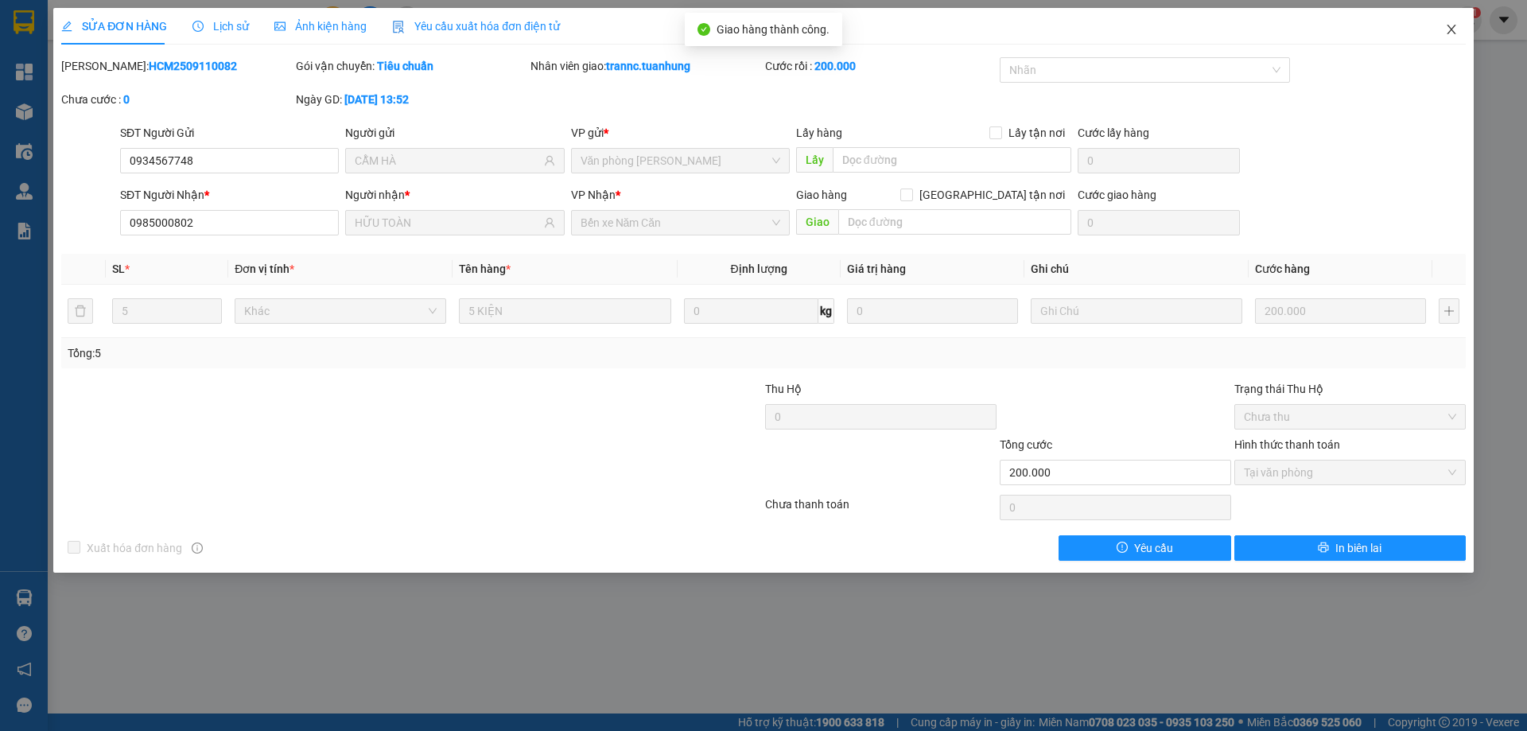
click at [1456, 33] on icon "close" at bounding box center [1451, 29] width 13 height 13
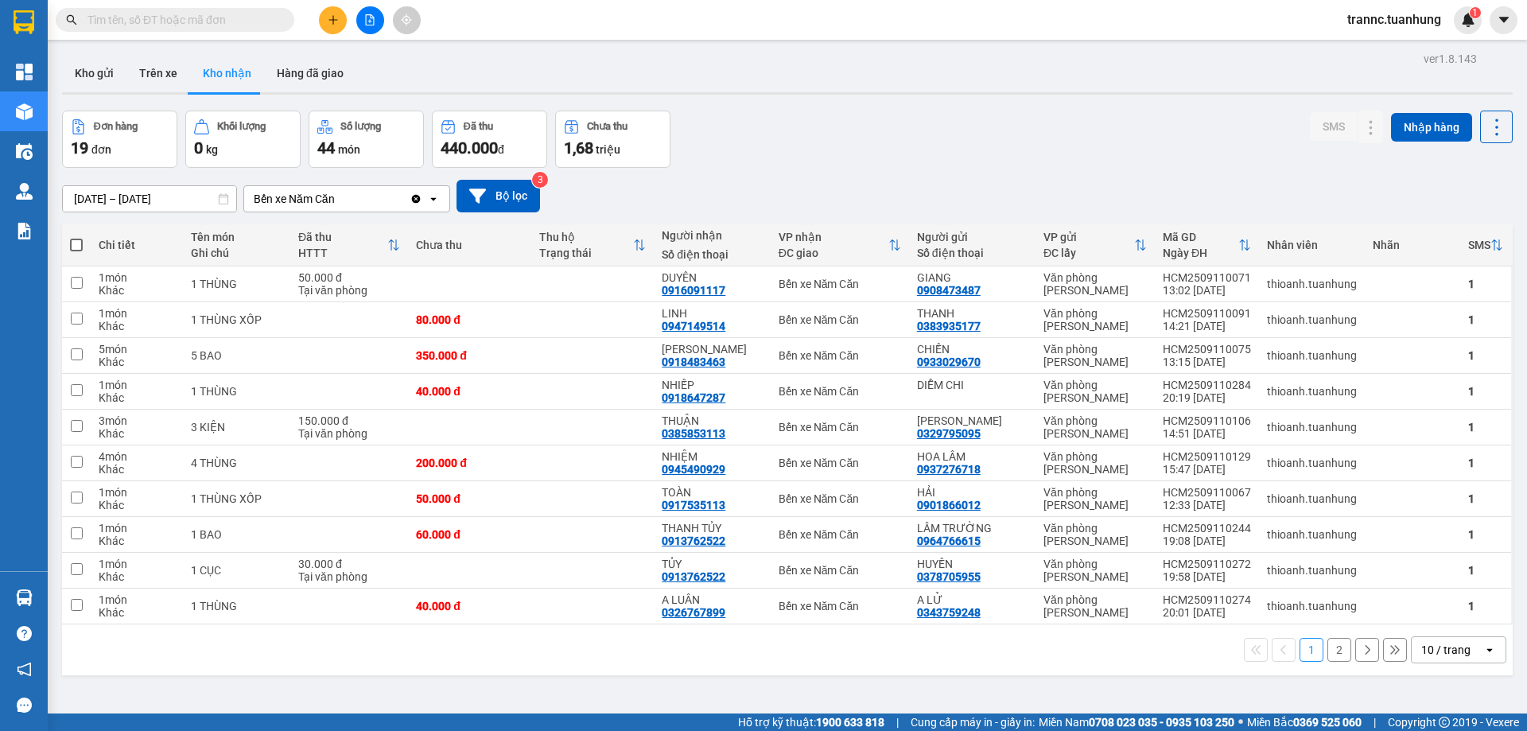
click at [1328, 649] on button "2" at bounding box center [1340, 650] width 24 height 24
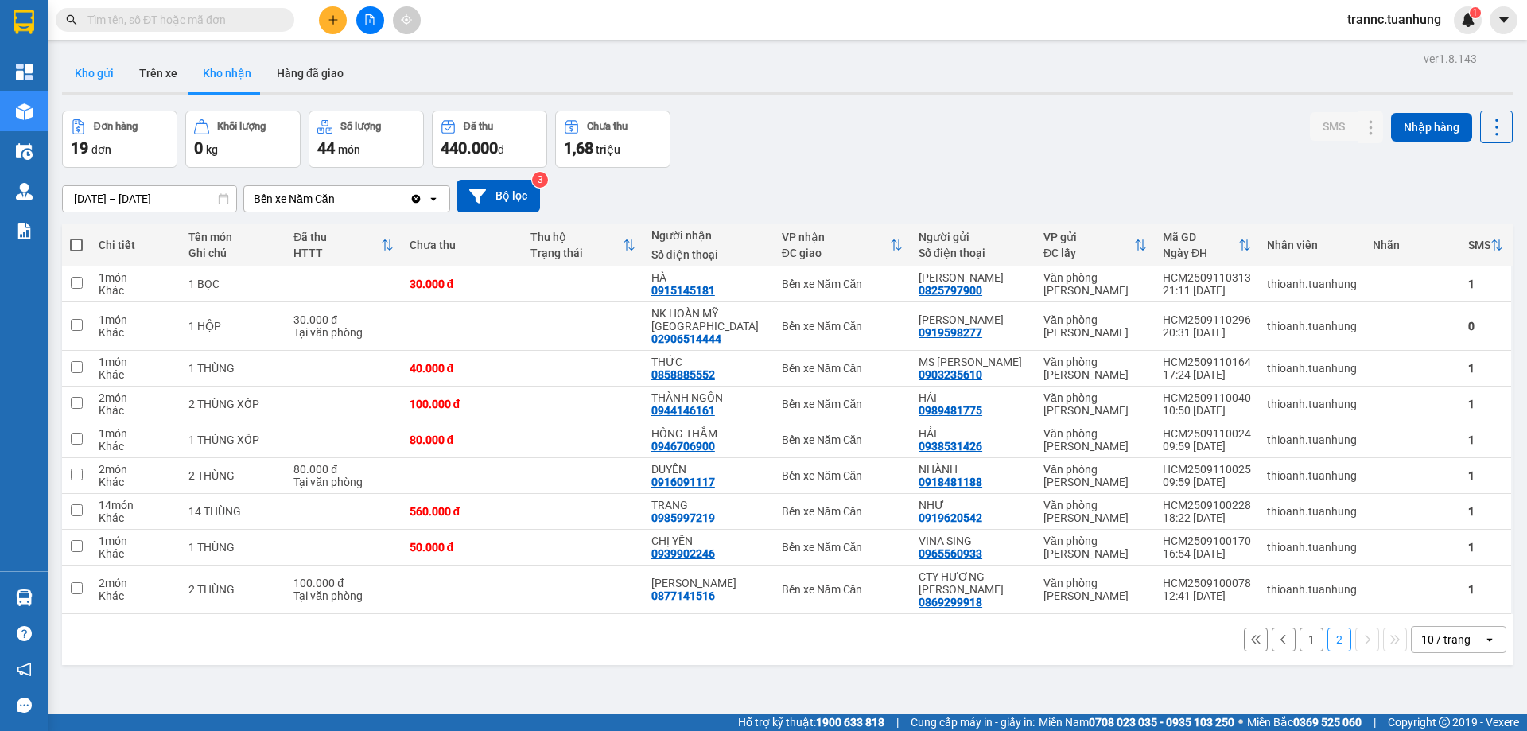
click at [94, 68] on button "Kho gửi" at bounding box center [94, 73] width 64 height 38
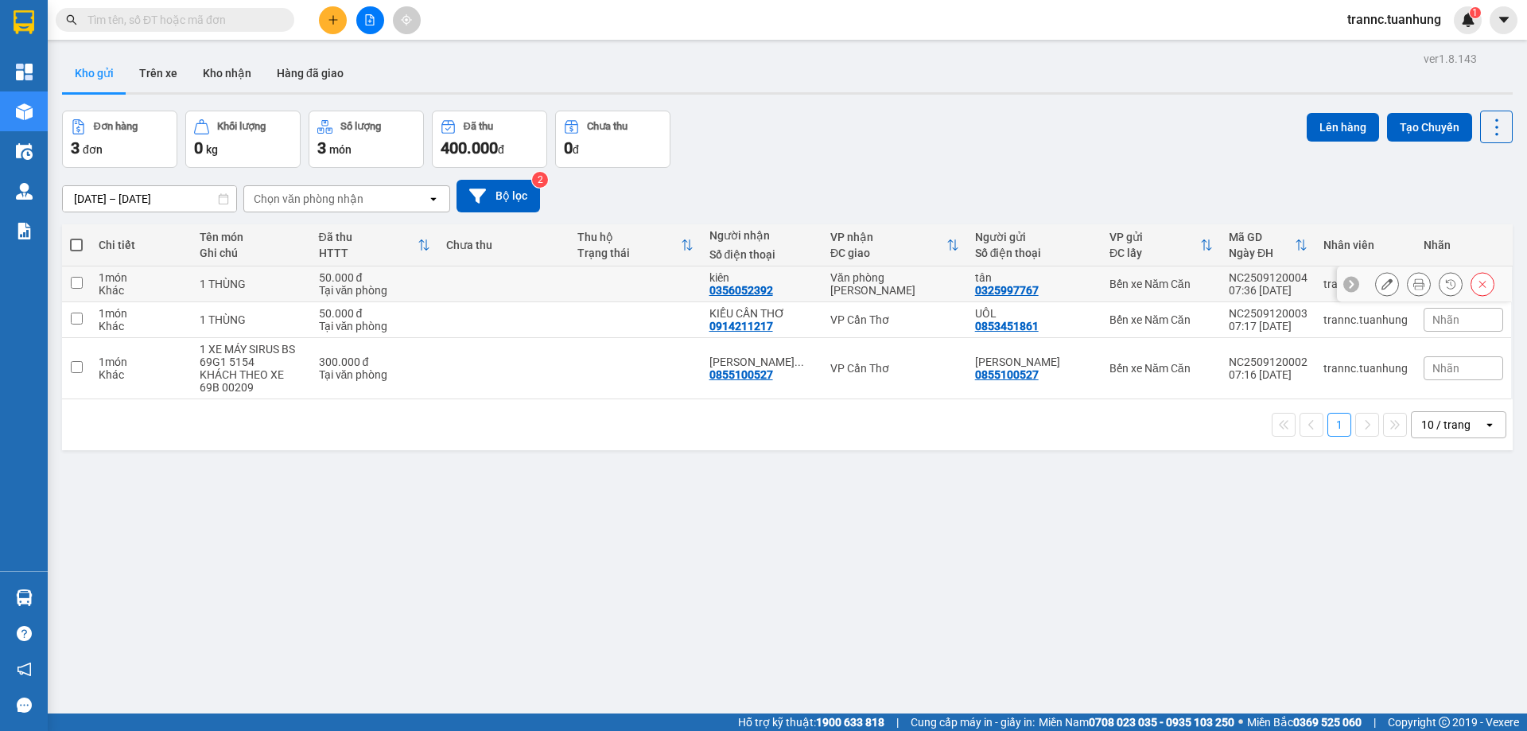
click at [282, 278] on div "1 THÙNG" at bounding box center [251, 284] width 103 height 13
checkbox input "true"
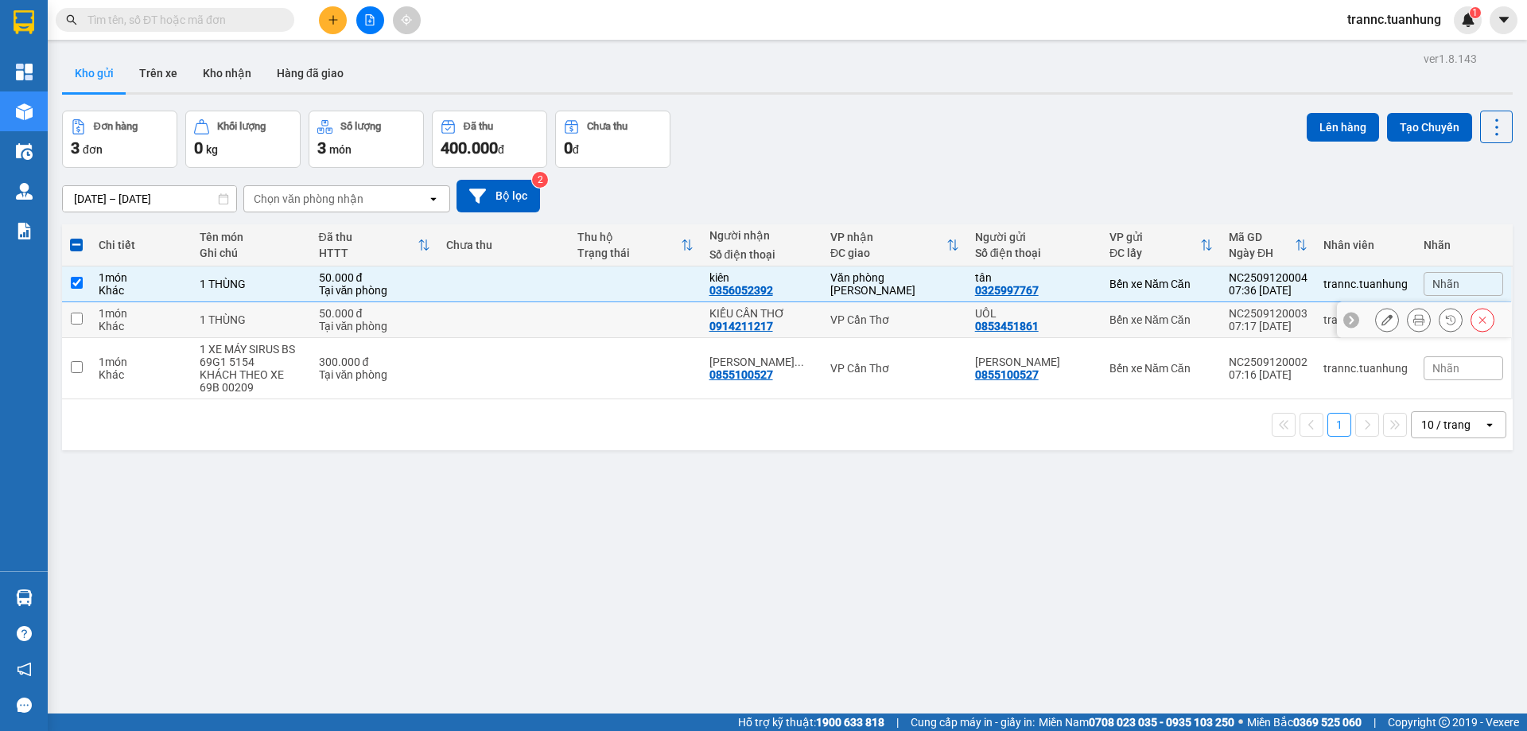
click at [258, 314] on div "1 THÙNG" at bounding box center [251, 319] width 103 height 13
checkbox input "true"
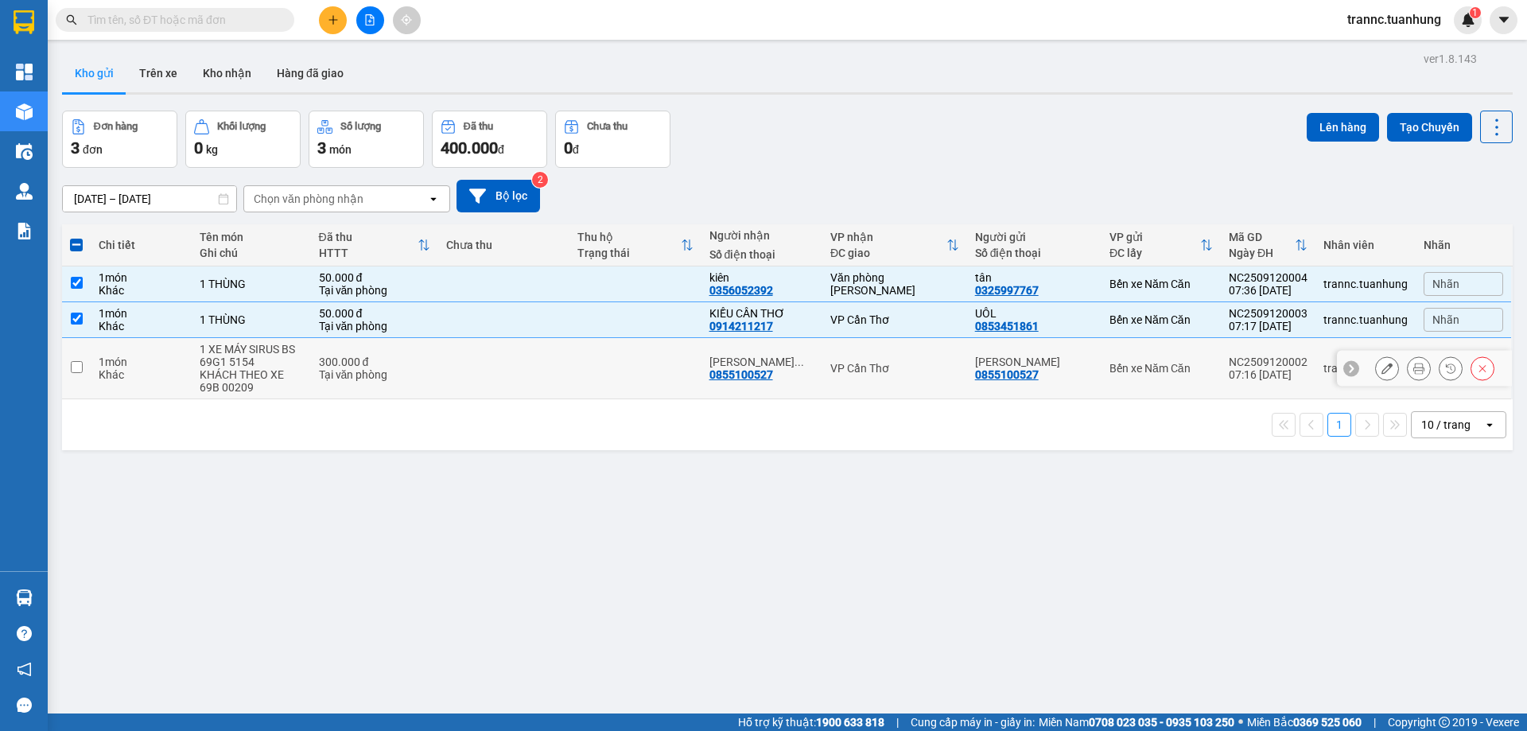
click at [264, 364] on div "1 XE MÁY SIRUS BS 69G1 5154" at bounding box center [251, 355] width 103 height 25
checkbox input "true"
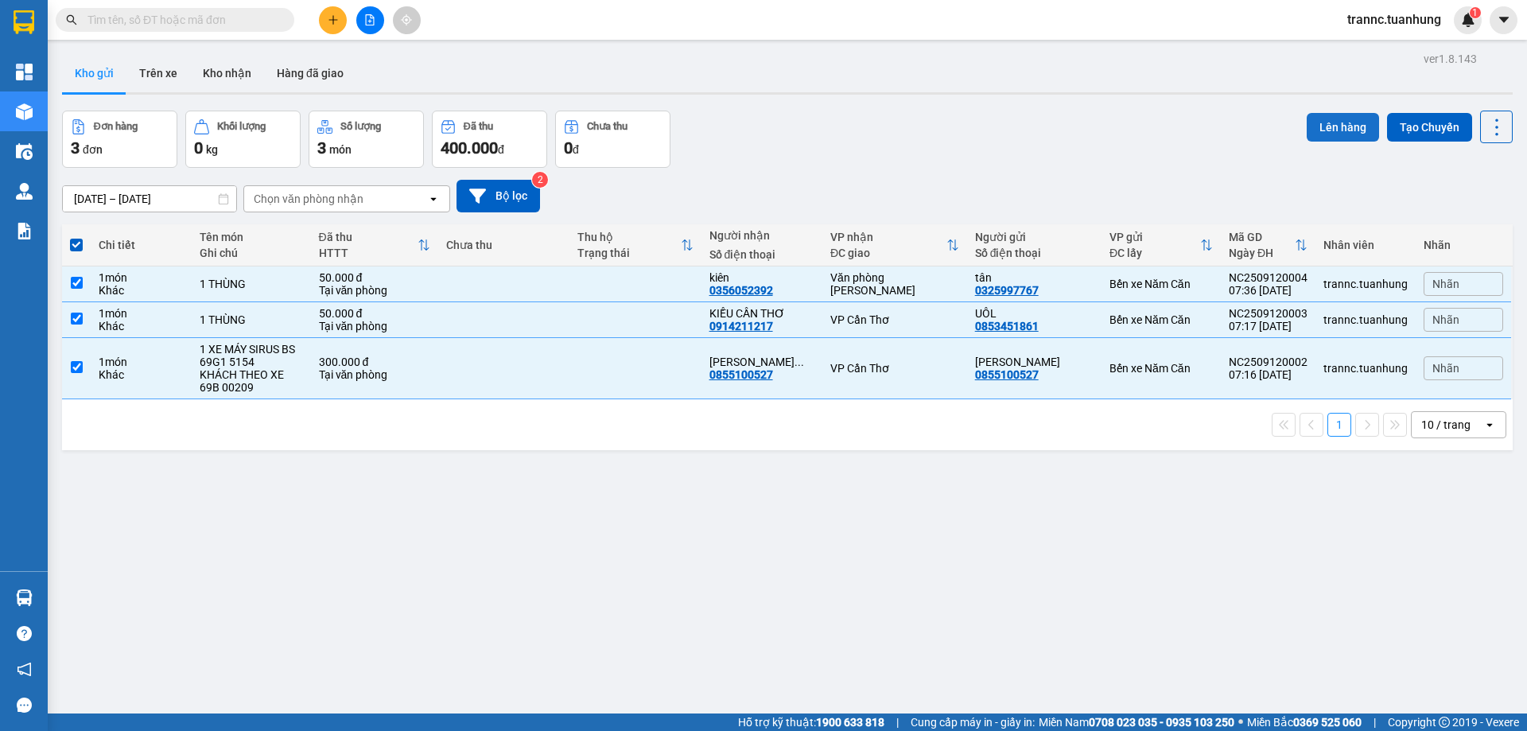
click at [1326, 131] on button "Lên hàng" at bounding box center [1343, 127] width 72 height 29
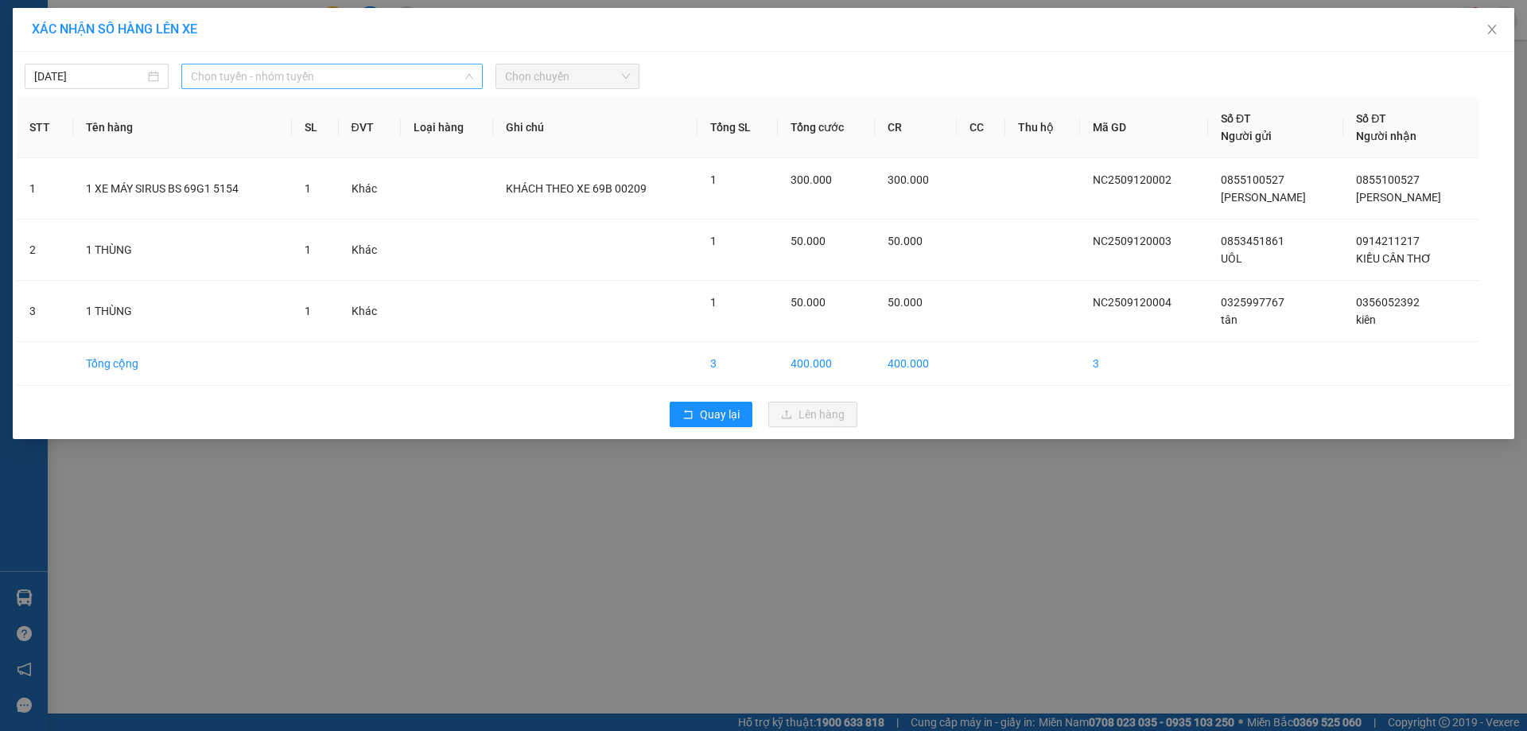
click at [251, 80] on span "Chọn tuyến - nhóm tuyến" at bounding box center [332, 76] width 282 height 24
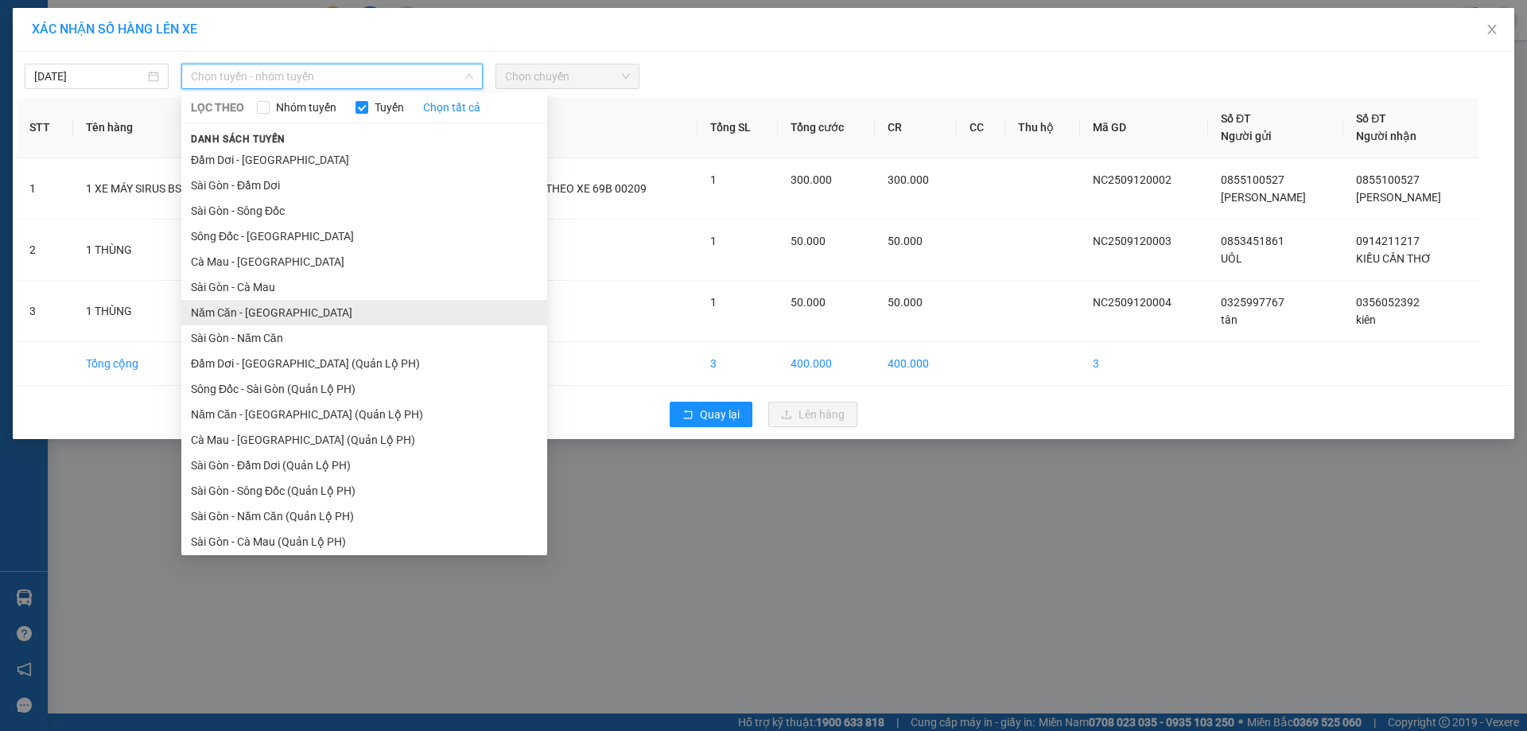
click at [230, 311] on li "Năm Căn - [GEOGRAPHIC_DATA]" at bounding box center [364, 312] width 366 height 25
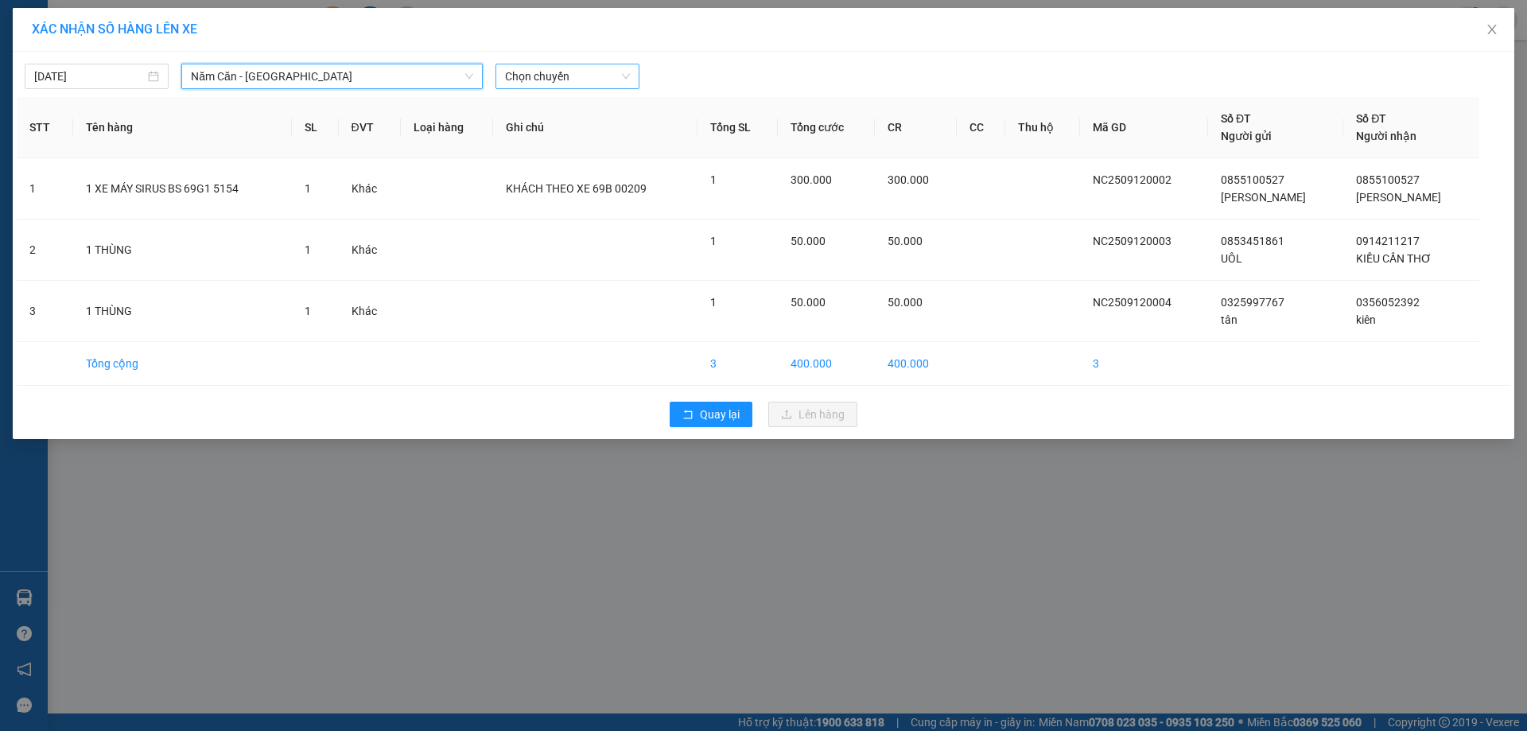
click at [549, 76] on span "Chọn chuyến" at bounding box center [567, 76] width 125 height 24
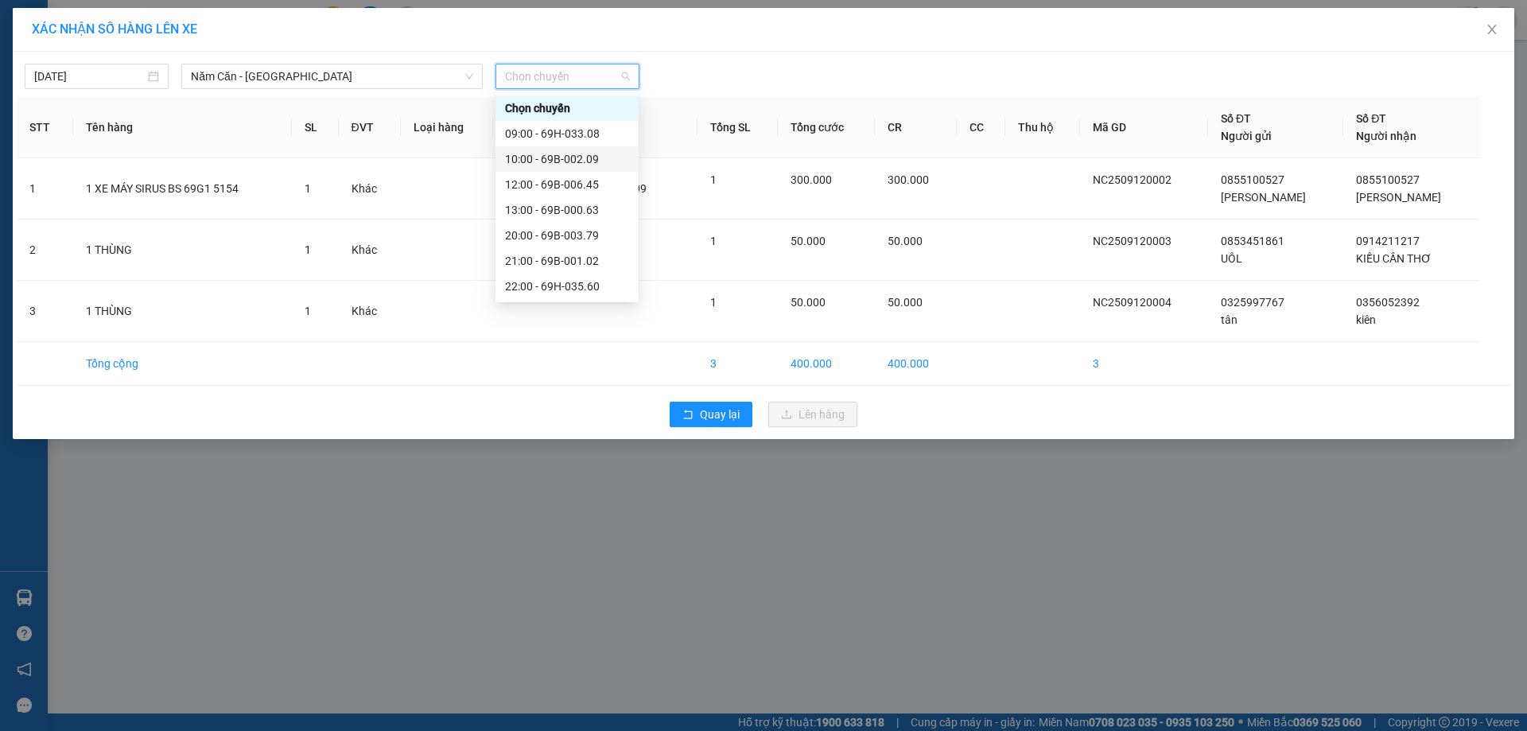
click at [570, 157] on div "10:00 - 69B-002.09" at bounding box center [567, 159] width 124 height 18
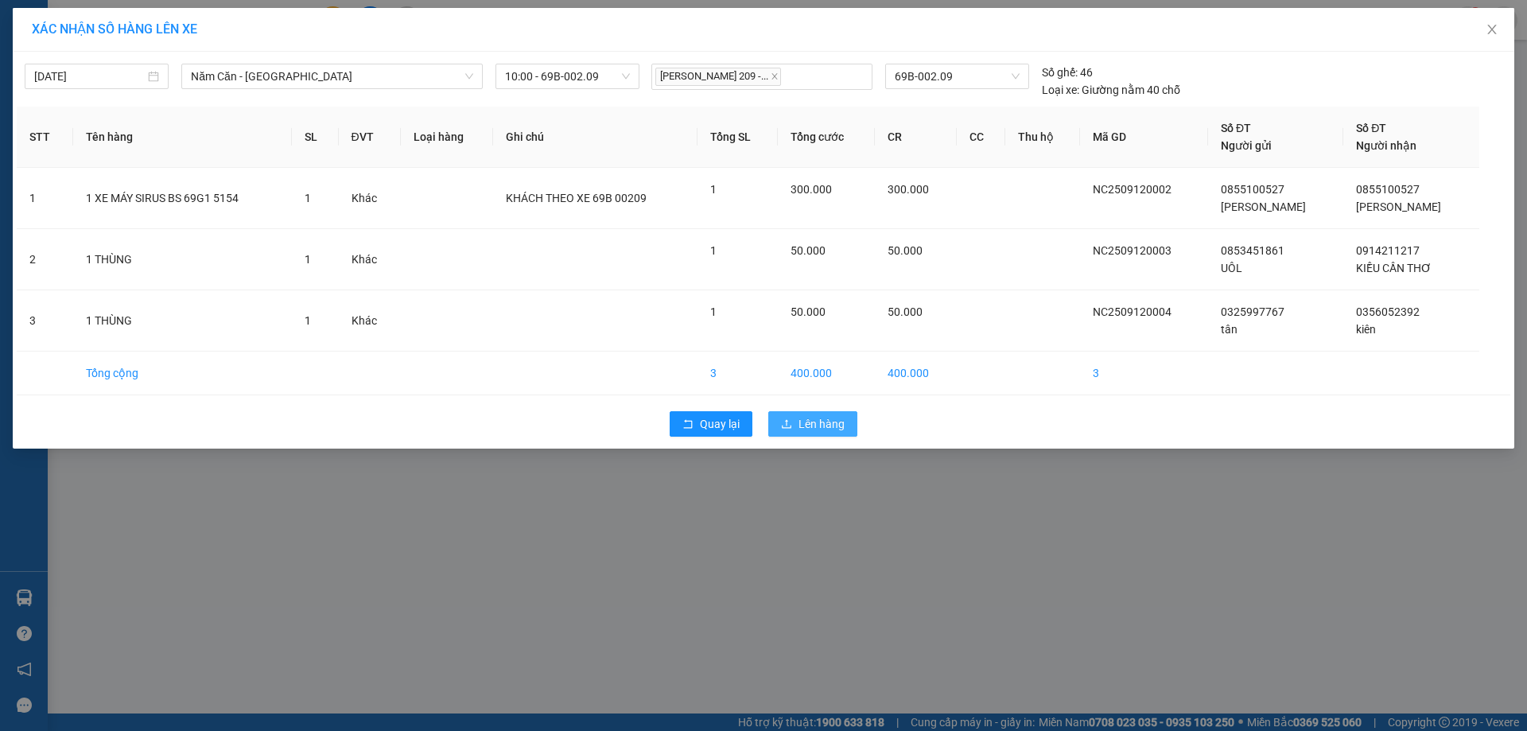
click at [799, 422] on span "Lên hàng" at bounding box center [822, 424] width 46 height 18
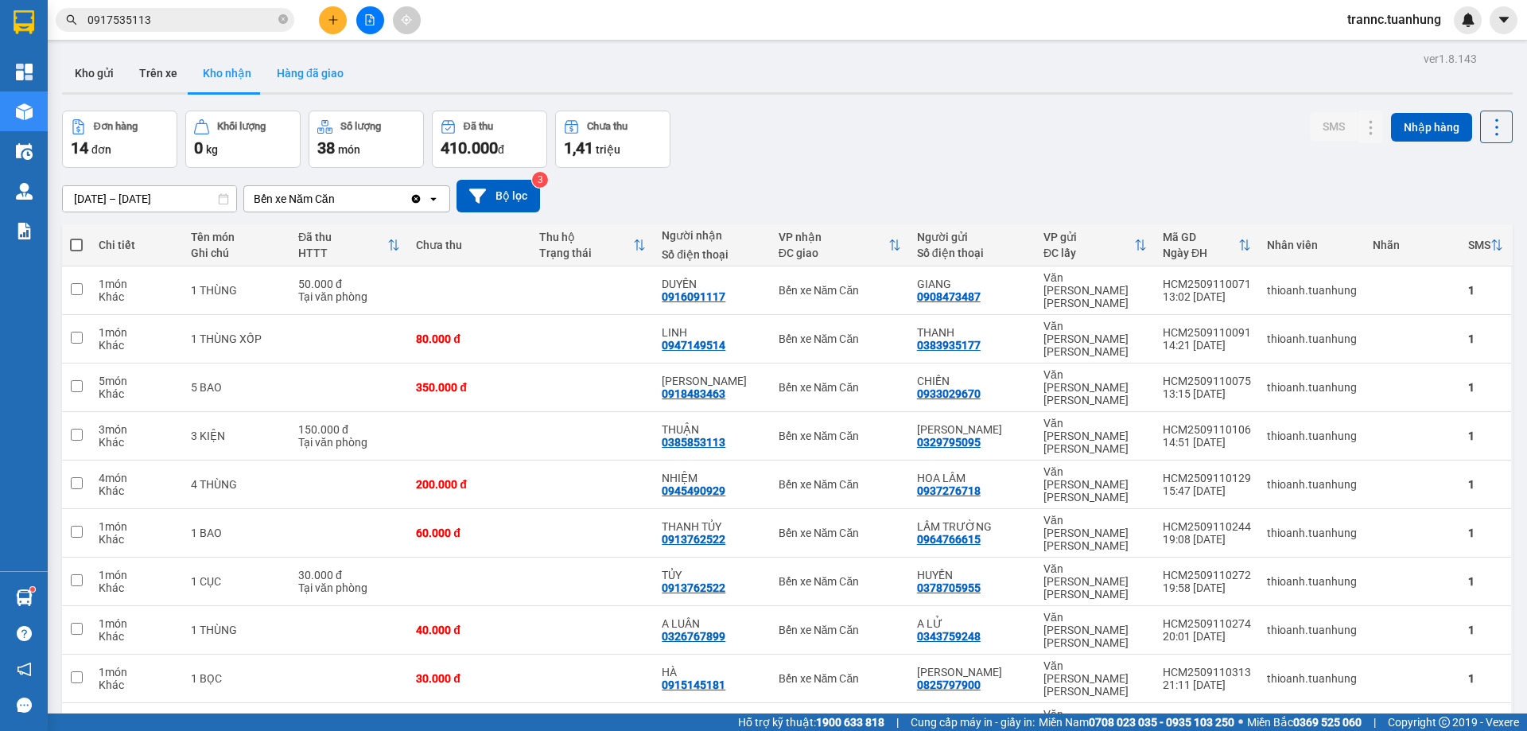
click at [298, 70] on button "Hàng đã giao" at bounding box center [310, 73] width 92 height 38
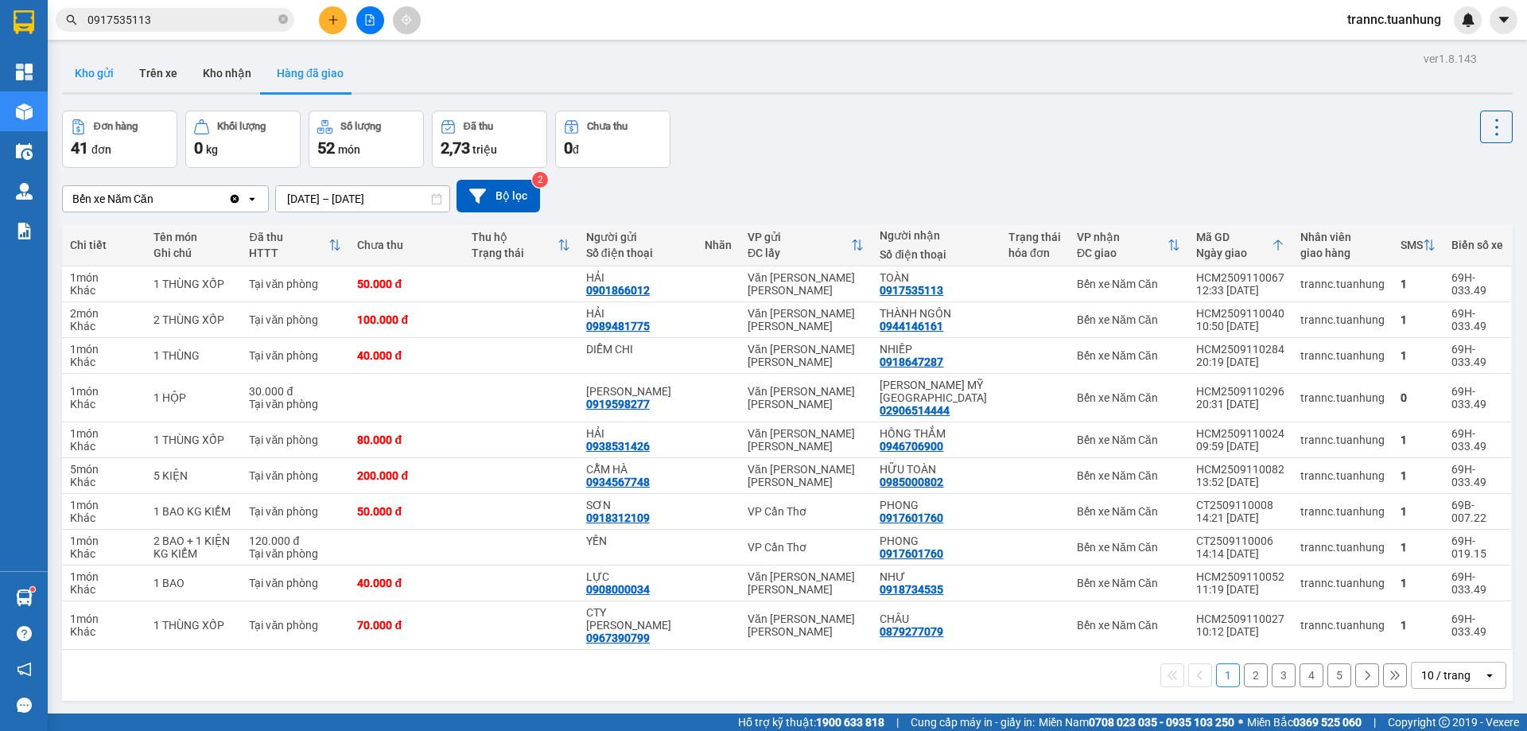
click at [80, 67] on button "Kho gửi" at bounding box center [94, 73] width 64 height 38
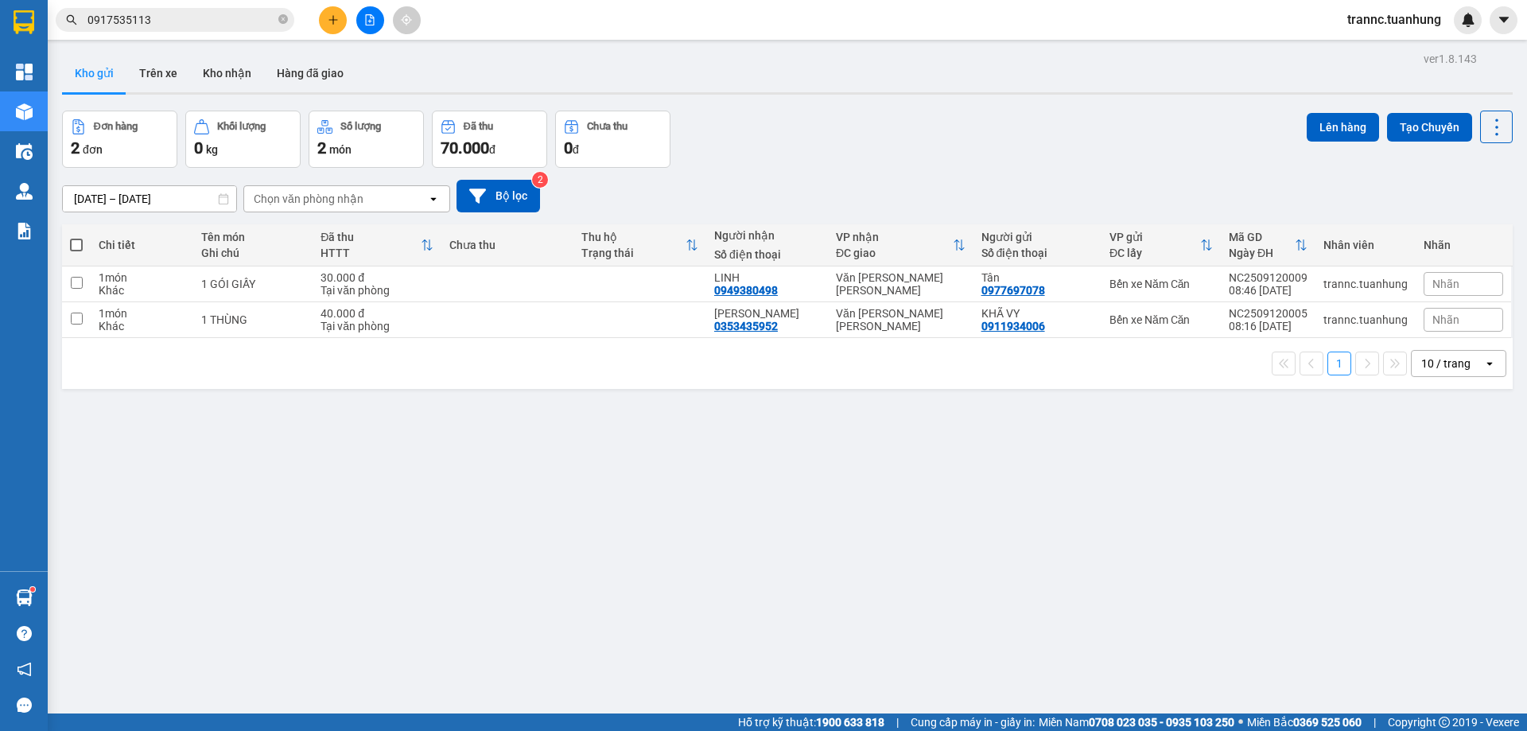
click at [208, 20] on input "0917535113" at bounding box center [182, 20] width 188 height 18
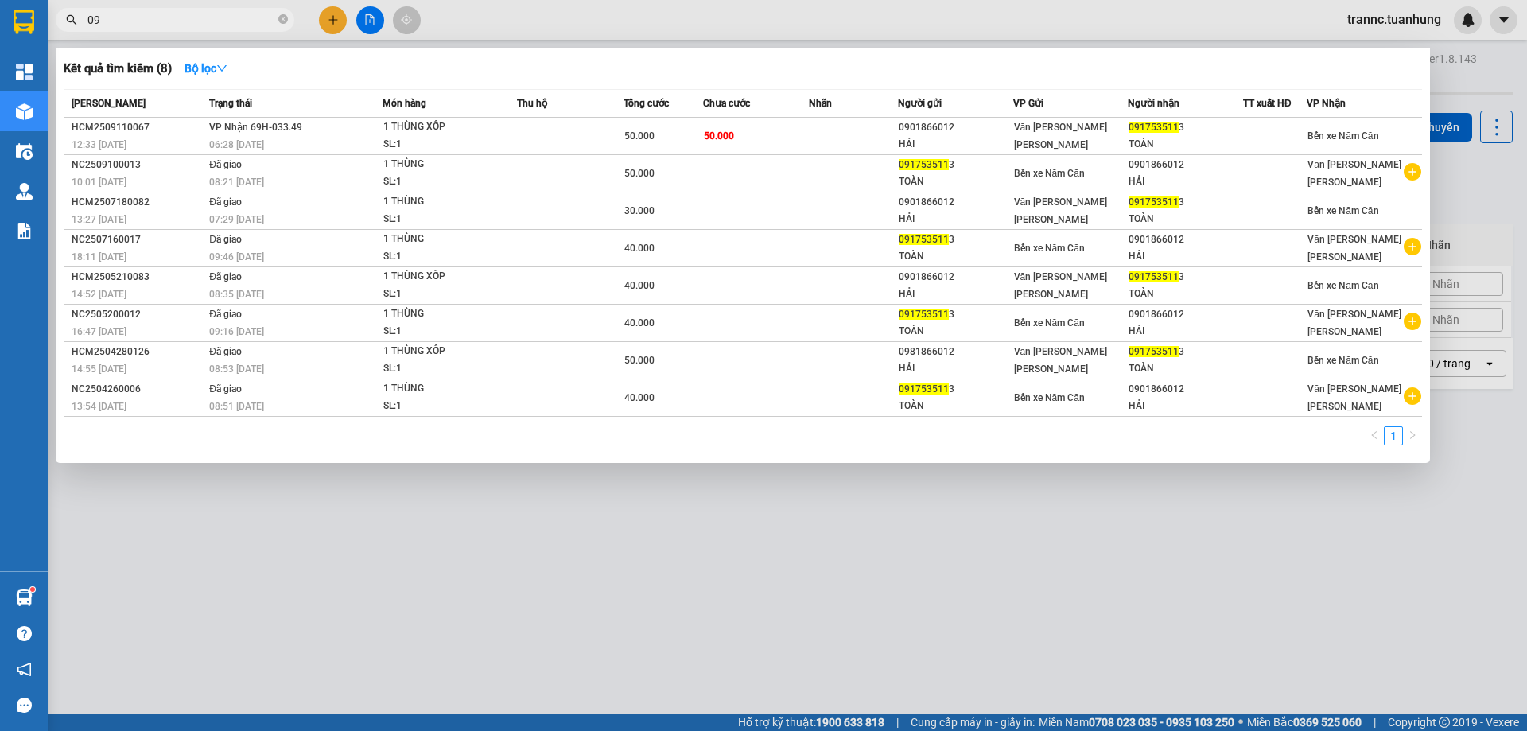
type input "0"
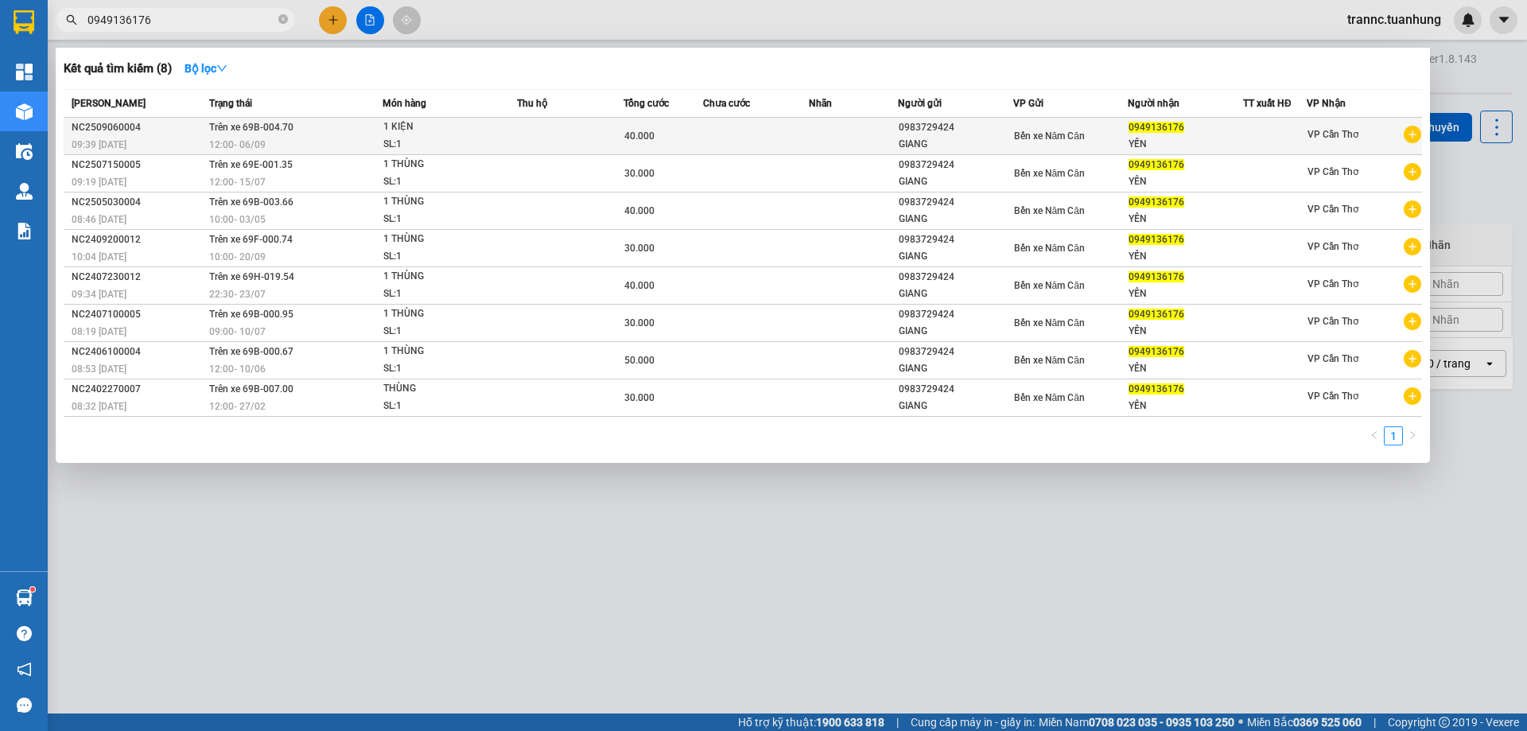
type input "0949136176"
click at [1412, 129] on icon "plus-circle" at bounding box center [1413, 135] width 18 height 18
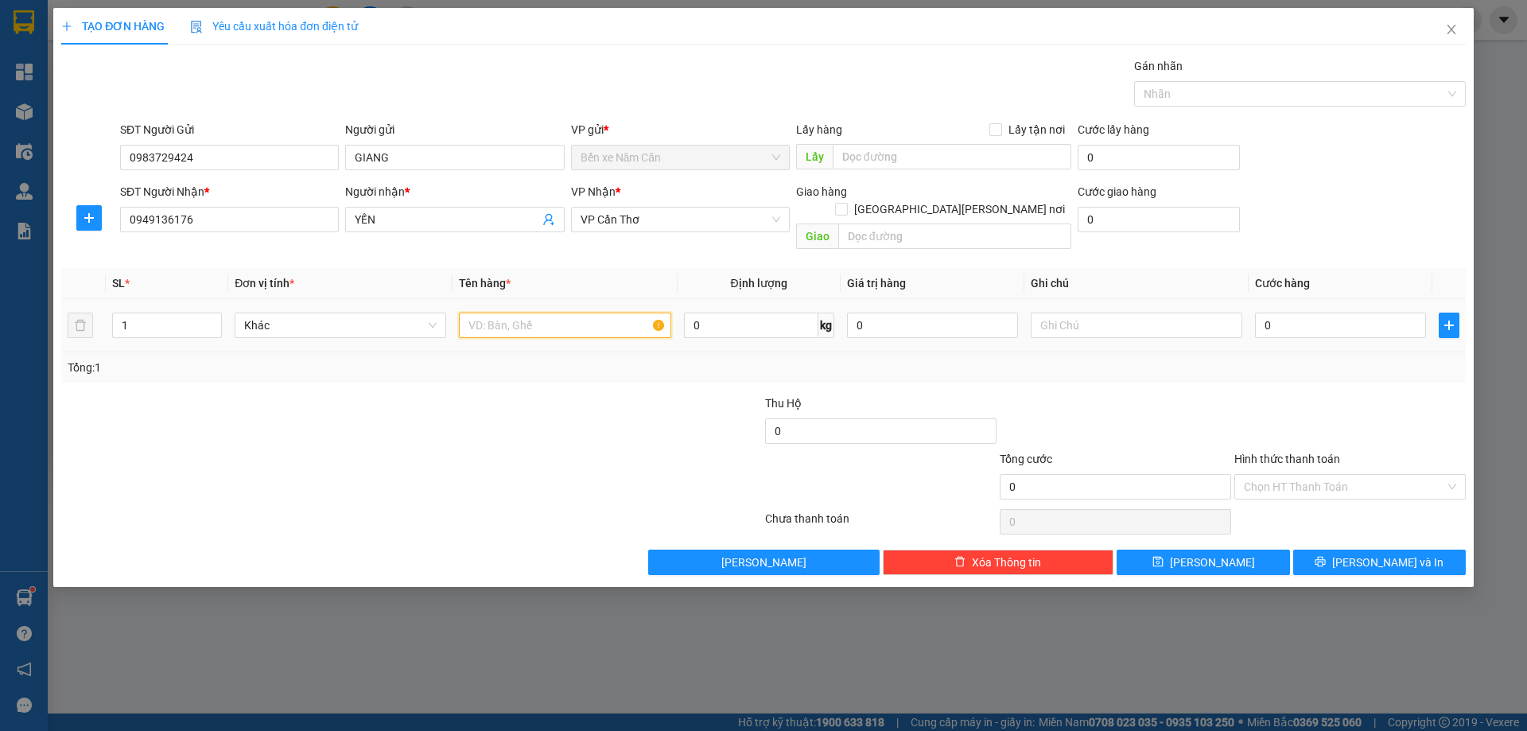
click at [599, 313] on input "text" at bounding box center [565, 325] width 212 height 25
type input "1 KIỆN"
click at [1320, 313] on input "0" at bounding box center [1340, 325] width 171 height 25
type input "6"
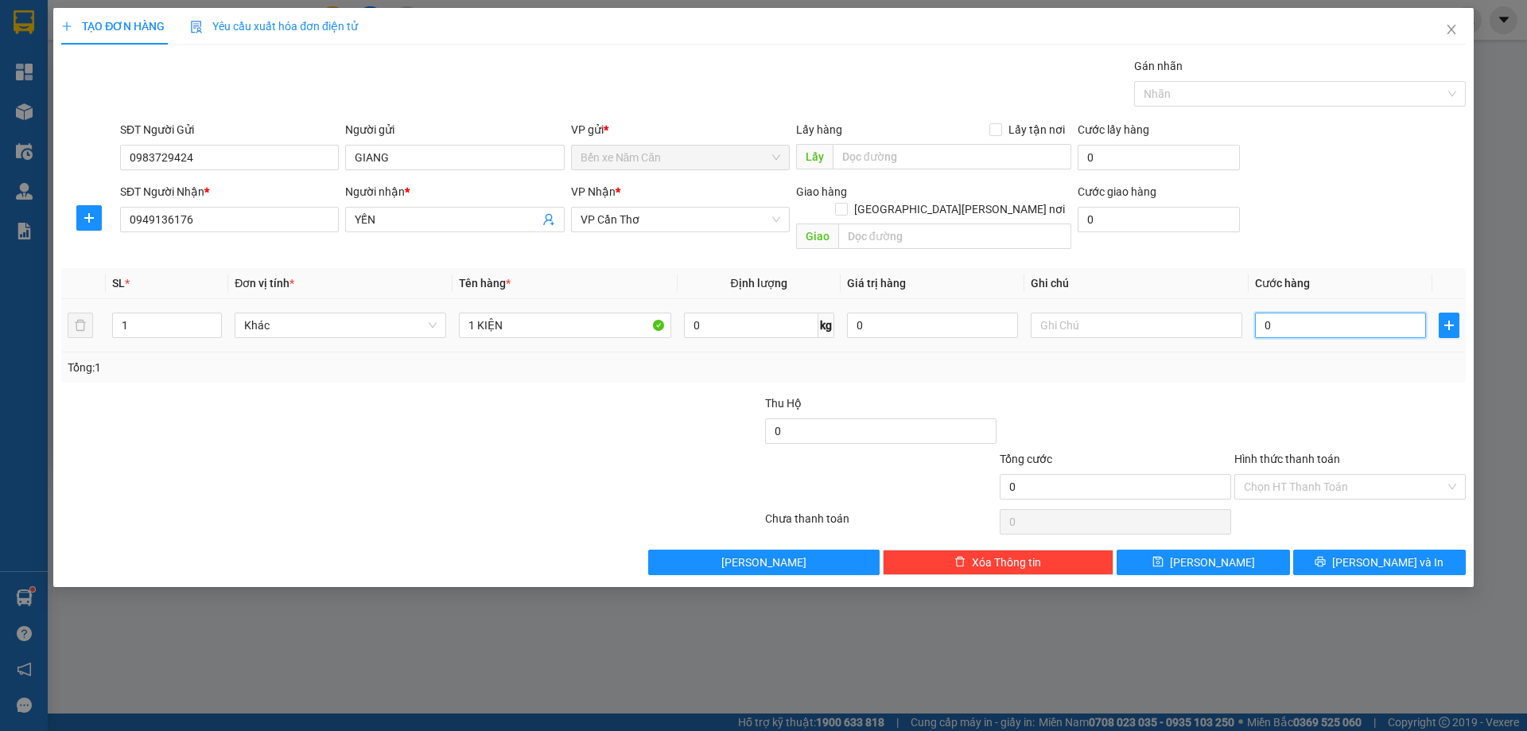
type input "6"
type input "60"
type input "60.000"
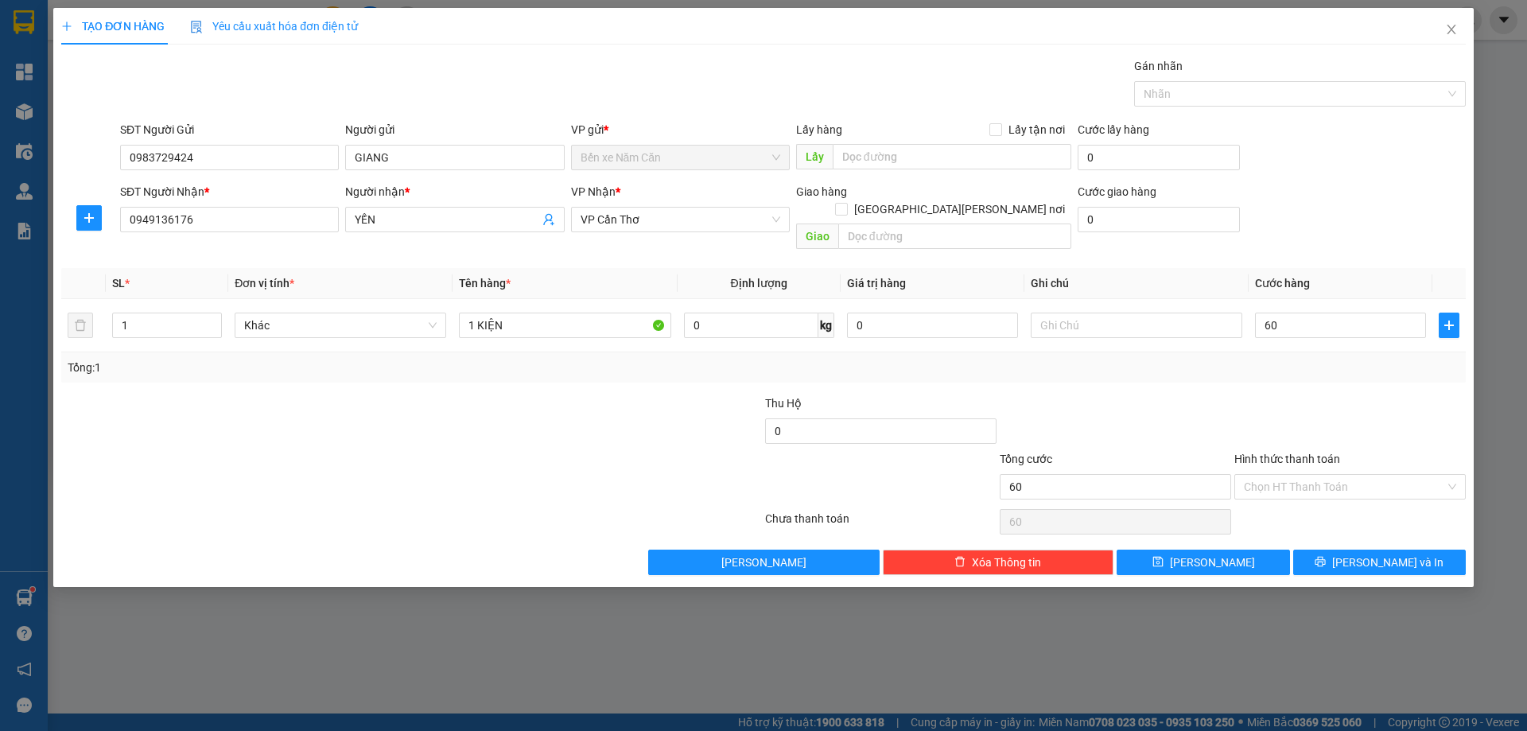
type input "60.000"
click at [1333, 398] on div at bounding box center [1350, 423] width 235 height 56
click at [1331, 475] on input "Hình thức thanh toán" at bounding box center [1344, 487] width 201 height 24
click at [1309, 499] on div "Tại văn phòng" at bounding box center [1350, 501] width 212 height 18
type input "0"
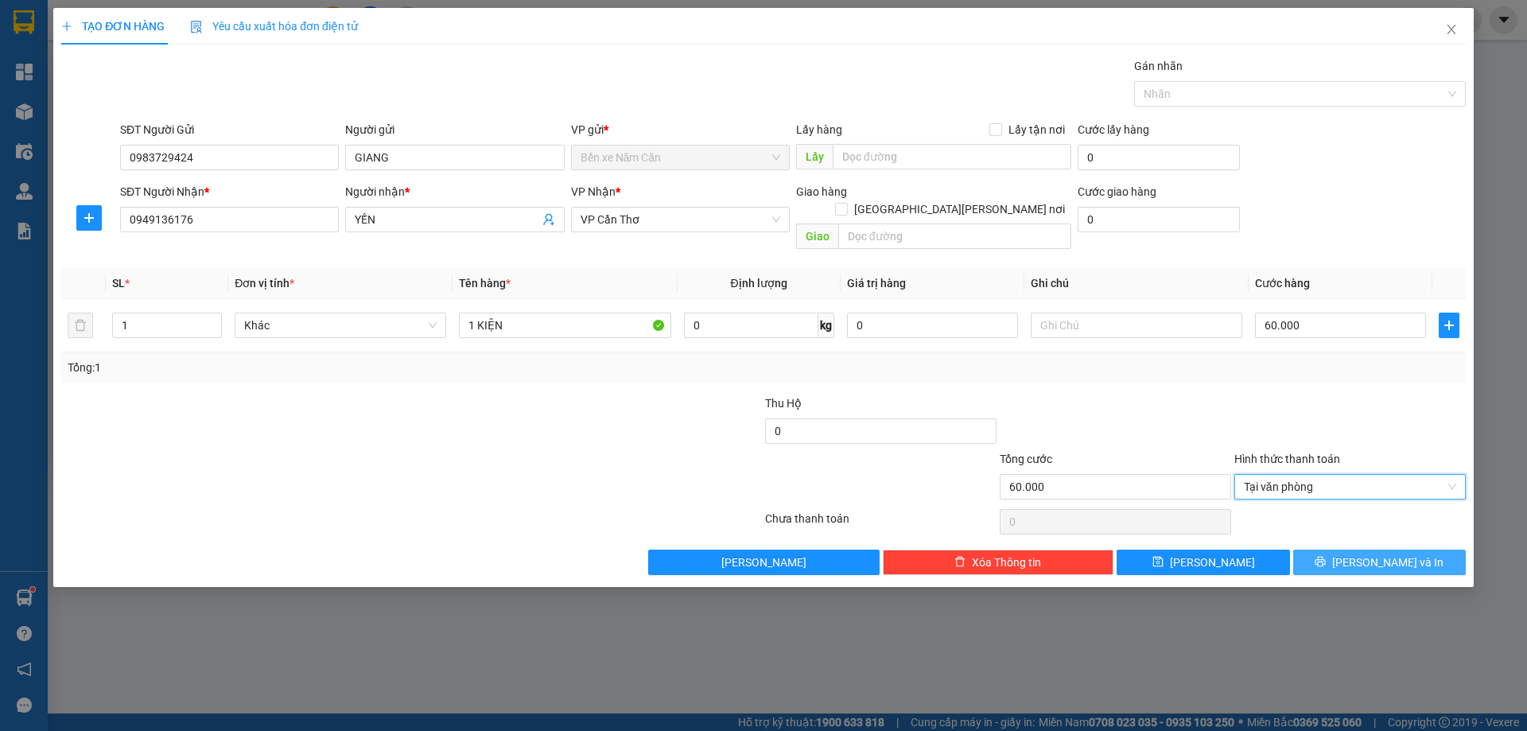
click at [1326, 556] on icon "printer" at bounding box center [1320, 561] width 11 height 11
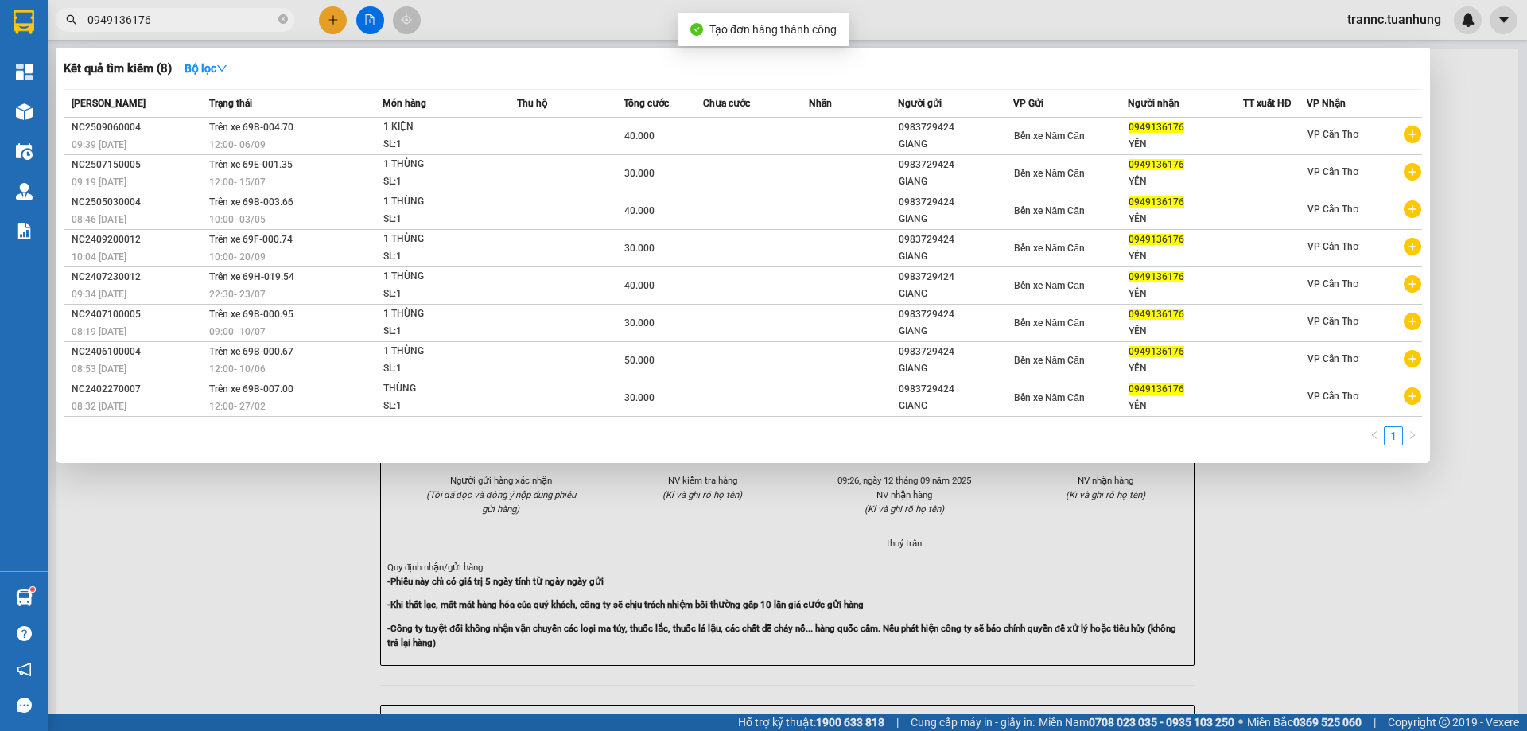
drag, startPoint x: 1327, startPoint y: 546, endPoint x: 1273, endPoint y: 486, distance: 80.5
click at [1328, 543] on div at bounding box center [763, 365] width 1527 height 731
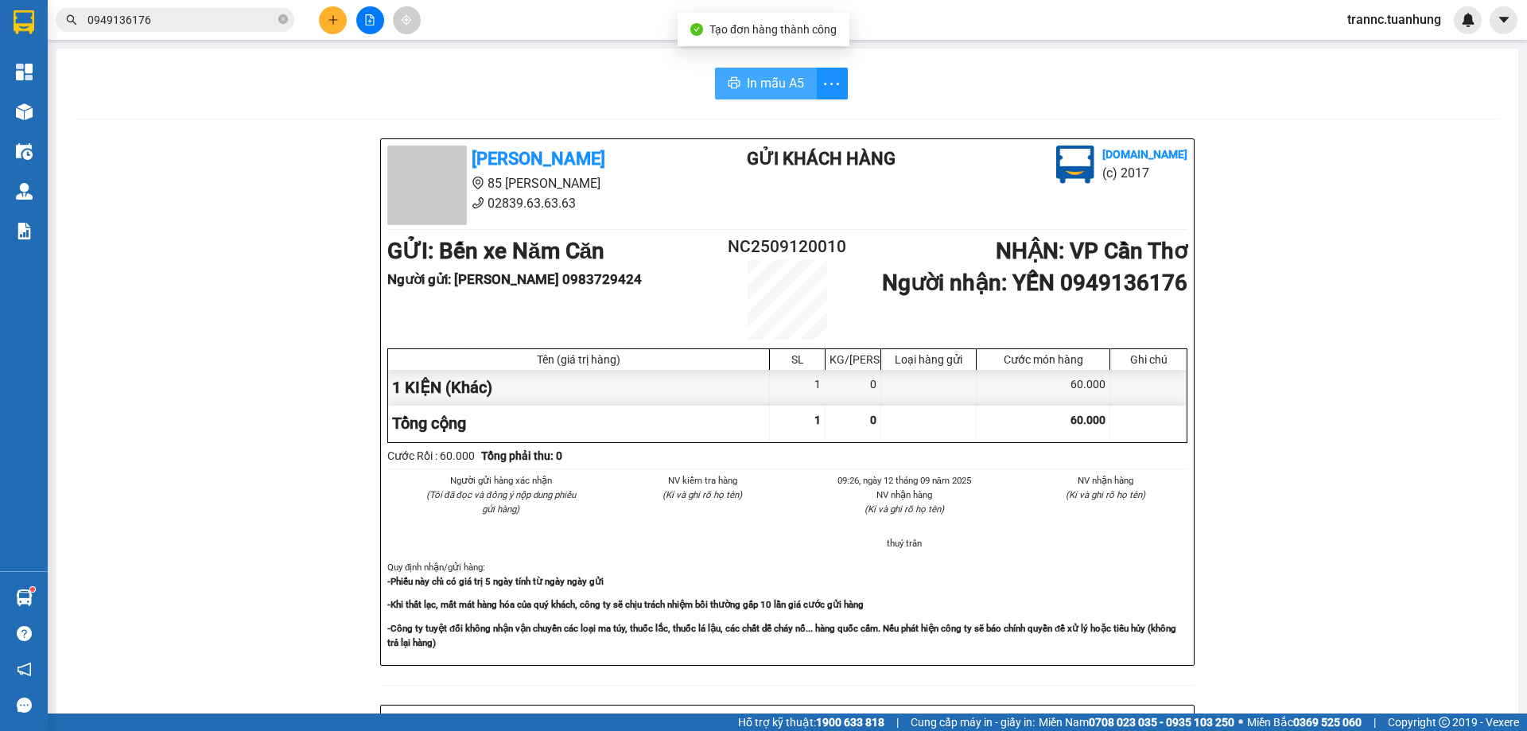
click at [792, 75] on span "In mẫu A5" at bounding box center [775, 83] width 57 height 20
click at [522, 91] on div "In mẫu A5" at bounding box center [788, 84] width 1424 height 32
click at [214, 21] on input "0949136176" at bounding box center [182, 20] width 188 height 18
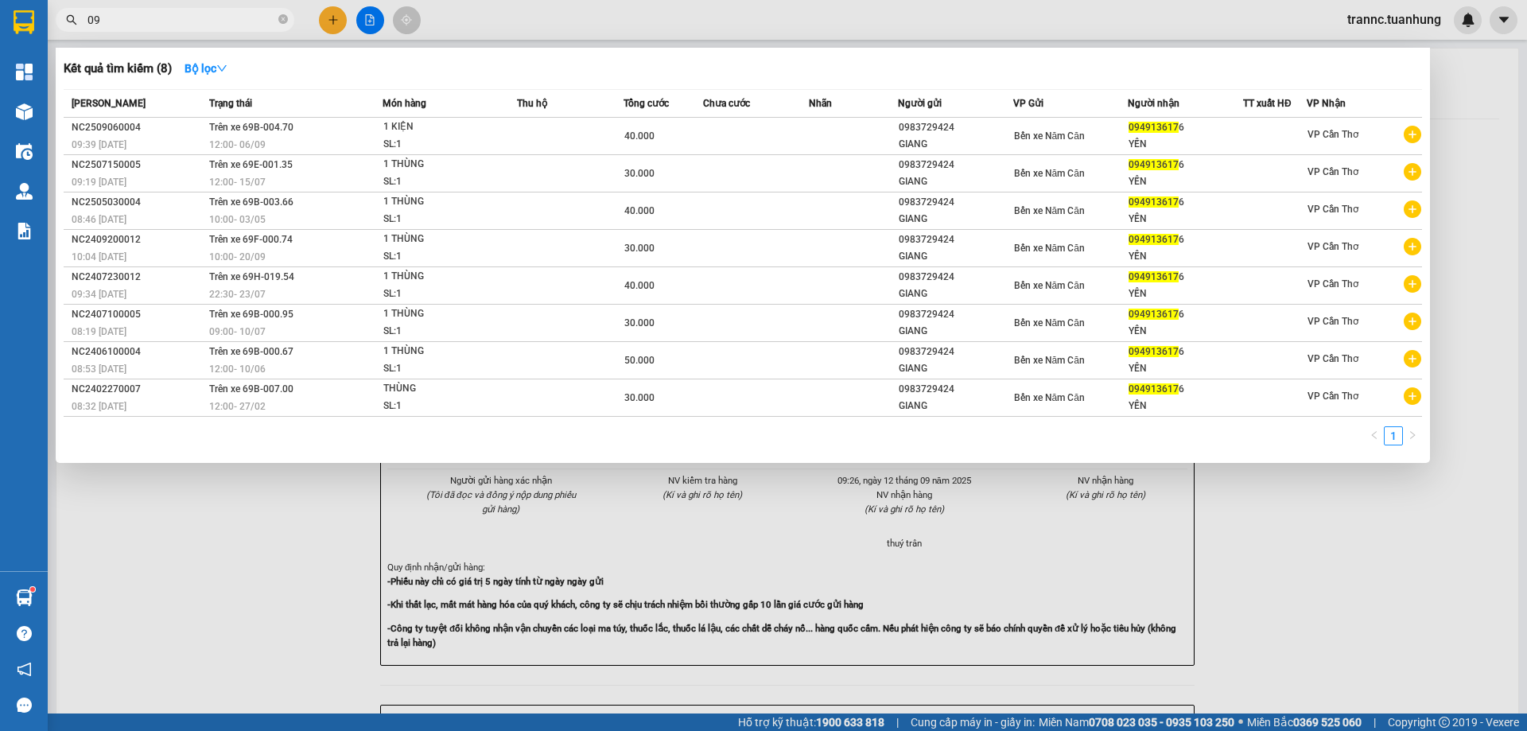
type input "0"
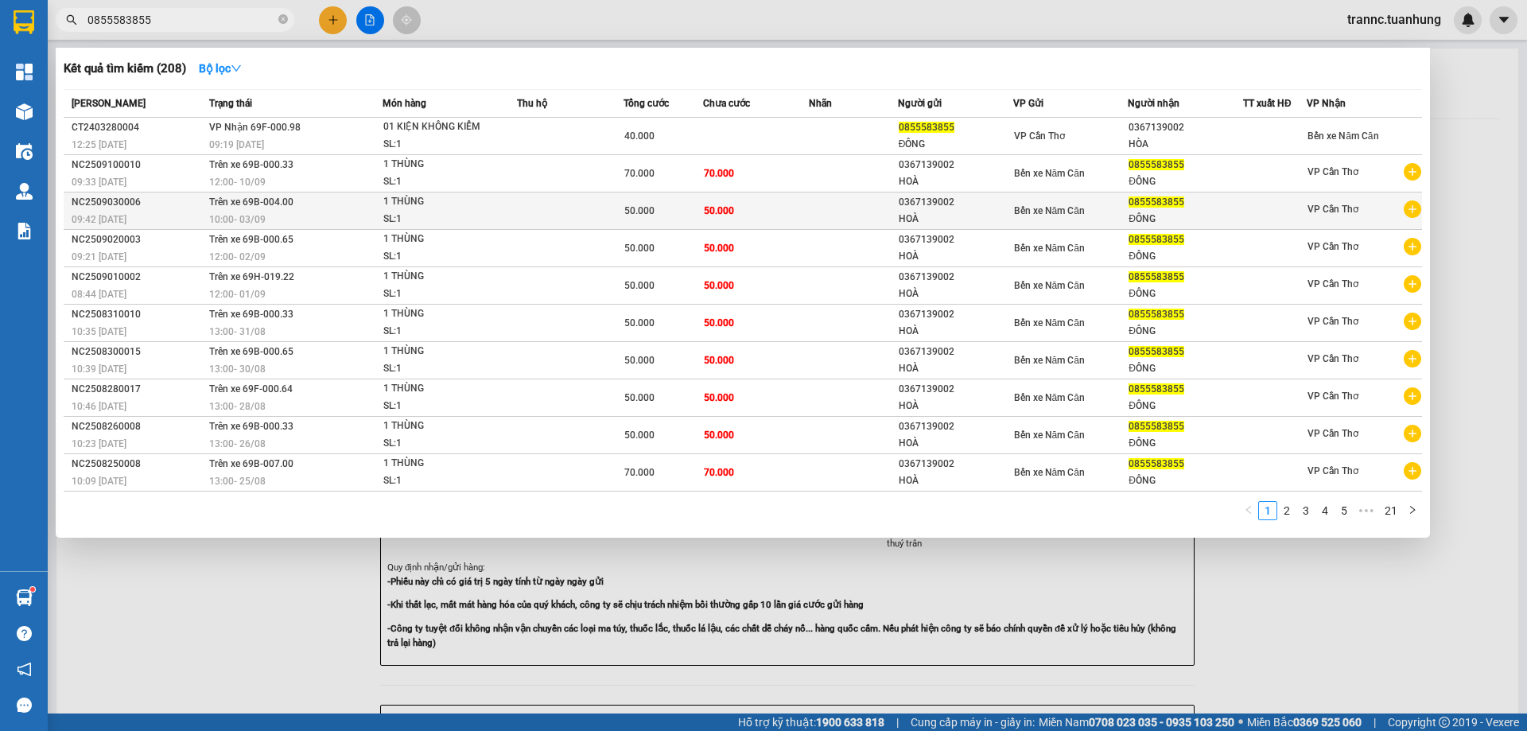
type input "0855583855"
click at [1415, 212] on icon "plus-circle" at bounding box center [1413, 209] width 18 height 18
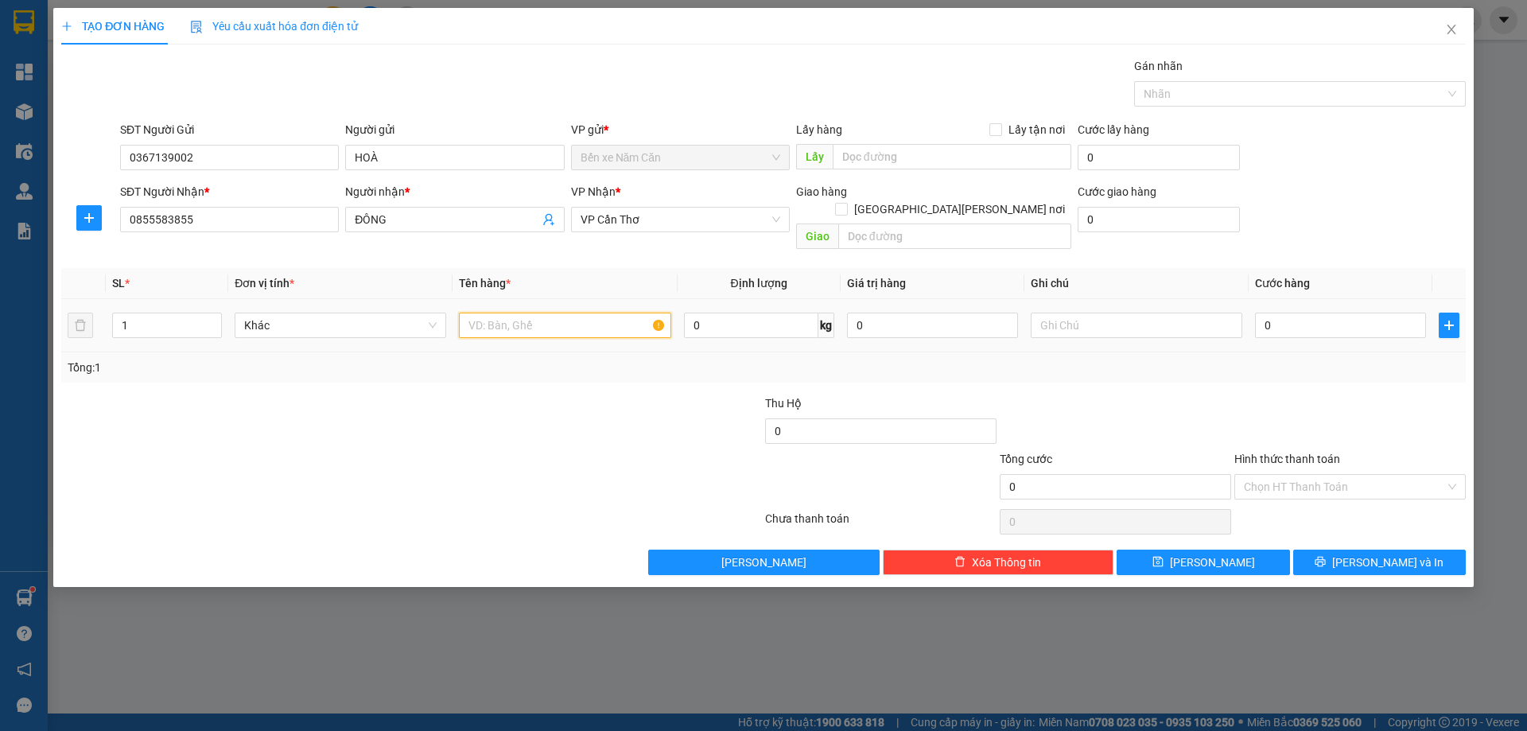
click at [597, 313] on input "text" at bounding box center [565, 325] width 212 height 25
type input "1 THÙNG"
click at [1307, 313] on input "0" at bounding box center [1340, 325] width 171 height 25
type input "5"
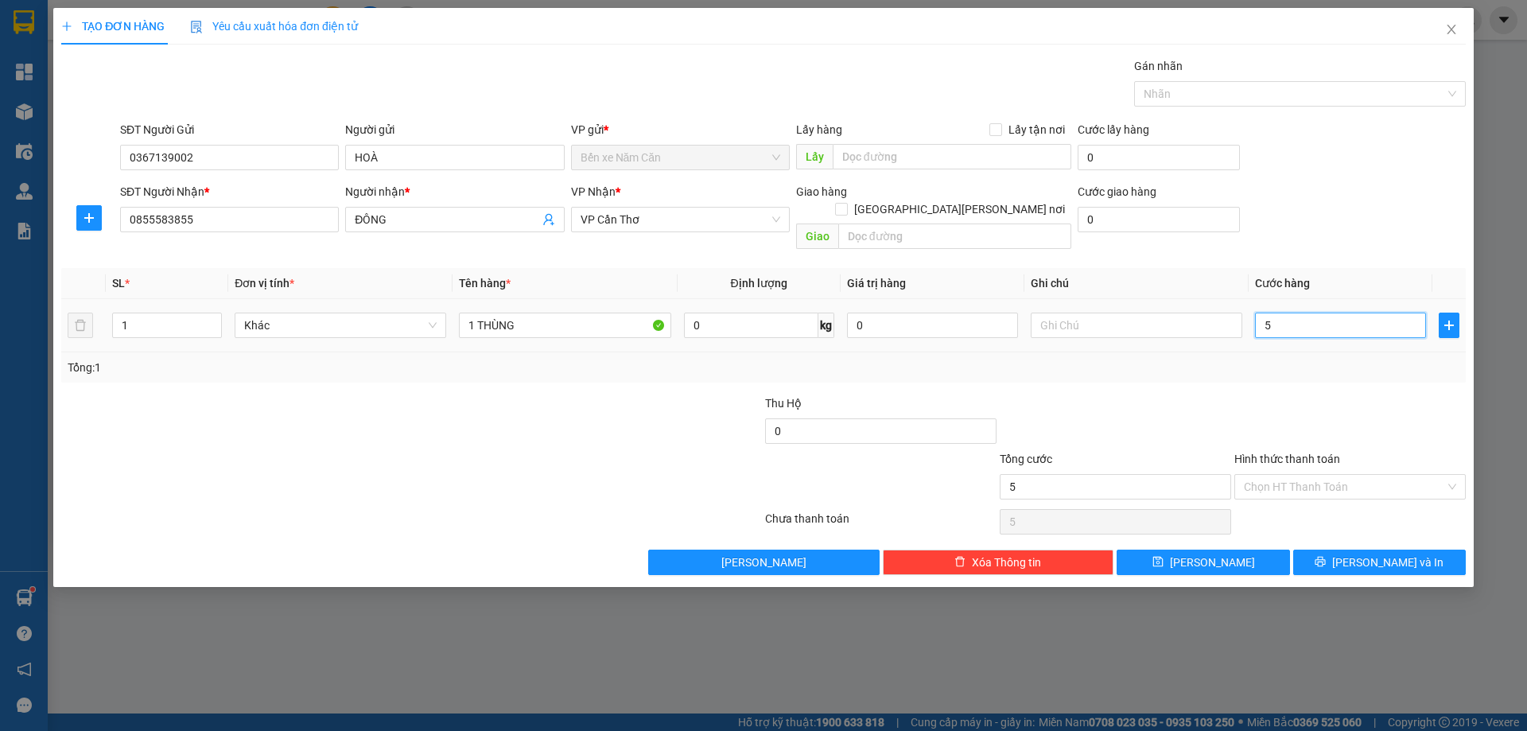
type input "5"
type input "50"
type input "50.000"
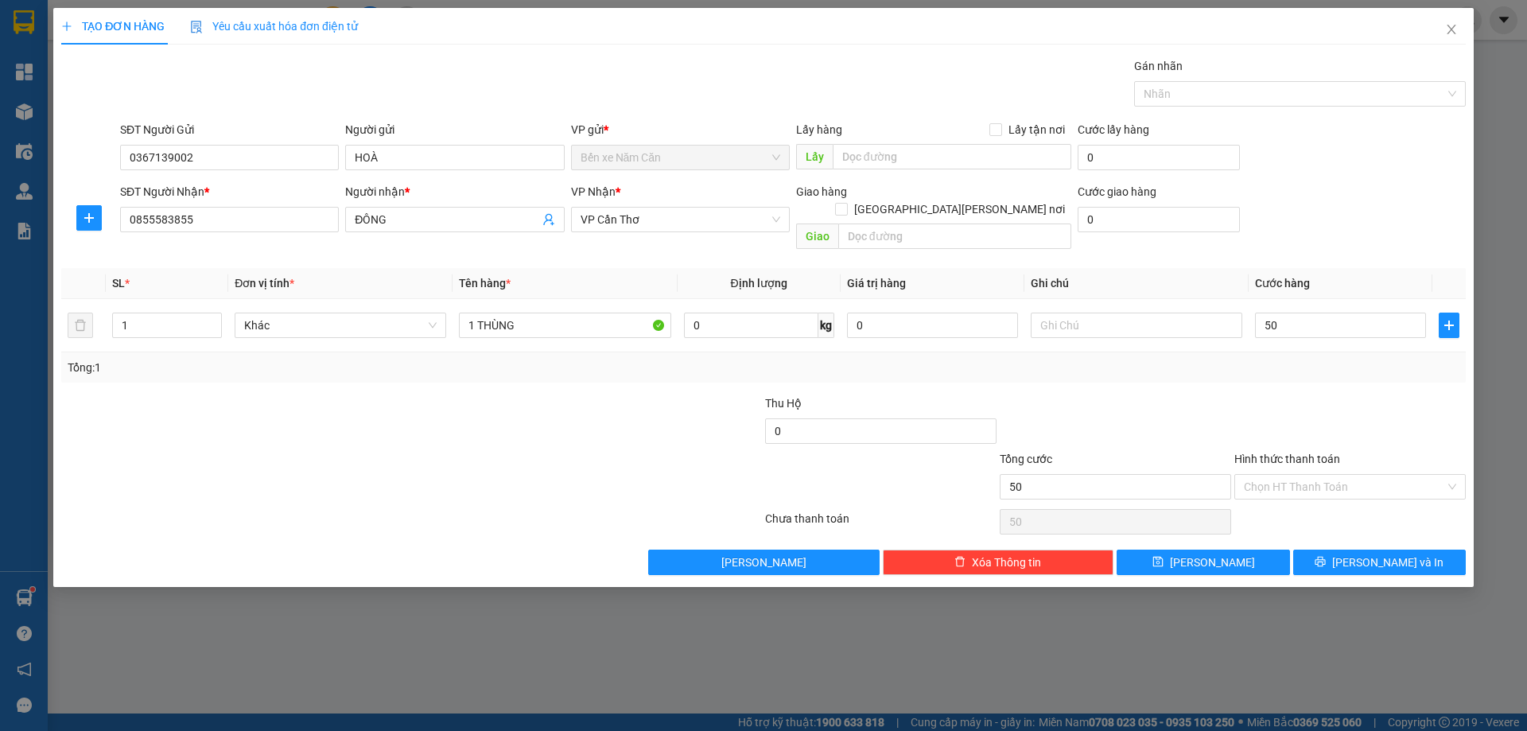
type input "50.000"
click at [1311, 359] on div "Tổng: 1" at bounding box center [764, 368] width 1392 height 18
click at [1410, 554] on span "[PERSON_NAME] và In" at bounding box center [1387, 563] width 111 height 18
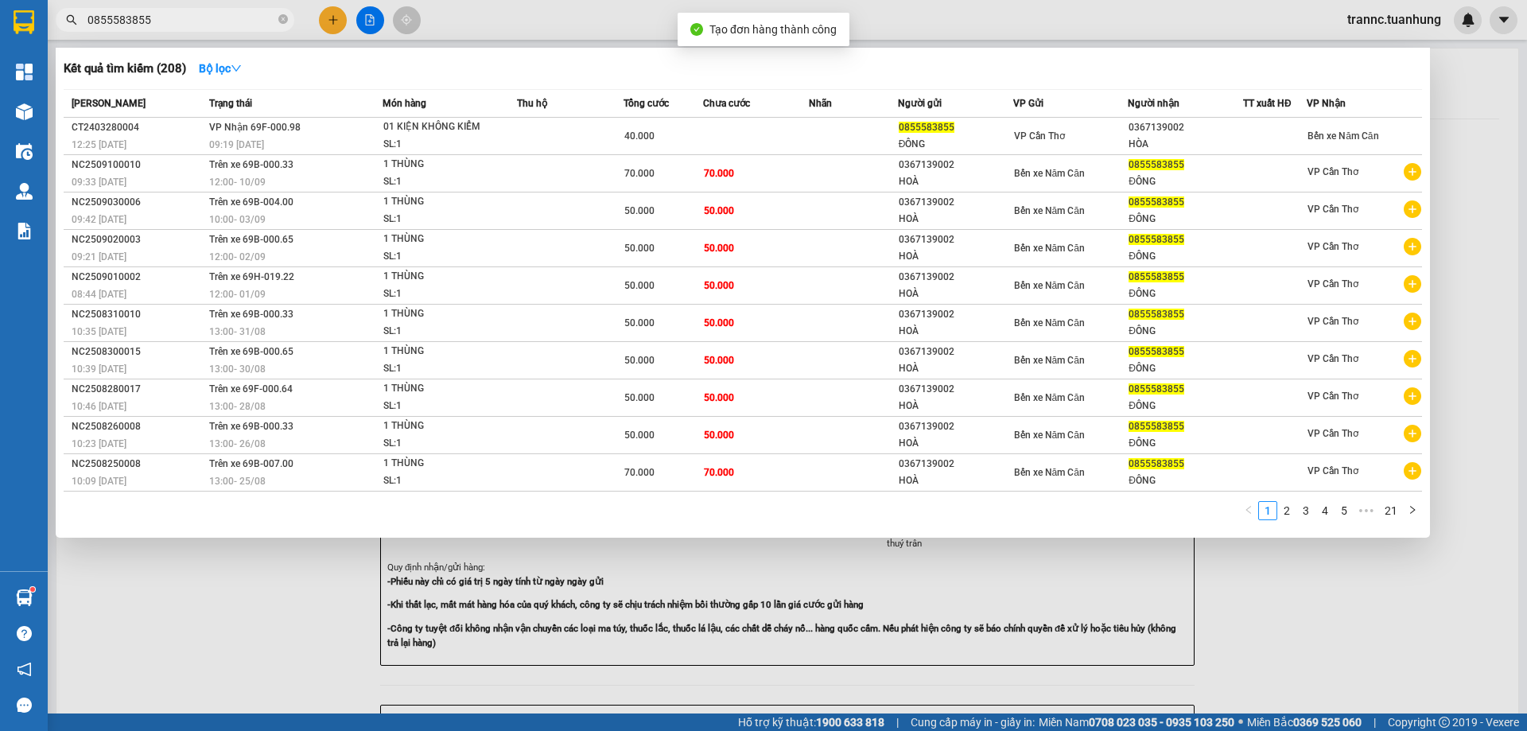
drag, startPoint x: 1451, startPoint y: 627, endPoint x: 1412, endPoint y: 597, distance: 49.3
click at [1450, 627] on div at bounding box center [763, 365] width 1527 height 731
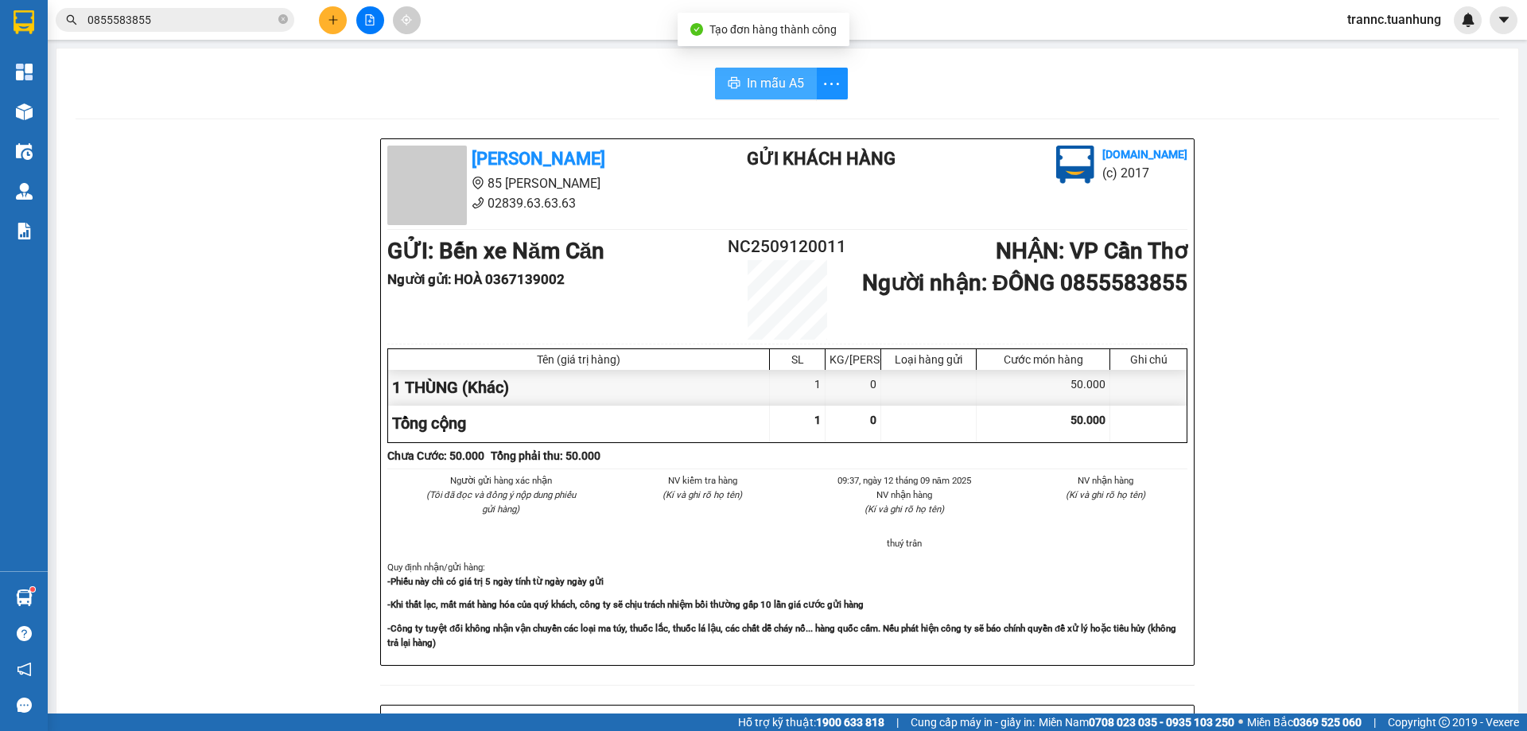
click at [785, 88] on span "In mẫu A5" at bounding box center [775, 83] width 57 height 20
click at [578, 100] on div "In mẫu A5 [PERSON_NAME] 85 [PERSON_NAME] 02839.63.63.63 Gửi khách hàng [DOMAIN_…" at bounding box center [787, 658] width 1462 height 1219
click at [232, 14] on input "0855583855" at bounding box center [182, 20] width 188 height 18
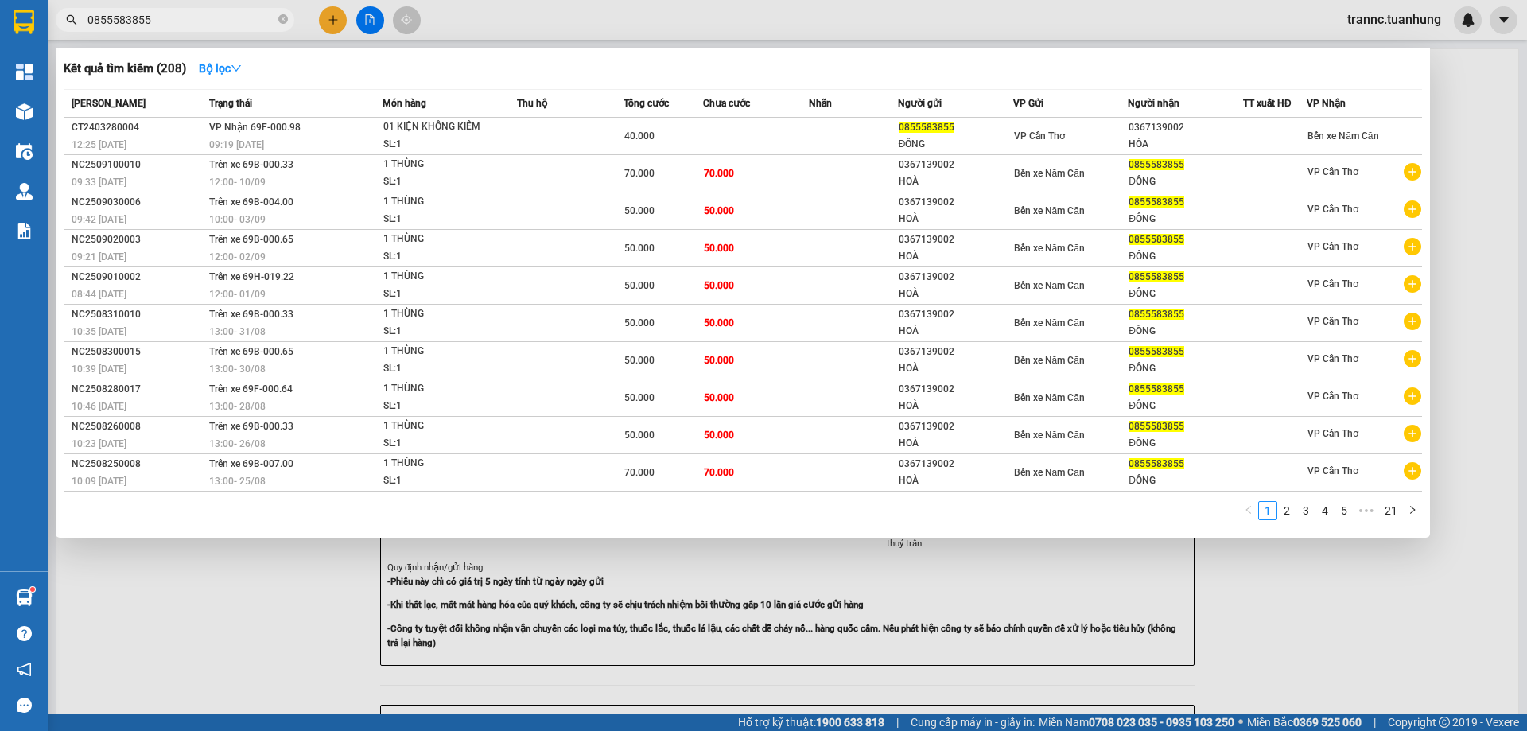
click at [1237, 629] on div at bounding box center [763, 365] width 1527 height 731
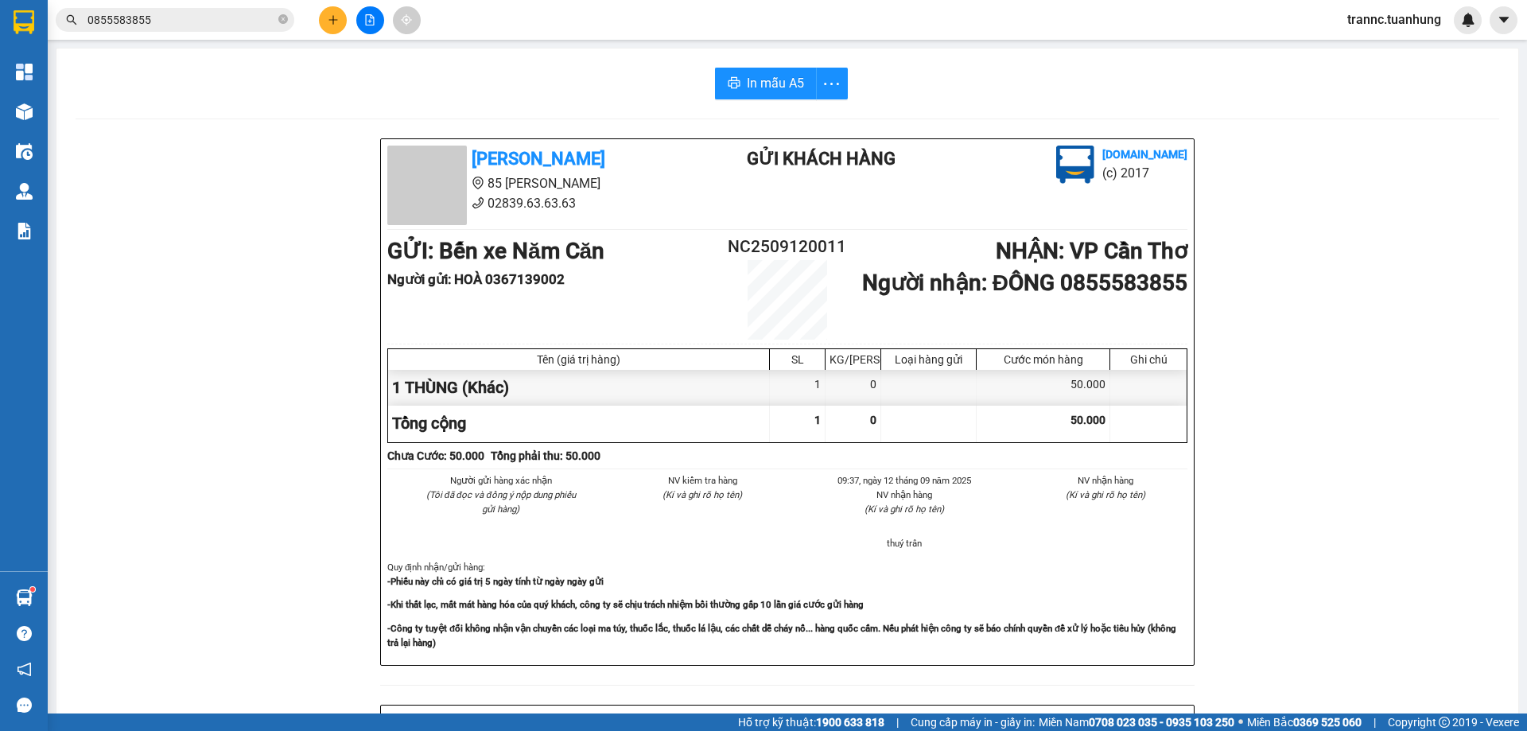
click at [235, 19] on input "0855583855" at bounding box center [182, 20] width 188 height 18
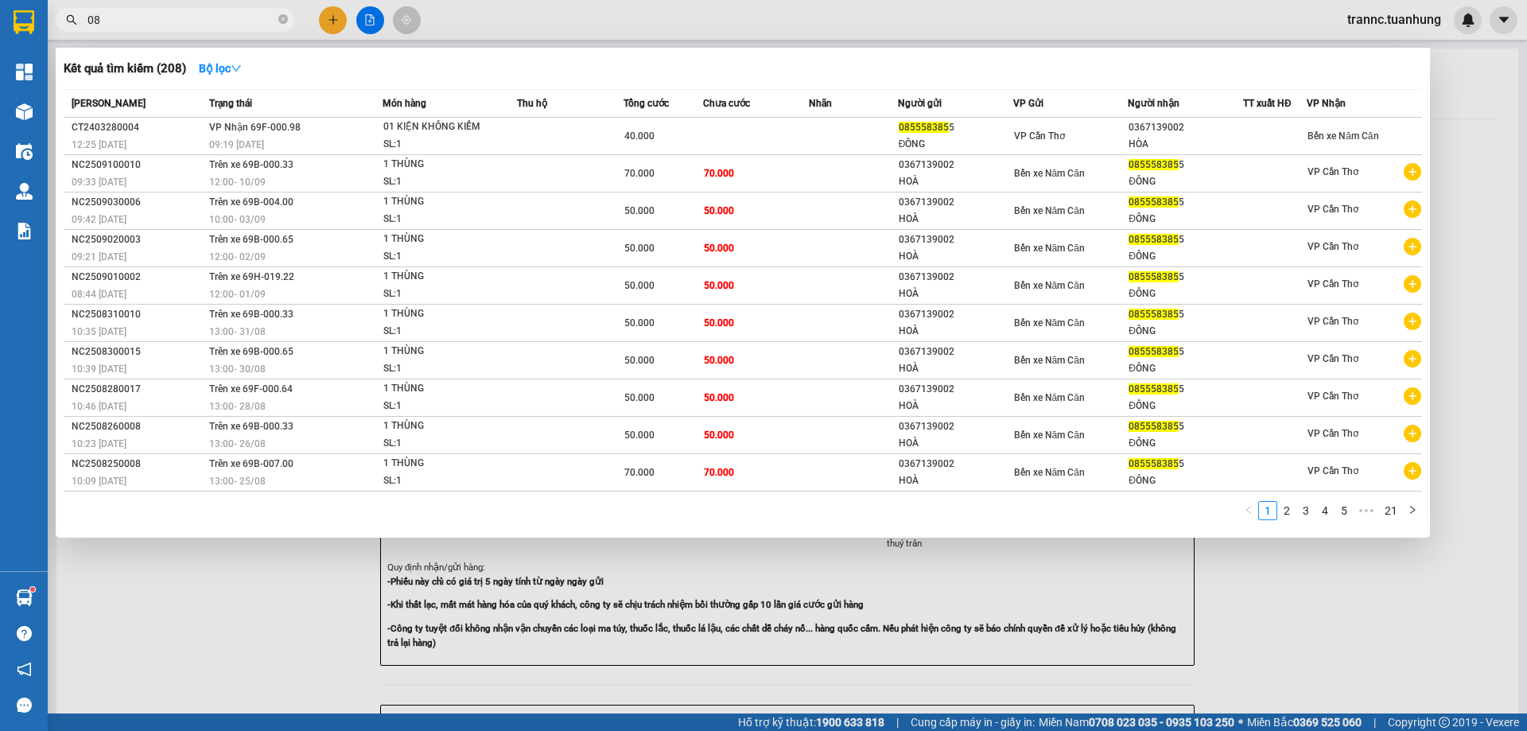
type input "0"
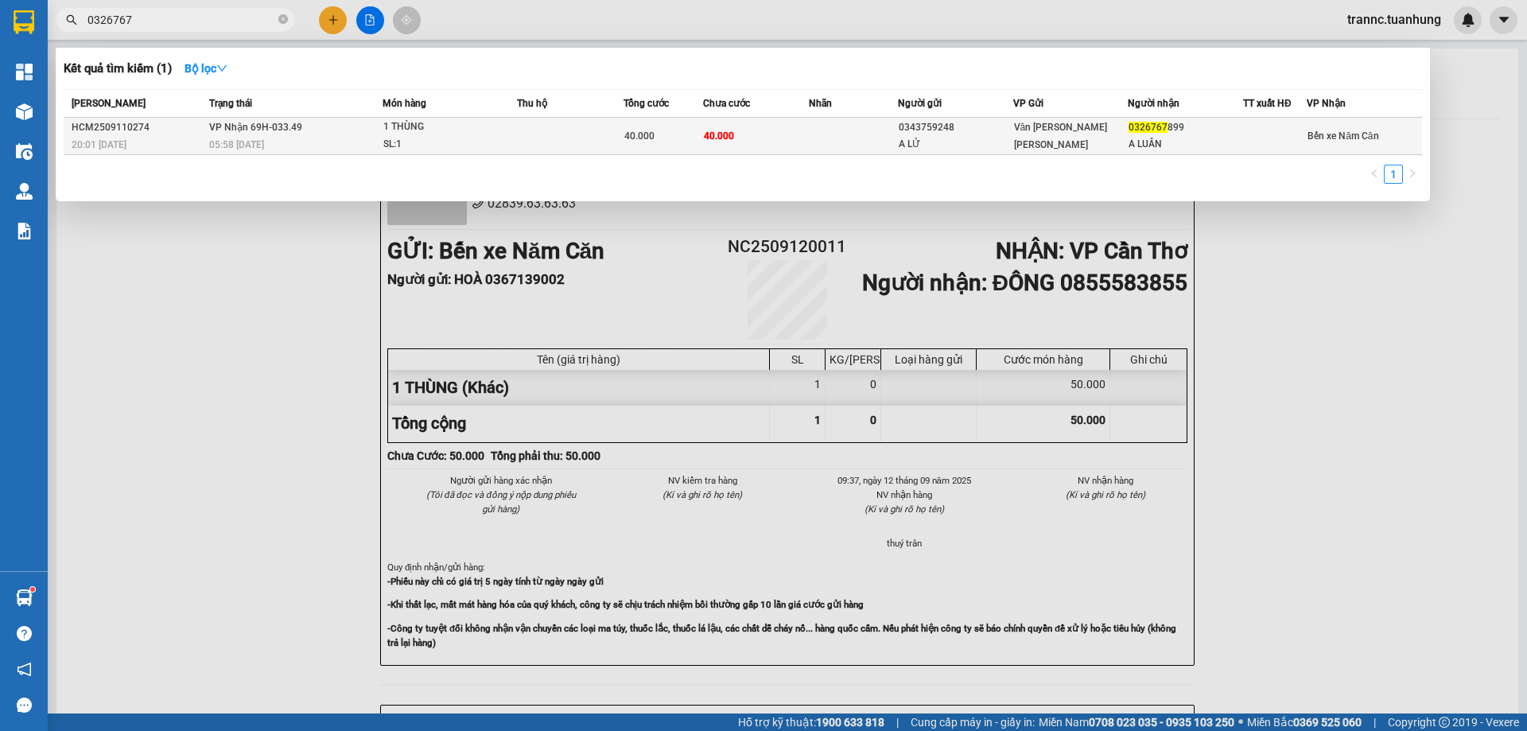
type input "0326767"
click at [589, 126] on td at bounding box center [570, 136] width 107 height 37
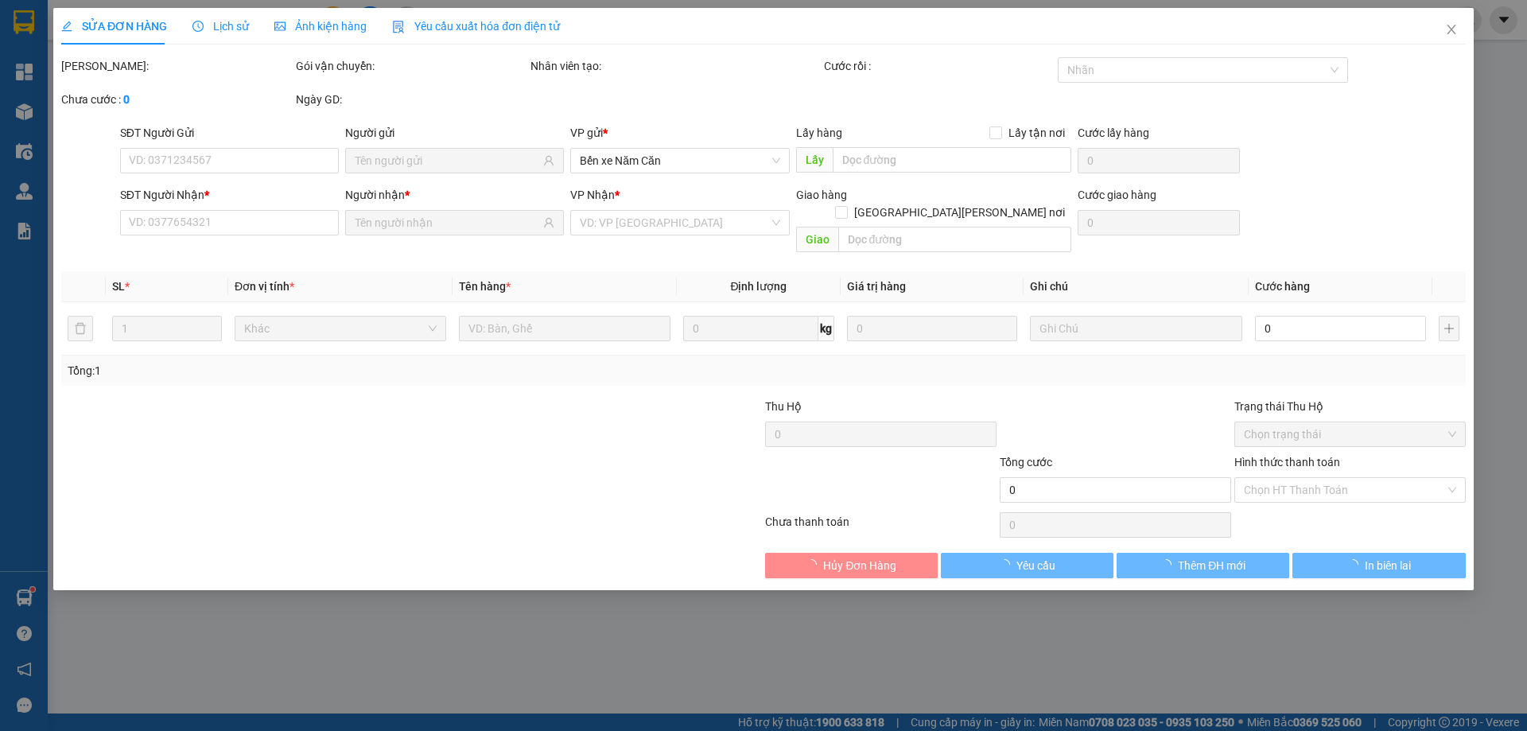
type input "0343759248"
type input "A LỬ"
type input "0326767899"
type input "A LUÂN"
type input "40.000"
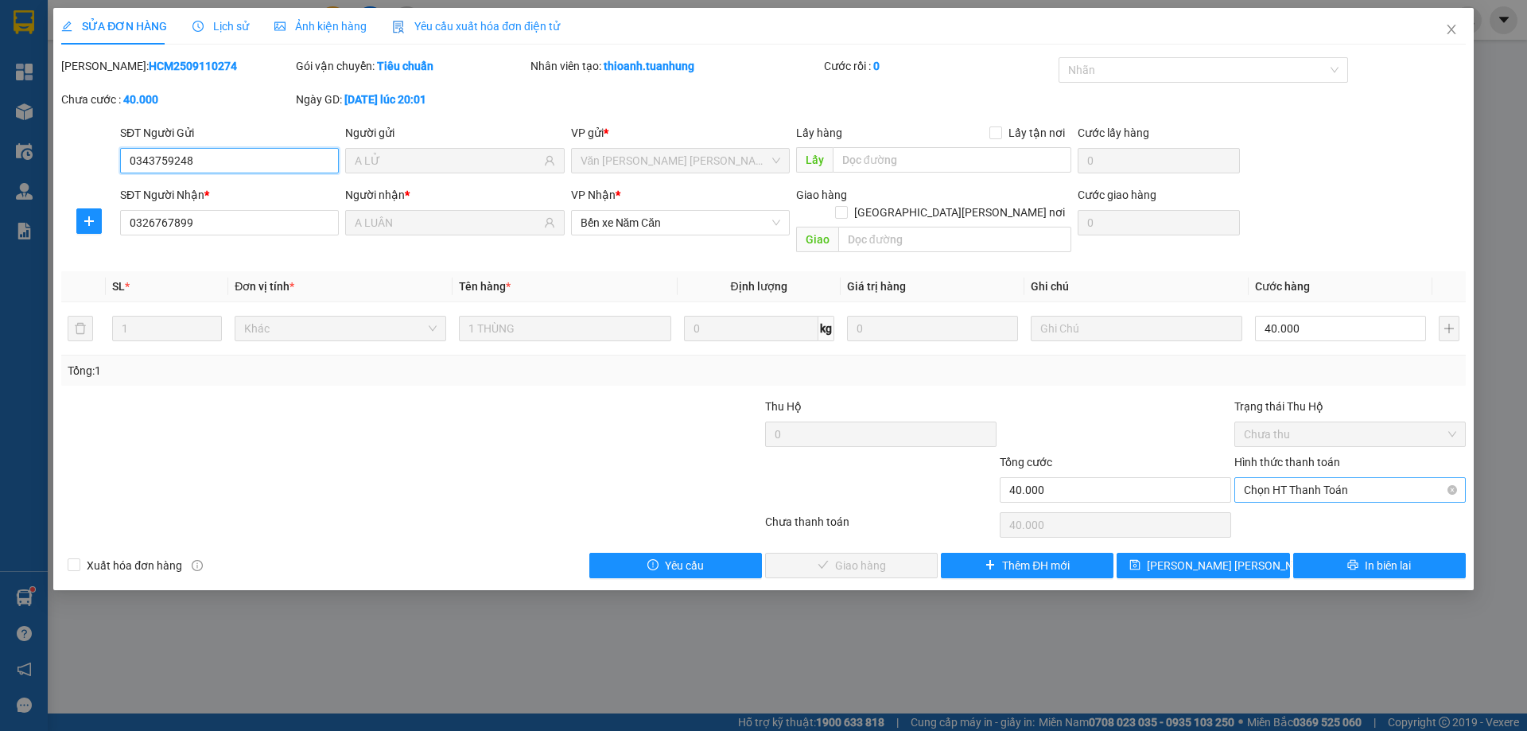
click at [1302, 478] on span "Chọn HT Thanh Toán" at bounding box center [1350, 490] width 212 height 24
click at [1300, 493] on div "Tại văn phòng" at bounding box center [1350, 504] width 231 height 25
type input "0"
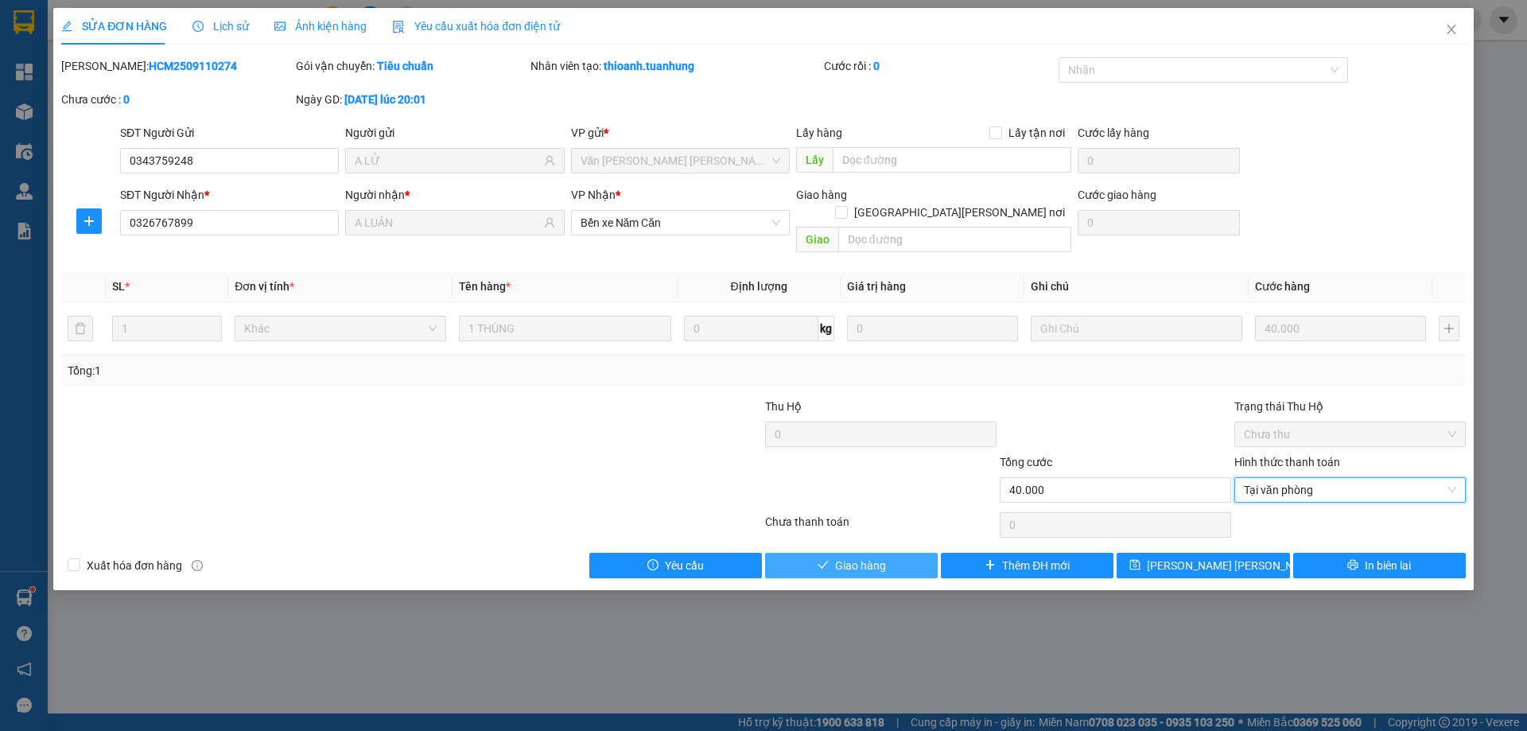
click at [904, 553] on button "Giao hàng" at bounding box center [851, 565] width 173 height 25
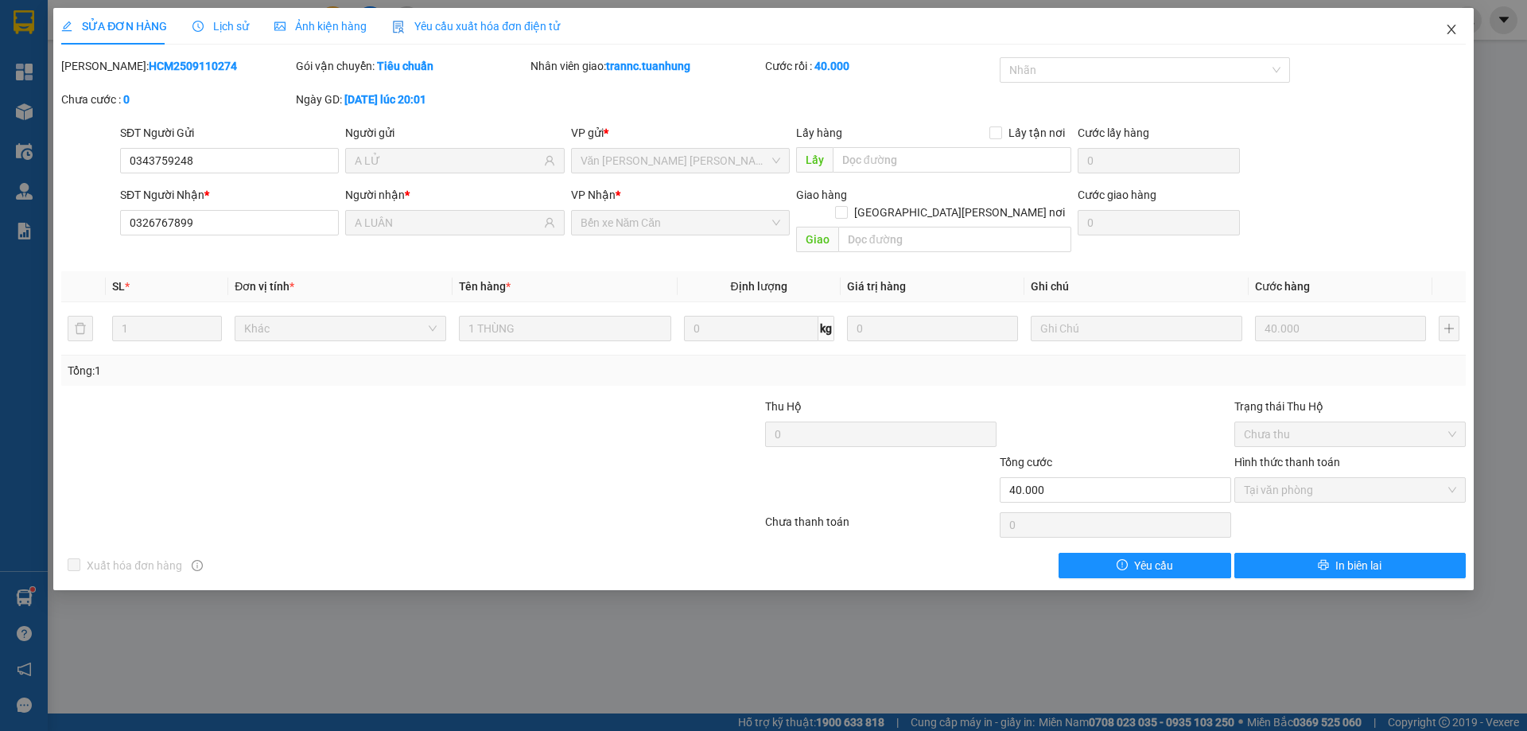
click at [1452, 29] on icon "close" at bounding box center [1451, 29] width 13 height 13
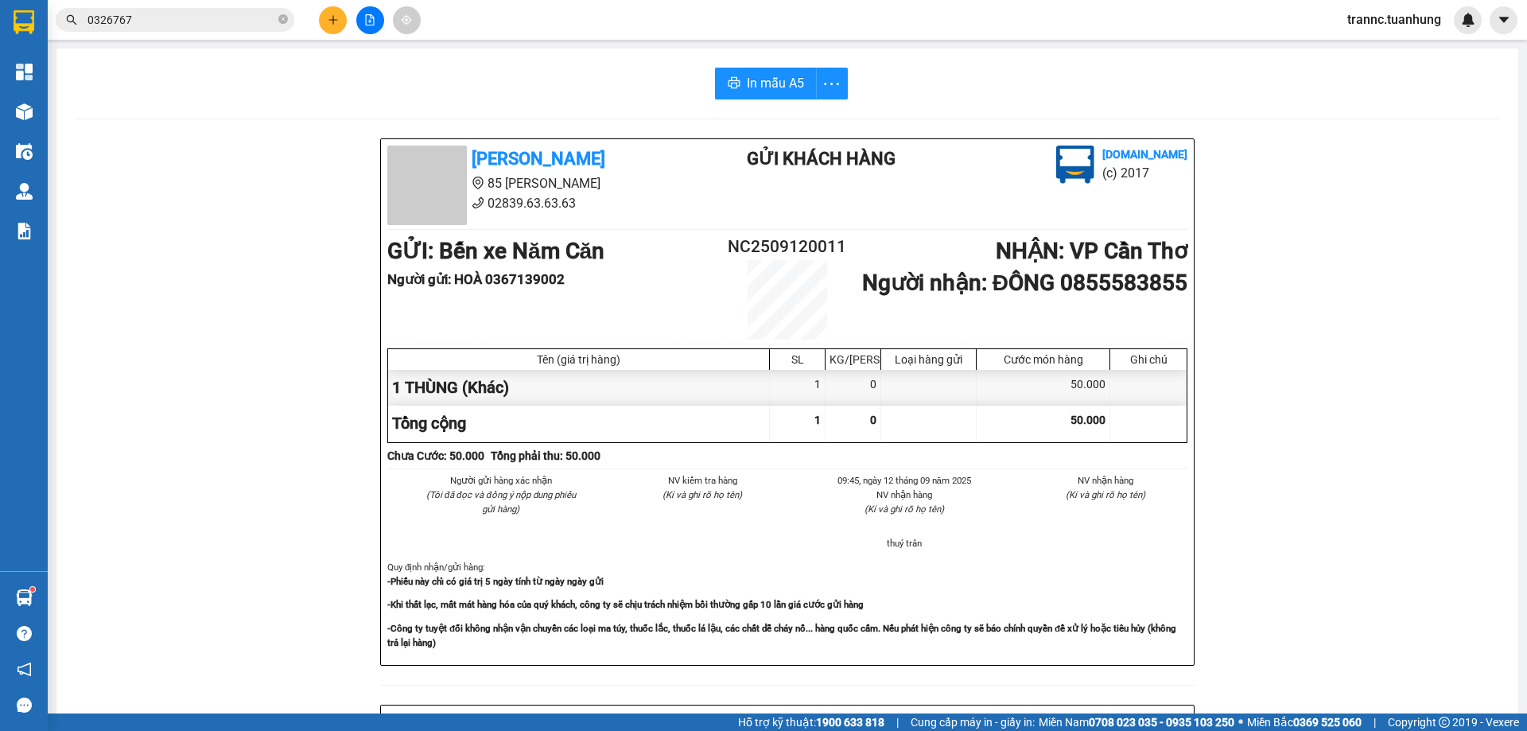
click at [223, 21] on input "0326767" at bounding box center [182, 20] width 188 height 18
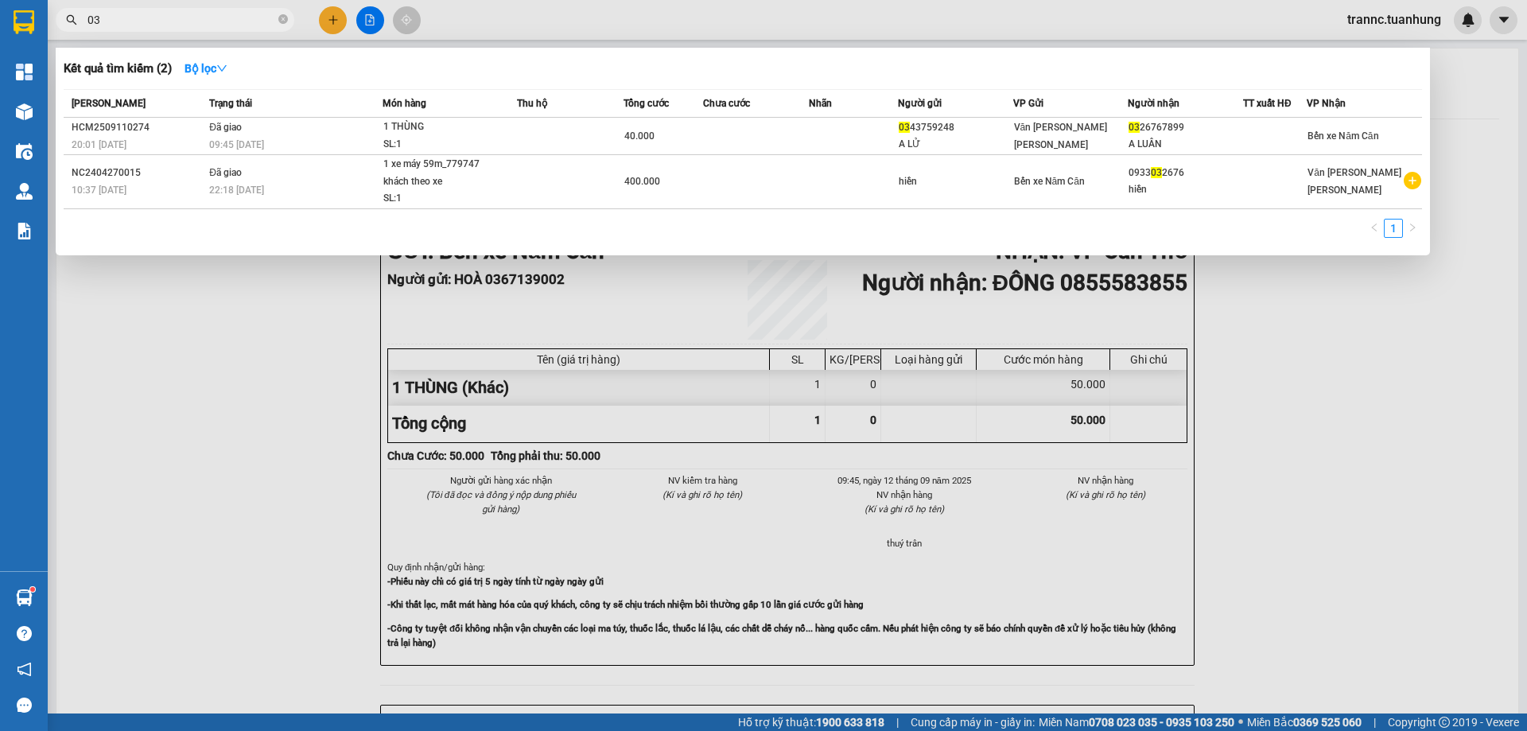
type input "0"
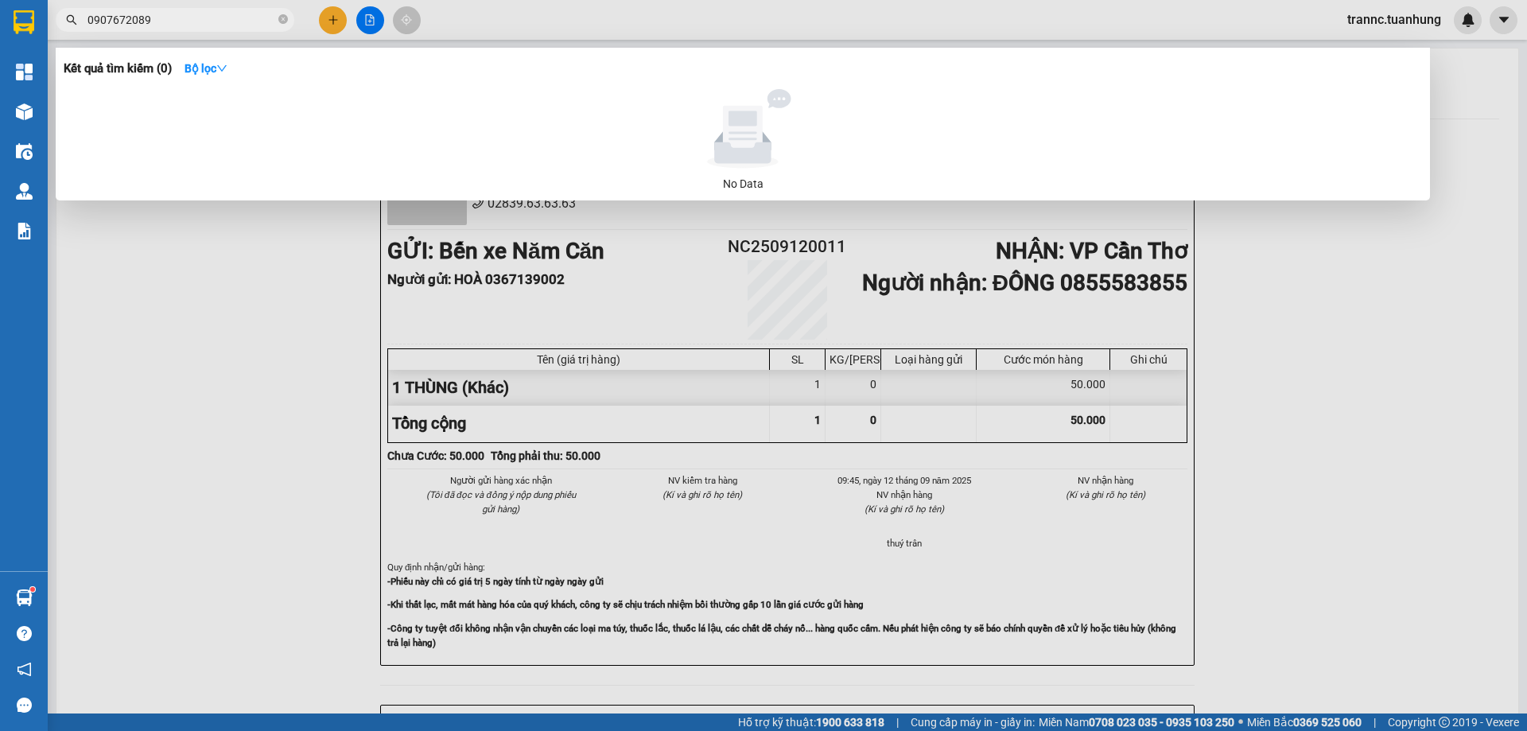
click at [103, 23] on input "0907672089" at bounding box center [182, 20] width 188 height 18
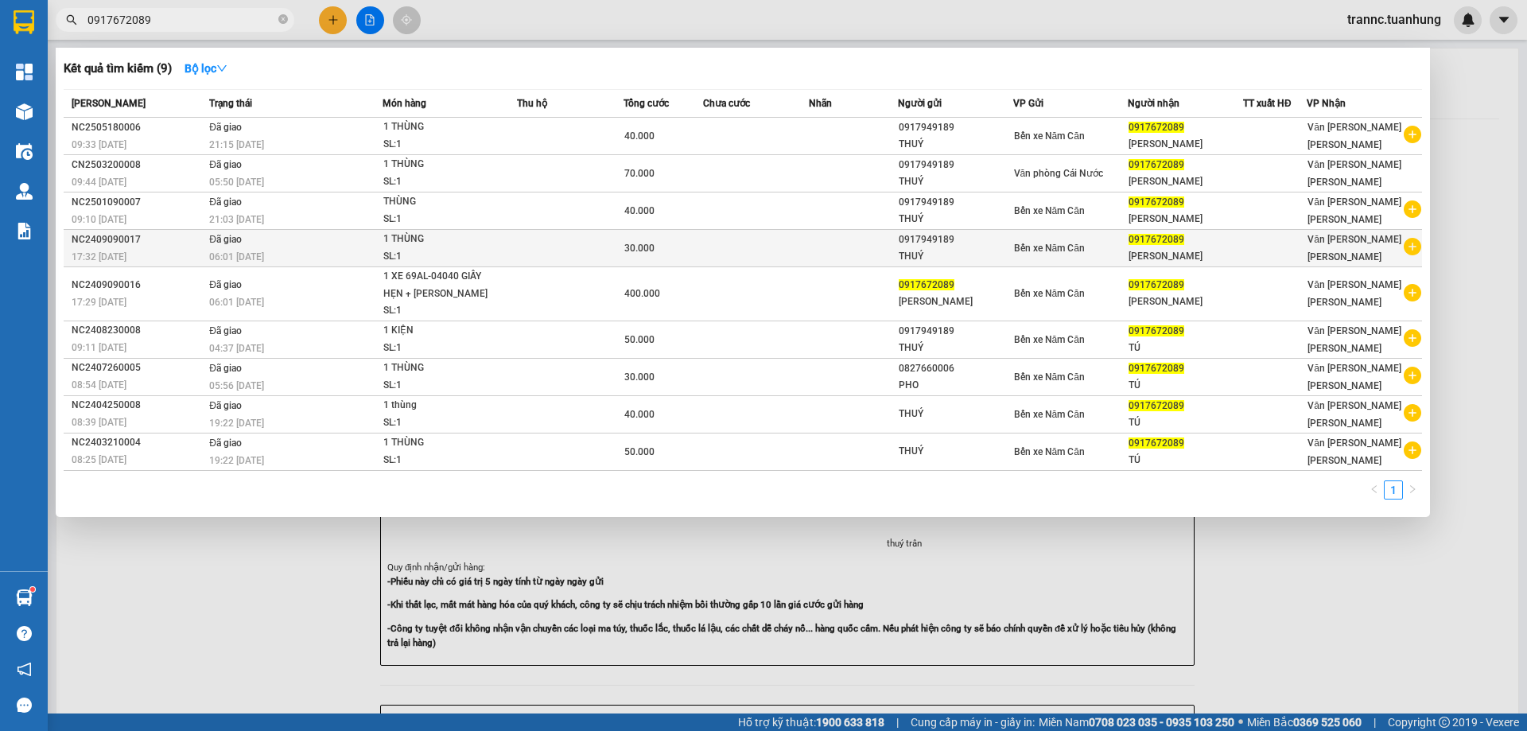
type input "0917672089"
click at [1415, 245] on icon "plus-circle" at bounding box center [1413, 247] width 18 height 18
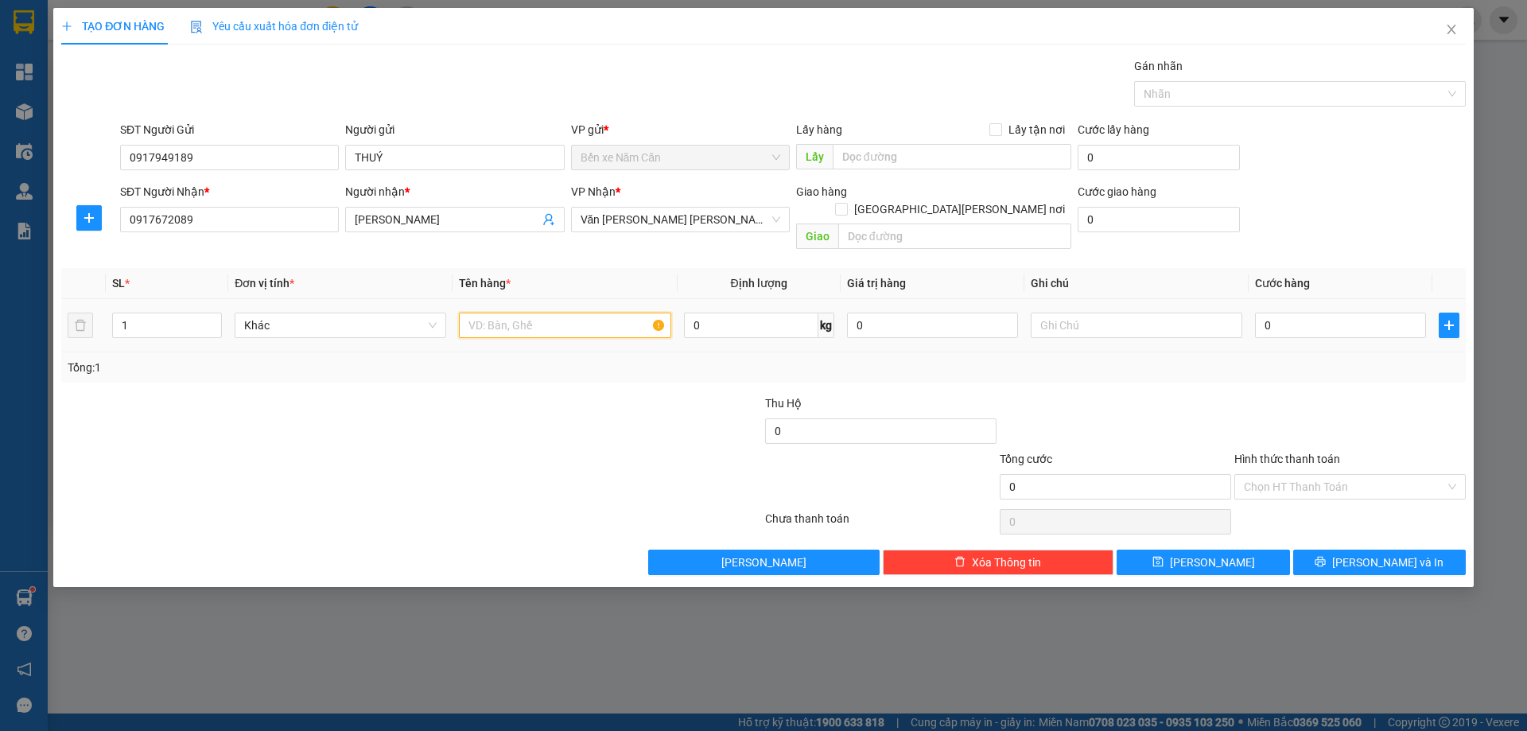
click at [588, 313] on input "text" at bounding box center [565, 325] width 212 height 25
type input "1 THÙNG"
click at [1294, 313] on input "0" at bounding box center [1340, 325] width 171 height 25
type input "4"
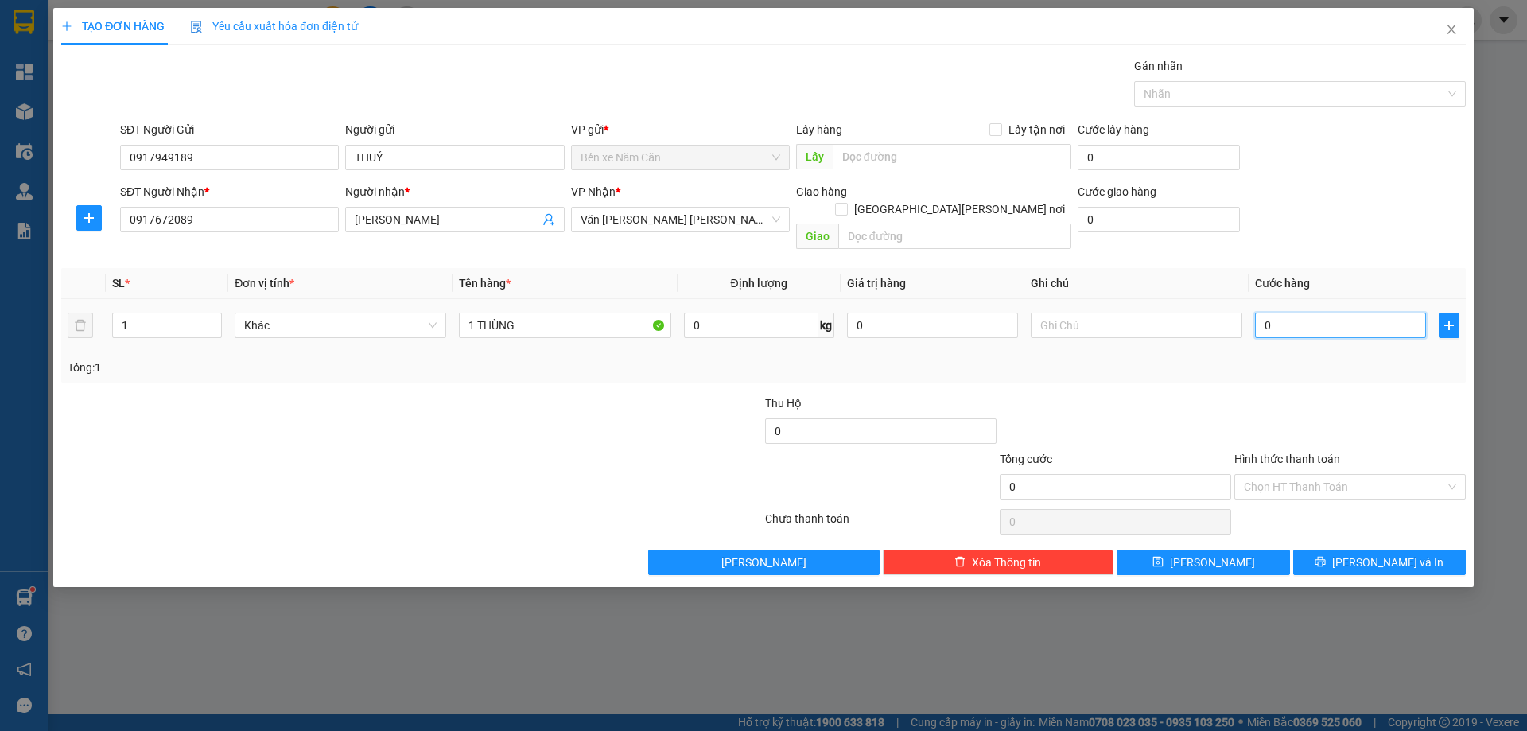
type input "4"
type input "40"
type input "40.000"
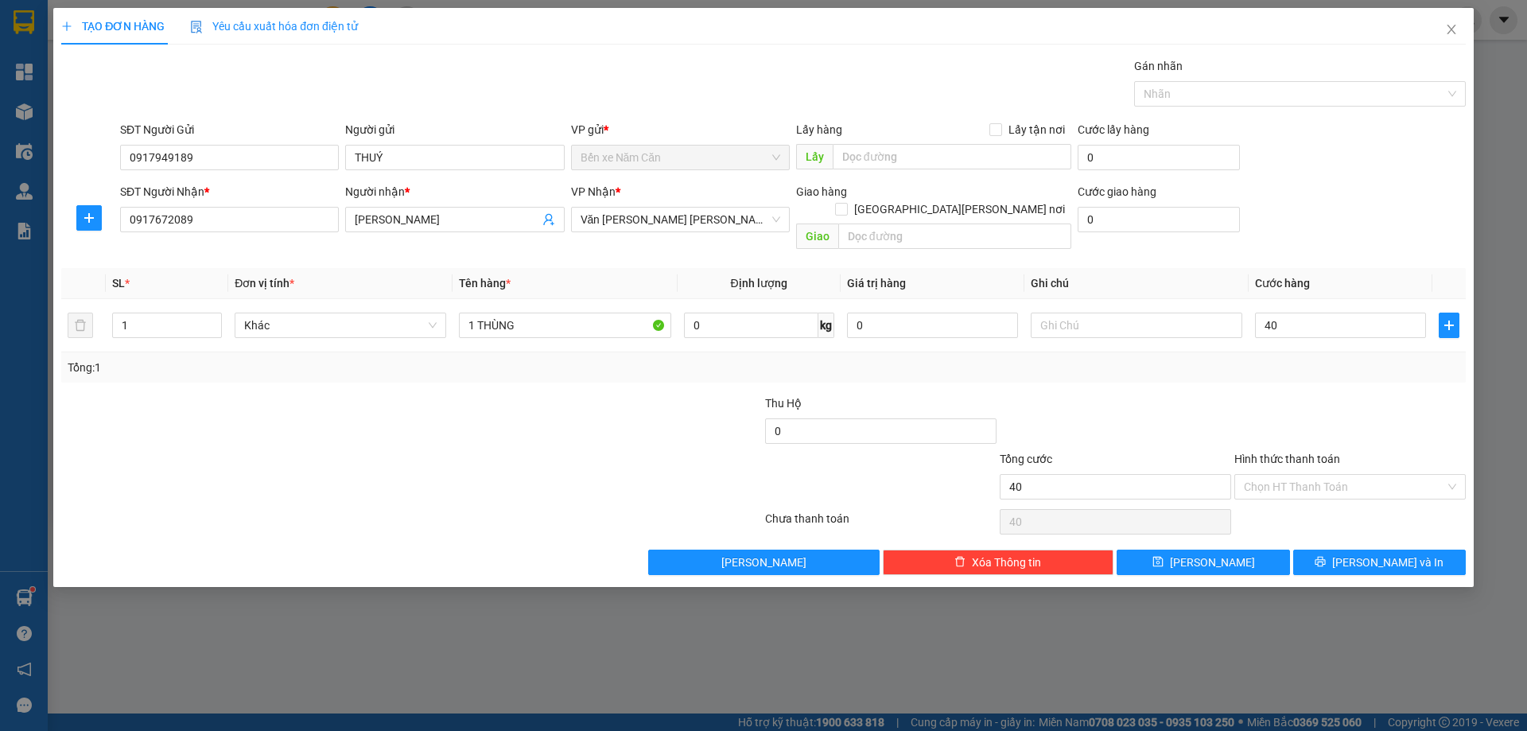
type input "40.000"
drag, startPoint x: 1301, startPoint y: 405, endPoint x: 1318, endPoint y: 403, distance: 16.8
click at [1302, 405] on div at bounding box center [1350, 423] width 235 height 56
click at [1341, 550] on button "[PERSON_NAME] và In" at bounding box center [1379, 562] width 173 height 25
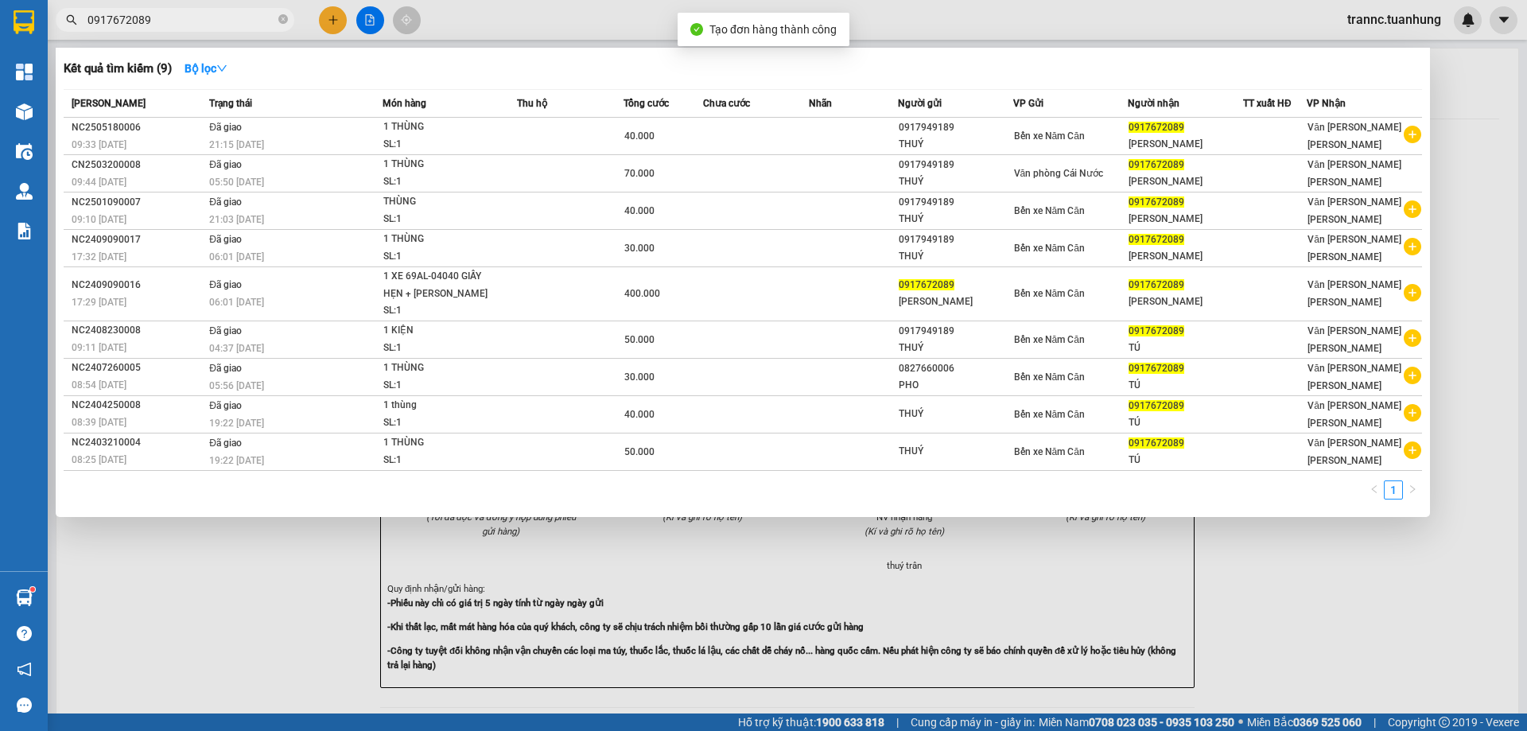
click at [1356, 610] on div at bounding box center [763, 365] width 1527 height 731
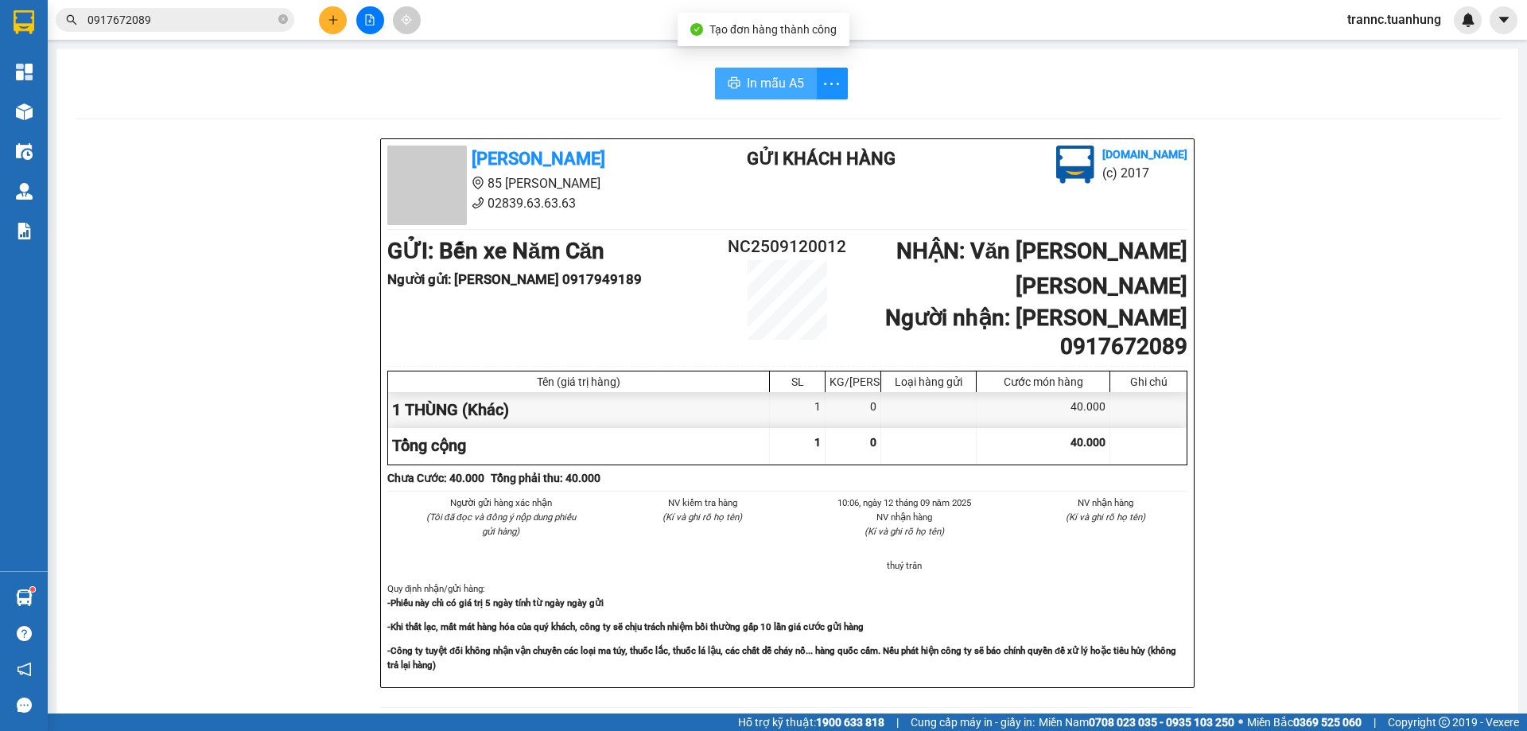
click at [777, 92] on span "In mẫu A5" at bounding box center [775, 83] width 57 height 20
click at [558, 115] on div "In mẫu A5 [PERSON_NAME] 85 [PERSON_NAME] 02839.63.63.63 Gửi khách hàng [DOMAIN_…" at bounding box center [787, 679] width 1462 height 1261
click at [168, 28] on input "0917672089" at bounding box center [182, 20] width 188 height 18
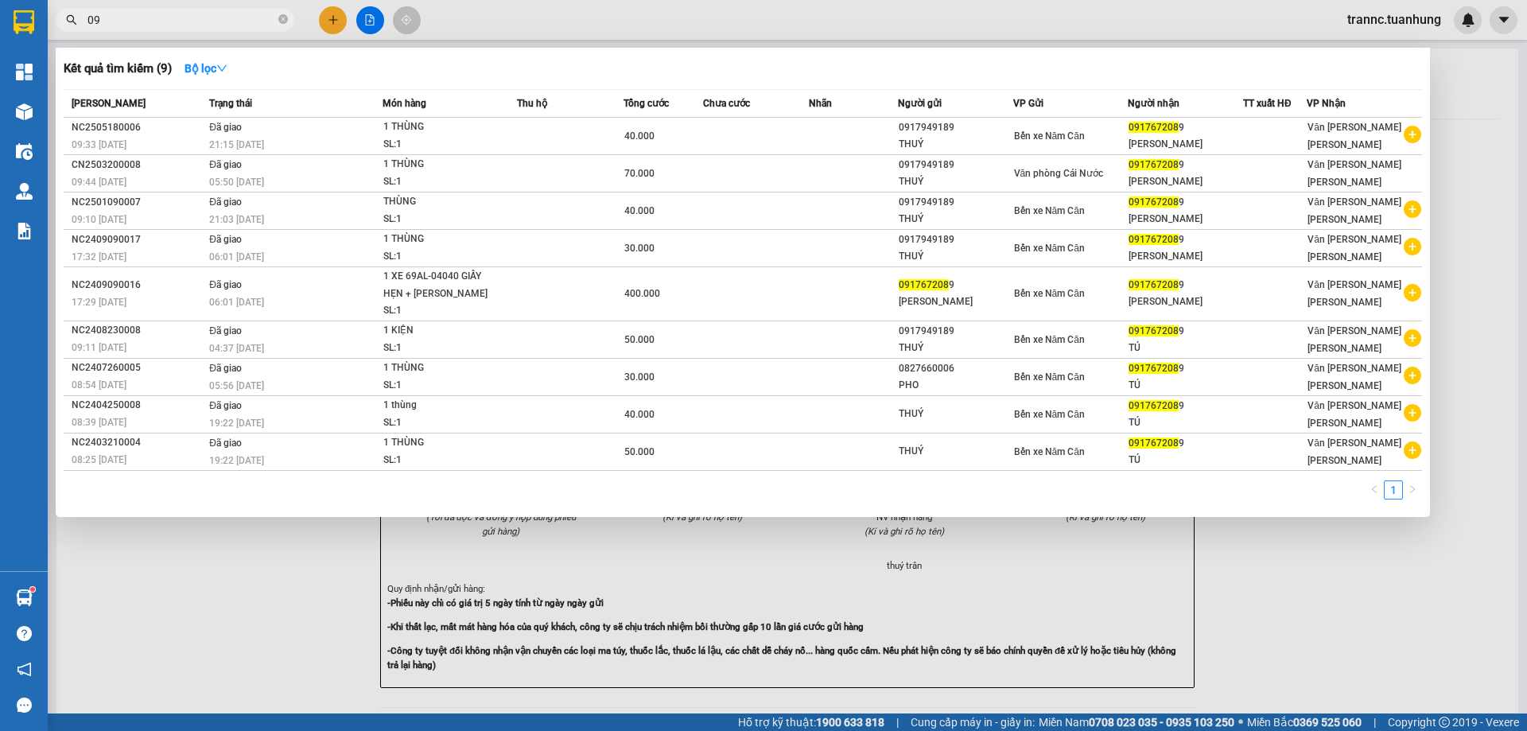
type input "0"
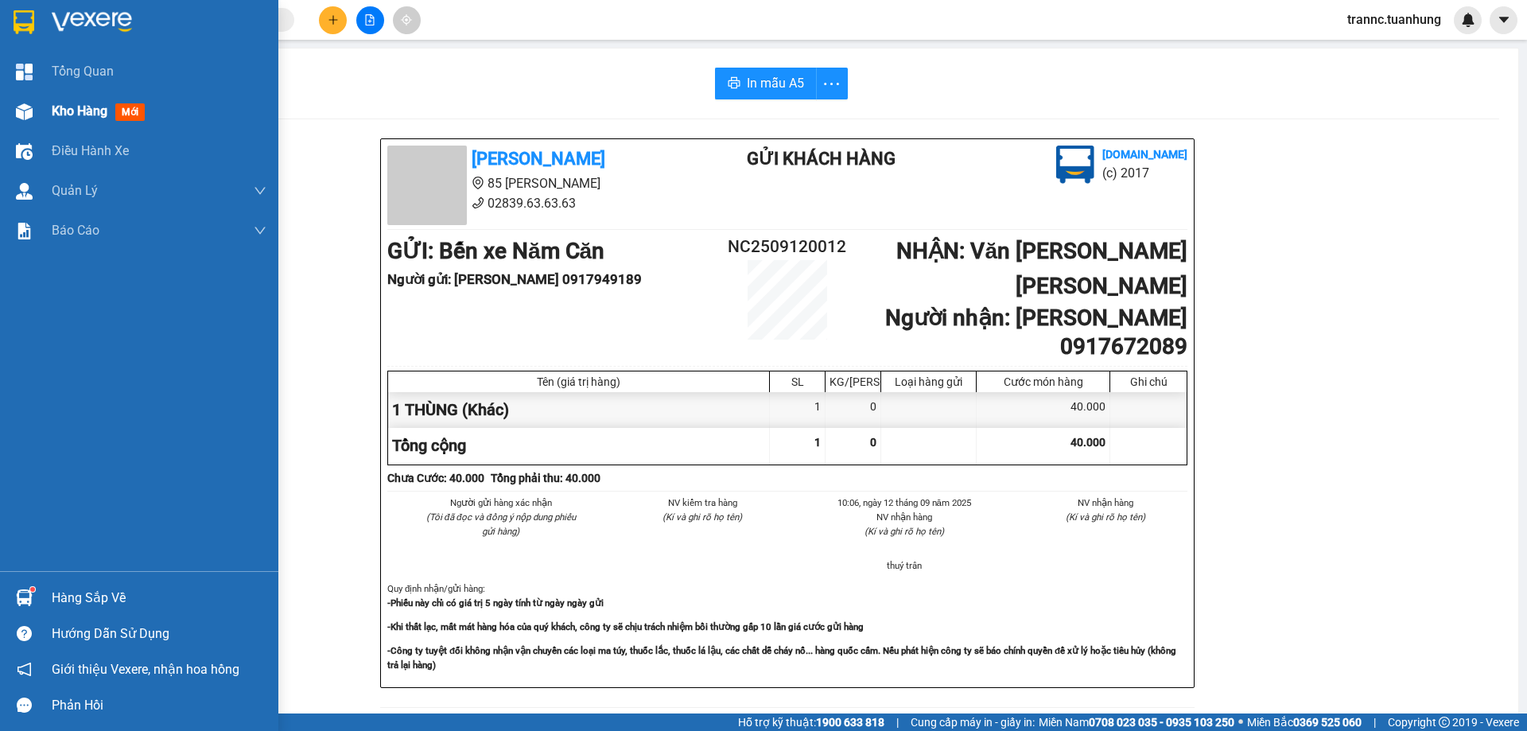
click at [133, 111] on span "mới" at bounding box center [129, 112] width 29 height 18
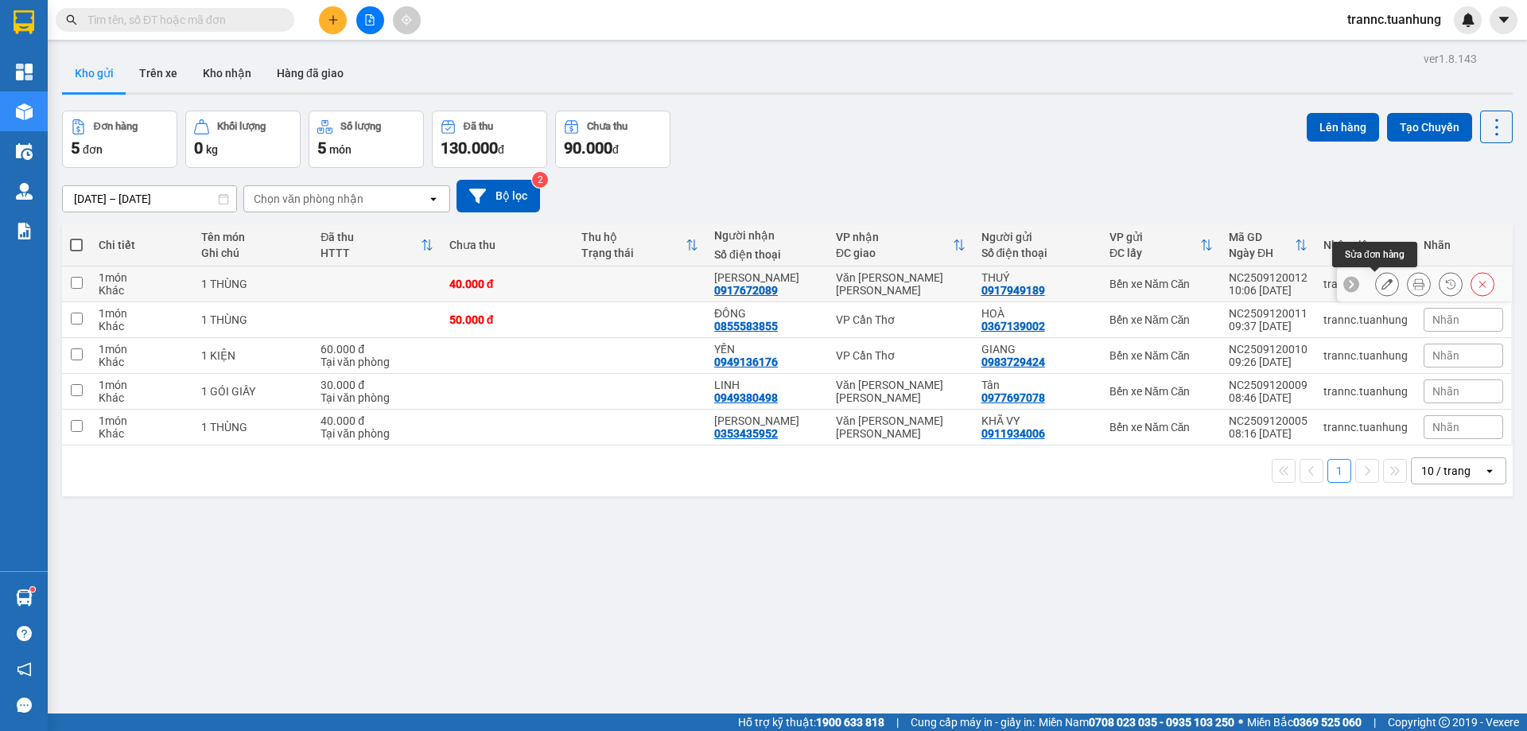
click at [1376, 282] on button at bounding box center [1387, 284] width 22 height 28
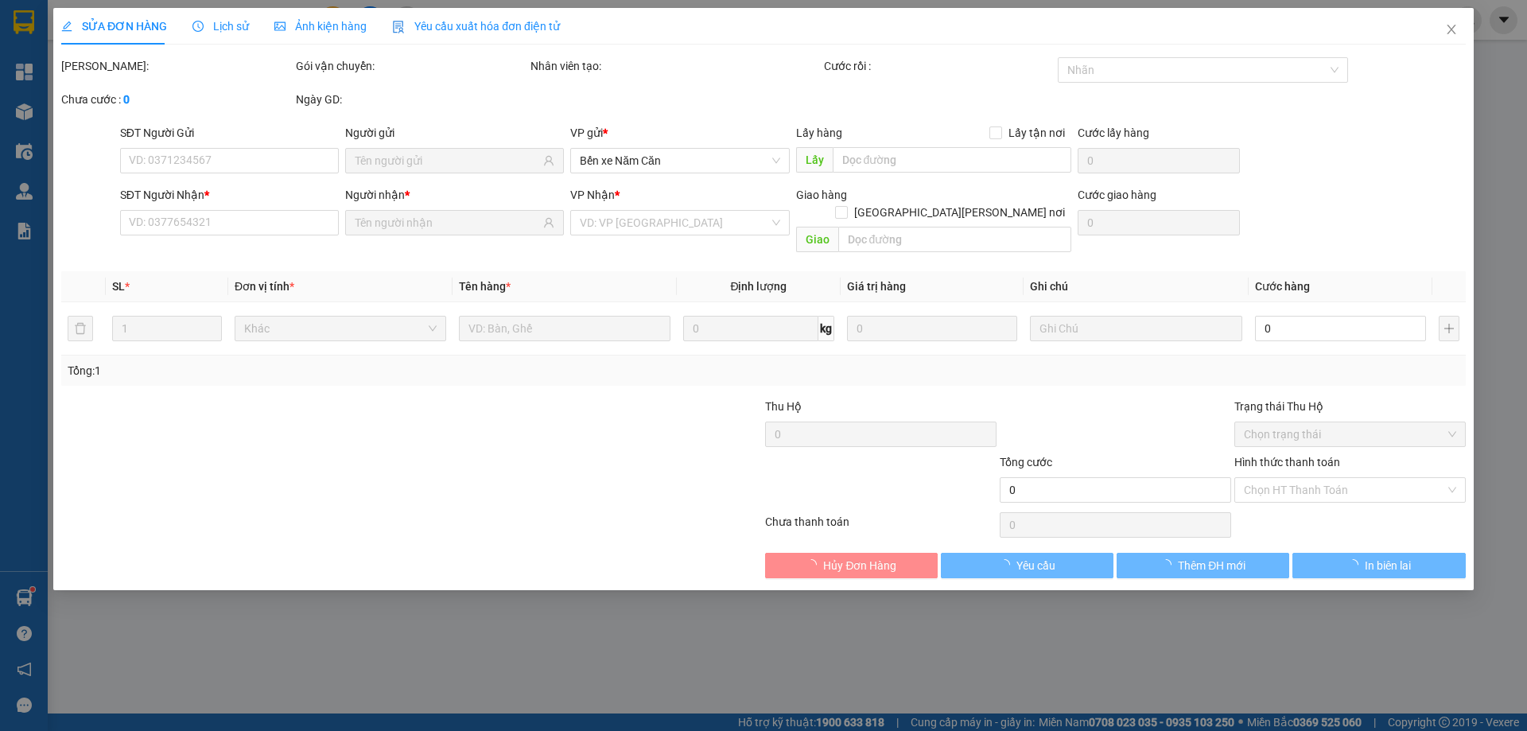
type input "0917949189"
type input "0917672089"
type input "40.000"
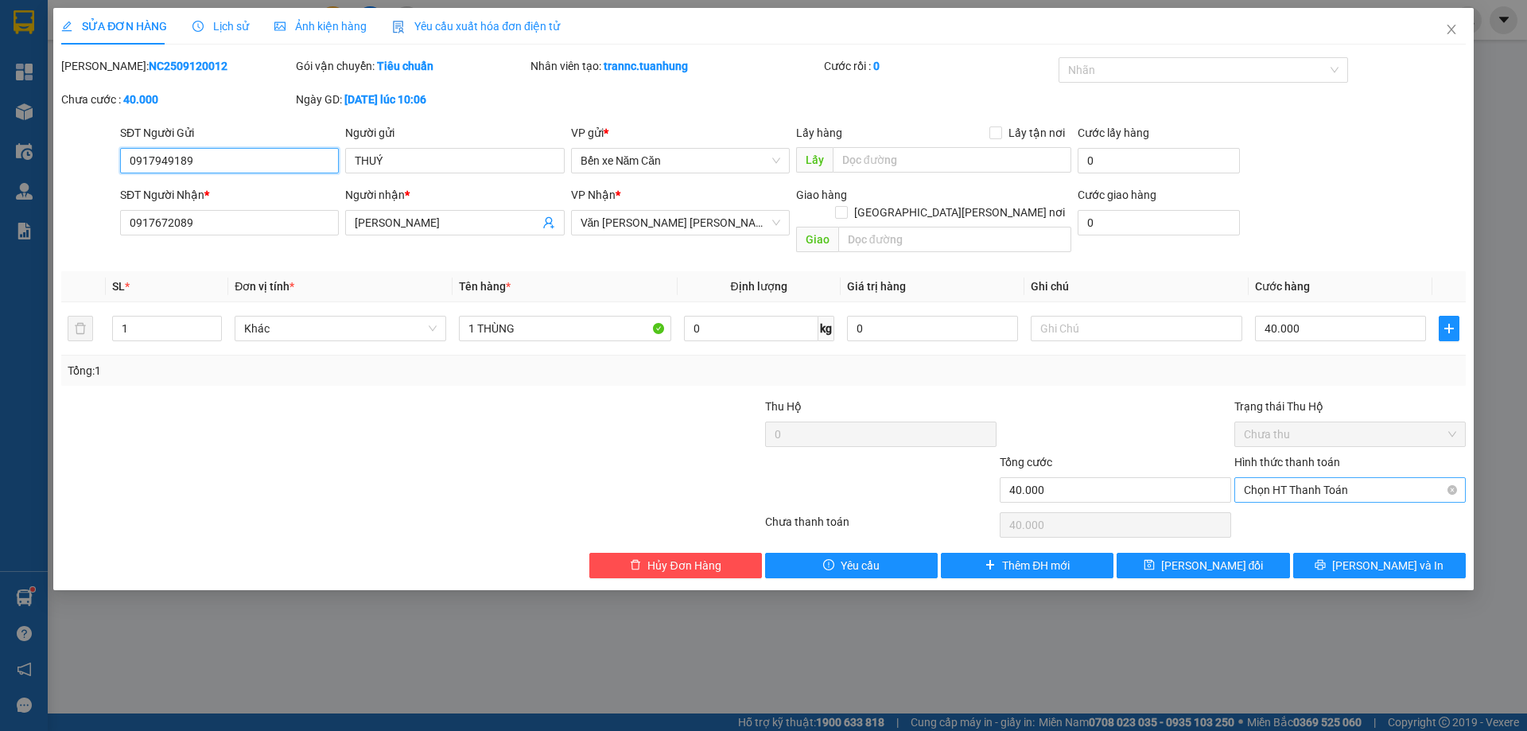
click at [1345, 478] on span "Chọn HT Thanh Toán" at bounding box center [1350, 490] width 212 height 24
click at [1321, 505] on div "Tại văn phòng" at bounding box center [1350, 505] width 212 height 18
type input "0"
click at [1191, 557] on span "[PERSON_NAME] đổi" at bounding box center [1212, 566] width 103 height 18
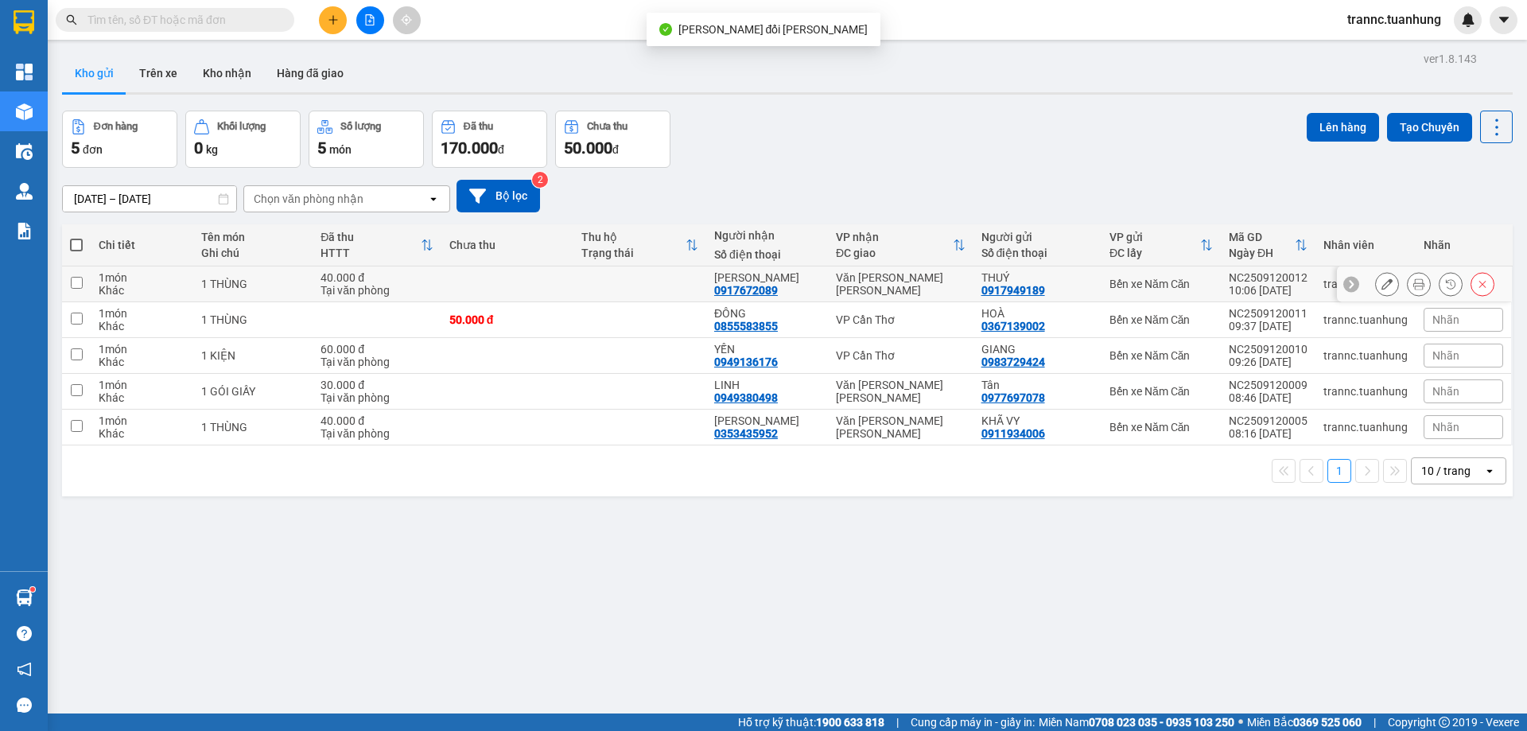
click at [683, 282] on td at bounding box center [640, 284] width 133 height 36
checkbox input "true"
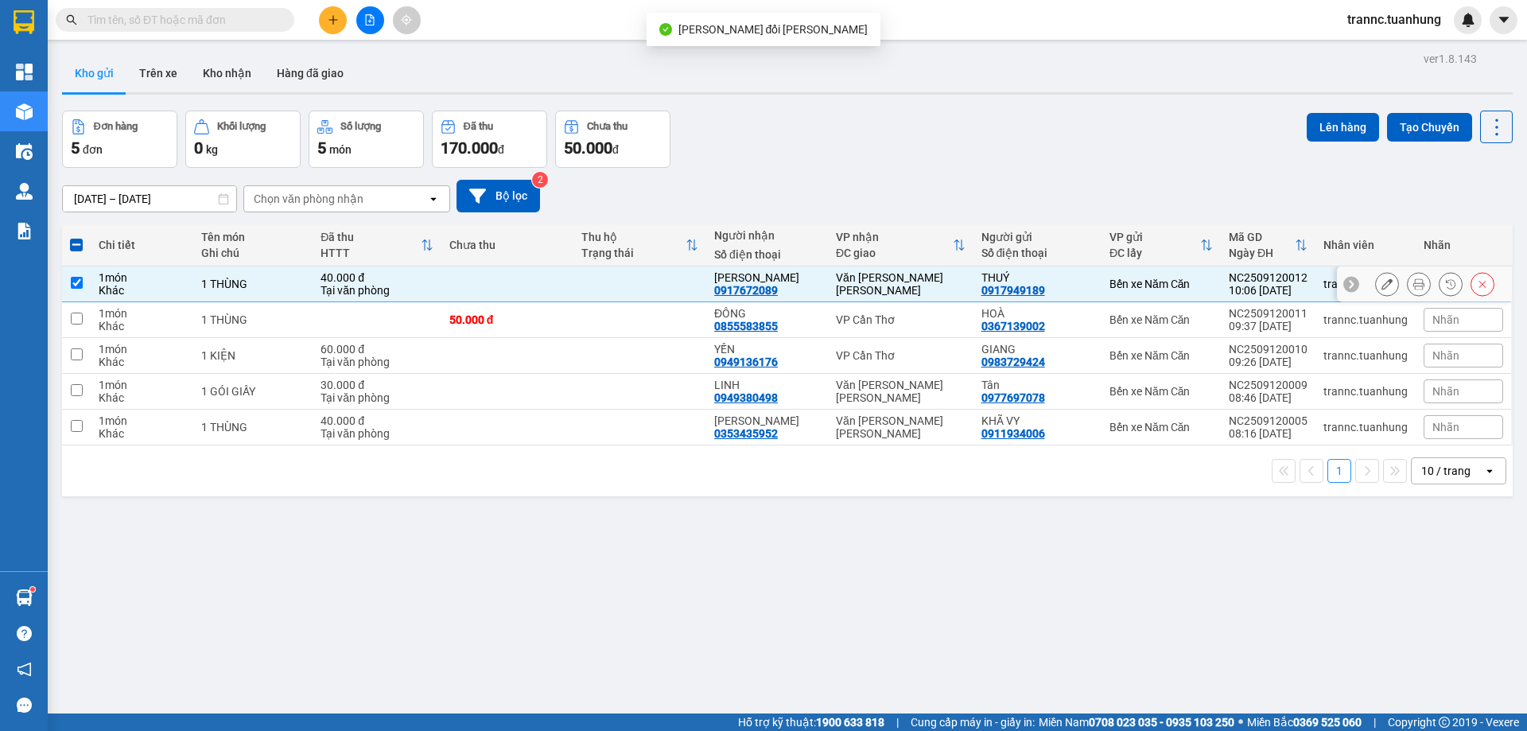
click at [1382, 280] on icon at bounding box center [1387, 283] width 11 height 11
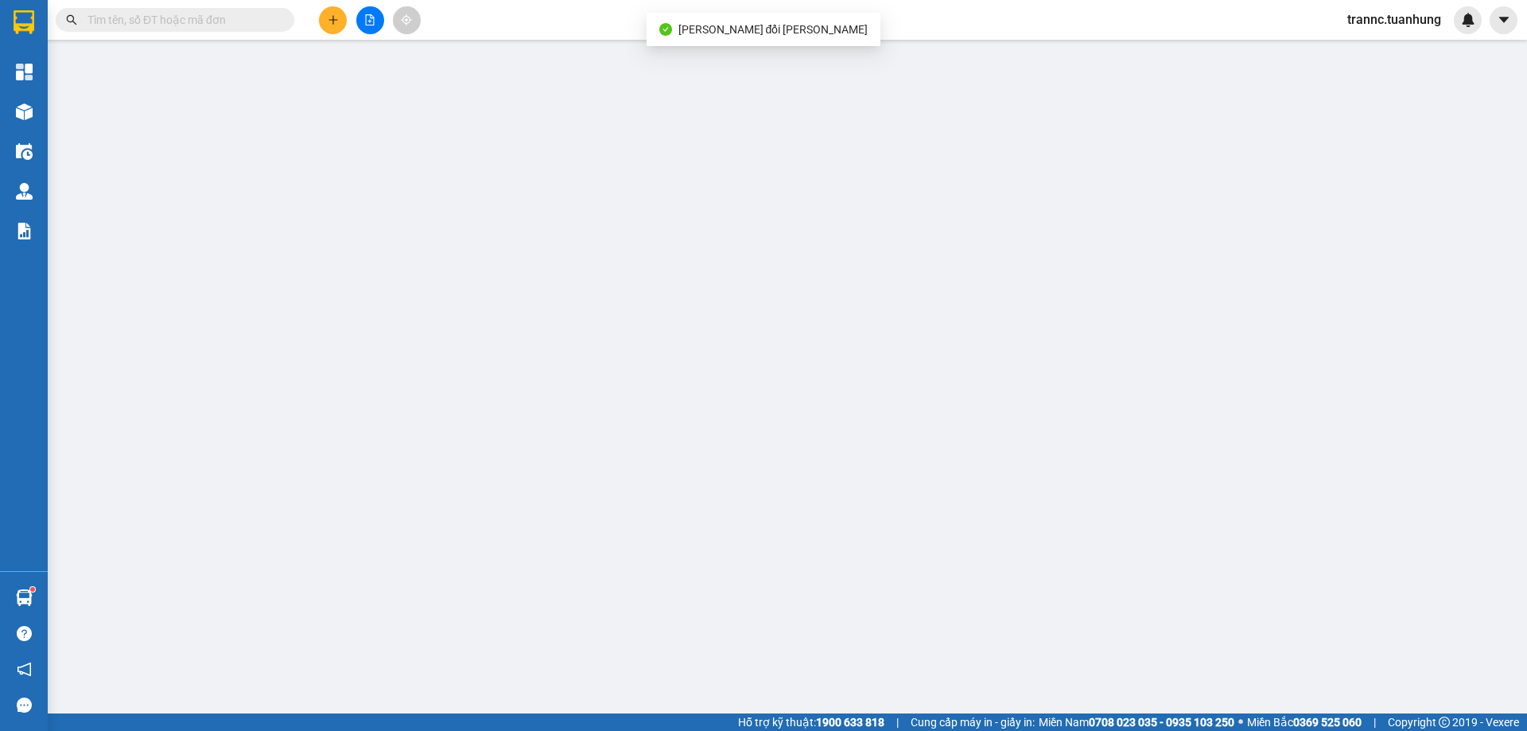
type input "0917949189"
type input "0917672089"
type input "40.000"
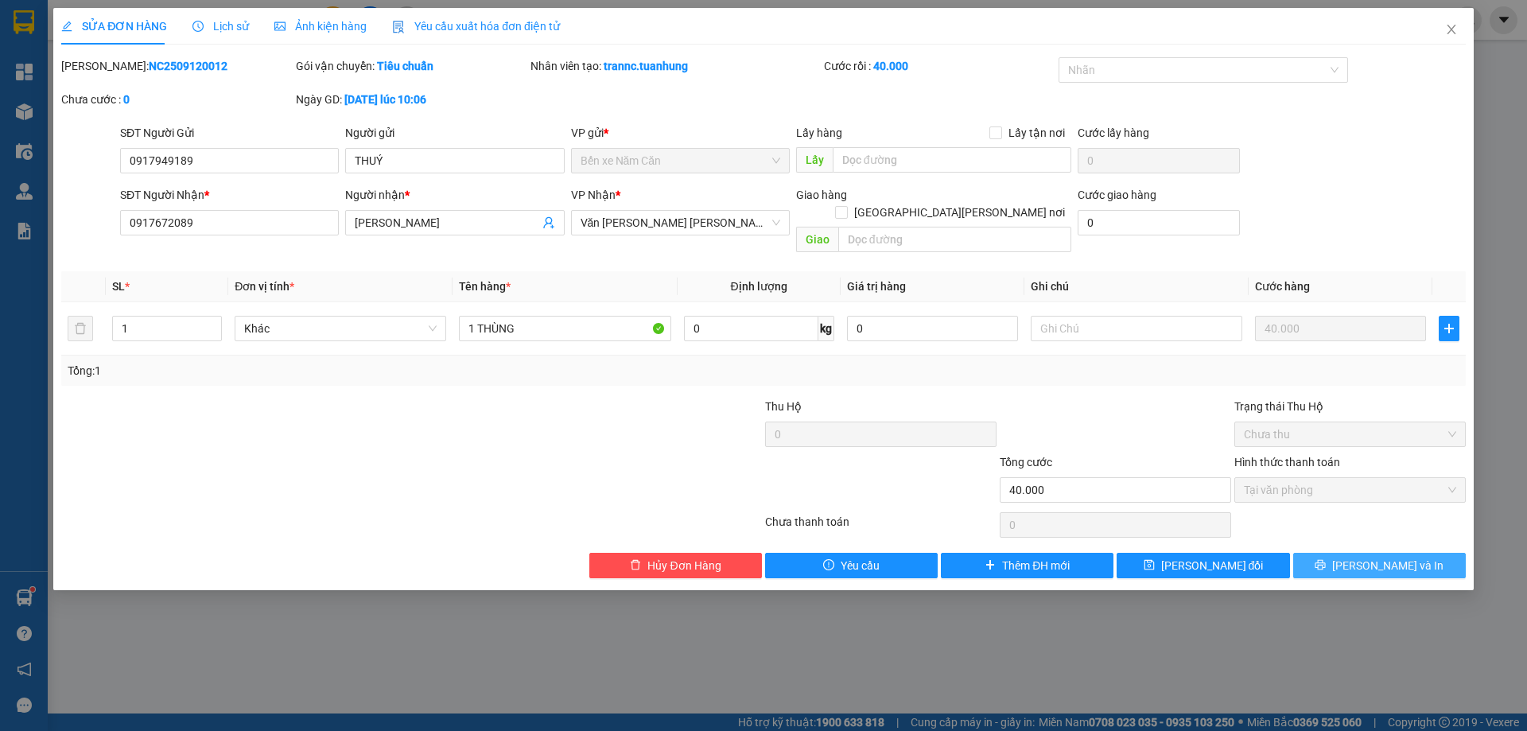
drag, startPoint x: 1379, startPoint y: 543, endPoint x: 1401, endPoint y: 538, distance: 22.0
click at [1380, 557] on span "[PERSON_NAME] và In" at bounding box center [1387, 566] width 111 height 18
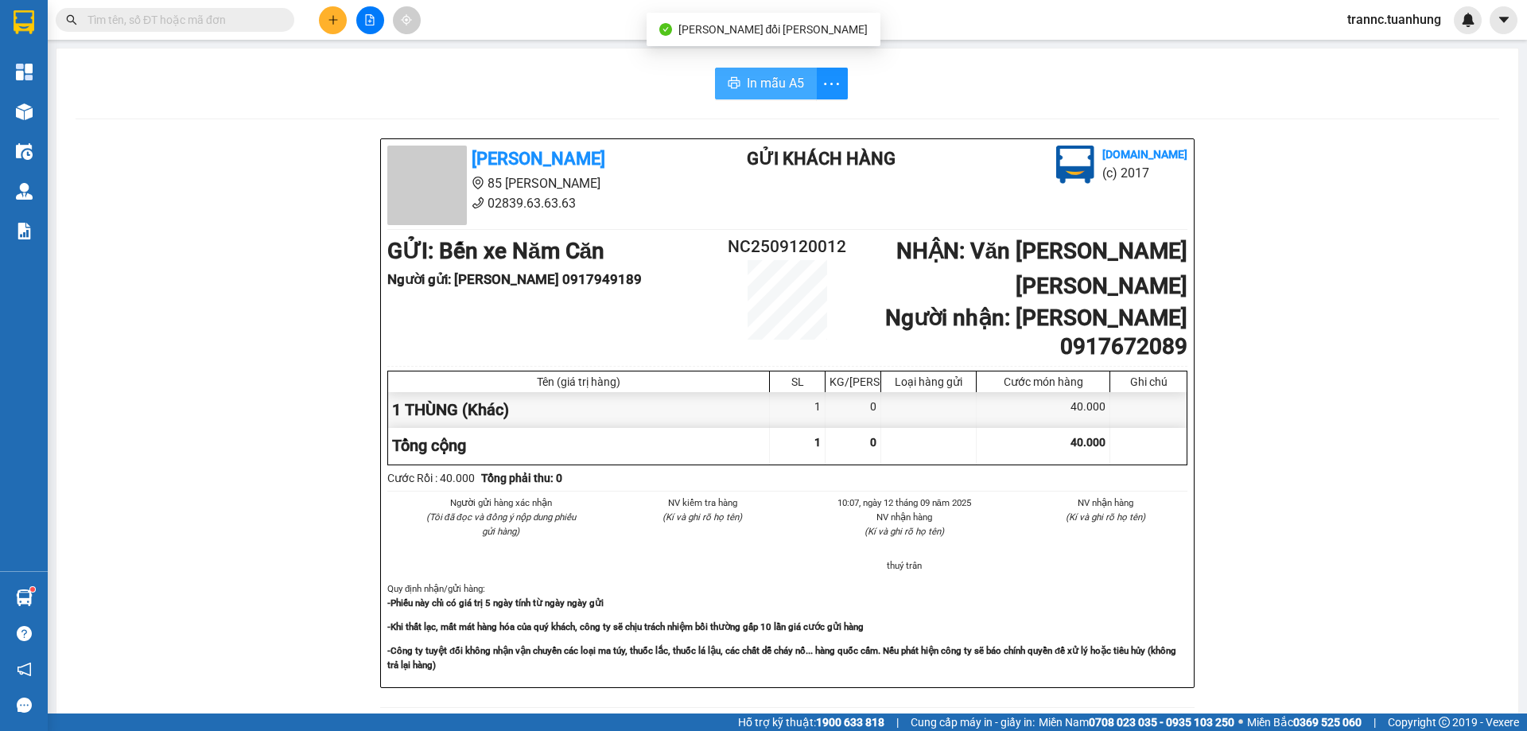
click at [787, 84] on span "In mẫu A5" at bounding box center [775, 83] width 57 height 20
click at [202, 25] on input "text" at bounding box center [182, 20] width 188 height 18
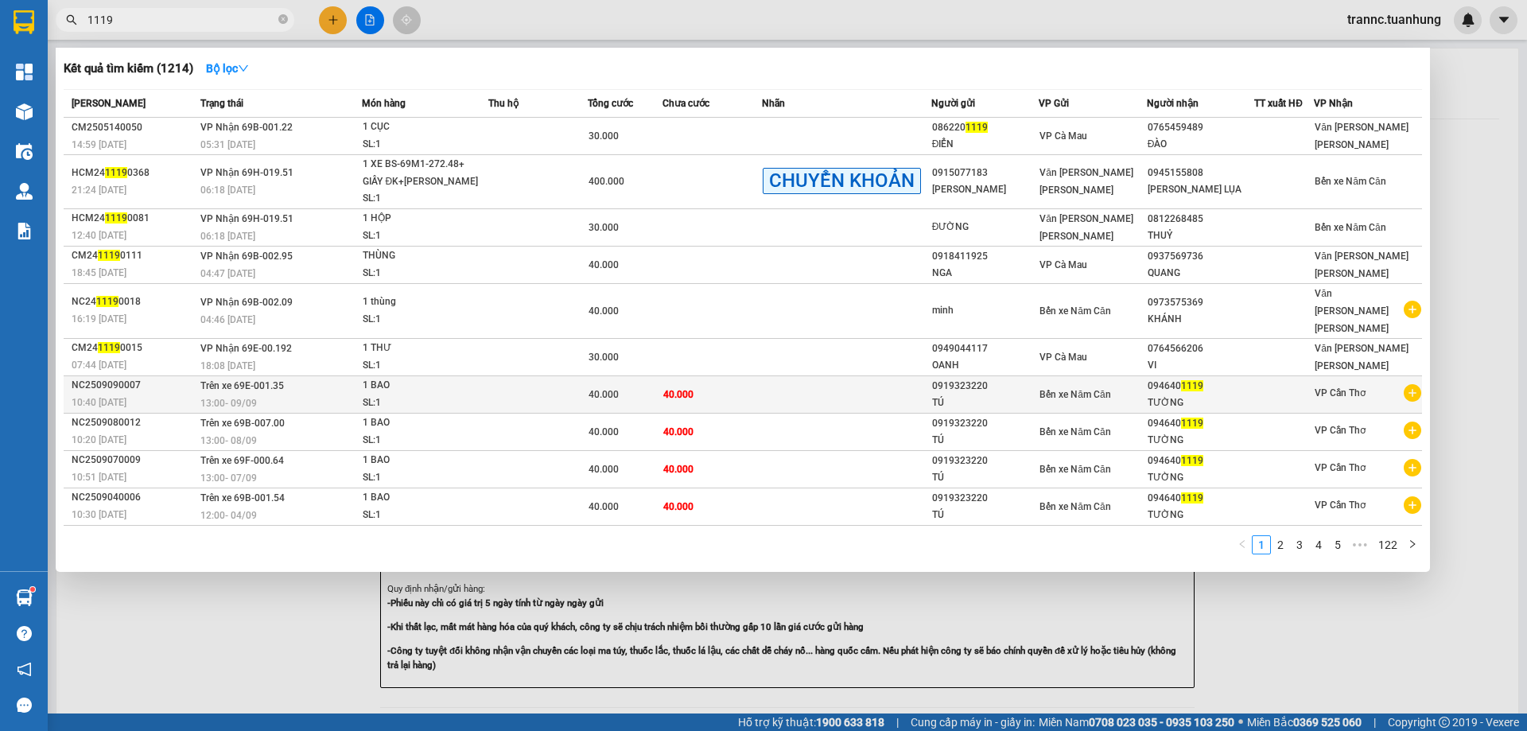
type input "1119"
click at [1413, 384] on icon "plus-circle" at bounding box center [1413, 393] width 18 height 18
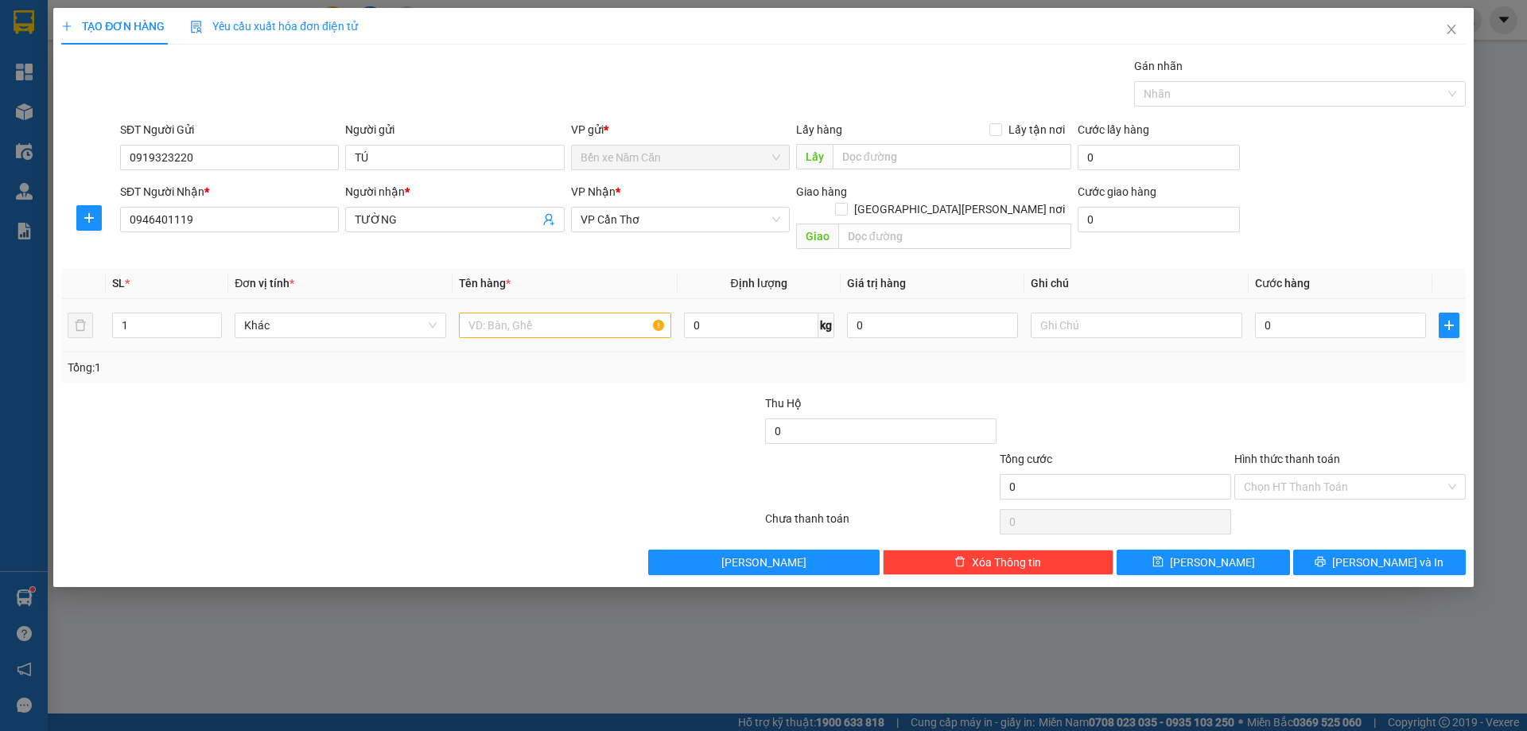
click at [583, 309] on div at bounding box center [565, 325] width 212 height 32
click at [579, 313] on input "text" at bounding box center [565, 325] width 212 height 25
type input "1 BAO"
click at [1278, 313] on input "0" at bounding box center [1340, 325] width 171 height 25
type input "4"
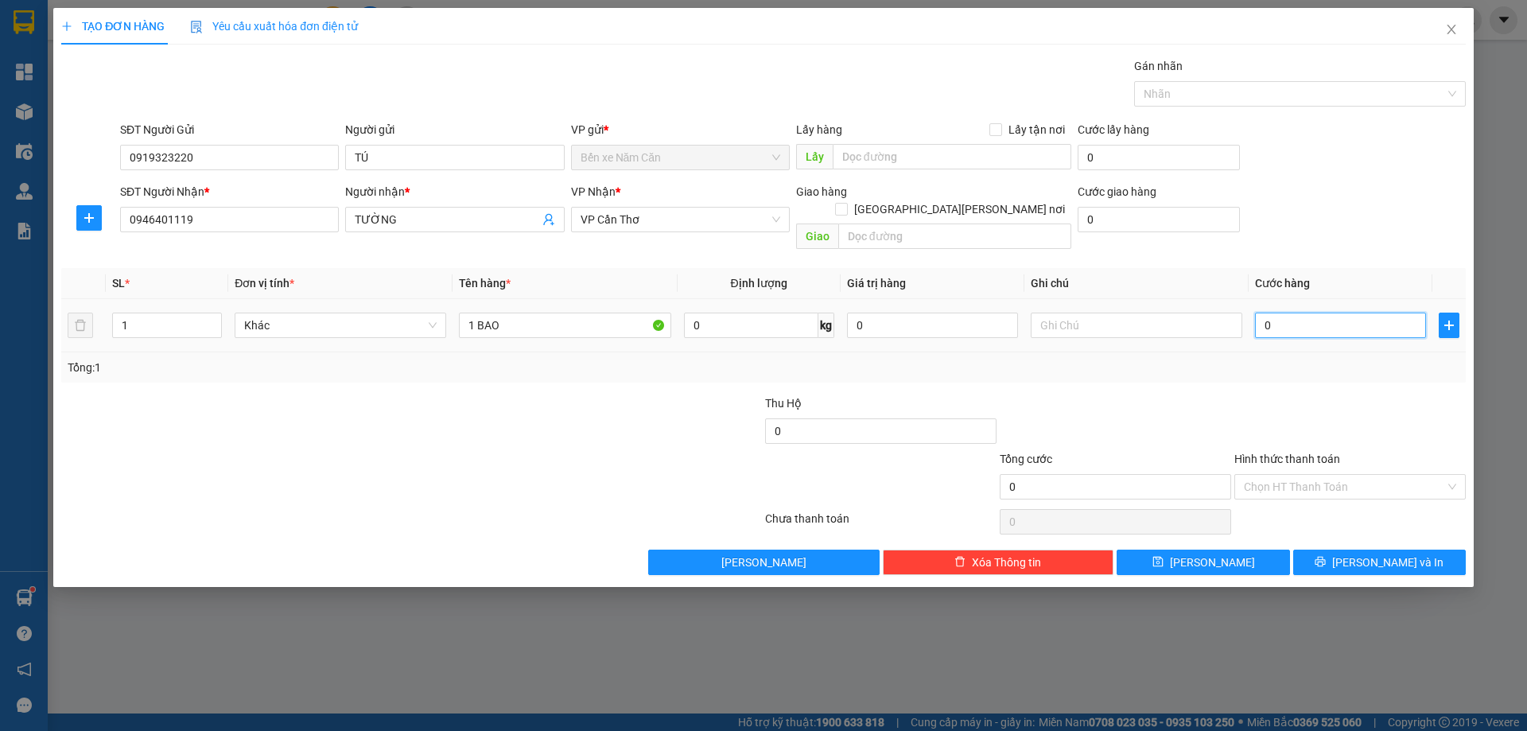
type input "4"
type input "40"
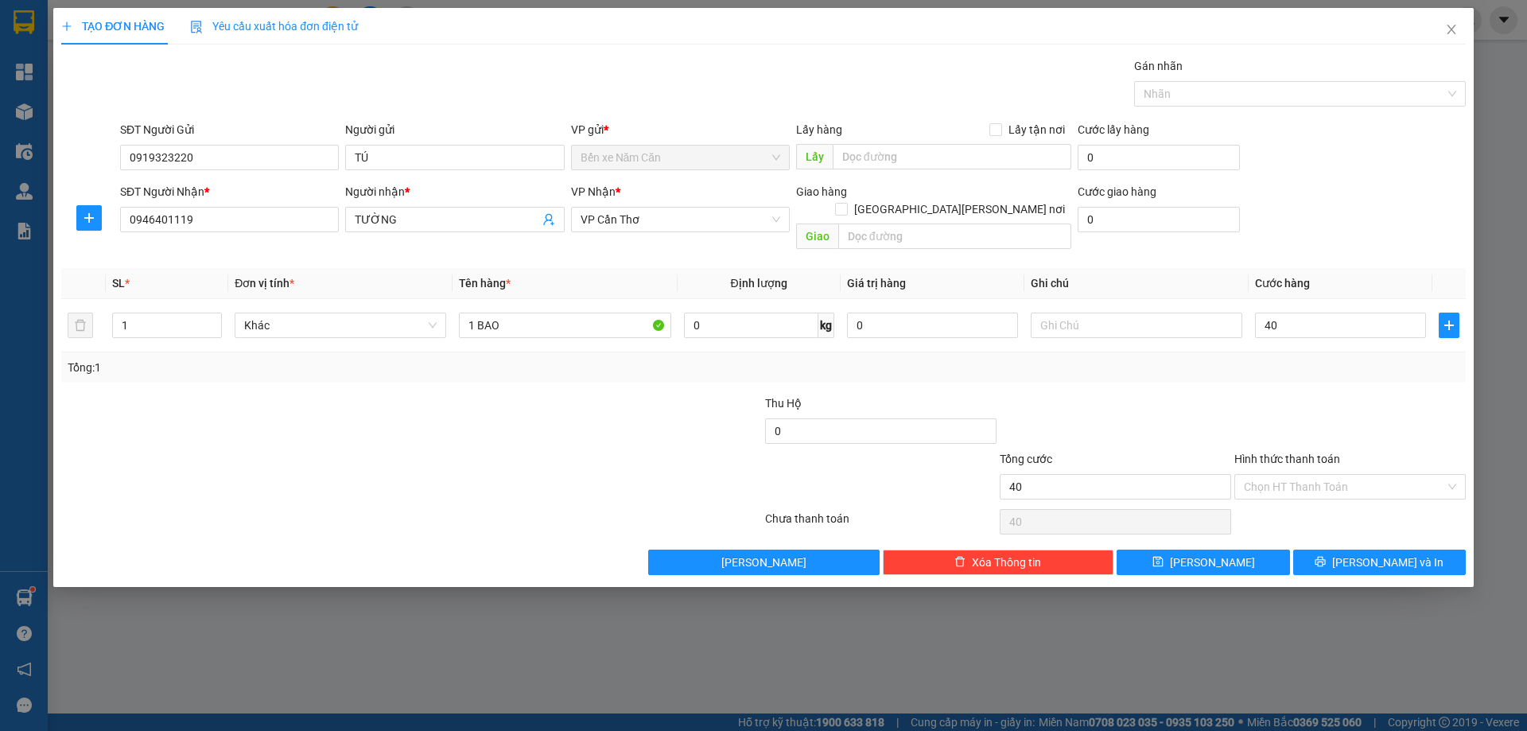
type input "40.000"
click at [1264, 374] on div "Transit Pickup Surcharge Ids Transit Deliver Surcharge Ids Transit Deliver Surc…" at bounding box center [763, 316] width 1405 height 518
click at [1462, 550] on button "[PERSON_NAME] và In" at bounding box center [1379, 562] width 173 height 25
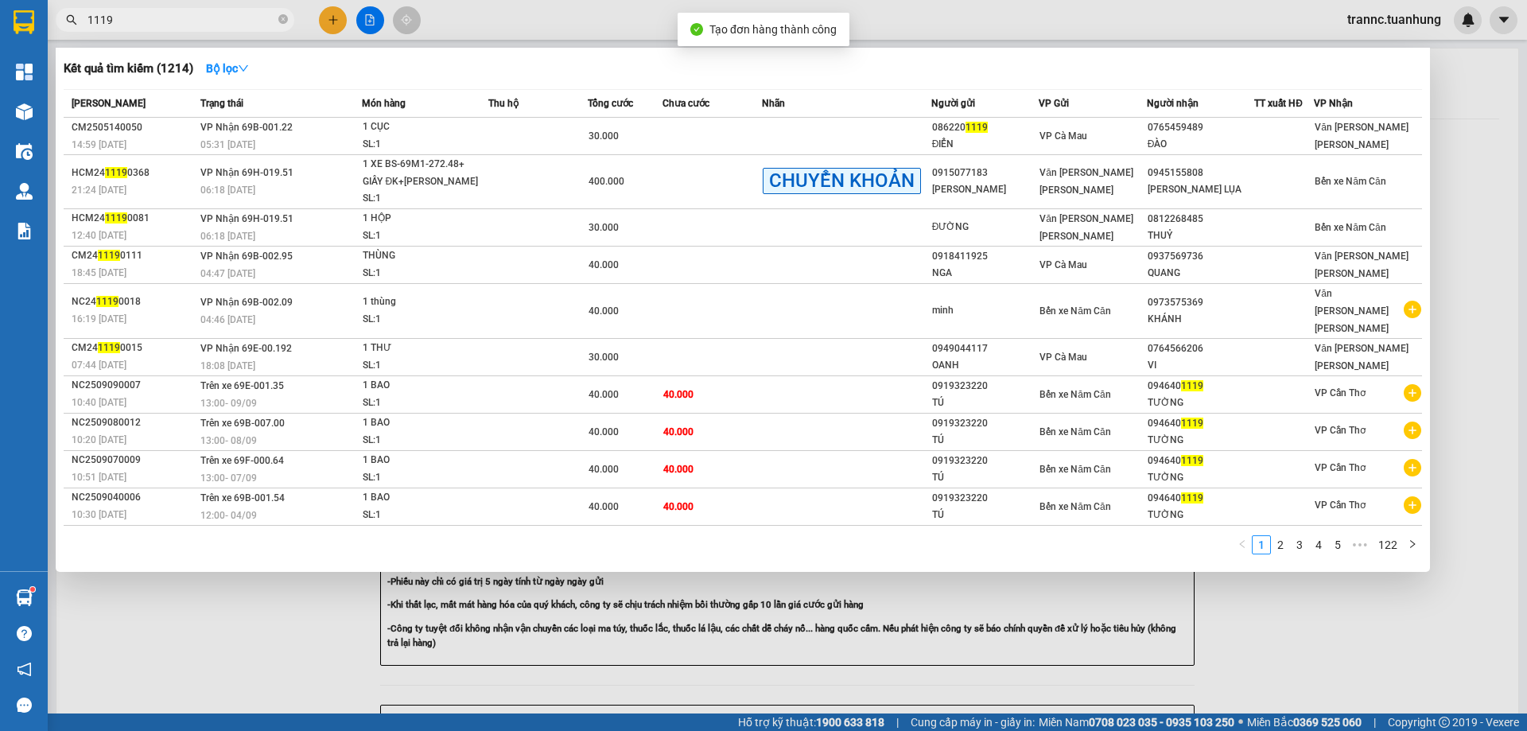
drag, startPoint x: 1299, startPoint y: 683, endPoint x: 1278, endPoint y: 659, distance: 31.6
click at [1299, 682] on div at bounding box center [763, 365] width 1527 height 731
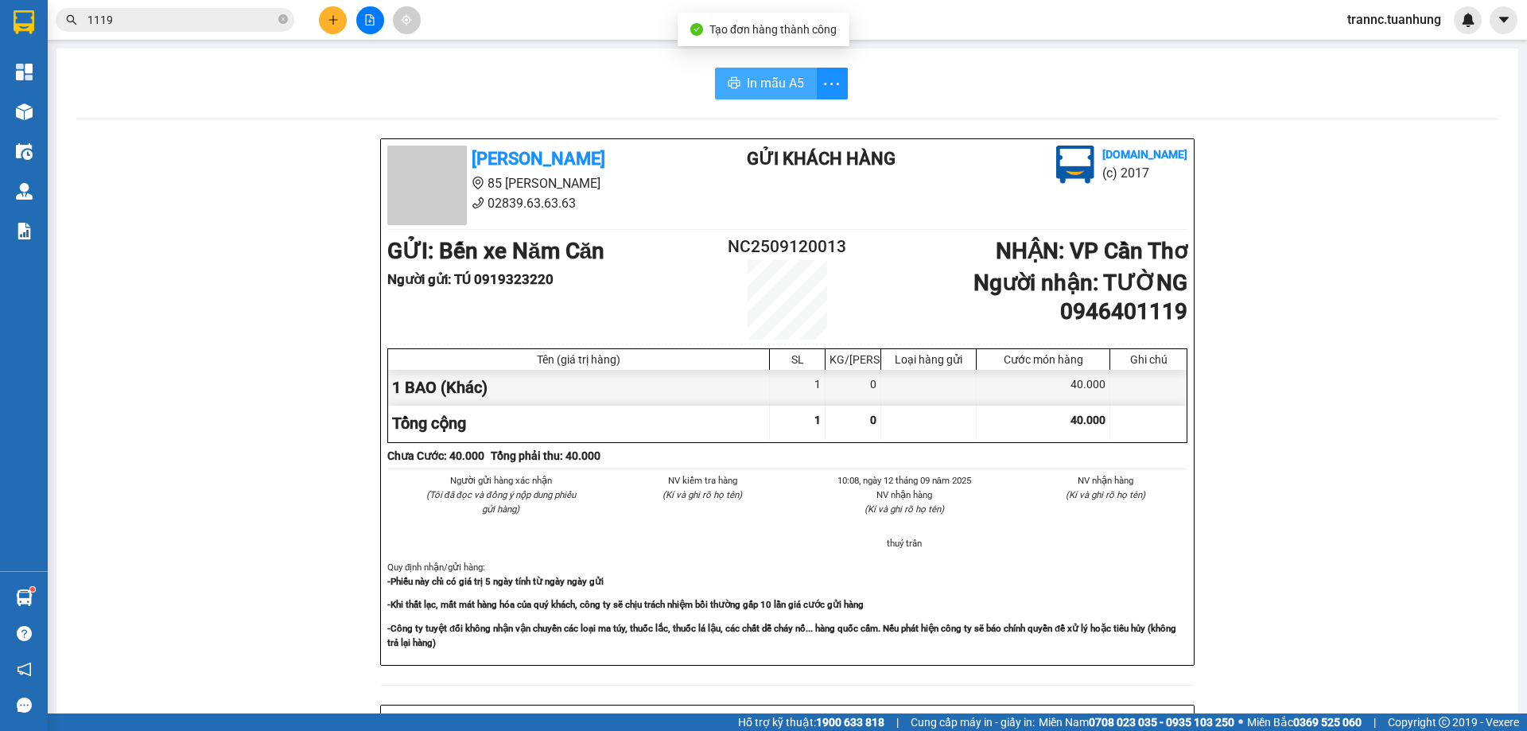
click at [784, 76] on span "In mẫu A5" at bounding box center [775, 83] width 57 height 20
click at [237, 21] on input "1119" at bounding box center [182, 20] width 188 height 18
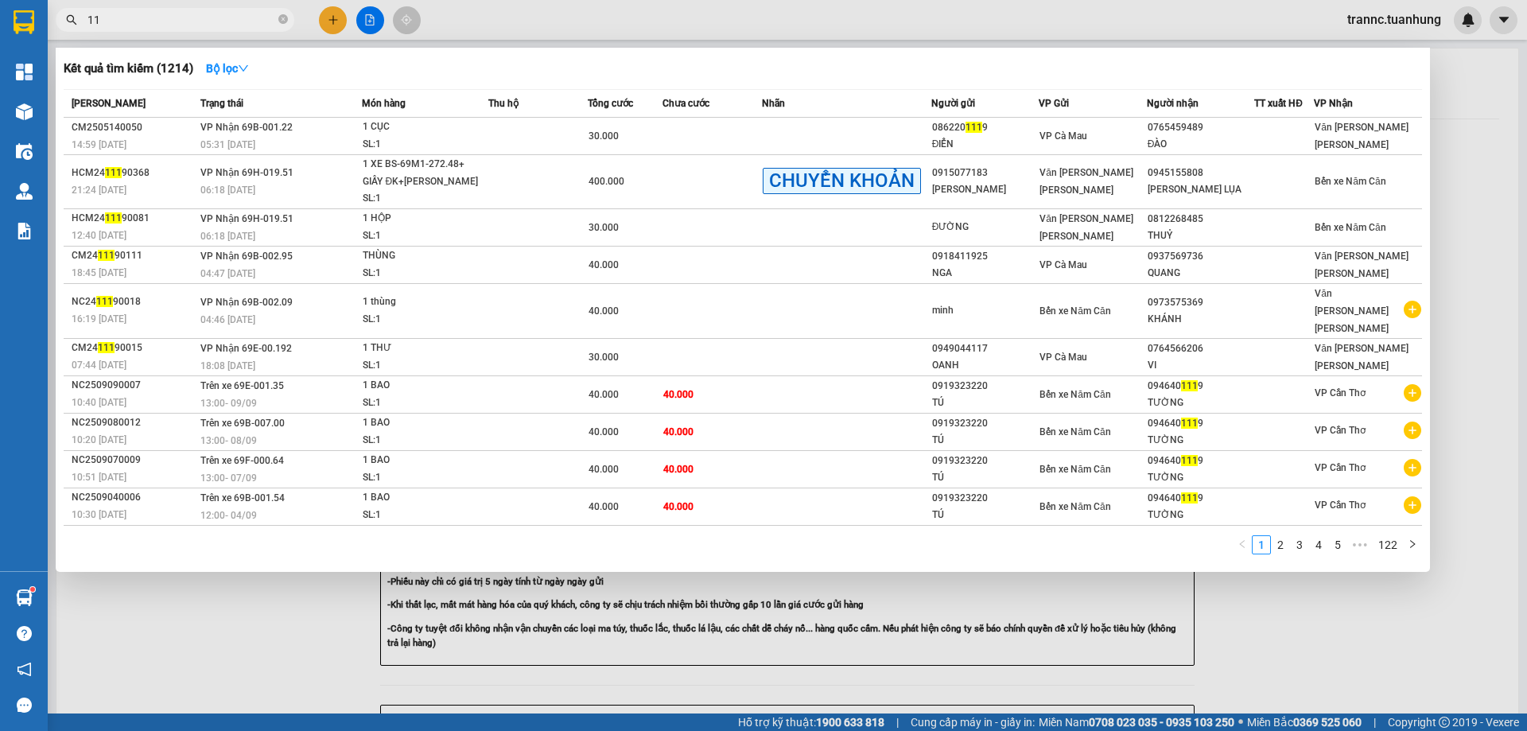
type input "1"
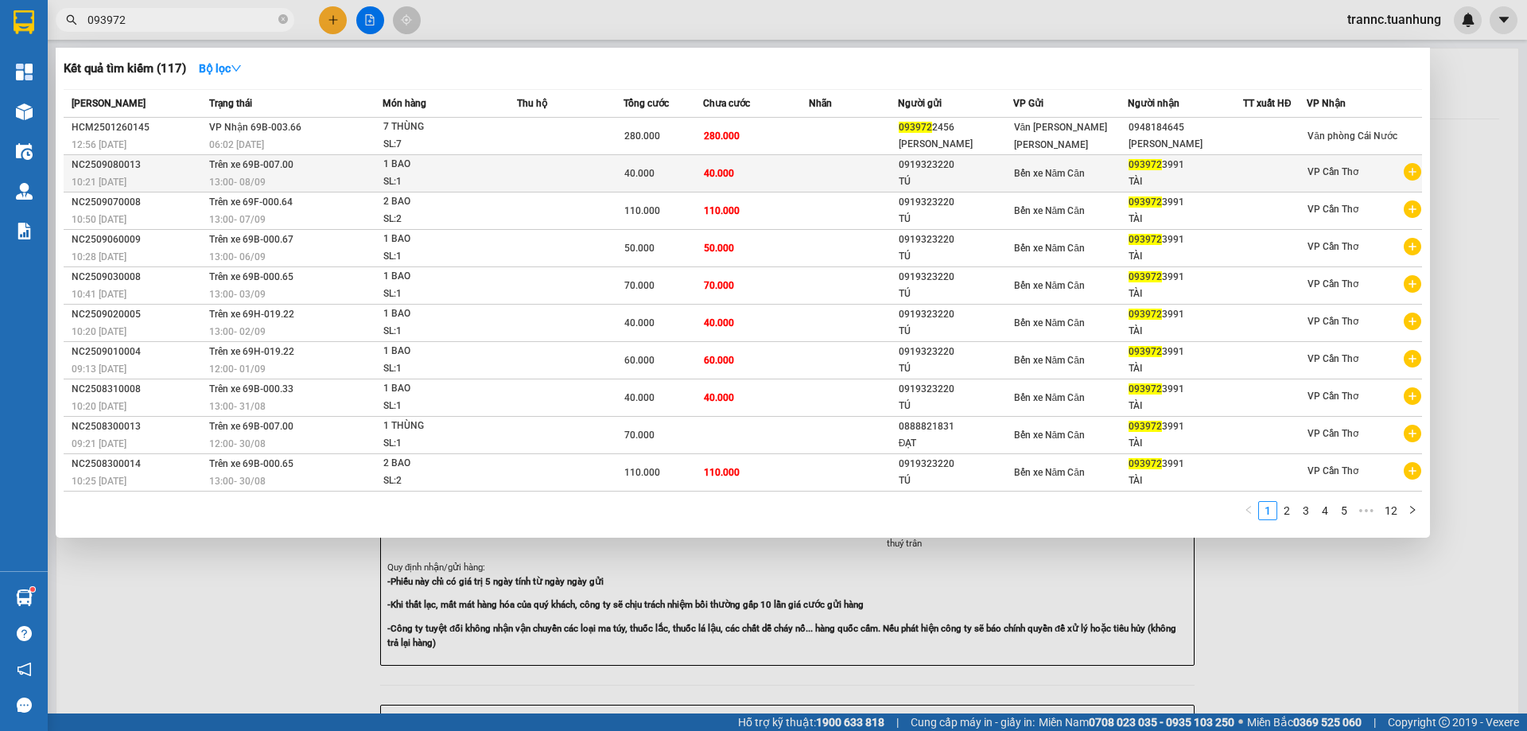
type input "093972"
click at [1414, 176] on icon "plus-circle" at bounding box center [1413, 172] width 18 height 18
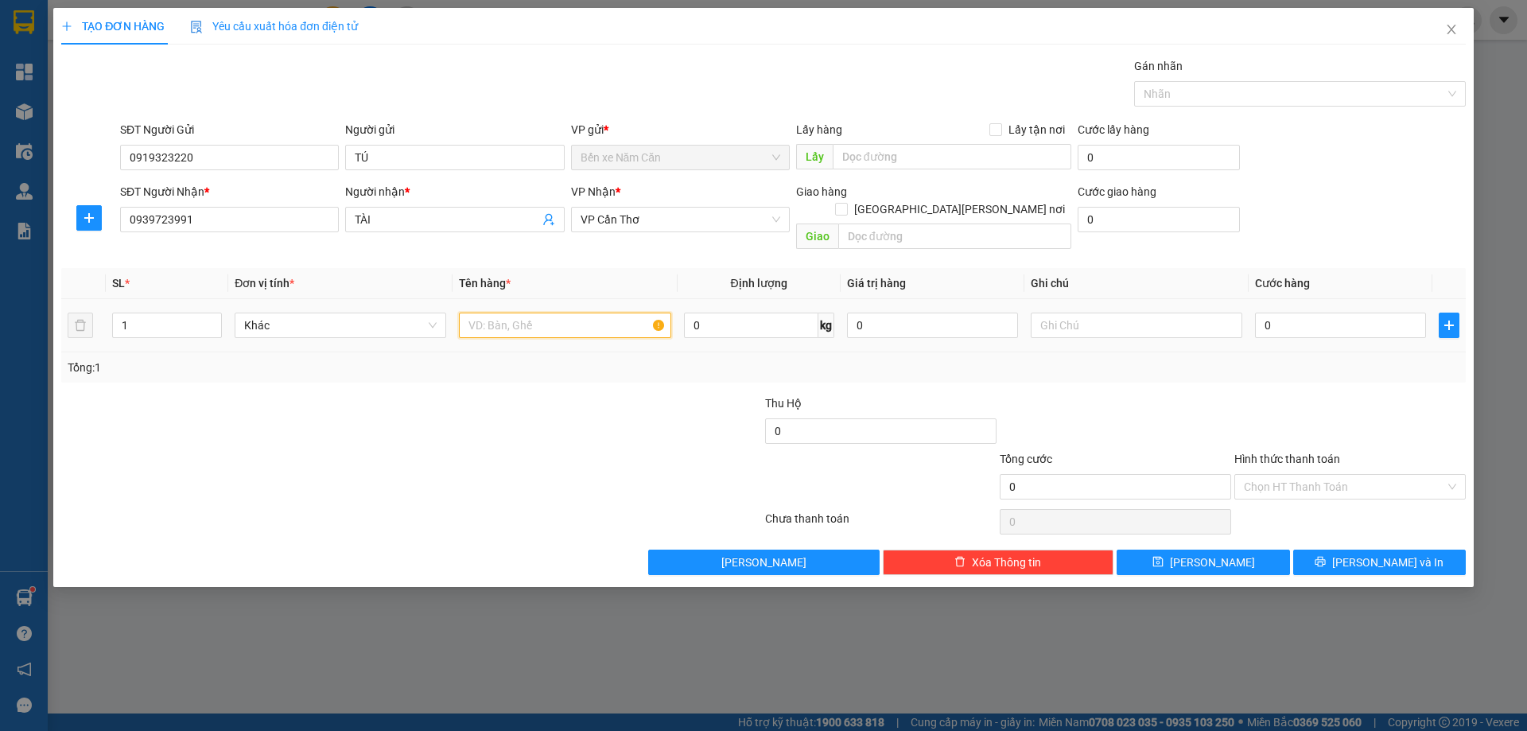
click at [617, 313] on input "text" at bounding box center [565, 325] width 212 height 25
type input "1 BAO"
click at [1286, 313] on input "0" at bounding box center [1340, 325] width 171 height 25
type input "4"
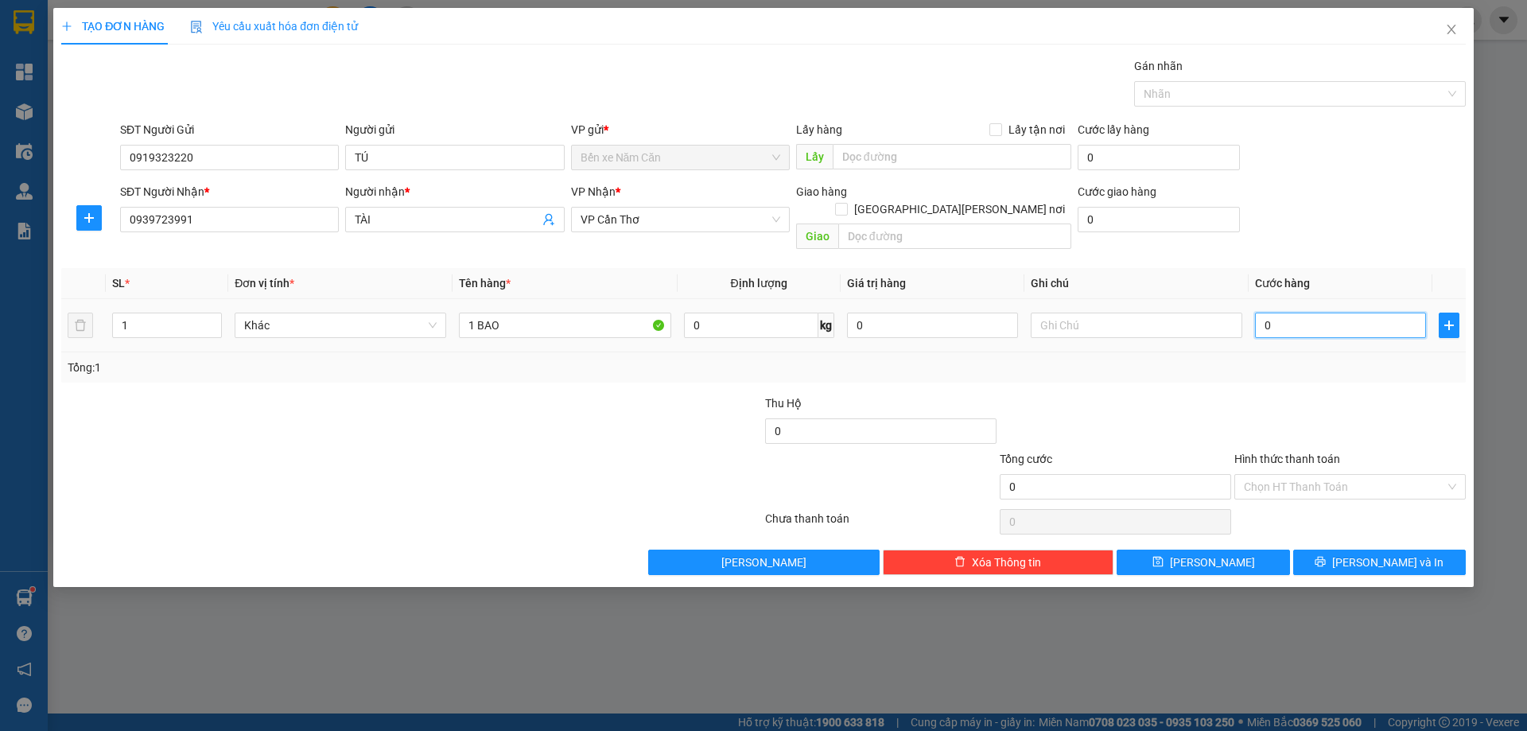
type input "4"
type input "40"
type input "40.000"
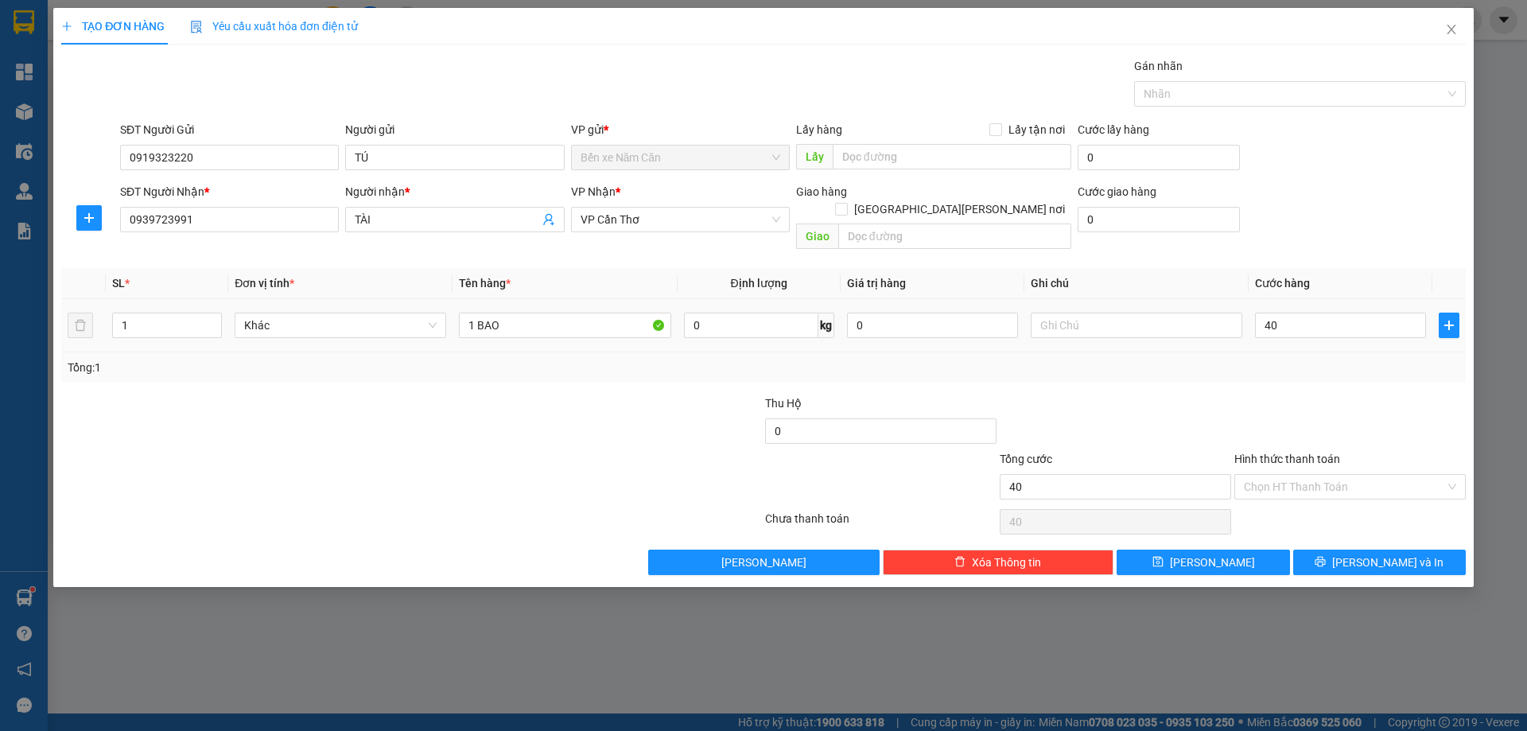
type input "40.000"
click at [1287, 395] on div at bounding box center [1350, 423] width 235 height 56
click at [1379, 554] on span "[PERSON_NAME] và In" at bounding box center [1387, 563] width 111 height 18
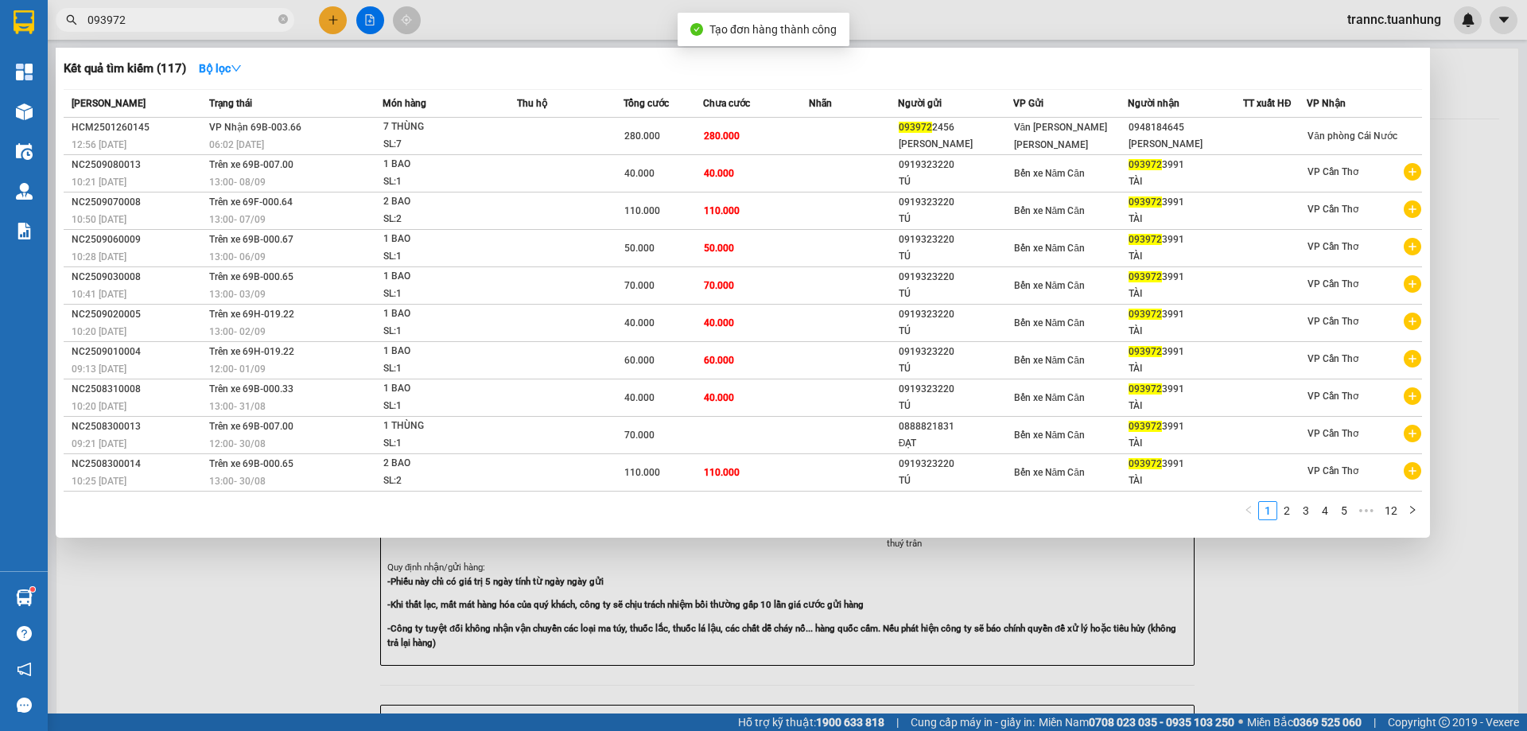
click at [1367, 637] on div at bounding box center [763, 365] width 1527 height 731
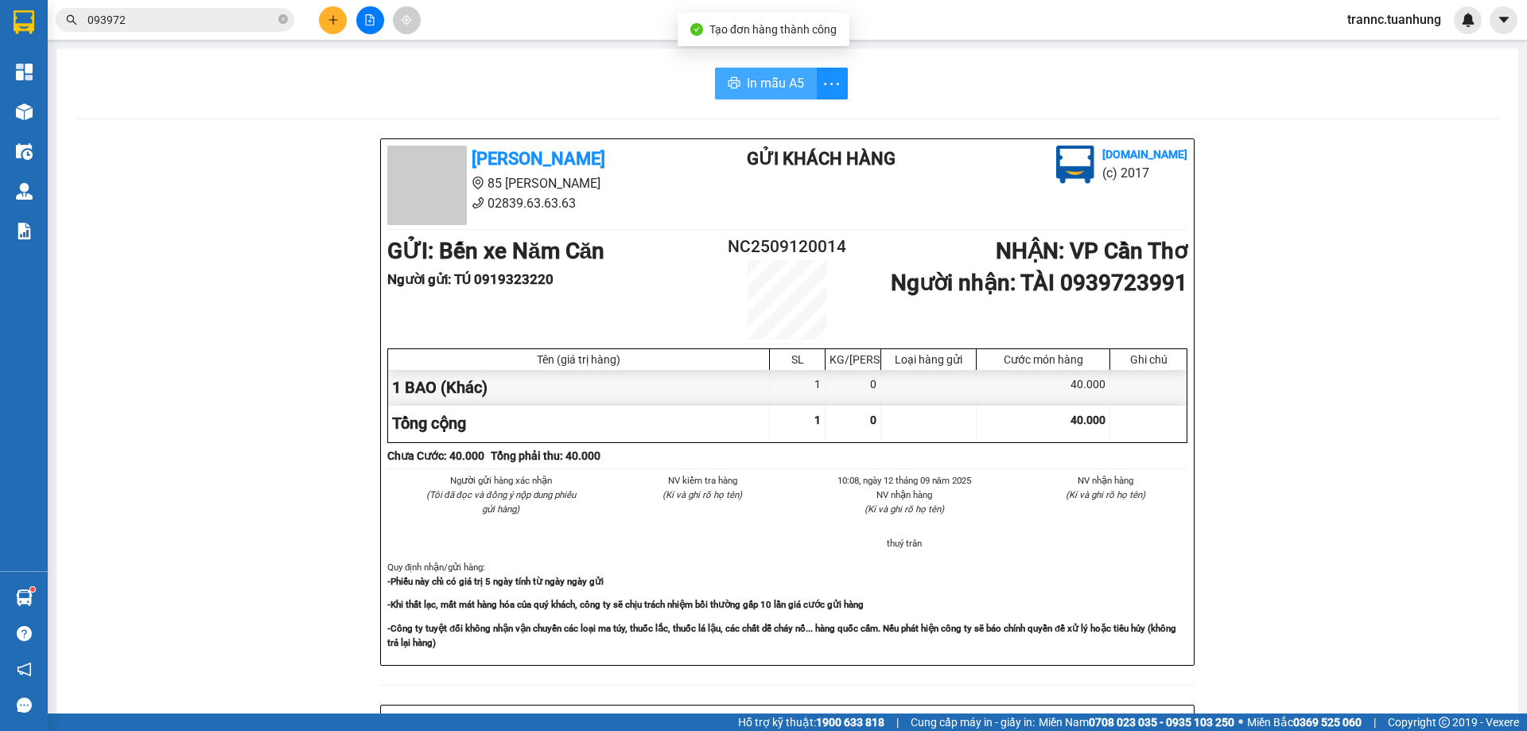
click at [776, 71] on button "In mẫu A5" at bounding box center [766, 84] width 102 height 32
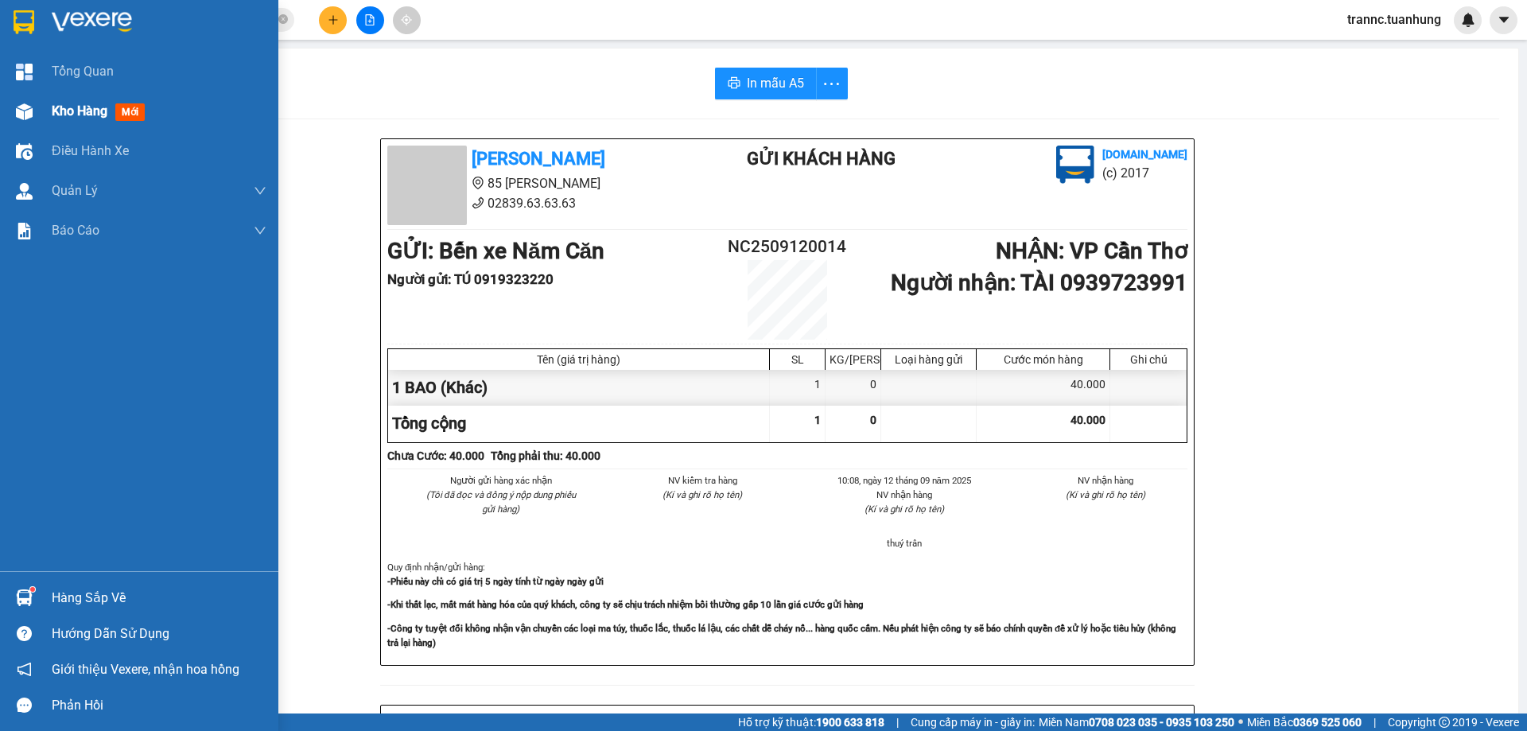
click at [135, 110] on span "mới" at bounding box center [129, 112] width 29 height 18
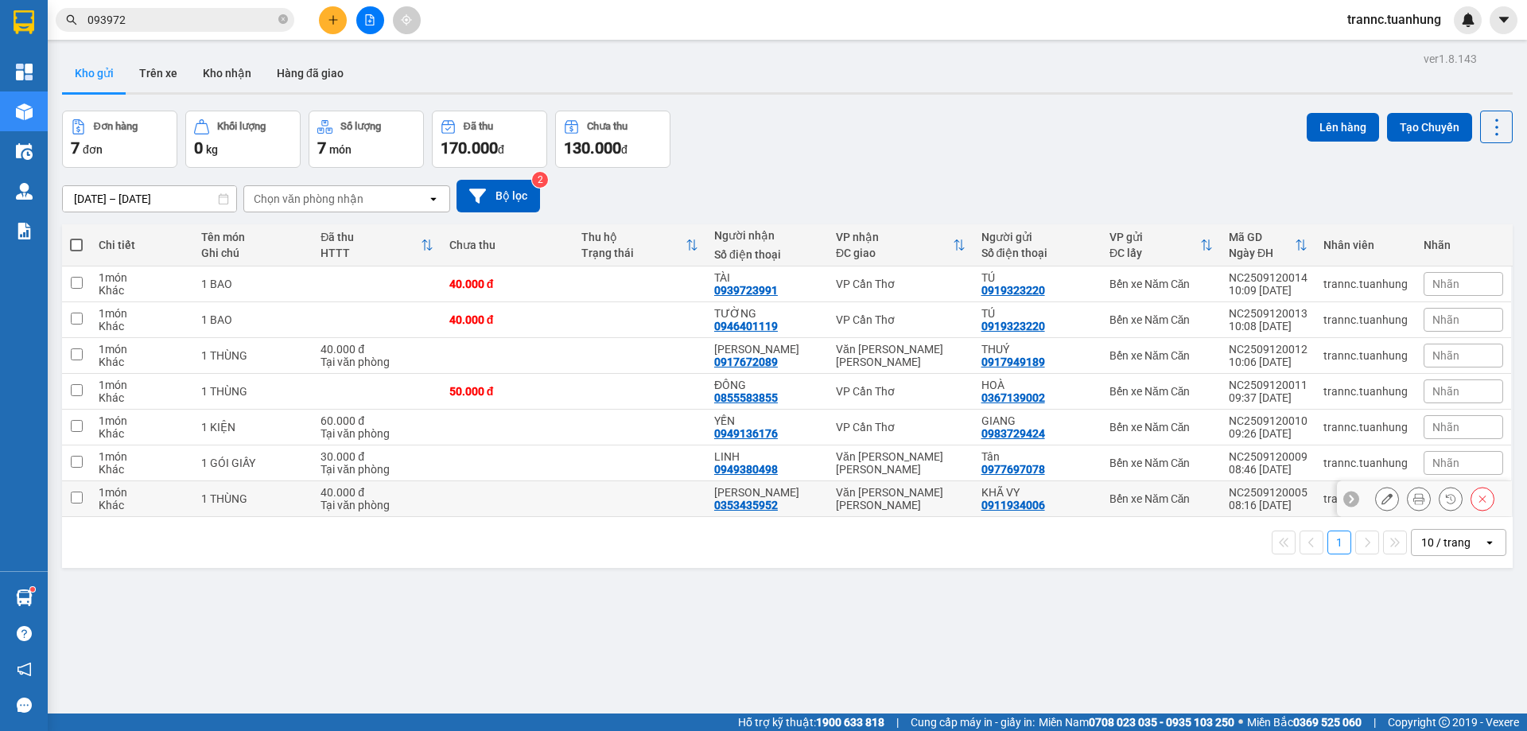
click at [330, 495] on div "40.000 đ" at bounding box center [377, 492] width 112 height 13
checkbox input "true"
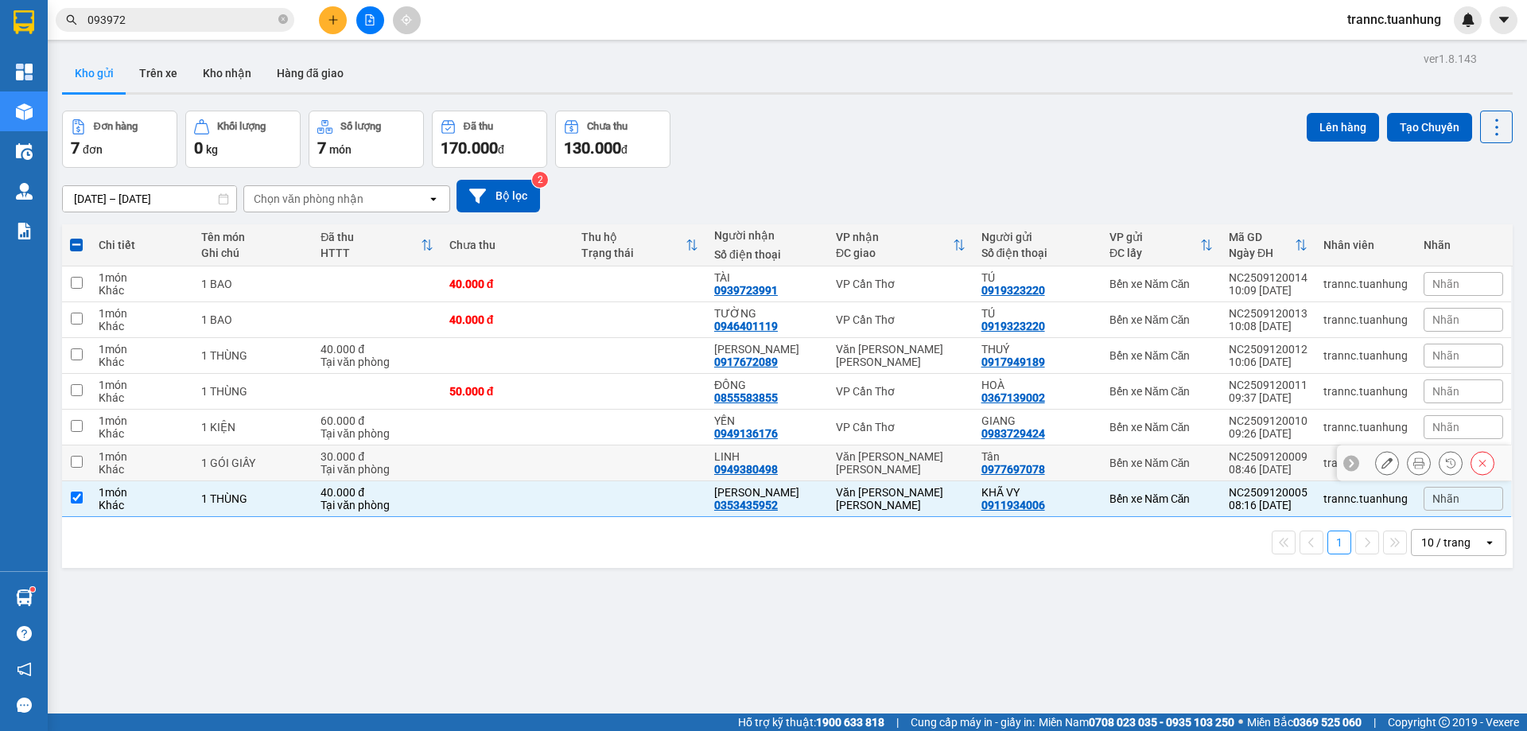
click at [285, 465] on div "1 GÓI GIẤY" at bounding box center [253, 463] width 104 height 13
checkbox input "true"
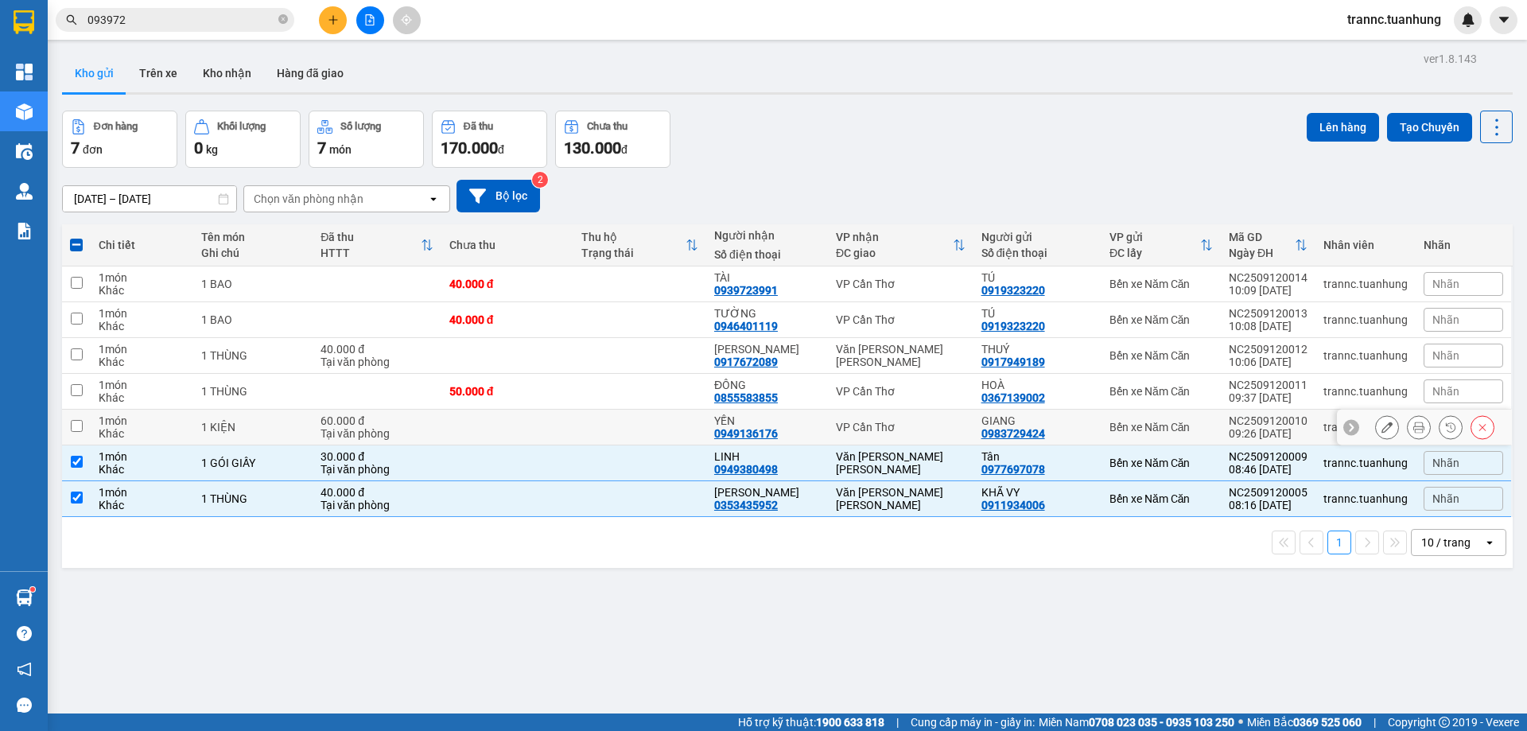
click at [293, 438] on td "1 KIỆN" at bounding box center [253, 428] width 120 height 36
checkbox input "true"
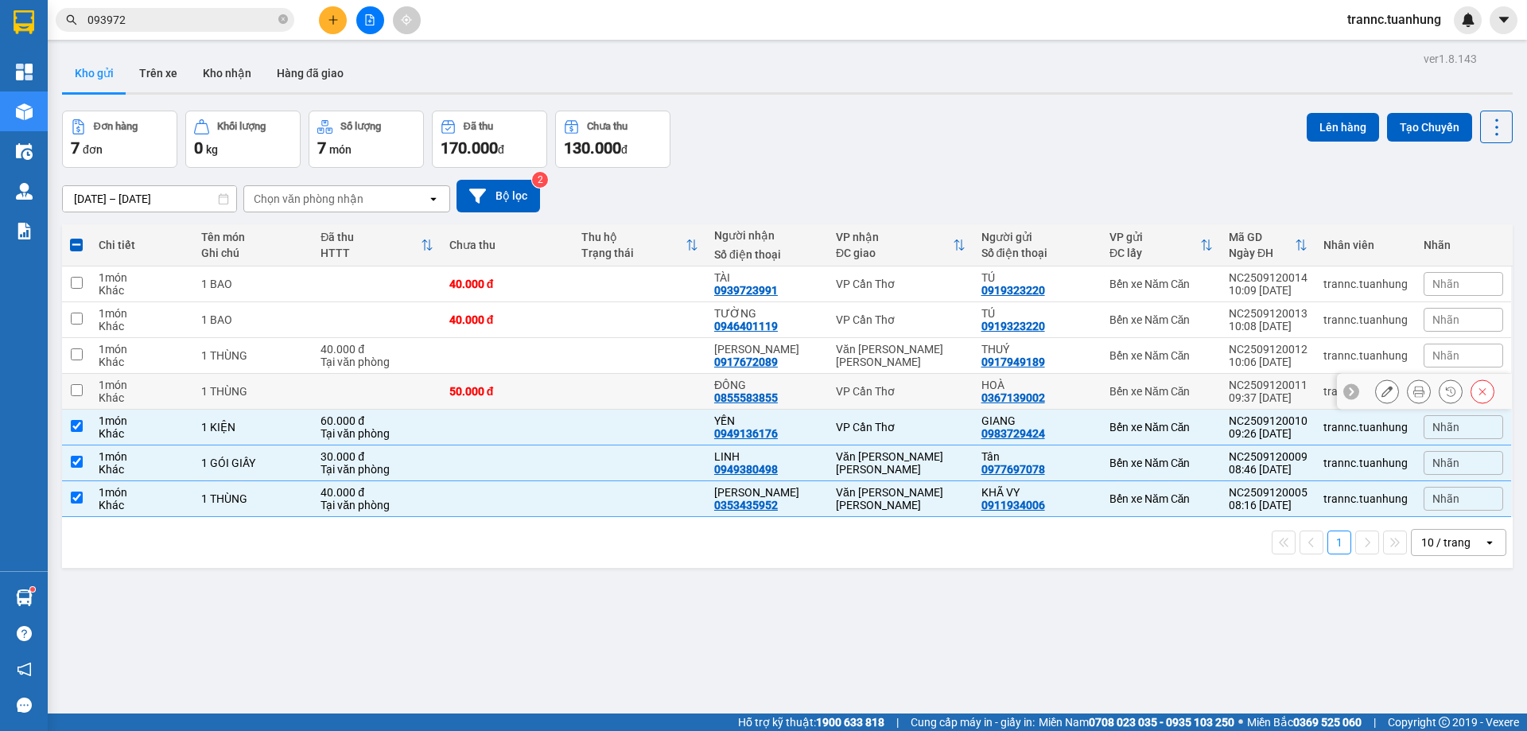
click at [305, 403] on td "1 THÙNG" at bounding box center [253, 392] width 120 height 36
checkbox input "true"
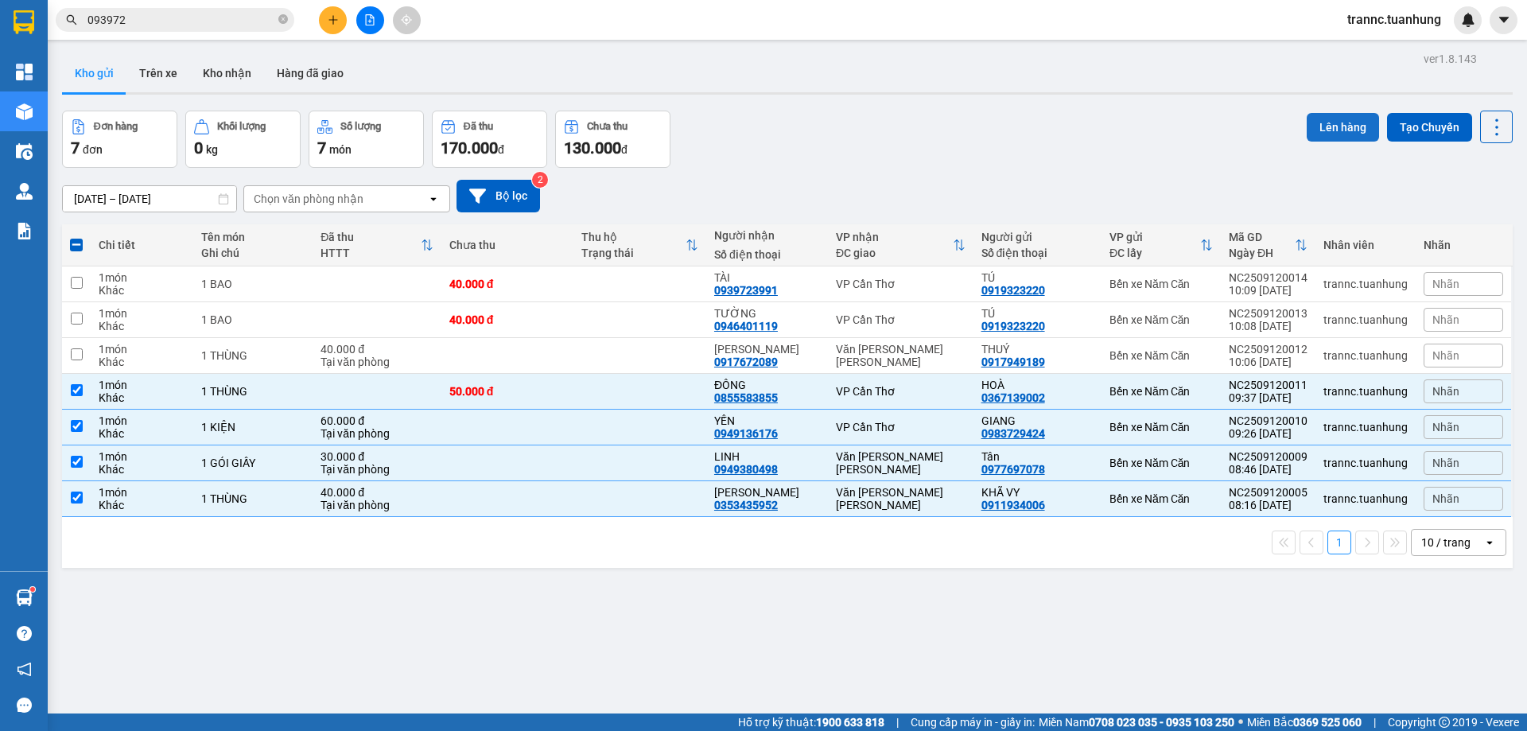
click at [1317, 129] on button "Lên hàng" at bounding box center [1343, 127] width 72 height 29
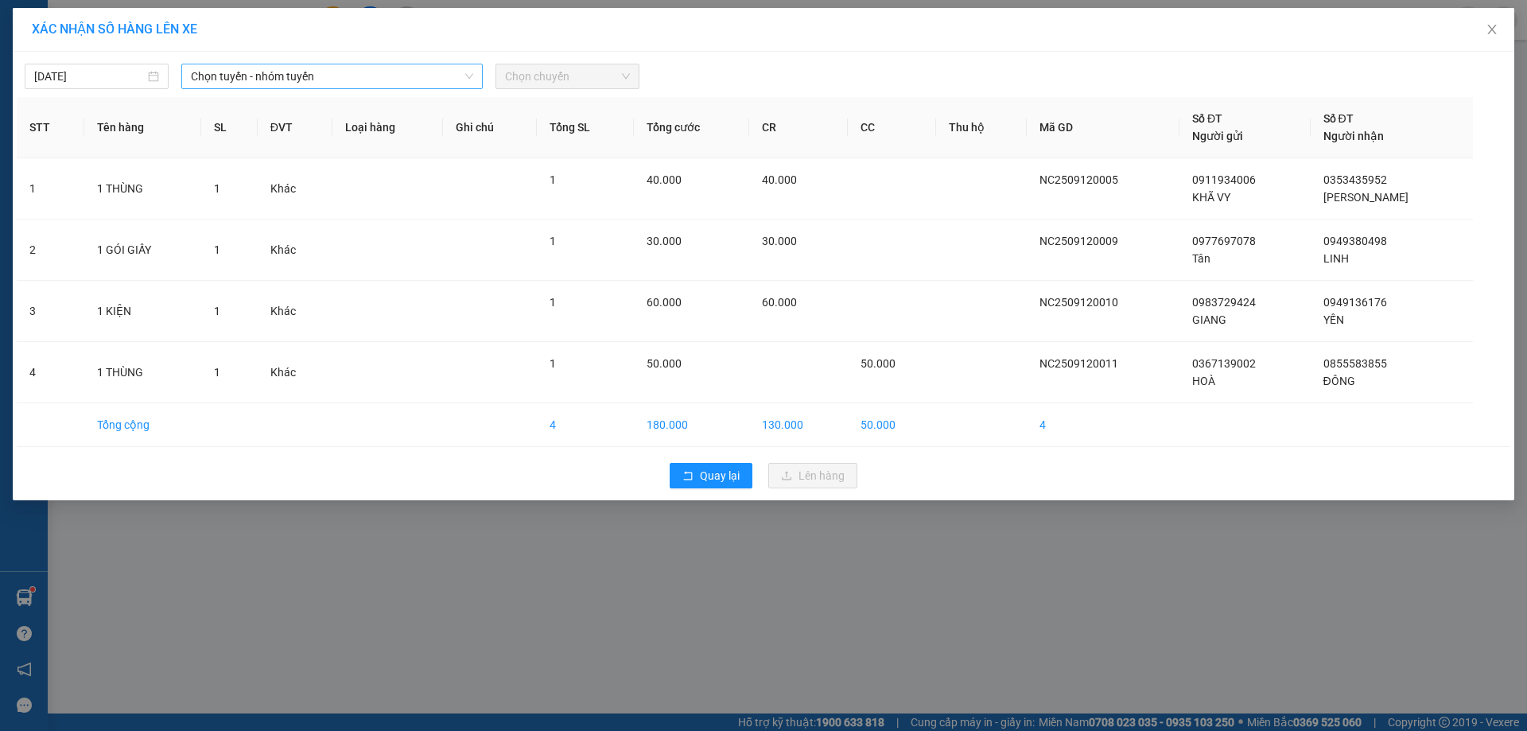
click at [260, 80] on span "Chọn tuyến - nhóm tuyến" at bounding box center [332, 76] width 282 height 24
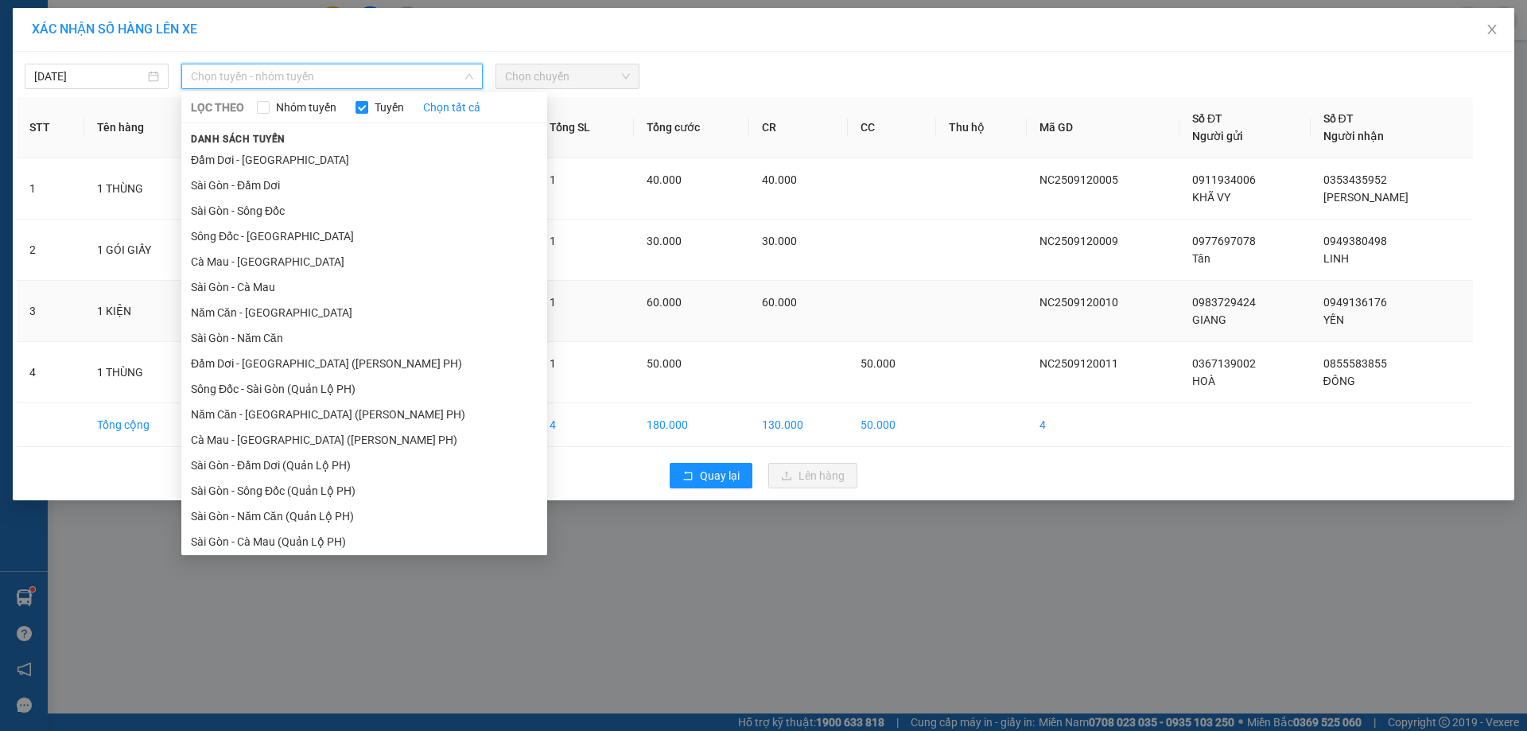
click at [239, 309] on li "Năm Căn - [GEOGRAPHIC_DATA]" at bounding box center [364, 312] width 366 height 25
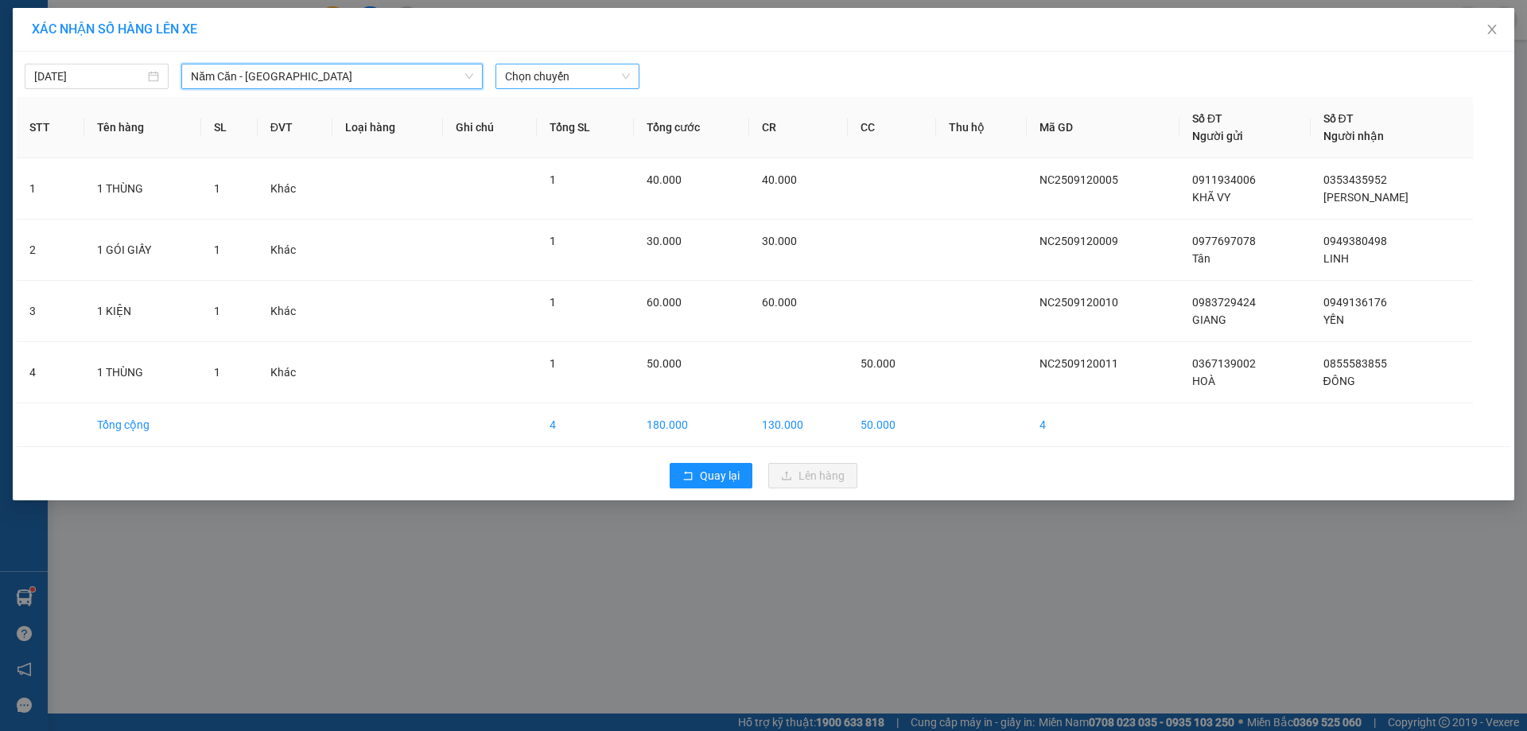
click at [519, 76] on span "Chọn chuyến" at bounding box center [567, 76] width 125 height 24
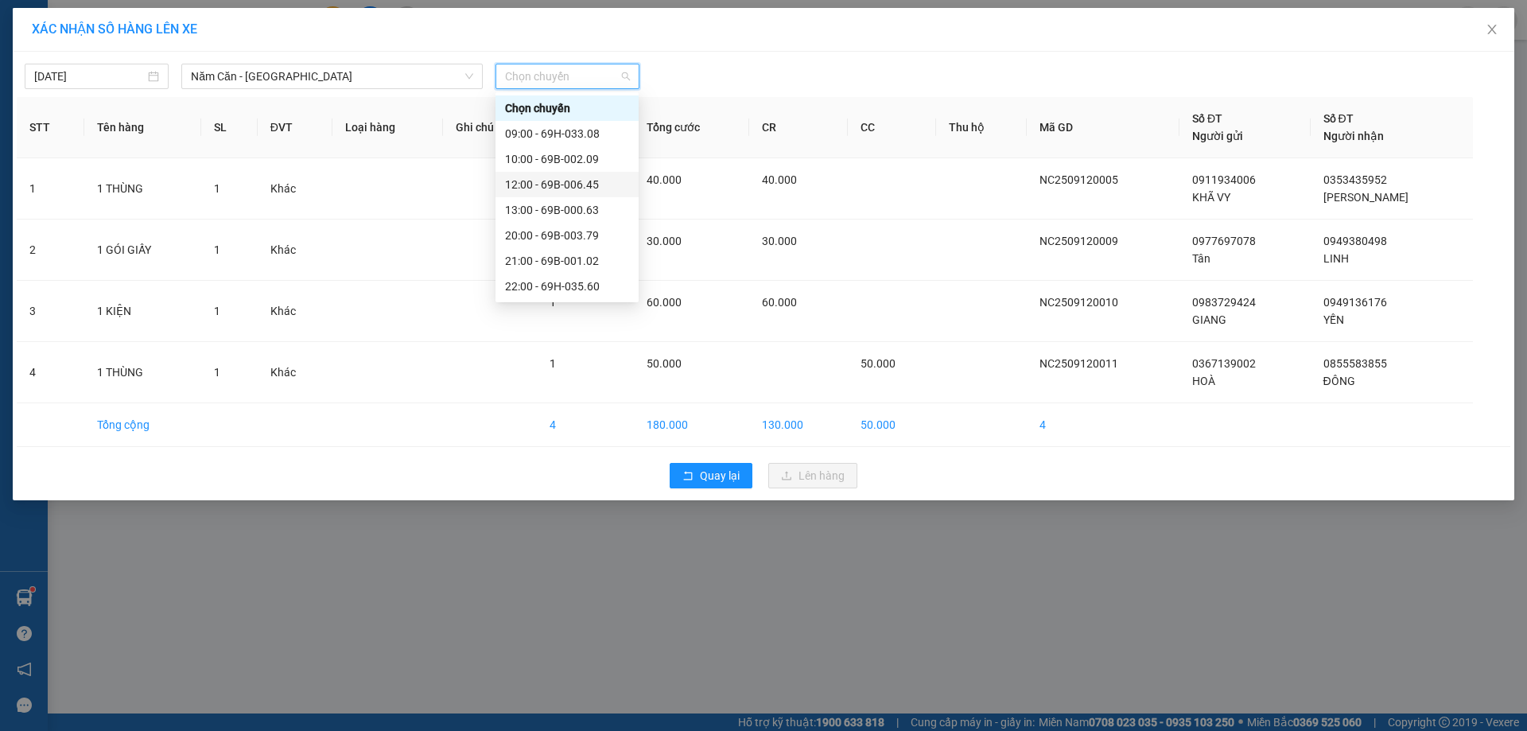
click at [598, 180] on div "12:00 - 69B-006.45" at bounding box center [567, 185] width 124 height 18
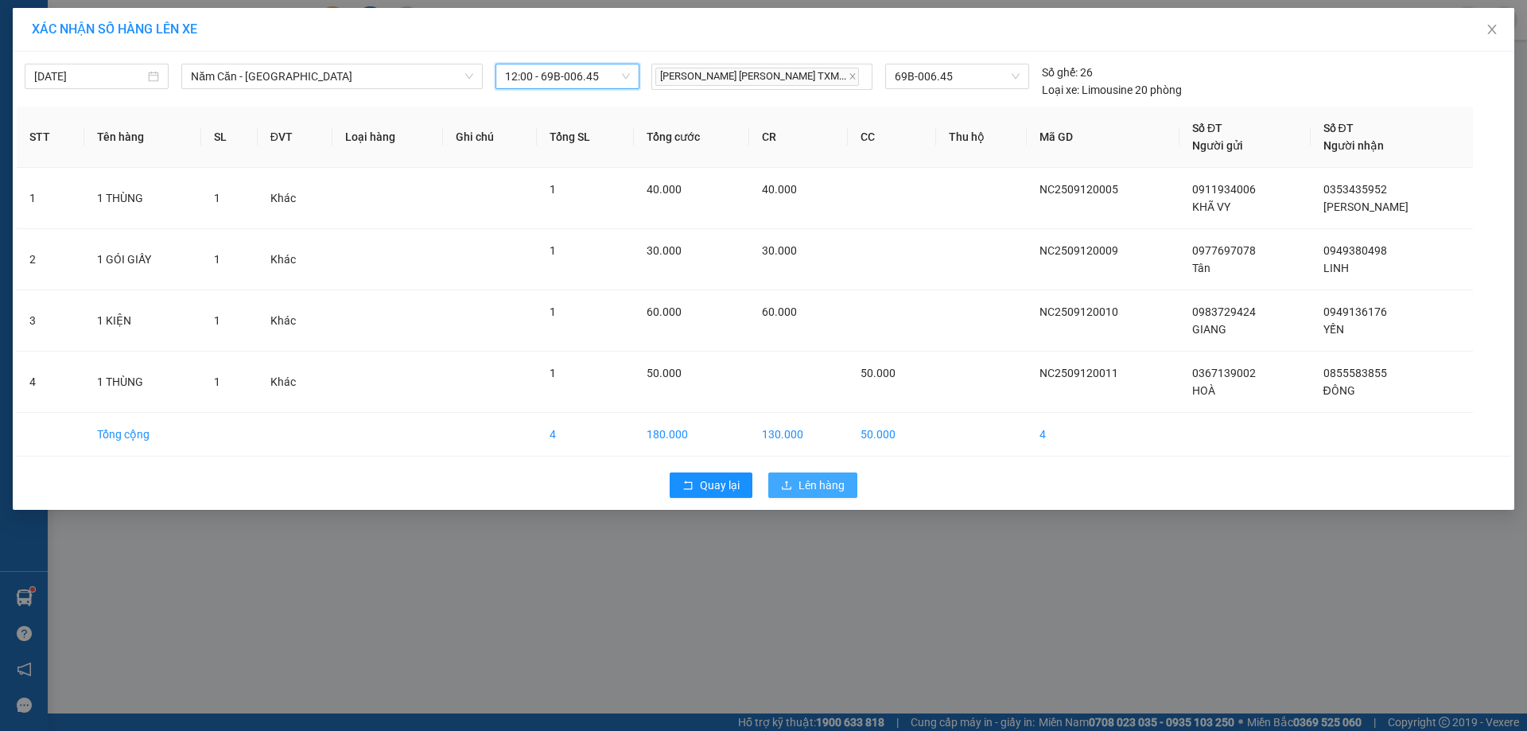
click at [821, 475] on button "Lên hàng" at bounding box center [812, 485] width 89 height 25
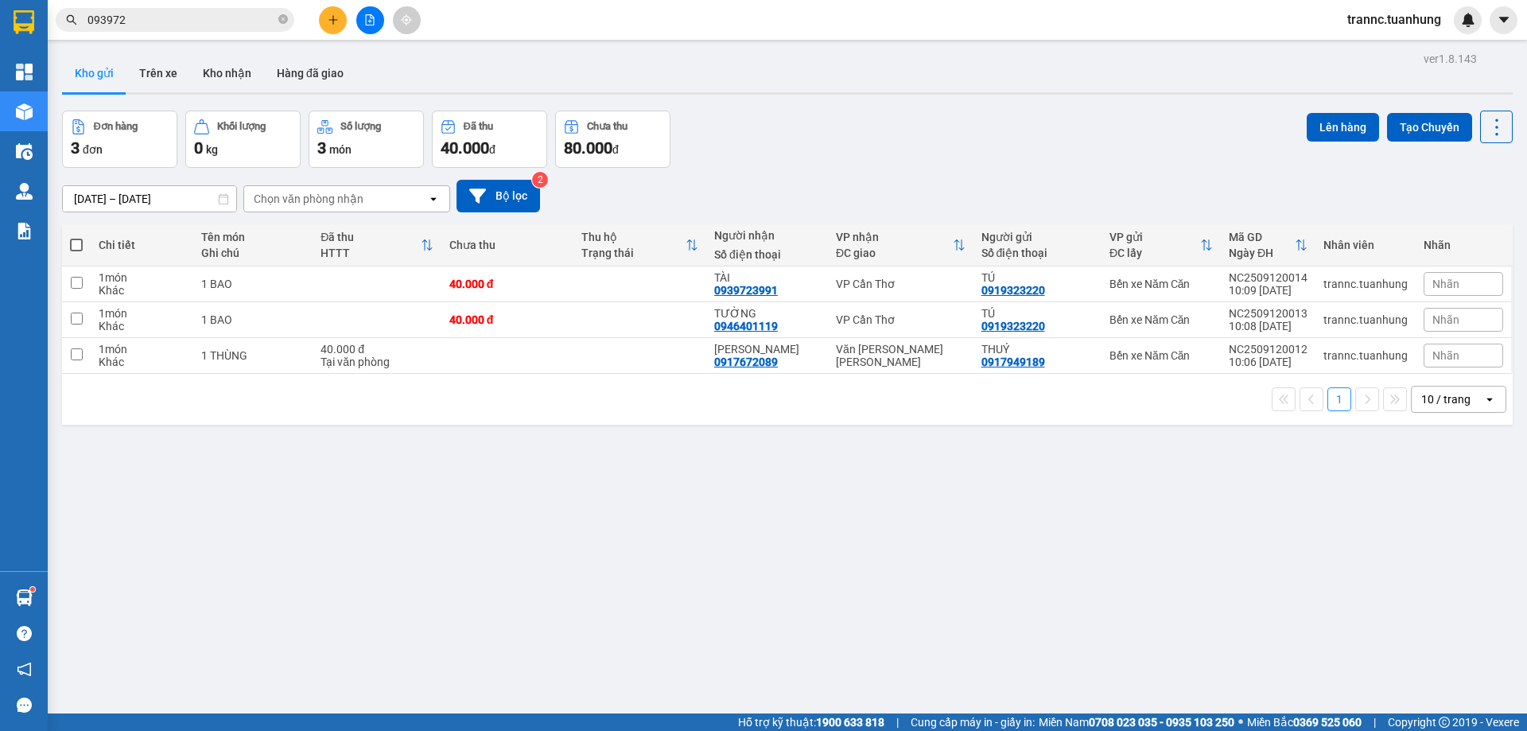
click at [182, 21] on input "093972" at bounding box center [182, 20] width 188 height 18
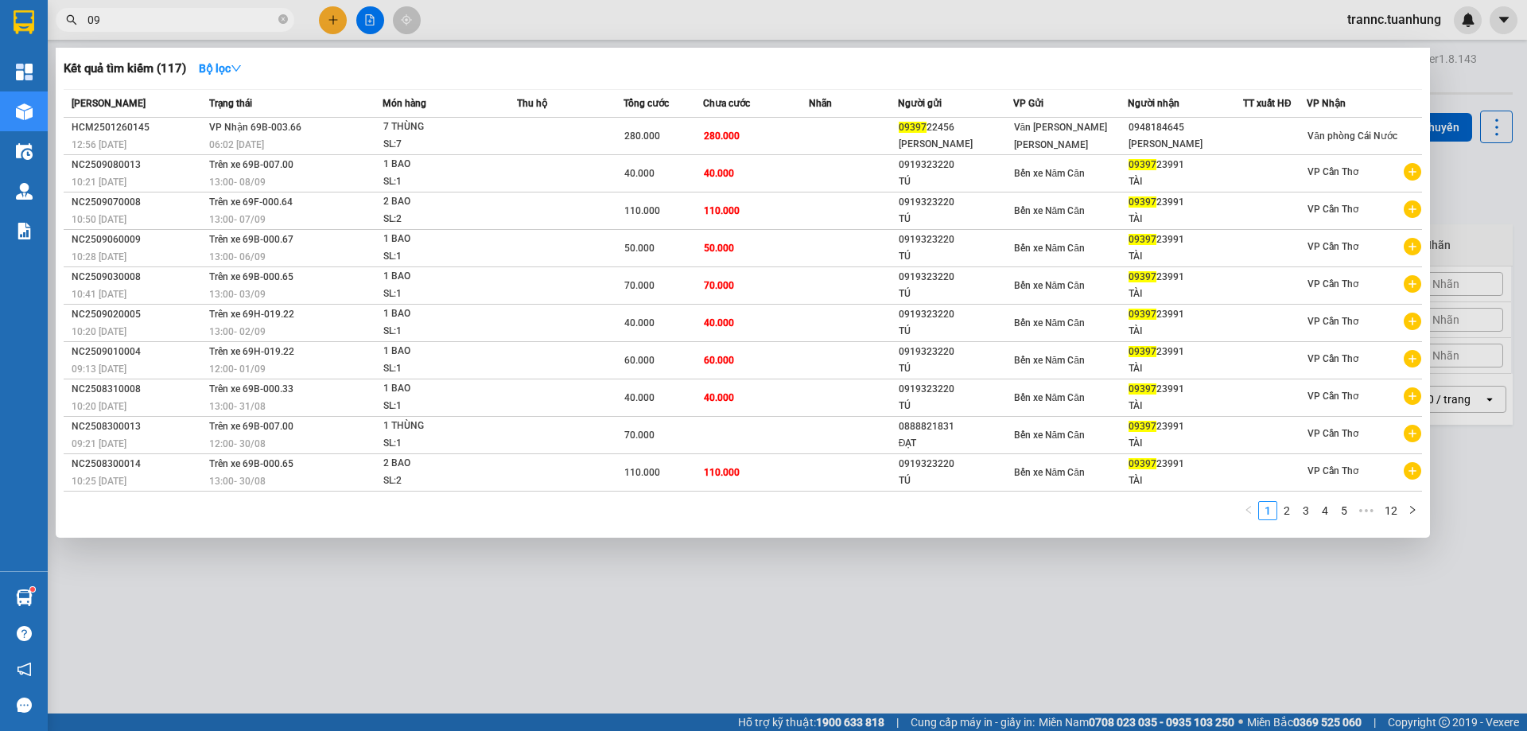
type input "0"
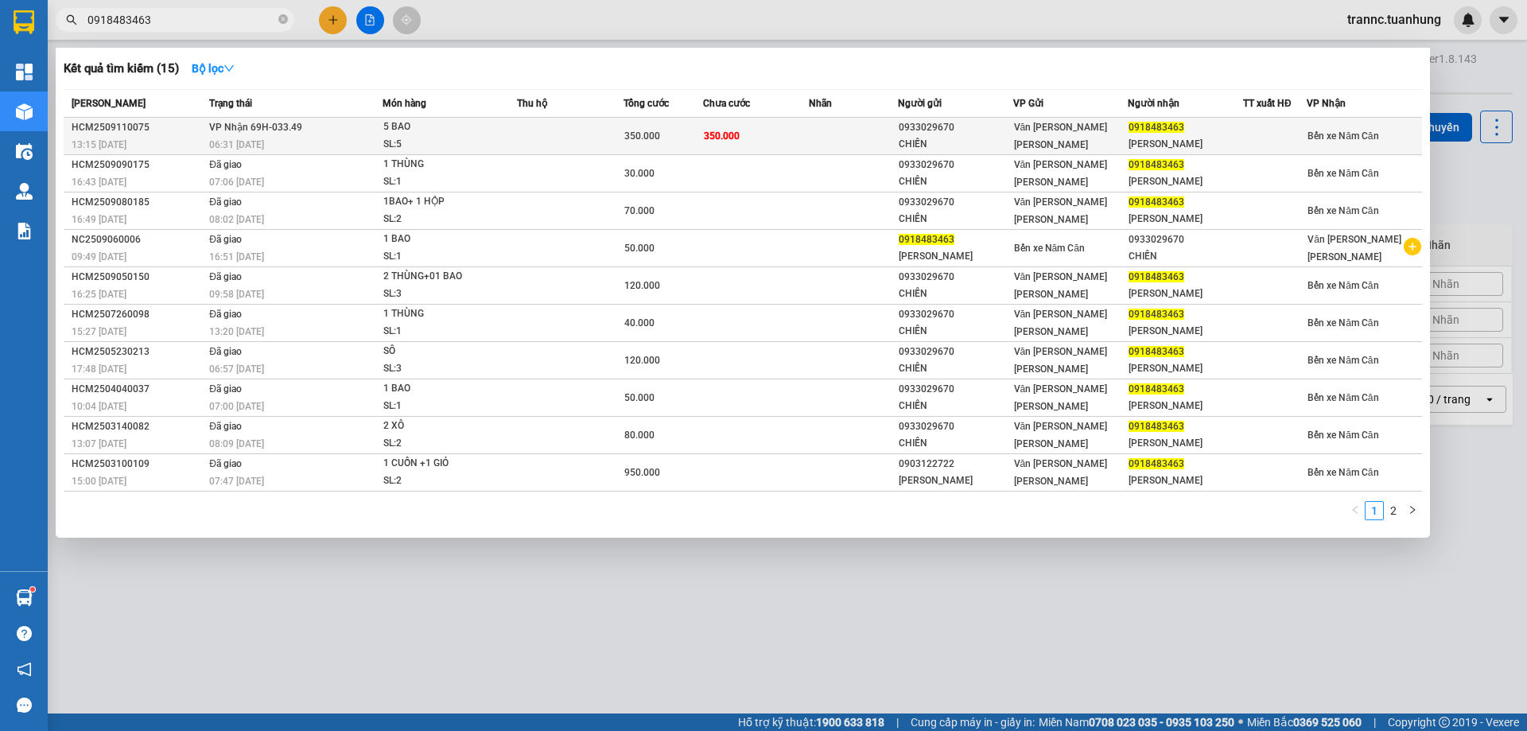
type input "0918483463"
click at [506, 130] on span "5 [PERSON_NAME]: 5" at bounding box center [449, 136] width 133 height 34
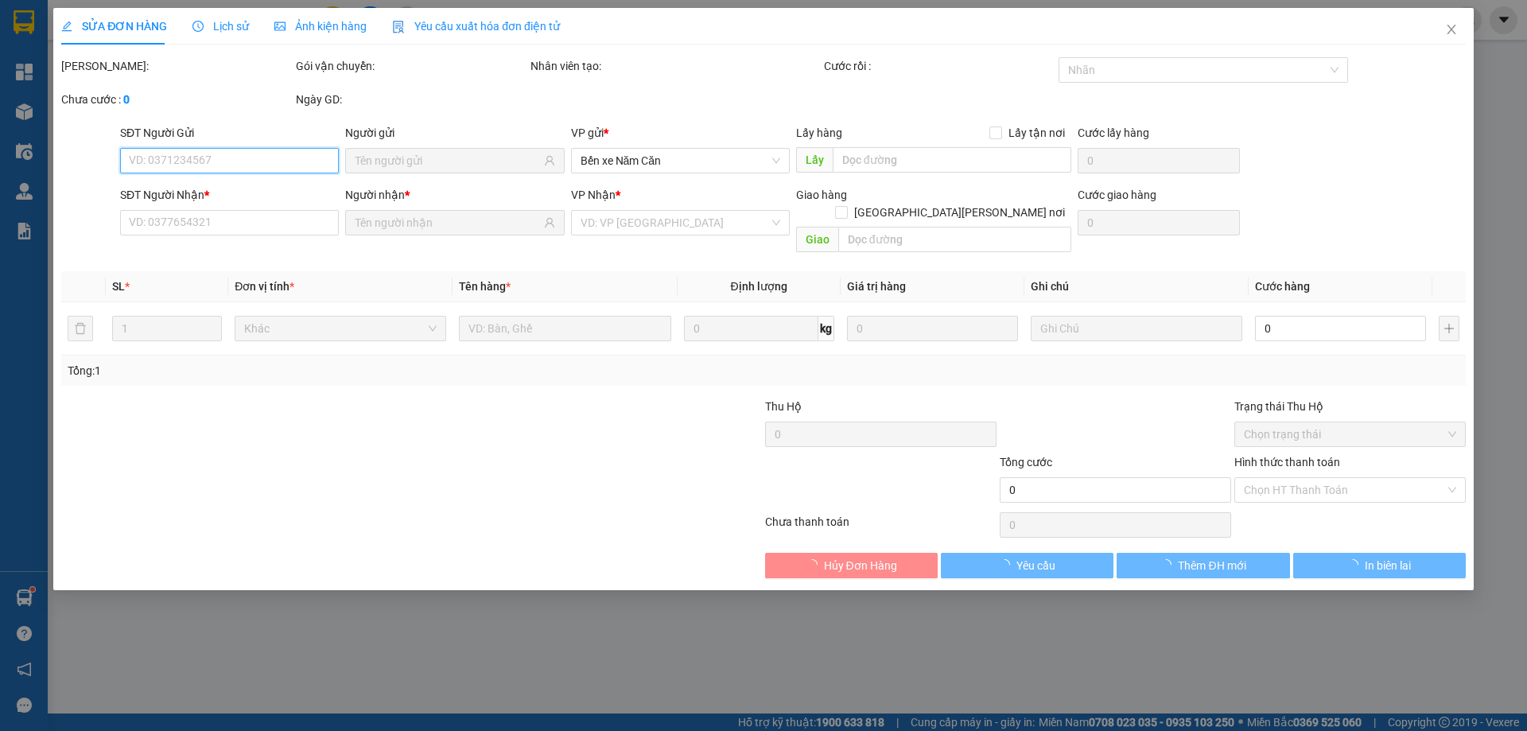
type input "0933029670"
type input "CHIẾN"
type input "0918483463"
type input "[PERSON_NAME]"
type input "350.000"
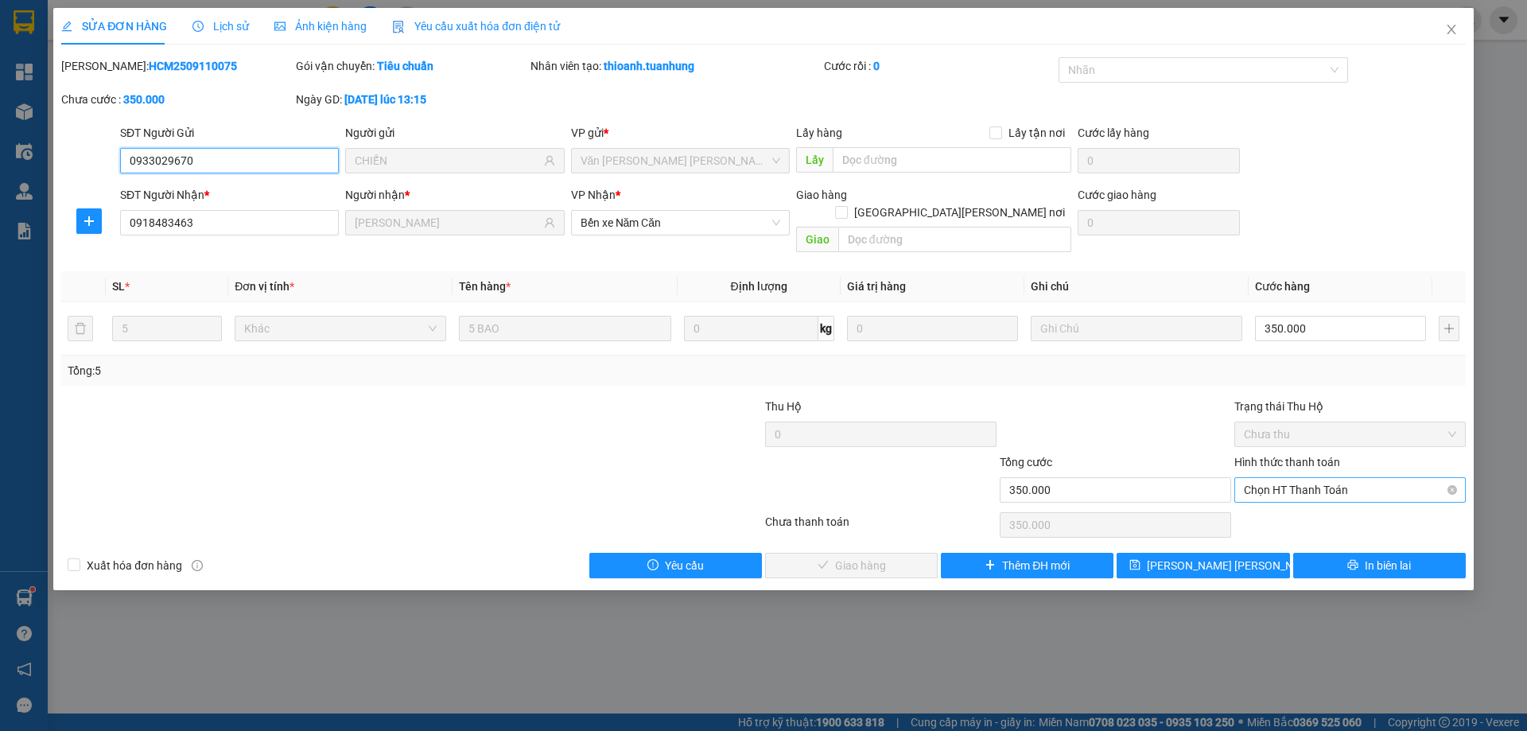
click at [1290, 478] on span "Chọn HT Thanh Toán" at bounding box center [1350, 490] width 212 height 24
click at [1290, 499] on div "Tại văn phòng" at bounding box center [1350, 505] width 212 height 18
type input "0"
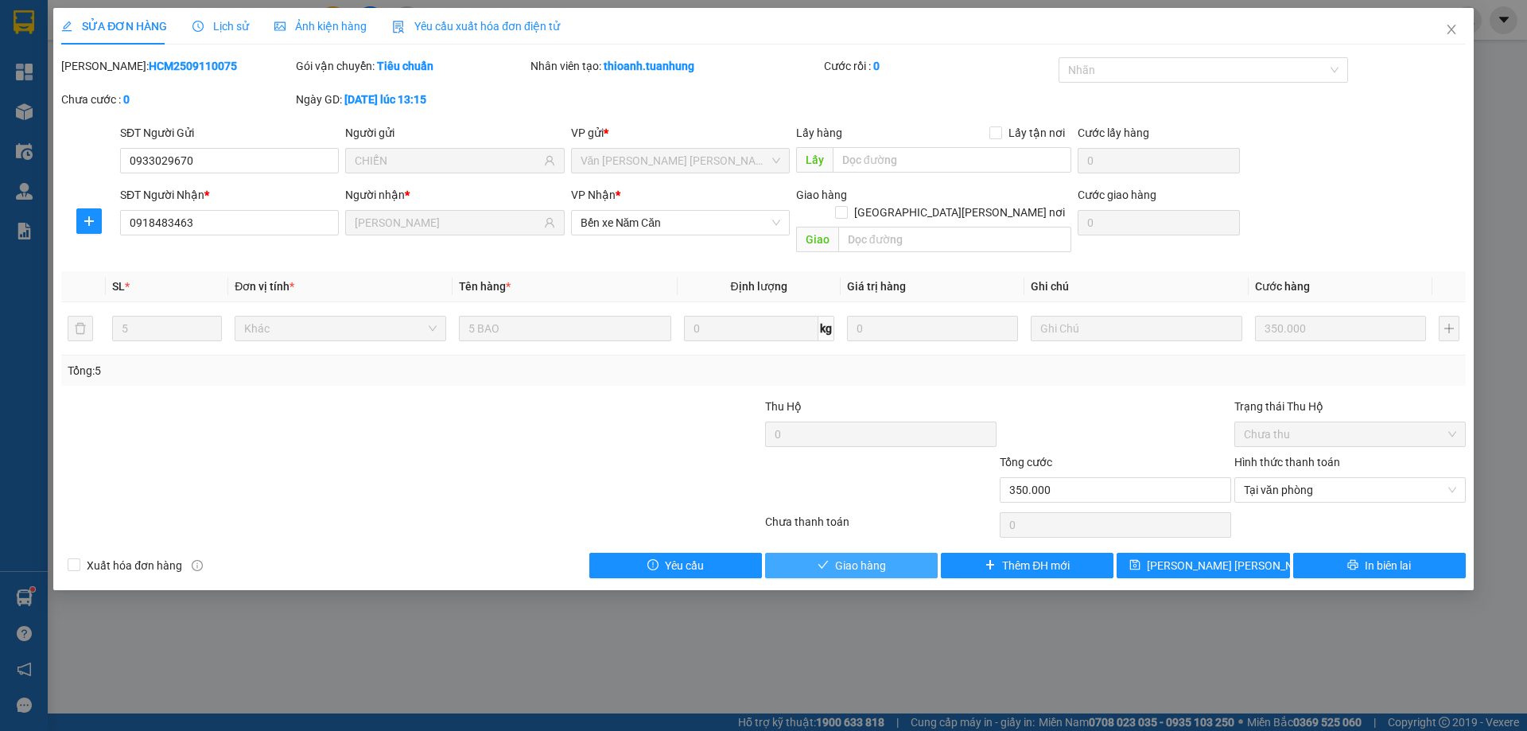
click at [862, 557] on span "Giao hàng" at bounding box center [860, 566] width 51 height 18
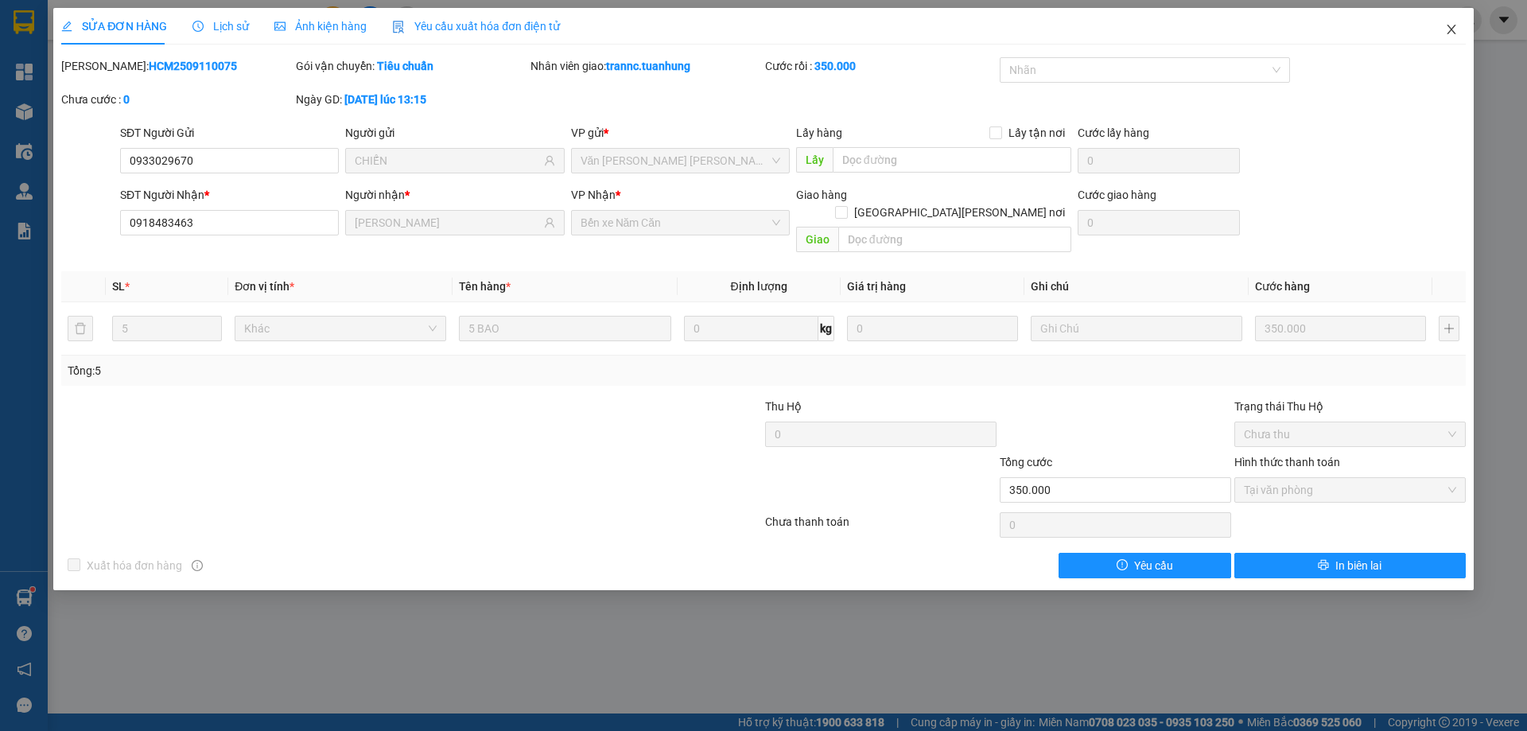
click at [1462, 25] on span "Close" at bounding box center [1452, 30] width 45 height 45
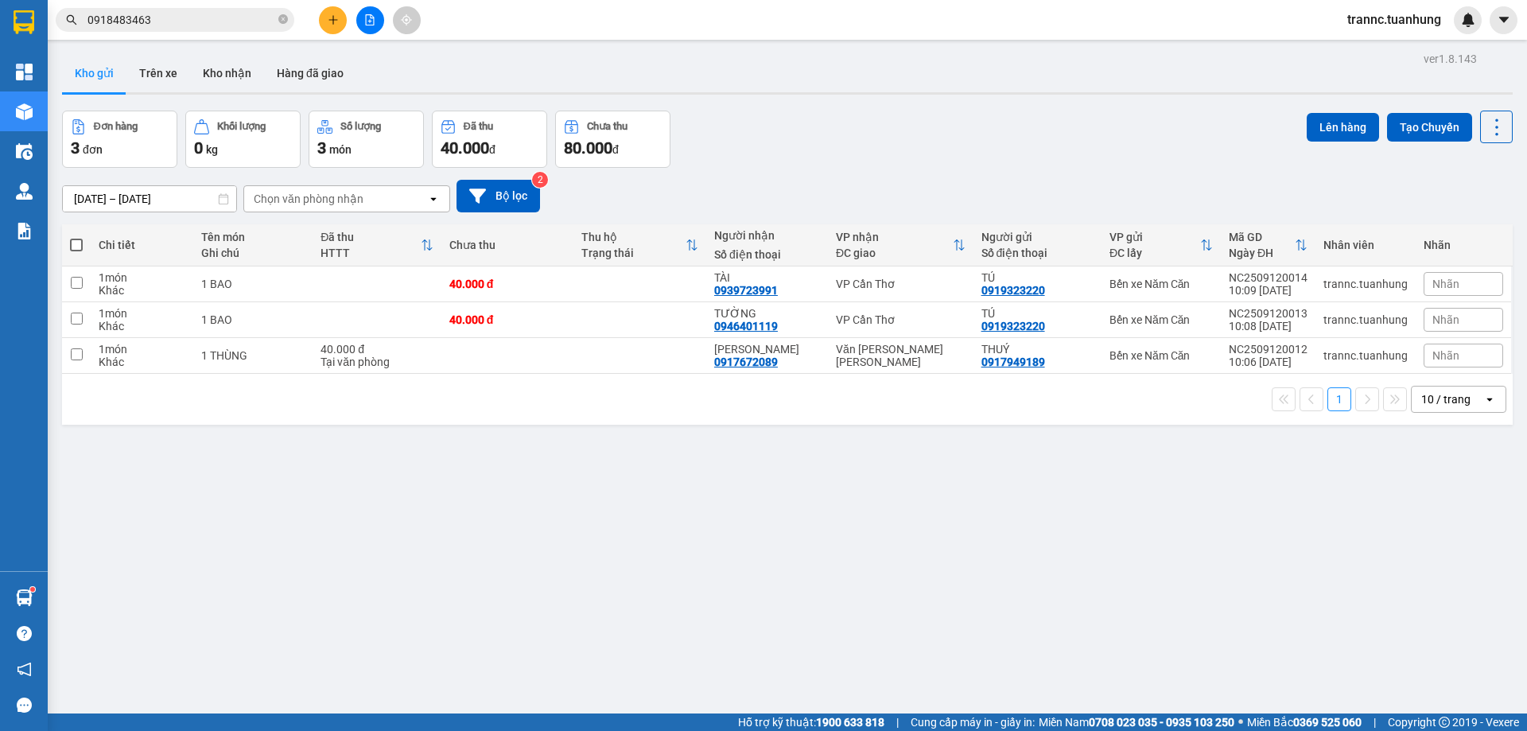
click at [221, 19] on input "0918483463" at bounding box center [182, 20] width 188 height 18
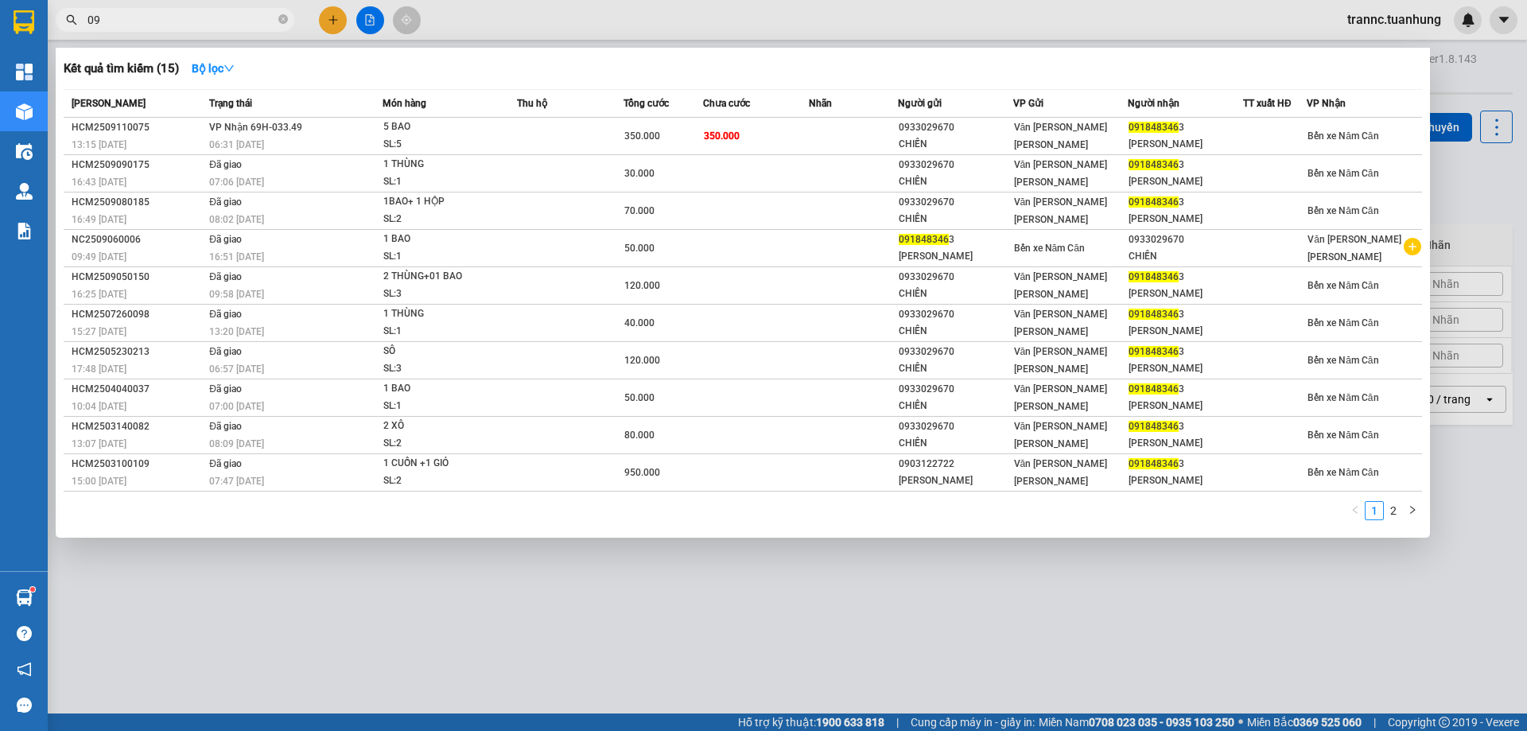
type input "0"
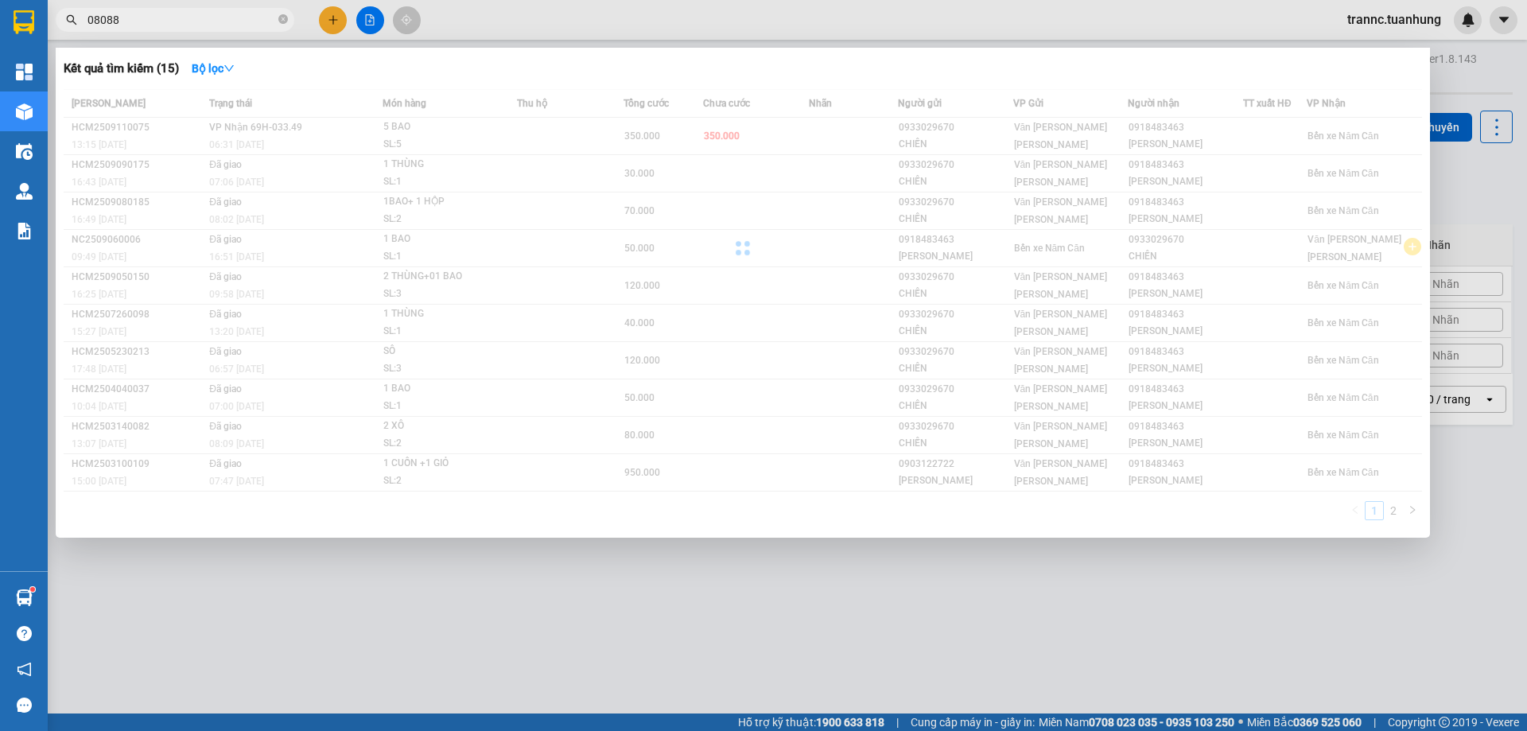
type input "080888"
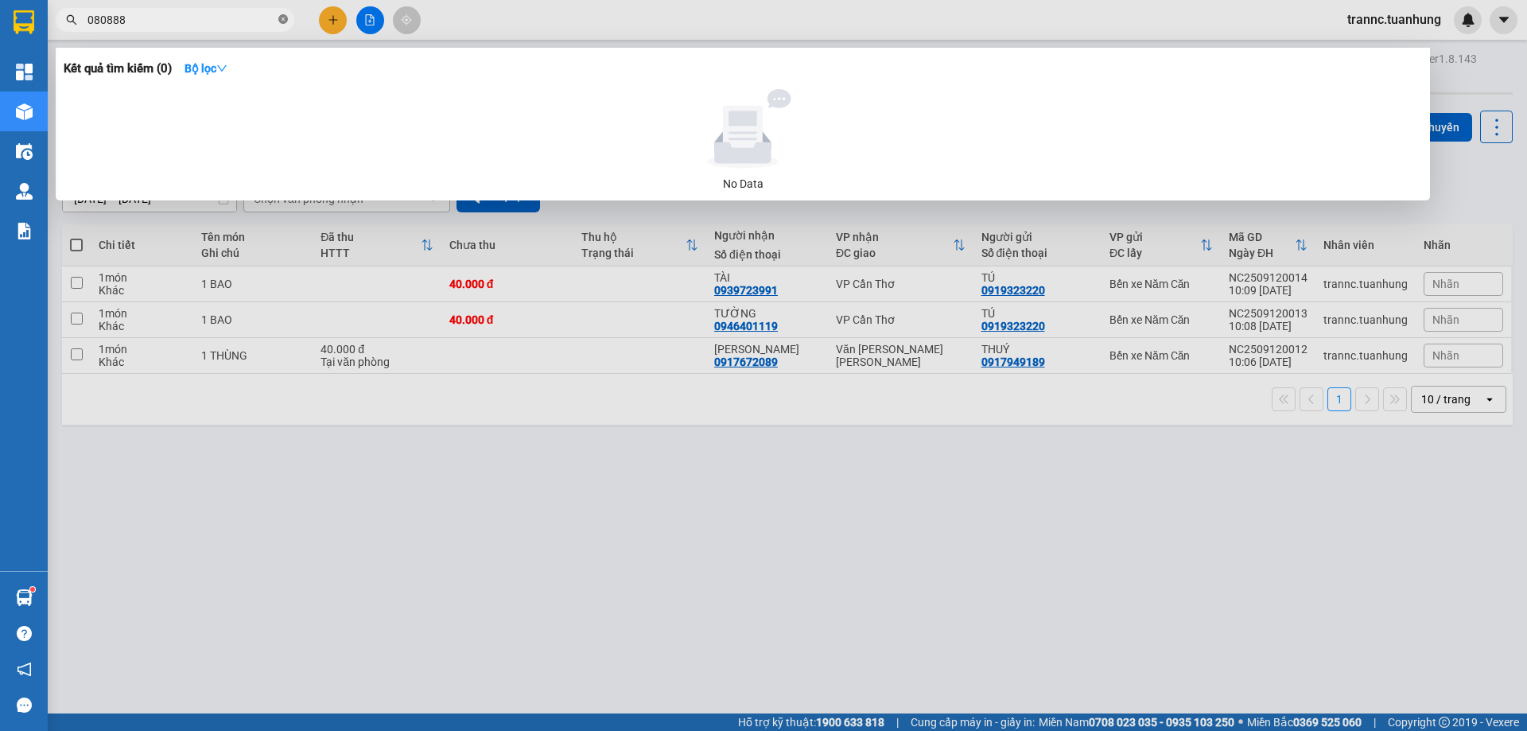
click at [286, 18] on icon "close-circle" at bounding box center [283, 19] width 10 height 10
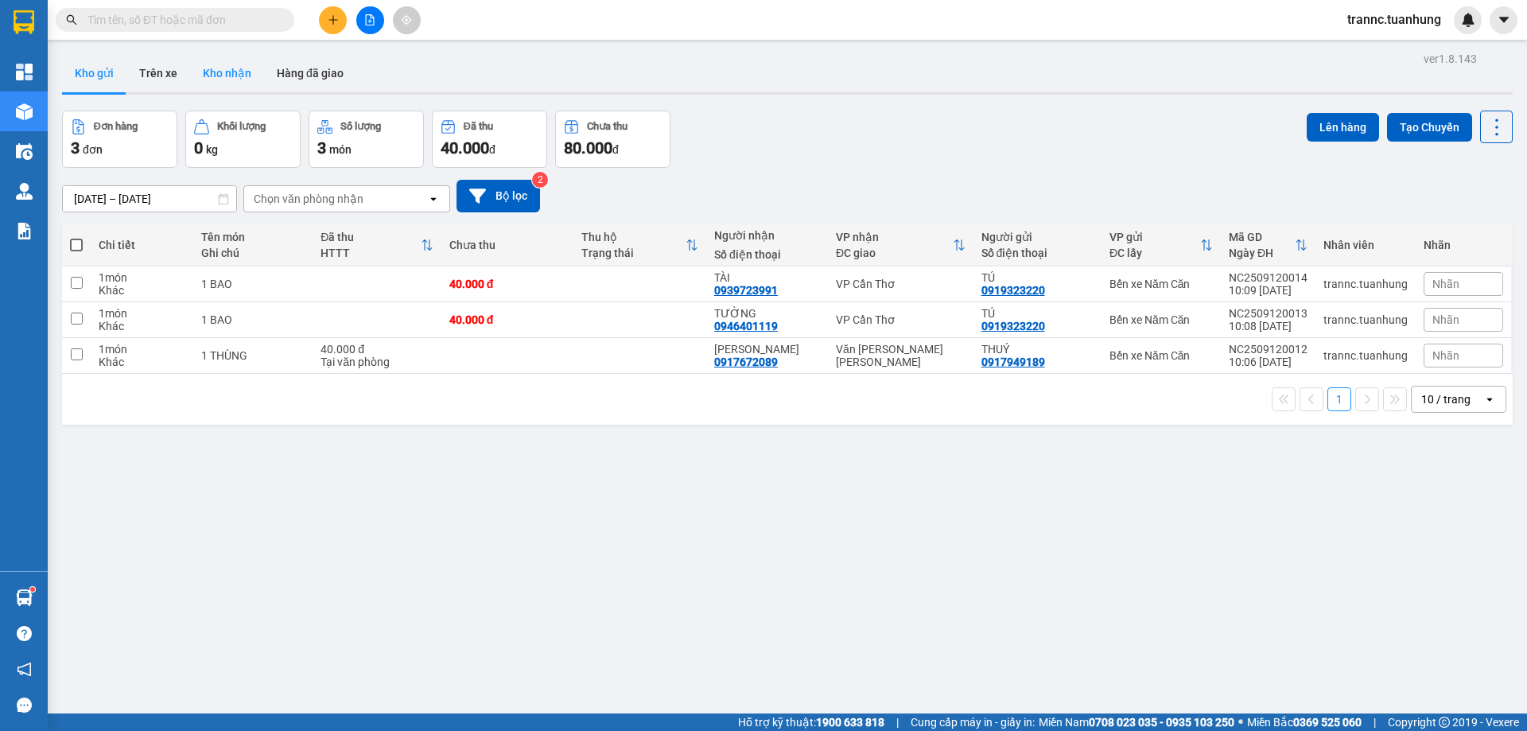
click at [226, 76] on button "Kho nhận" at bounding box center [227, 73] width 74 height 38
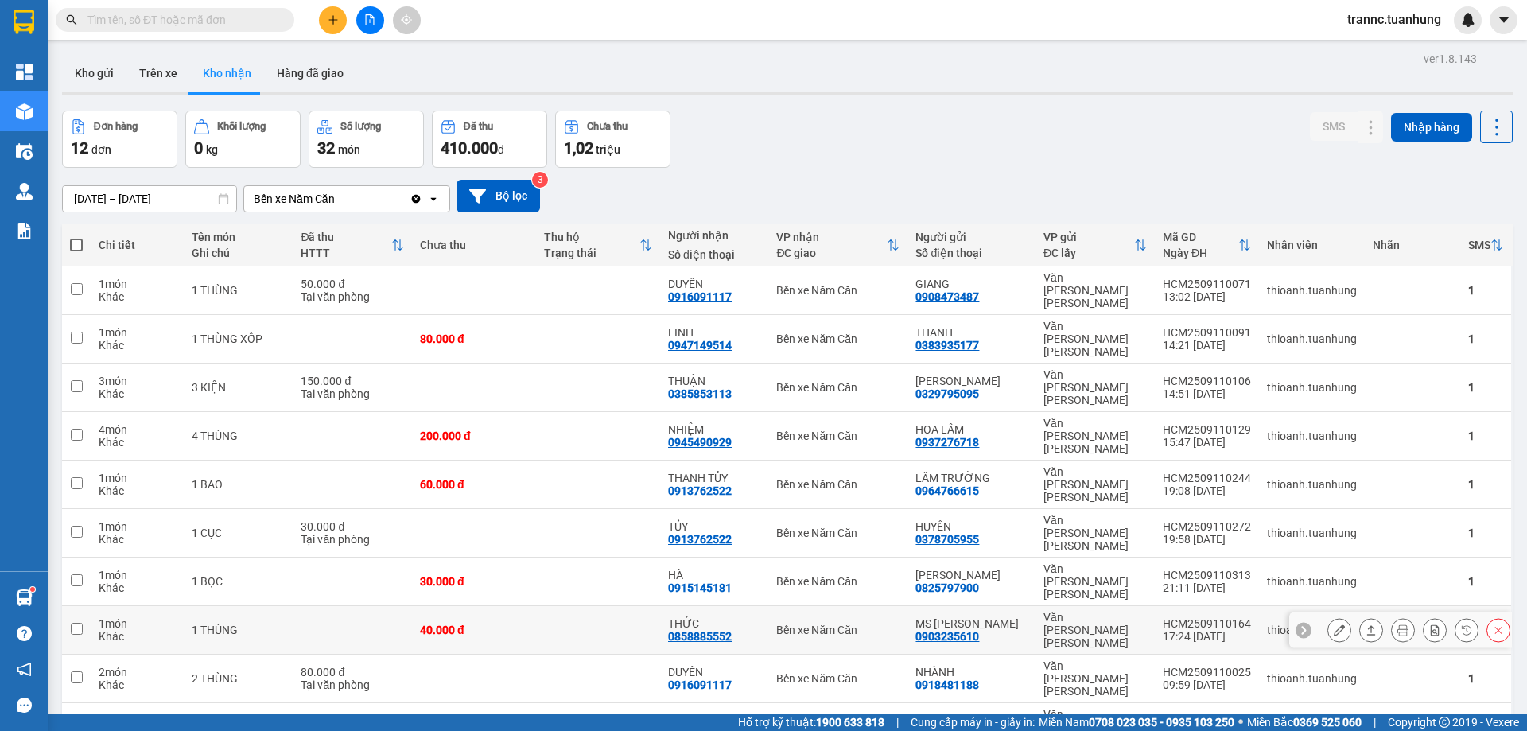
click at [763, 606] on td "THỨC 0858885552" at bounding box center [714, 630] width 108 height 49
checkbox input "true"
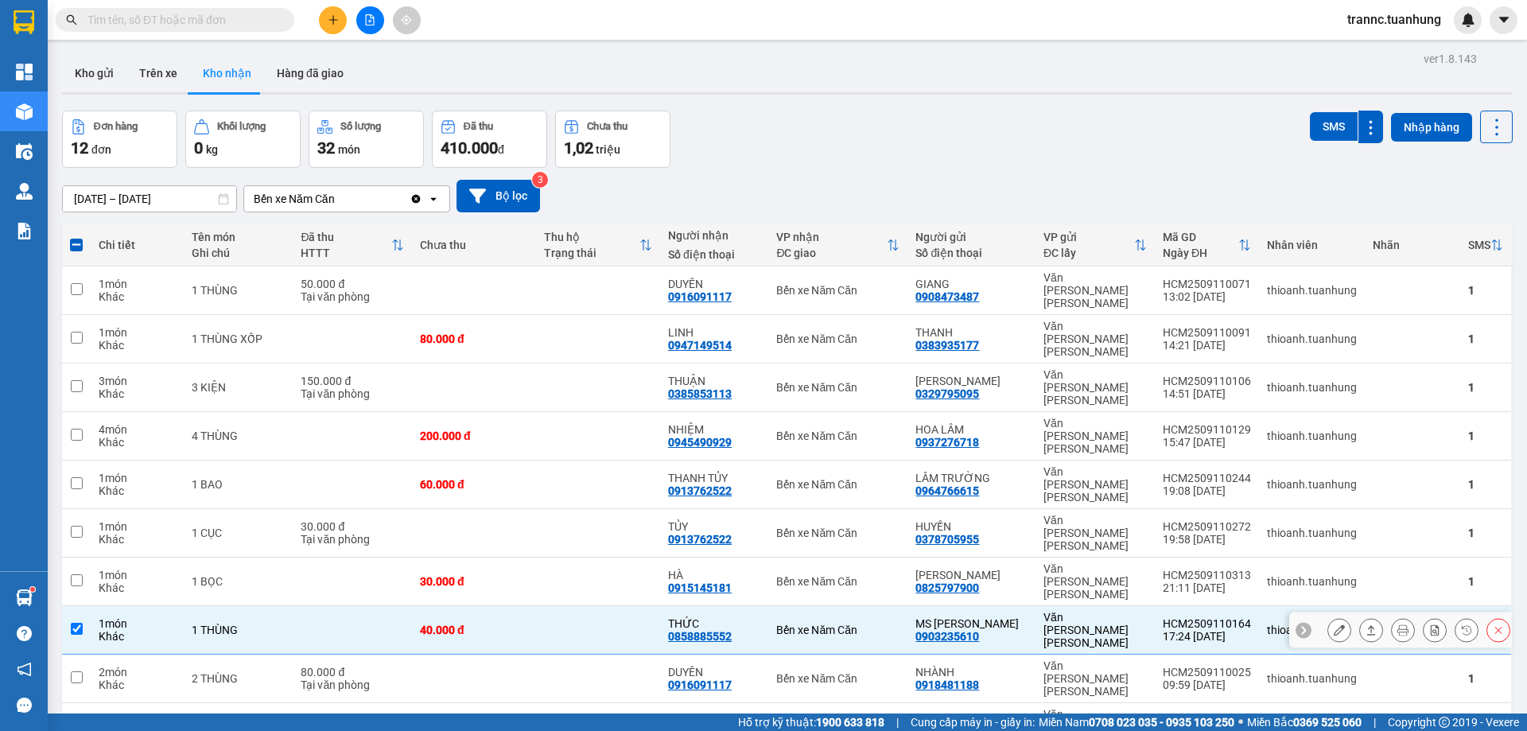
click at [1334, 624] on icon at bounding box center [1339, 629] width 11 height 11
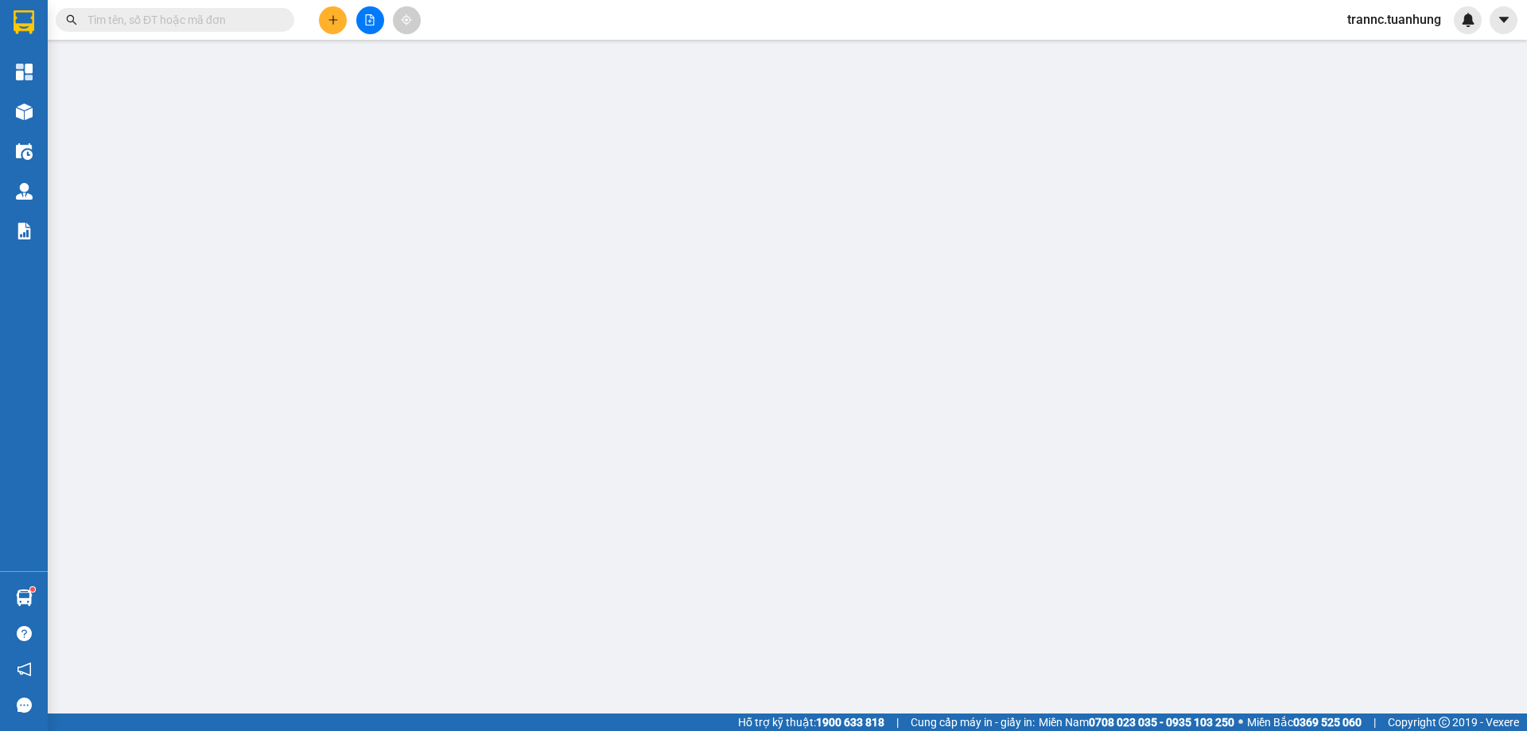
type input "0903235610"
type input "MS [PERSON_NAME]"
type input "0858885552"
type input "THỨC"
type input "40.000"
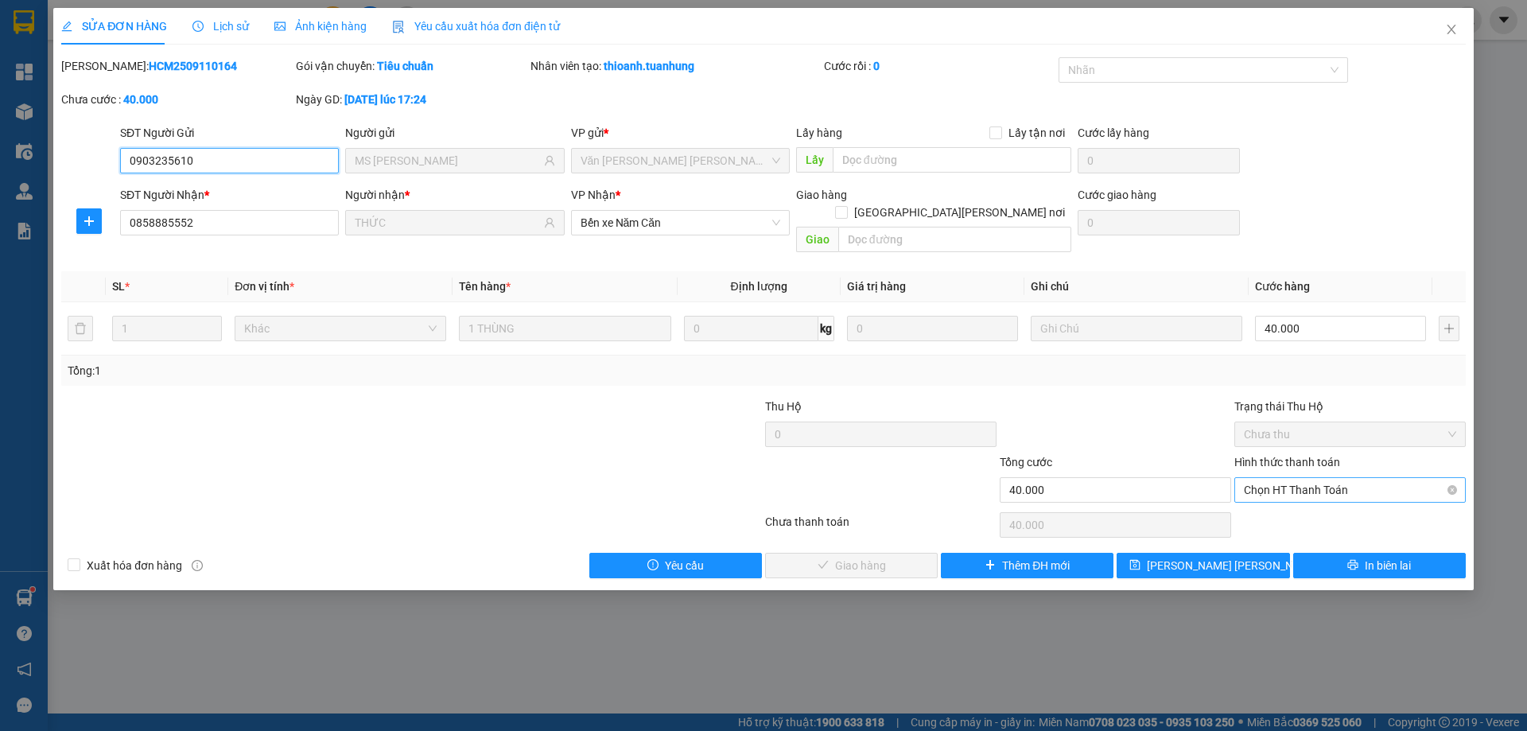
click at [1303, 478] on span "Chọn HT Thanh Toán" at bounding box center [1350, 490] width 212 height 24
click at [1301, 501] on div "Tại văn phòng" at bounding box center [1350, 505] width 212 height 18
type input "0"
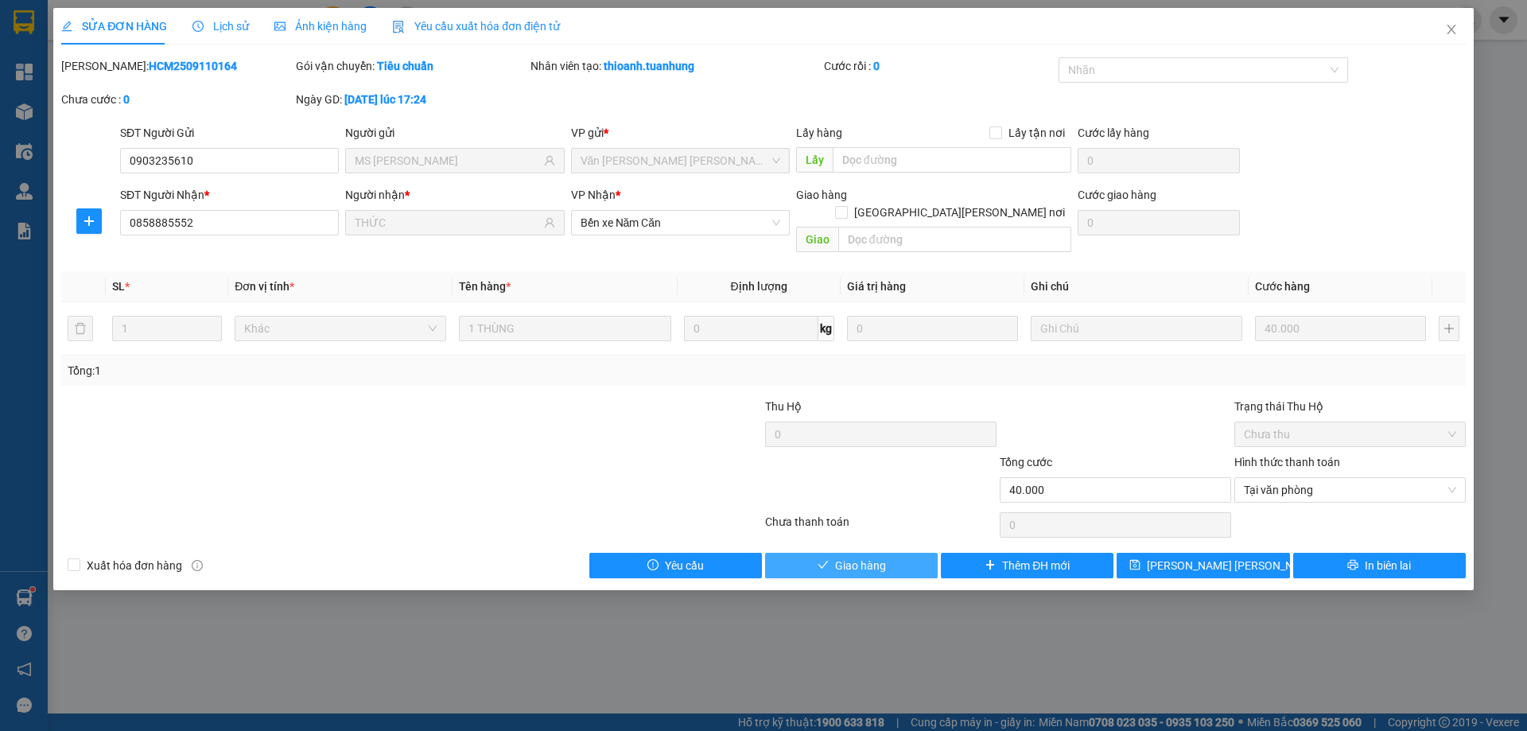
click at [872, 557] on span "Giao hàng" at bounding box center [860, 566] width 51 height 18
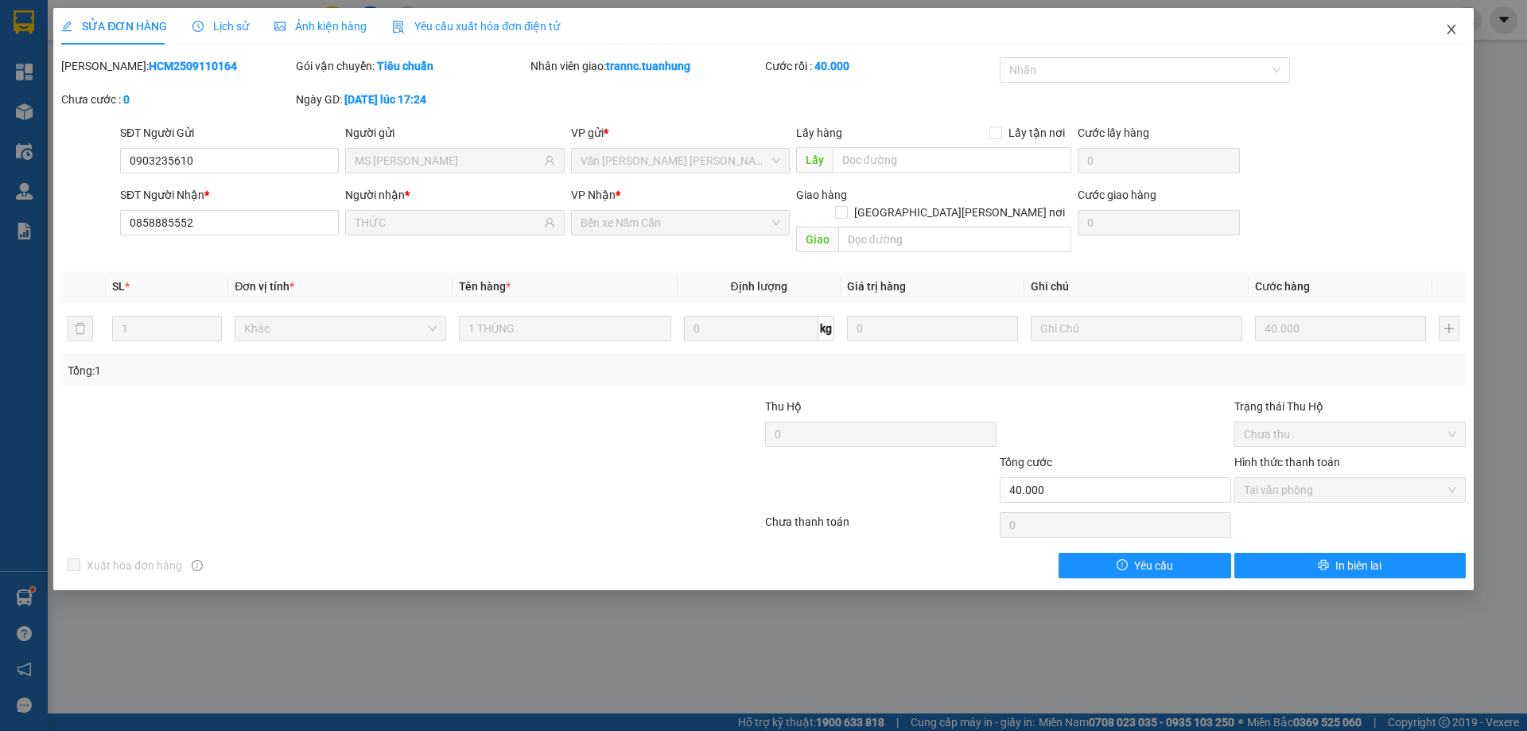
click at [1451, 30] on icon "close" at bounding box center [1451, 29] width 13 height 13
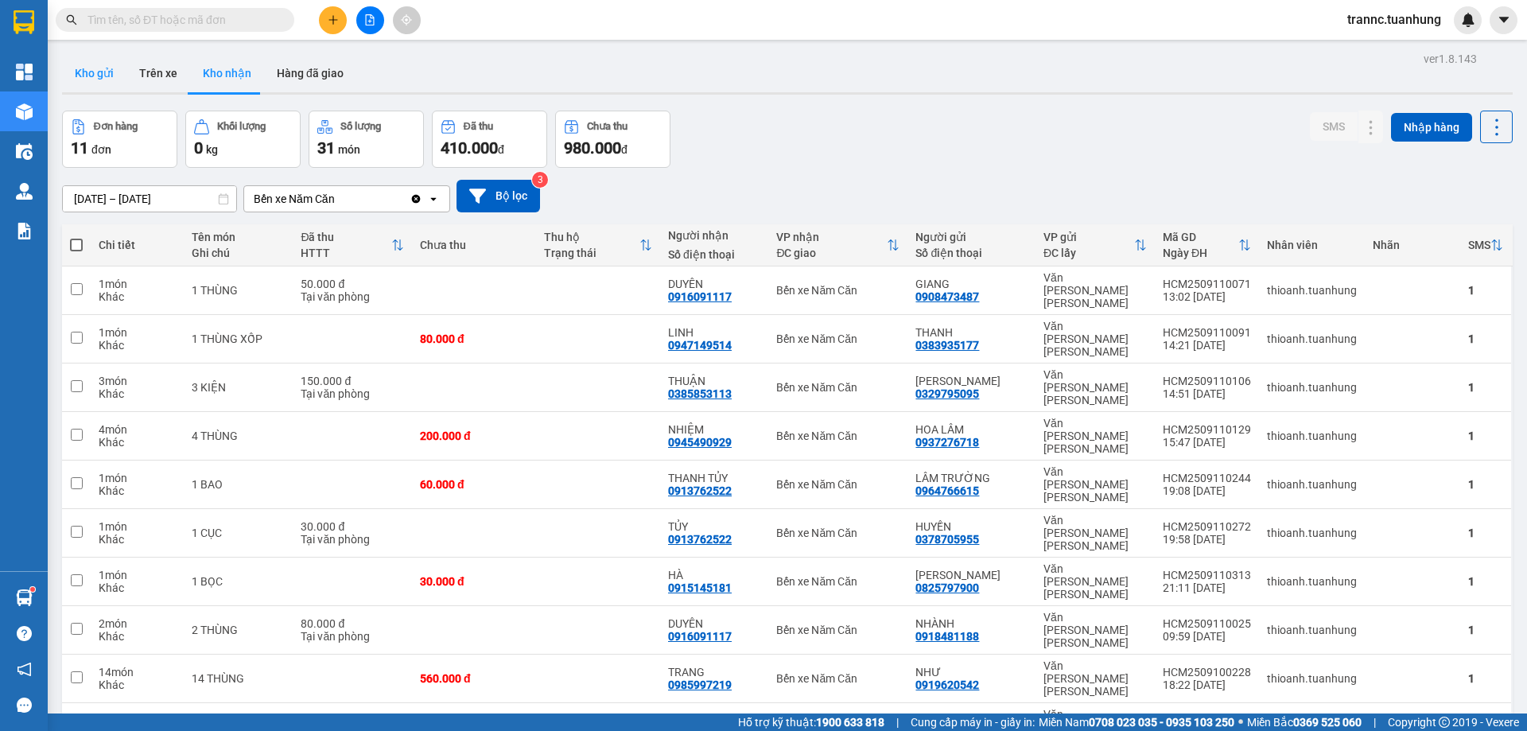
click at [121, 71] on button "Kho gửi" at bounding box center [94, 73] width 64 height 38
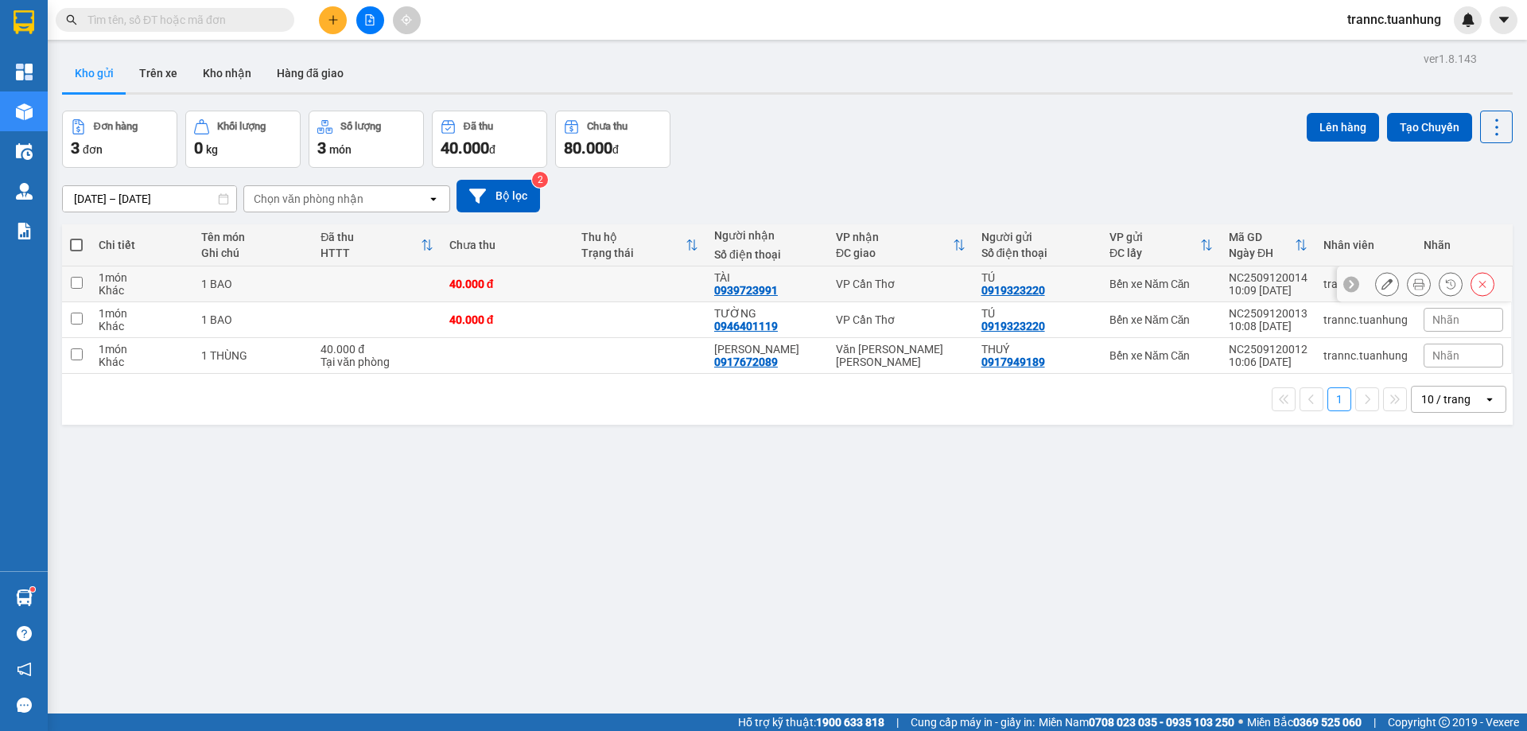
click at [662, 289] on td at bounding box center [640, 284] width 133 height 36
checkbox input "true"
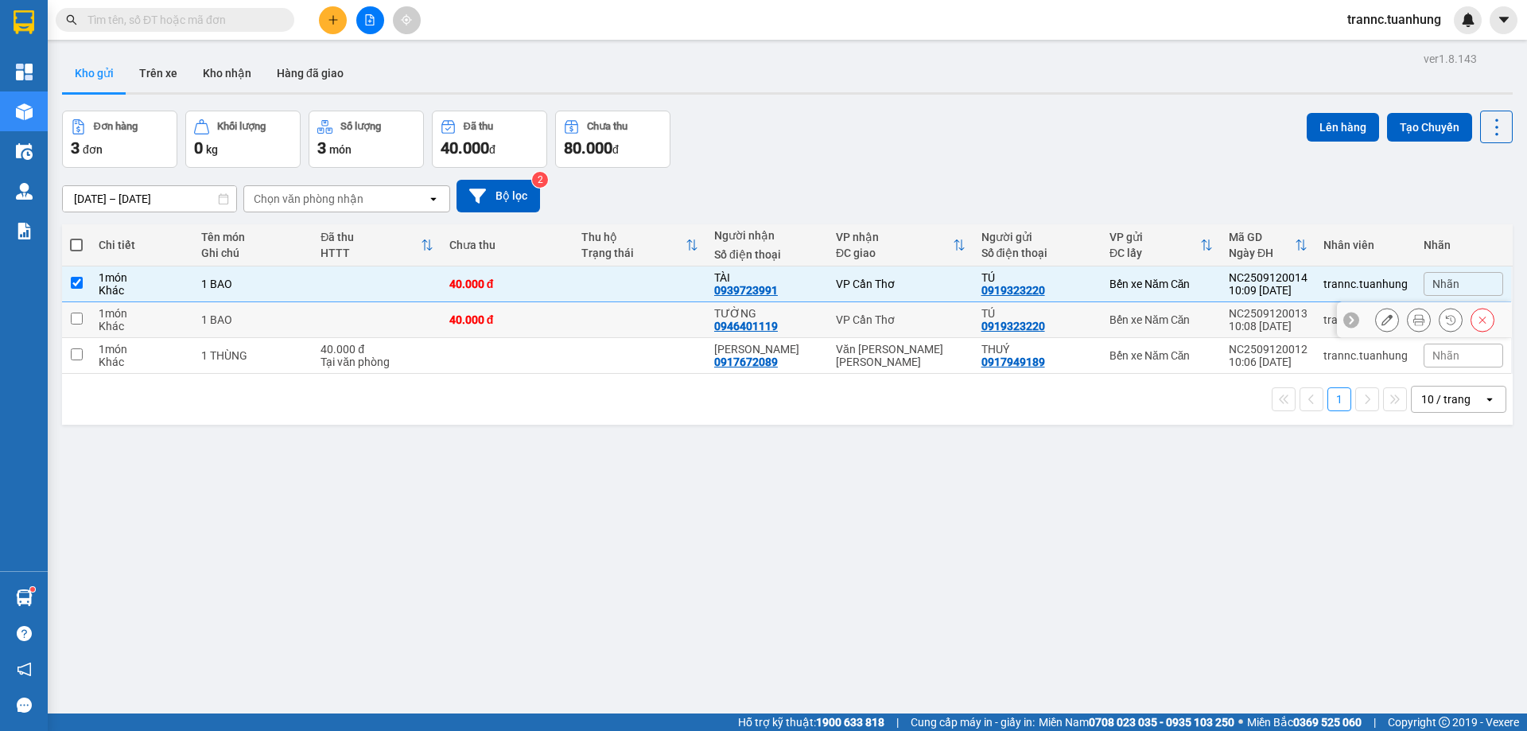
click at [638, 304] on td at bounding box center [640, 320] width 133 height 36
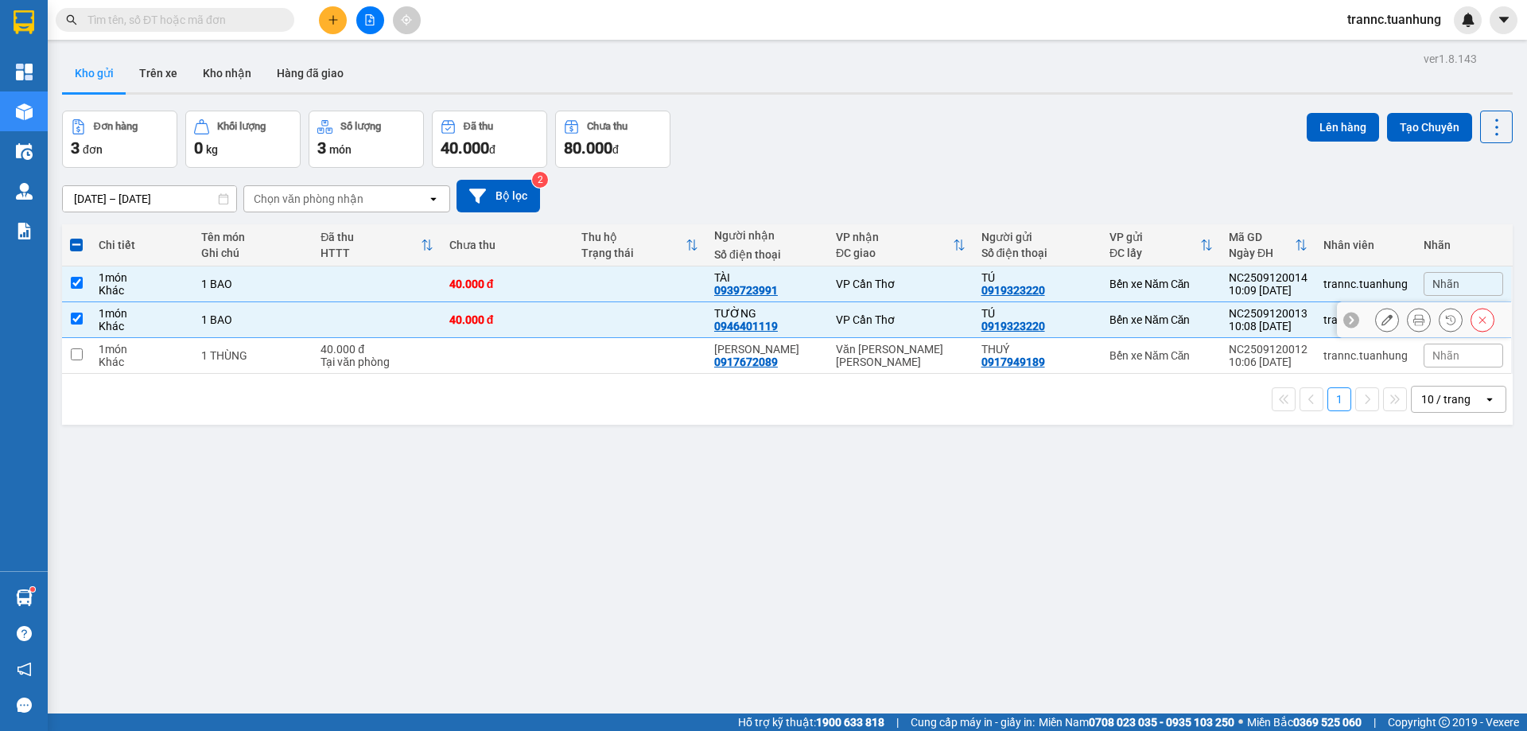
click at [647, 336] on td at bounding box center [640, 320] width 133 height 36
checkbox input "false"
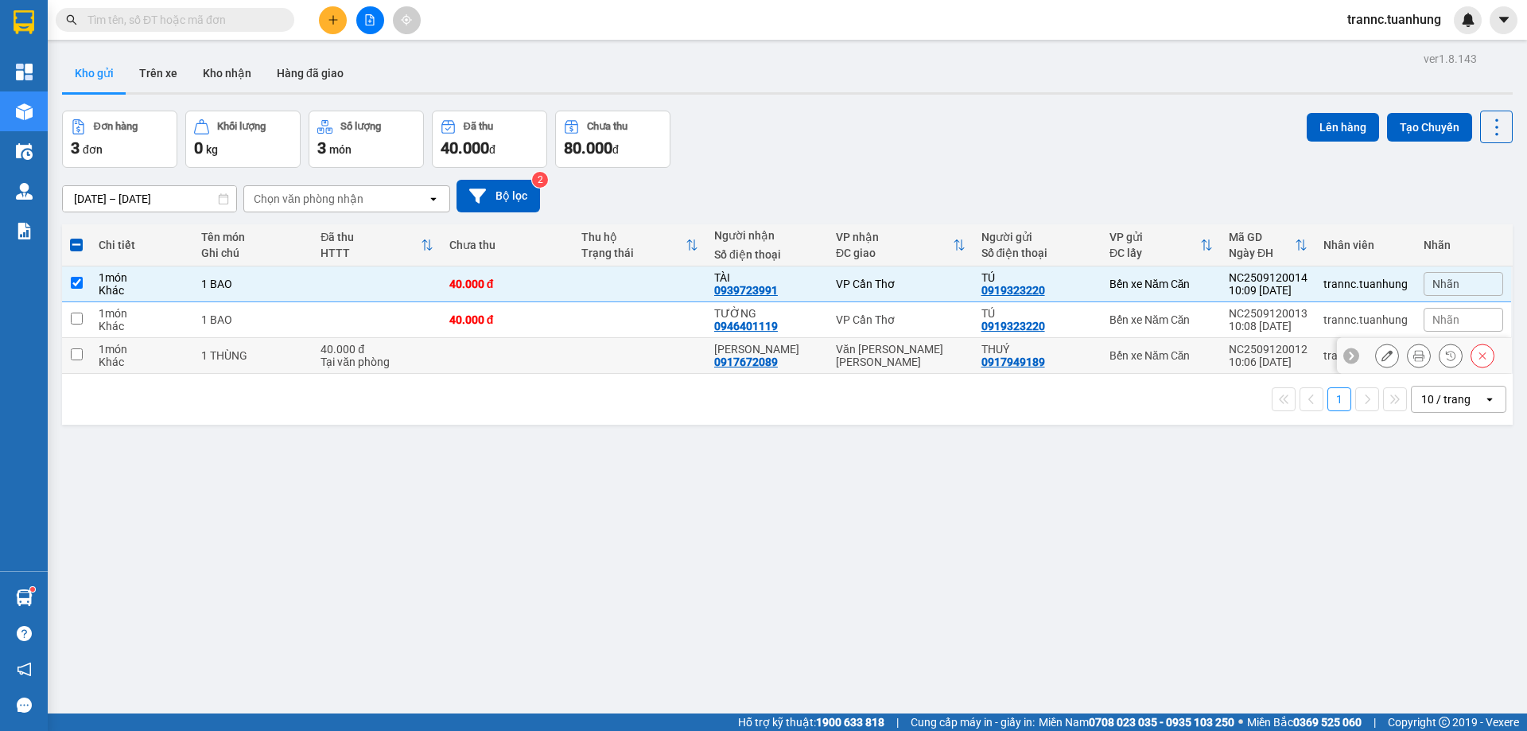
click at [656, 360] on td at bounding box center [640, 356] width 133 height 36
checkbox input "true"
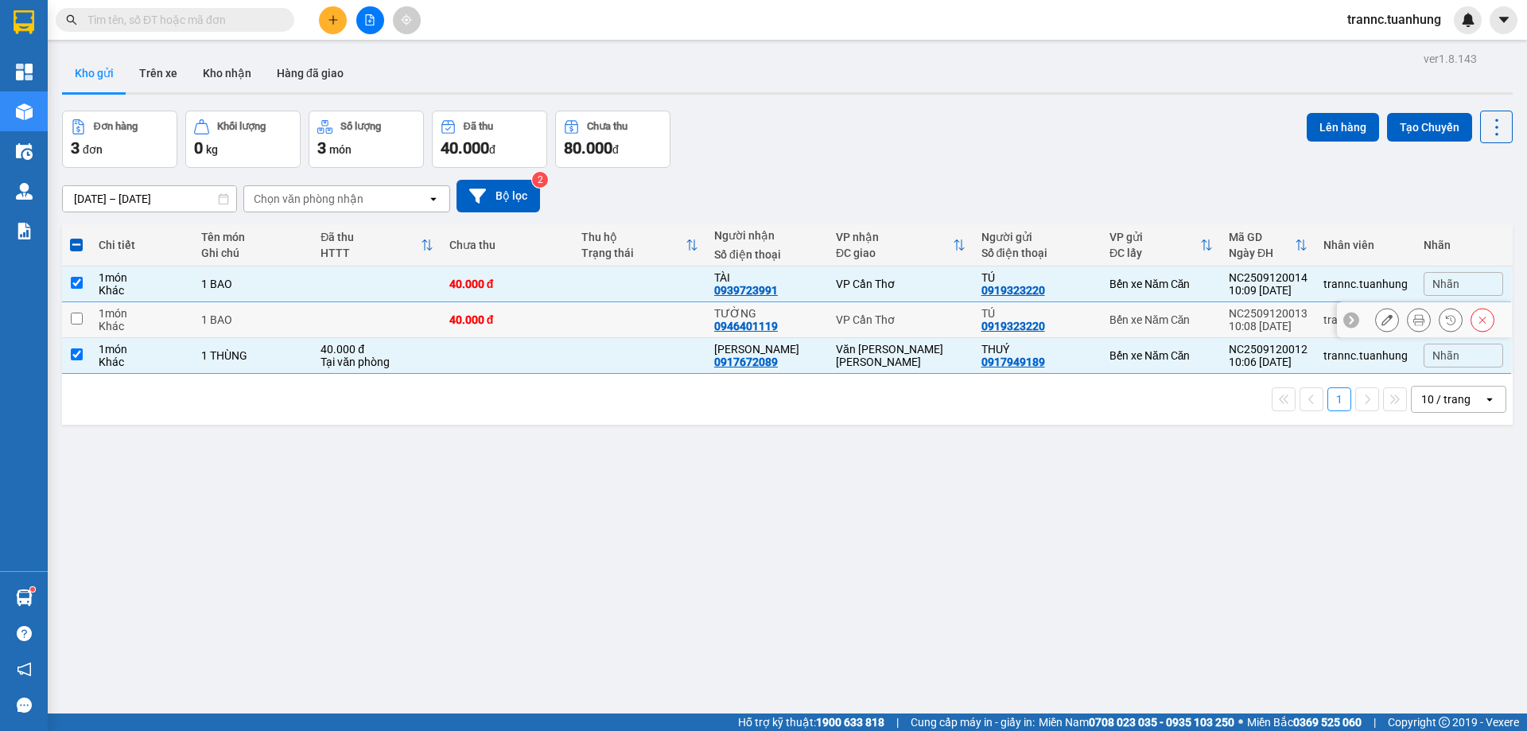
drag, startPoint x: 659, startPoint y: 321, endPoint x: 661, endPoint y: 309, distance: 11.2
click at [659, 319] on td at bounding box center [640, 320] width 133 height 36
checkbox input "true"
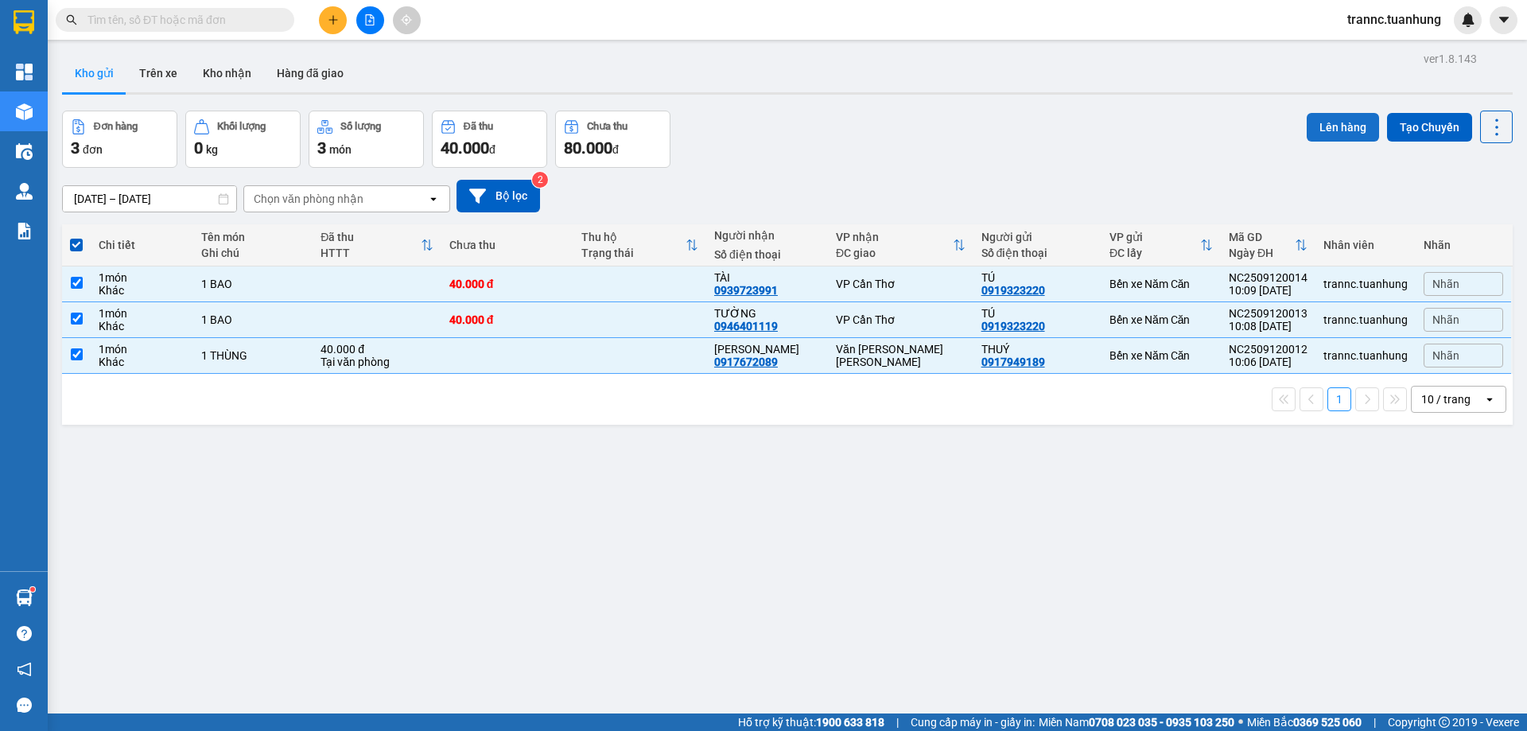
click at [1356, 123] on button "Lên hàng" at bounding box center [1343, 127] width 72 height 29
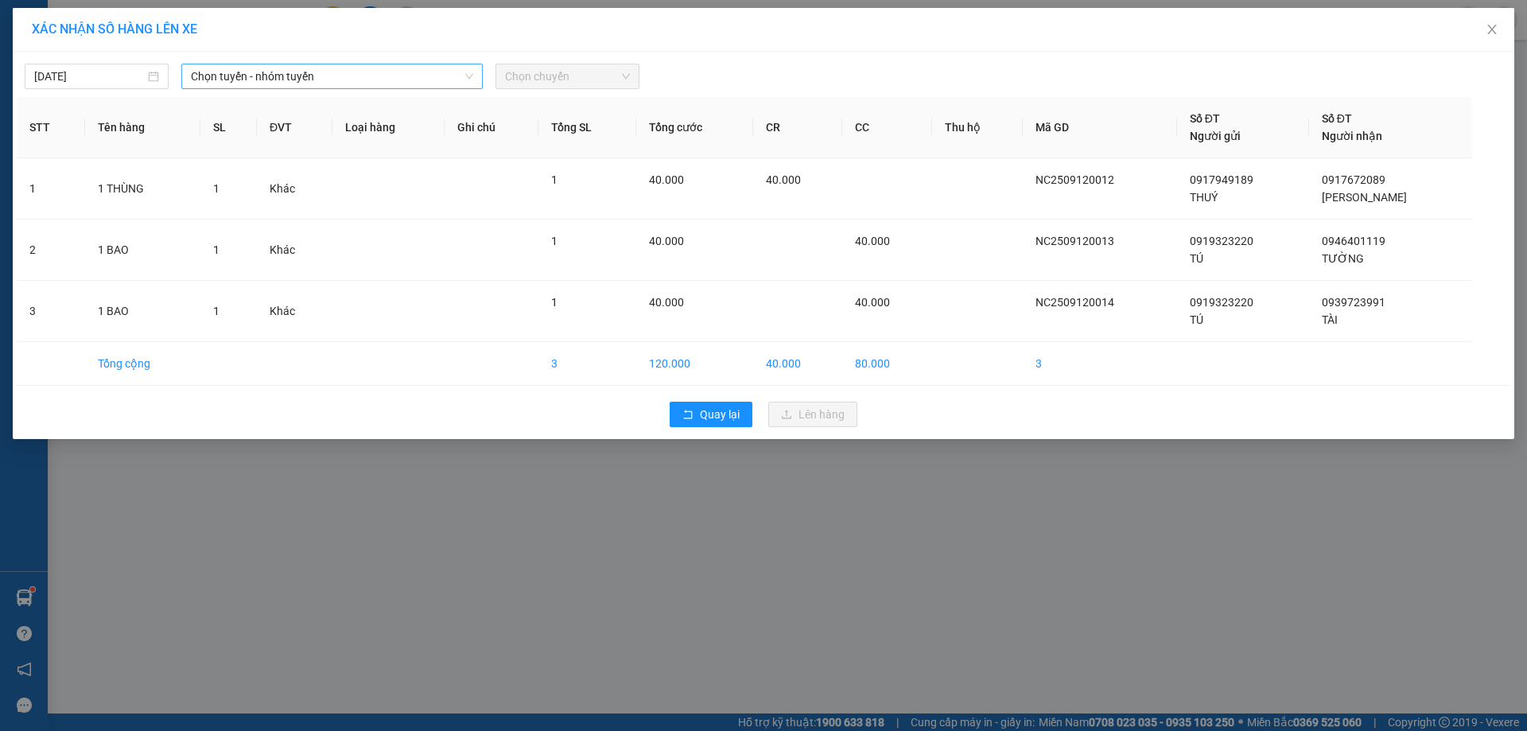
click at [261, 72] on span "Chọn tuyến - nhóm tuyến" at bounding box center [332, 76] width 282 height 24
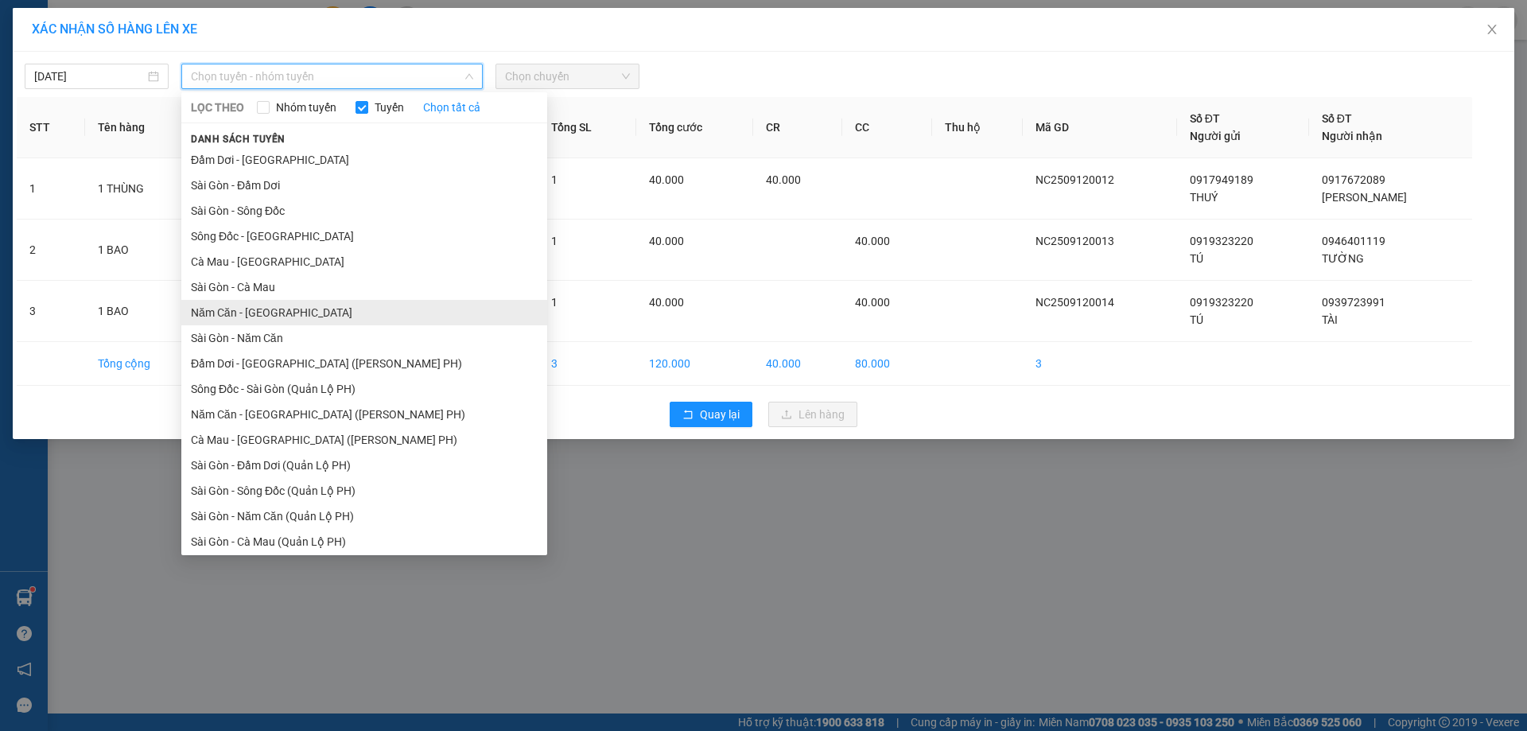
click at [228, 314] on li "Năm Căn - [GEOGRAPHIC_DATA]" at bounding box center [364, 312] width 366 height 25
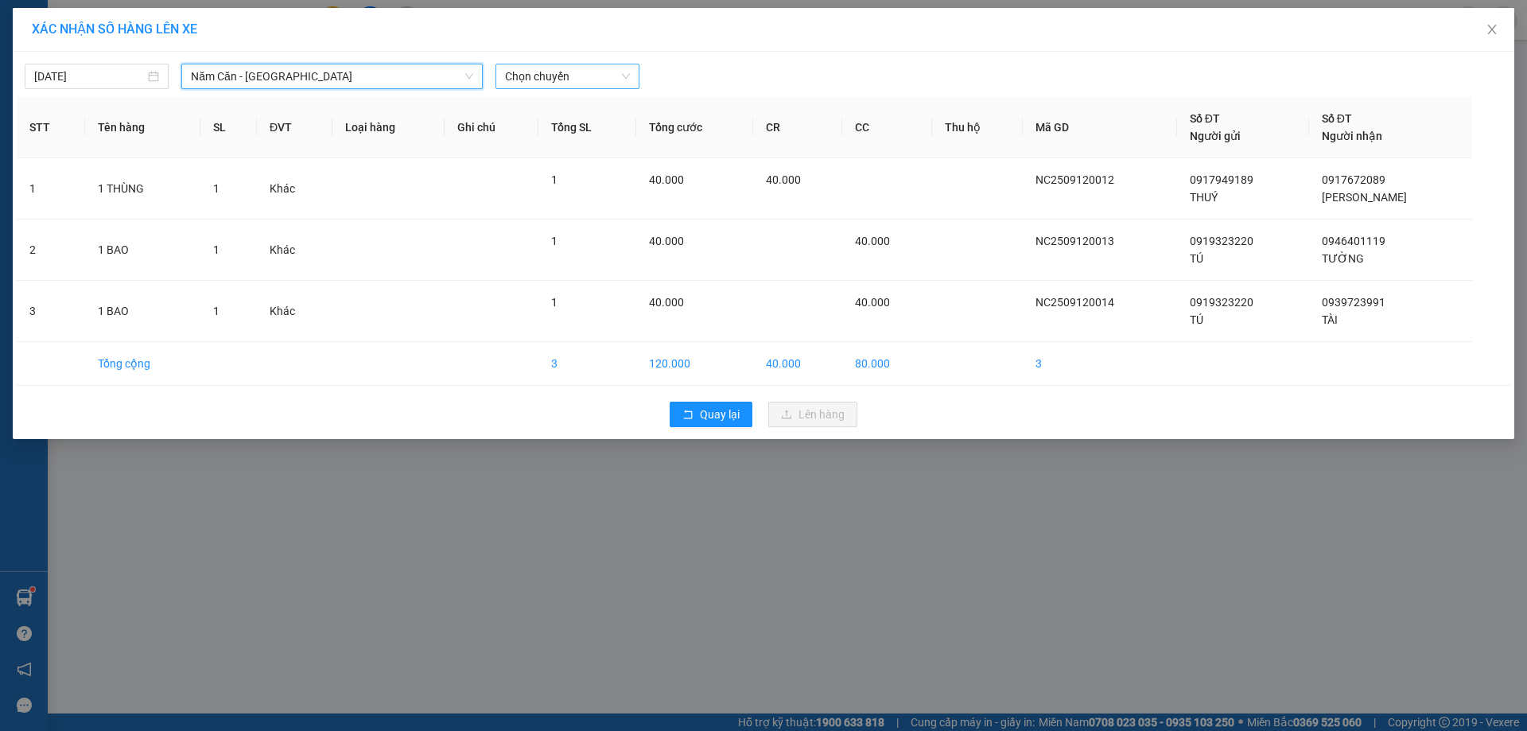
click at [544, 80] on span "Chọn chuyến" at bounding box center [567, 76] width 125 height 24
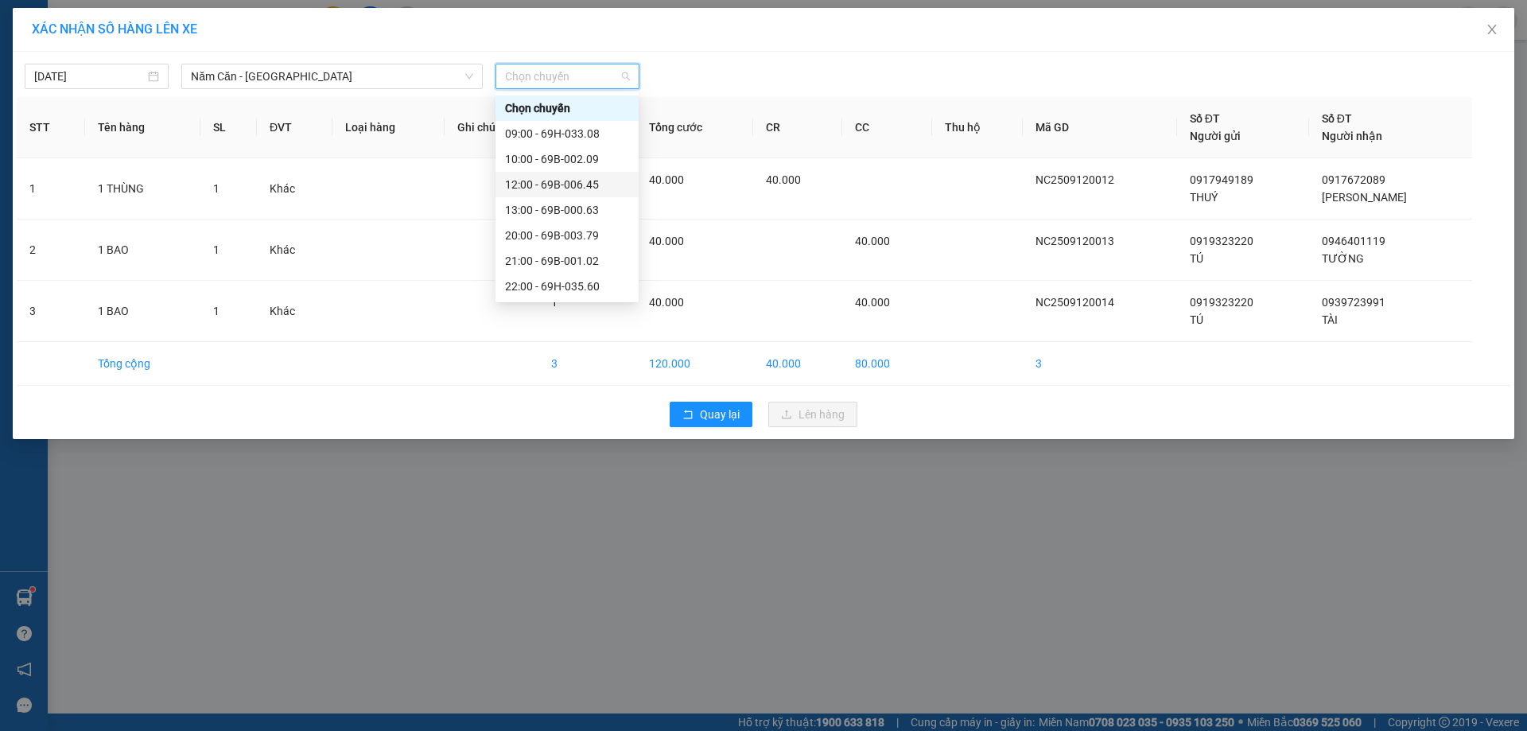
click at [597, 183] on div "12:00 - 69B-006.45" at bounding box center [567, 185] width 124 height 18
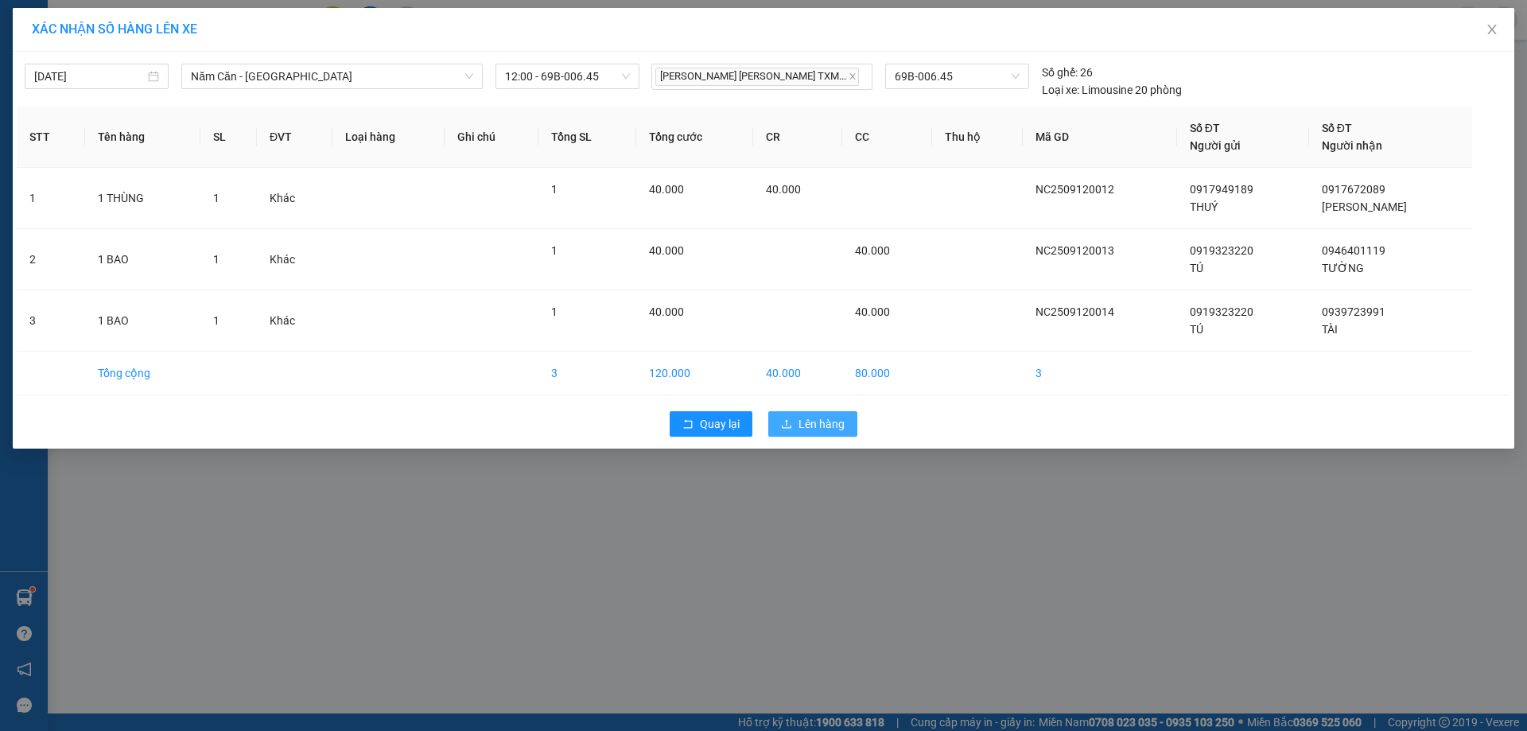
click at [823, 430] on span "Lên hàng" at bounding box center [822, 424] width 46 height 18
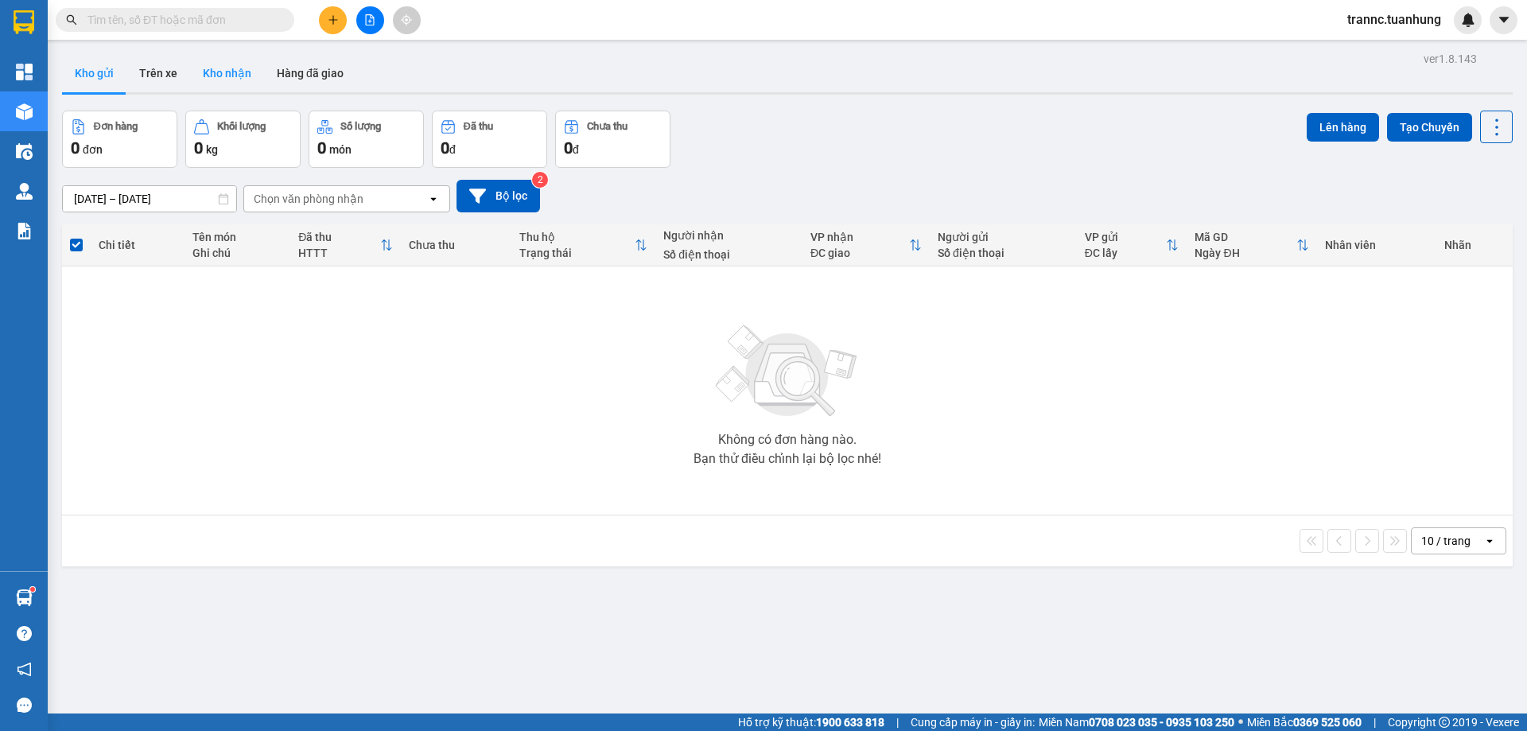
click at [212, 72] on button "Kho nhận" at bounding box center [227, 73] width 74 height 38
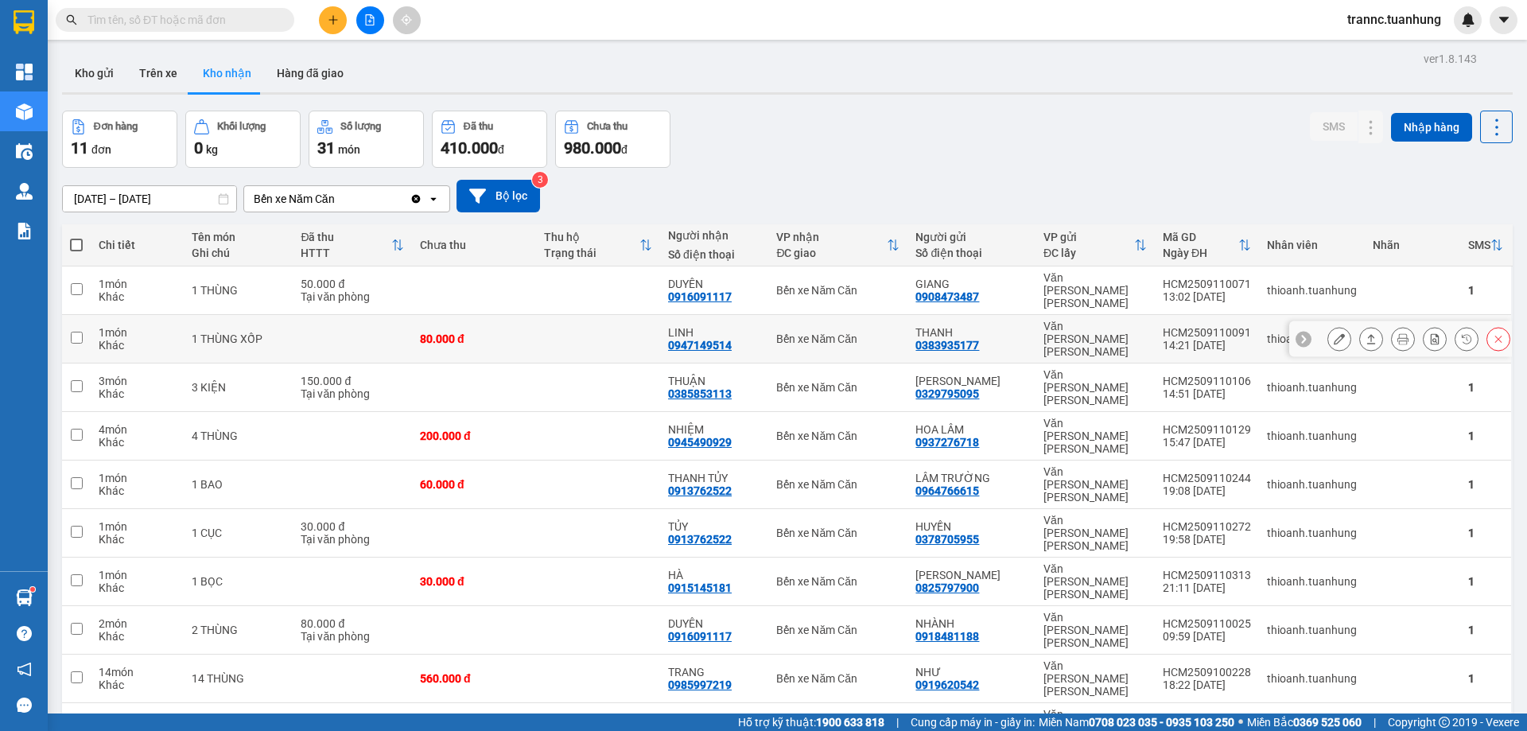
click at [663, 322] on td "LINH 0947149514" at bounding box center [714, 339] width 108 height 49
checkbox input "true"
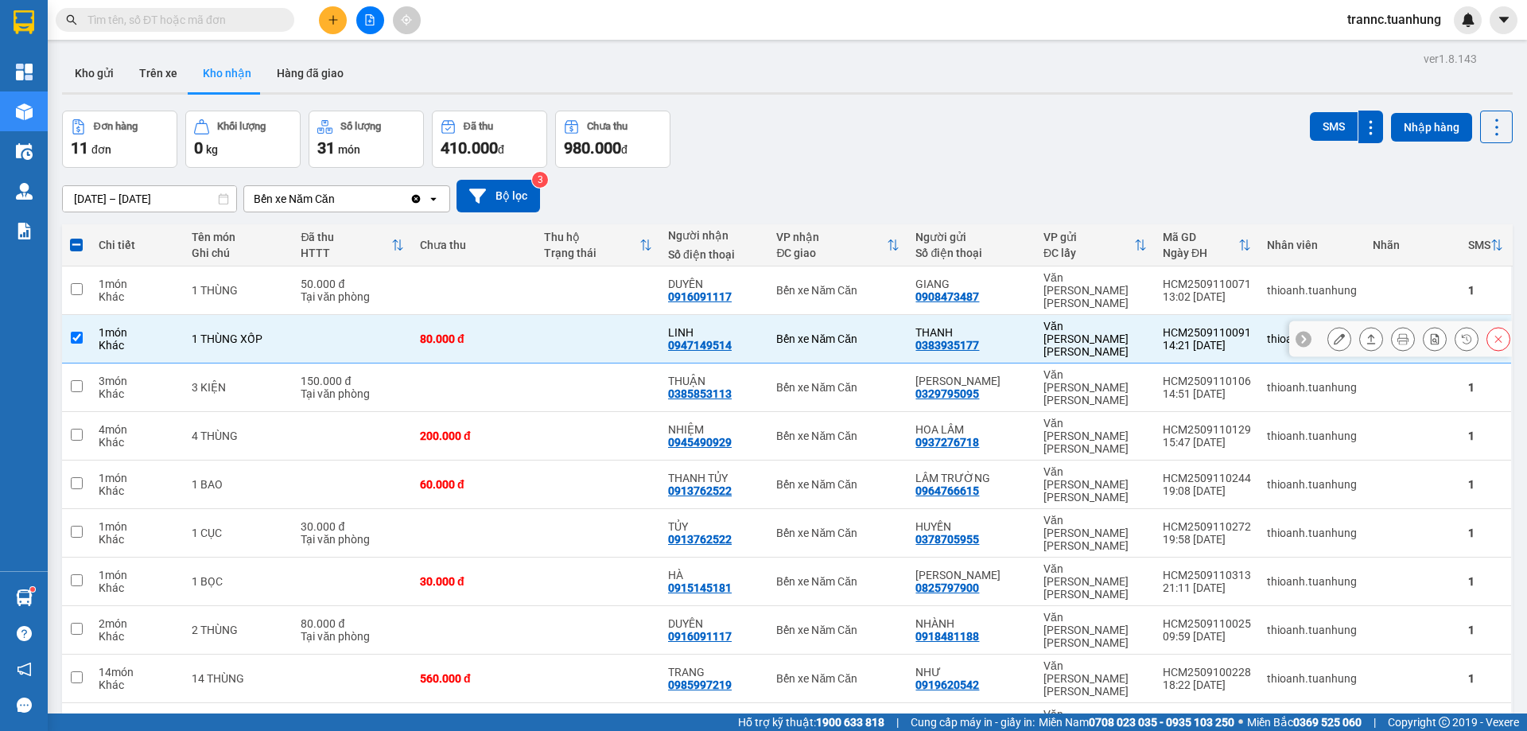
click at [1328, 325] on button at bounding box center [1339, 339] width 22 height 28
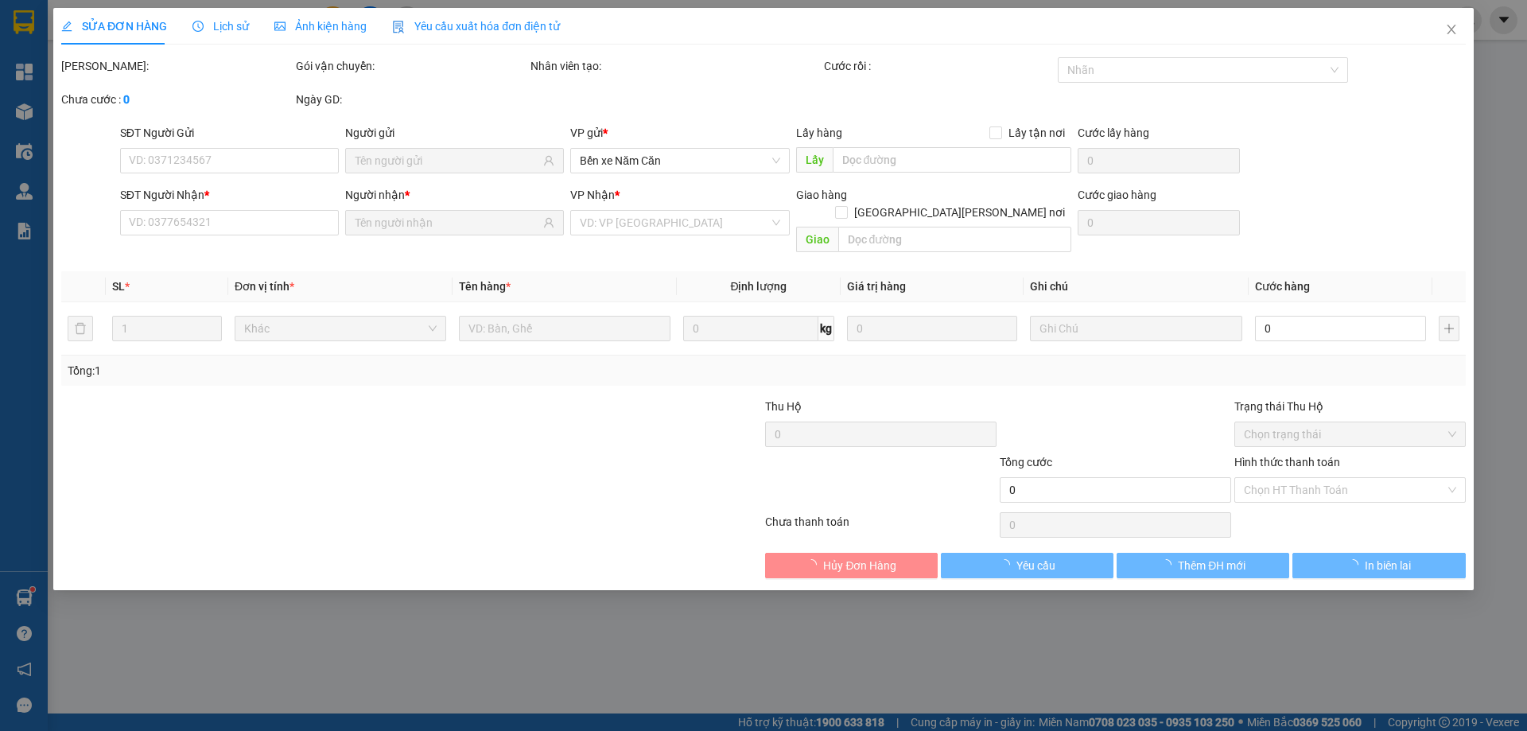
type input "0383935177"
type input "THANH"
type input "0947149514"
type input "LINH"
type input "80.000"
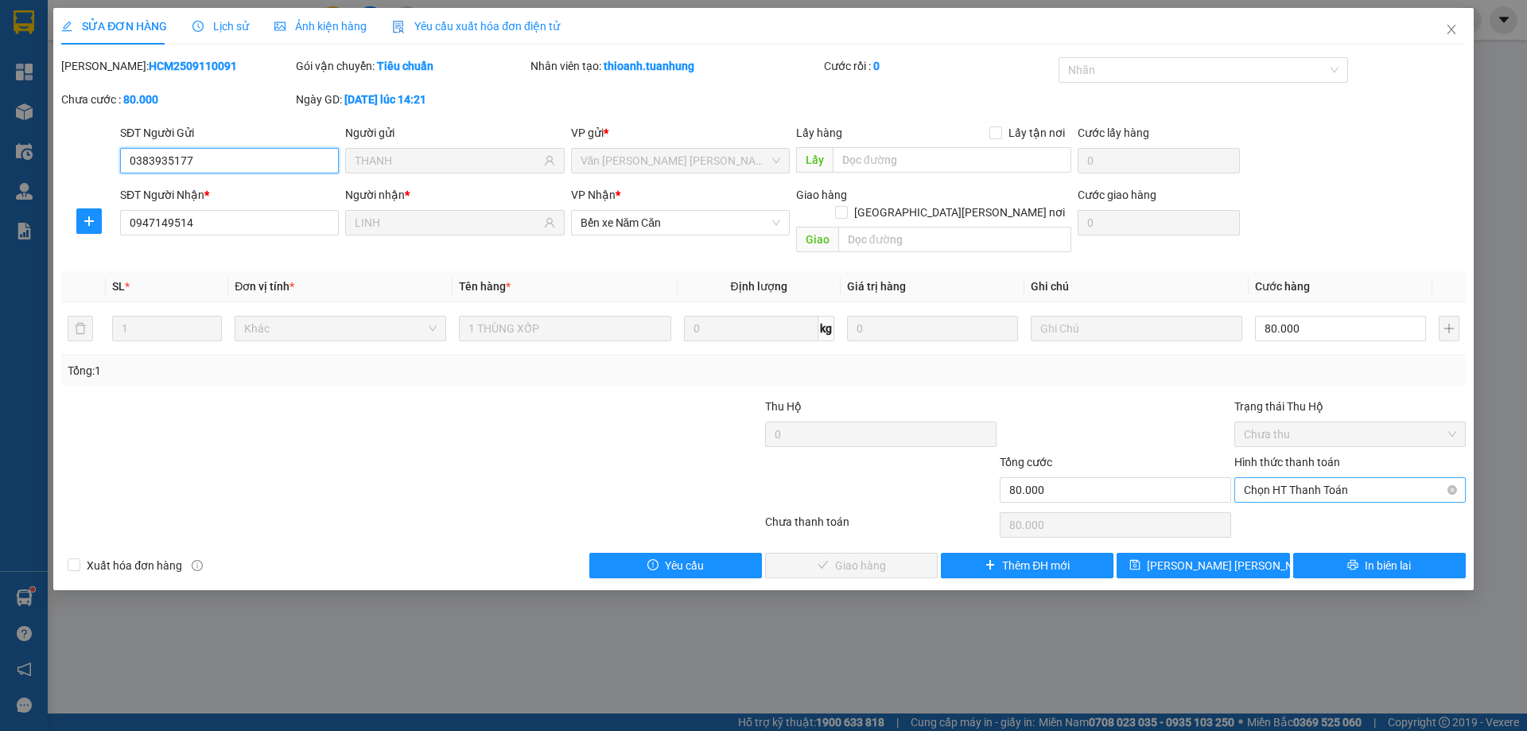
click at [1286, 478] on span "Chọn HT Thanh Toán" at bounding box center [1350, 490] width 212 height 24
click at [1275, 499] on div "Tại văn phòng" at bounding box center [1350, 505] width 212 height 18
type input "0"
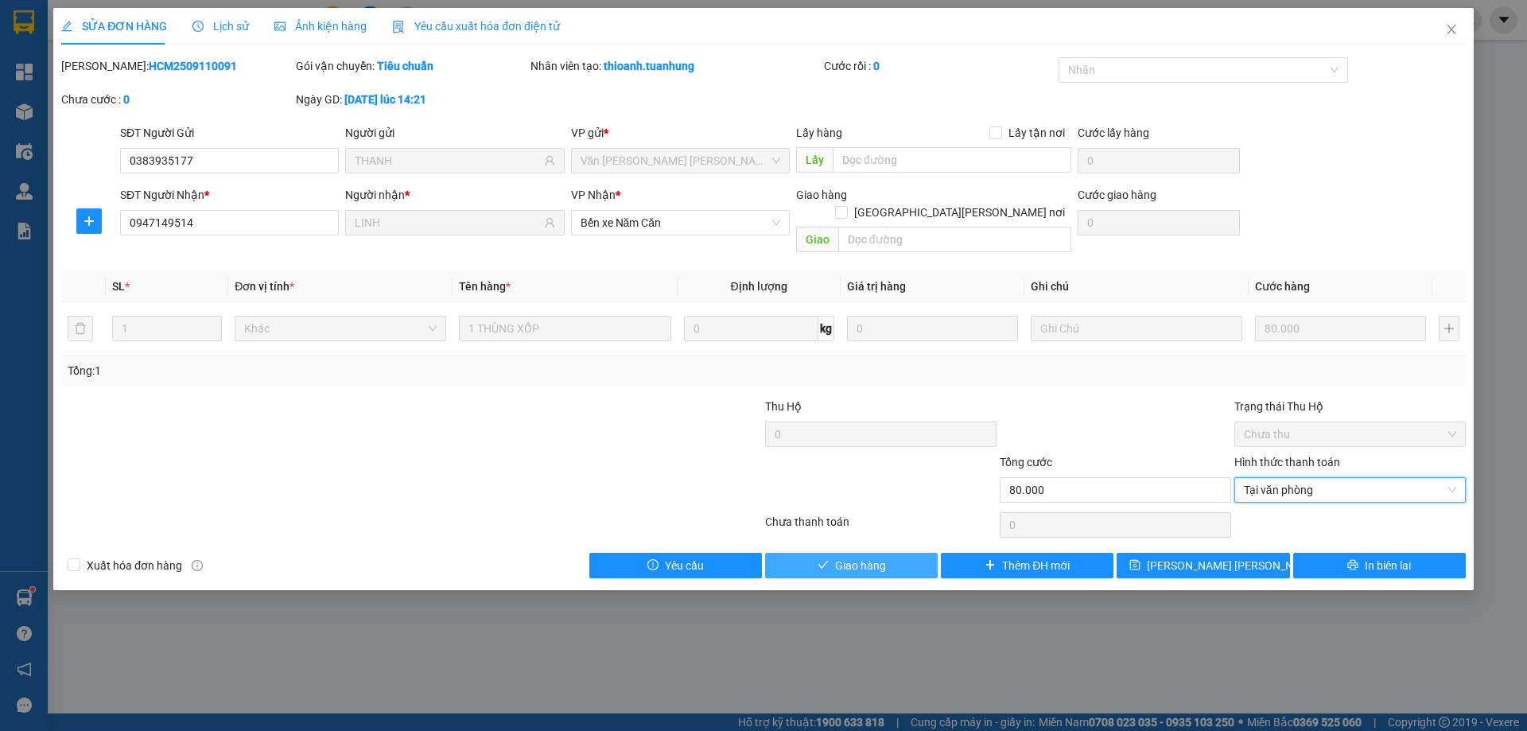
click at [878, 557] on span "Giao hàng" at bounding box center [860, 566] width 51 height 18
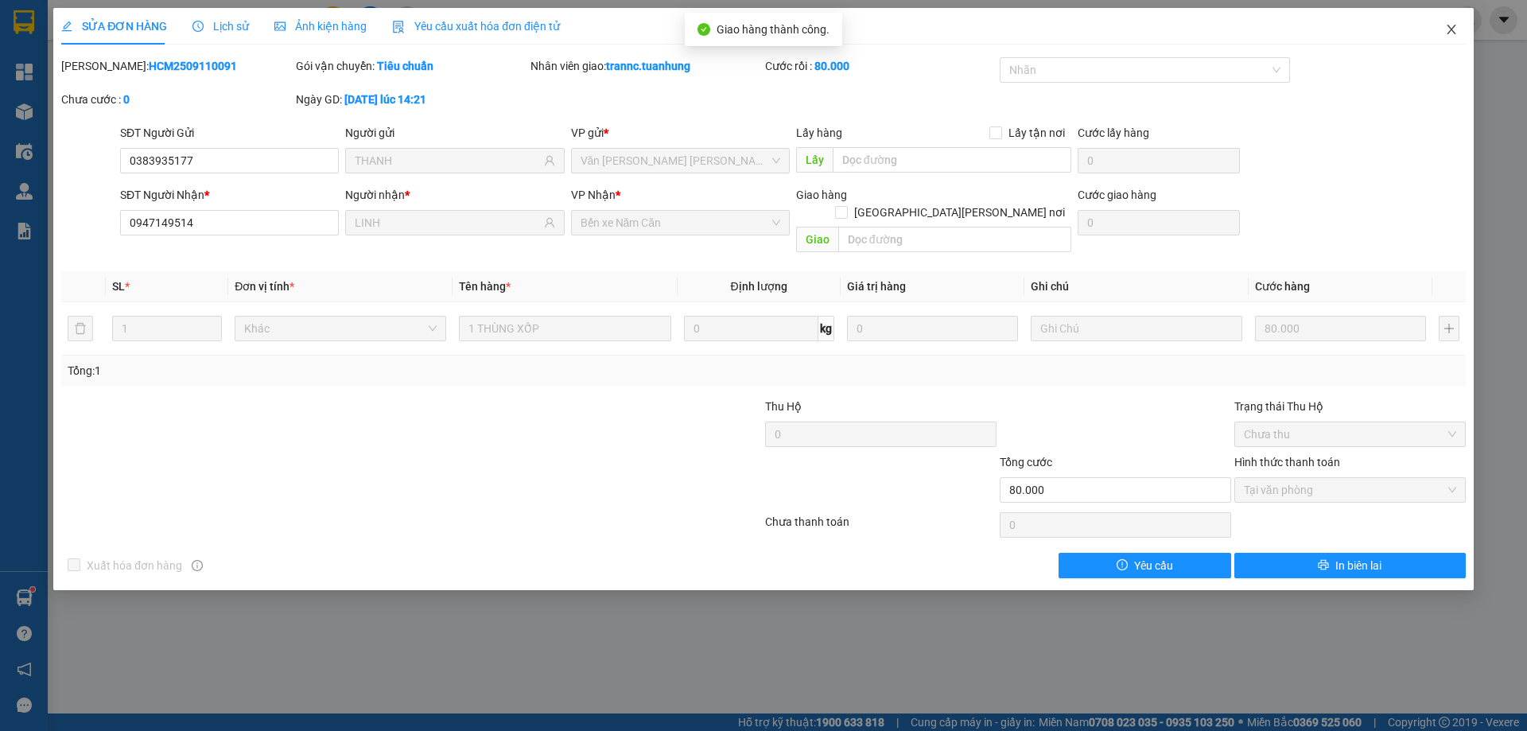
click at [1452, 30] on icon "close" at bounding box center [1451, 30] width 9 height 10
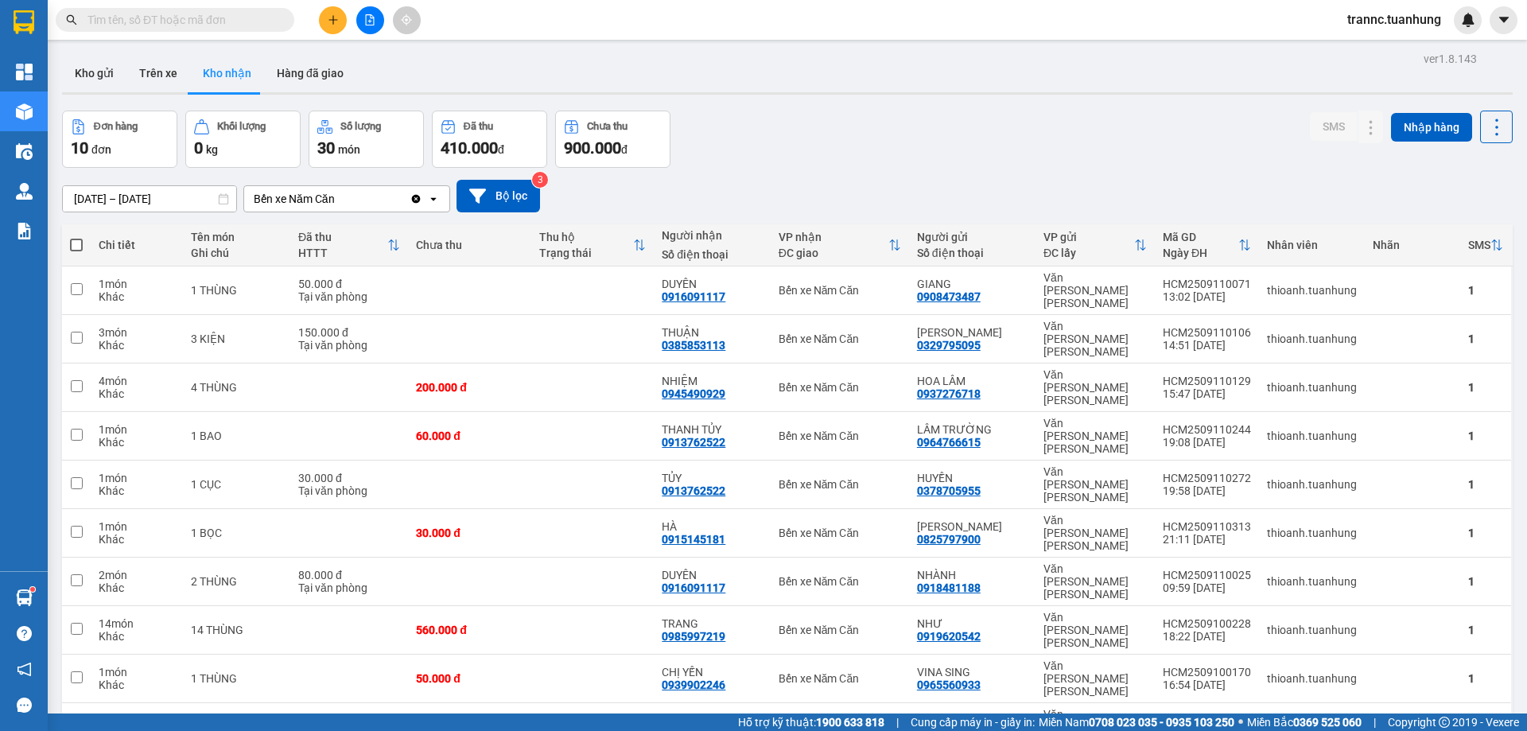
click at [161, 28] on input "text" at bounding box center [182, 20] width 188 height 18
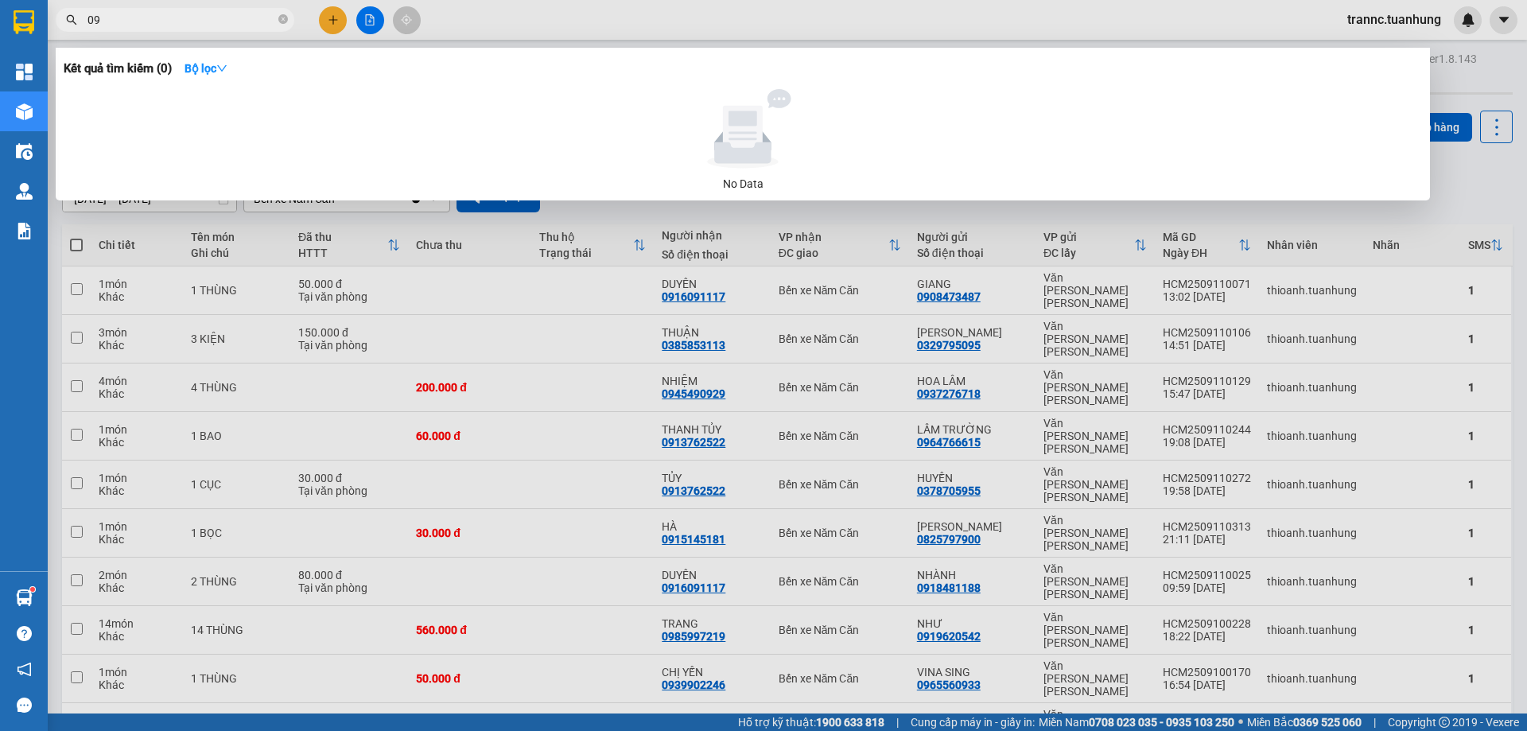
type input "0"
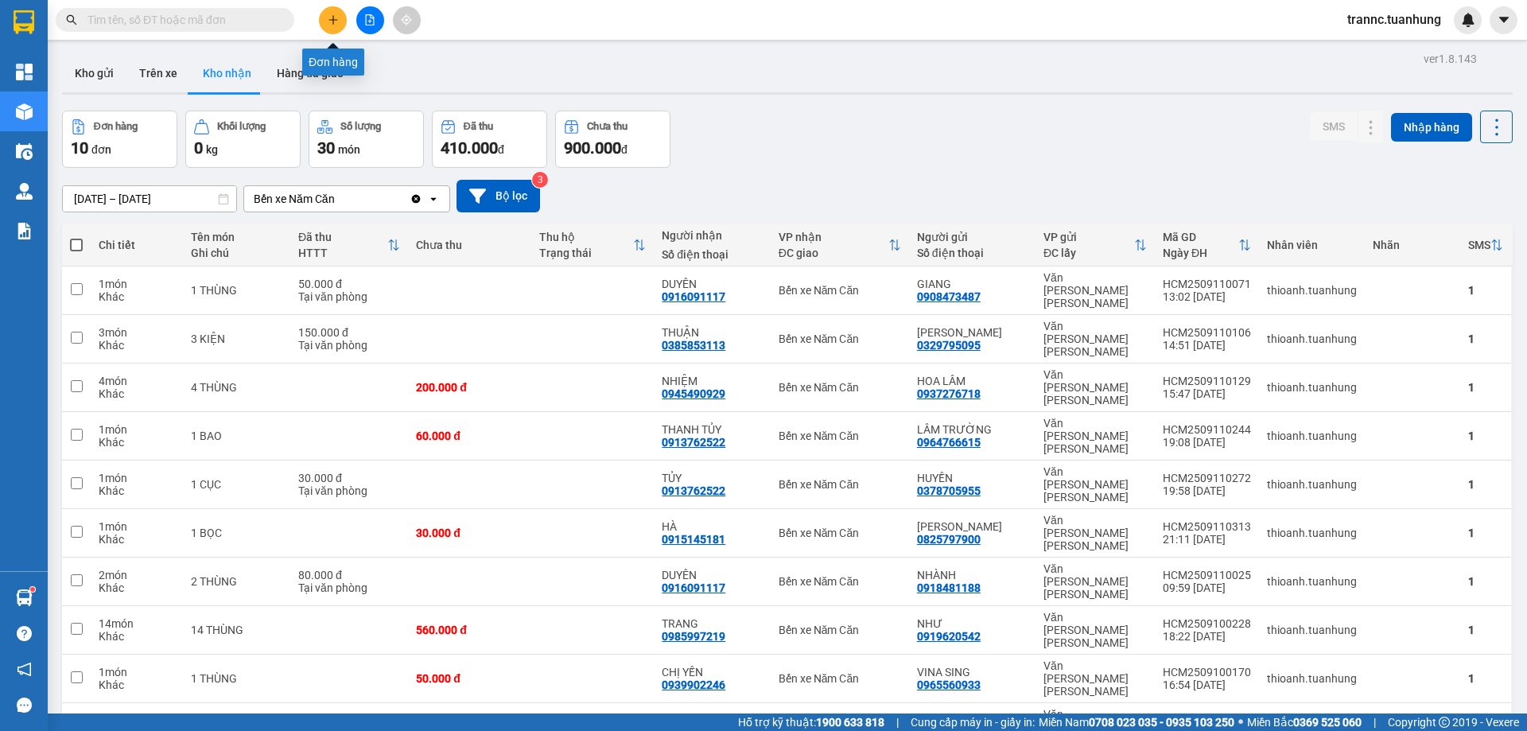
click at [340, 21] on button at bounding box center [333, 20] width 28 height 28
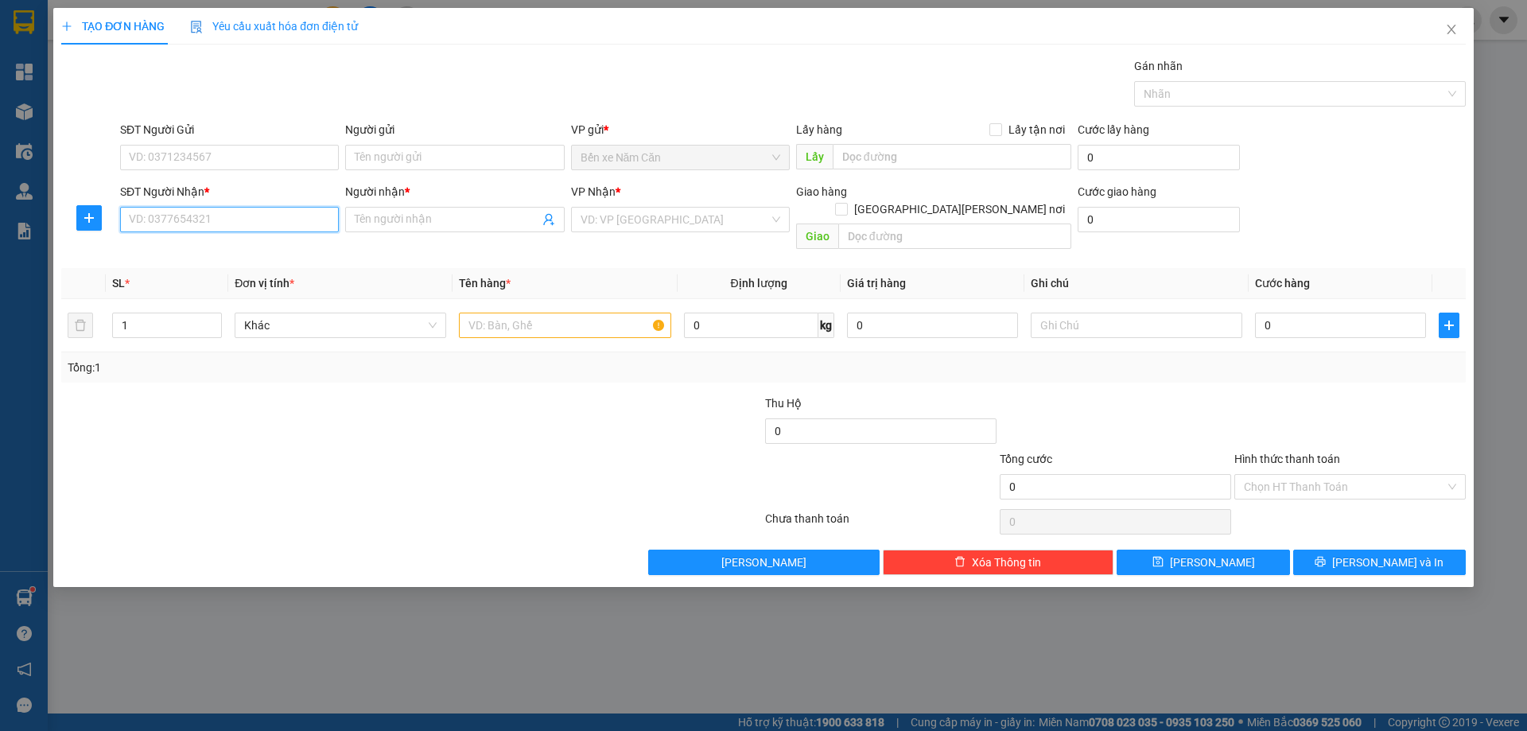
click at [250, 212] on input "SĐT Người Nhận *" at bounding box center [229, 219] width 219 height 25
type input "0777757625"
click at [231, 246] on div "0777757625 - [PERSON_NAME]" at bounding box center [230, 252] width 200 height 18
type input "CƯỜNG"
type input "0777757625"
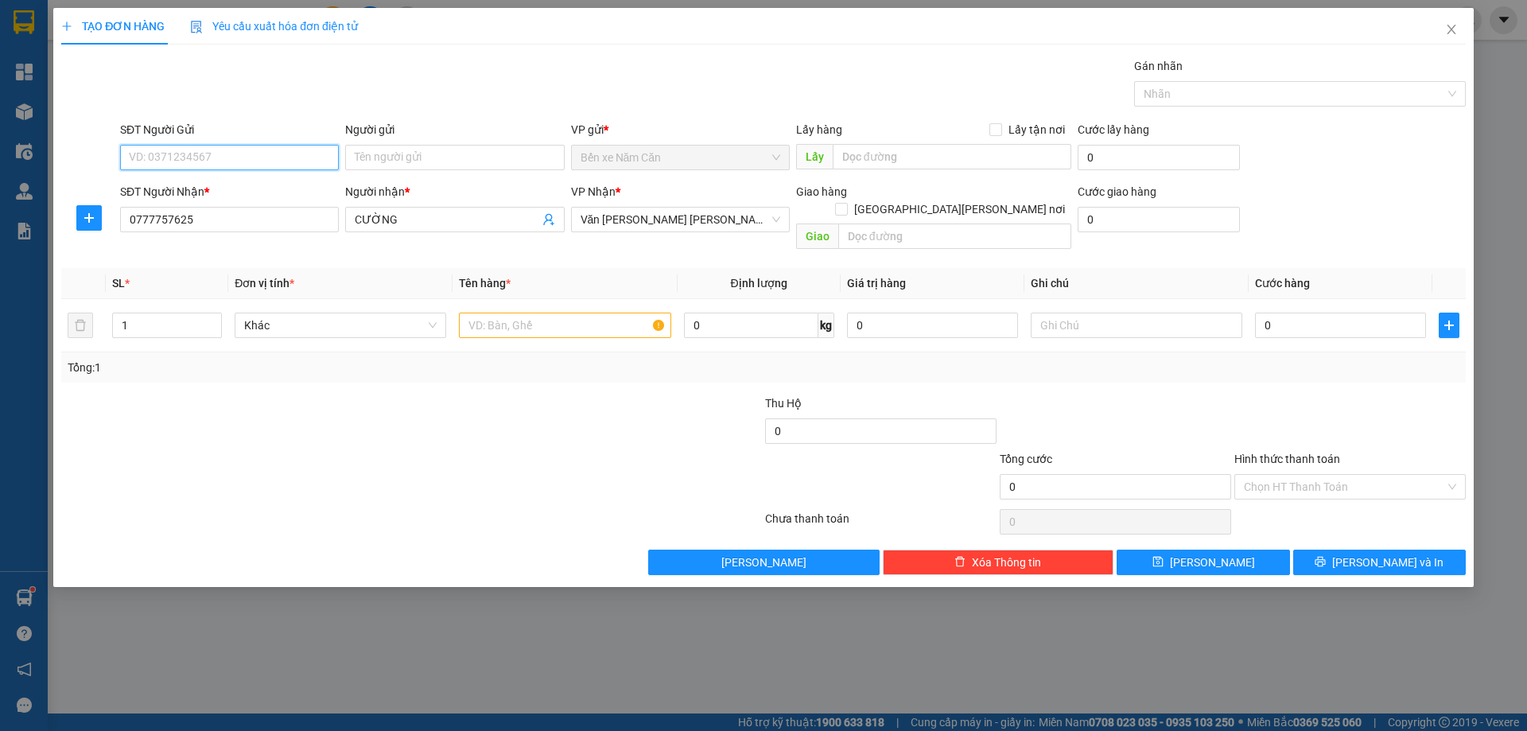
click at [299, 163] on input "SĐT Người Gửi" at bounding box center [229, 157] width 219 height 25
click at [218, 182] on div "0839226454 - BẠC" at bounding box center [230, 190] width 200 height 18
type input "0839226454"
type input "BẠC"
click at [549, 313] on input "text" at bounding box center [565, 325] width 212 height 25
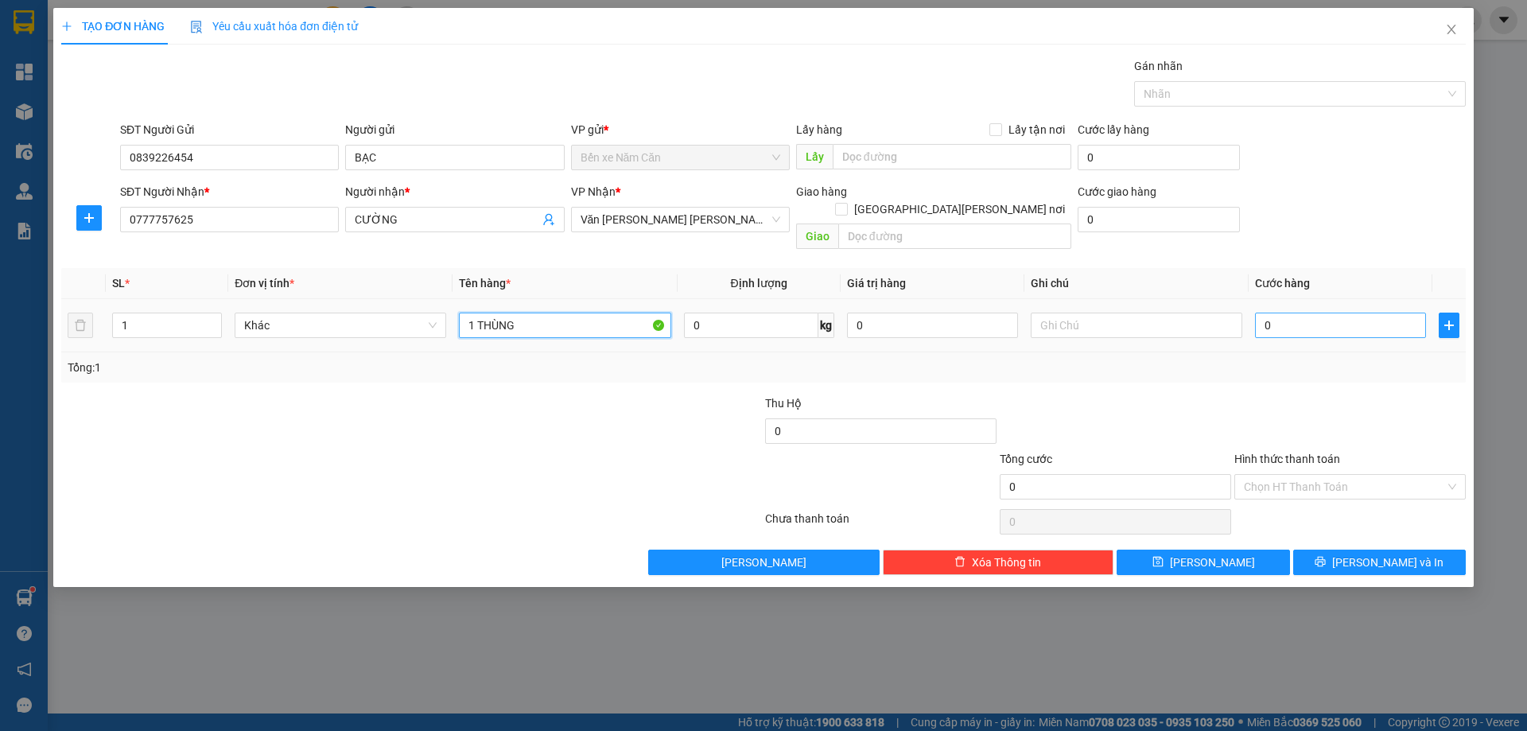
type input "1 THÙNG"
click at [1283, 313] on input "0" at bounding box center [1340, 325] width 171 height 25
type input "5"
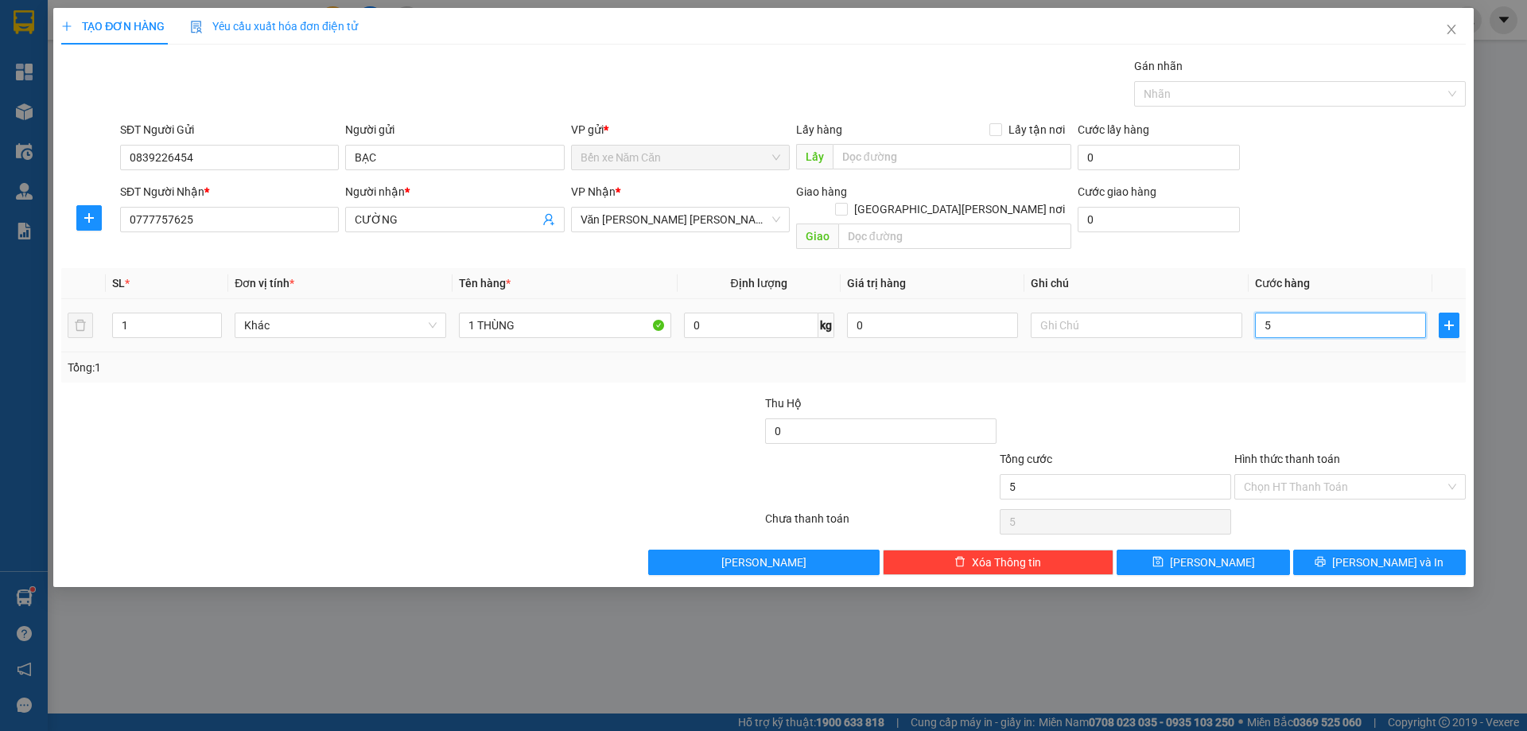
type input "50"
type input "50.000"
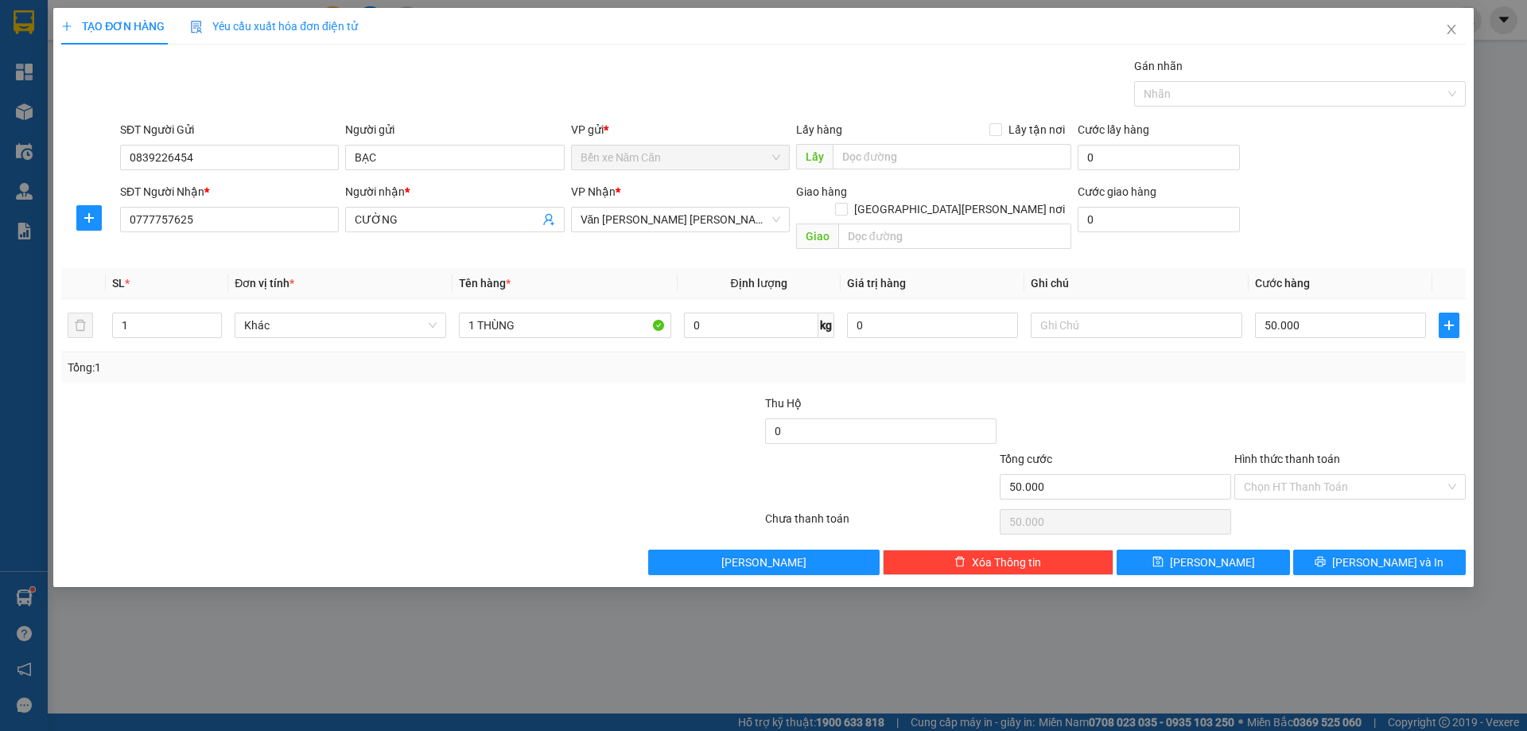
click at [1239, 359] on div "Tổng: 1" at bounding box center [764, 368] width 1392 height 18
click at [1269, 475] on input "Hình thức thanh toán" at bounding box center [1344, 487] width 201 height 24
click at [1272, 492] on div "Tại văn phòng" at bounding box center [1350, 500] width 231 height 25
type input "0"
click at [1394, 554] on span "[PERSON_NAME] và In" at bounding box center [1387, 563] width 111 height 18
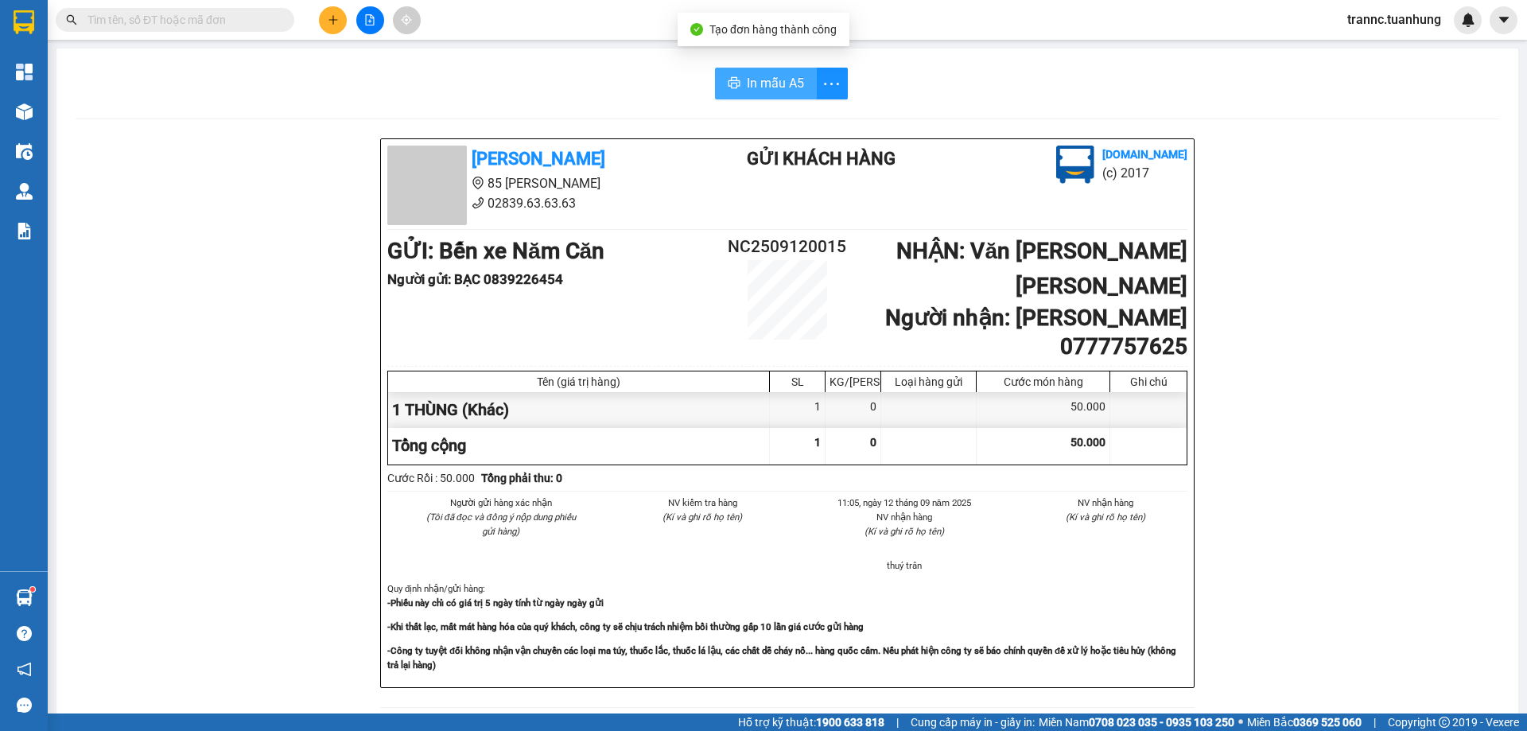
click at [750, 88] on span "In mẫu A5" at bounding box center [775, 83] width 57 height 20
click at [213, 21] on input "text" at bounding box center [182, 20] width 188 height 18
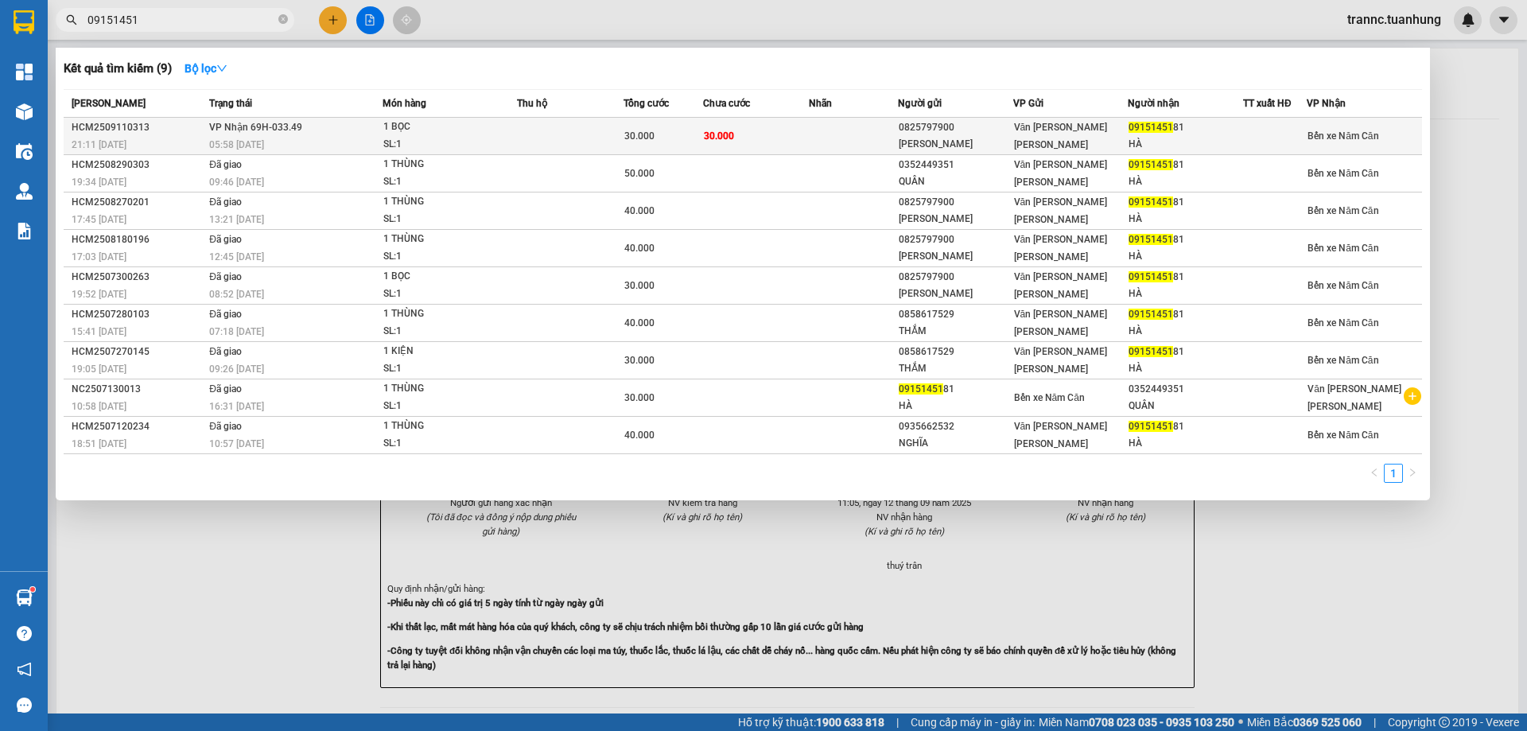
type input "09151451"
click at [326, 138] on div "05:58 [DATE]" at bounding box center [295, 145] width 173 height 18
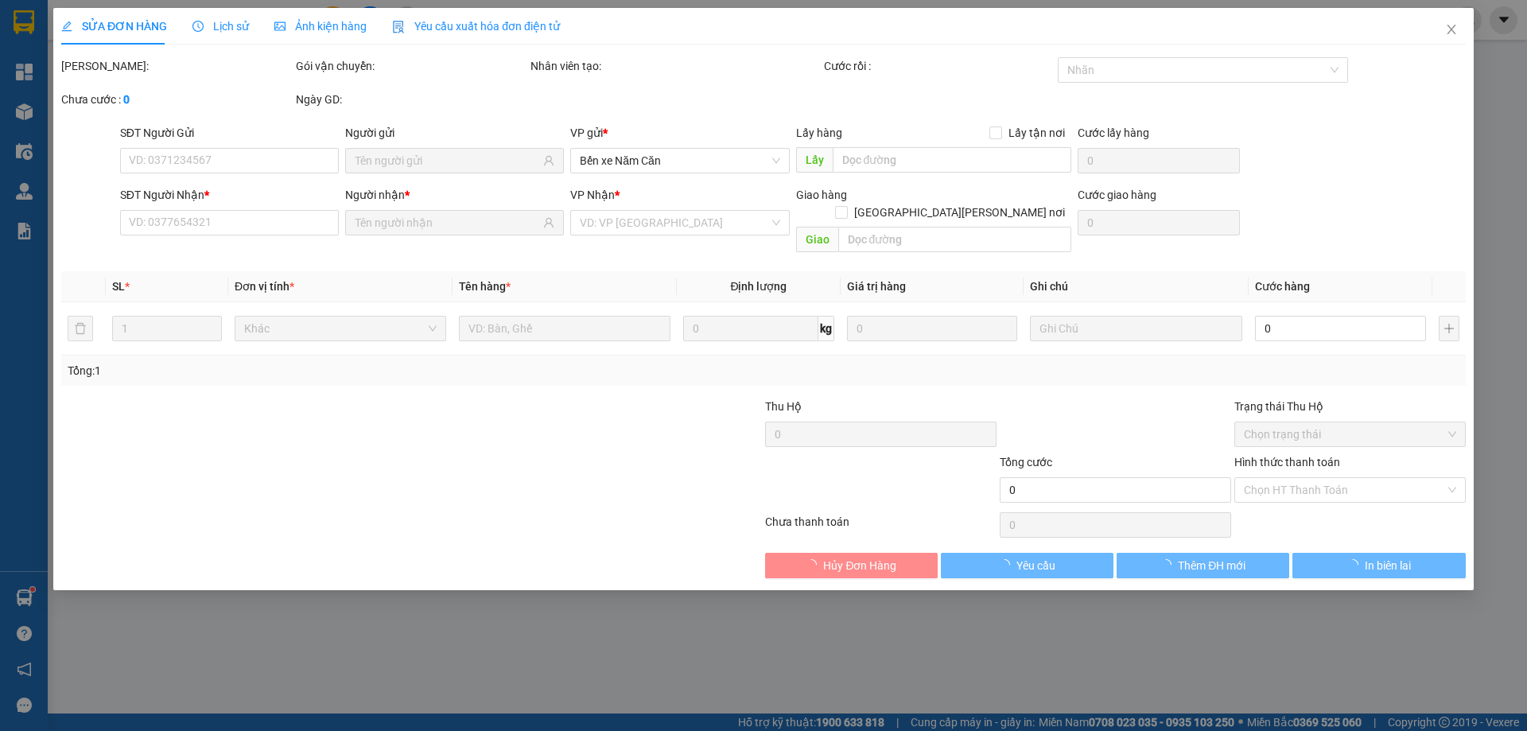
type input "0825797900"
type input "[PERSON_NAME]"
type input "0915145181"
type input "HÀ"
type input "30.000"
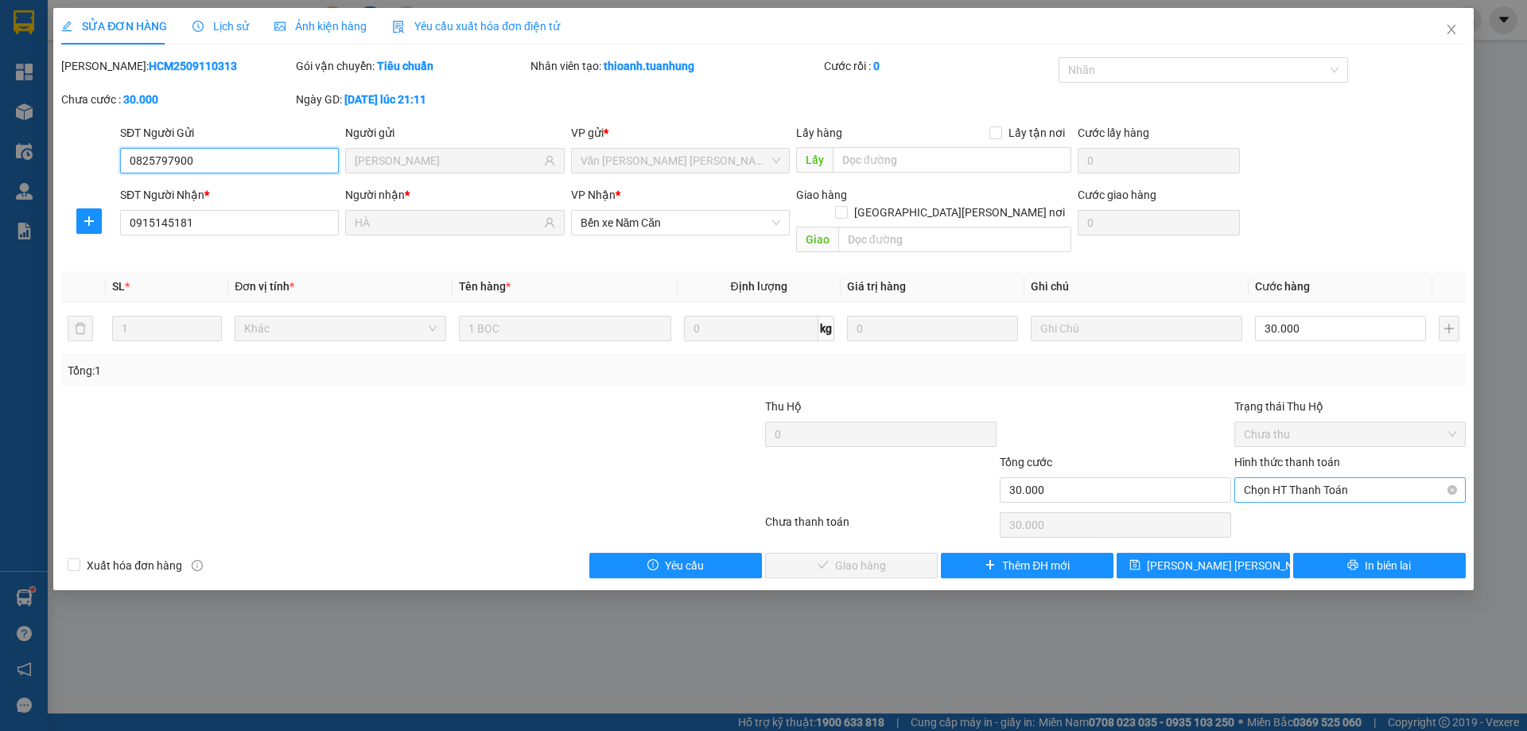
click at [1358, 478] on span "Chọn HT Thanh Toán" at bounding box center [1350, 490] width 212 height 24
click at [1329, 506] on div "Tại văn phòng" at bounding box center [1350, 505] width 212 height 18
type input "0"
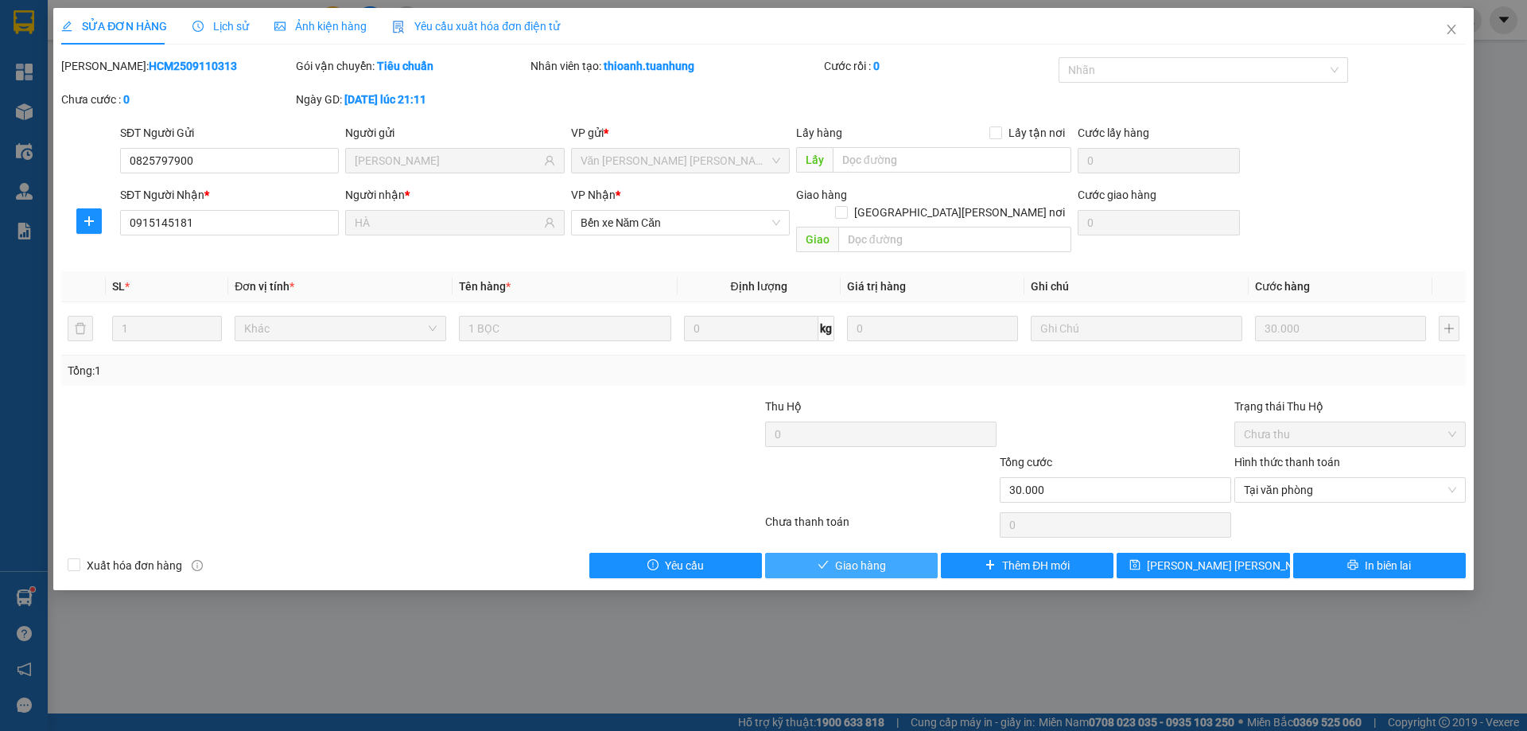
click at [875, 553] on button "Giao hàng" at bounding box center [851, 565] width 173 height 25
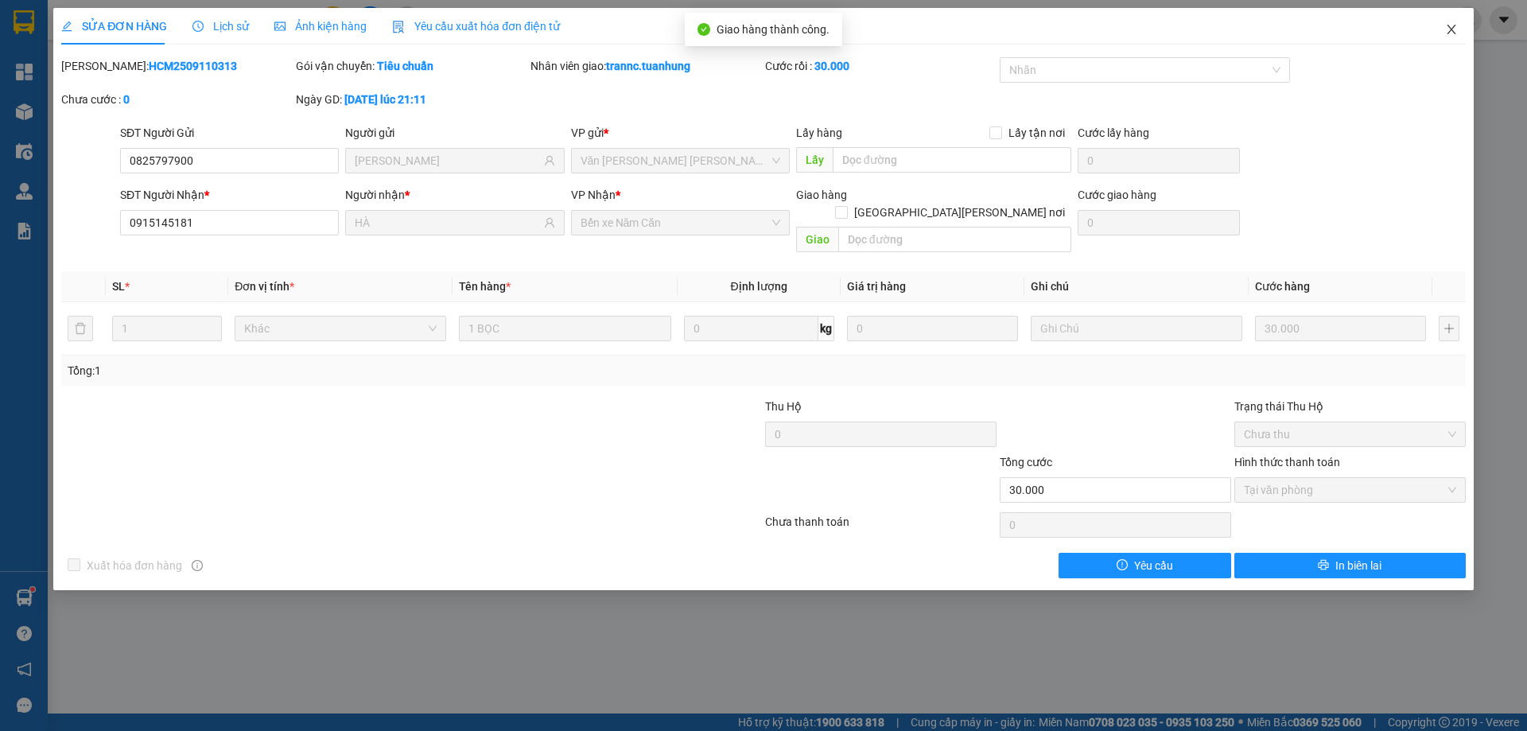
click at [1451, 32] on icon "close" at bounding box center [1451, 30] width 9 height 10
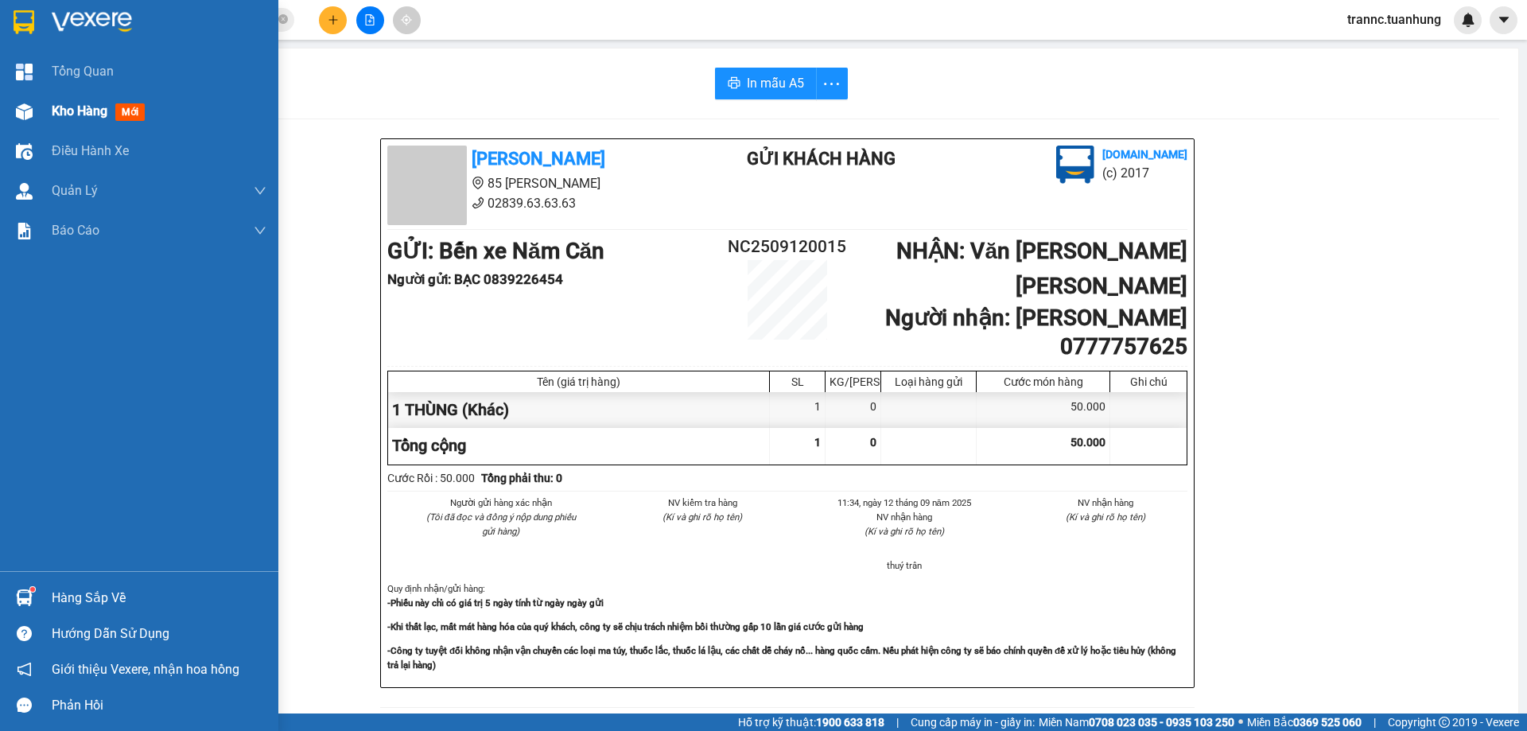
click at [123, 110] on span "mới" at bounding box center [129, 112] width 29 height 18
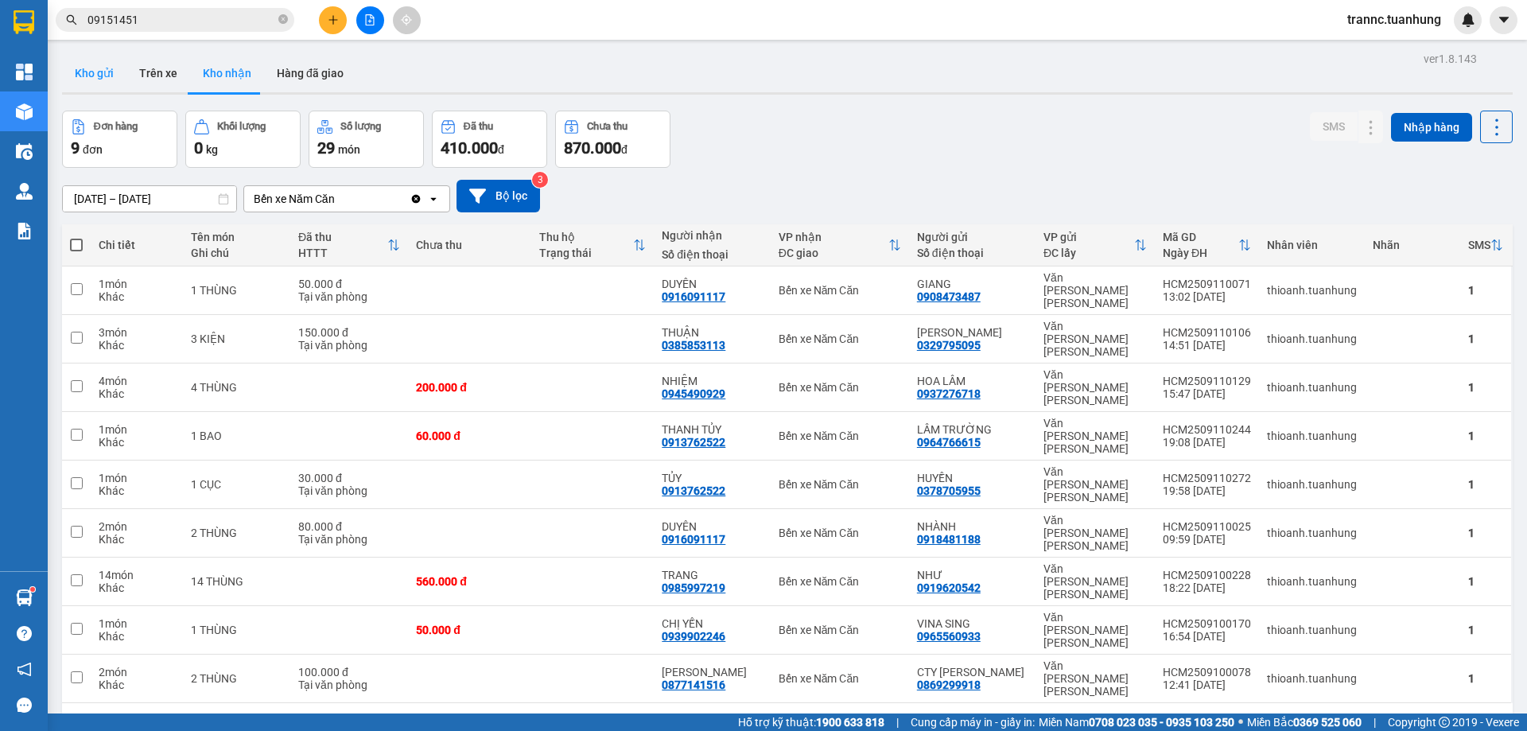
click at [107, 69] on button "Kho gửi" at bounding box center [94, 73] width 64 height 38
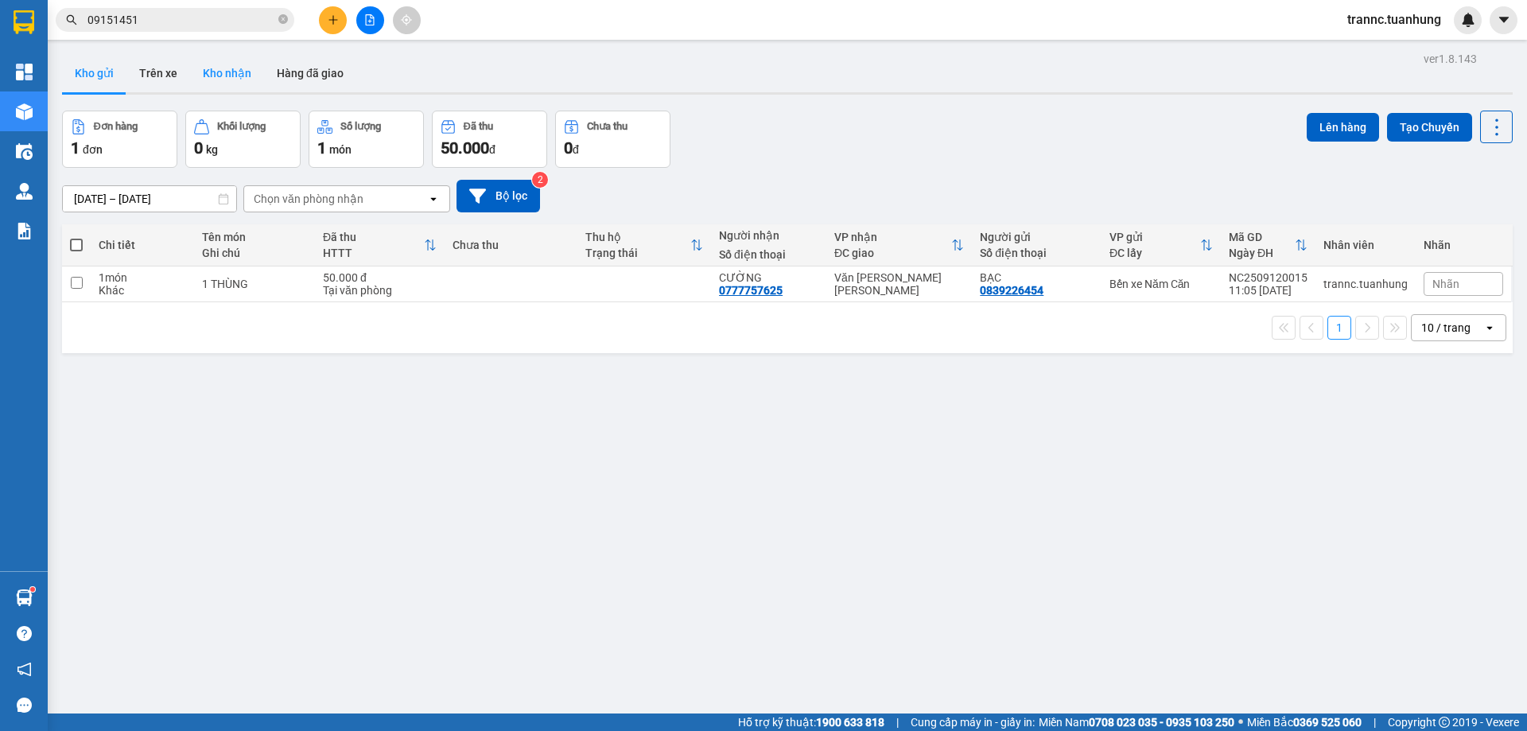
click at [229, 79] on button "Kho nhận" at bounding box center [227, 73] width 74 height 38
